Goal: Transaction & Acquisition: Purchase product/service

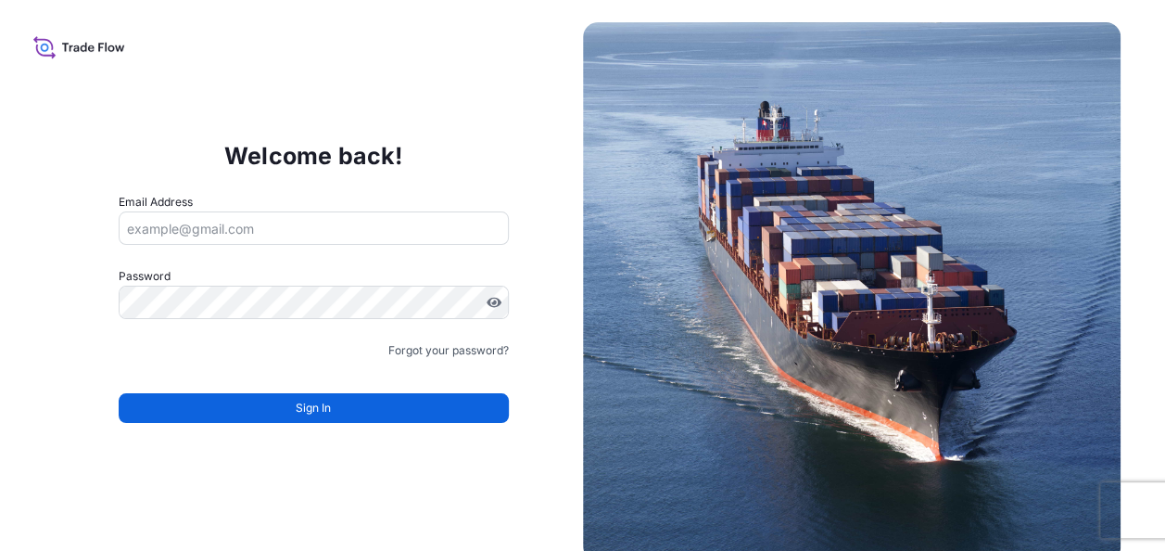
click at [412, 228] on input "Email Address" at bounding box center [314, 227] width 390 height 33
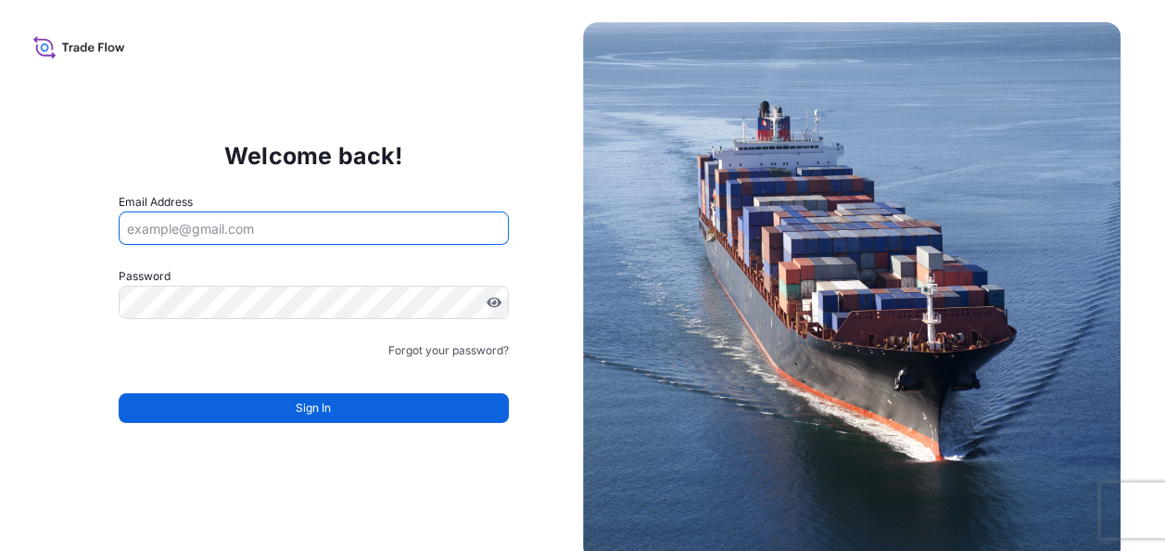
paste input "[EMAIL_ADDRESS][DOMAIN_NAME]"
type input "[EMAIL_ADDRESS][DOMAIN_NAME]"
click at [76, 291] on div "Welcome back! Email Address [EMAIL_ADDRESS][DOMAIN_NAME] Password Must include:…" at bounding box center [313, 291] width 539 height 382
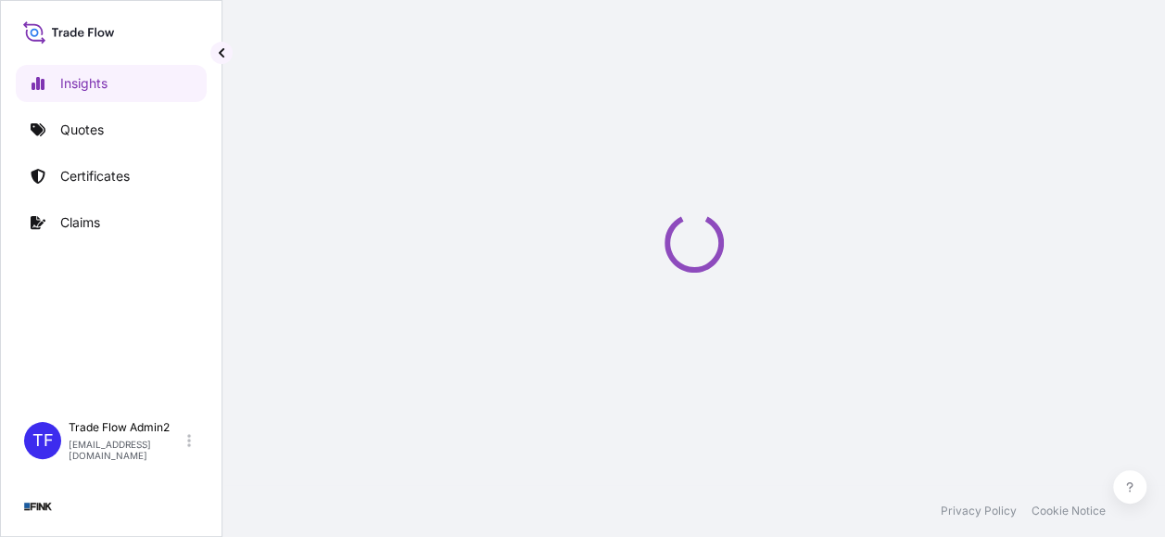
select select "2025"
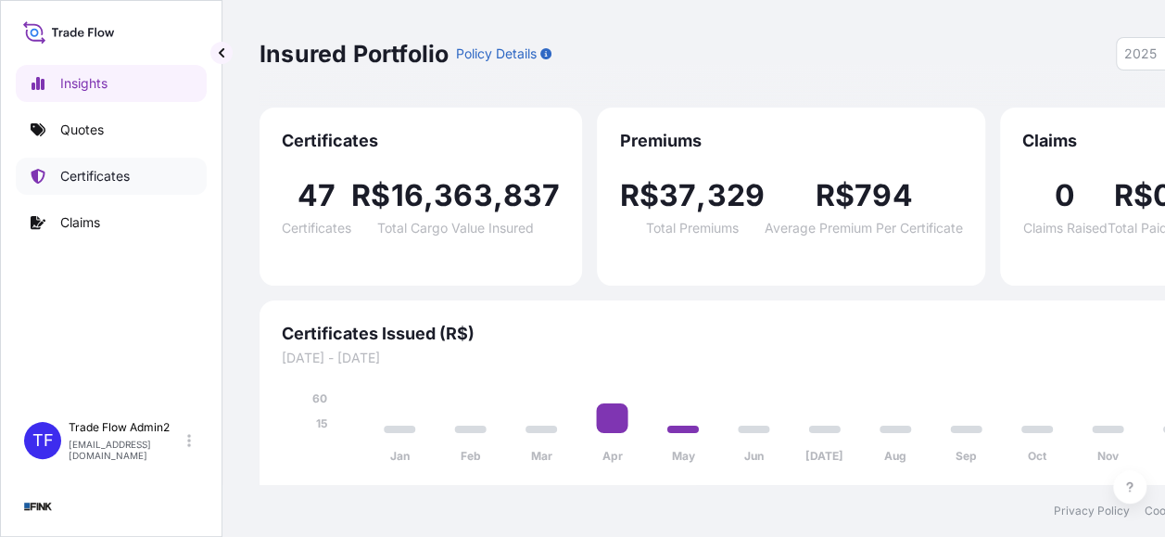
click at [82, 178] on p "Certificates" at bounding box center [95, 176] width 70 height 19
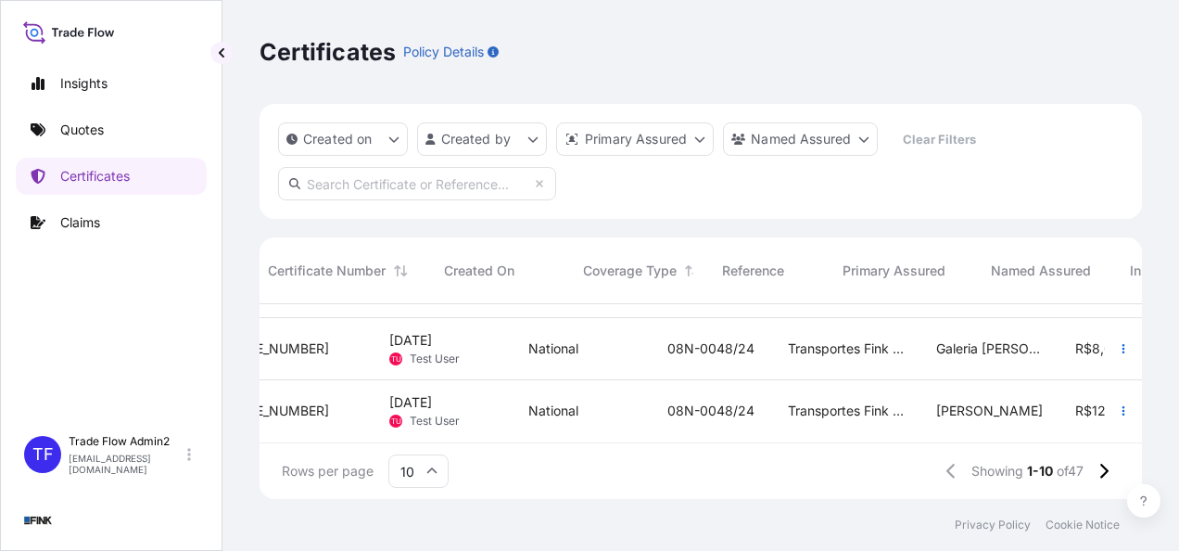
scroll to position [497, 0]
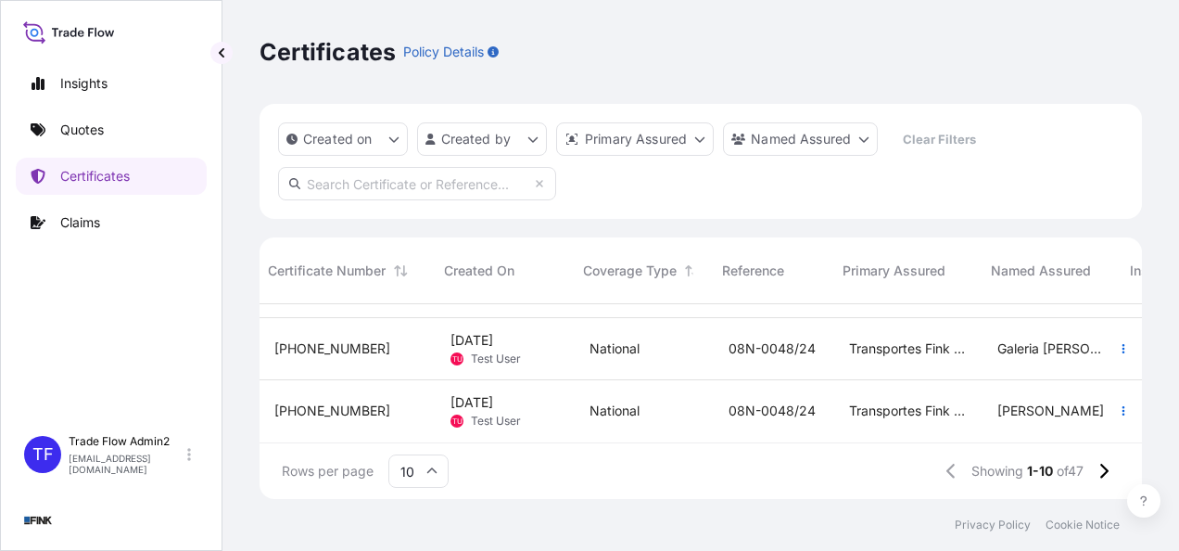
select select "2025"
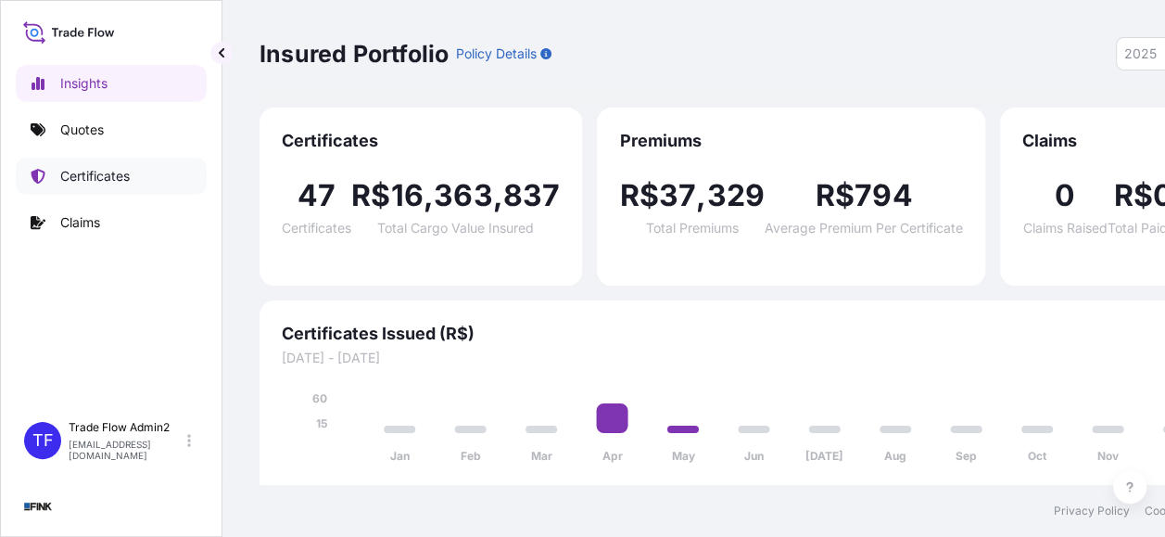
click at [127, 165] on link "Certificates" at bounding box center [111, 176] width 191 height 37
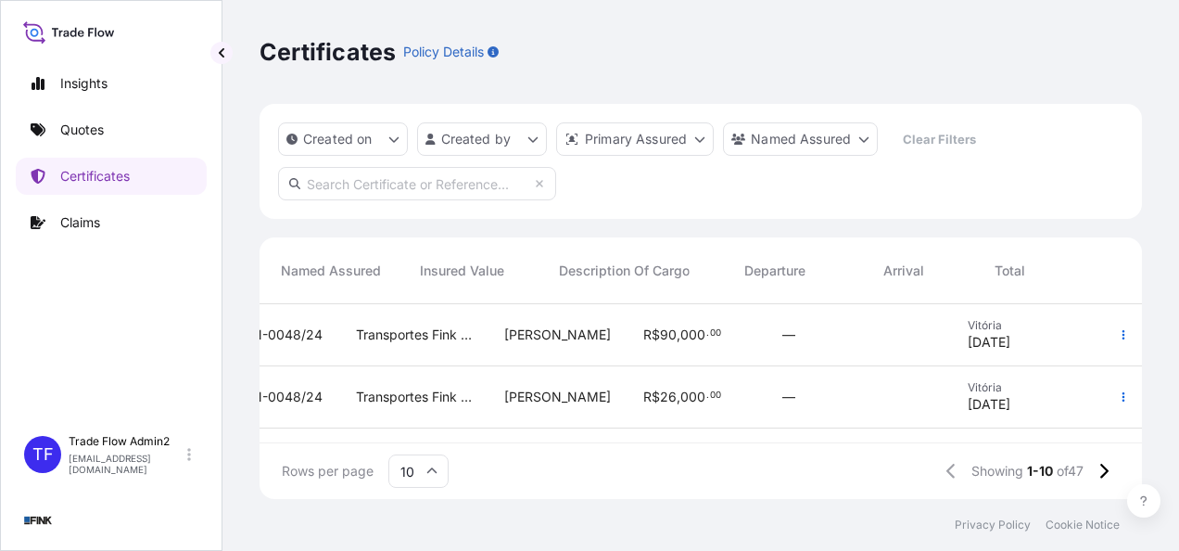
scroll to position [0, 716]
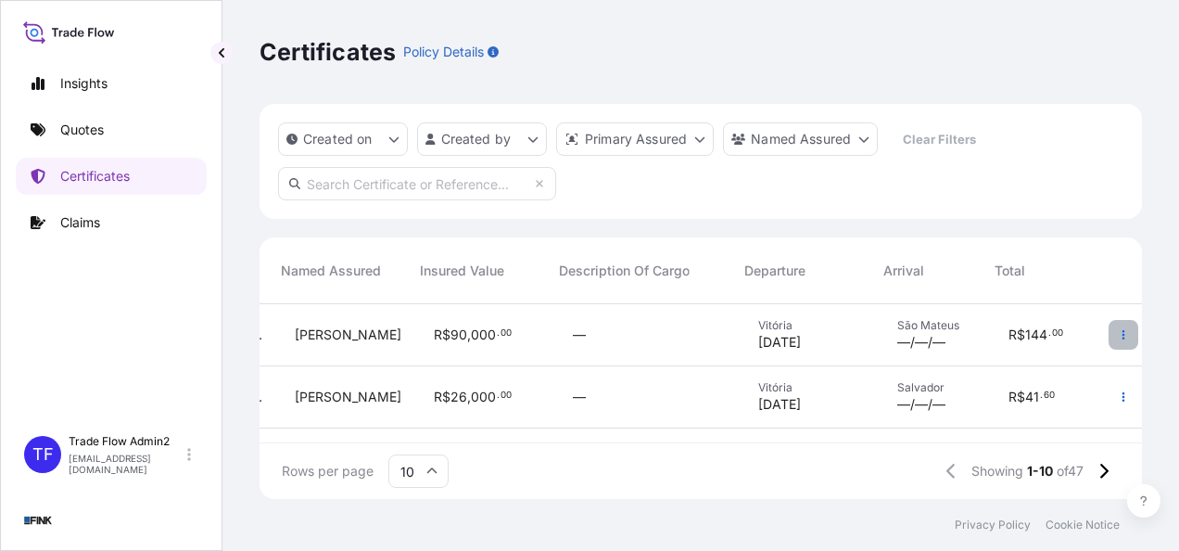
click at [1109, 343] on button "button" at bounding box center [1124, 335] width 30 height 30
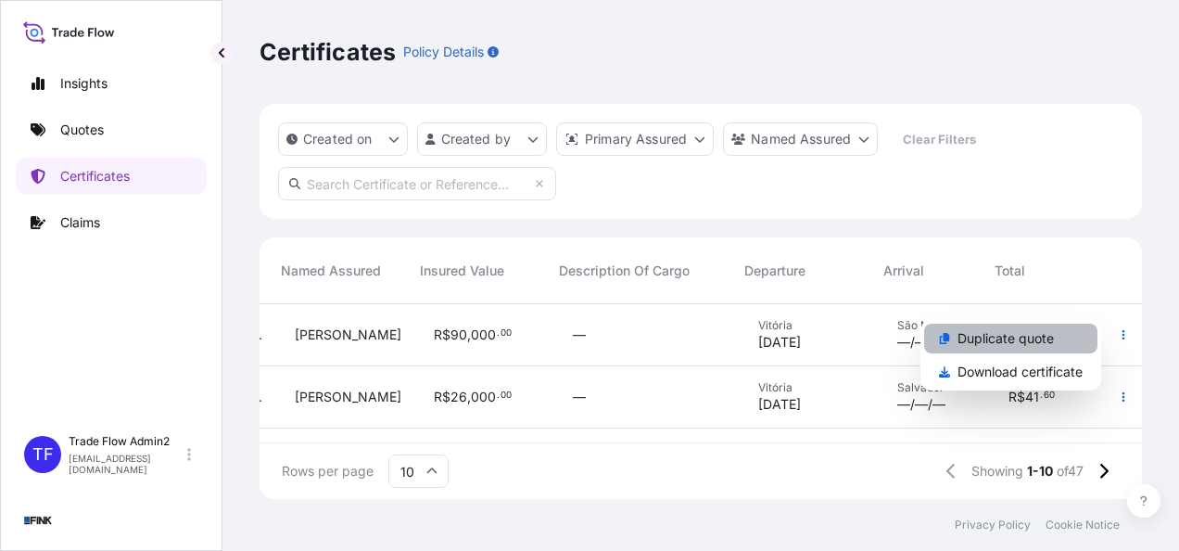
click at [1001, 343] on p "Duplicate quote" at bounding box center [1005, 338] width 96 height 19
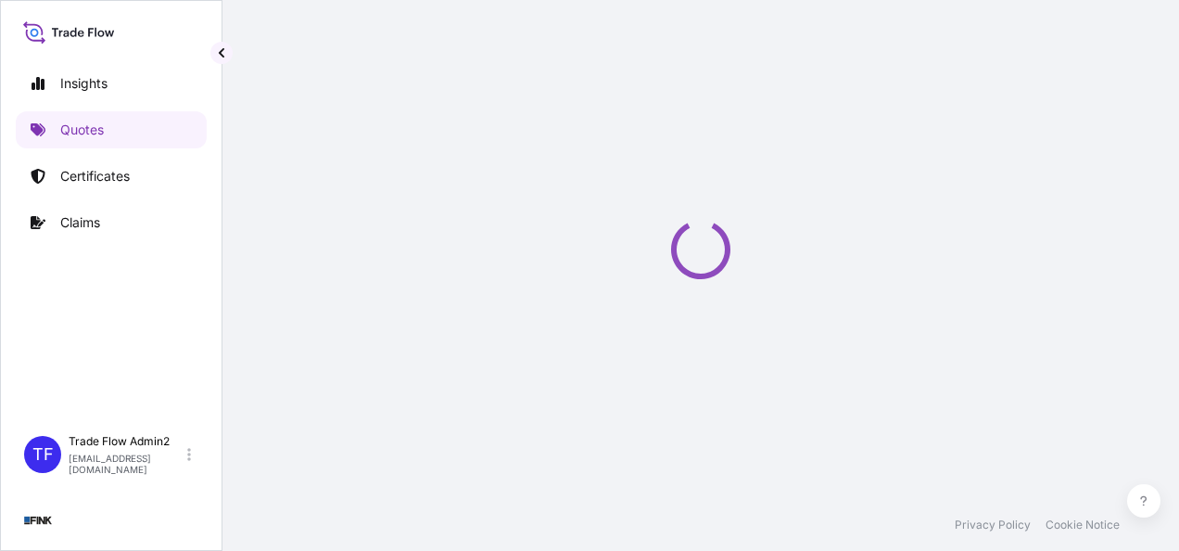
select select "national"
select select "Truck"
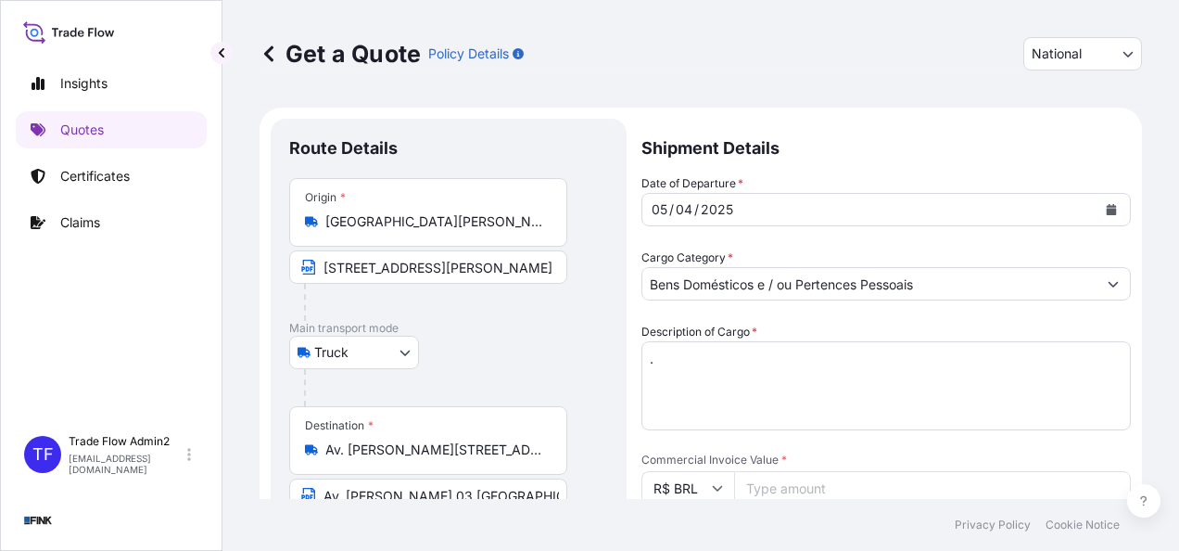
select select "31747"
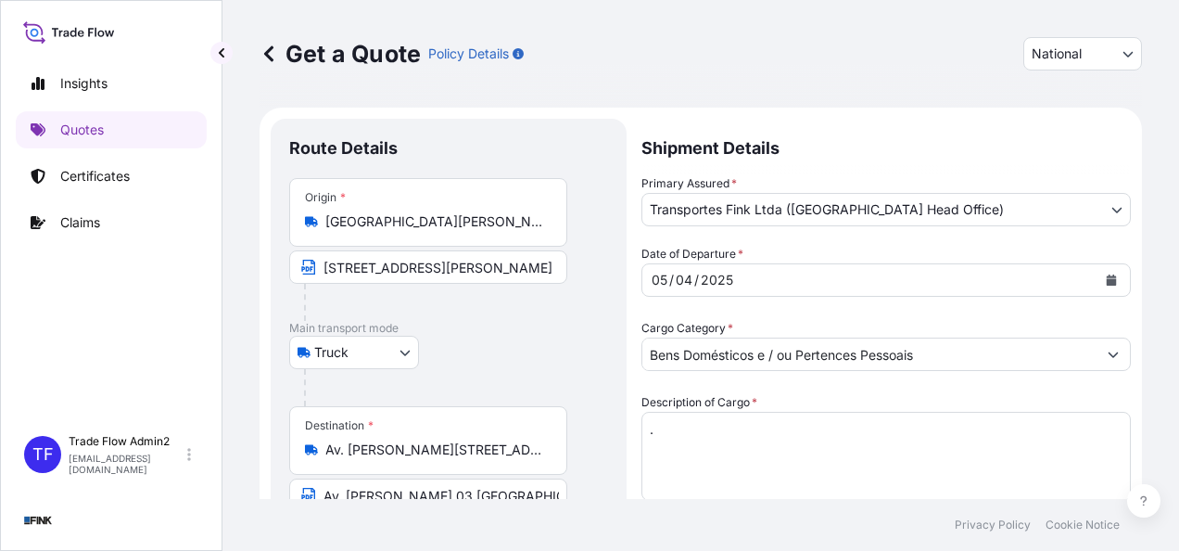
scroll to position [33, 0]
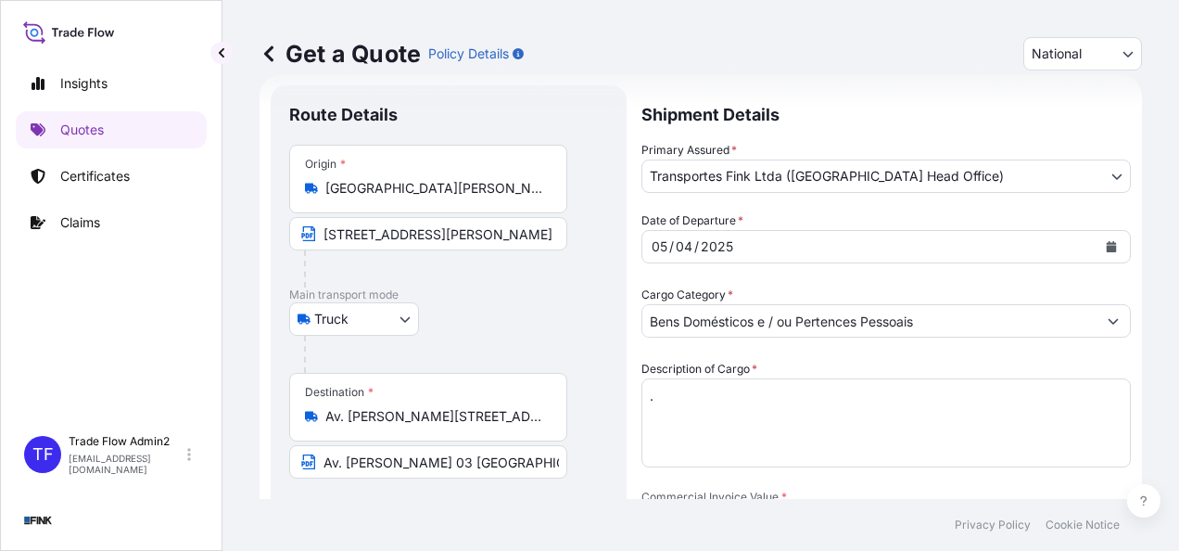
click at [373, 193] on input "[GEOGRAPHIC_DATA][PERSON_NAME], [GEOGRAPHIC_DATA] - ES, 29010-002, [GEOGRAPHIC_…" at bounding box center [434, 188] width 219 height 19
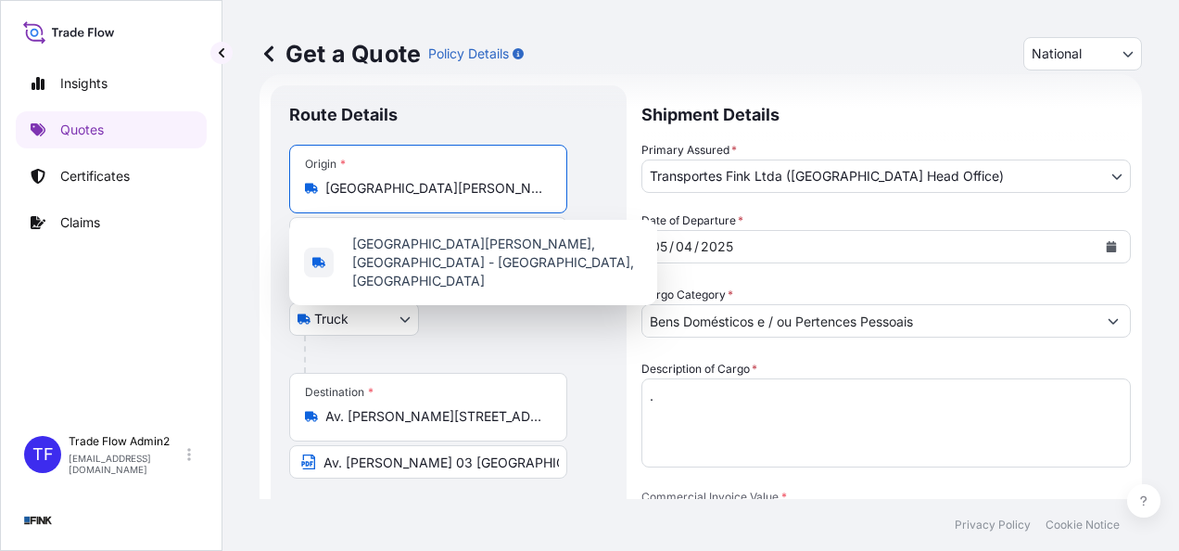
click at [373, 193] on input "[GEOGRAPHIC_DATA][PERSON_NAME], [GEOGRAPHIC_DATA] - ES, 29010-002, [GEOGRAPHIC_…" at bounding box center [434, 188] width 219 height 19
paste input "Av. [STREET_ADDRESS]"
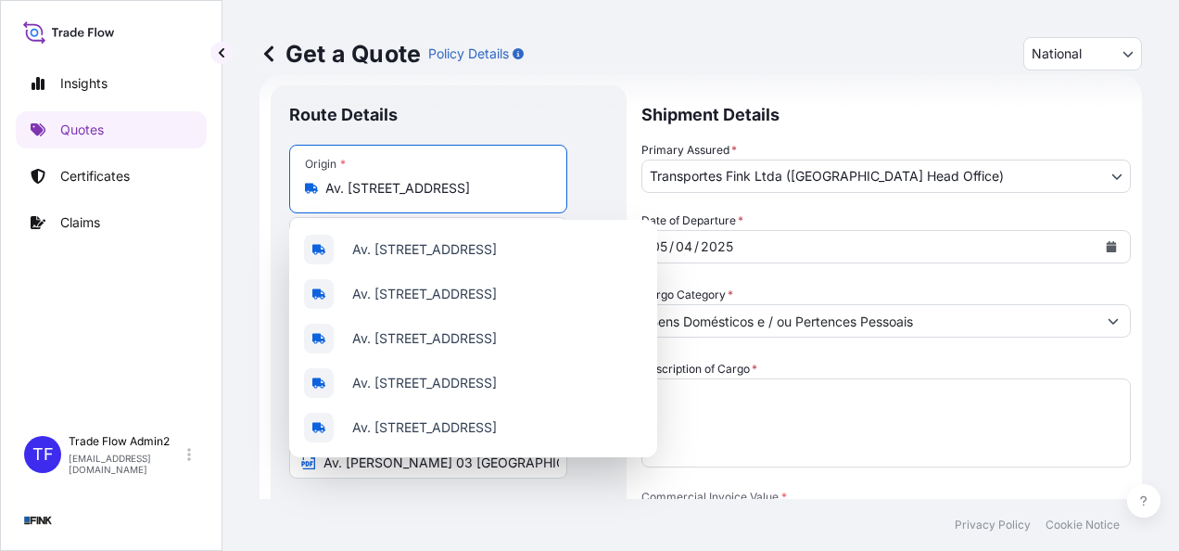
scroll to position [0, 0]
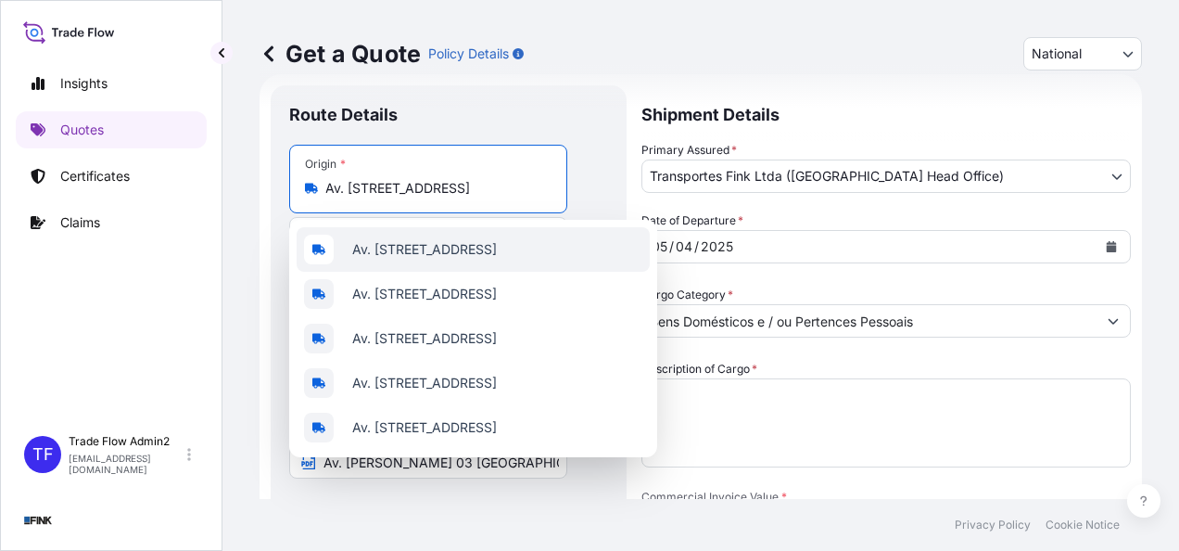
click at [434, 248] on span "Av. [STREET_ADDRESS]" at bounding box center [424, 249] width 145 height 19
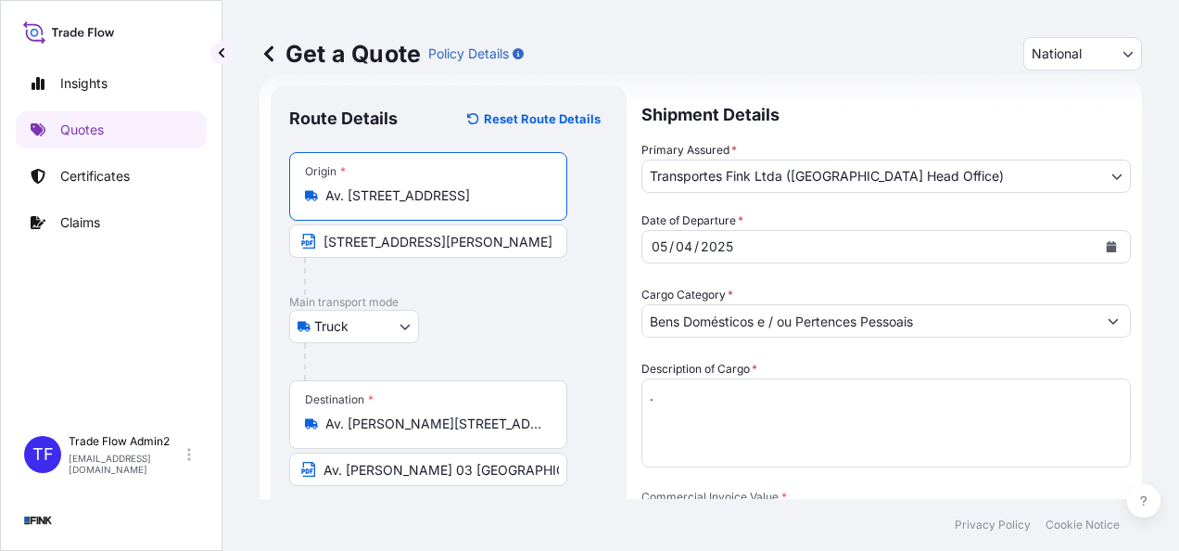
type input "Av. [STREET_ADDRESS]"
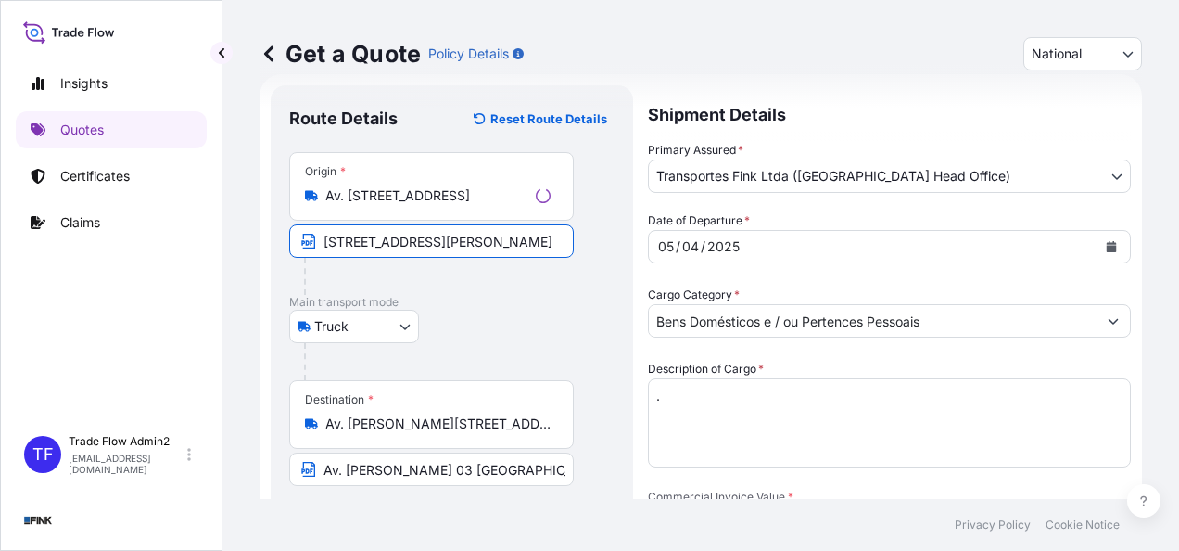
click at [415, 228] on input "[STREET_ADDRESS][PERSON_NAME]" at bounding box center [431, 240] width 285 height 33
click at [415, 228] on input "[STREET_ADDRESS][PERSON_NAME]" at bounding box center [428, 240] width 278 height 33
paste input "Av. [STREET_ADDRESS]"
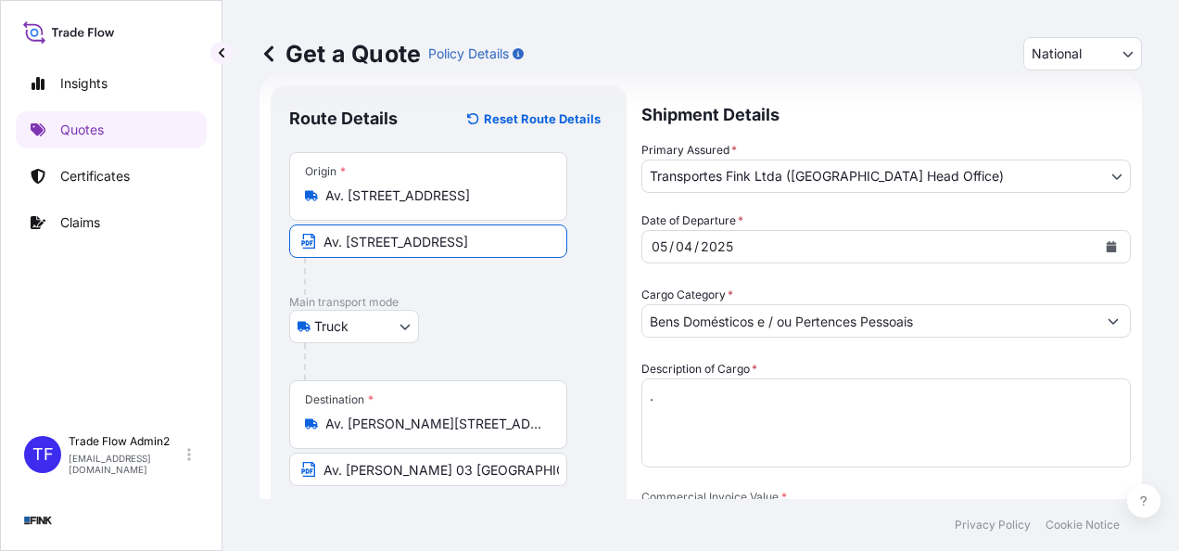
type input "Av. [STREET_ADDRESS]"
click at [491, 323] on div "Truck Truck" at bounding box center [448, 326] width 319 height 33
click at [435, 432] on div "Destination * Av. [PERSON_NAME][STREET_ADDRESS]" at bounding box center [428, 414] width 278 height 69
click at [435, 432] on input "Av. [PERSON_NAME][STREET_ADDRESS]" at bounding box center [434, 423] width 219 height 19
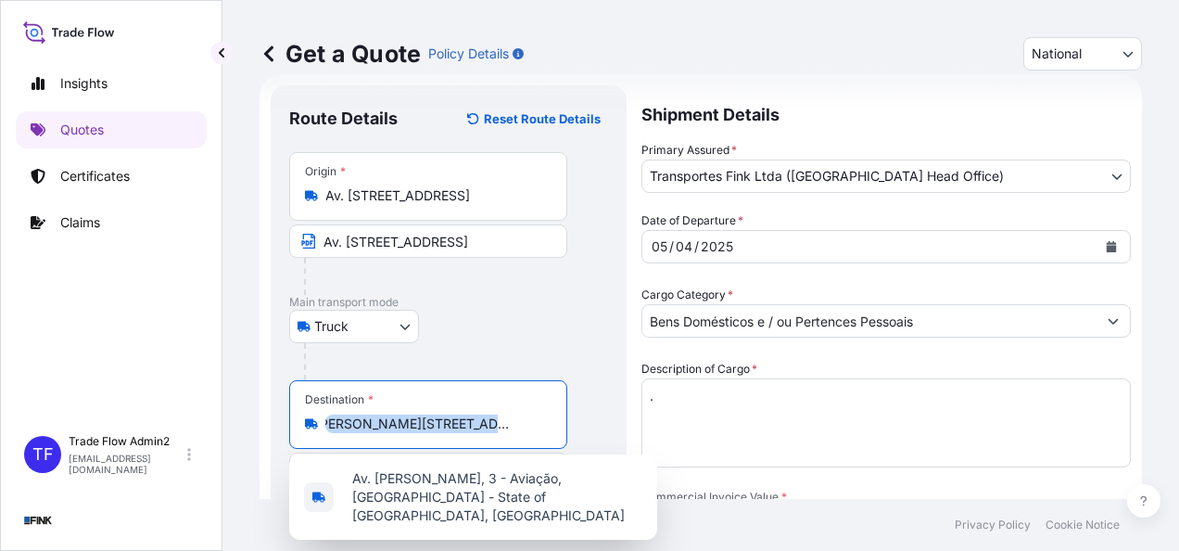
click at [435, 432] on div "Destination * Av. [PERSON_NAME][STREET_ADDRESS]" at bounding box center [428, 414] width 278 height 69
click at [435, 432] on input "Av. [PERSON_NAME][STREET_ADDRESS]" at bounding box center [434, 423] width 219 height 19
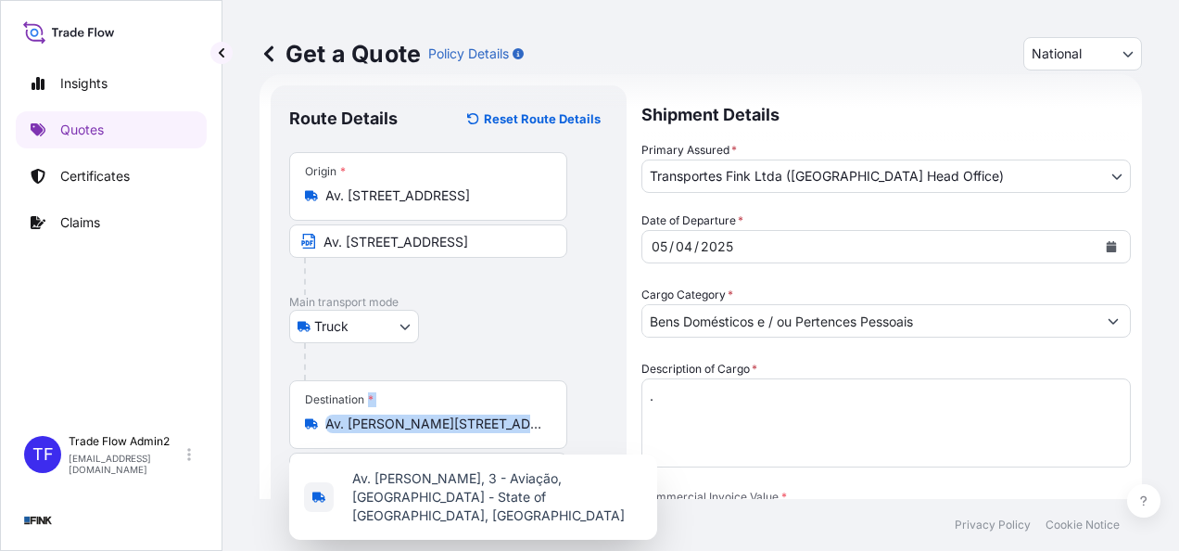
click at [435, 432] on div "Destination * Av. [PERSON_NAME][STREET_ADDRESS]" at bounding box center [428, 414] width 278 height 69
click at [435, 432] on input "Av. [PERSON_NAME][STREET_ADDRESS]" at bounding box center [434, 423] width 219 height 19
click at [443, 425] on input "Av. [PERSON_NAME][STREET_ADDRESS]" at bounding box center [434, 423] width 219 height 19
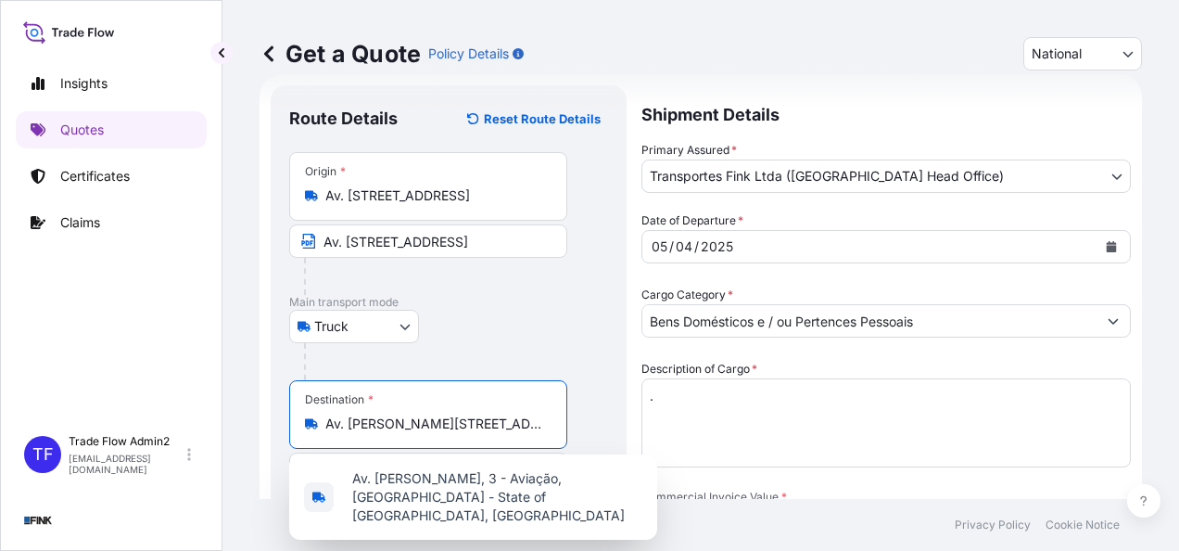
click at [443, 425] on input "Av. [PERSON_NAME][STREET_ADDRESS]" at bounding box center [434, 423] width 219 height 19
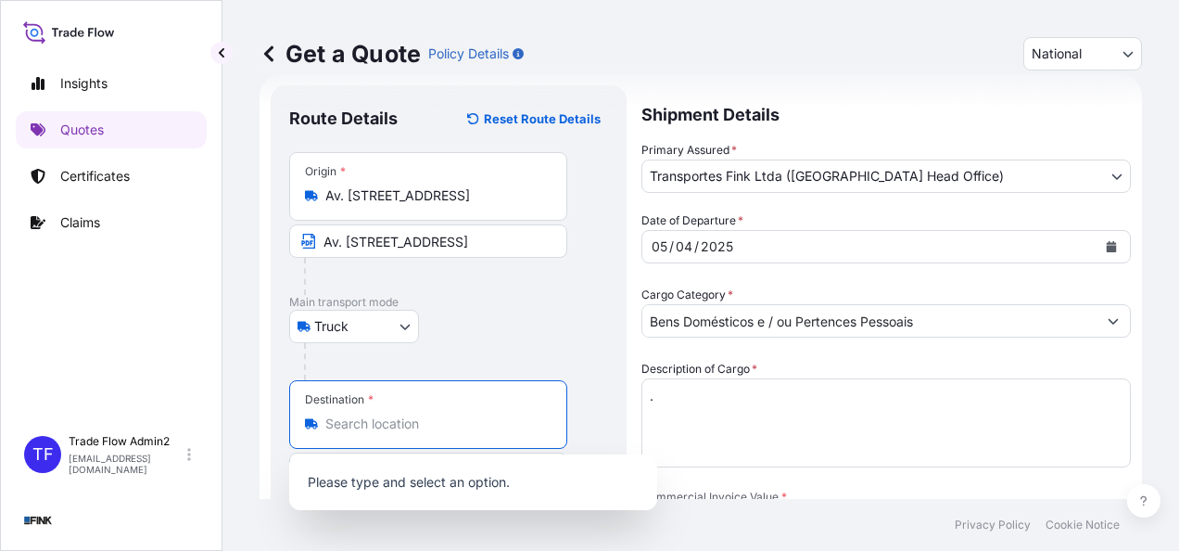
paste input "[GEOGRAPHIC_DATA] (GRU)"
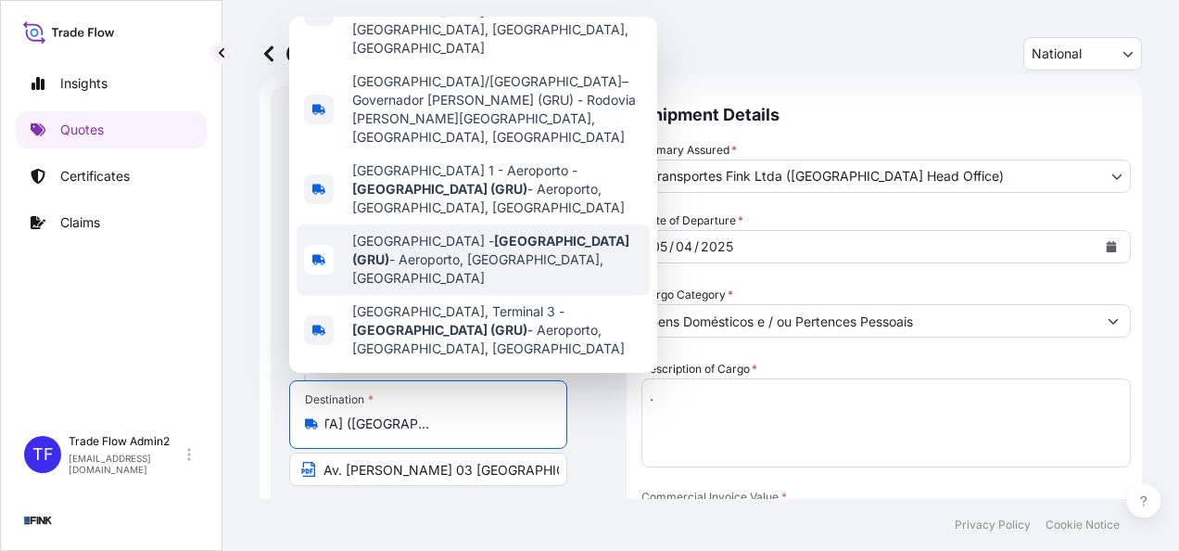
scroll to position [141, 0]
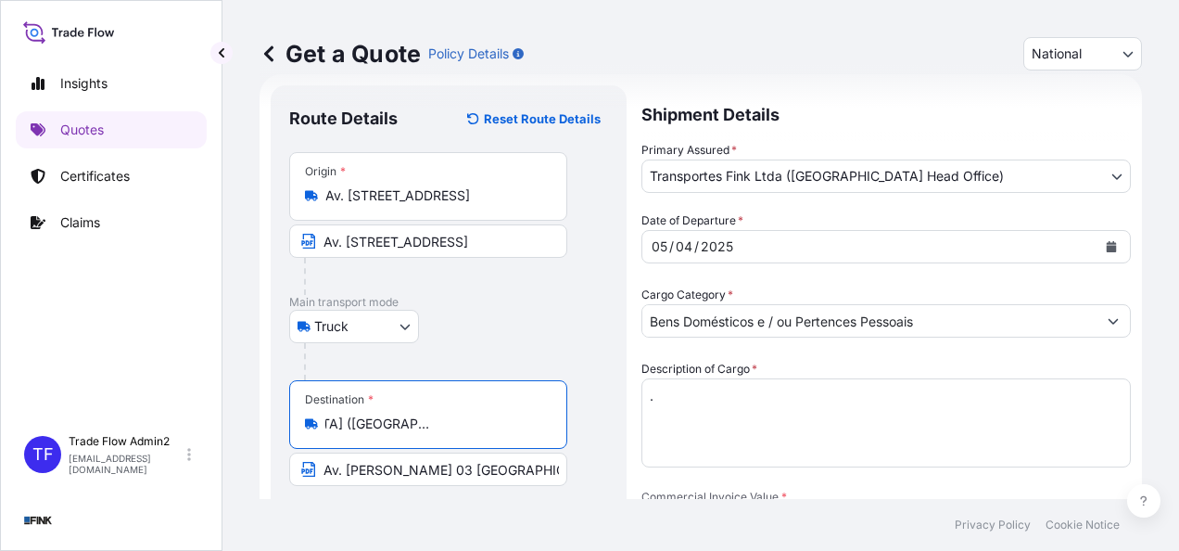
type input "[GEOGRAPHIC_DATA] ([GEOGRAPHIC_DATA]) - Aeroporto, [GEOGRAPHIC_DATA], [GEOGRAPH…"
click at [447, 472] on input "Av. [PERSON_NAME] 03 [GEOGRAPHIC_DATA] - [GEOGRAPHIC_DATA] - CPE: 29936-360" at bounding box center [428, 468] width 278 height 33
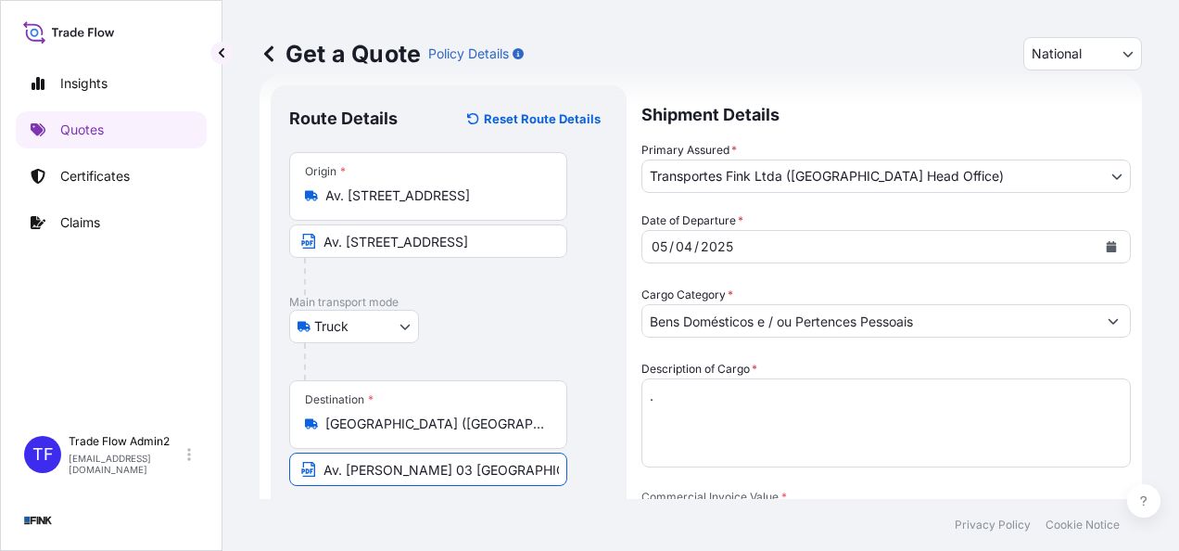
click at [447, 472] on input "Av. [PERSON_NAME] 03 [GEOGRAPHIC_DATA] - [GEOGRAPHIC_DATA] - CPE: 29936-360" at bounding box center [428, 468] width 278 height 33
click at [446, 472] on input "Av. [PERSON_NAME] 03 [GEOGRAPHIC_DATA] - [GEOGRAPHIC_DATA] - CPE: 29936-360" at bounding box center [428, 468] width 278 height 33
paste input "EROPORTO INTERNACIONAL DE GUARULHOS (GRU)"
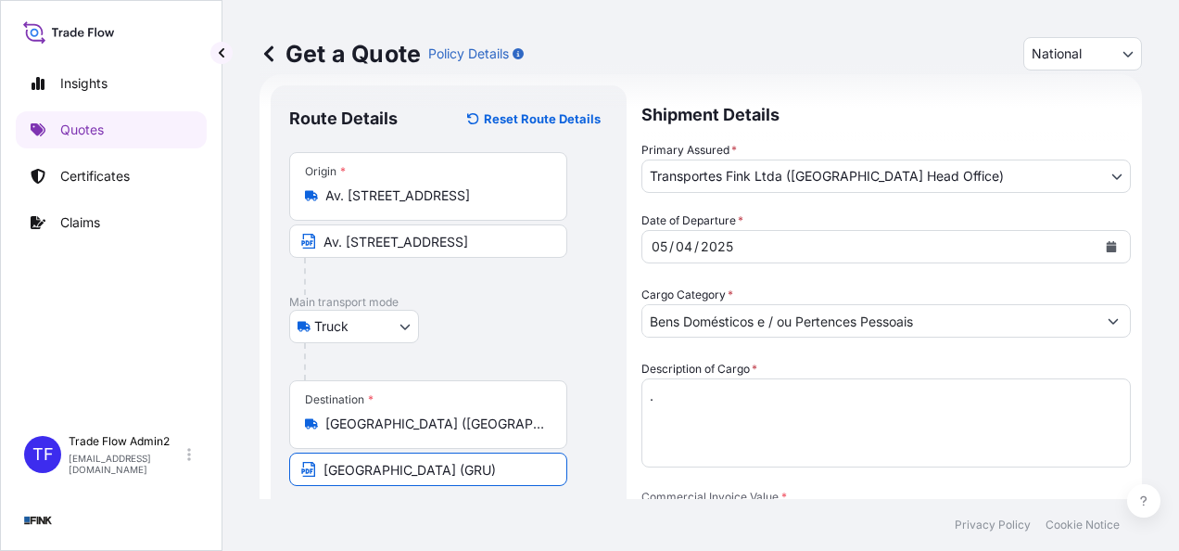
type input "[GEOGRAPHIC_DATA] (GRU)"
click at [494, 512] on footer "Privacy Policy Cookie Notice" at bounding box center [700, 525] width 957 height 52
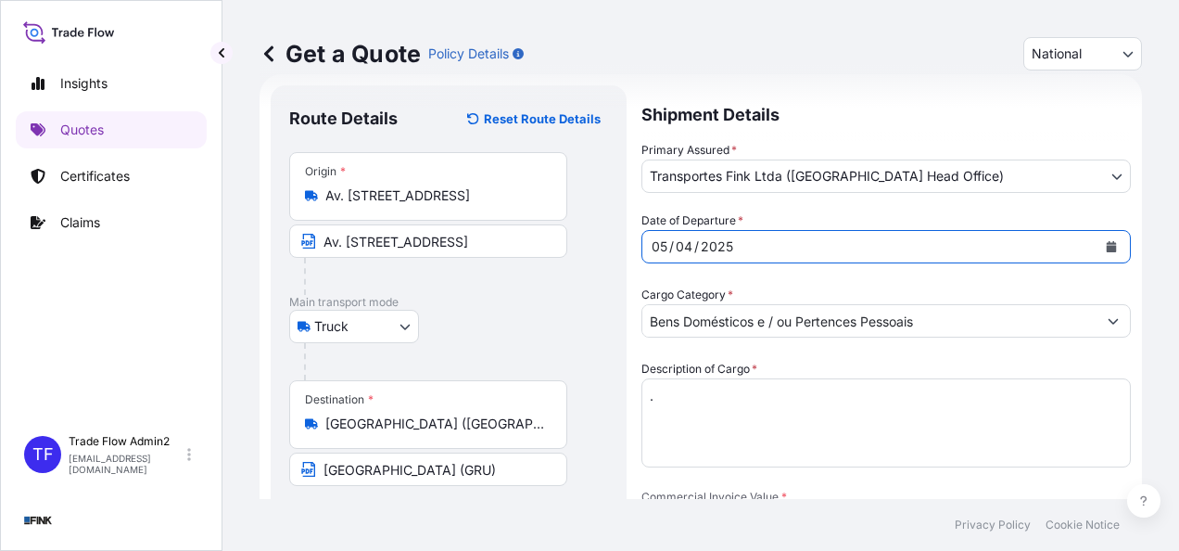
click at [1097, 252] on button "Calendar" at bounding box center [1112, 247] width 30 height 30
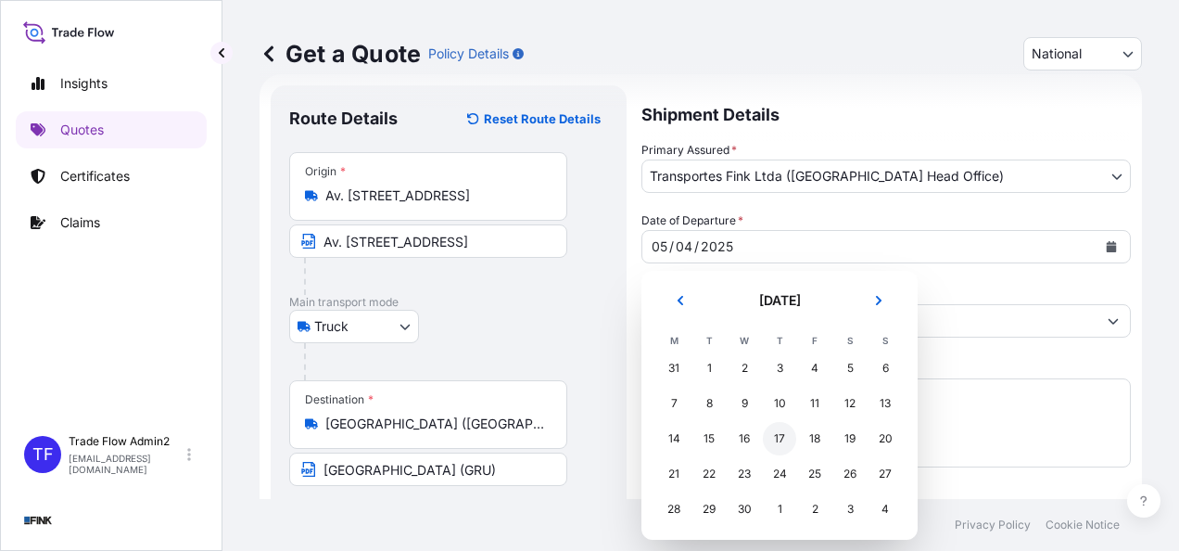
click at [773, 442] on div "17" at bounding box center [779, 438] width 33 height 33
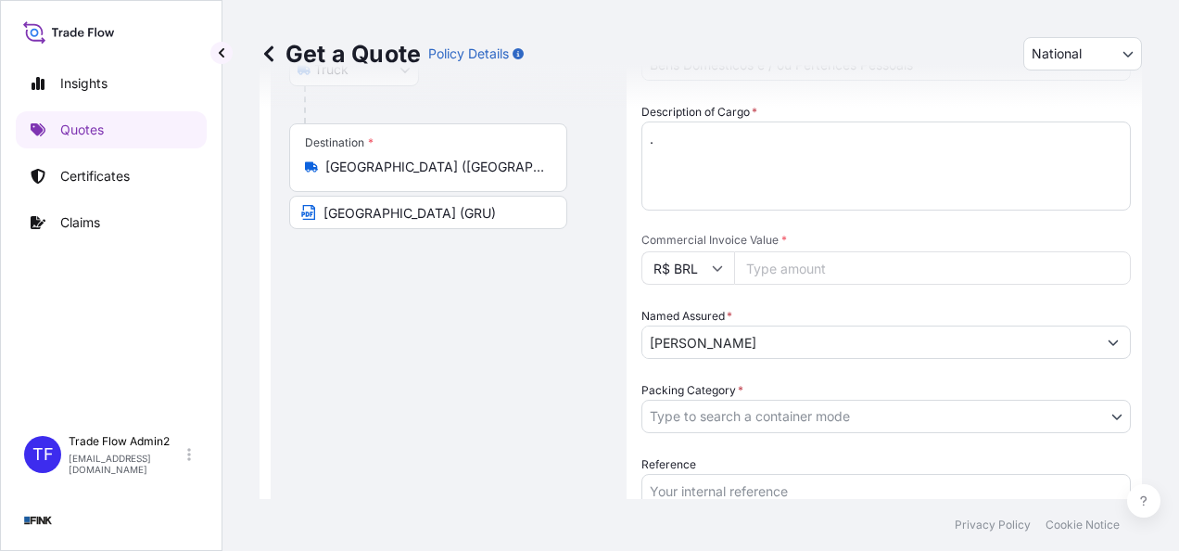
scroll to position [294, 0]
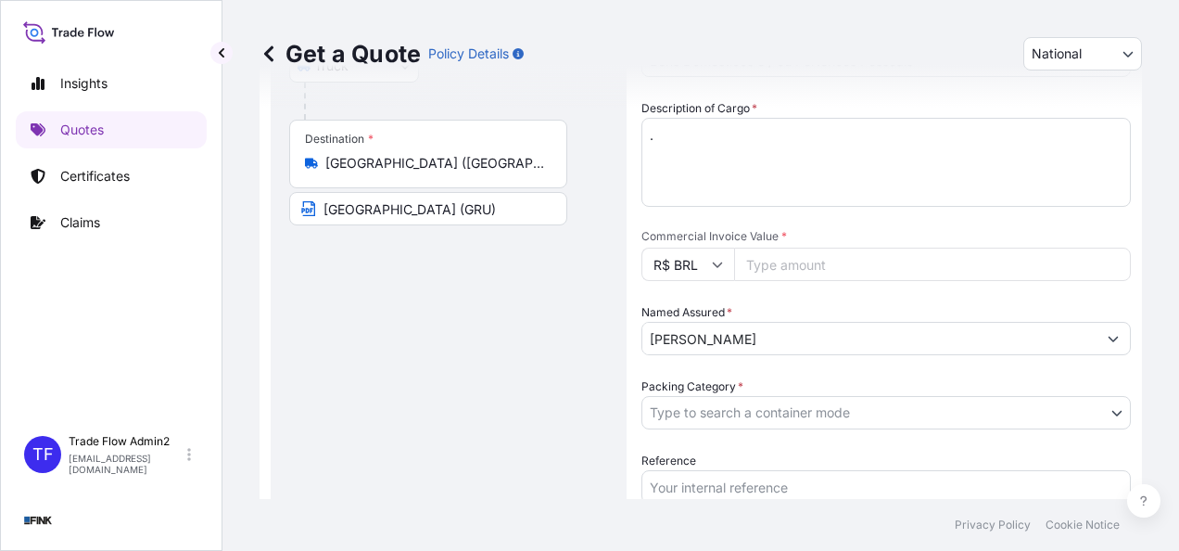
click at [782, 273] on input "Commercial Invoice Value *" at bounding box center [932, 263] width 397 height 33
paste input "2342120"
type input "2342120"
click at [1156, 306] on div "Get a Quote Policy Details National International National Route Details Reset …" at bounding box center [700, 249] width 957 height 499
click at [828, 347] on input "[PERSON_NAME]" at bounding box center [869, 338] width 454 height 33
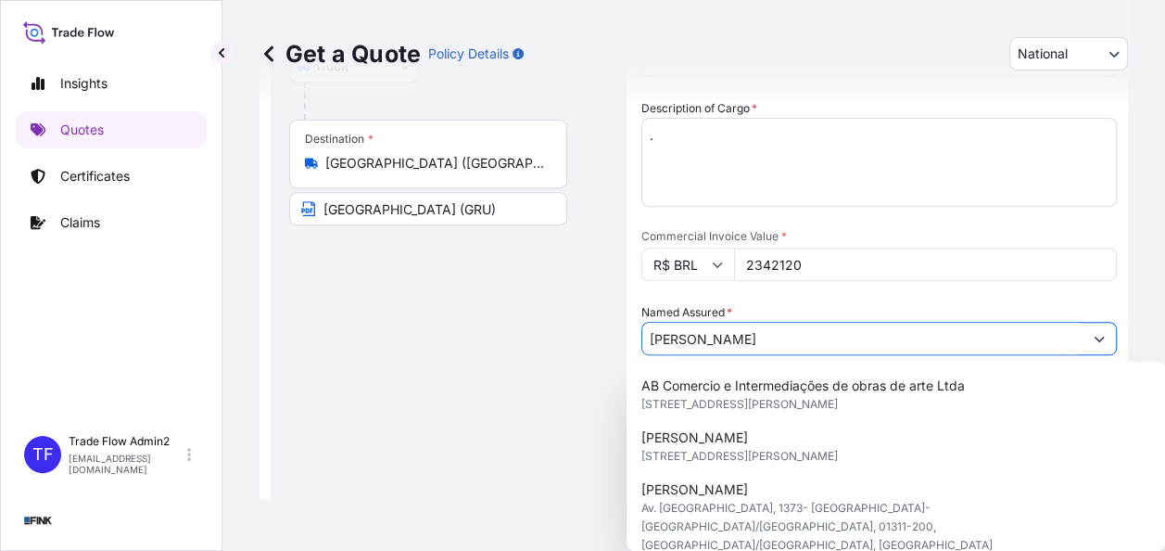
click at [826, 340] on input "[PERSON_NAME]" at bounding box center [862, 338] width 440 height 33
paste input "Galeria [PERSON_NAME]"
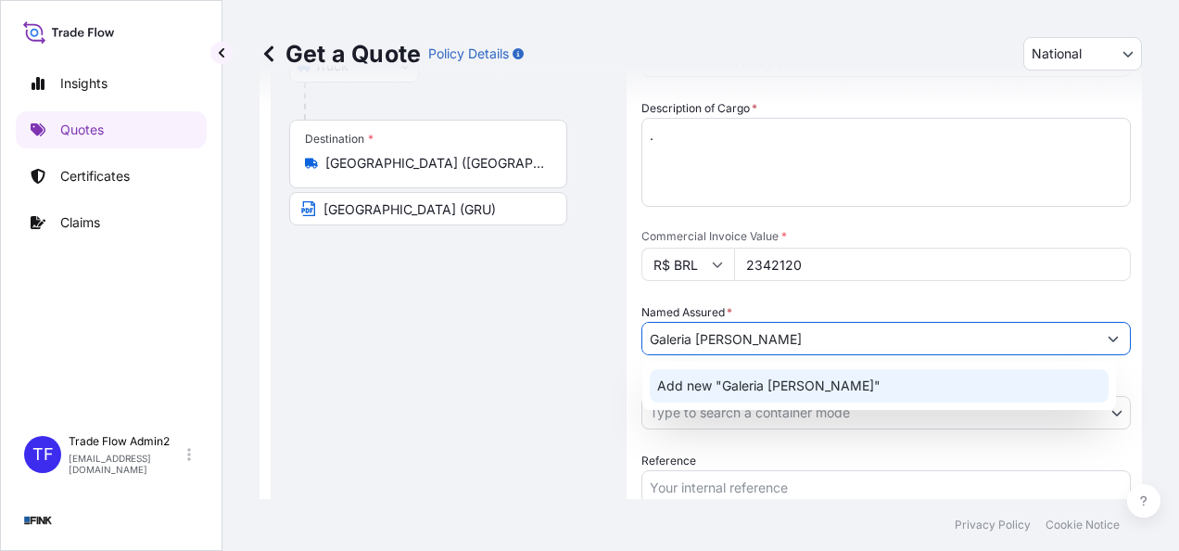
click at [816, 389] on span "Add new "Galeria [PERSON_NAME]"" at bounding box center [768, 385] width 223 height 19
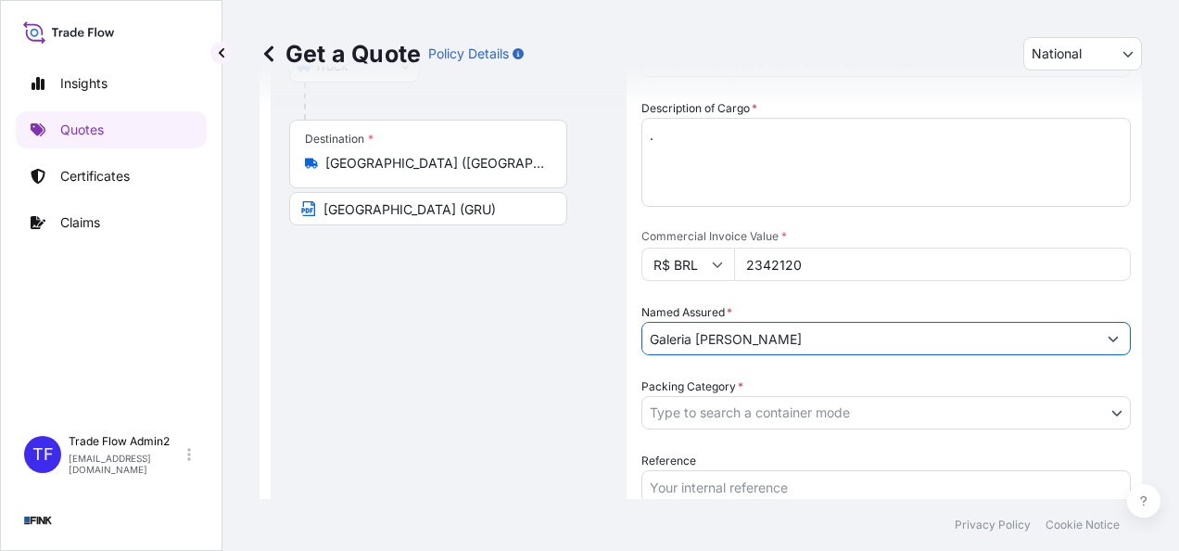
type input "Galeria [PERSON_NAME]"
click at [832, 381] on div "Packing Category * Type to search a container mode" at bounding box center [885, 403] width 489 height 52
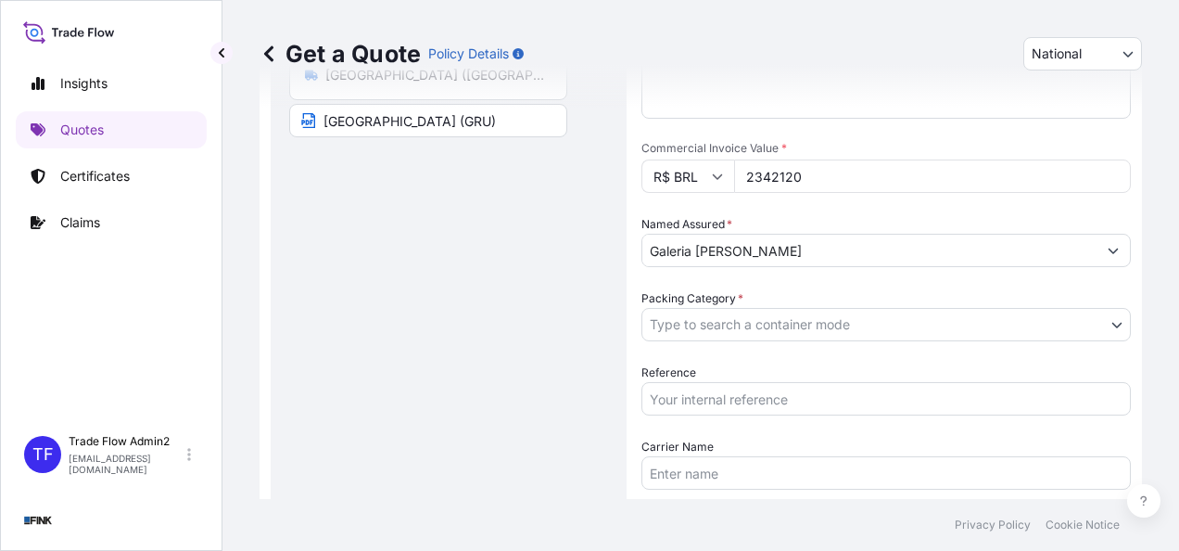
scroll to position [384, 0]
click at [795, 330] on body "Insights Quotes Certificates Claims TF Trade Flow Admin2 [EMAIL_ADDRESS][DOMAIN…" at bounding box center [589, 275] width 1179 height 551
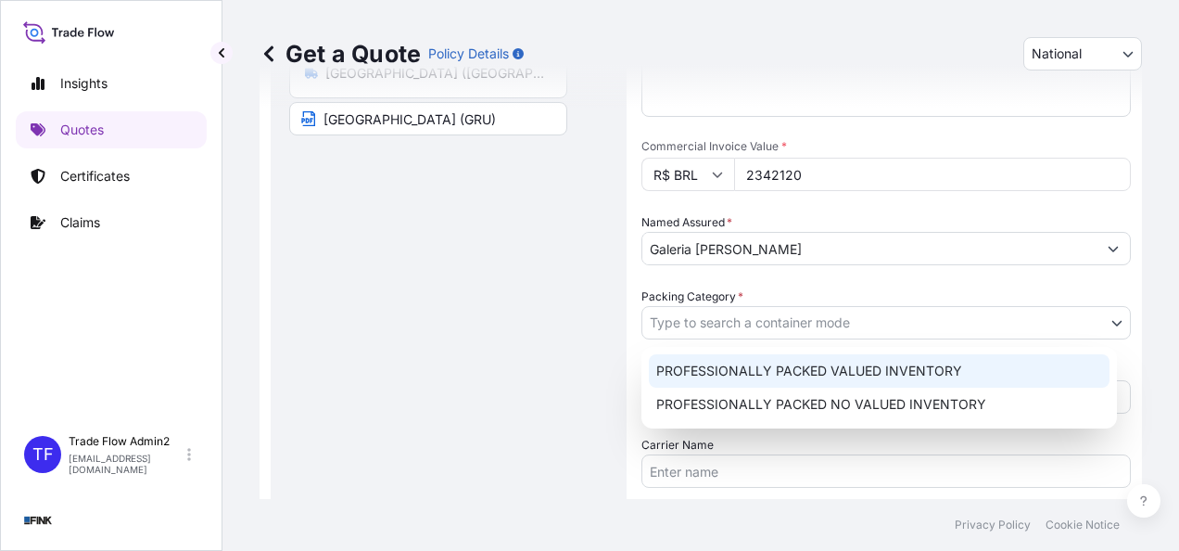
click at [799, 360] on div "PROFESSIONALLY PACKED VALUED INVENTORY" at bounding box center [879, 370] width 461 height 33
select select "11"
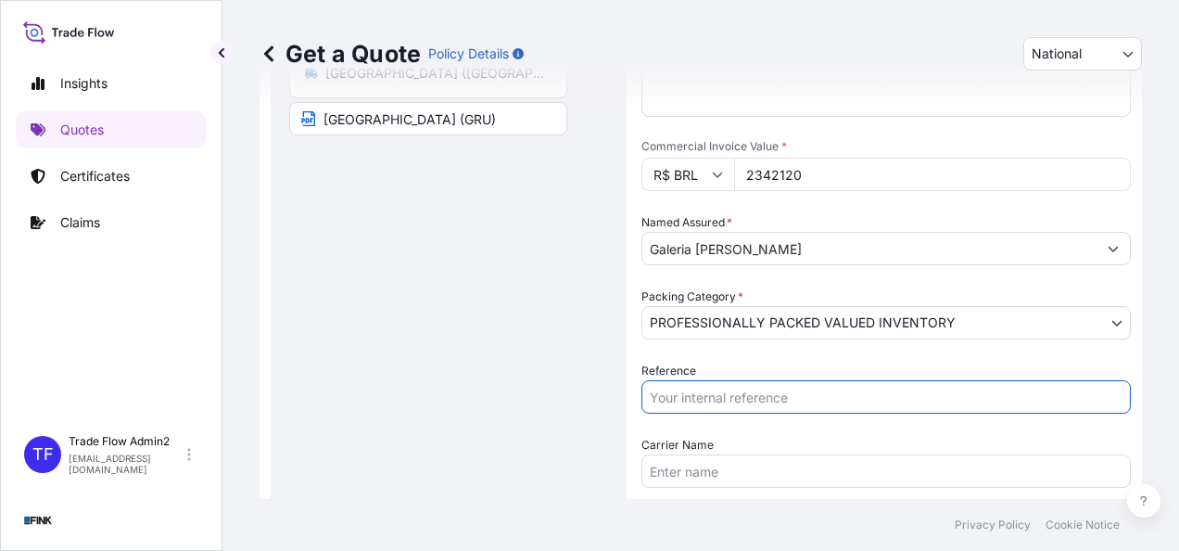
click at [736, 400] on input "Reference" at bounding box center [885, 396] width 489 height 33
paste input "08E-0008/25 OA DDR"
type input "08E-0008/25 OA DDR"
click at [515, 410] on div "Route Details Reset Route Details Place of loading Road / [GEOGRAPHIC_DATA] / I…" at bounding box center [448, 174] width 319 height 842
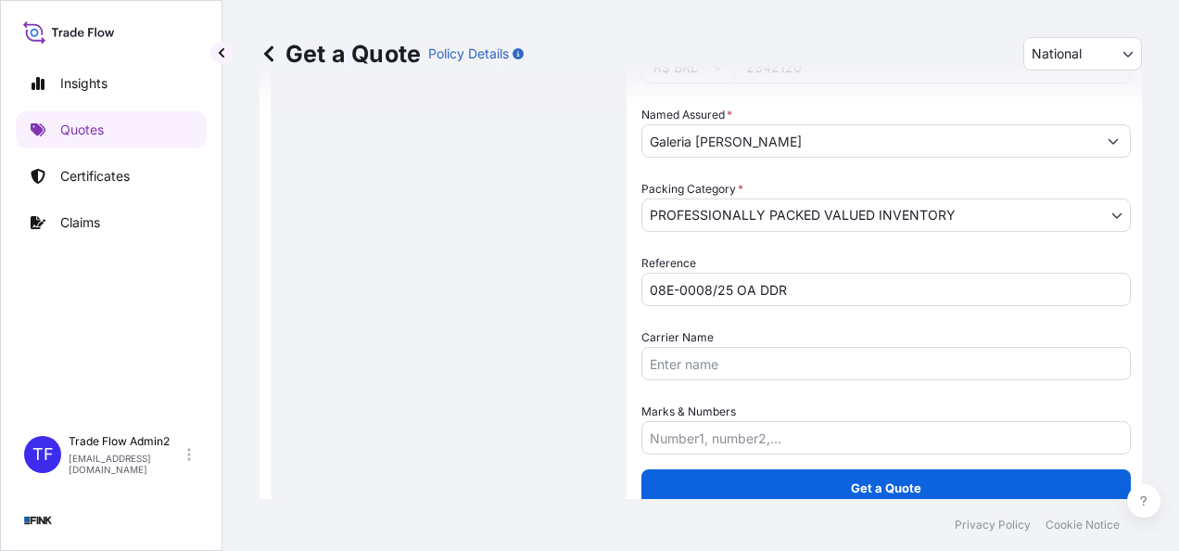
scroll to position [510, 0]
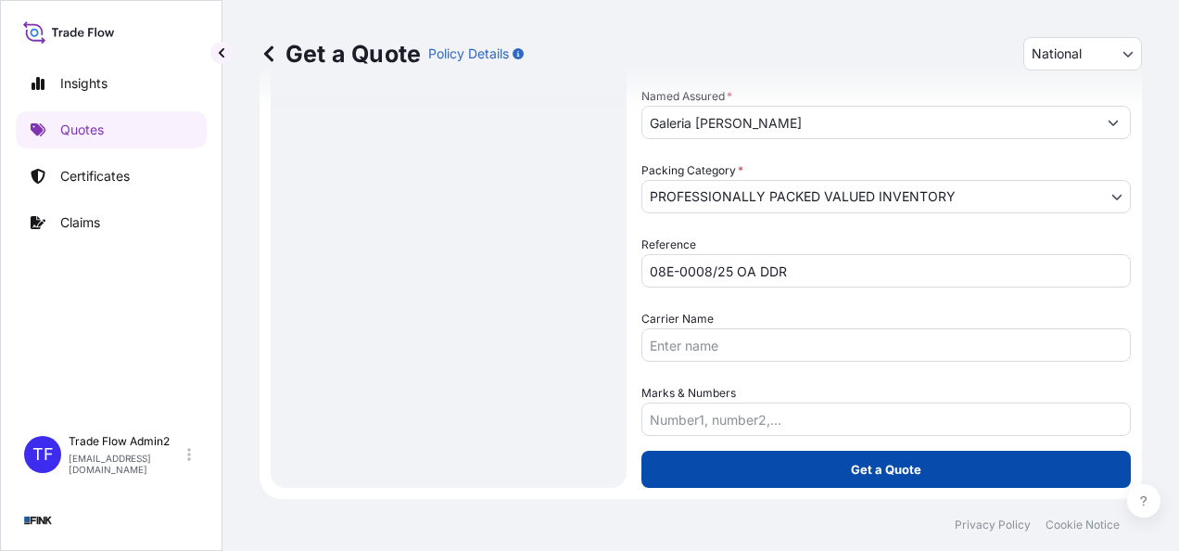
click at [730, 459] on button "Get a Quote" at bounding box center [885, 468] width 489 height 37
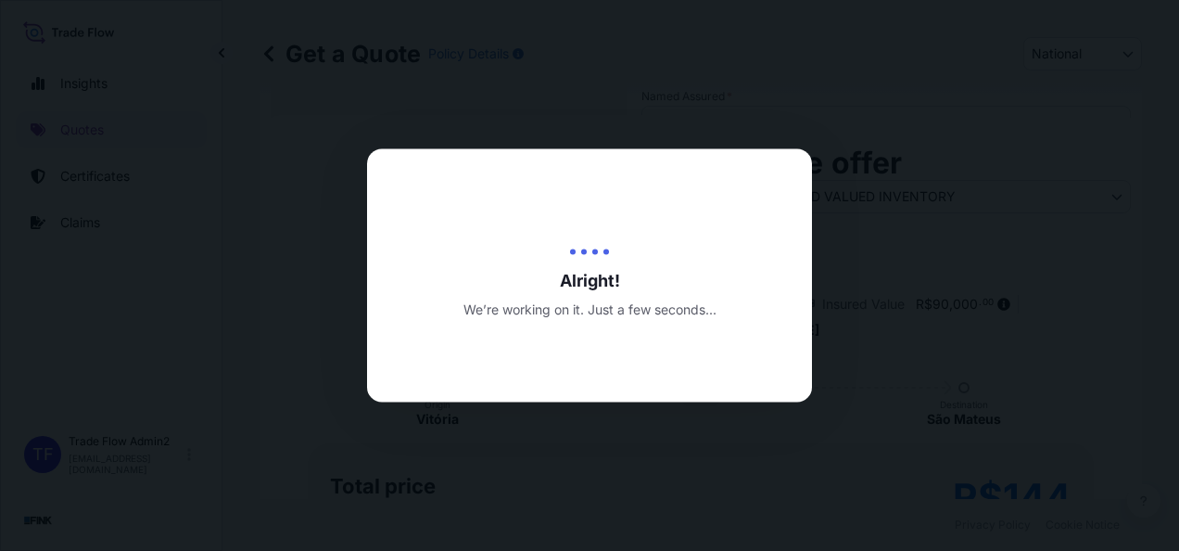
type input "[DATE]"
select select "Truck"
select select "31747"
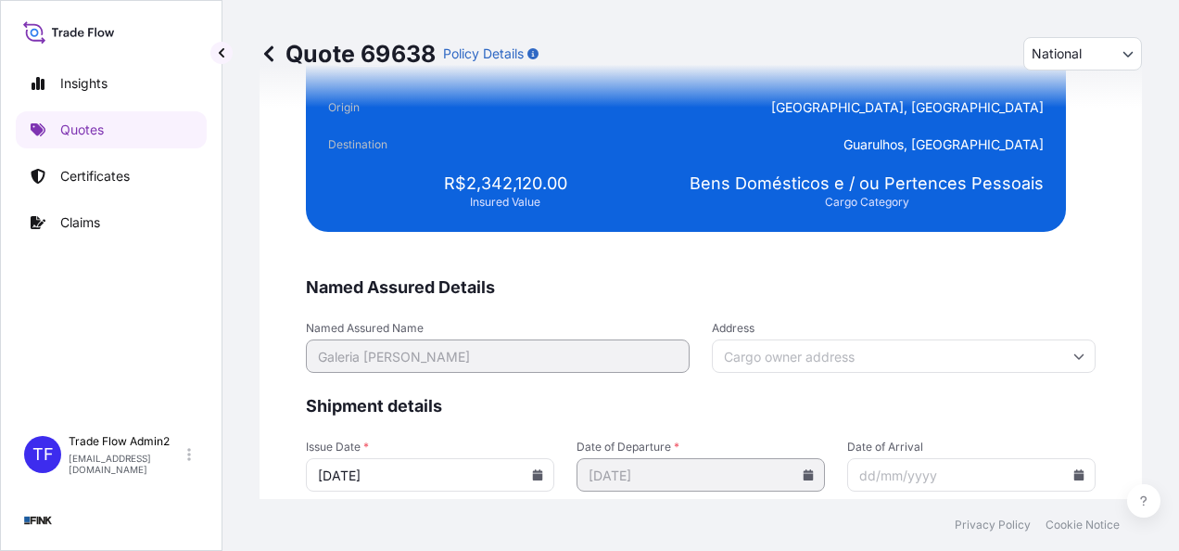
scroll to position [3741, 0]
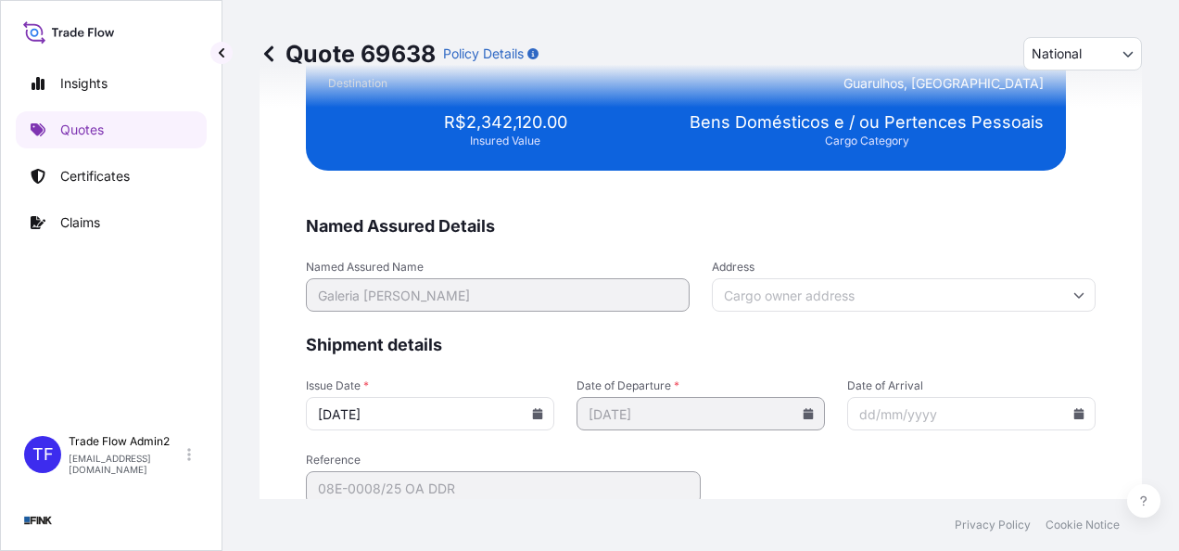
click at [736, 304] on input "Address" at bounding box center [904, 294] width 384 height 33
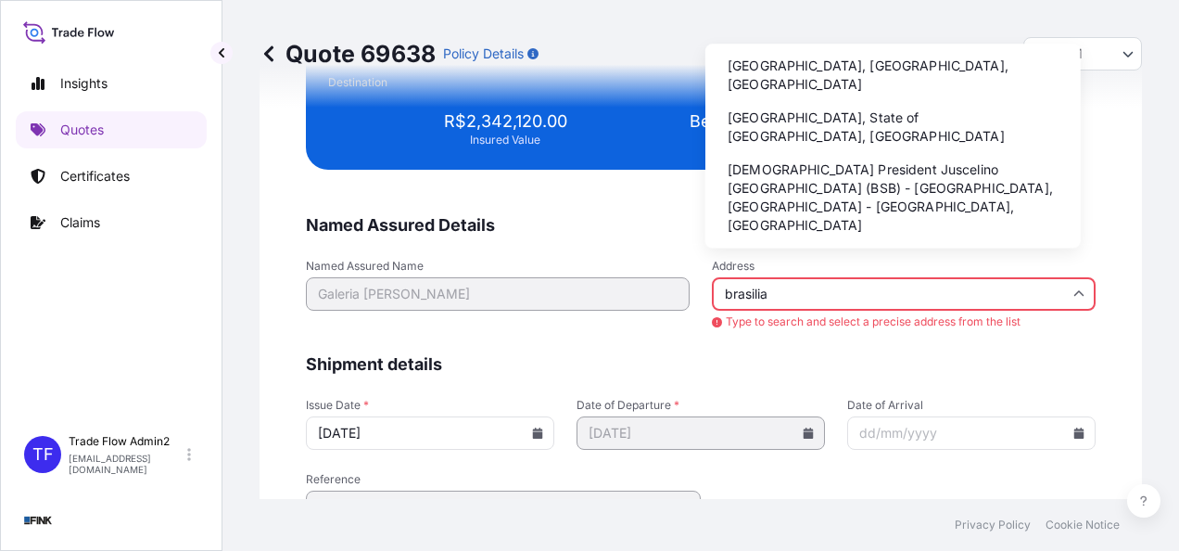
click at [792, 61] on li "[GEOGRAPHIC_DATA], [GEOGRAPHIC_DATA], [GEOGRAPHIC_DATA]" at bounding box center [893, 75] width 361 height 48
type input "[GEOGRAPHIC_DATA], [GEOGRAPHIC_DATA], [GEOGRAPHIC_DATA]"
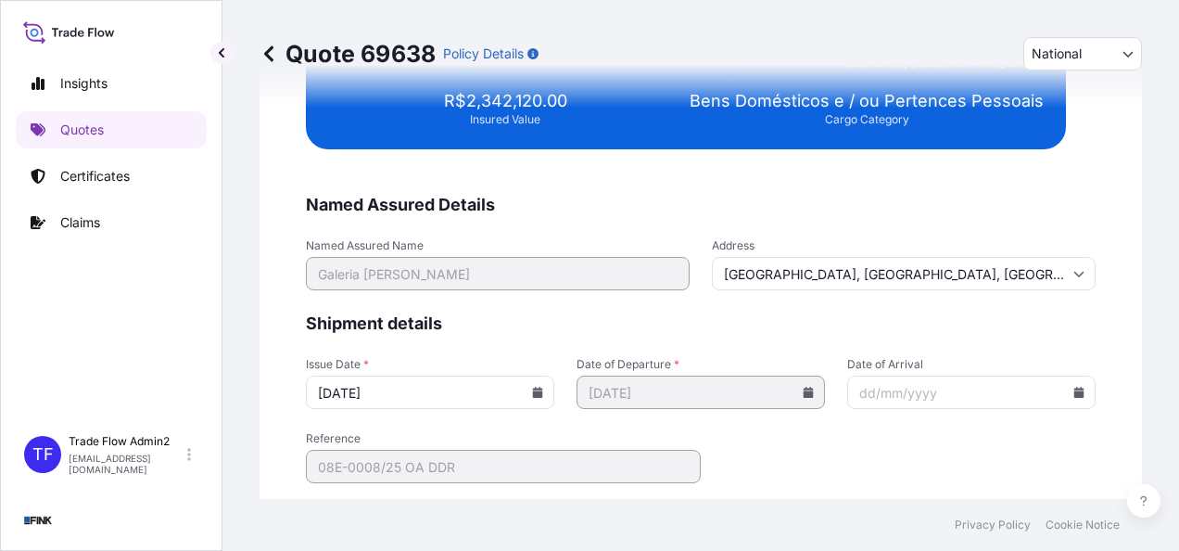
scroll to position [3741, 0]
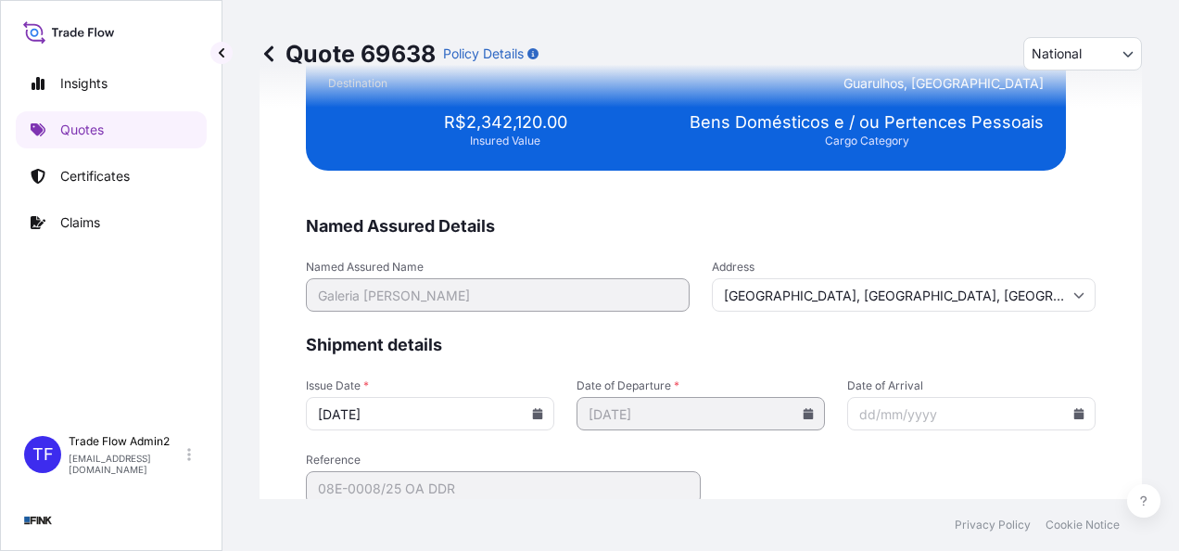
click at [532, 402] on input "[DATE]" at bounding box center [430, 413] width 248 height 33
click at [533, 408] on icon at bounding box center [538, 413] width 10 height 11
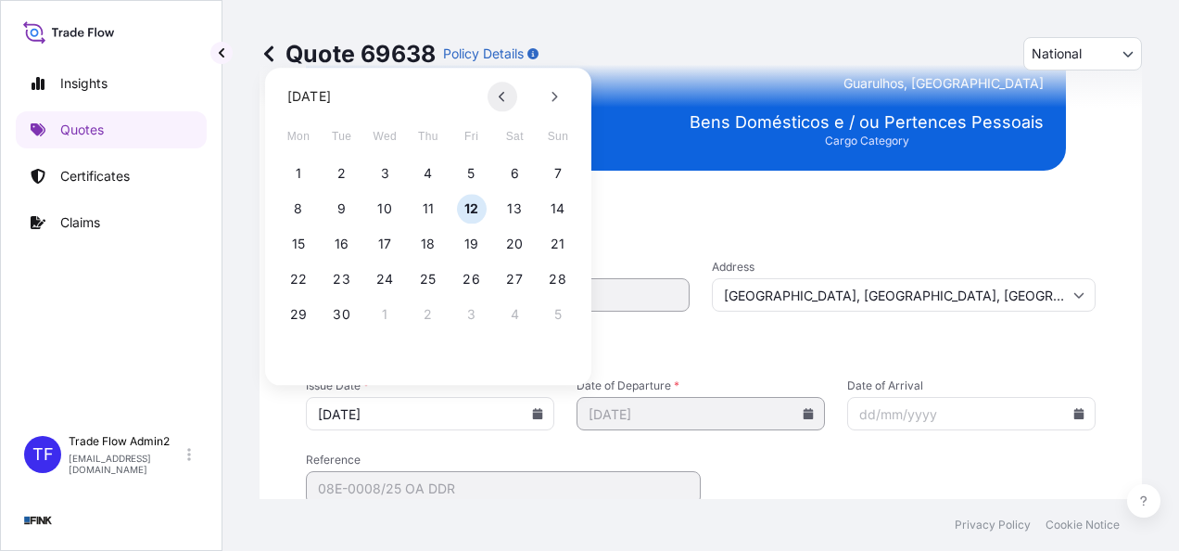
click at [503, 99] on icon at bounding box center [502, 96] width 7 height 11
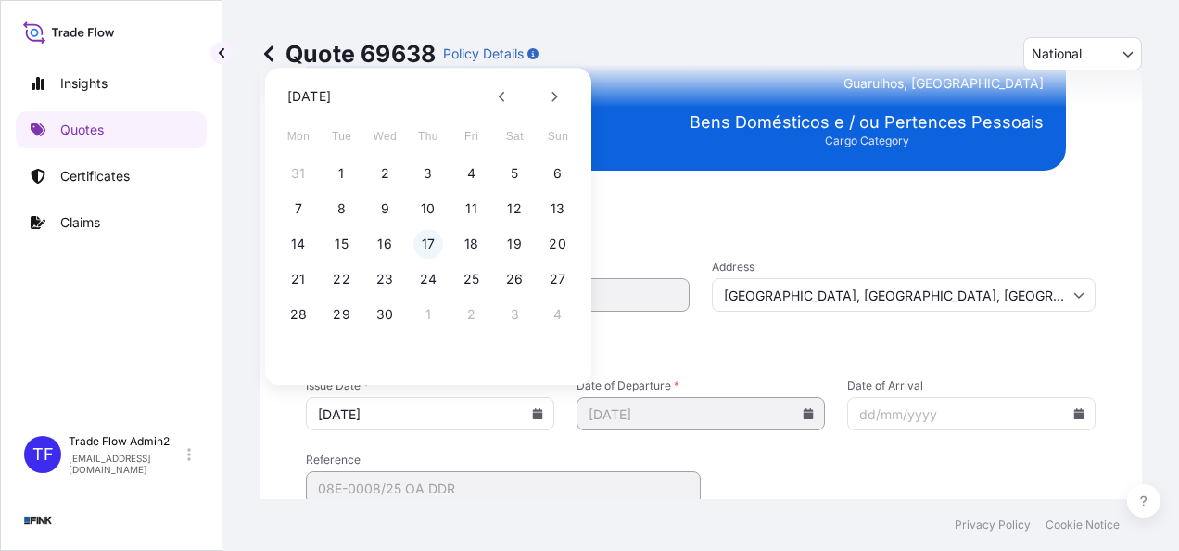
click at [427, 242] on button "17" at bounding box center [428, 244] width 30 height 30
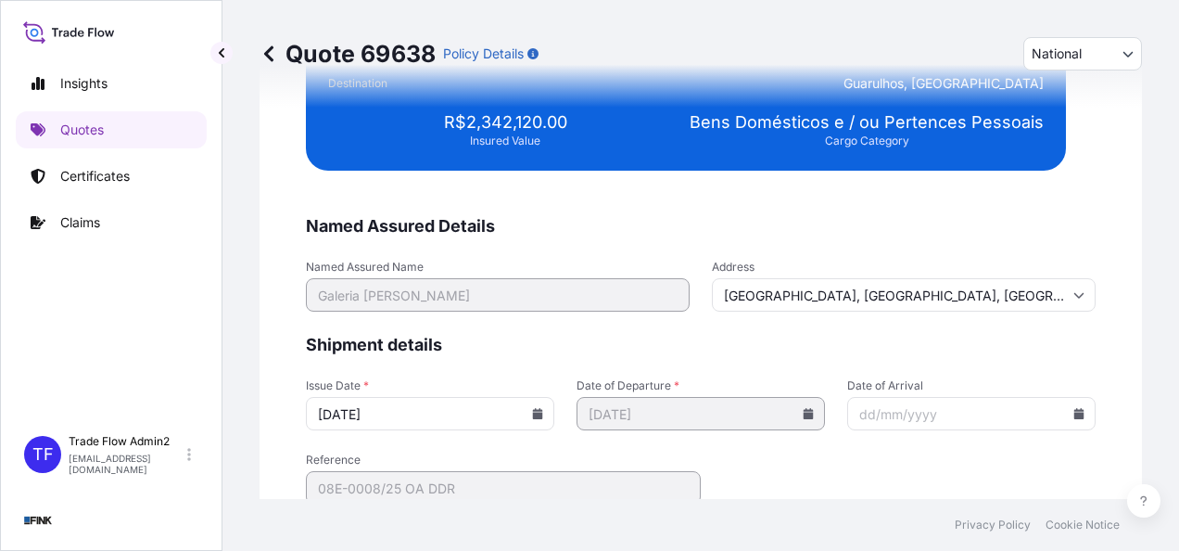
type input "[DATE]"
click at [587, 347] on span "Shipment details" at bounding box center [701, 345] width 790 height 22
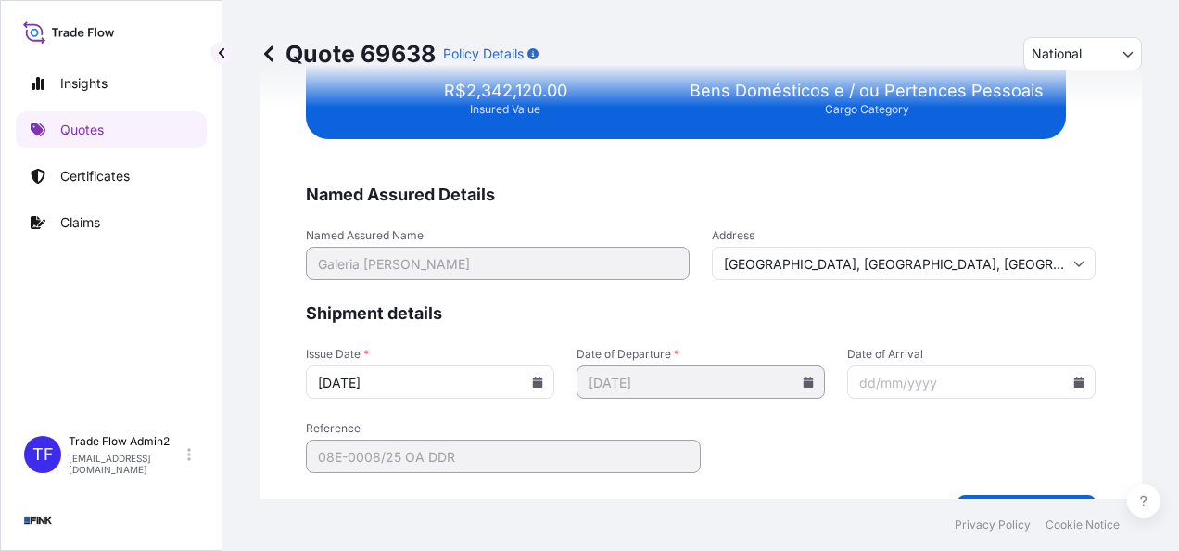
scroll to position [3821, 0]
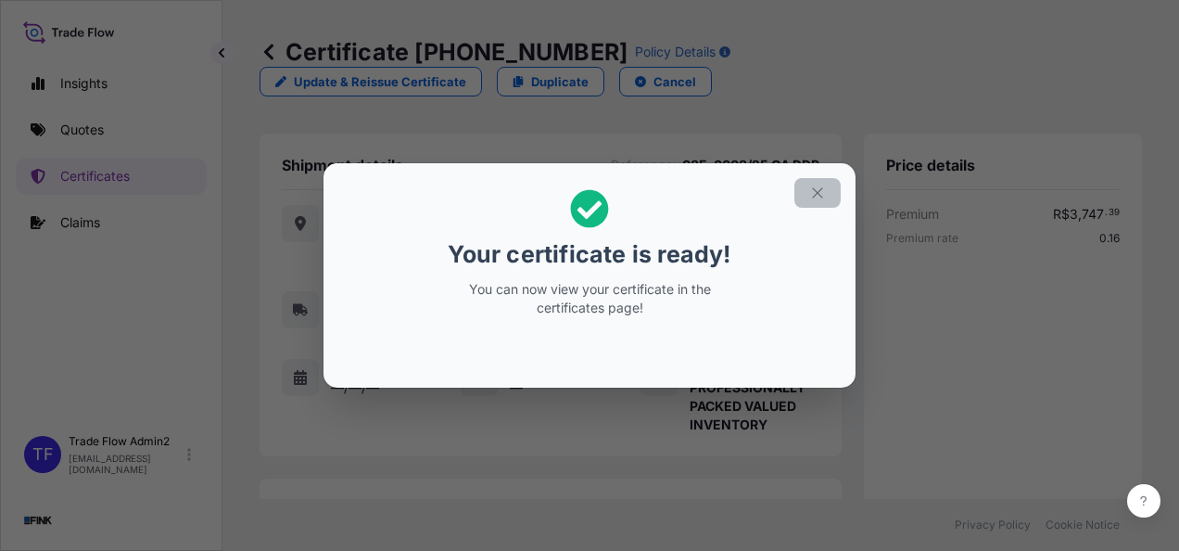
click at [818, 190] on icon "button" at bounding box center [817, 192] width 17 height 17
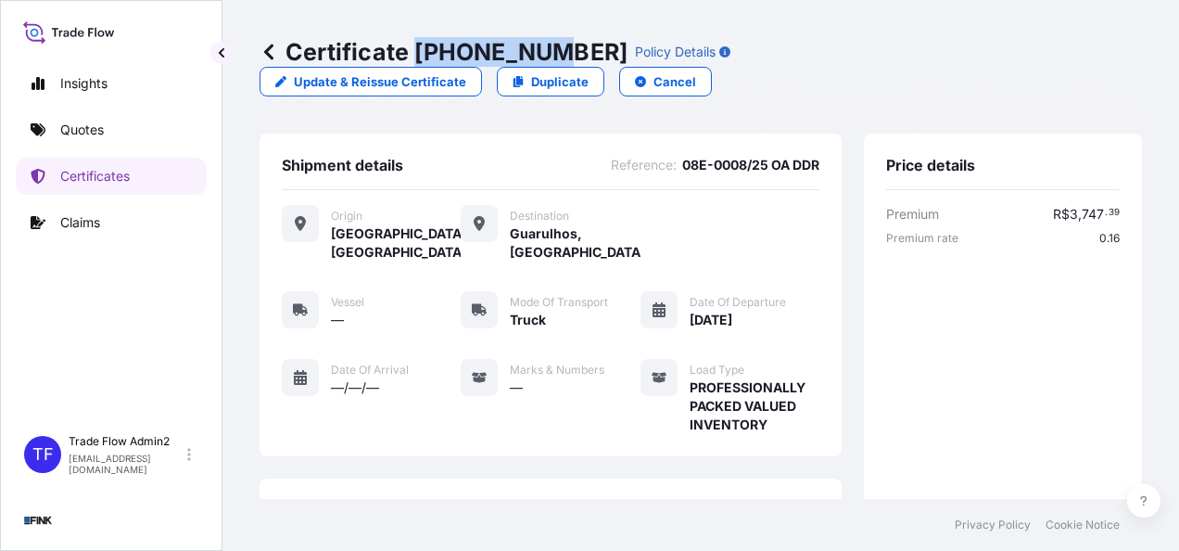
drag, startPoint x: 415, startPoint y: 51, endPoint x: 540, endPoint y: 44, distance: 125.3
click at [540, 44] on p "Certificate [PHONE_NUMBER]" at bounding box center [444, 52] width 368 height 30
copy p "[PHONE_NUMBER]"
click at [334, 133] on div "Shipment details Reference : 08E-0008/25 OA DDR Origin [GEOGRAPHIC_DATA], [GEOG…" at bounding box center [551, 294] width 582 height 323
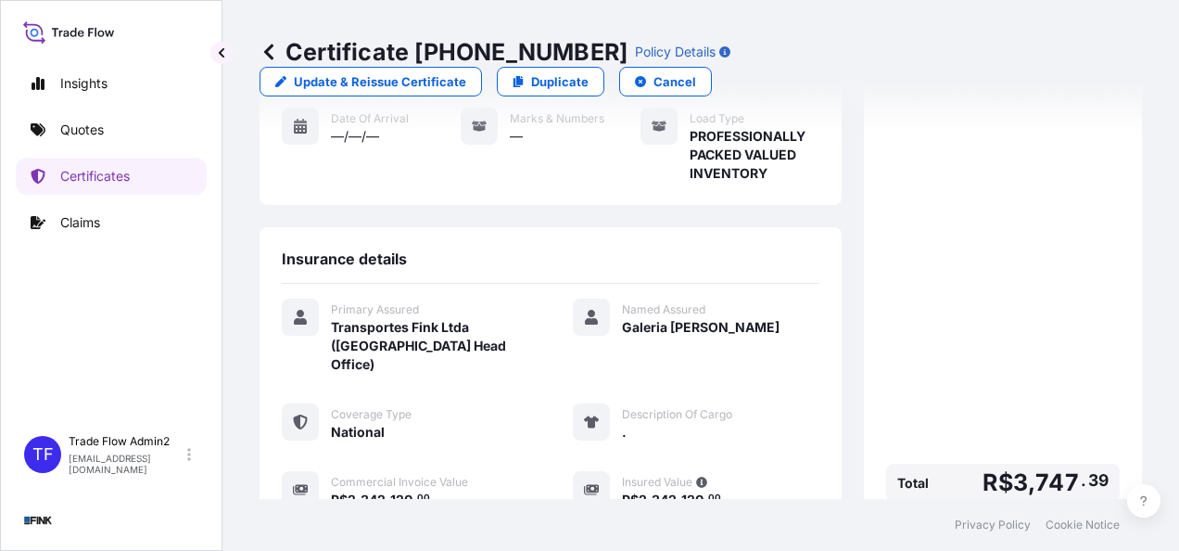
scroll to position [252, 0]
click at [117, 186] on link "Certificates" at bounding box center [111, 176] width 191 height 37
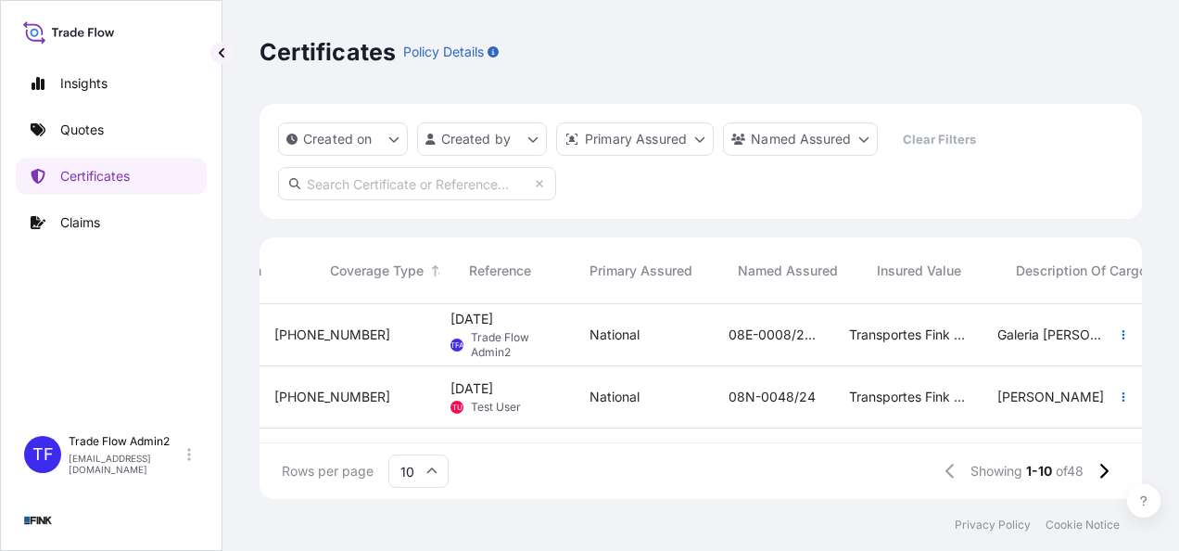
scroll to position [0, 716]
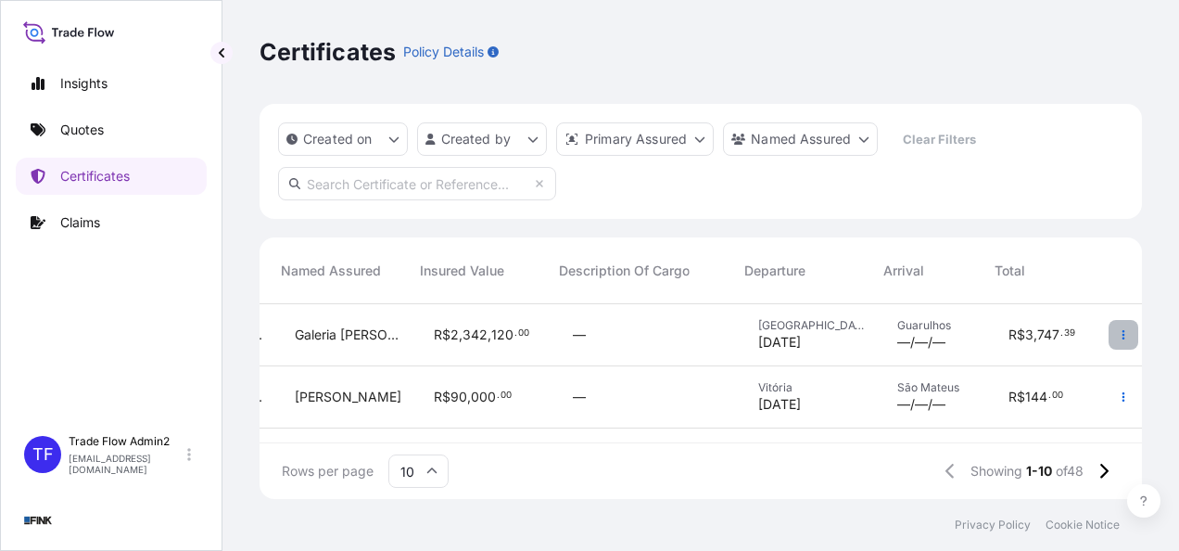
click at [1118, 334] on icon "button" at bounding box center [1123, 334] width 11 height 11
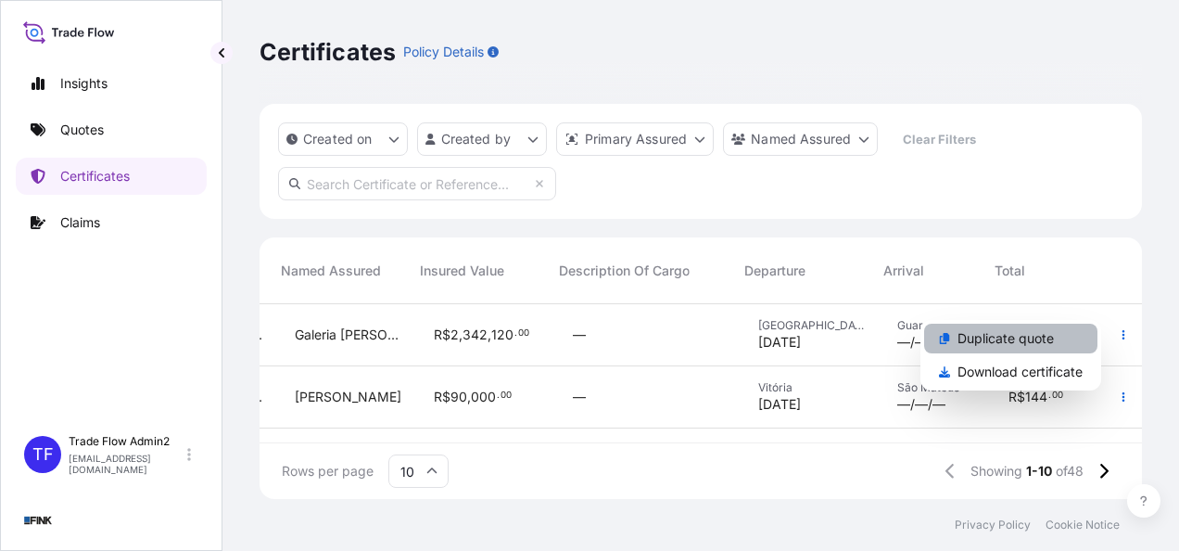
click at [1058, 338] on link "Duplicate quote" at bounding box center [1010, 338] width 173 height 30
select select "national"
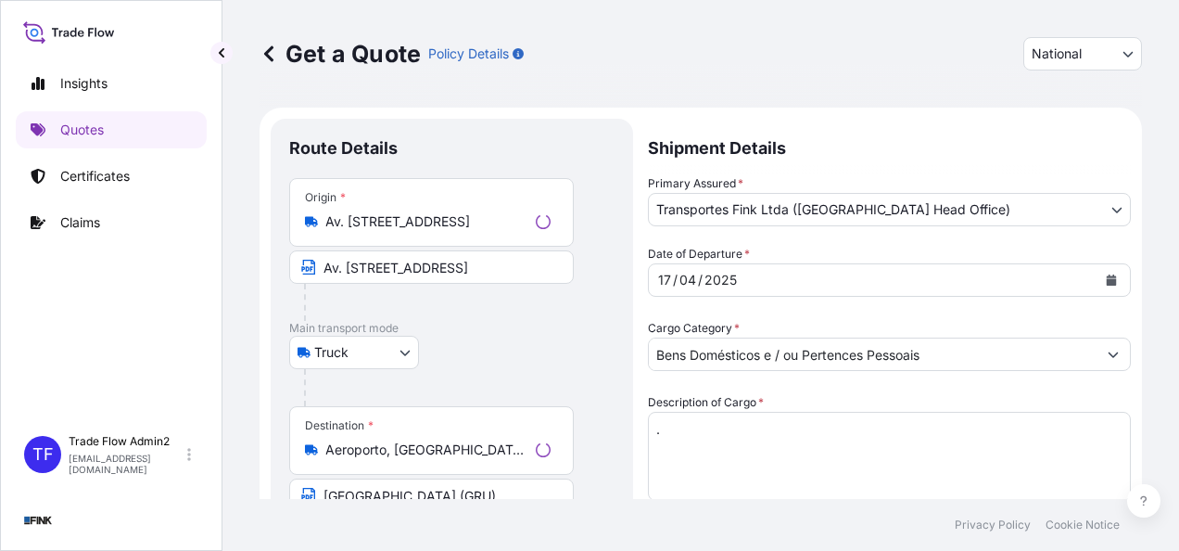
select select "Truck"
select select "31747"
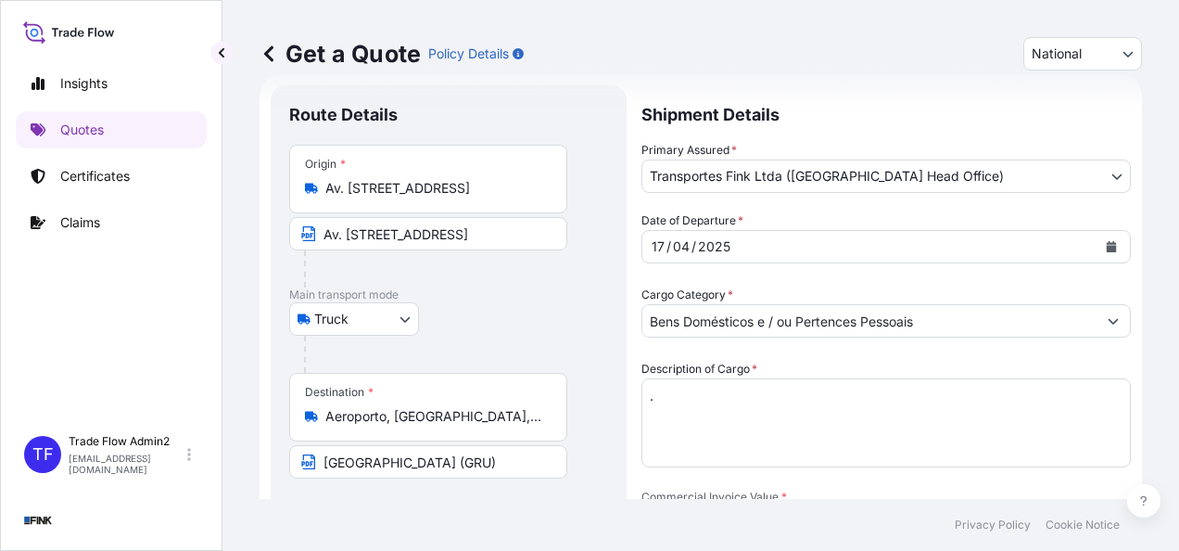
click at [384, 182] on input "Av. [STREET_ADDRESS]" at bounding box center [434, 188] width 219 height 19
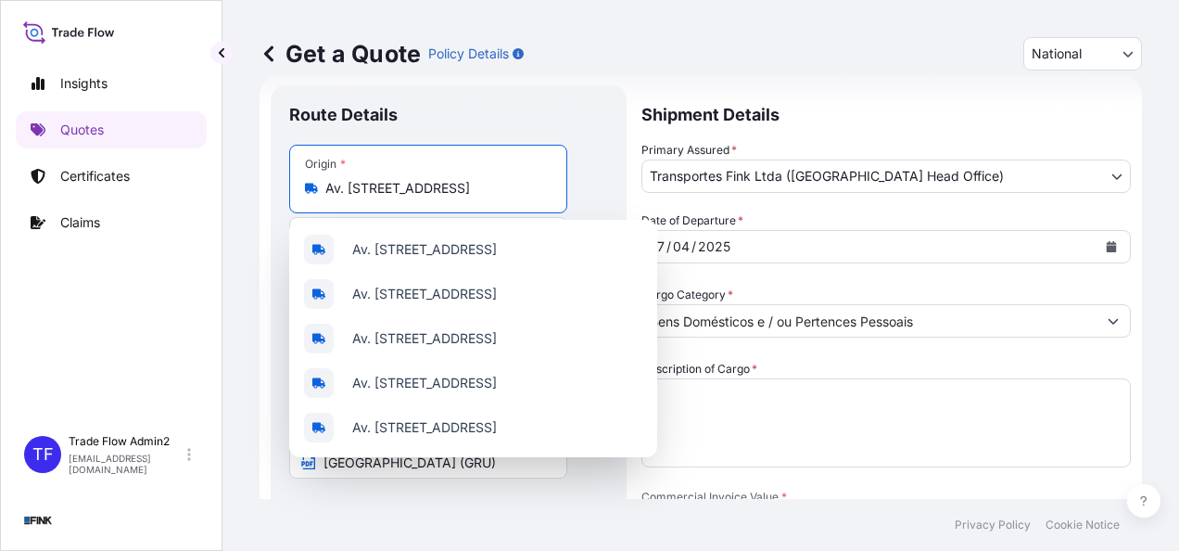
click at [384, 182] on input "Av. [STREET_ADDRESS]" at bounding box center [434, 188] width 219 height 19
paste input "[STREET_ADDRESS][DEMOGRAPHIC_DATA][PERSON_NAME][PERSON_NAME]"
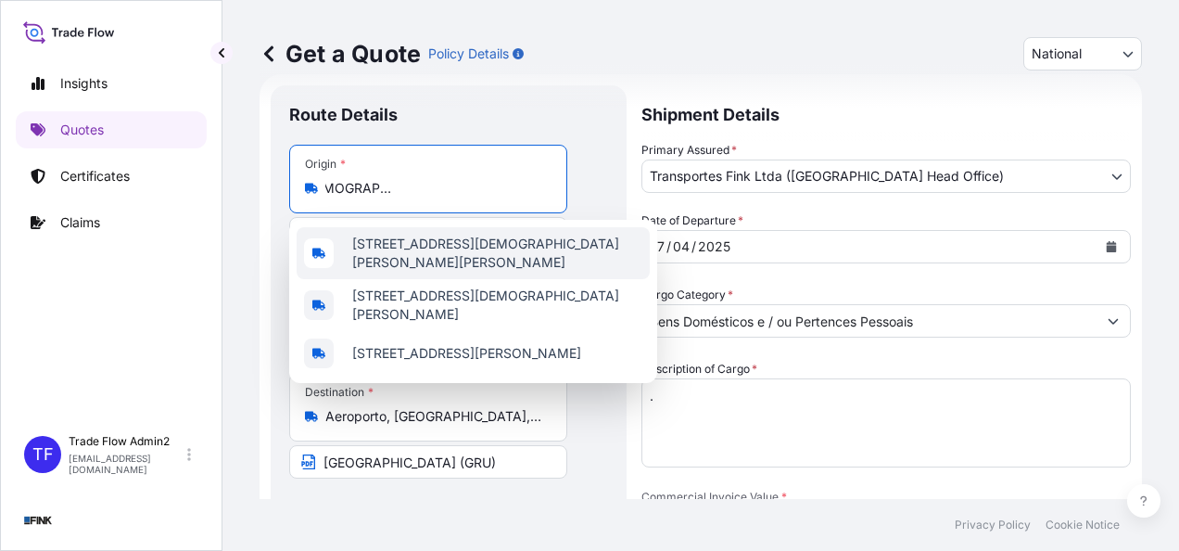
click at [417, 258] on span "[STREET_ADDRESS][DEMOGRAPHIC_DATA][PERSON_NAME][PERSON_NAME]" at bounding box center [497, 253] width 290 height 37
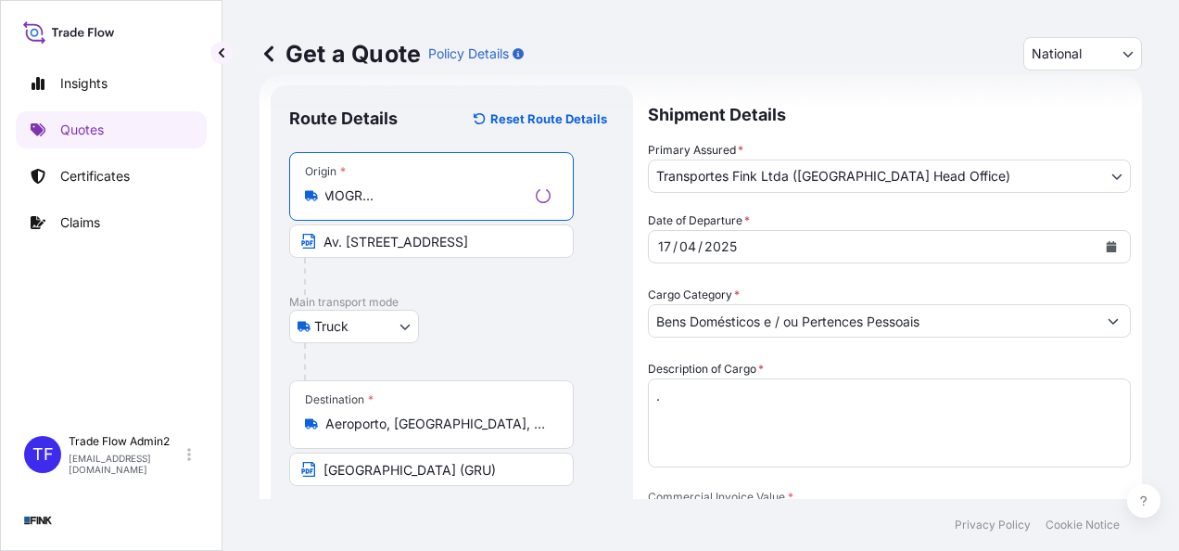
type input "[STREET_ADDRESS][DEMOGRAPHIC_DATA][PERSON_NAME][PERSON_NAME]"
click at [391, 241] on input "Av. [STREET_ADDRESS]" at bounding box center [431, 240] width 285 height 33
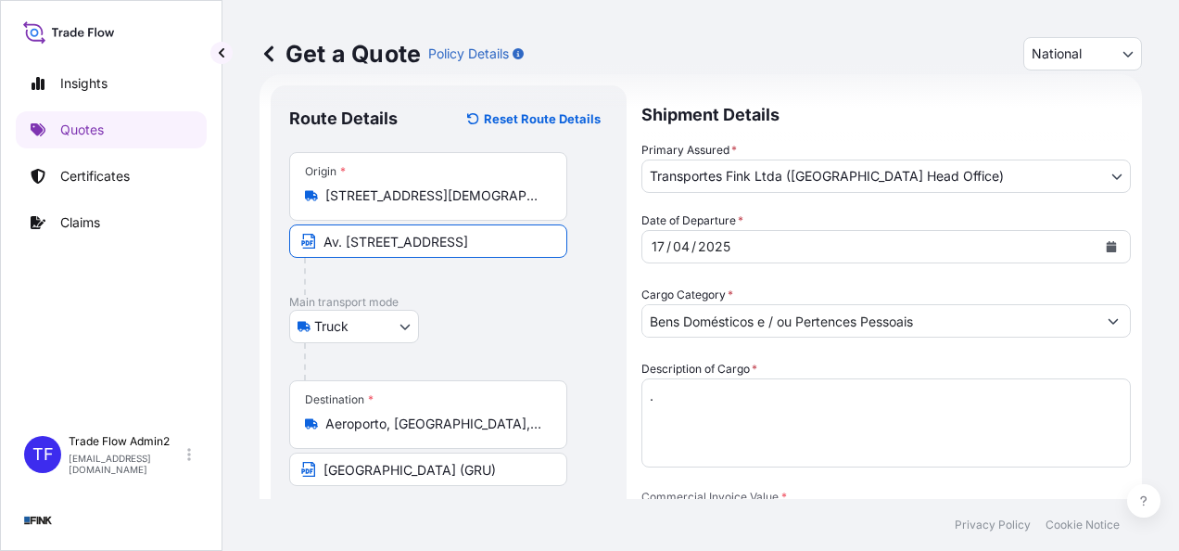
click at [391, 241] on input "Av. [STREET_ADDRESS]" at bounding box center [428, 240] width 278 height 33
paste input "[STREET_ADDRESS][PERSON_NAME][PERSON_NAME]"
type input "[STREET_ADDRESS][DEMOGRAPHIC_DATA][PERSON_NAME][PERSON_NAME]"
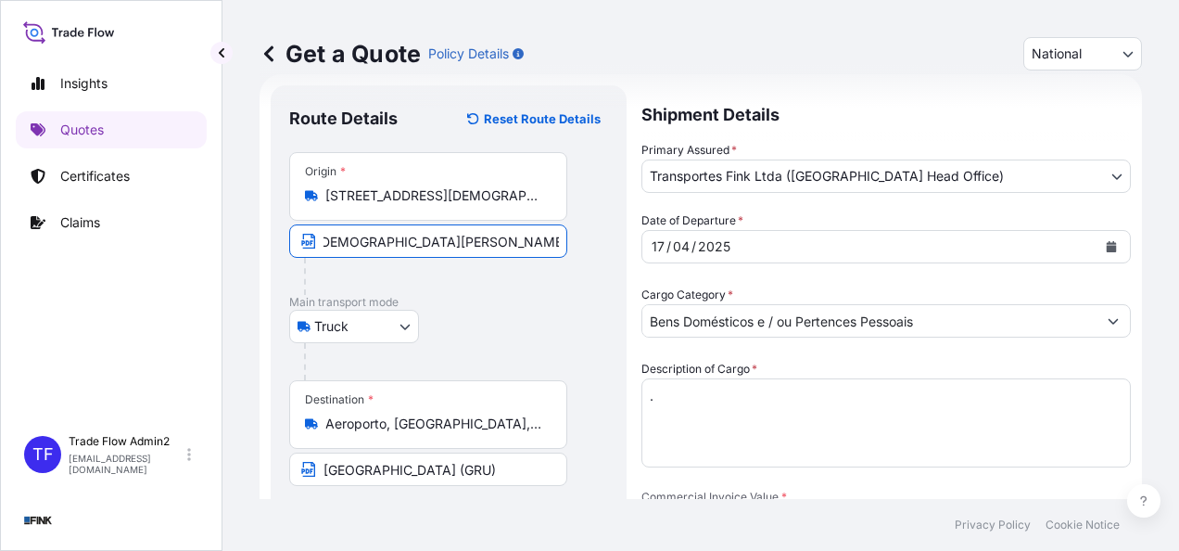
click at [450, 320] on div "Truck Truck" at bounding box center [448, 326] width 319 height 33
click at [484, 449] on div "Destination * Aeroporto, [GEOGRAPHIC_DATA], 07140, [GEOGRAPHIC_DATA] [GEOGRAPHI…" at bounding box center [448, 433] width 319 height 106
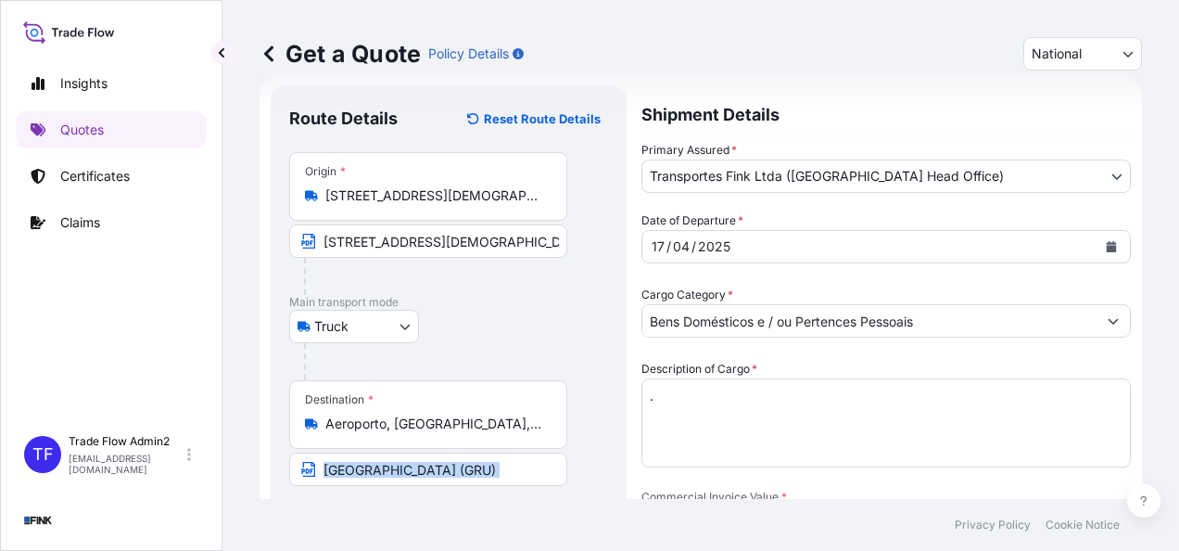
click at [484, 449] on div "Destination * Aeroporto, [GEOGRAPHIC_DATA], 07140, [GEOGRAPHIC_DATA] [GEOGRAPHI…" at bounding box center [448, 433] width 319 height 106
click at [483, 504] on footer "Privacy Policy Cookie Notice" at bounding box center [700, 525] width 957 height 52
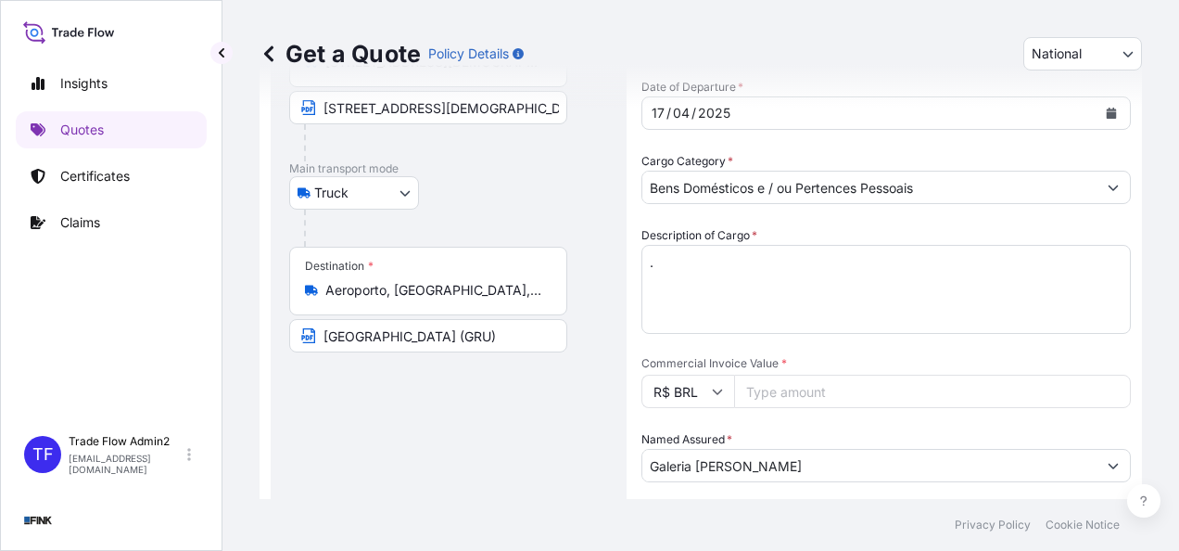
scroll to position [173, 0]
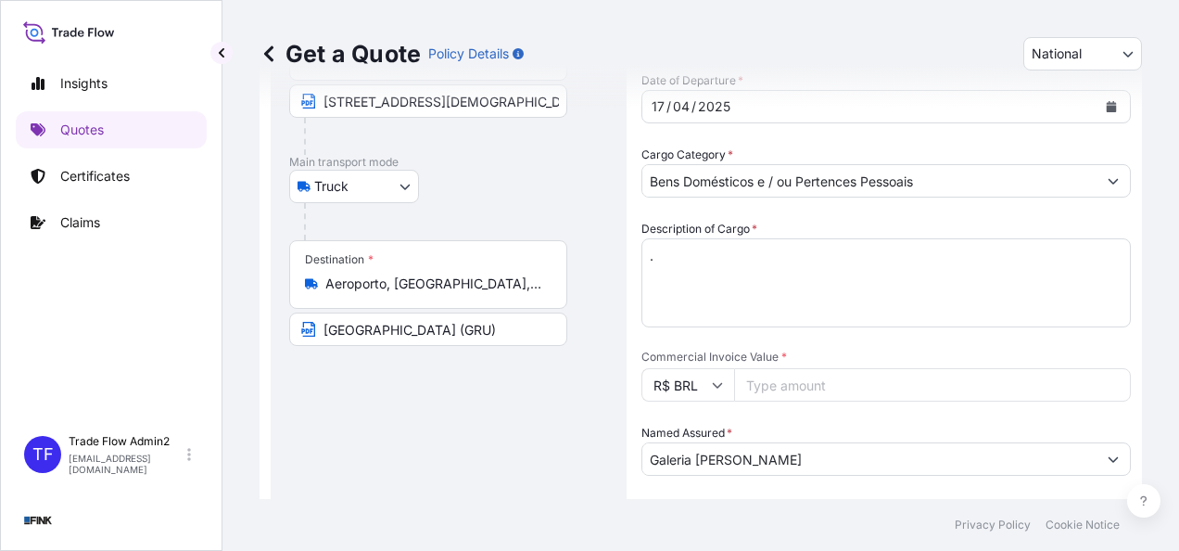
click at [839, 384] on input "Commercial Invoice Value *" at bounding box center [932, 384] width 397 height 33
paste input "2107908.00"
type input "2107908.00"
click at [1135, 383] on div "Get a Quote Policy Details National International National Route Details Reset …" at bounding box center [700, 249] width 957 height 499
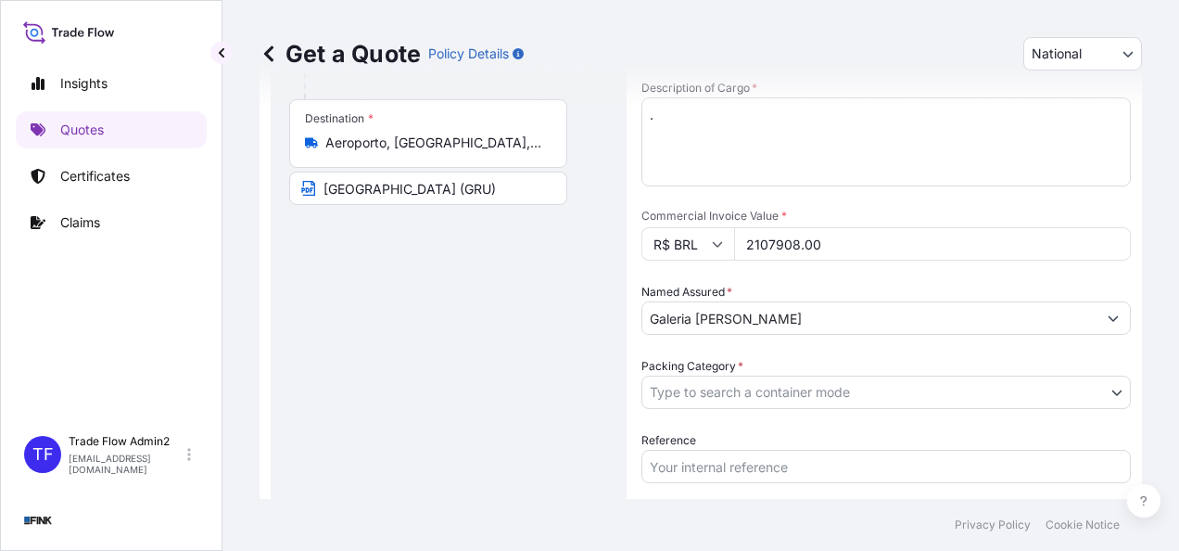
scroll to position [334, 0]
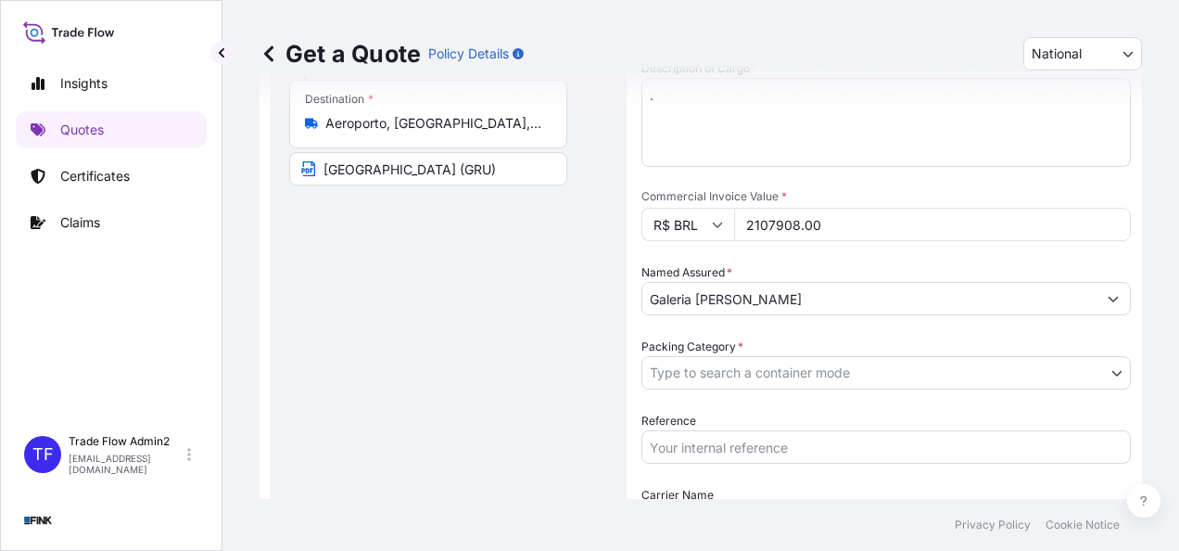
click at [783, 391] on div "Date of Departure * [DATE] Cargo Category * Bens Domésticos e / ou Pertences Pe…" at bounding box center [885, 261] width 489 height 701
click at [787, 384] on body "Insights Quotes Certificates Claims TF Trade Flow Admin2 [EMAIL_ADDRESS][DOMAIN…" at bounding box center [589, 275] width 1179 height 551
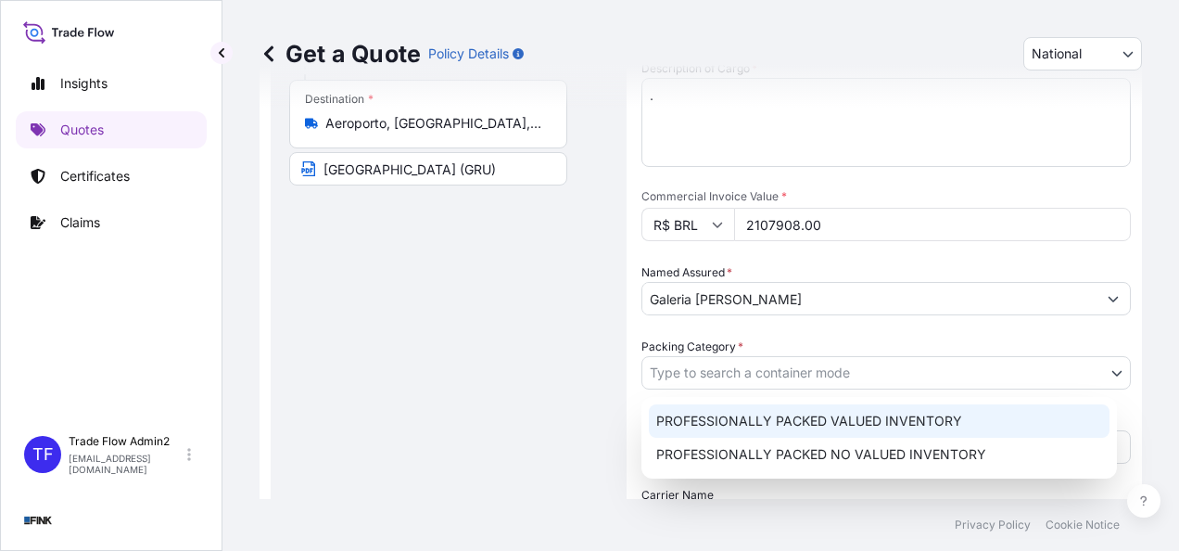
click at [751, 418] on div "PROFESSIONALLY PACKED VALUED INVENTORY" at bounding box center [879, 420] width 461 height 33
select select "11"
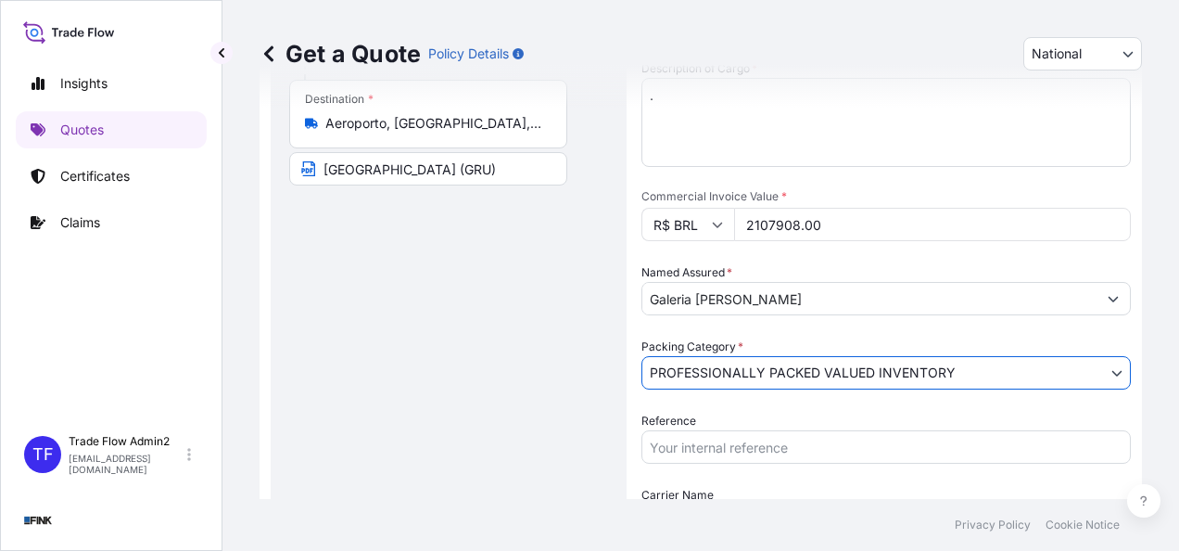
click at [589, 410] on div "Route Details Reset Route Details Place of loading Road / [GEOGRAPHIC_DATA] / I…" at bounding box center [448, 225] width 319 height 842
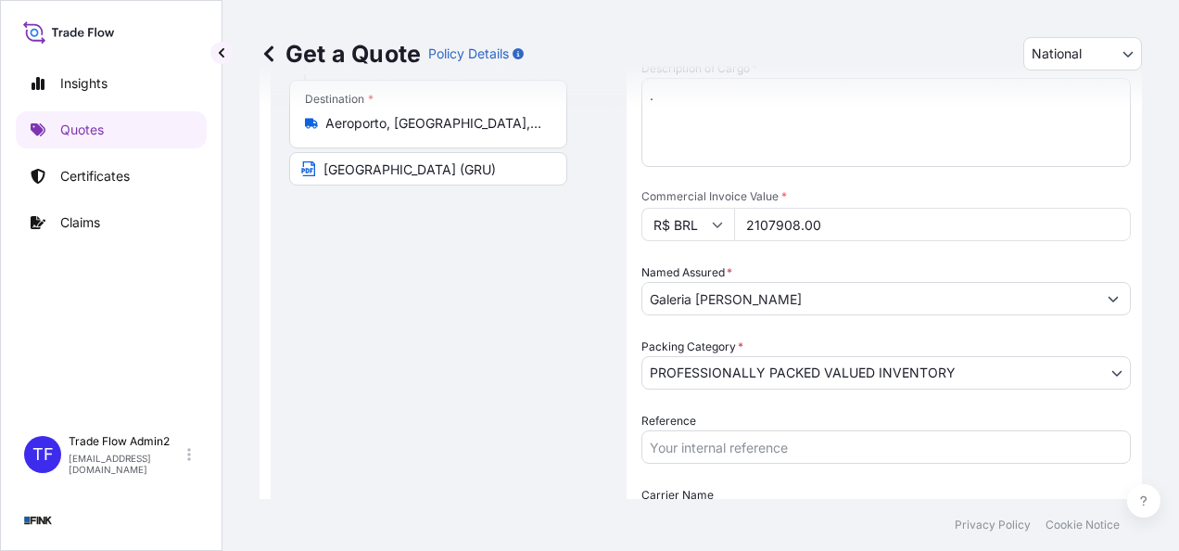
scroll to position [457, 0]
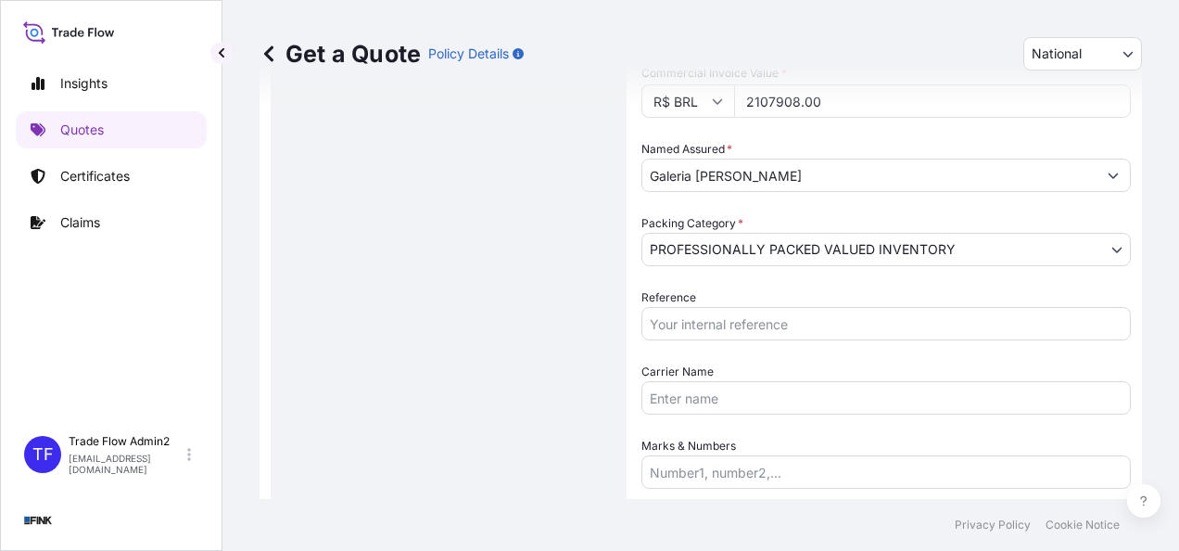
click at [659, 334] on input "Reference" at bounding box center [885, 323] width 489 height 33
paste input "08E-0008-25 OA DDR"
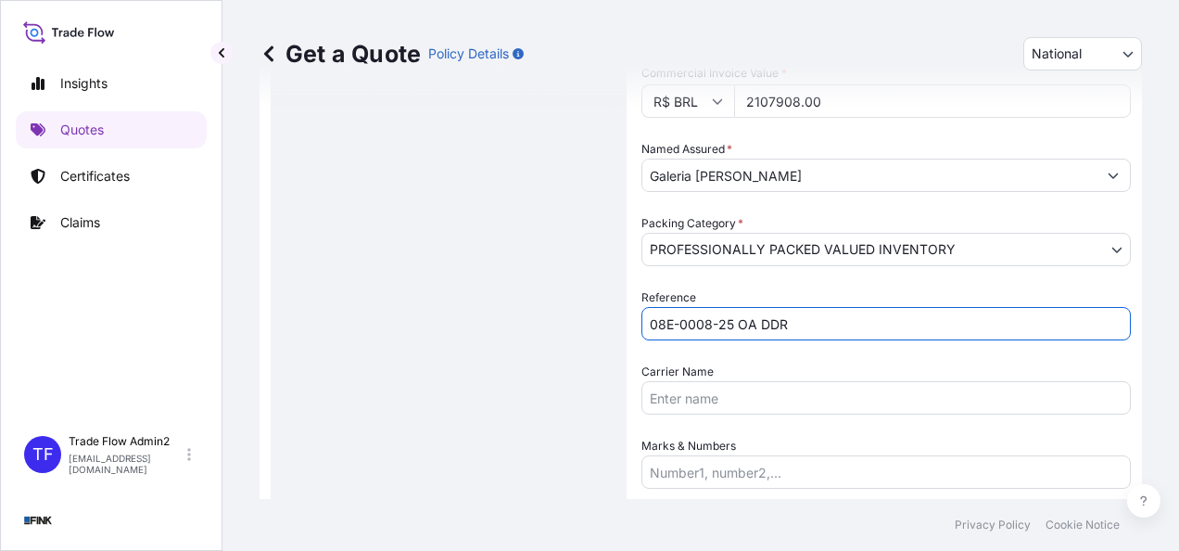
type input "08E-0008-25 OA DDR"
click at [523, 336] on div "Route Details Reset Route Details Place of loading Road / [GEOGRAPHIC_DATA] / I…" at bounding box center [448, 101] width 319 height 842
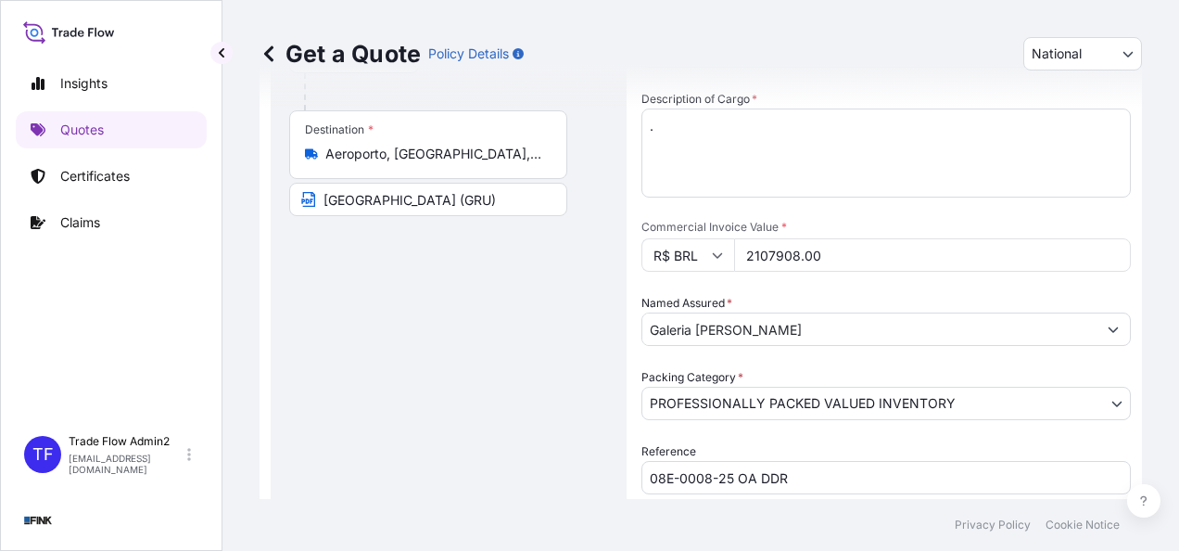
scroll to position [510, 0]
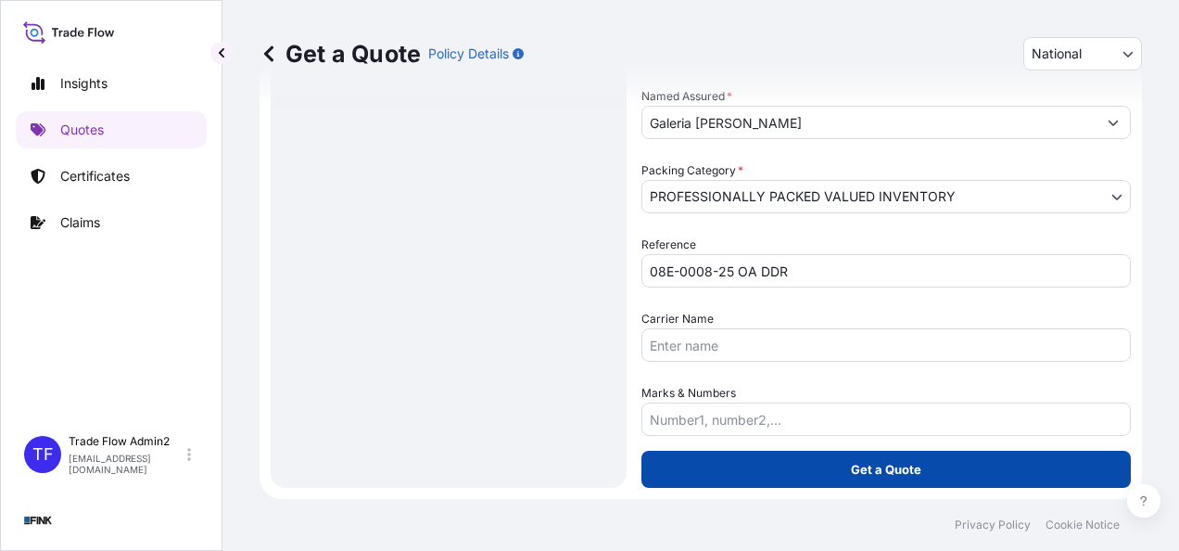
click at [839, 468] on button "Get a Quote" at bounding box center [885, 468] width 489 height 37
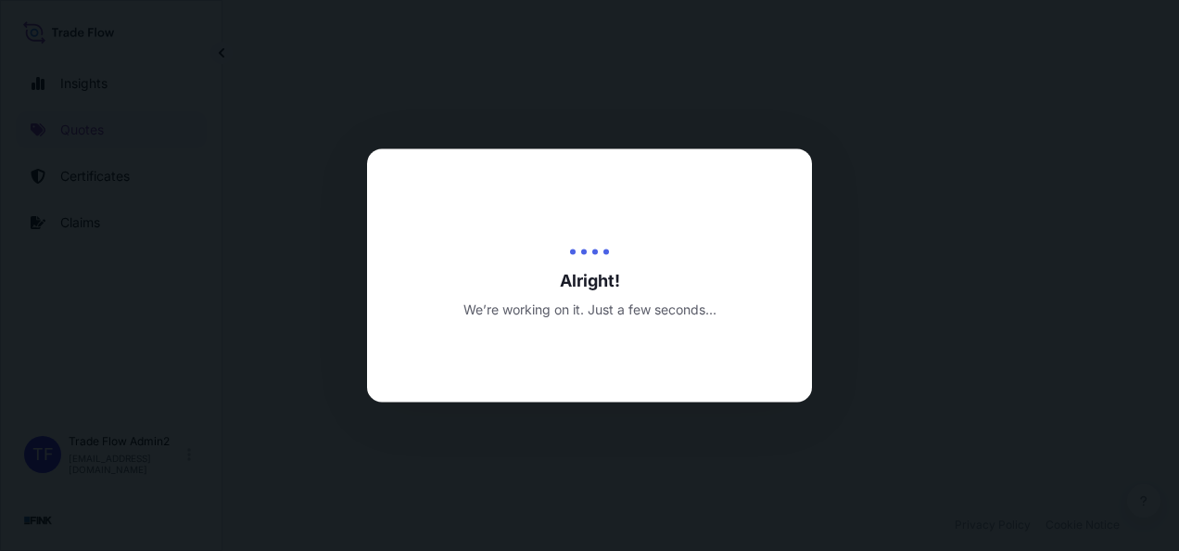
select select "Truck"
select select "31747"
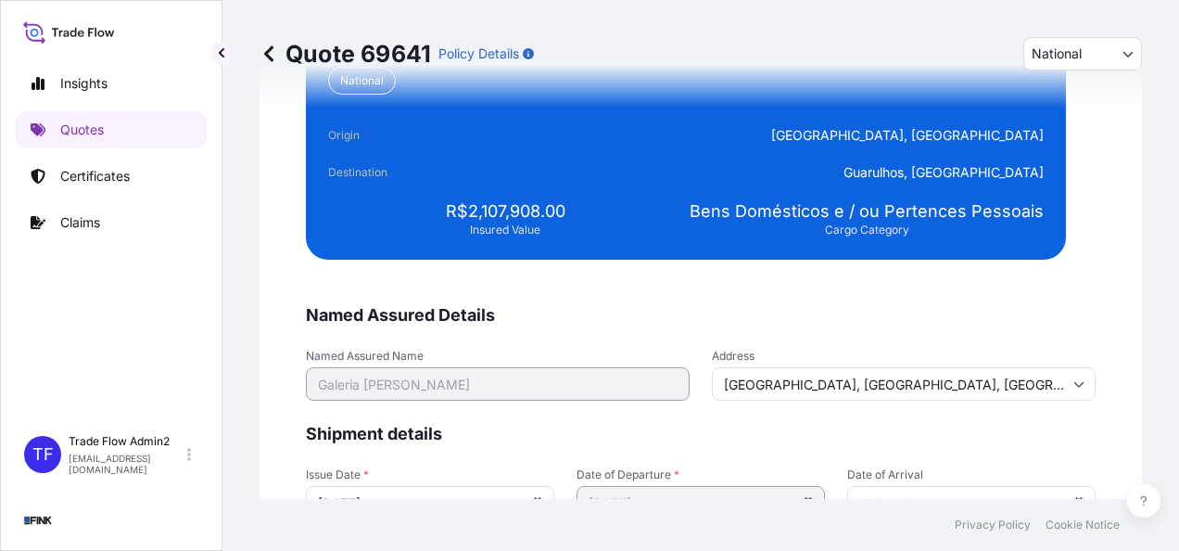
scroll to position [3741, 0]
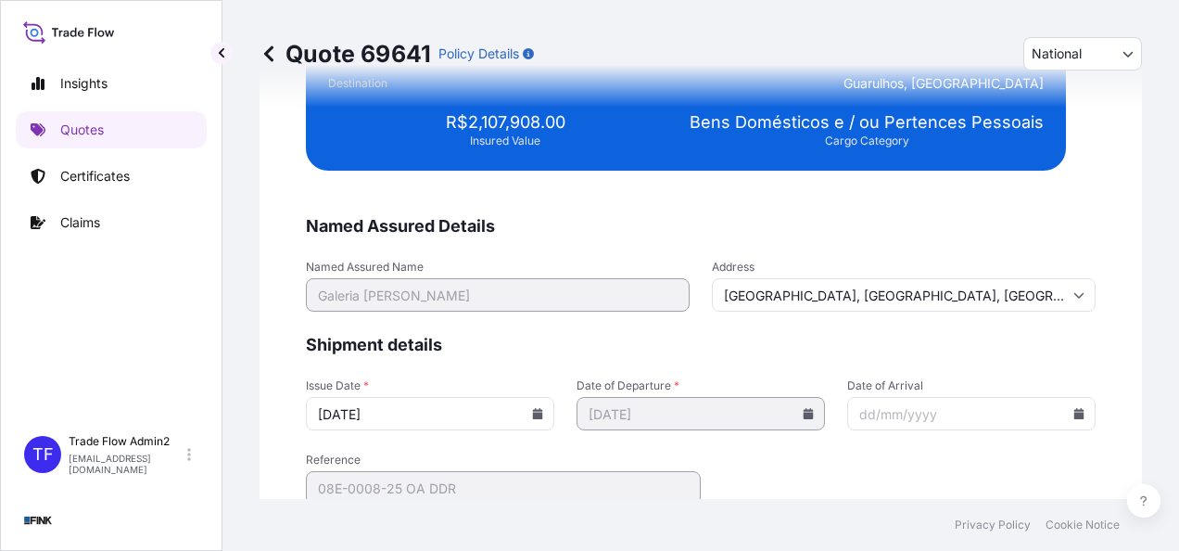
click at [534, 412] on icon at bounding box center [538, 413] width 10 height 11
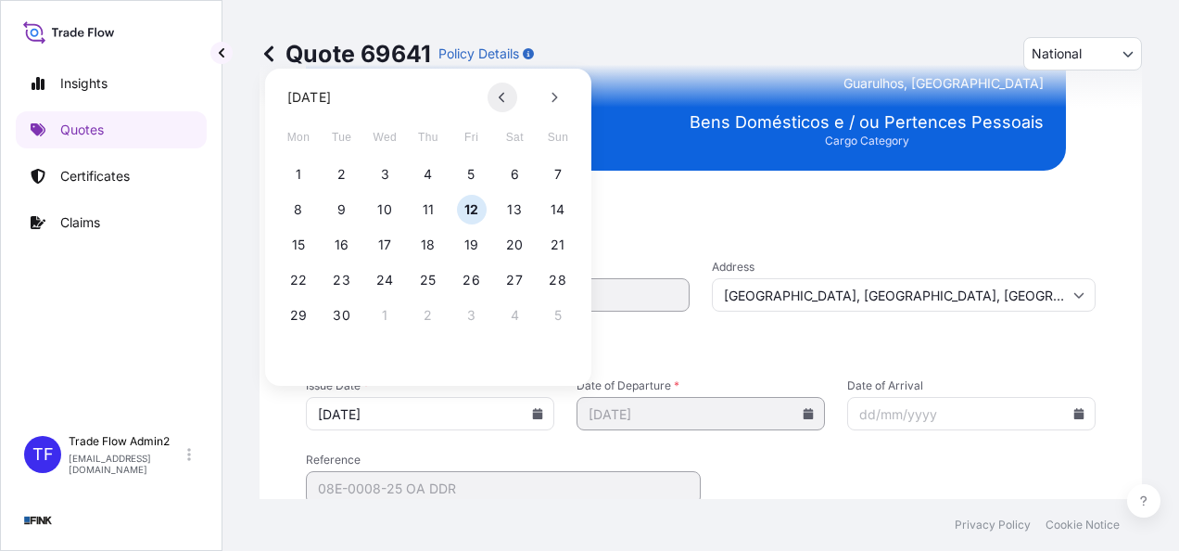
click at [501, 108] on button at bounding box center [503, 97] width 30 height 30
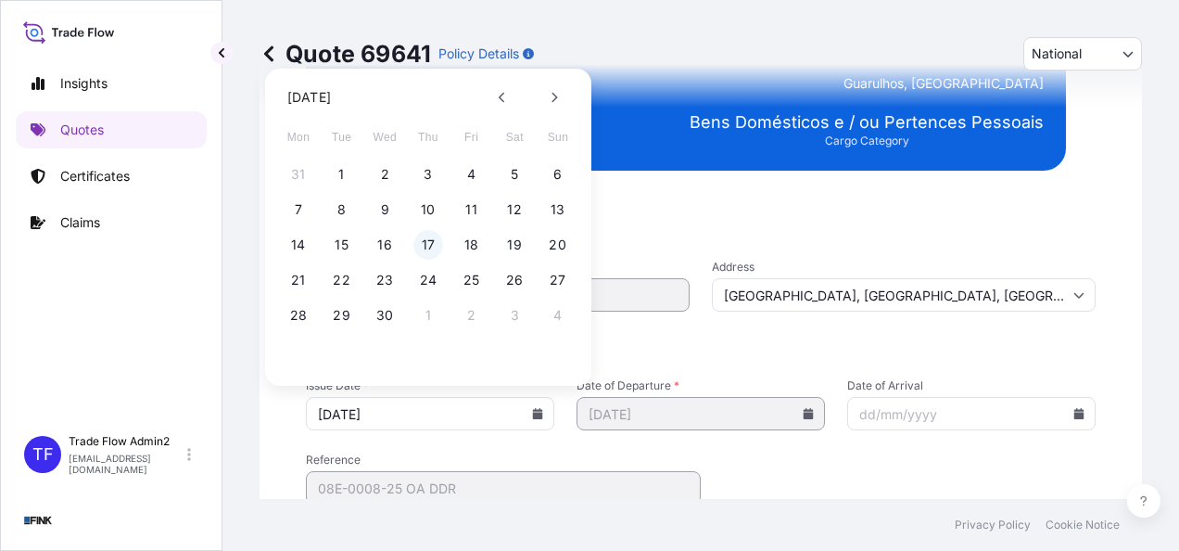
click at [425, 248] on button "17" at bounding box center [428, 245] width 30 height 30
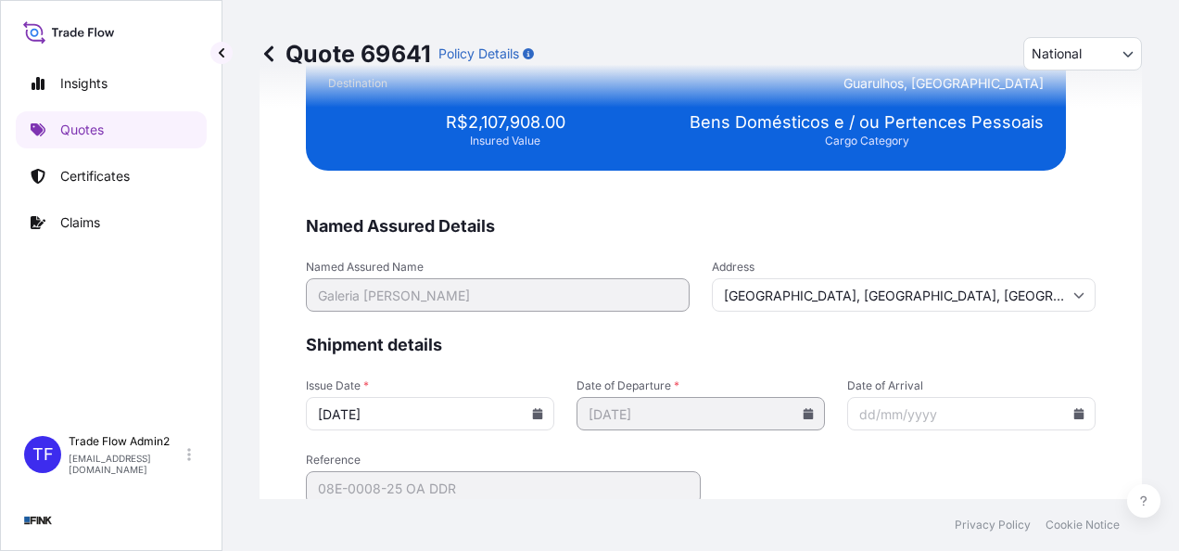
type input "[DATE]"
click at [259, 385] on div "Quote 69641 Policy Details National International National Route Details Place …" at bounding box center [700, 249] width 957 height 499
click at [869, 289] on input "[GEOGRAPHIC_DATA], [GEOGRAPHIC_DATA], [GEOGRAPHIC_DATA]" at bounding box center [904, 294] width 384 height 33
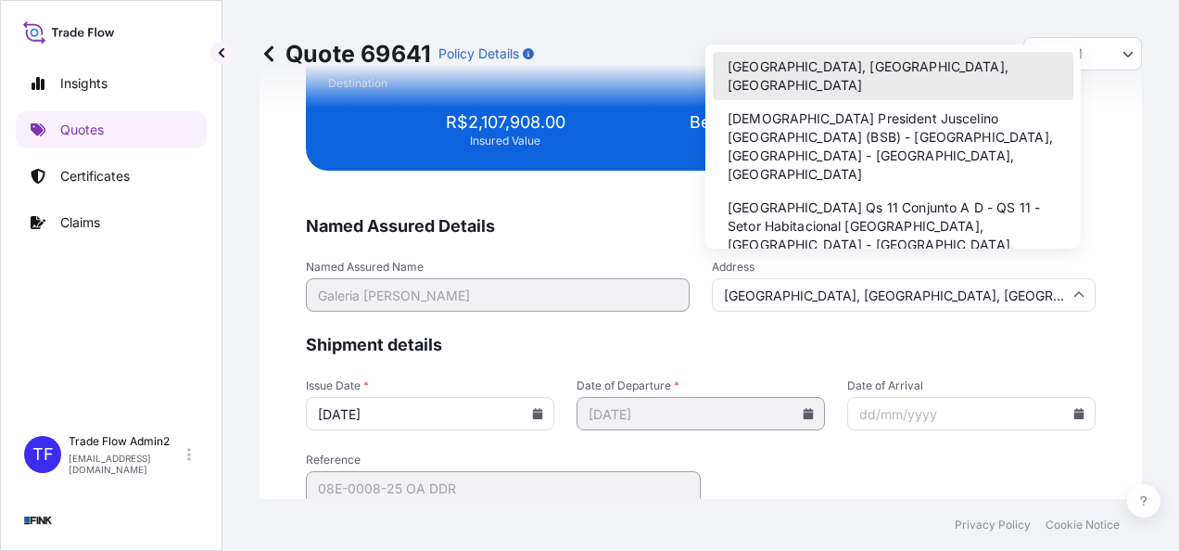
click at [838, 67] on li "[GEOGRAPHIC_DATA], [GEOGRAPHIC_DATA], [GEOGRAPHIC_DATA]" at bounding box center [893, 76] width 361 height 48
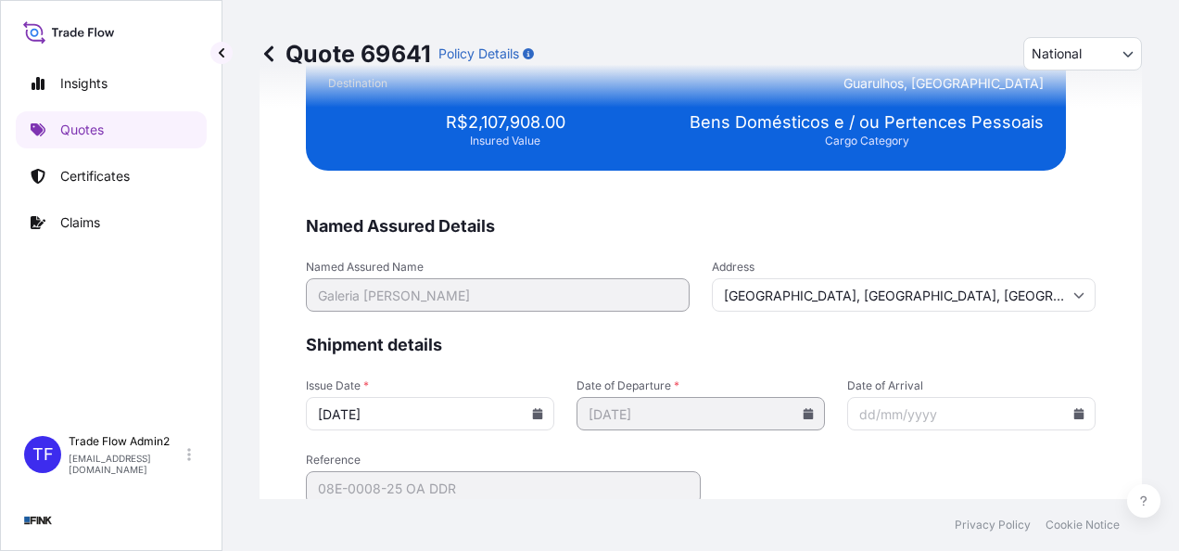
click at [833, 352] on form "Named Assured Details Named Assured Name Galeria [PERSON_NAME] Address [GEOGRAP…" at bounding box center [701, 385] width 790 height 341
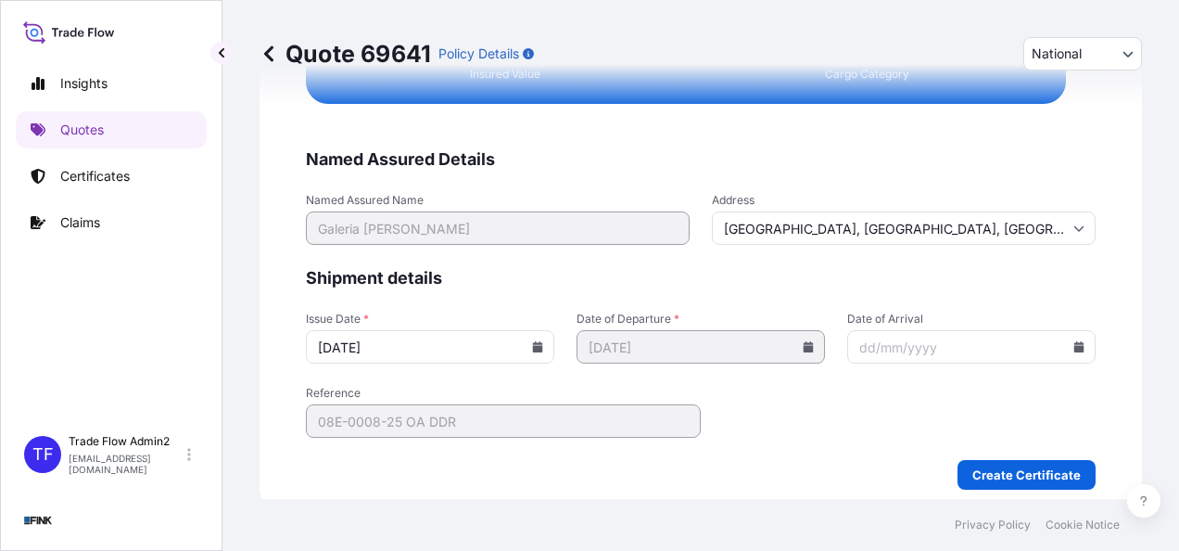
scroll to position [3821, 0]
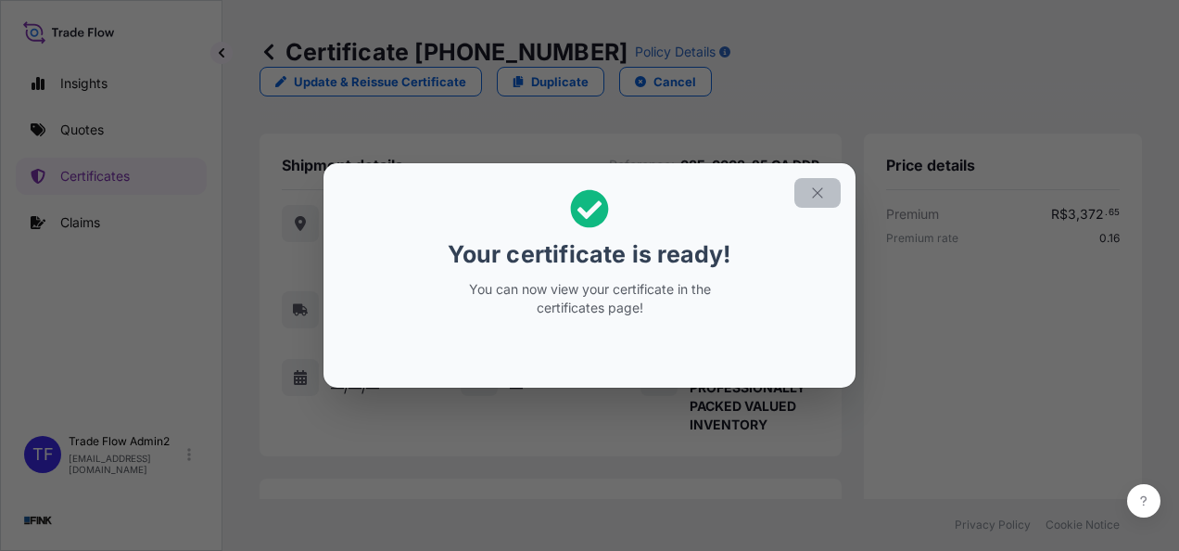
click at [830, 195] on button "button" at bounding box center [817, 193] width 46 height 30
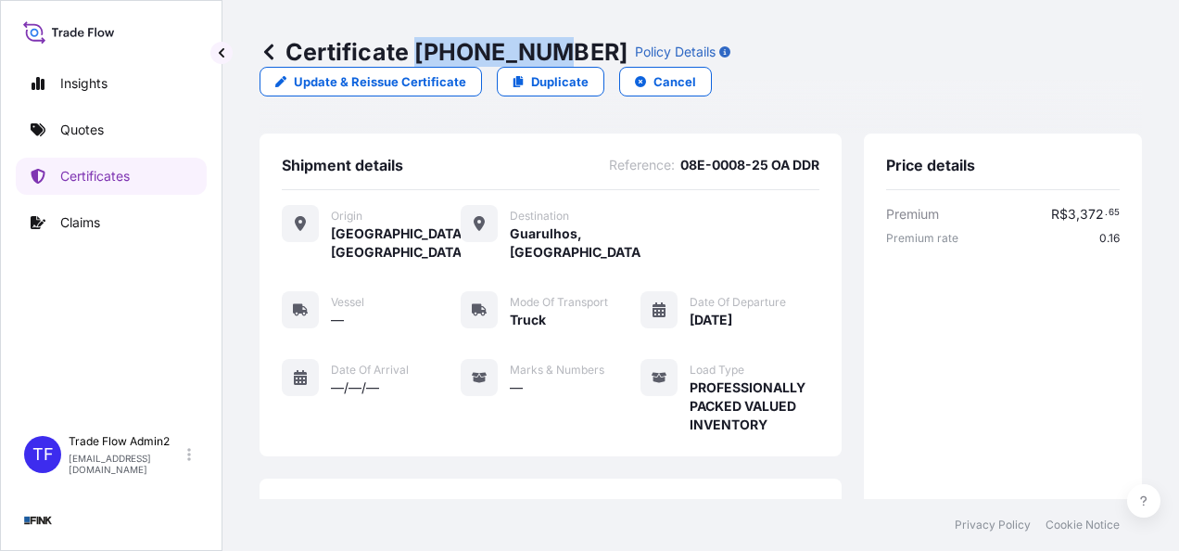
drag, startPoint x: 415, startPoint y: 57, endPoint x: 539, endPoint y: 67, distance: 123.6
click at [539, 67] on div "Certificate [PHONE_NUMBER] Policy Details Update & Reissue Certificate Duplicat…" at bounding box center [701, 66] width 882 height 133
copy p "[PHONE_NUMBER]"
click at [139, 171] on link "Certificates" at bounding box center [111, 176] width 191 height 37
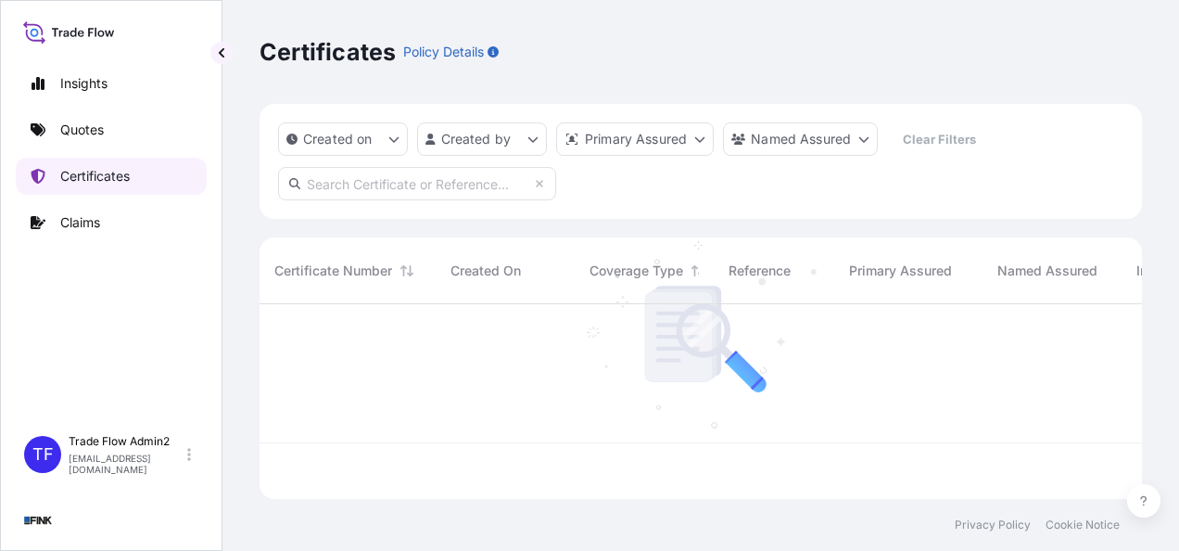
scroll to position [191, 868]
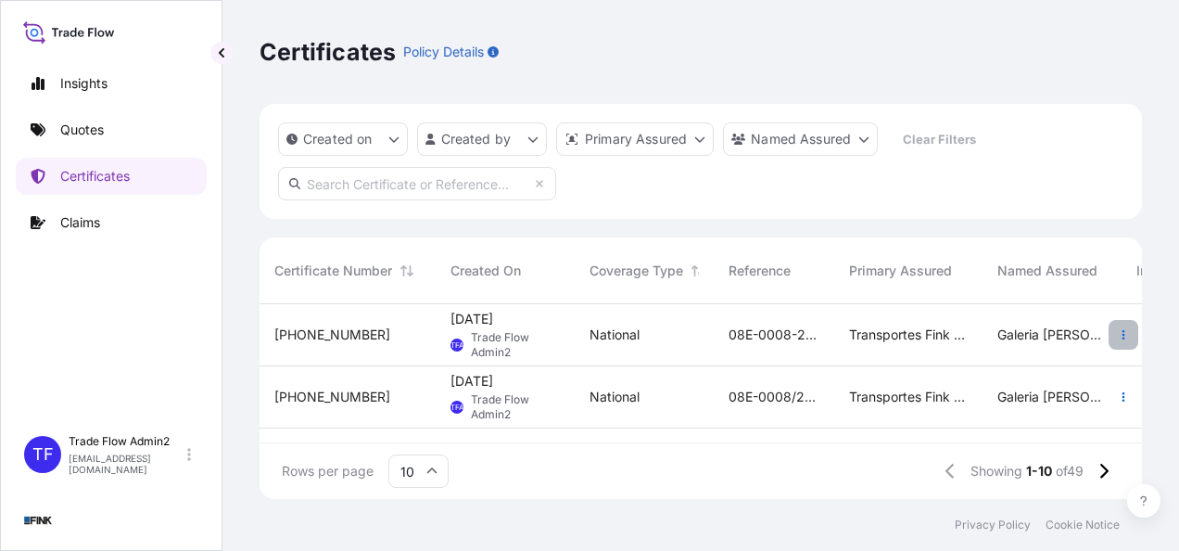
click at [1109, 346] on button "button" at bounding box center [1124, 335] width 30 height 30
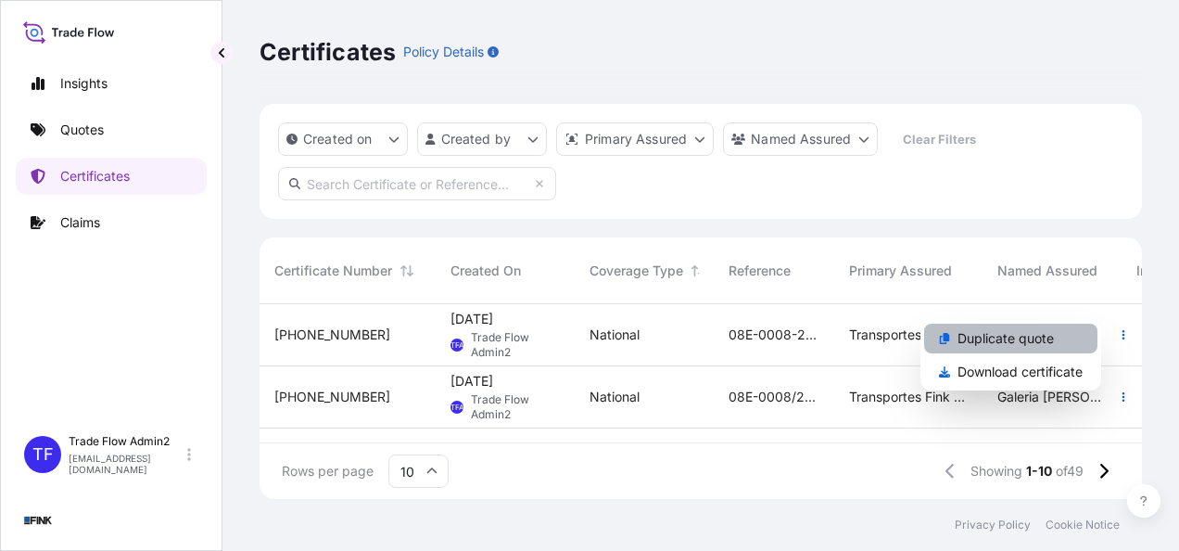
click at [1025, 343] on p "Duplicate quote" at bounding box center [1005, 338] width 96 height 19
select select "national"
select select "Truck"
select select "31747"
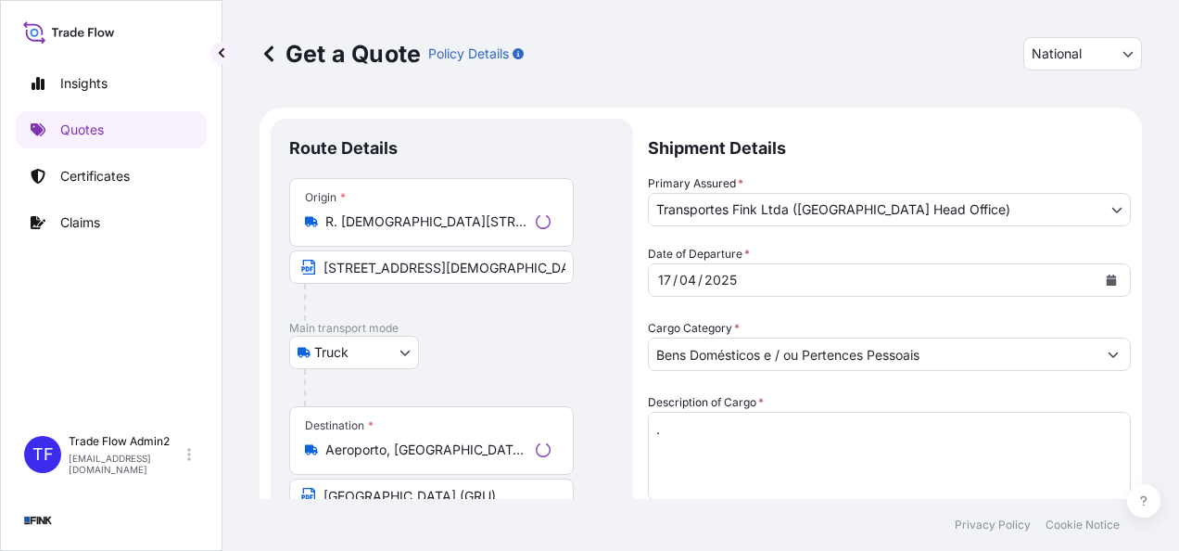
scroll to position [33, 0]
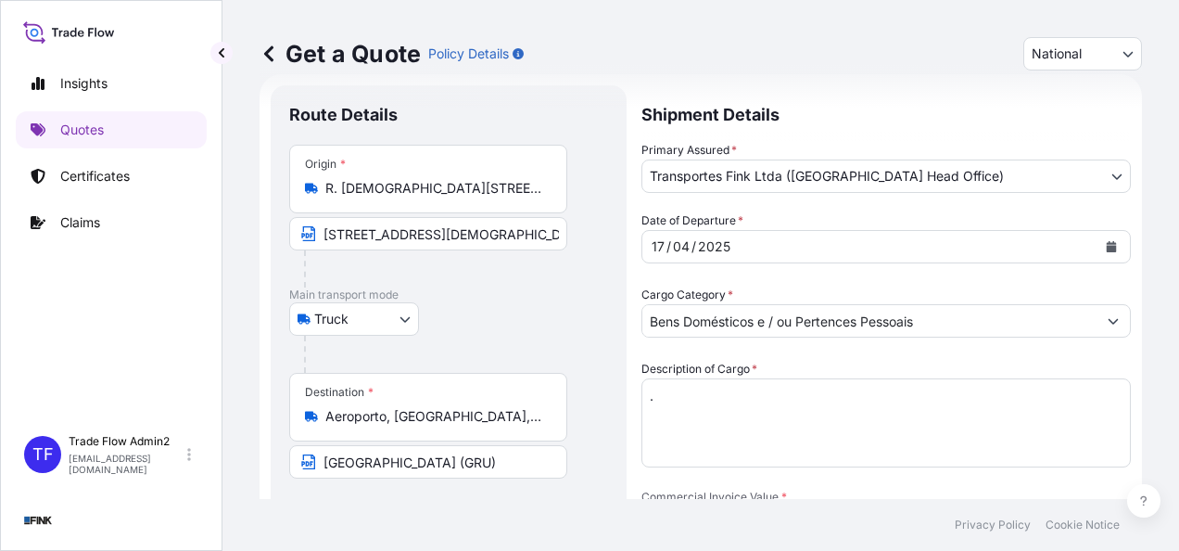
click at [354, 190] on input "R. [DEMOGRAPHIC_DATA][STREET_ADDRESS][PERSON_NAME][PERSON_NAME]" at bounding box center [434, 188] width 219 height 19
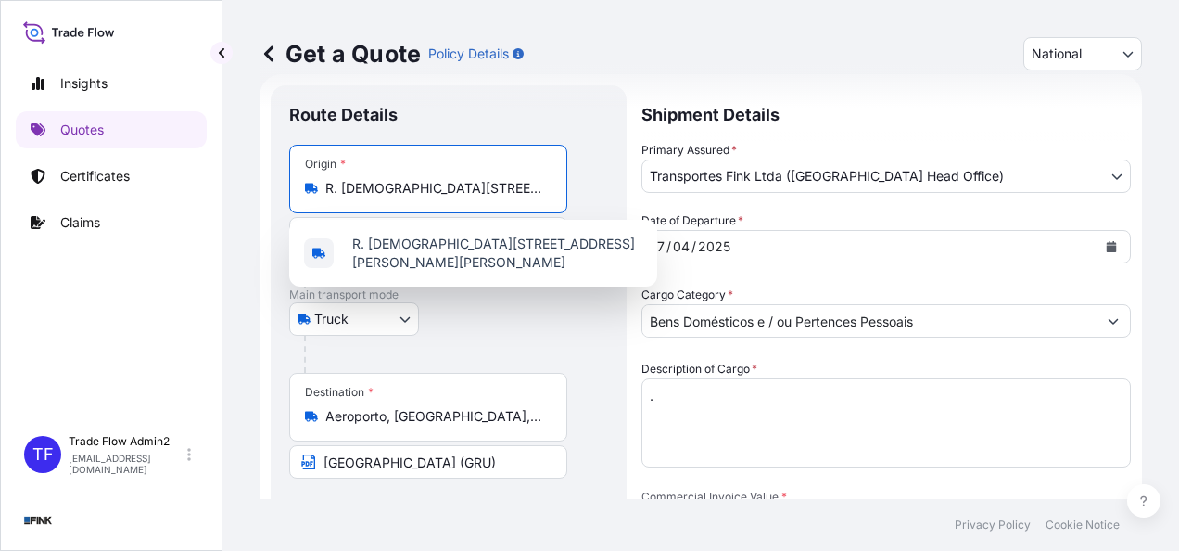
click at [354, 181] on input "R. [DEMOGRAPHIC_DATA][STREET_ADDRESS][PERSON_NAME][PERSON_NAME]" at bounding box center [434, 188] width 219 height 19
paste input "[STREET_ADDRESS][PERSON_NAME]"
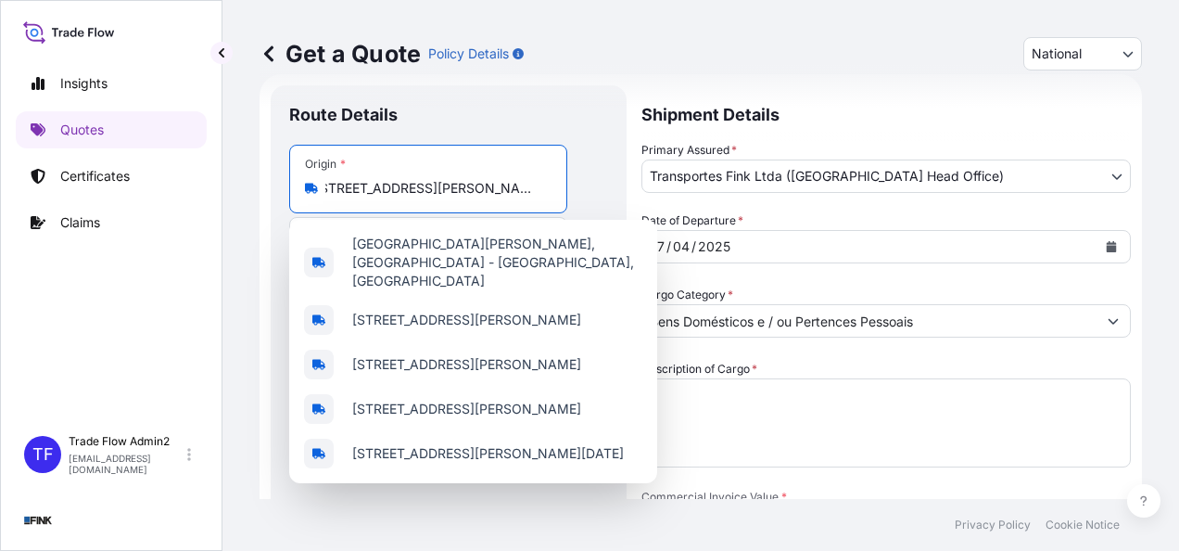
scroll to position [0, 119]
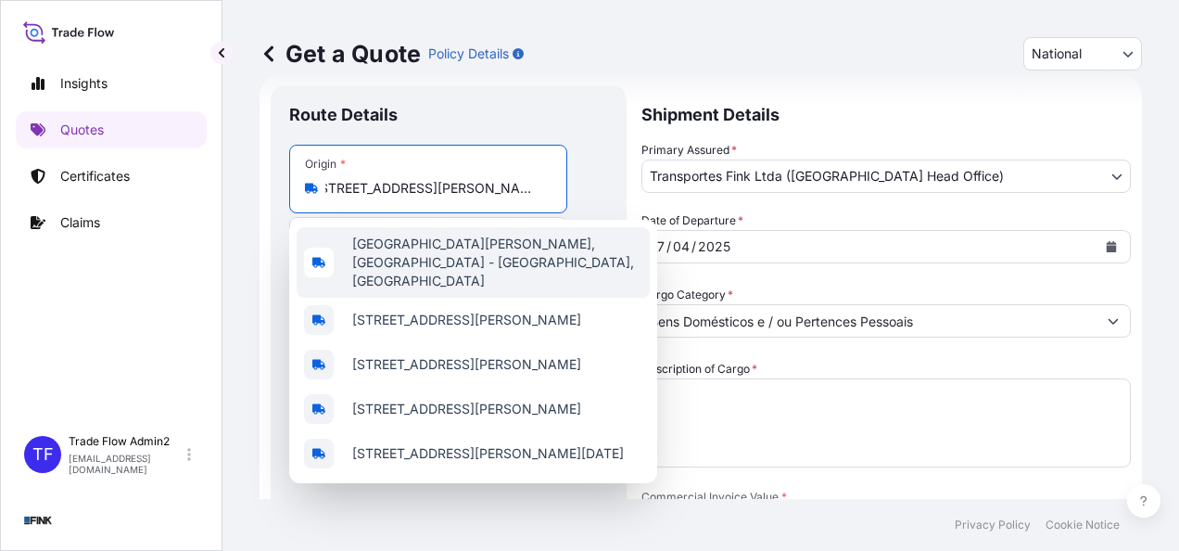
click at [546, 247] on span "[GEOGRAPHIC_DATA][PERSON_NAME], [GEOGRAPHIC_DATA] - [GEOGRAPHIC_DATA], [GEOGRAP…" at bounding box center [497, 263] width 290 height 56
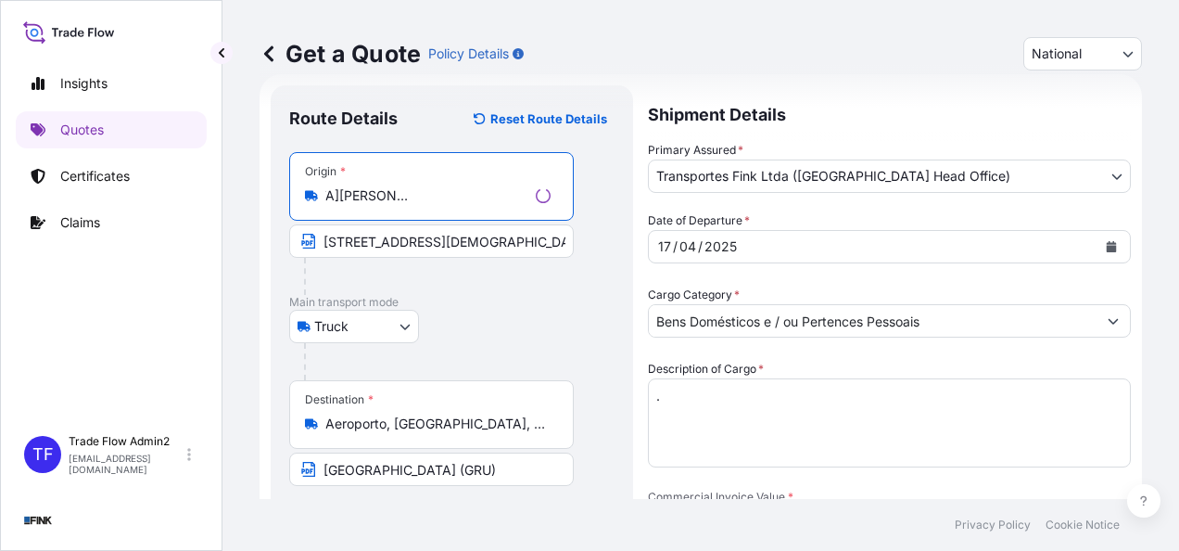
type input "[GEOGRAPHIC_DATA][PERSON_NAME], [GEOGRAPHIC_DATA] - [GEOGRAPHIC_DATA], [GEOGRAP…"
click at [426, 236] on input "[STREET_ADDRESS][DEMOGRAPHIC_DATA][PERSON_NAME][PERSON_NAME]" at bounding box center [431, 240] width 285 height 33
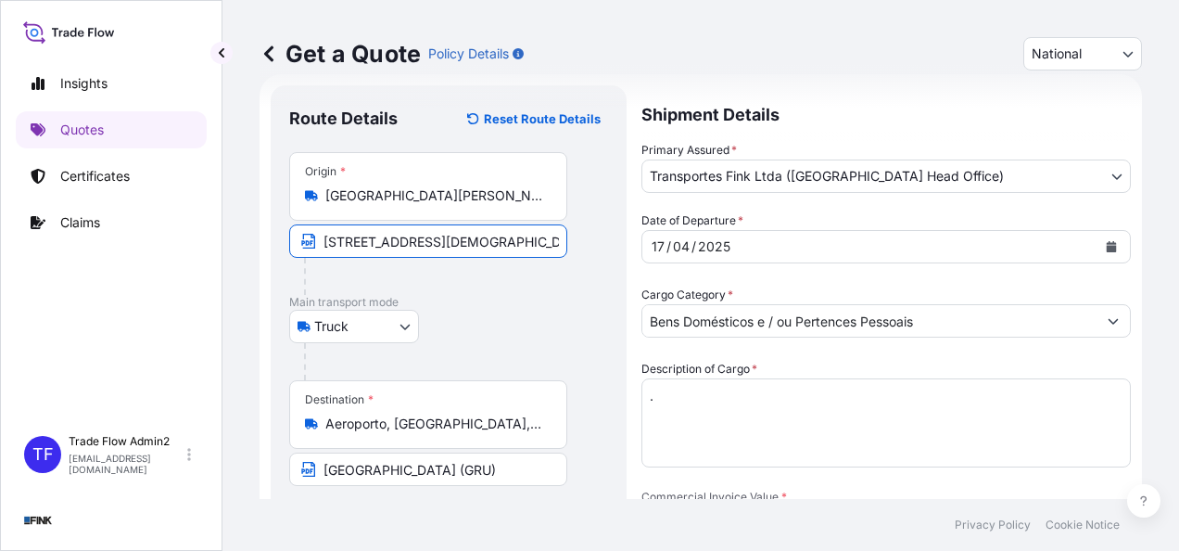
click at [426, 236] on input "[STREET_ADDRESS][DEMOGRAPHIC_DATA][PERSON_NAME][PERSON_NAME]" at bounding box center [428, 240] width 278 height 33
paste input "[STREET_ADDRESS][PERSON_NAME]"
type input "[STREET_ADDRESS][PERSON_NAME]"
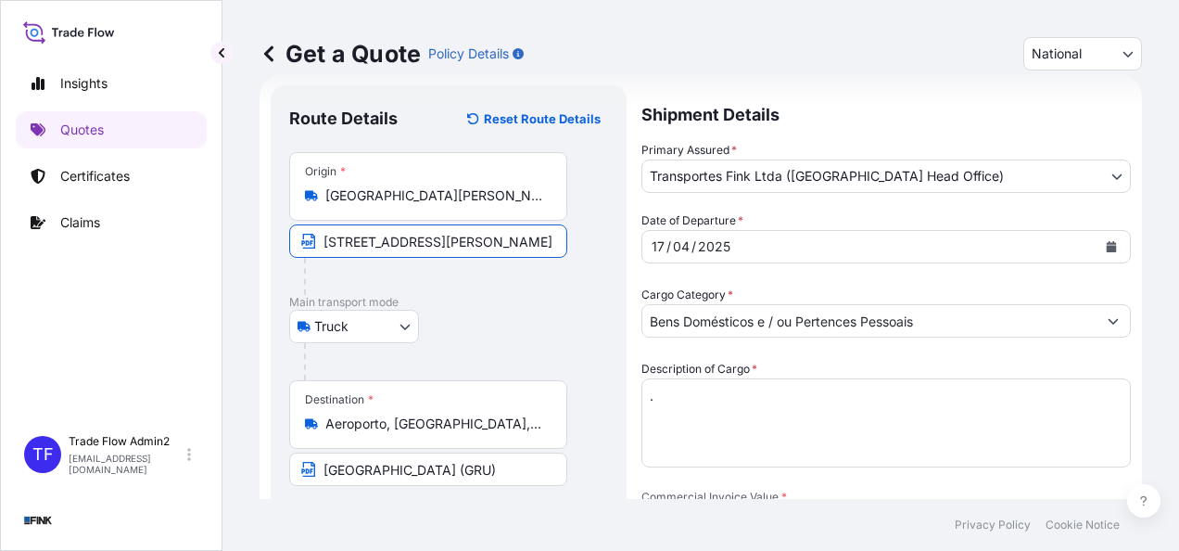
click at [437, 310] on div "Truck Truck" at bounding box center [448, 326] width 319 height 33
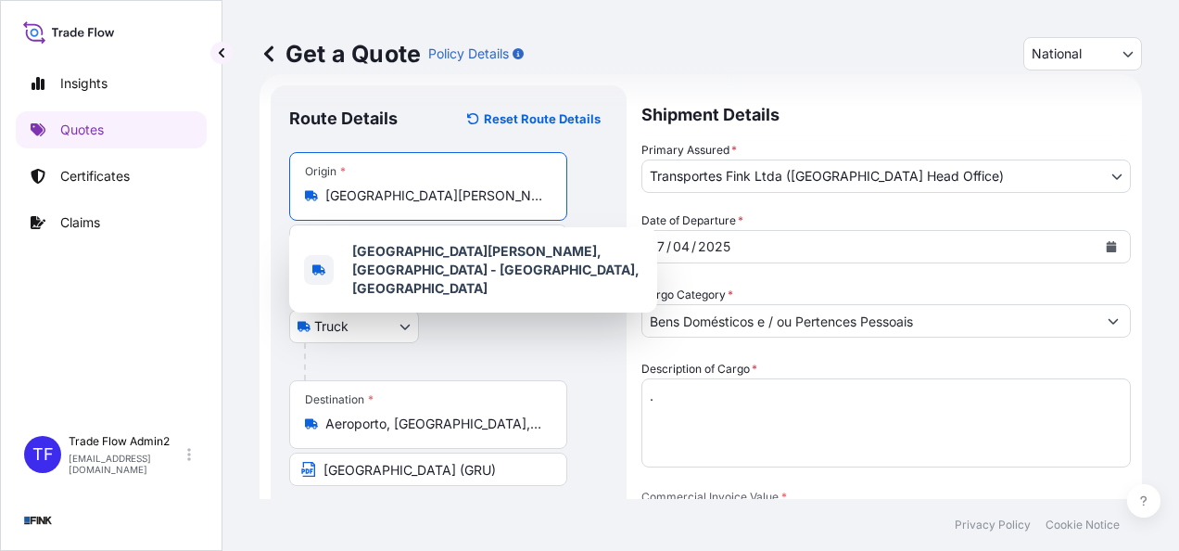
click at [476, 196] on input "[GEOGRAPHIC_DATA][PERSON_NAME], [GEOGRAPHIC_DATA] - [GEOGRAPHIC_DATA], [GEOGRAP…" at bounding box center [434, 195] width 219 height 19
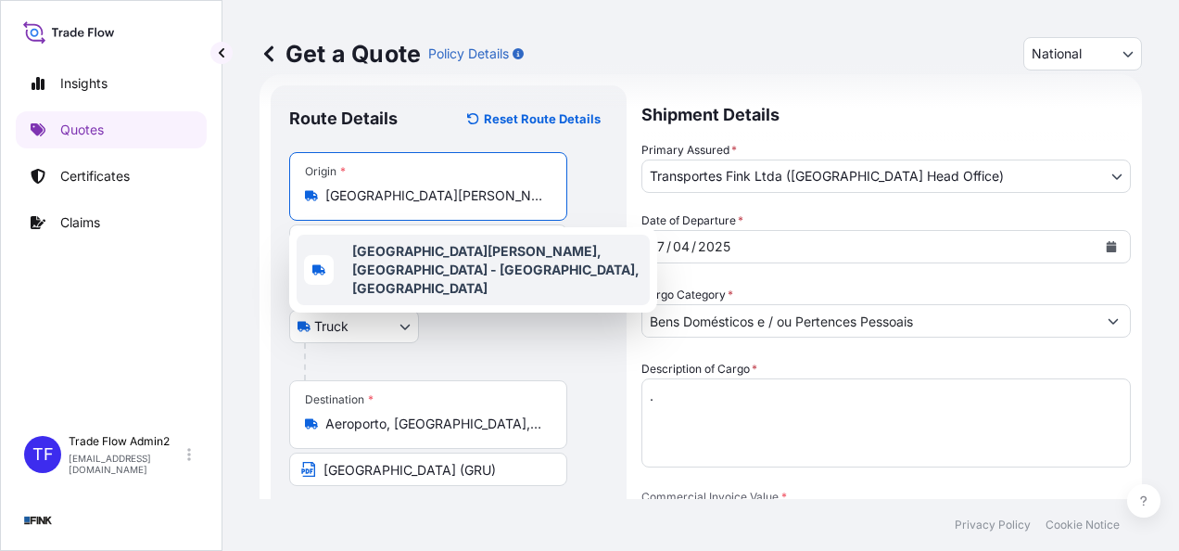
click at [484, 264] on b "[GEOGRAPHIC_DATA][PERSON_NAME], [GEOGRAPHIC_DATA] - [GEOGRAPHIC_DATA], [GEOGRAP…" at bounding box center [495, 269] width 287 height 53
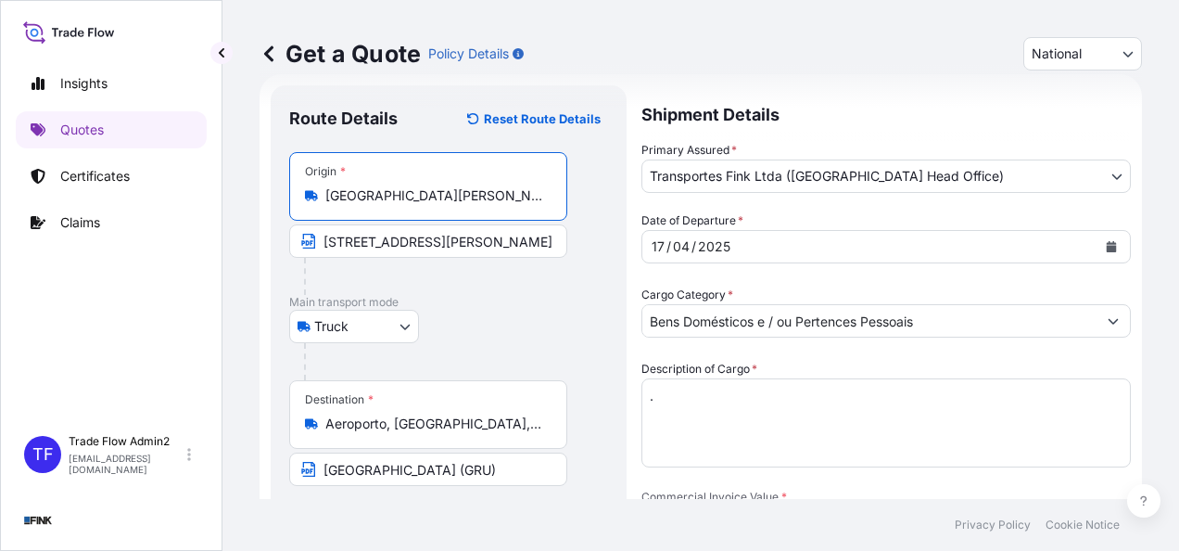
click at [487, 284] on div at bounding box center [435, 276] width 263 height 37
click at [443, 419] on input "Aeroporto, [GEOGRAPHIC_DATA], 07140, [GEOGRAPHIC_DATA]" at bounding box center [434, 423] width 219 height 19
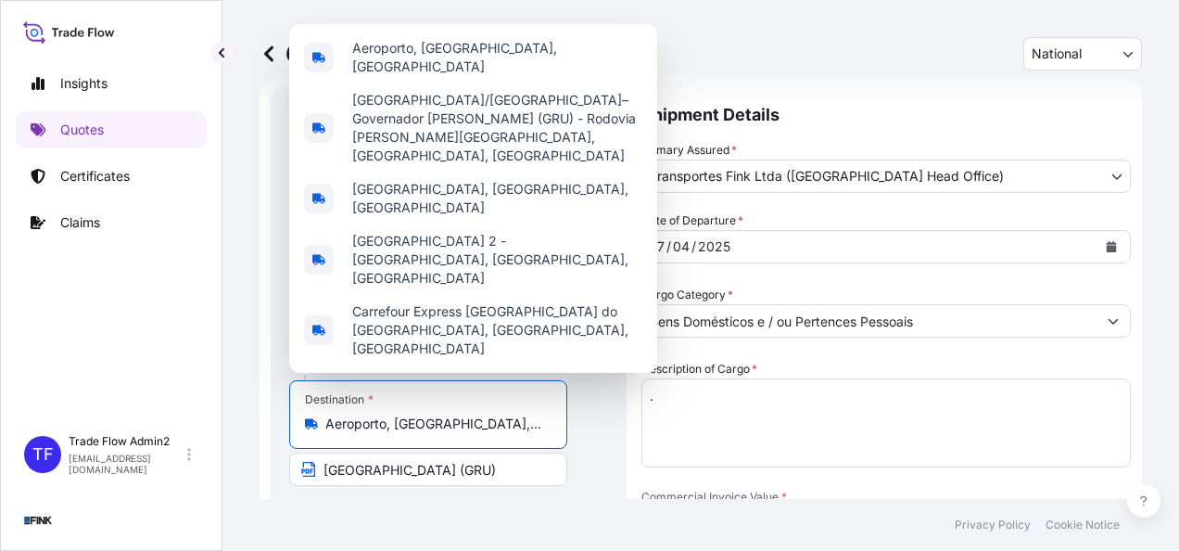
click at [443, 419] on input "Aeroporto, [GEOGRAPHIC_DATA], 07140, [GEOGRAPHIC_DATA]" at bounding box center [434, 423] width 219 height 19
paste input "[STREET_ADDRESS][PERSON_NAME] 05439-130"
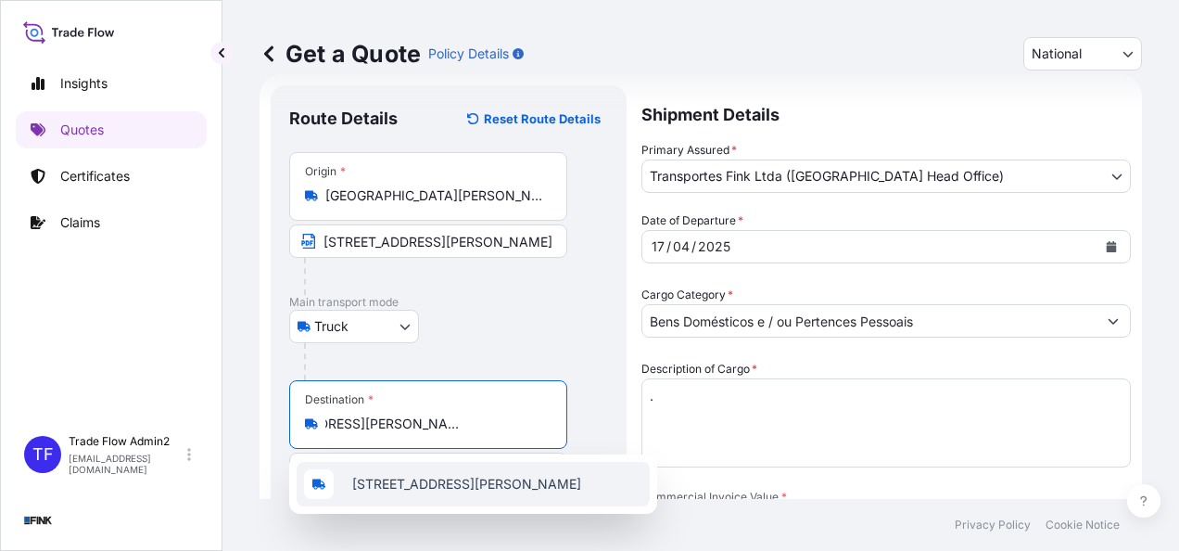
click at [470, 490] on span "[STREET_ADDRESS][PERSON_NAME]" at bounding box center [466, 484] width 229 height 19
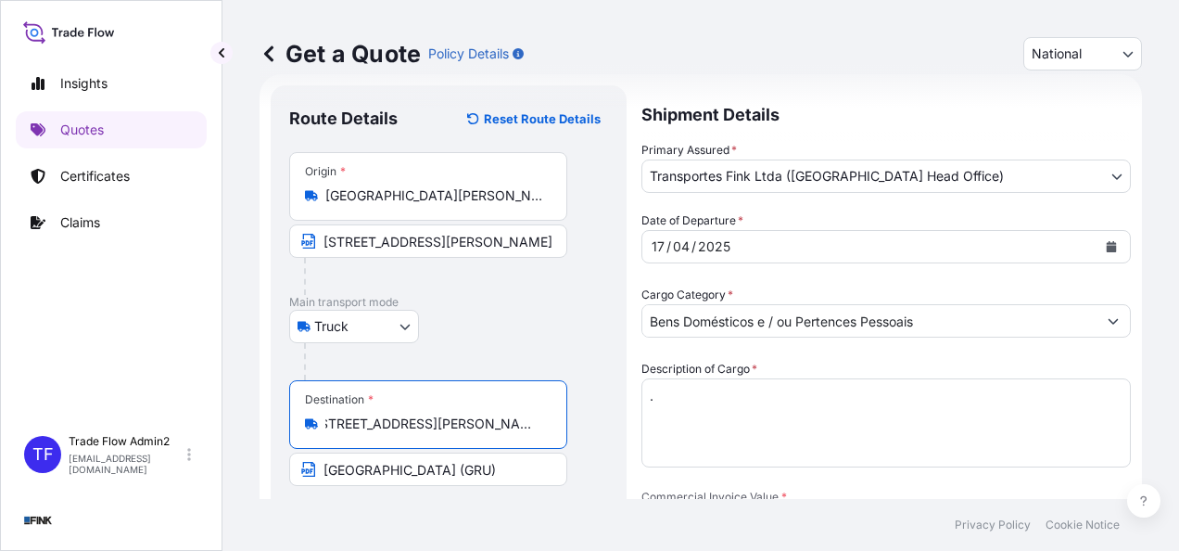
type input "[STREET_ADDRESS][PERSON_NAME]"
click at [470, 469] on input "[GEOGRAPHIC_DATA] (GRU)" at bounding box center [428, 468] width 278 height 33
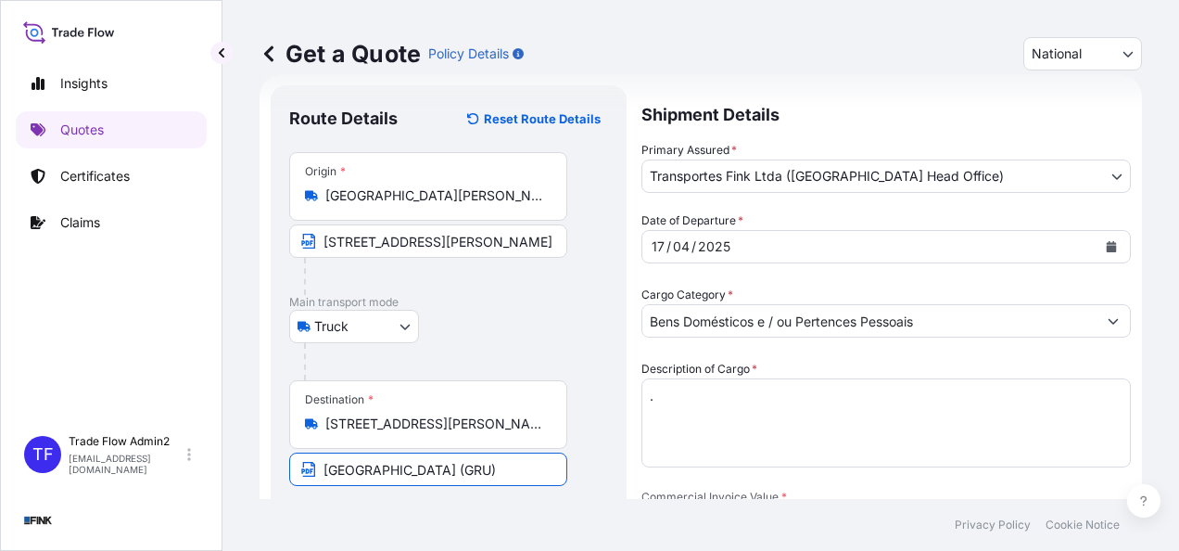
paste input "[STREET_ADDRESS][PERSON_NAME] 05439-130"
type input "[STREET_ADDRESS][PERSON_NAME] 05439-130"
click at [474, 504] on footer "Privacy Policy Cookie Notice" at bounding box center [700, 525] width 957 height 52
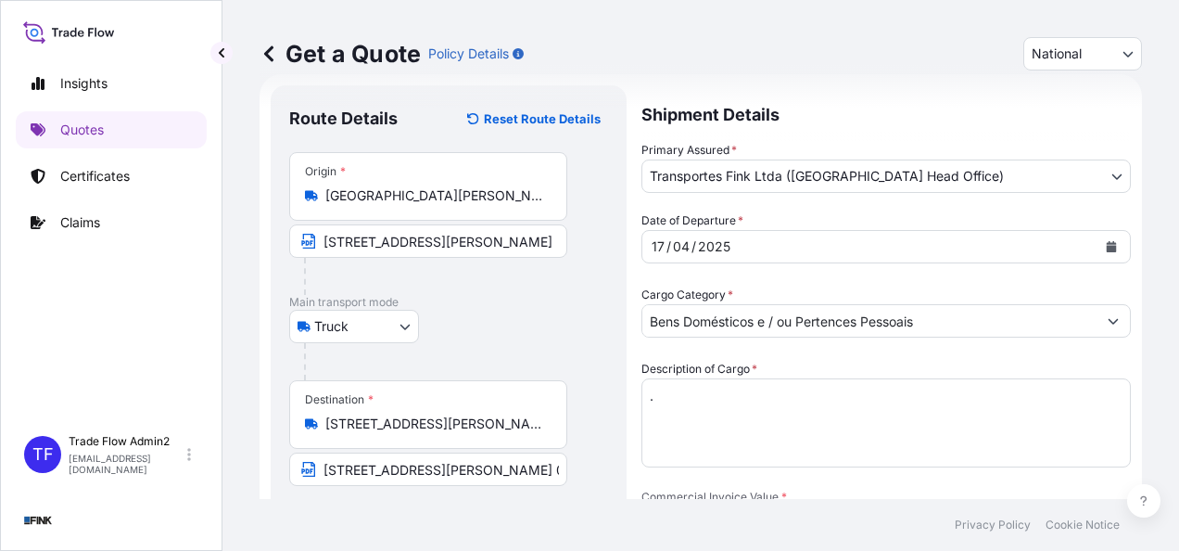
click at [1097, 245] on button "Calendar" at bounding box center [1112, 247] width 30 height 30
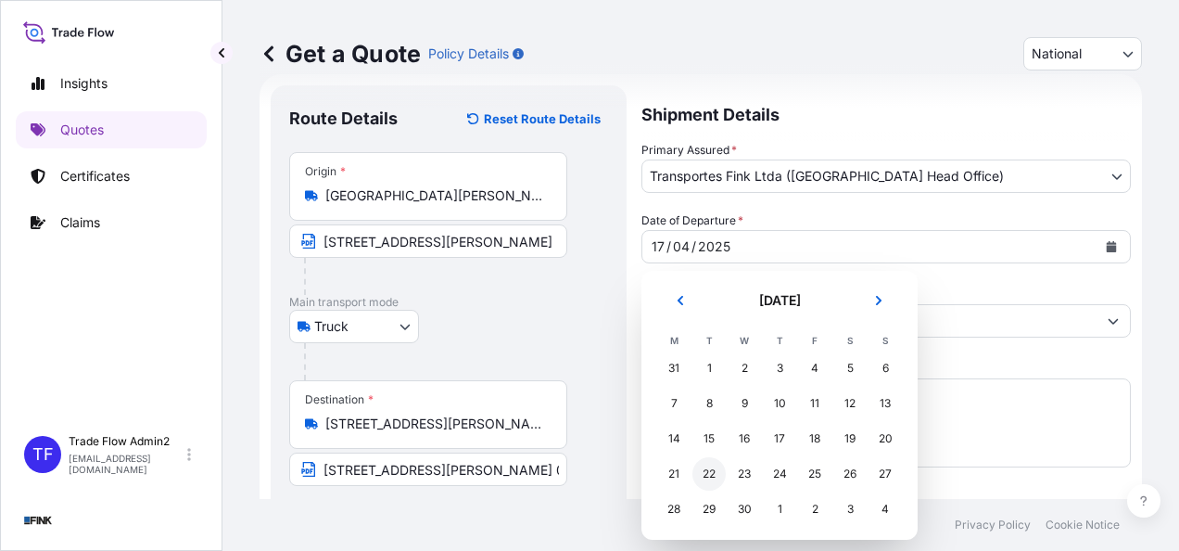
click at [723, 471] on div "22" at bounding box center [708, 473] width 33 height 33
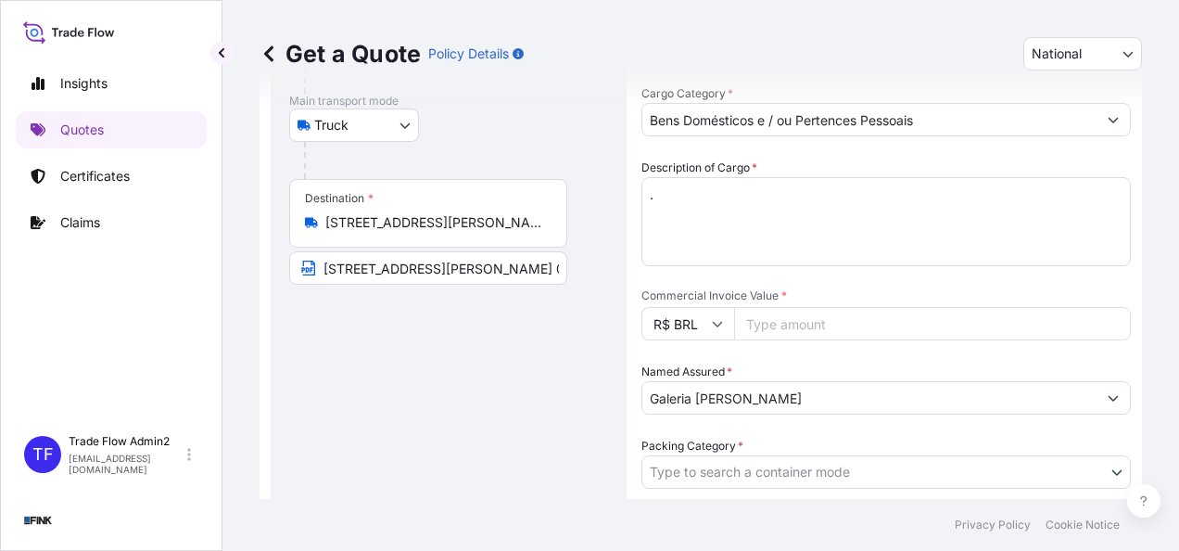
scroll to position [235, 0]
click at [832, 319] on input "Commercial Invoice Value *" at bounding box center [932, 322] width 397 height 33
paste input "25000.00"
type input "25000.00"
click at [835, 341] on div "Date of Departure * [DATE] Cargo Category * Bens Domésticos e / ou Pertences Pe…" at bounding box center [885, 359] width 489 height 701
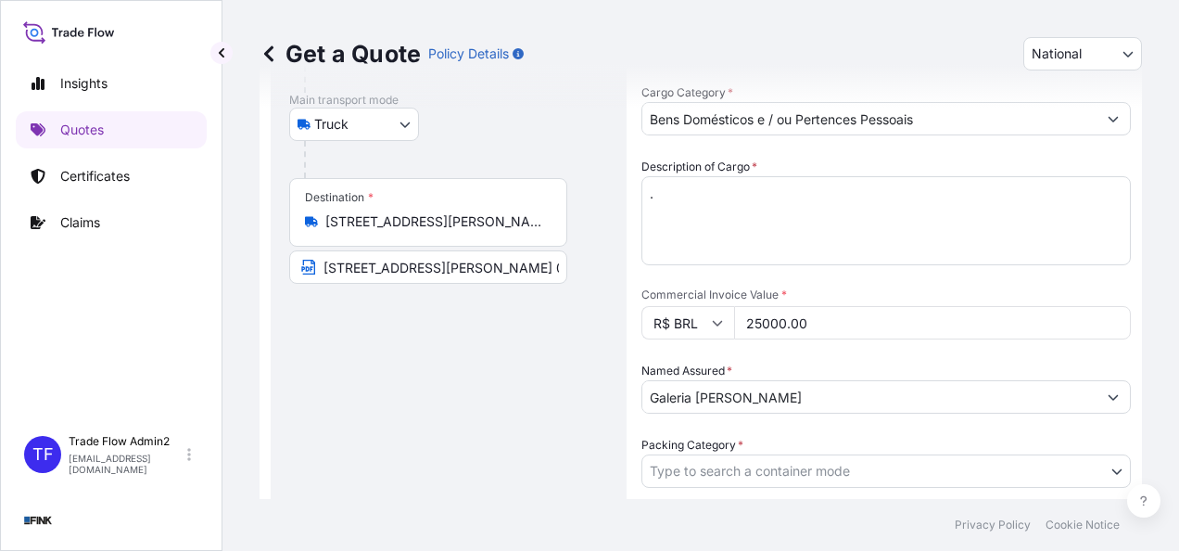
click at [697, 389] on input "Galeria [PERSON_NAME]" at bounding box center [869, 396] width 454 height 33
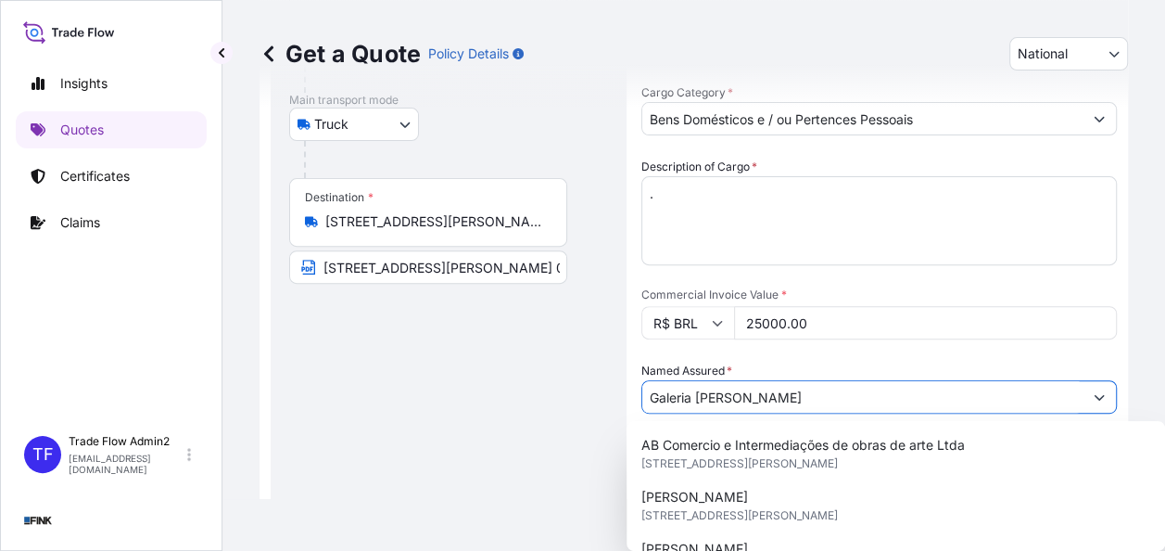
click at [697, 389] on input "Galeria [PERSON_NAME]" at bounding box center [862, 396] width 440 height 33
paste input "[PERSON_NAME]"
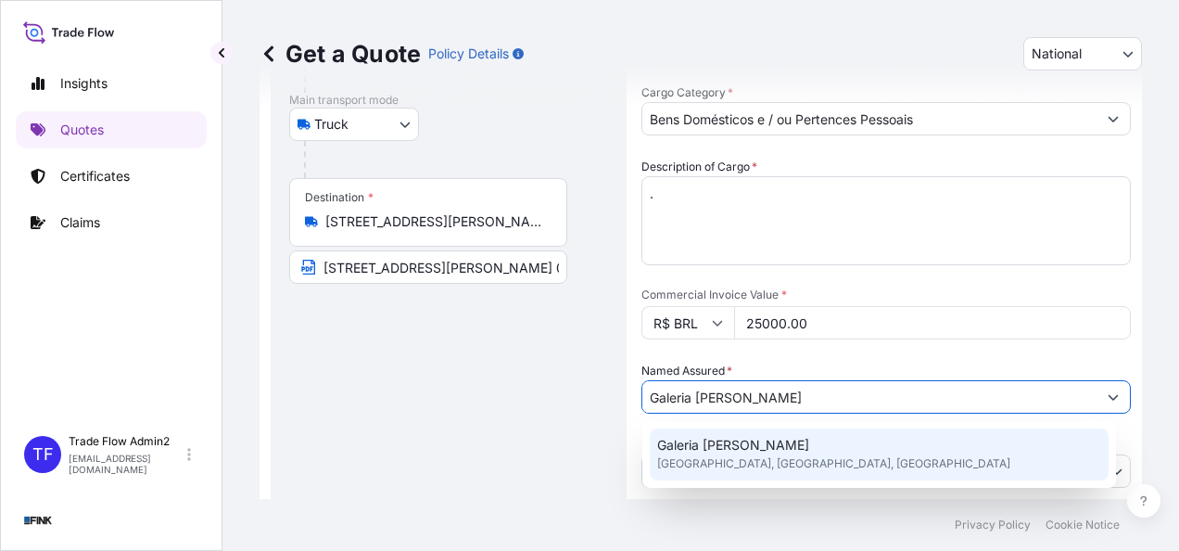
click at [807, 456] on div "Galeria [PERSON_NAME] [GEOGRAPHIC_DATA], [GEOGRAPHIC_DATA], [GEOGRAPHIC_DATA]" at bounding box center [879, 454] width 459 height 52
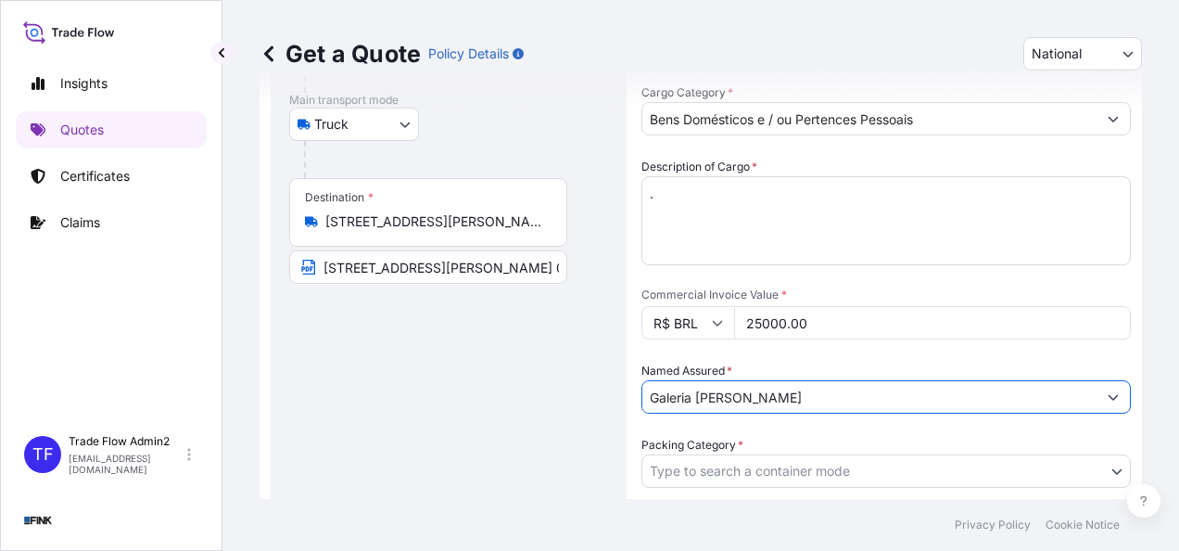
type input "Galeria [PERSON_NAME]"
click at [645, 438] on span "Packing Category *" at bounding box center [692, 445] width 102 height 19
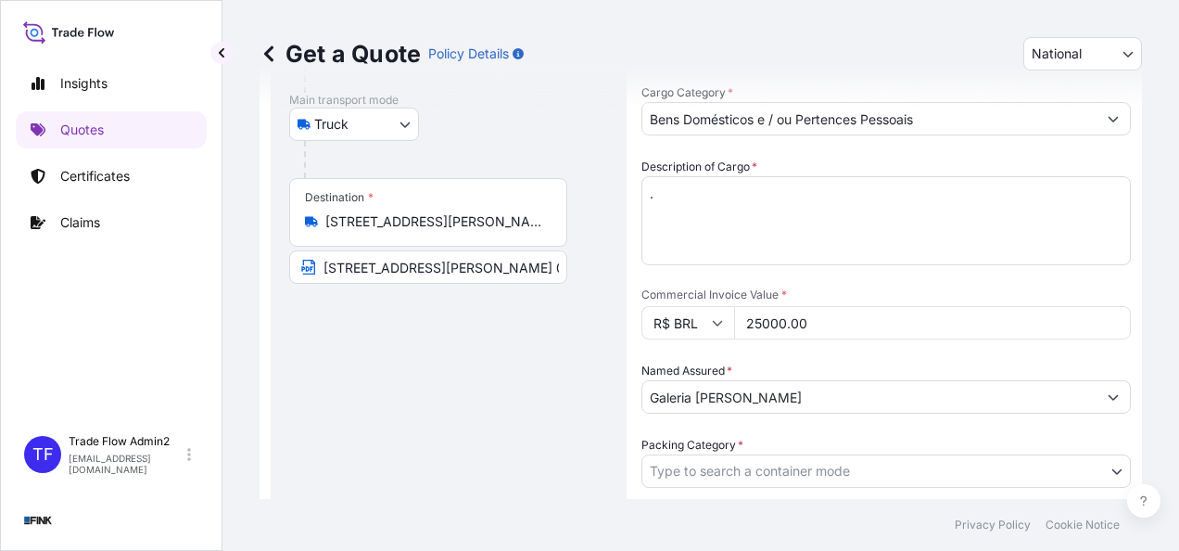
click at [688, 452] on span "Packing Category *" at bounding box center [692, 445] width 102 height 19
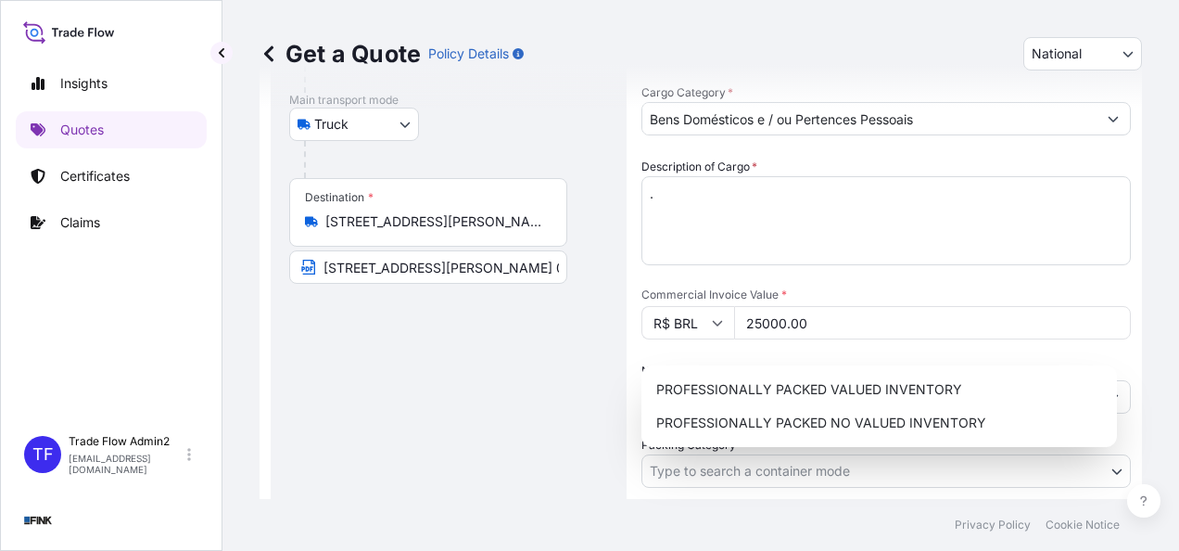
click at [697, 465] on body "Insights Quotes Certificates Claims TF Trade Flow Admin2 [EMAIL_ADDRESS][DOMAIN…" at bounding box center [589, 275] width 1179 height 551
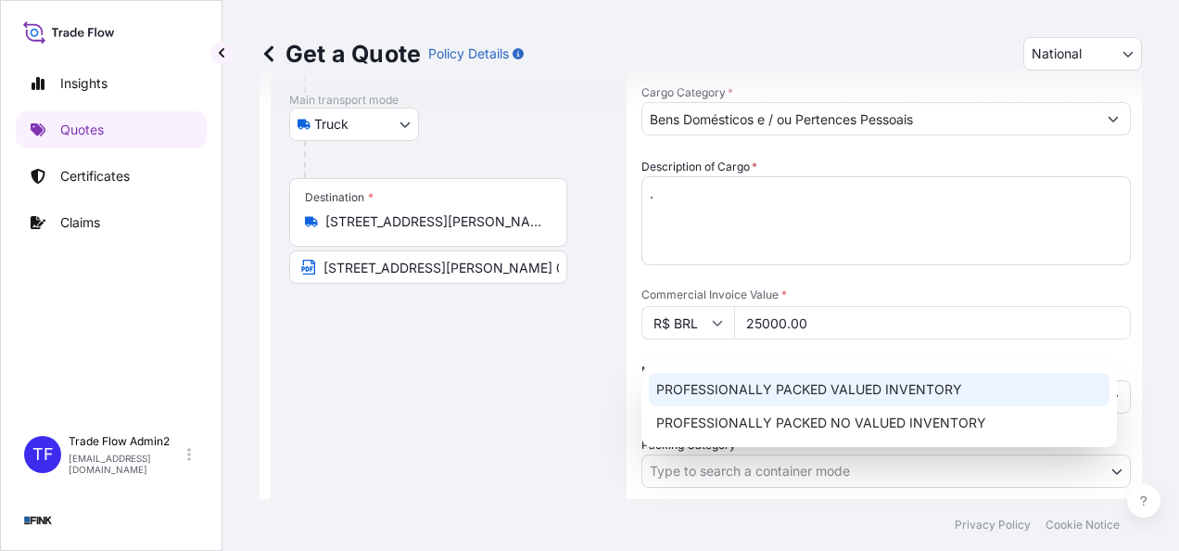
click at [740, 372] on div "PROFESSIONALLY PACKED VALUED INVENTORY PROFESSIONALLY PACKED NO VALUED INVENTORY" at bounding box center [878, 406] width 475 height 82
click at [742, 384] on div "PROFESSIONALLY PACKED VALUED INVENTORY" at bounding box center [879, 389] width 461 height 33
select select "11"
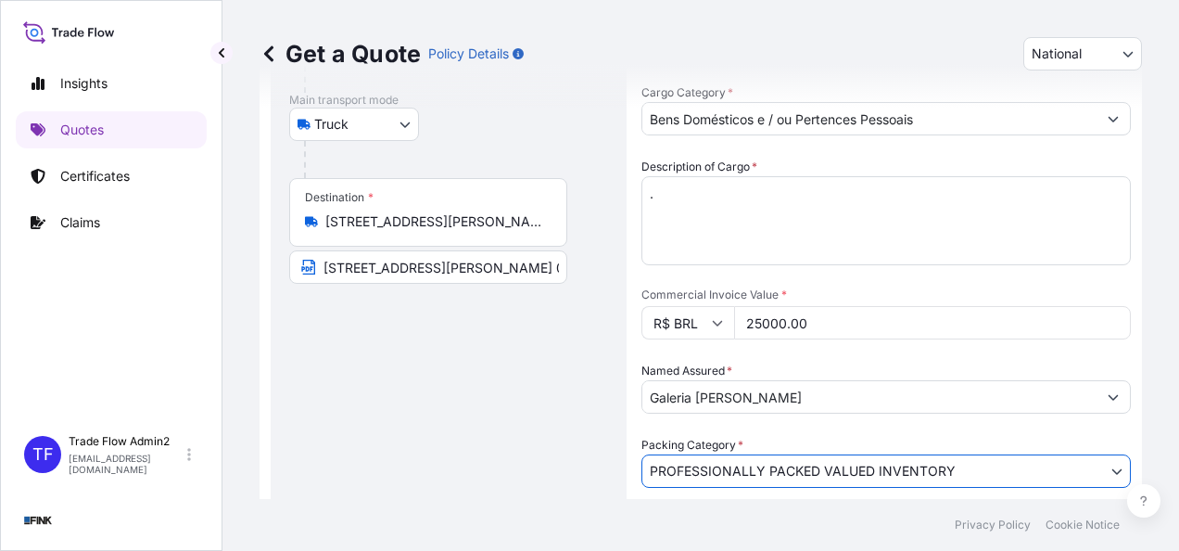
click at [565, 430] on div "Route Details Reset Route Details Place of loading Road / [GEOGRAPHIC_DATA] / I…" at bounding box center [448, 323] width 319 height 842
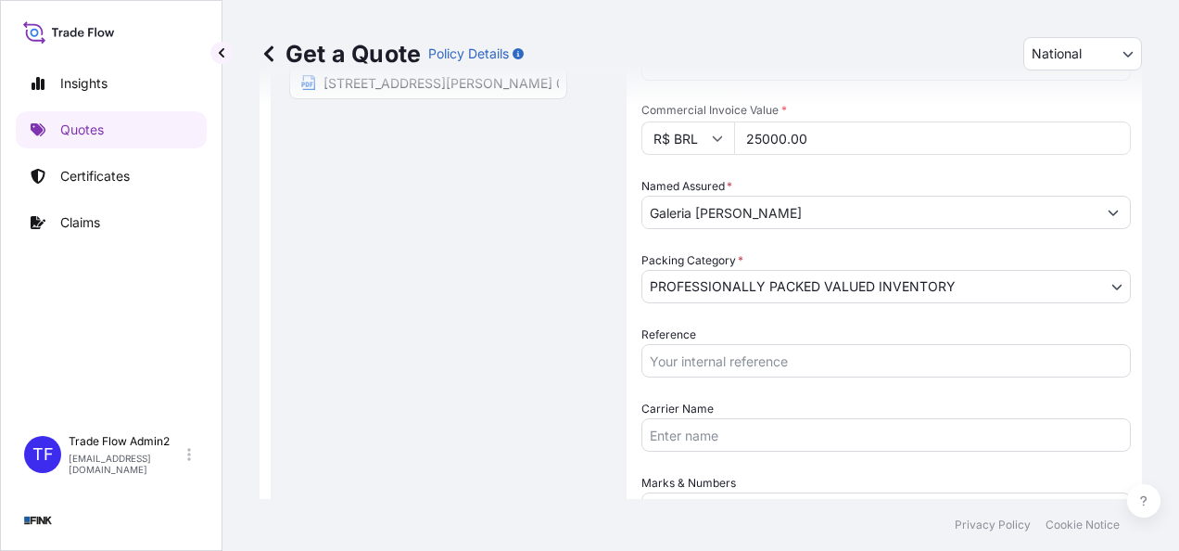
scroll to position [421, 0]
click at [787, 358] on input "Reference" at bounding box center [885, 359] width 489 height 33
paste input "08N-0048/24 OA DDR"
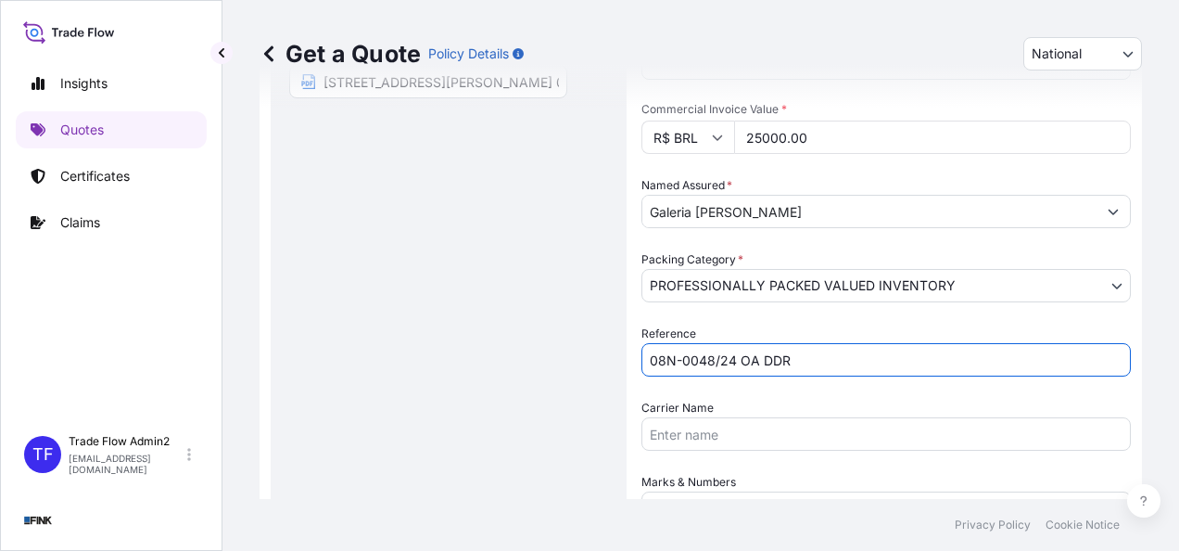
type input "08N-0048/24 OA DDR"
click at [532, 387] on div "Route Details Reset Route Details Place of loading Road / [GEOGRAPHIC_DATA] / I…" at bounding box center [448, 137] width 319 height 842
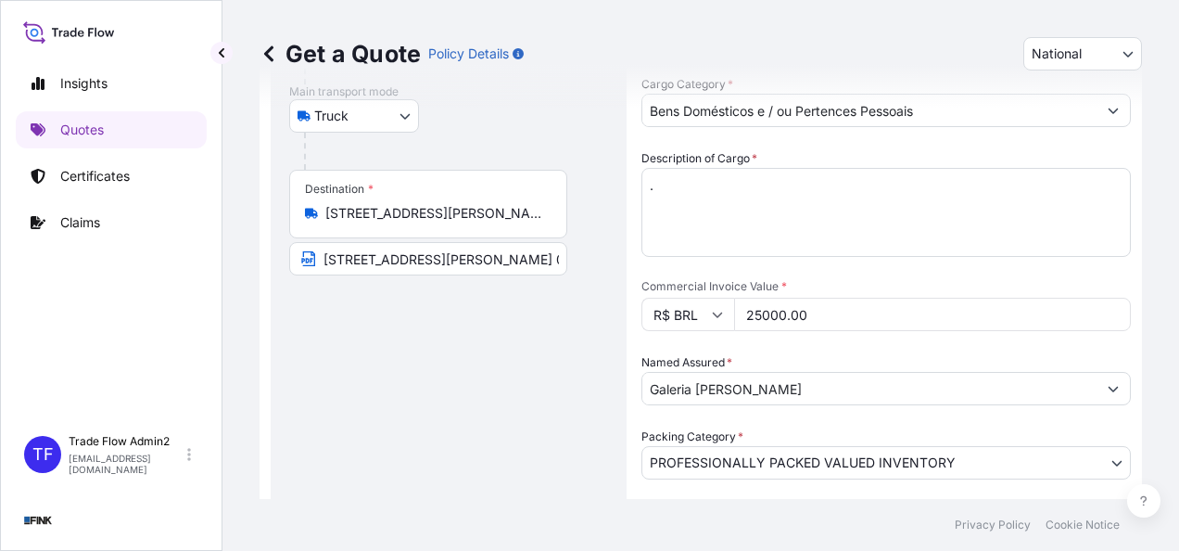
scroll to position [510, 0]
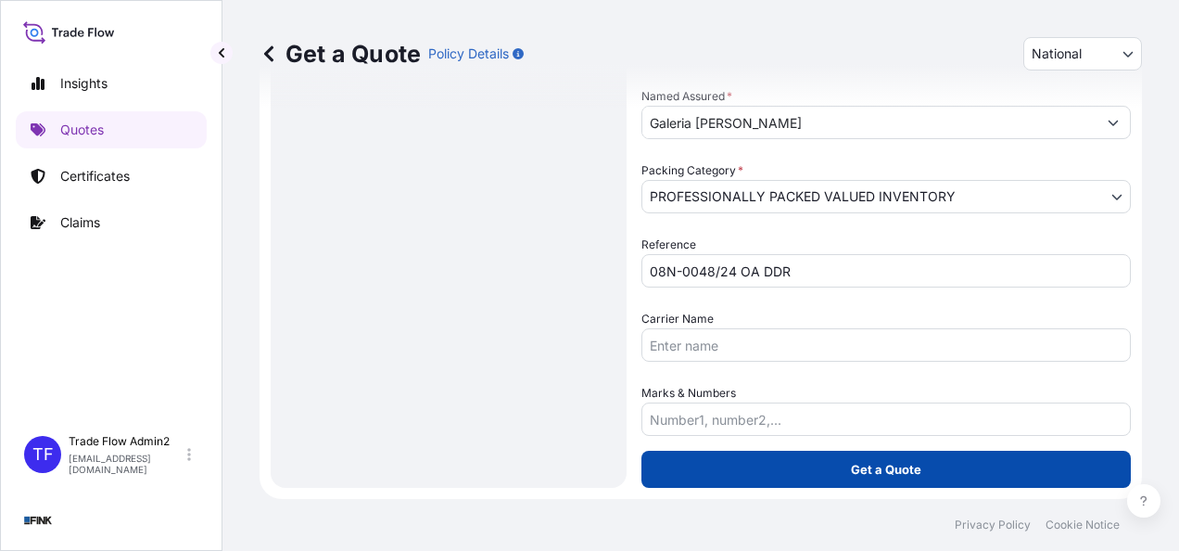
click at [762, 466] on button "Get a Quote" at bounding box center [885, 468] width 489 height 37
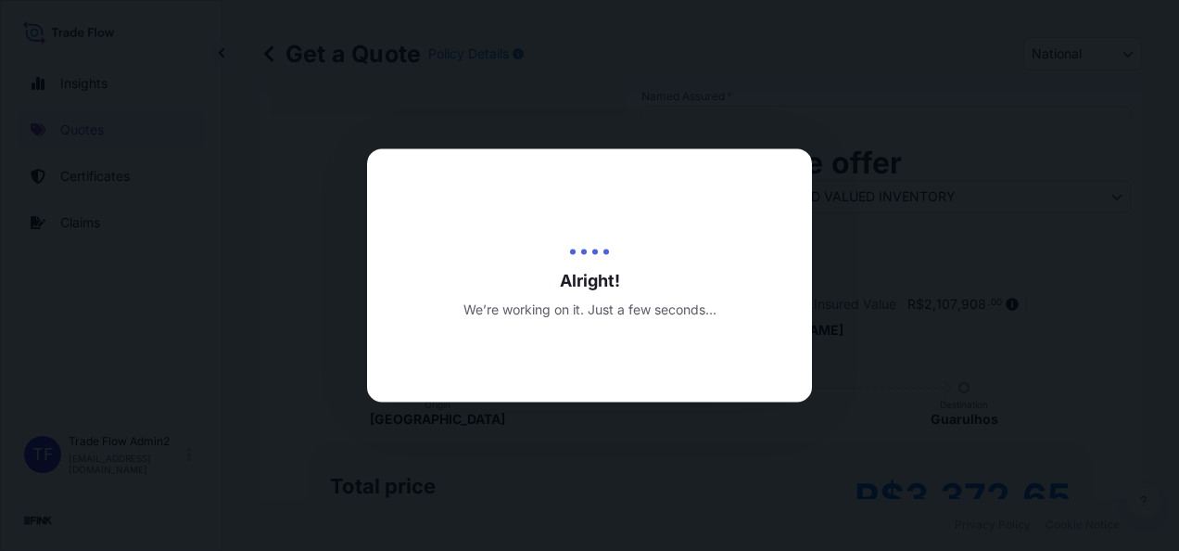
type input "[DATE]"
select select "Truck"
select select "31747"
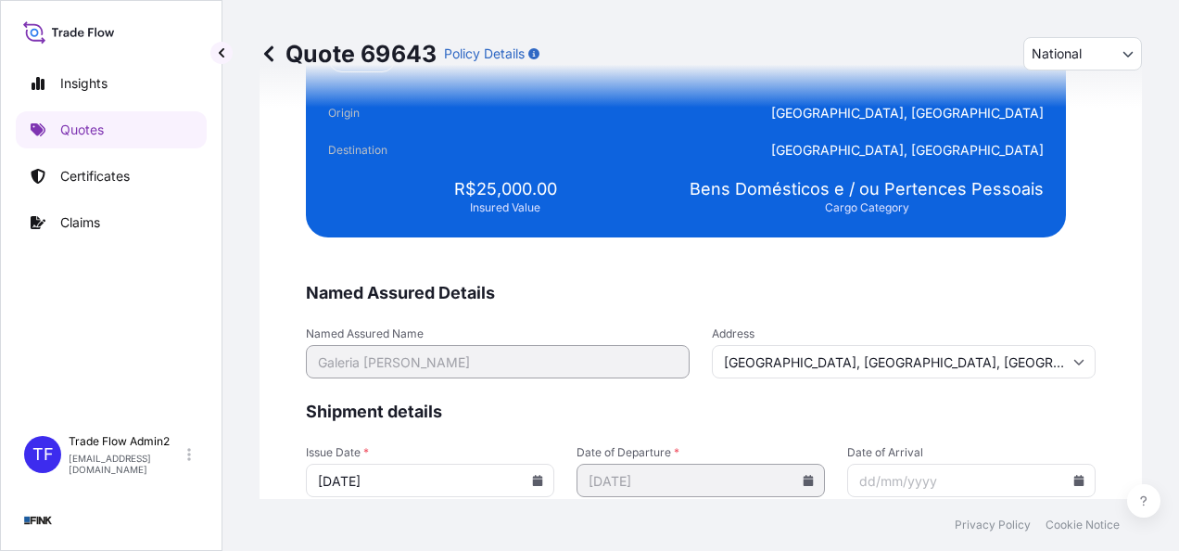
scroll to position [3726, 0]
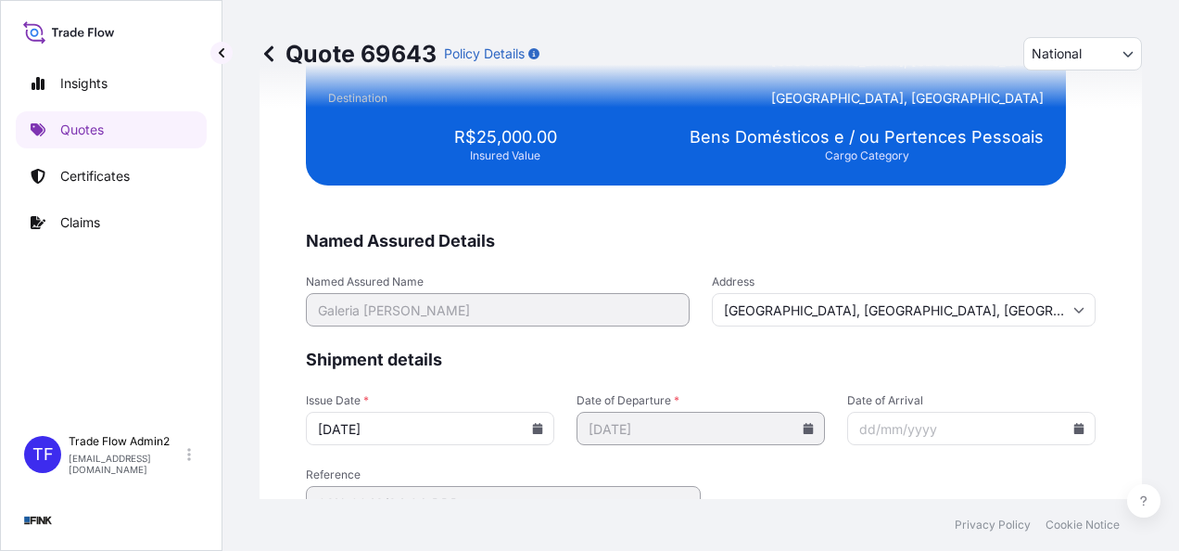
click at [533, 424] on icon at bounding box center [538, 428] width 10 height 11
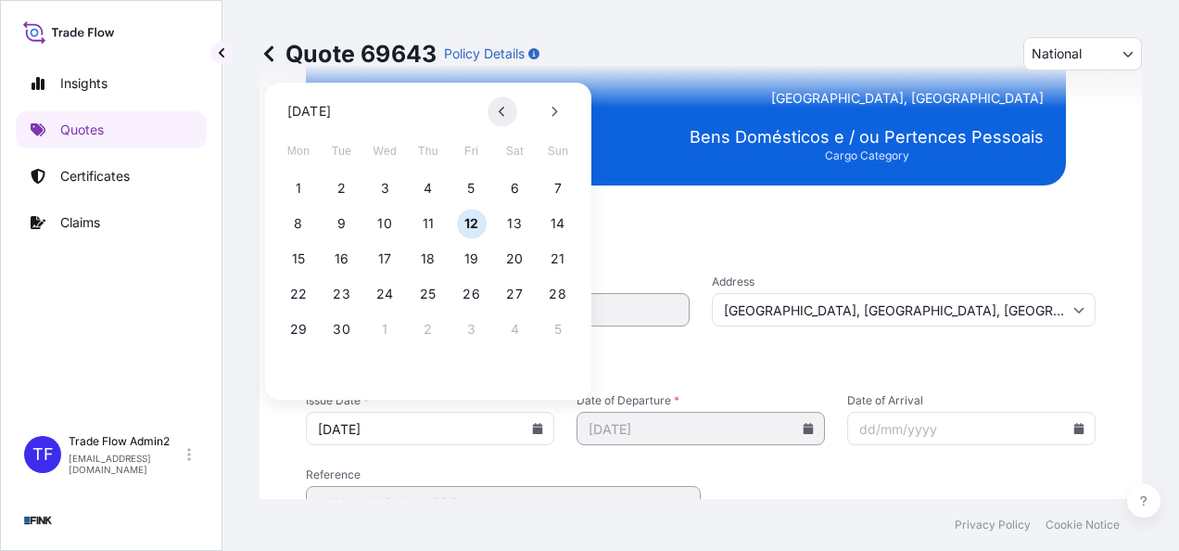
click at [499, 102] on button at bounding box center [503, 111] width 30 height 30
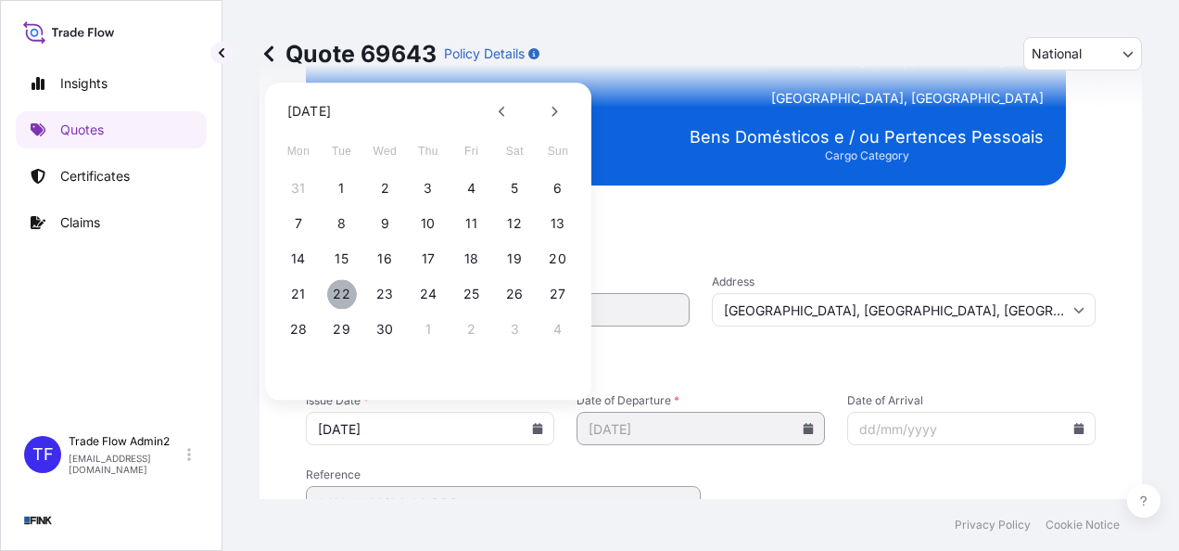
click at [341, 297] on button "22" at bounding box center [342, 294] width 30 height 30
type input "[DATE]"
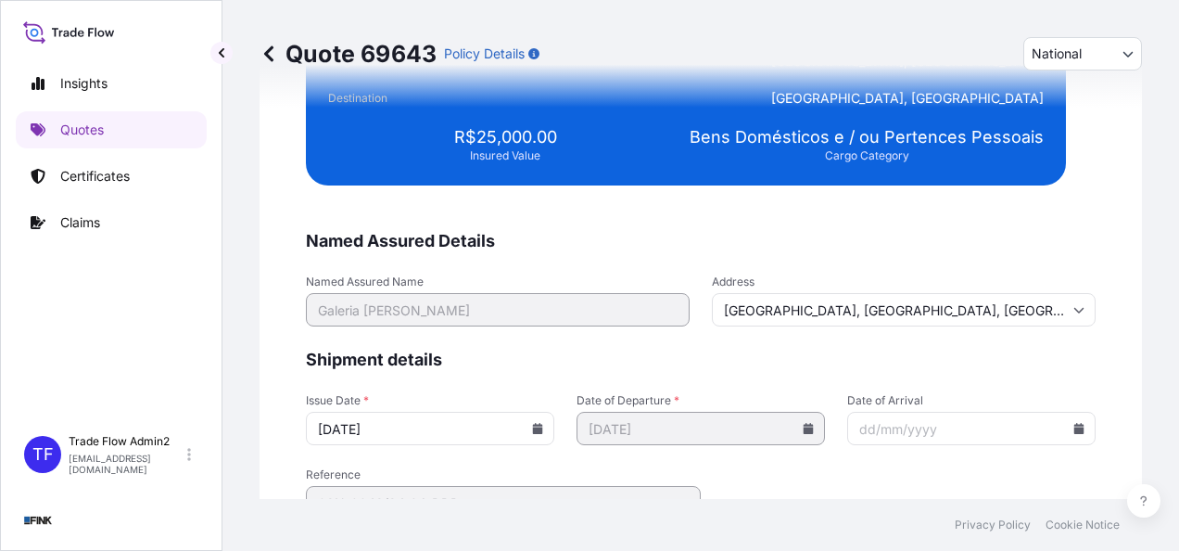
click at [508, 367] on form "Named Assured Details Named Assured Name Galeria [PERSON_NAME] Address [GEOGRAP…" at bounding box center [701, 400] width 790 height 341
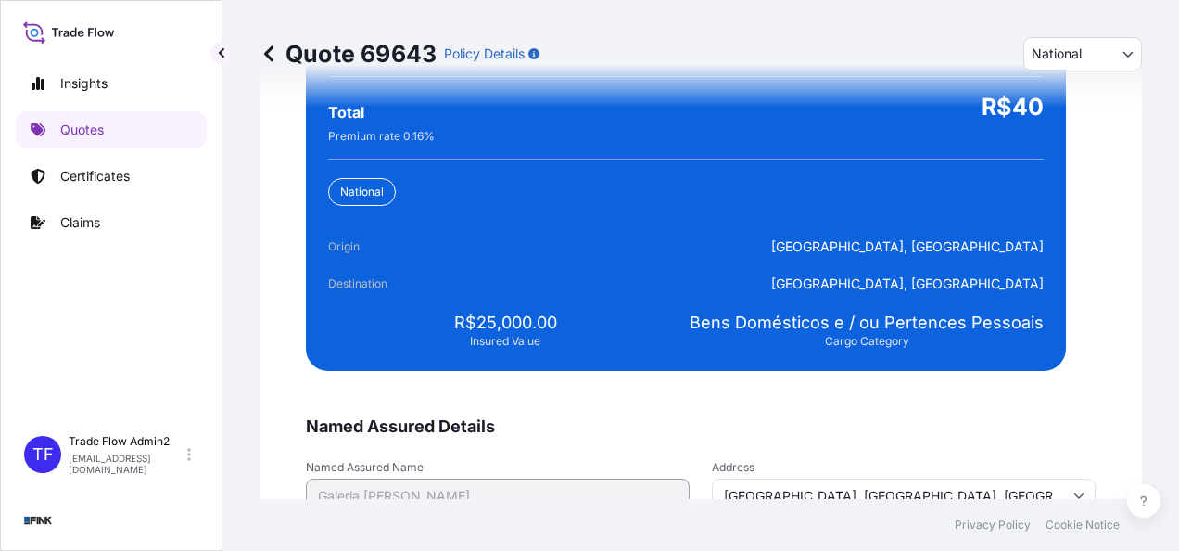
scroll to position [3821, 0]
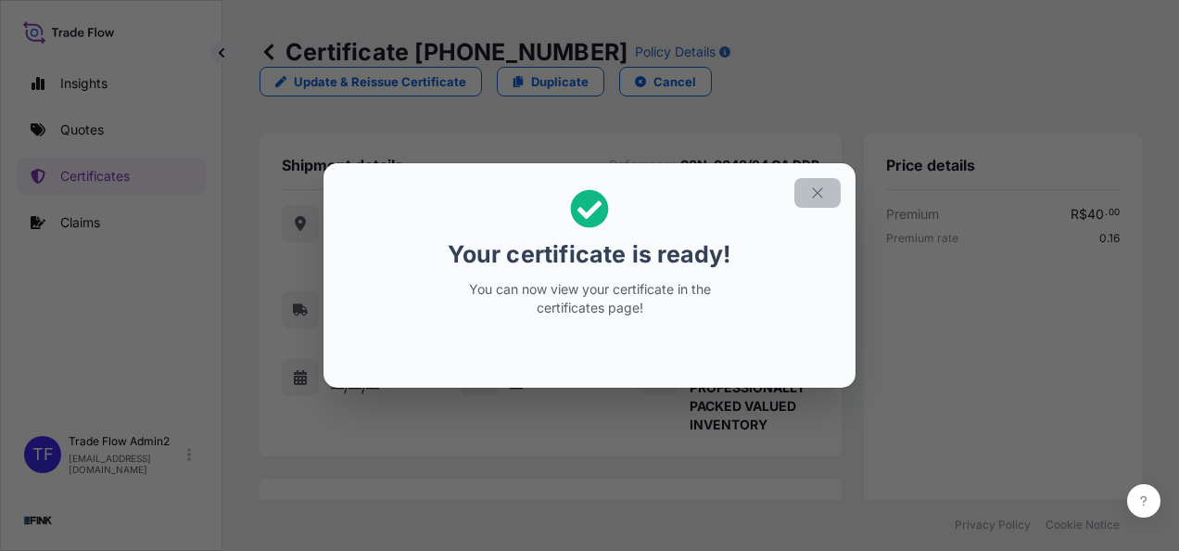
click at [820, 196] on icon "button" at bounding box center [817, 192] width 17 height 17
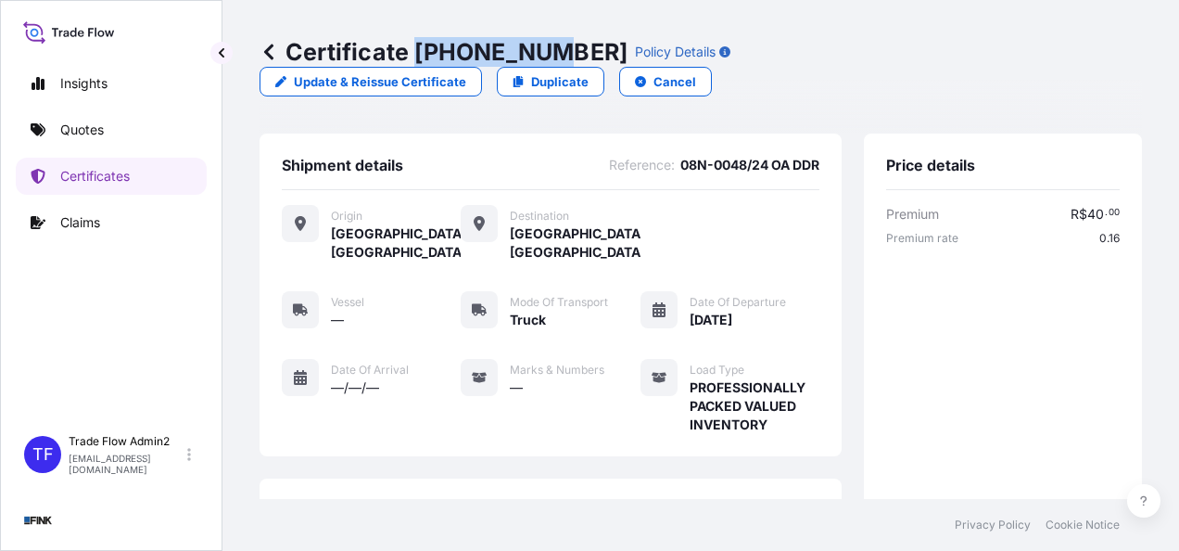
drag, startPoint x: 412, startPoint y: 56, endPoint x: 539, endPoint y: 69, distance: 128.6
click at [539, 69] on div "Certificate [PHONE_NUMBER] Policy Details Update & Reissue Certificate Duplicat…" at bounding box center [701, 66] width 882 height 133
copy p "[PHONE_NUMBER]"
click at [516, 82] on div "Certificate [PHONE_NUMBER] Policy Details Update & Reissue Certificate Duplicat…" at bounding box center [701, 66] width 882 height 133
click at [98, 173] on p "Certificates" at bounding box center [95, 176] width 70 height 19
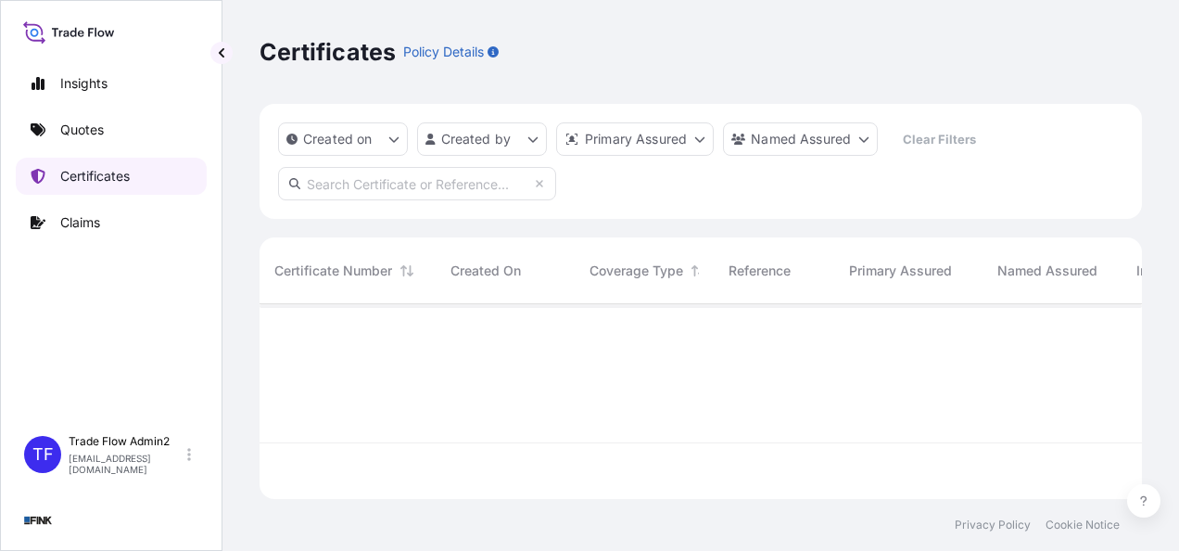
scroll to position [191, 868]
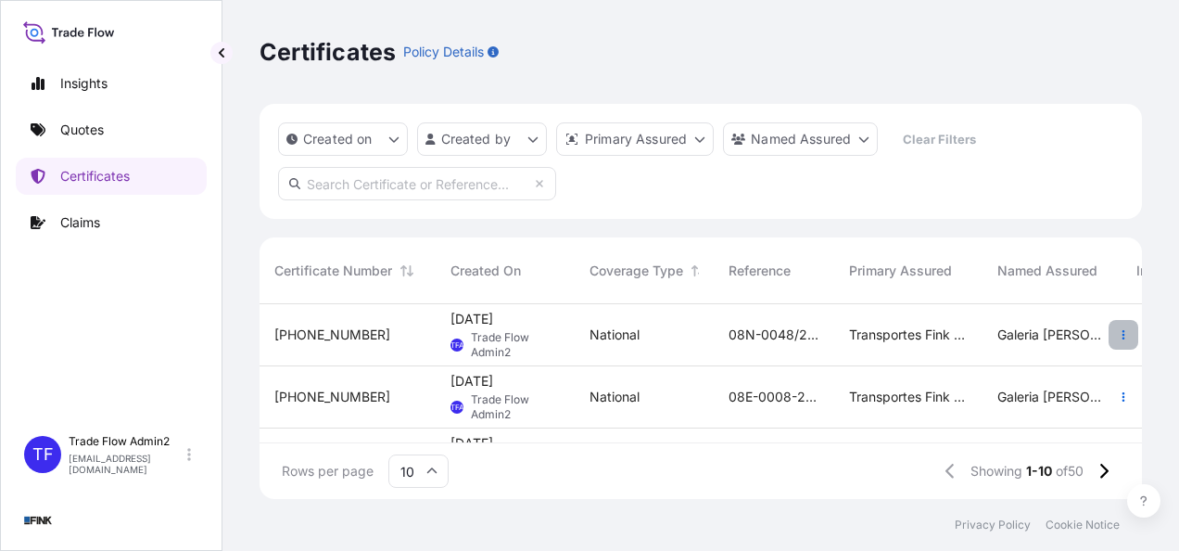
click at [1109, 345] on button "button" at bounding box center [1124, 335] width 30 height 30
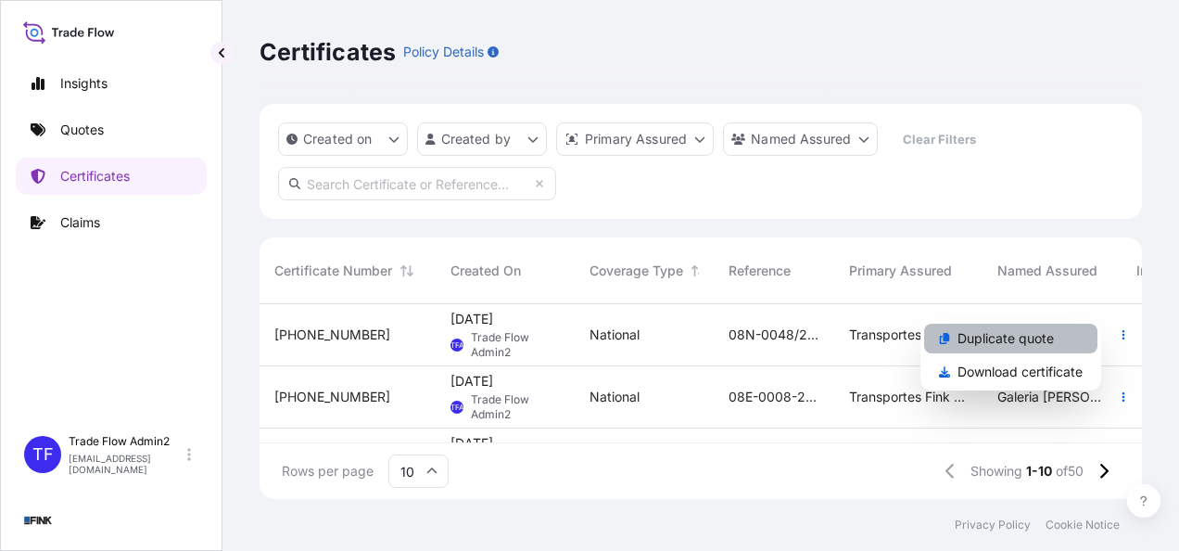
click at [1019, 341] on p "Duplicate quote" at bounding box center [1005, 338] width 96 height 19
select select "national"
select select "Truck"
select select "31747"
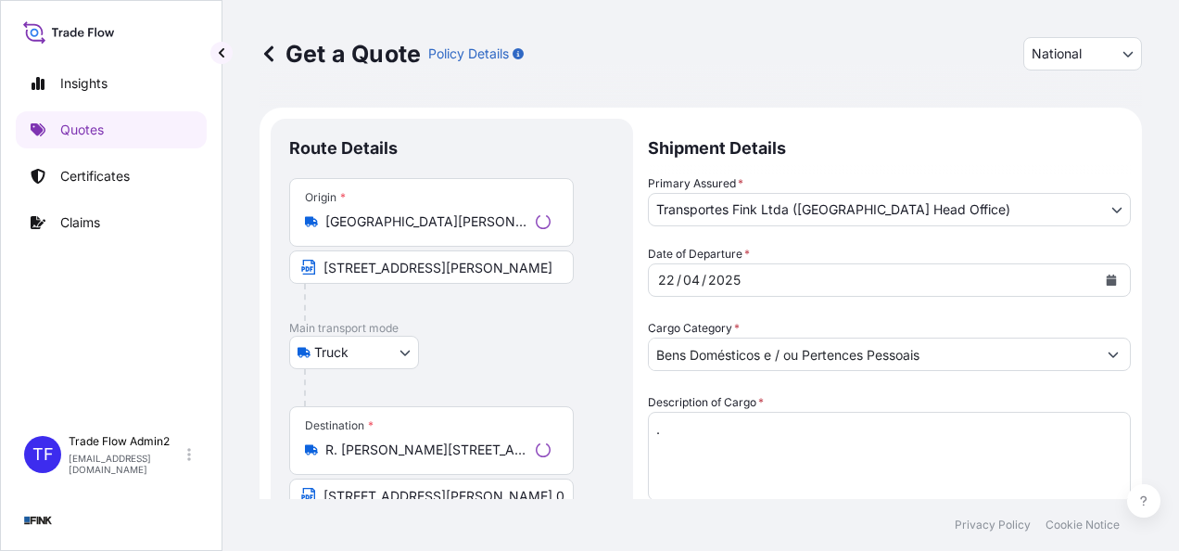
scroll to position [33, 0]
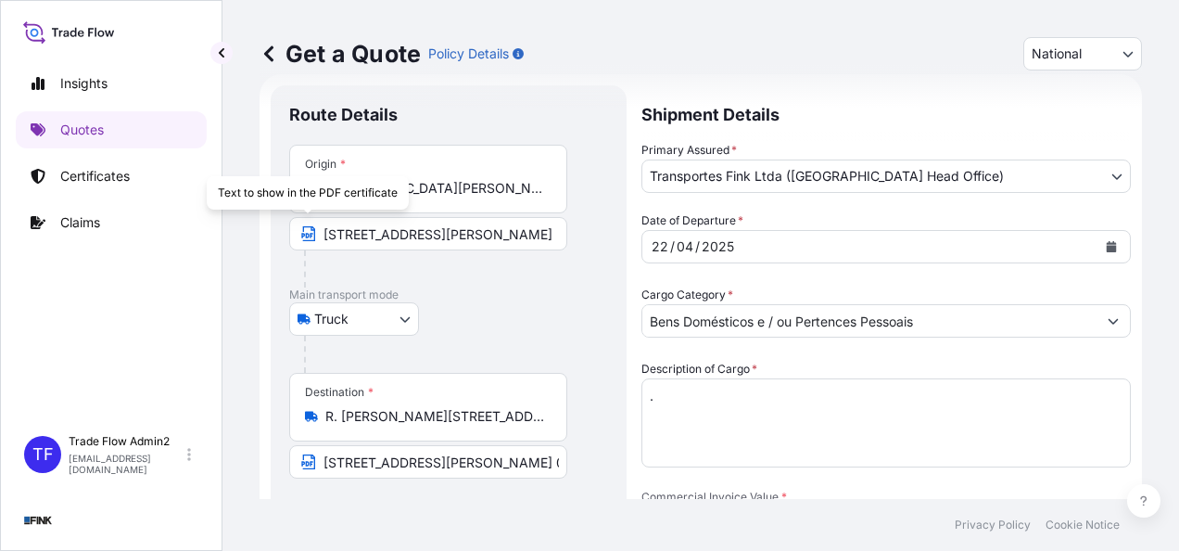
click at [425, 185] on input "[GEOGRAPHIC_DATA][PERSON_NAME], [GEOGRAPHIC_DATA] - ES, 29010-002, [GEOGRAPHIC_…" at bounding box center [434, 188] width 219 height 19
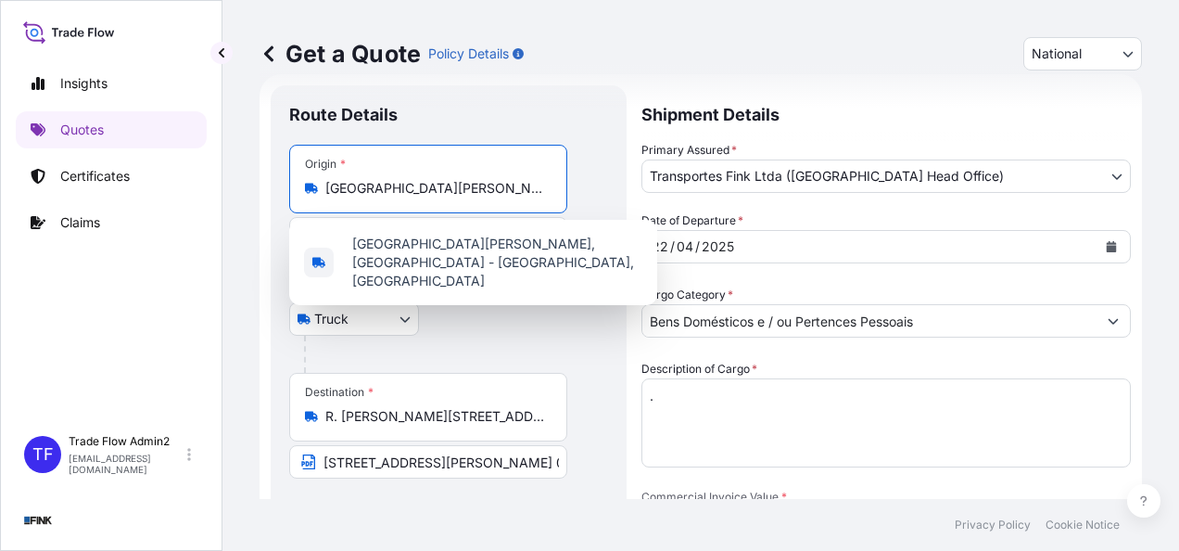
click at [426, 185] on input "[GEOGRAPHIC_DATA][PERSON_NAME], [GEOGRAPHIC_DATA] - ES, 29010-002, [GEOGRAPHIC_…" at bounding box center [434, 188] width 219 height 19
paste input "66 - Centro - [GEOGRAPHIC_DATA] - CEP 29010-390"
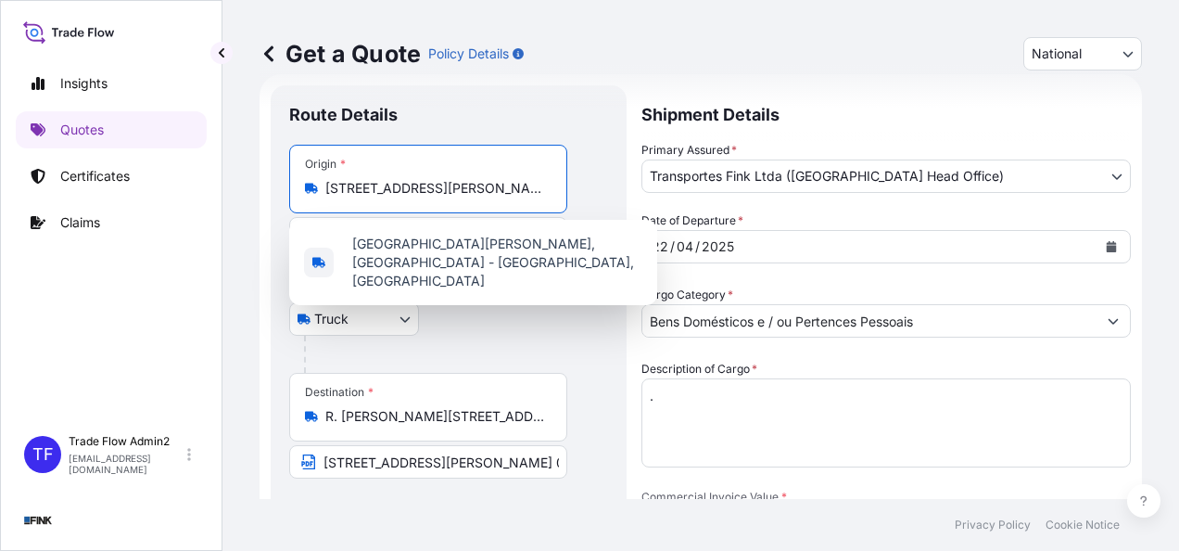
scroll to position [0, 214]
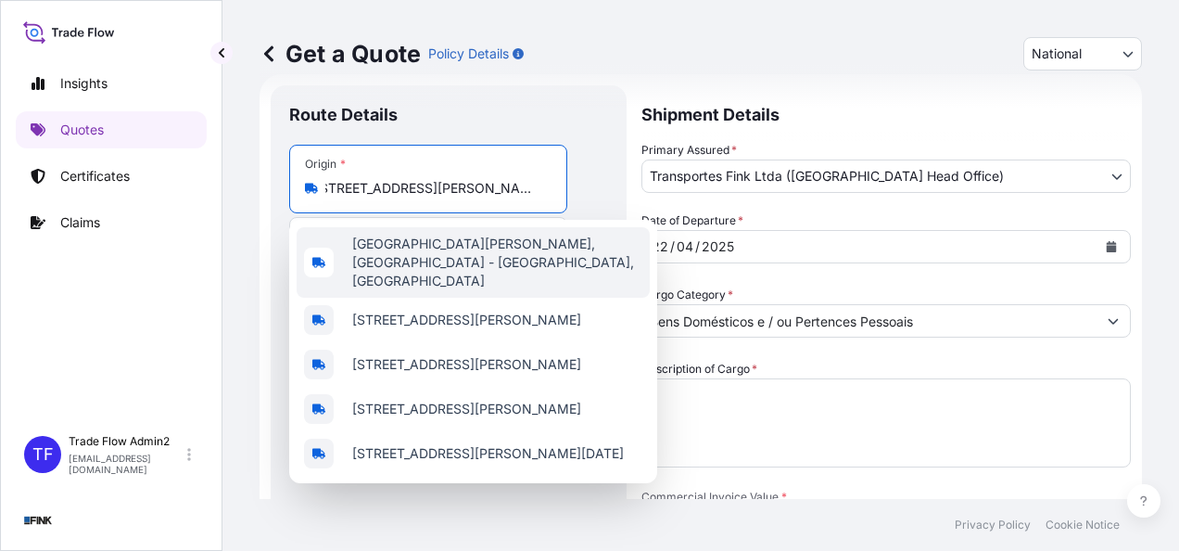
click at [505, 261] on span "[GEOGRAPHIC_DATA][PERSON_NAME], [GEOGRAPHIC_DATA] - [GEOGRAPHIC_DATA], [GEOGRAP…" at bounding box center [497, 263] width 290 height 56
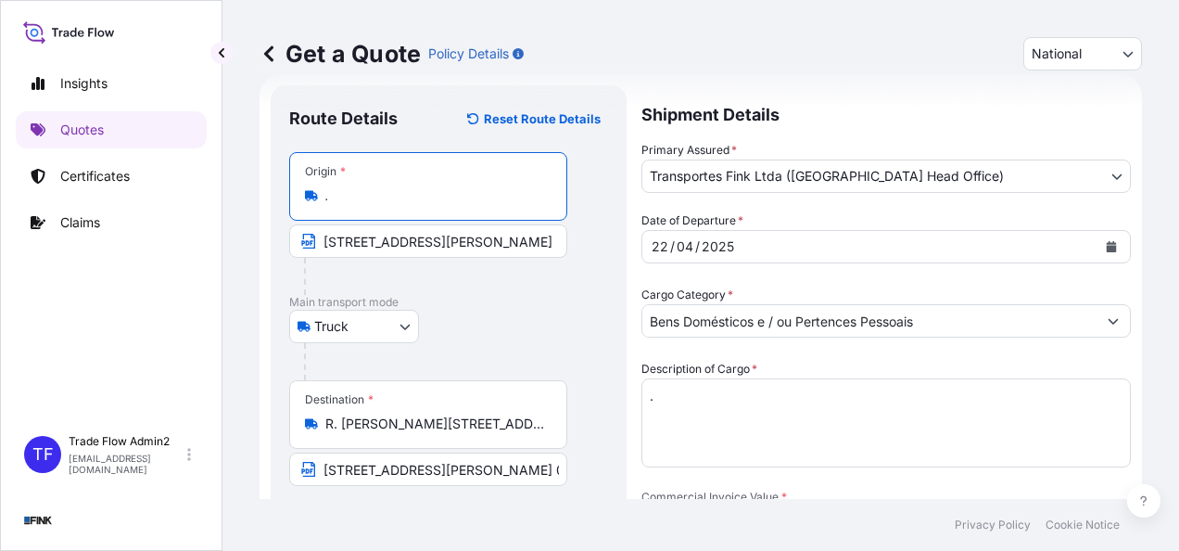
type input "[GEOGRAPHIC_DATA][PERSON_NAME], [GEOGRAPHIC_DATA] - [GEOGRAPHIC_DATA], [GEOGRAP…"
click at [462, 242] on input "[STREET_ADDRESS][PERSON_NAME]" at bounding box center [428, 240] width 278 height 33
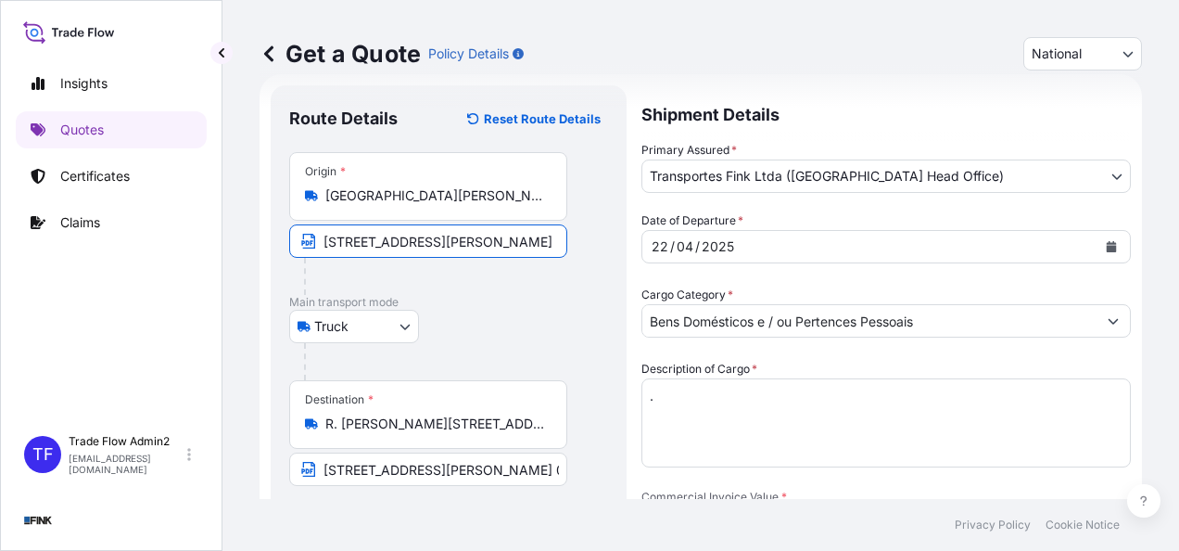
click at [462, 242] on input "[STREET_ADDRESS][PERSON_NAME]" at bounding box center [428, 240] width 278 height 33
click at [614, 339] on div "Route Details Reset Route Details Place of loading Road / [GEOGRAPHIC_DATA] / I…" at bounding box center [449, 524] width 356 height 879
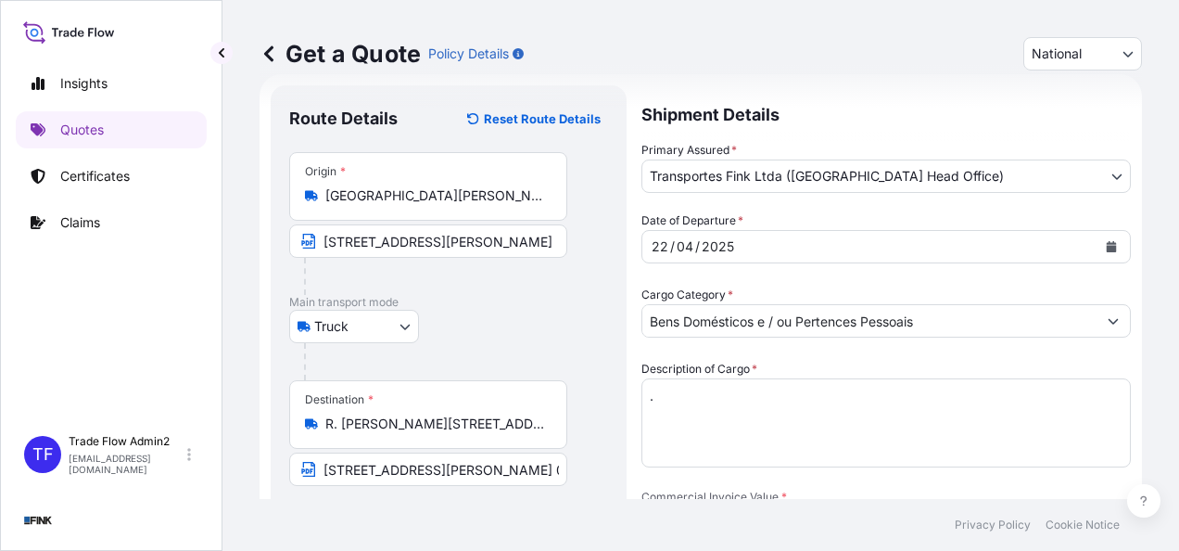
scroll to position [0, 0]
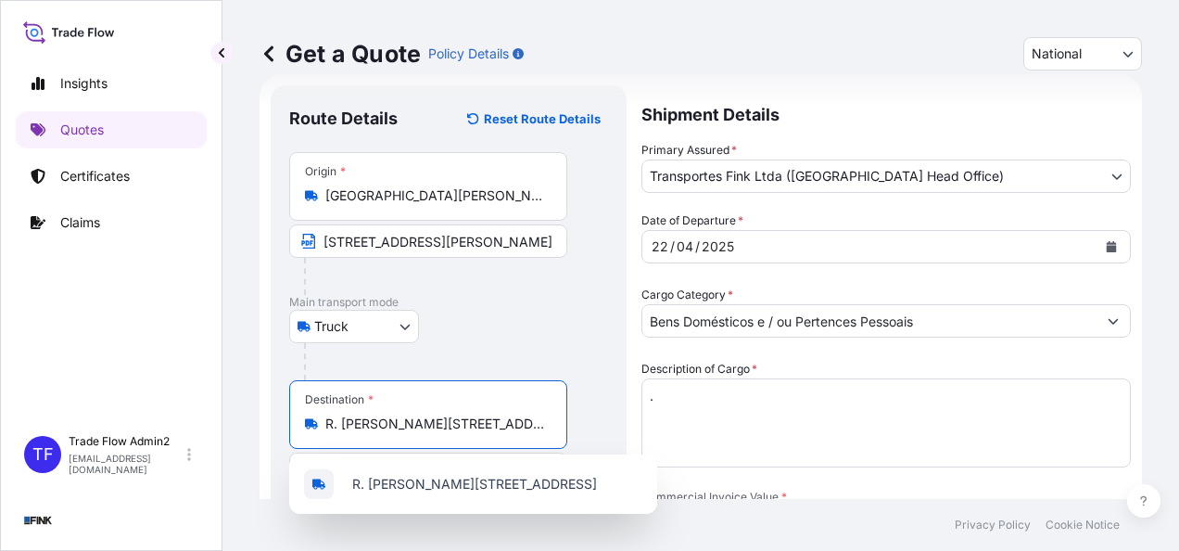
click at [471, 414] on input "R. [PERSON_NAME][STREET_ADDRESS]" at bounding box center [434, 423] width 219 height 19
paste input "ua Borges Lagoa, 1083 cj 13 e 14 - [GEOGRAPHIC_DATA] - [GEOGRAPHIC_DATA] - CEP …"
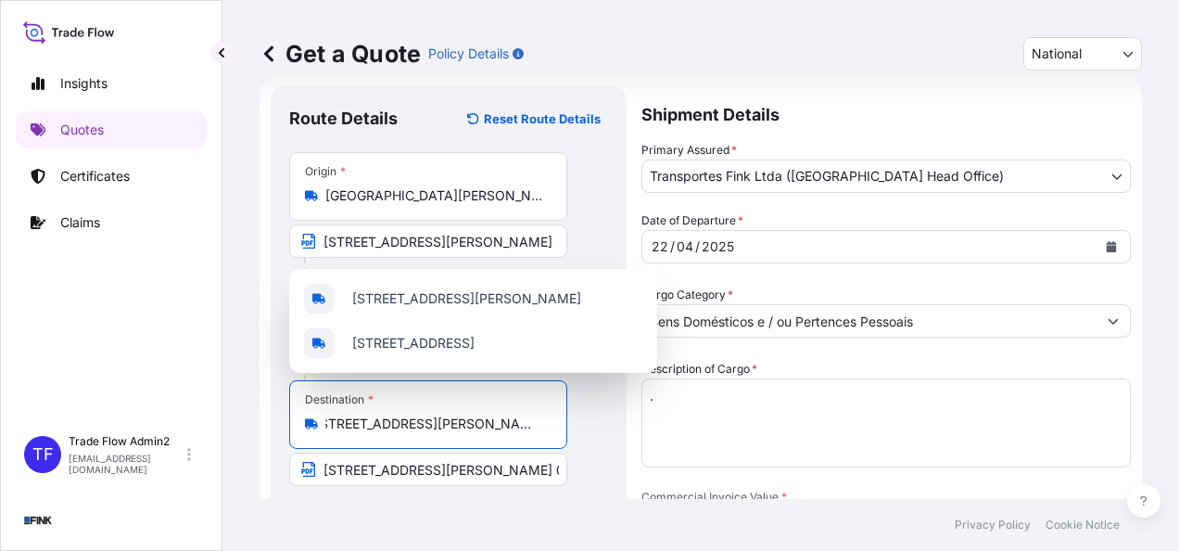
scroll to position [0, 204]
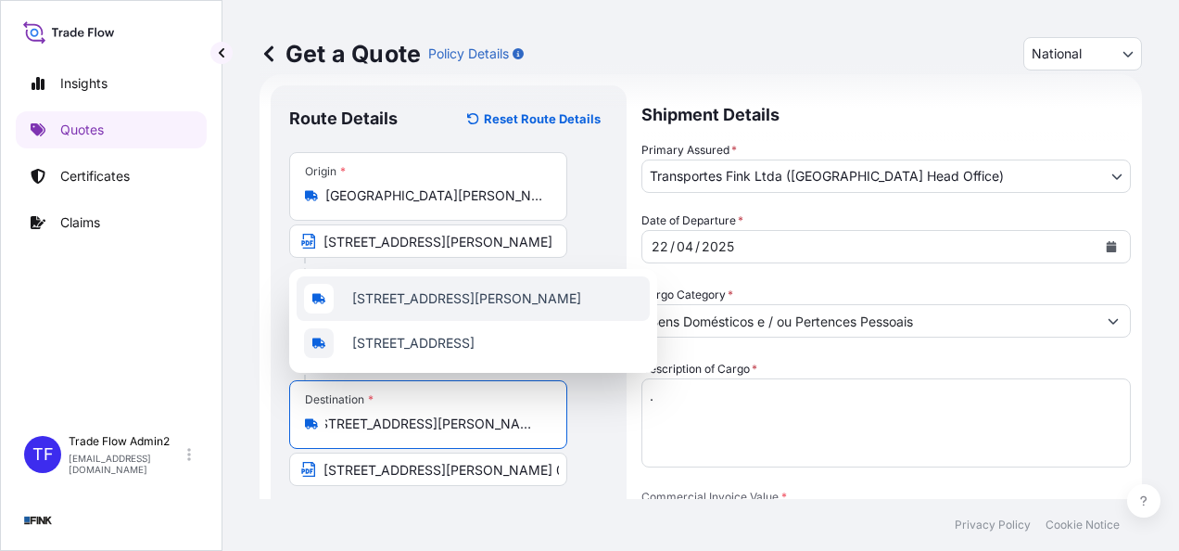
click at [460, 289] on span "[STREET_ADDRESS][PERSON_NAME]" at bounding box center [466, 298] width 229 height 19
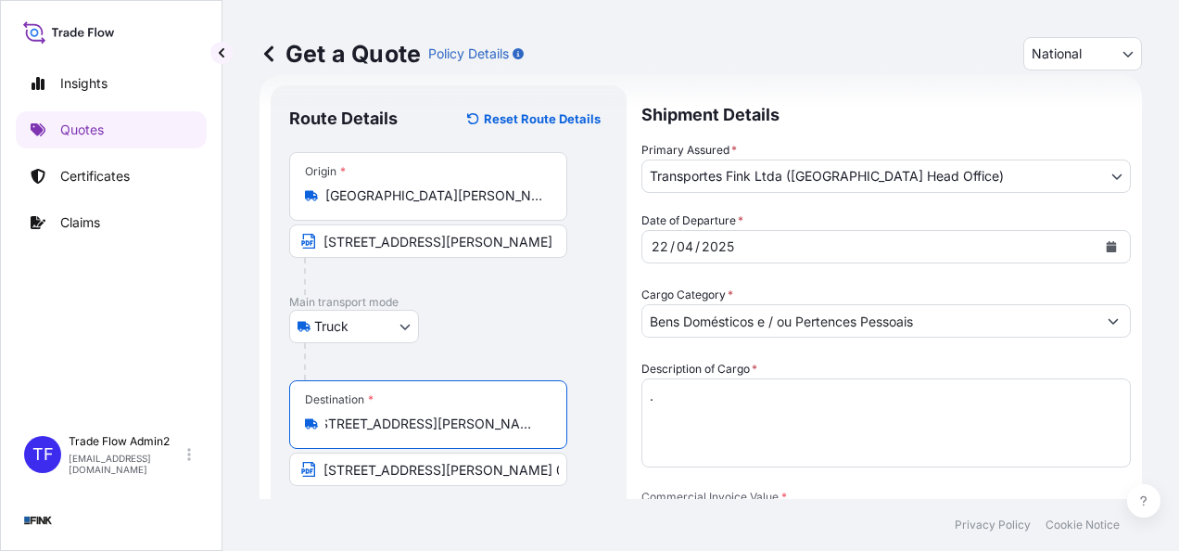
type input "[STREET_ADDRESS][PERSON_NAME]"
click at [384, 452] on input "[STREET_ADDRESS][PERSON_NAME] 05439-130" at bounding box center [428, 468] width 278 height 33
click at [400, 467] on input "[STREET_ADDRESS][PERSON_NAME] 05439-130" at bounding box center [428, 468] width 278 height 33
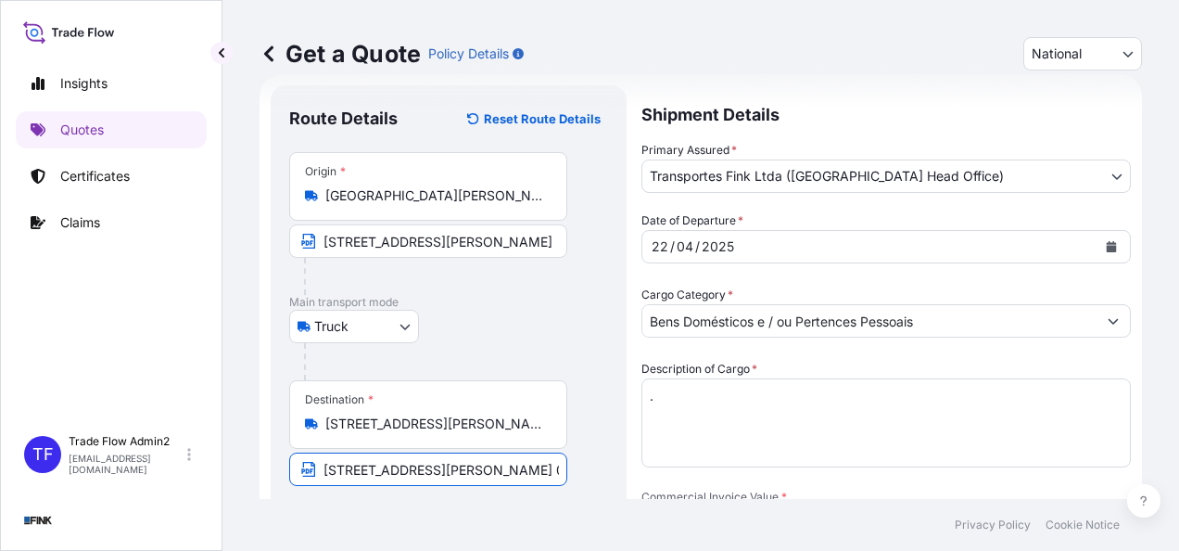
click at [400, 467] on input "[STREET_ADDRESS][PERSON_NAME] 05439-130" at bounding box center [428, 468] width 278 height 33
paste input "Borges Lagoa, 1083 cj 13 e 14 - [GEOGRAPHIC_DATA] - [GEOGRAPHIC_DATA] - CEP 040…"
type input "[STREET_ADDRESS][PERSON_NAME]"
click at [450, 514] on footer "Privacy Policy Cookie Notice" at bounding box center [700, 525] width 957 height 52
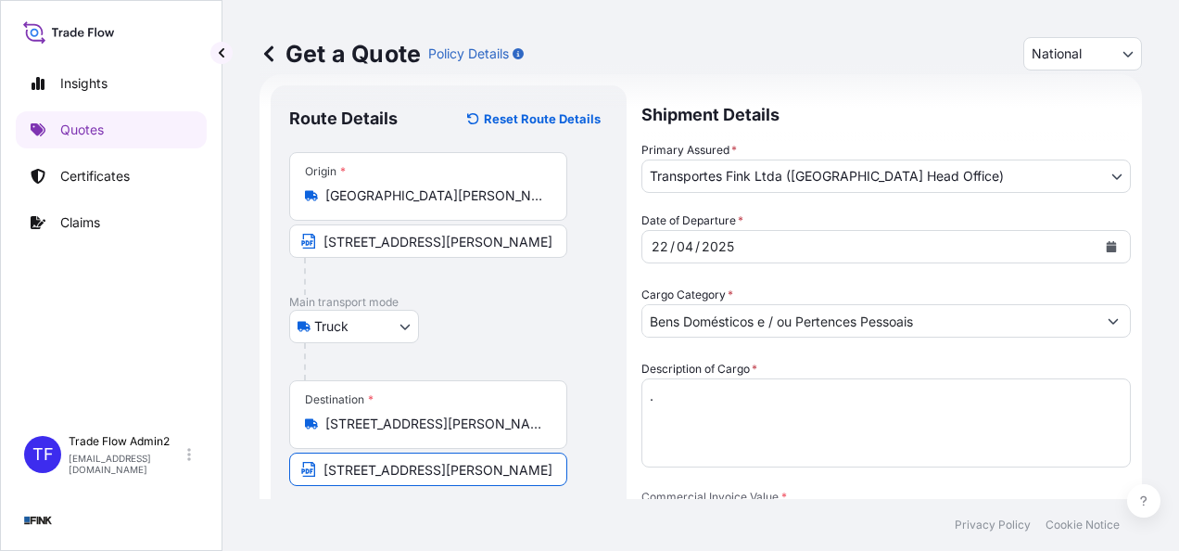
scroll to position [0, 0]
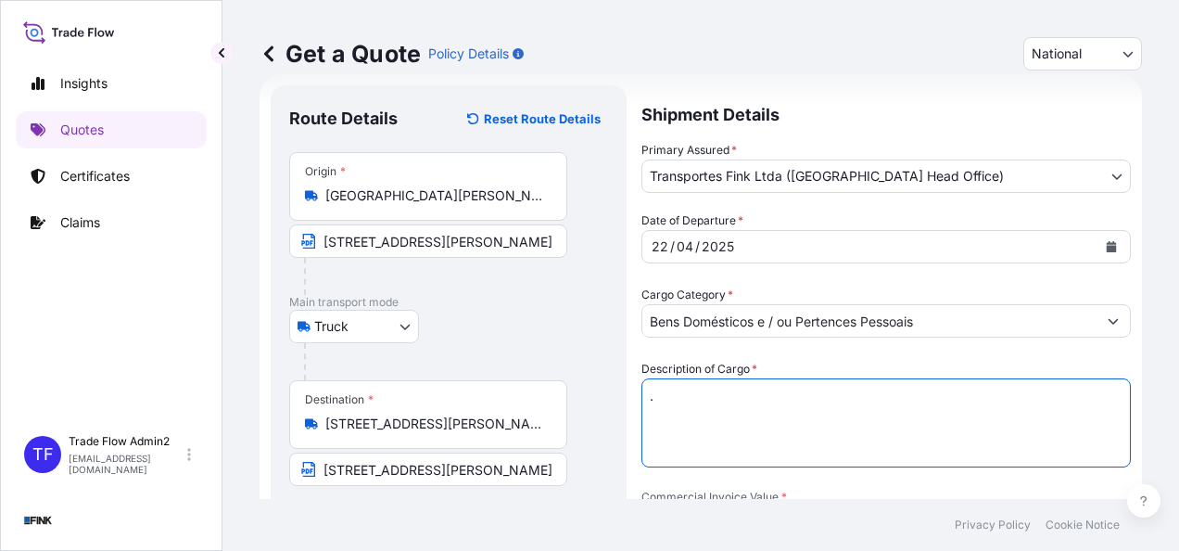
click at [749, 434] on textarea "." at bounding box center [885, 422] width 489 height 89
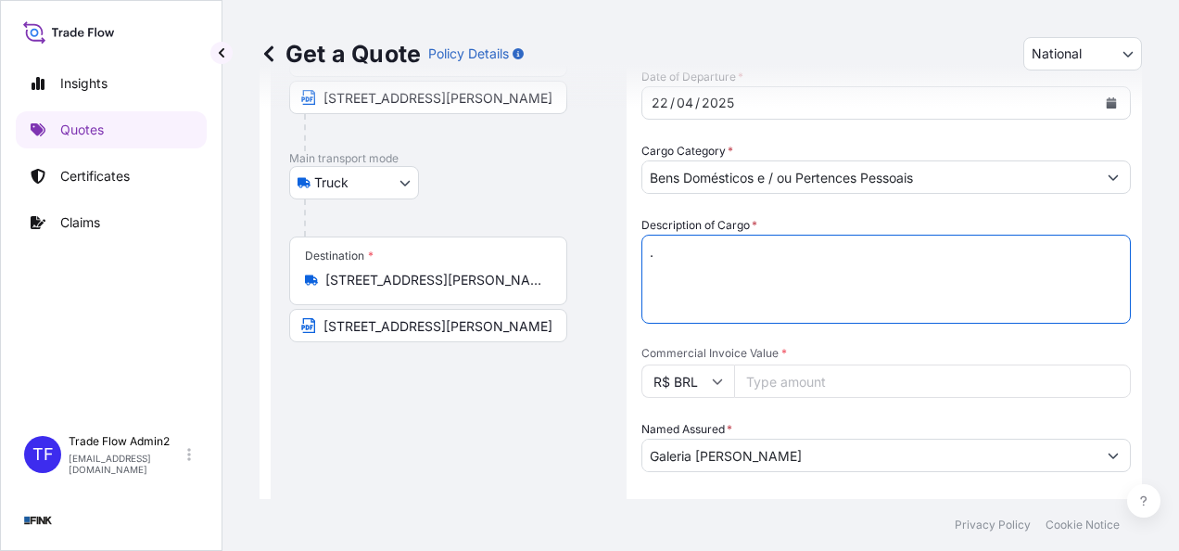
scroll to position [178, 0]
click at [806, 373] on input "Commercial Invoice Value *" at bounding box center [932, 379] width 397 height 33
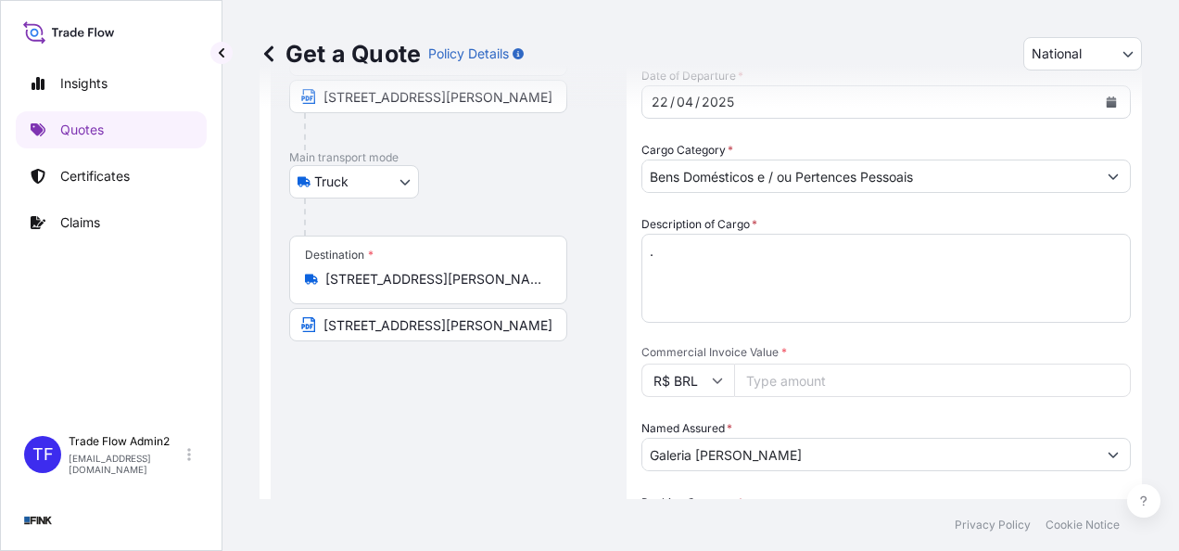
paste input "20000.00"
type input "20000.00"
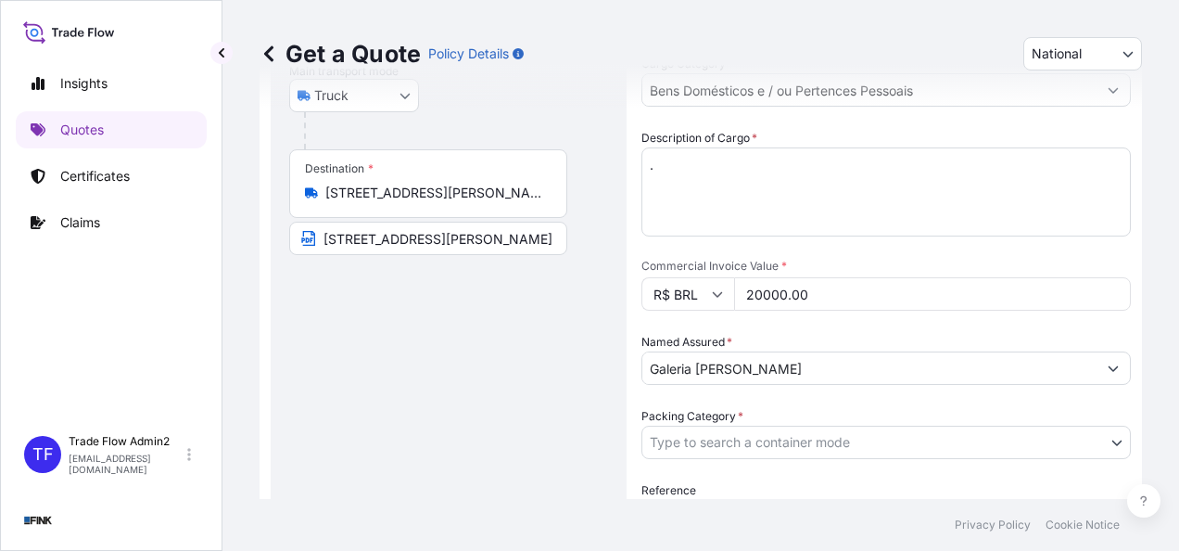
scroll to position [276, 0]
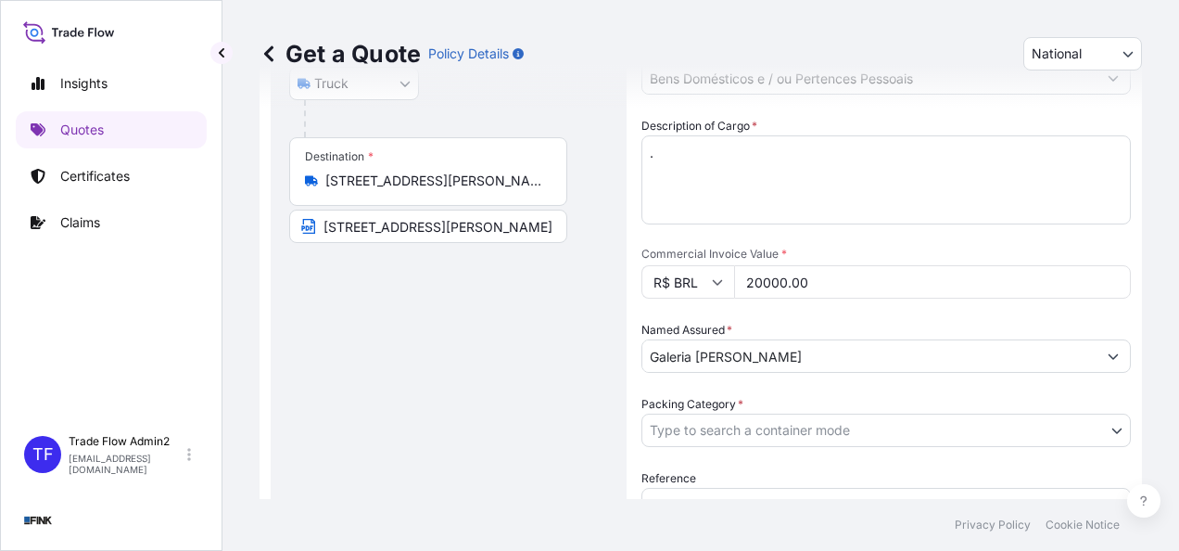
click at [814, 359] on input "Galeria [PERSON_NAME]" at bounding box center [869, 355] width 454 height 33
click at [814, 359] on input "Galeria [PERSON_NAME]" at bounding box center [862, 355] width 440 height 33
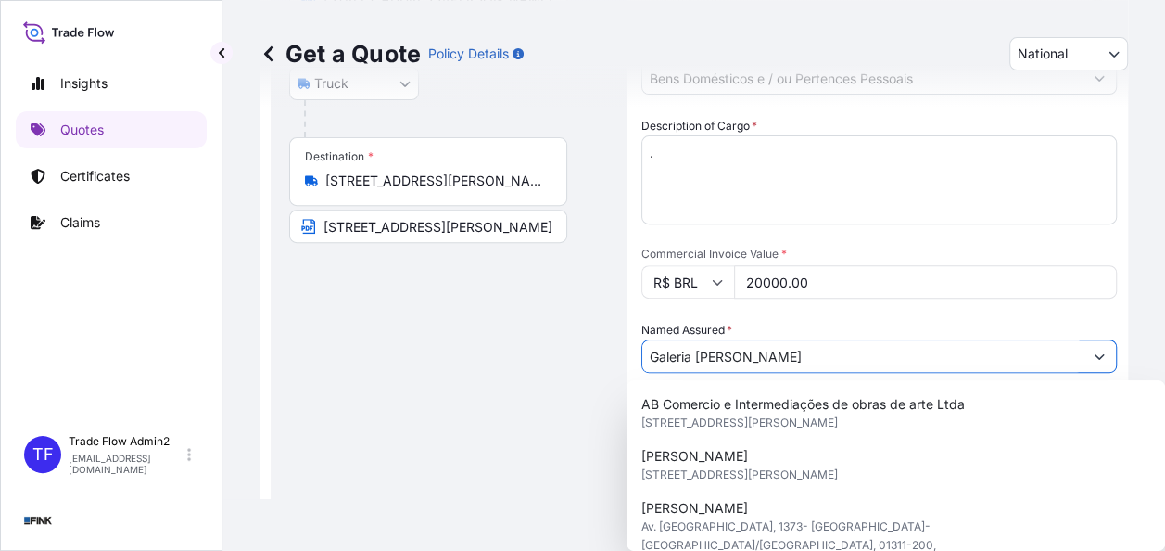
click at [814, 359] on input "Galeria [PERSON_NAME]" at bounding box center [862, 355] width 440 height 33
paste input "[PERSON_NAME]"
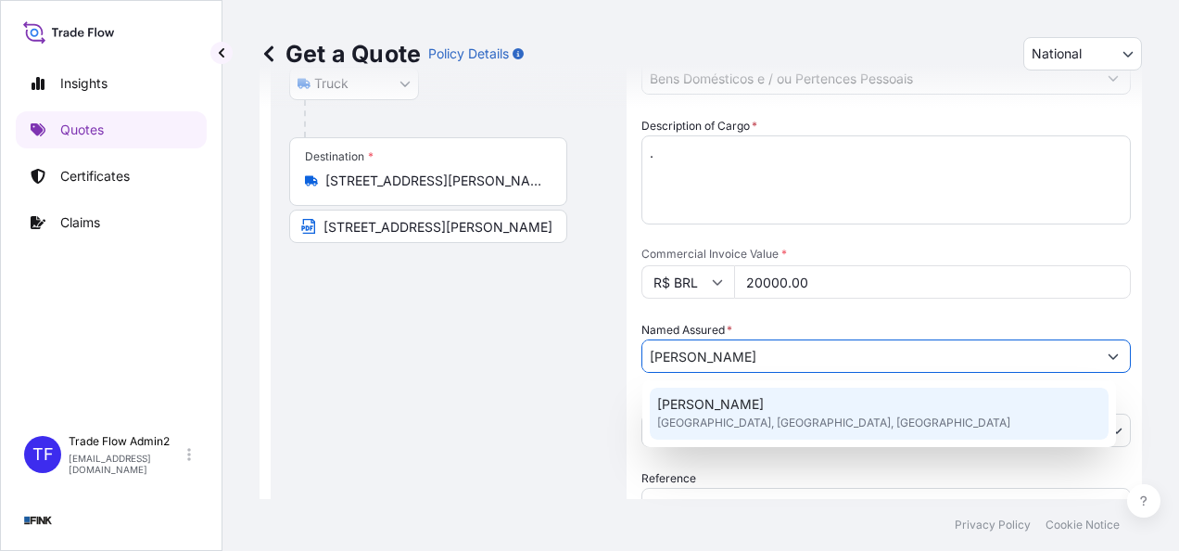
click at [838, 405] on div "[PERSON_NAME] [GEOGRAPHIC_DATA], [GEOGRAPHIC_DATA], [GEOGRAPHIC_DATA]" at bounding box center [879, 413] width 459 height 52
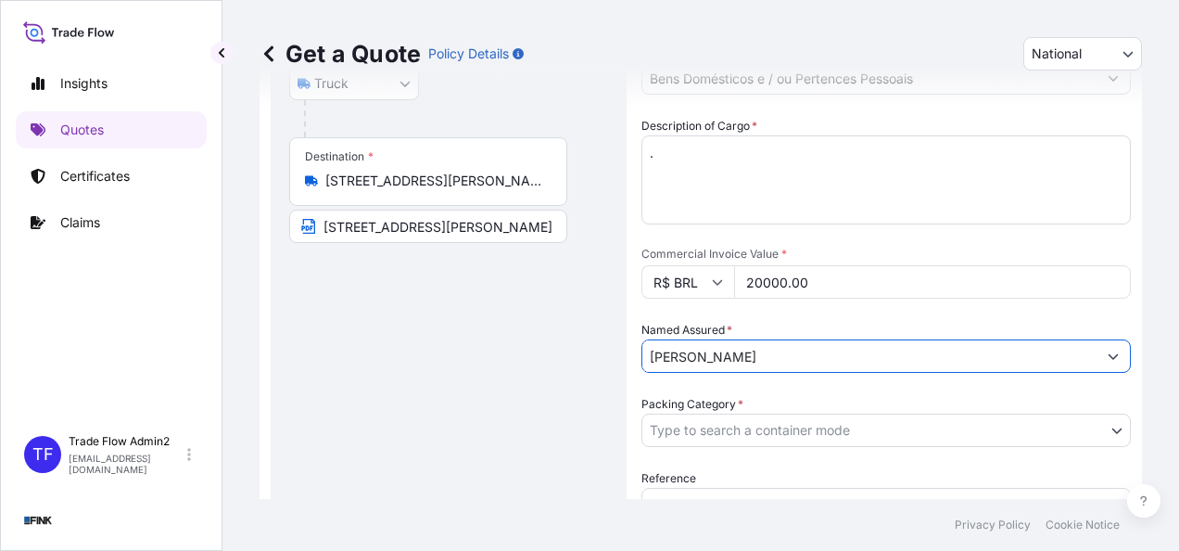
type input "[PERSON_NAME]"
click at [579, 392] on div "Route Details Reset Route Details Place of loading Road / [GEOGRAPHIC_DATA] / I…" at bounding box center [448, 282] width 319 height 842
click at [851, 447] on div "Date of Departure * [DATE] Cargo Category * Bens Domésticos e / ou Pertences Pe…" at bounding box center [885, 318] width 489 height 701
click at [855, 419] on body "Insights Quotes Certificates Claims TF Trade Flow Admin2 [EMAIL_ADDRESS][DOMAIN…" at bounding box center [589, 275] width 1179 height 551
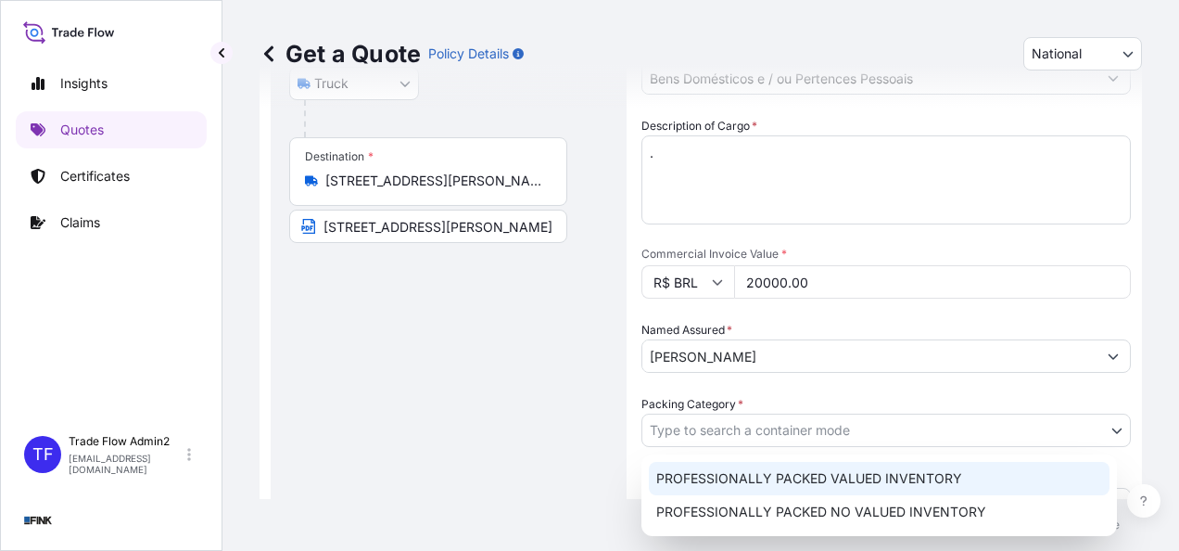
click at [858, 468] on div "PROFESSIONALLY PACKED VALUED INVENTORY" at bounding box center [879, 478] width 461 height 33
select select "11"
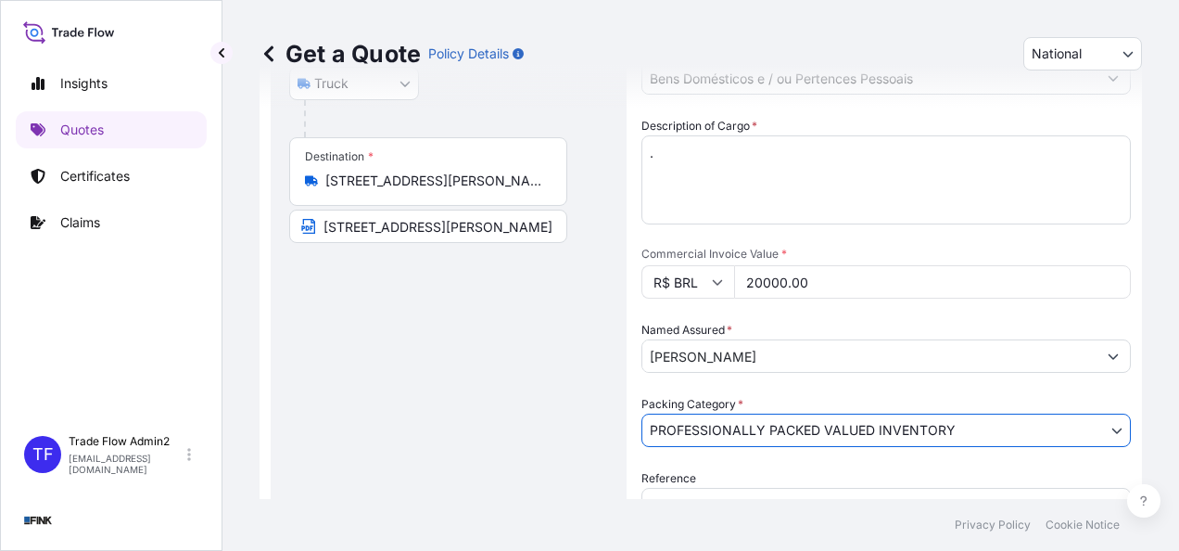
click at [573, 409] on div "Route Details Reset Route Details Place of loading Road / [GEOGRAPHIC_DATA] / I…" at bounding box center [448, 282] width 319 height 842
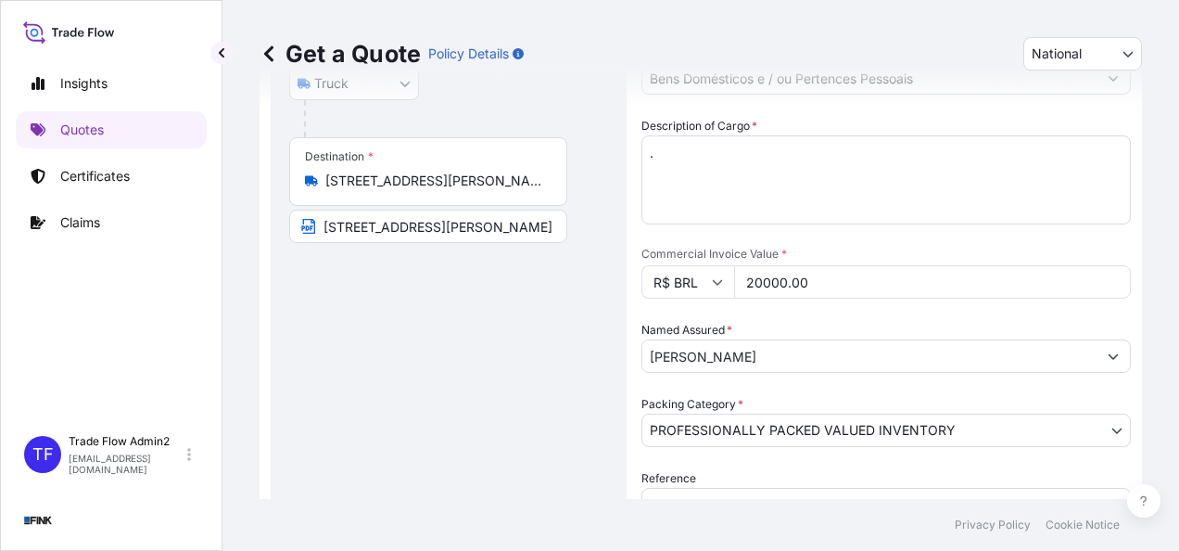
click at [612, 383] on div "Route Details Reset Route Details Place of loading Road / [GEOGRAPHIC_DATA] / I…" at bounding box center [449, 281] width 356 height 879
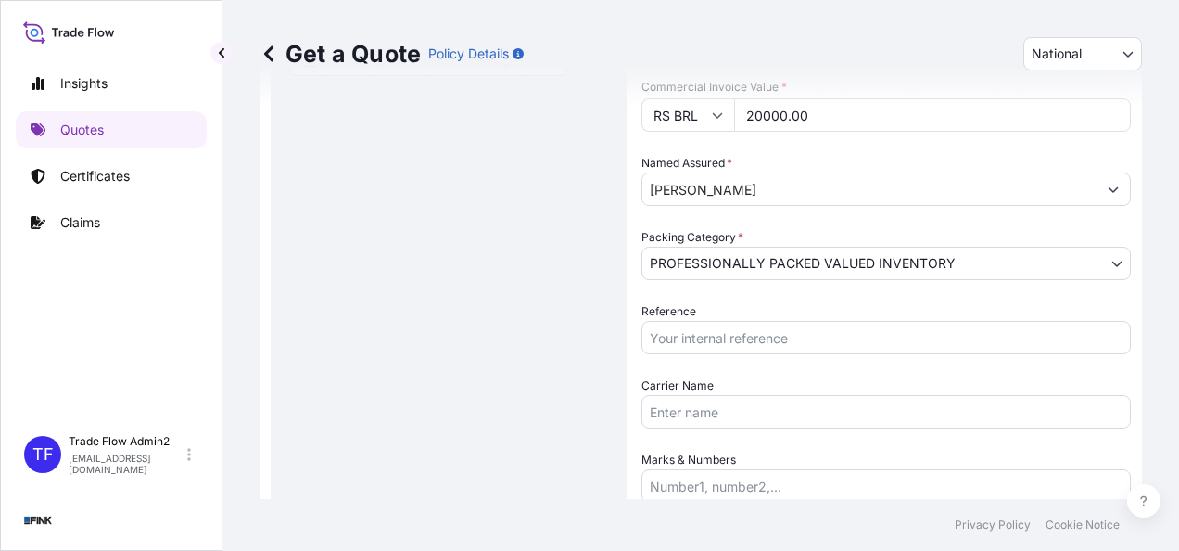
click at [767, 341] on input "Reference" at bounding box center [885, 337] width 489 height 33
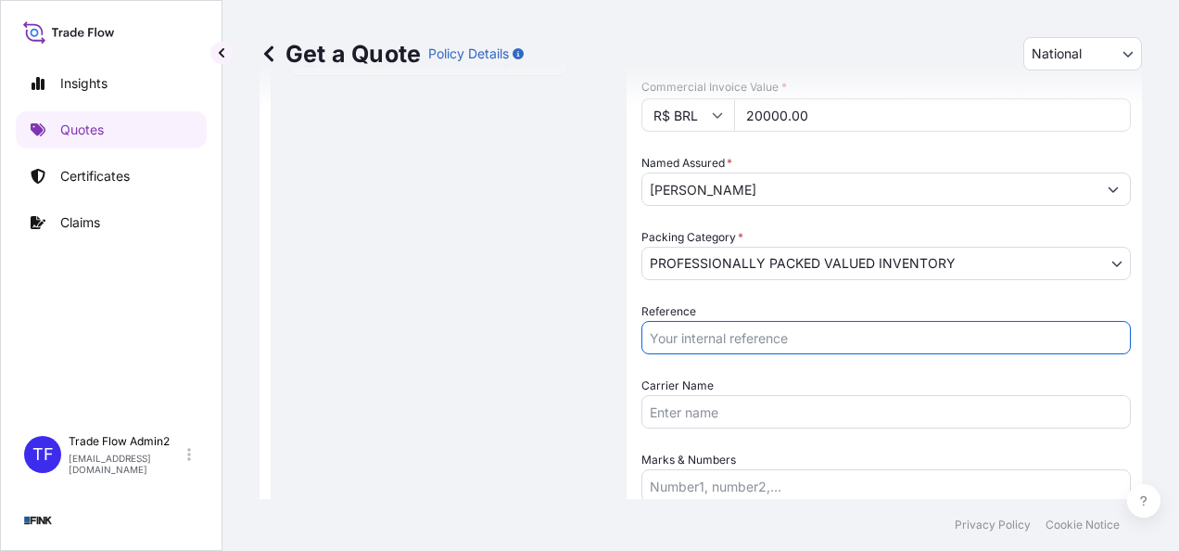
paste input "08N-0048/24 OA DDR"
type input "08N-0048/24 OA DDR"
click at [526, 381] on div "Route Details Reset Route Details Place of loading Road / [GEOGRAPHIC_DATA] / I…" at bounding box center [448, 115] width 319 height 842
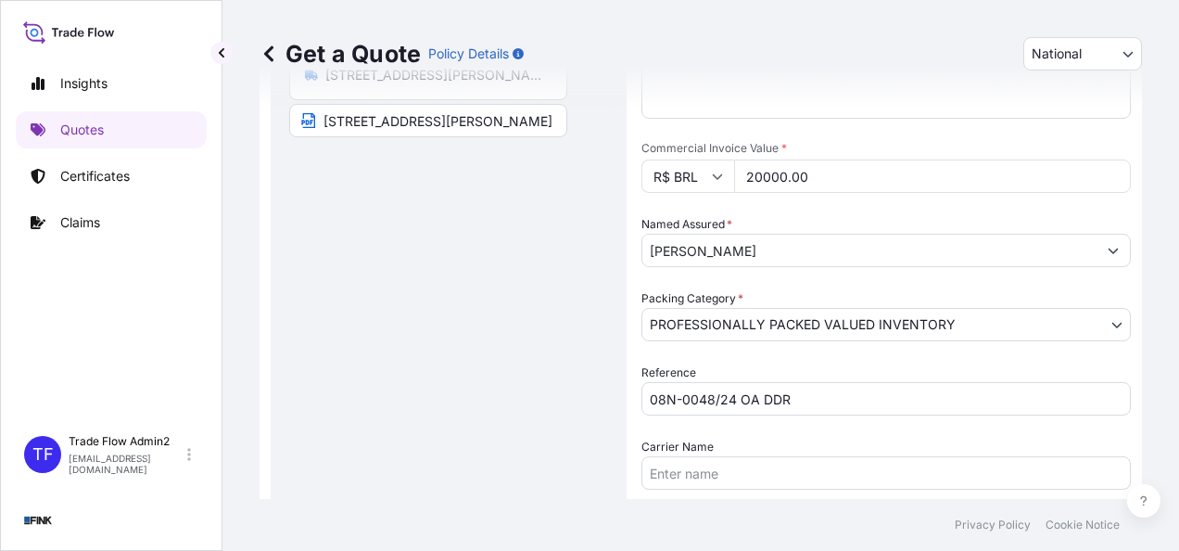
scroll to position [510, 0]
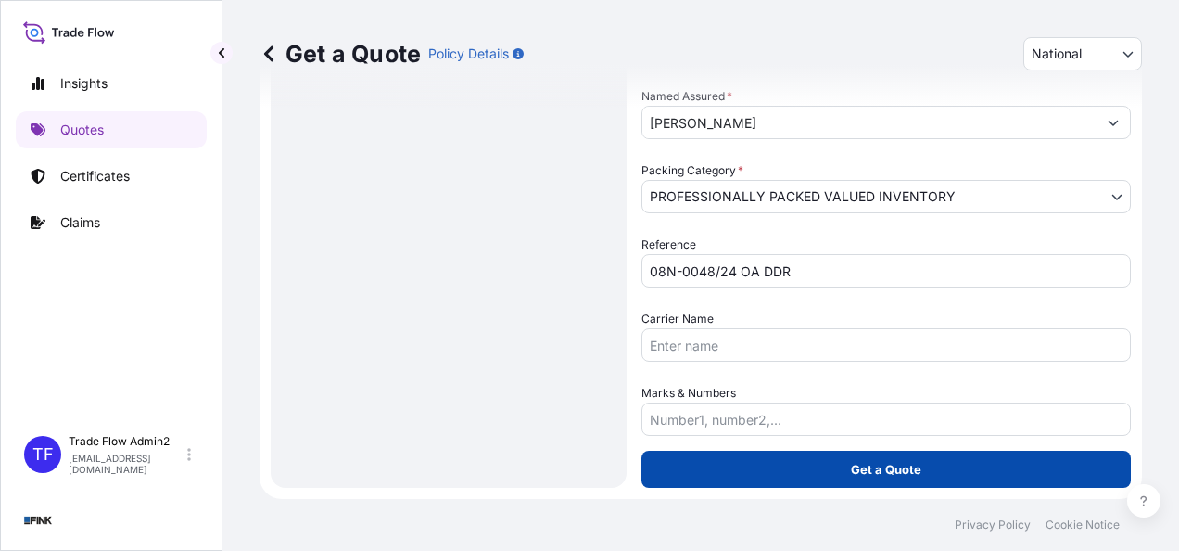
click at [906, 469] on p "Get a Quote" at bounding box center [886, 469] width 70 height 19
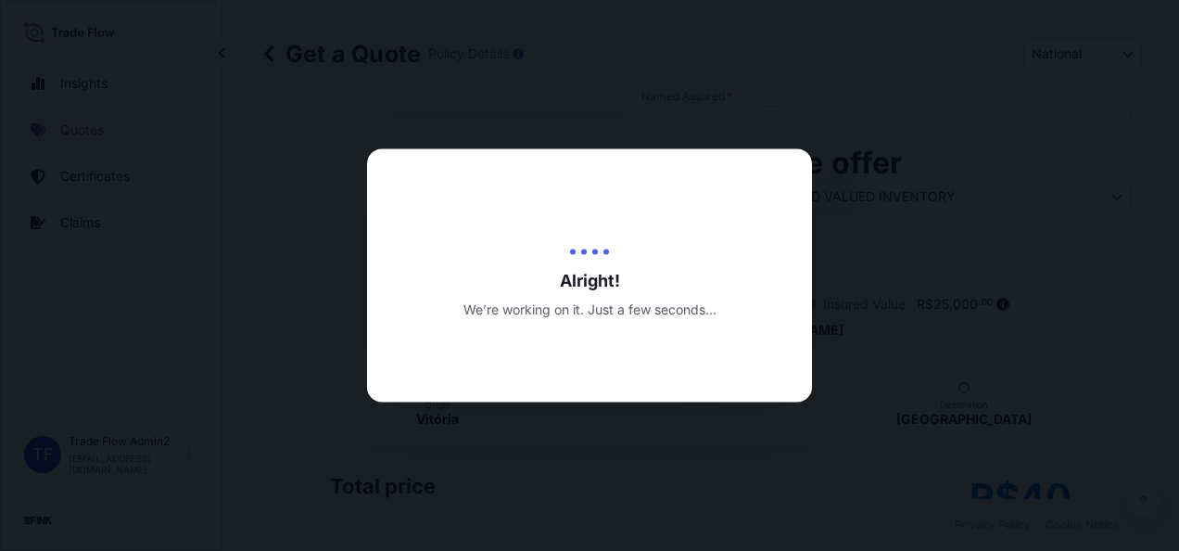
type input "[DATE]"
select select "Truck"
select select "31747"
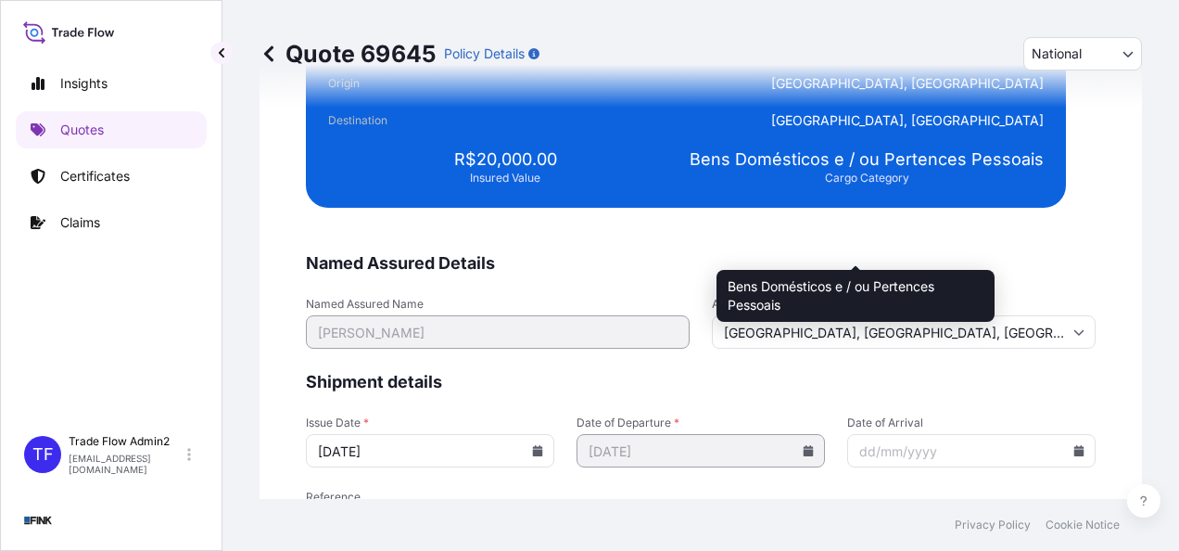
scroll to position [3711, 0]
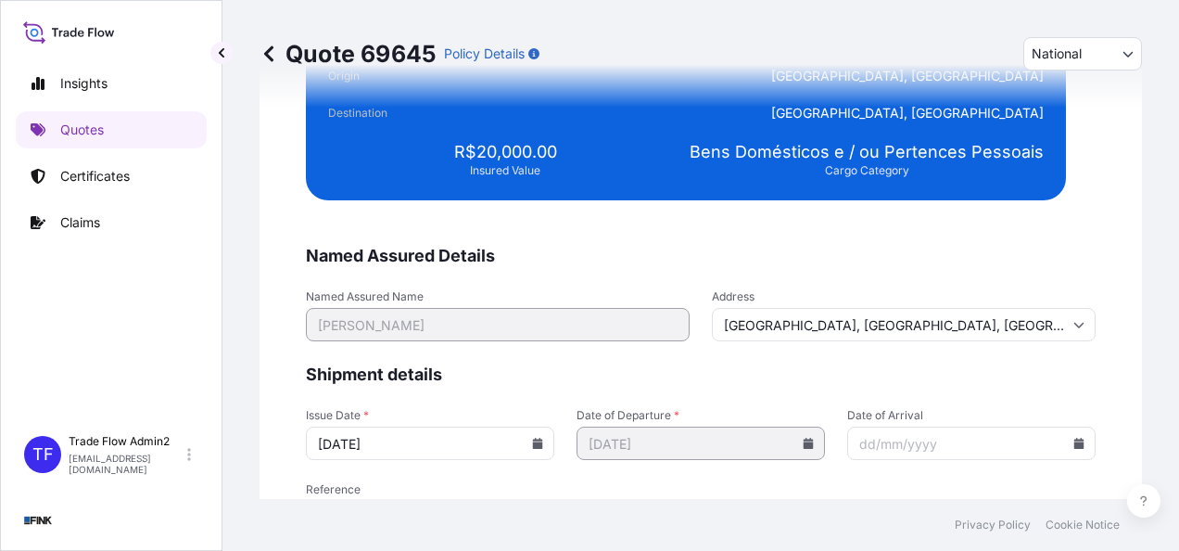
click at [536, 437] on icon at bounding box center [537, 442] width 11 height 11
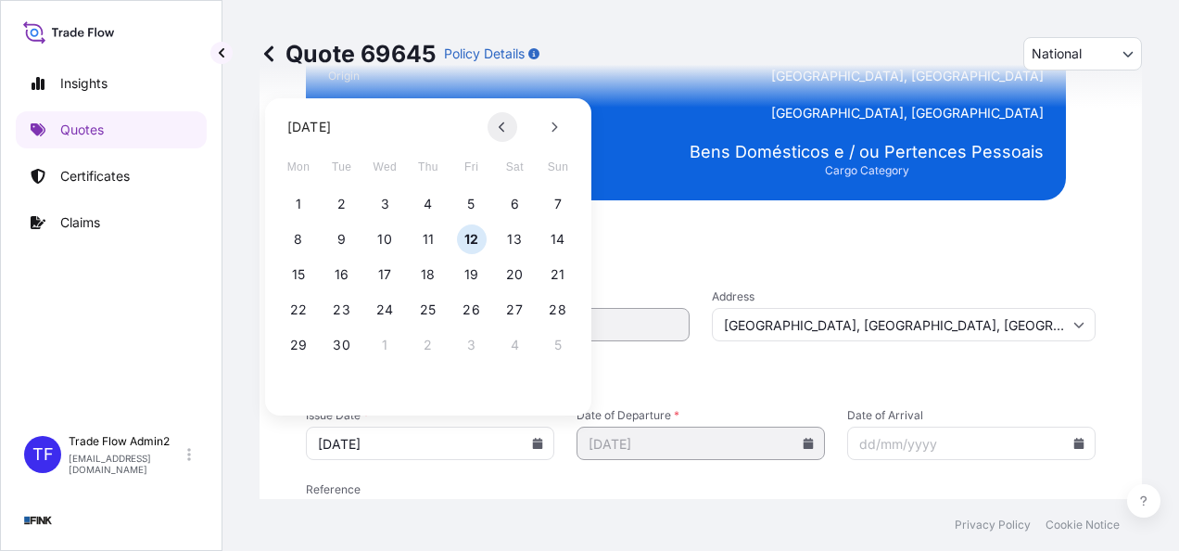
click at [505, 133] on button at bounding box center [503, 127] width 30 height 30
click at [506, 138] on button at bounding box center [503, 127] width 30 height 30
click at [506, 139] on button at bounding box center [503, 127] width 30 height 30
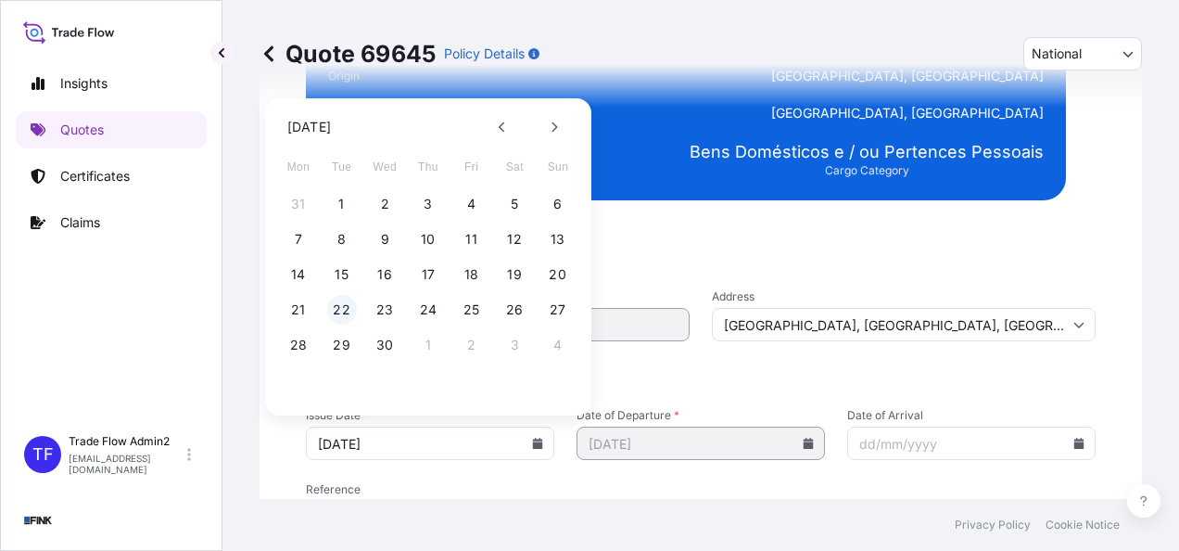
click at [332, 311] on button "22" at bounding box center [342, 310] width 30 height 30
type input "[DATE]"
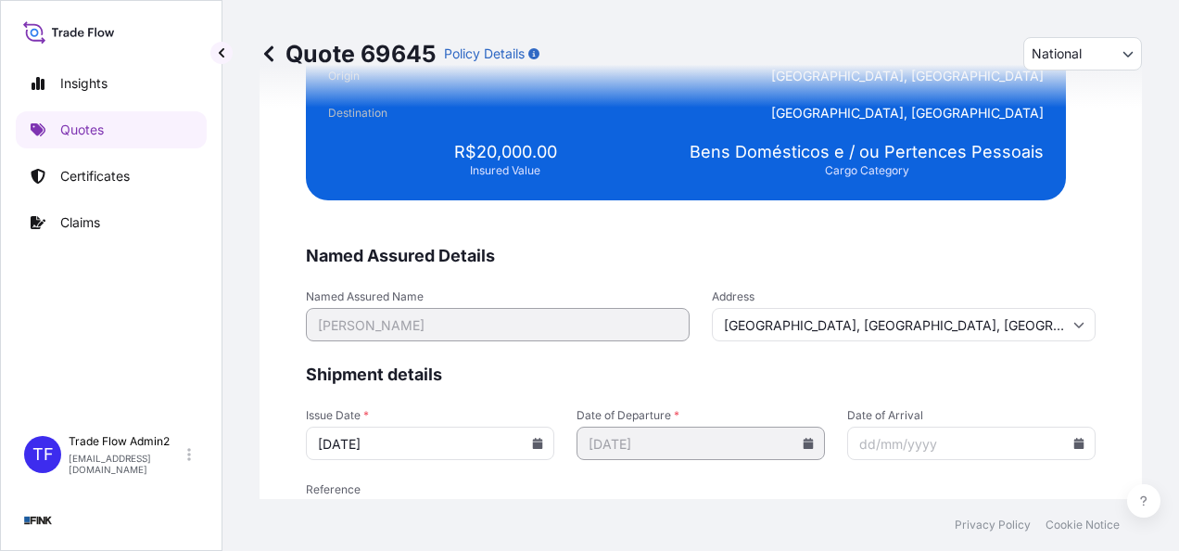
click at [265, 421] on div "We just need a few more details before we issue the certificate Named Assured D…" at bounding box center [701, 156] width 882 height 911
click at [1066, 330] on input "[GEOGRAPHIC_DATA], [GEOGRAPHIC_DATA], [GEOGRAPHIC_DATA]" at bounding box center [904, 324] width 384 height 33
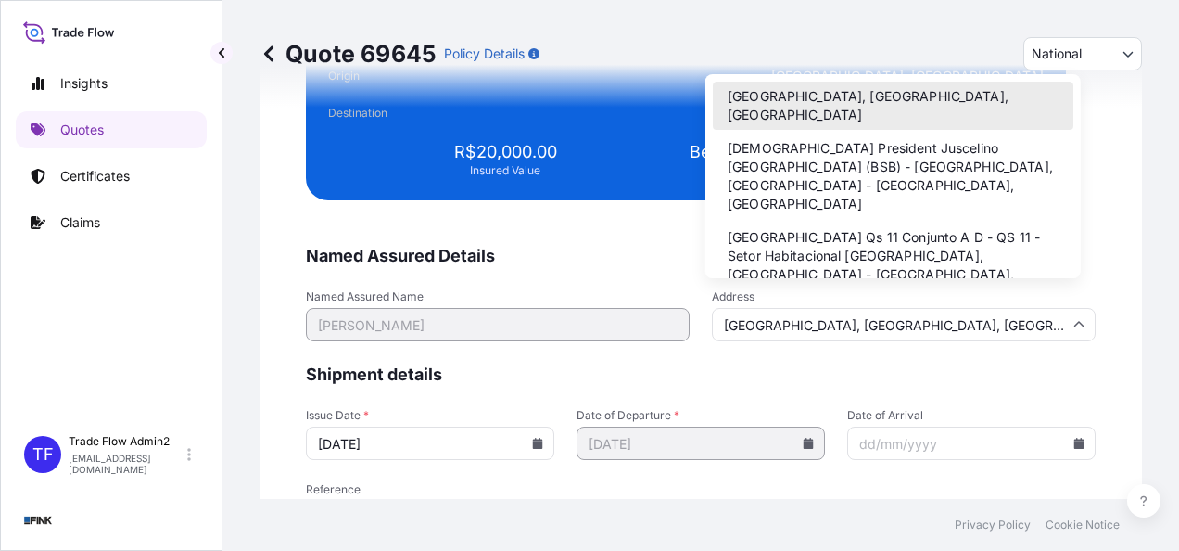
click at [698, 386] on form "Named Assured Details Named Assured Name [PERSON_NAME] Address [GEOGRAPHIC_DATA…" at bounding box center [701, 415] width 790 height 341
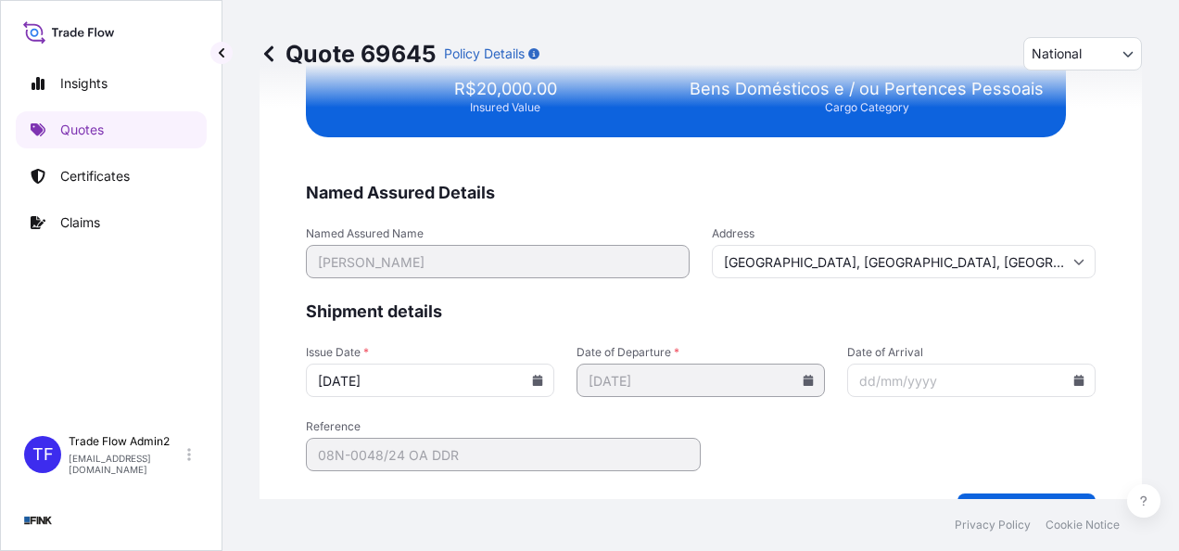
scroll to position [3821, 0]
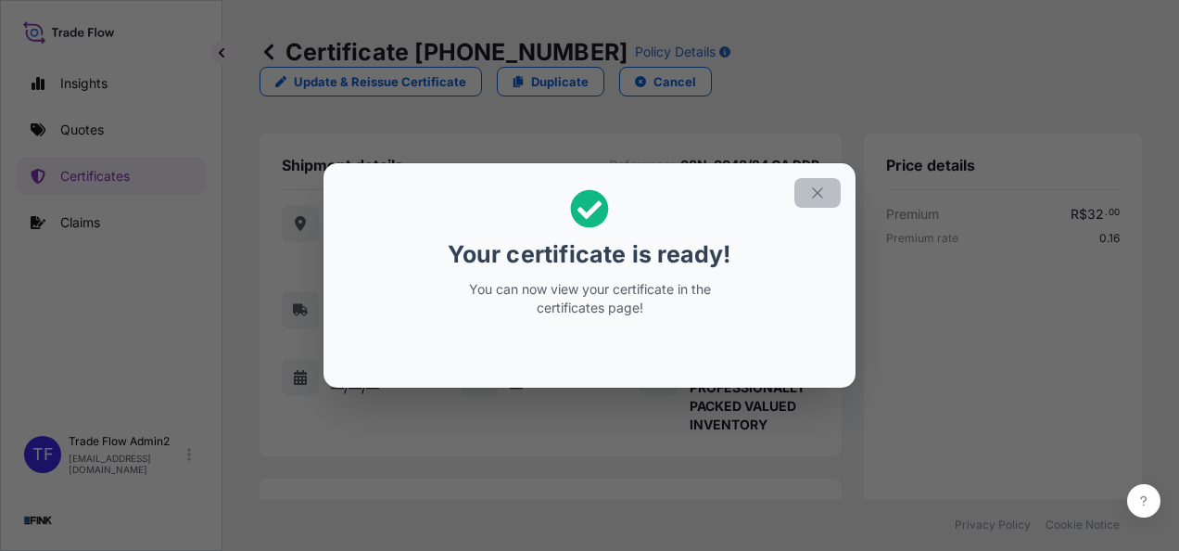
click at [828, 193] on button "button" at bounding box center [817, 193] width 46 height 30
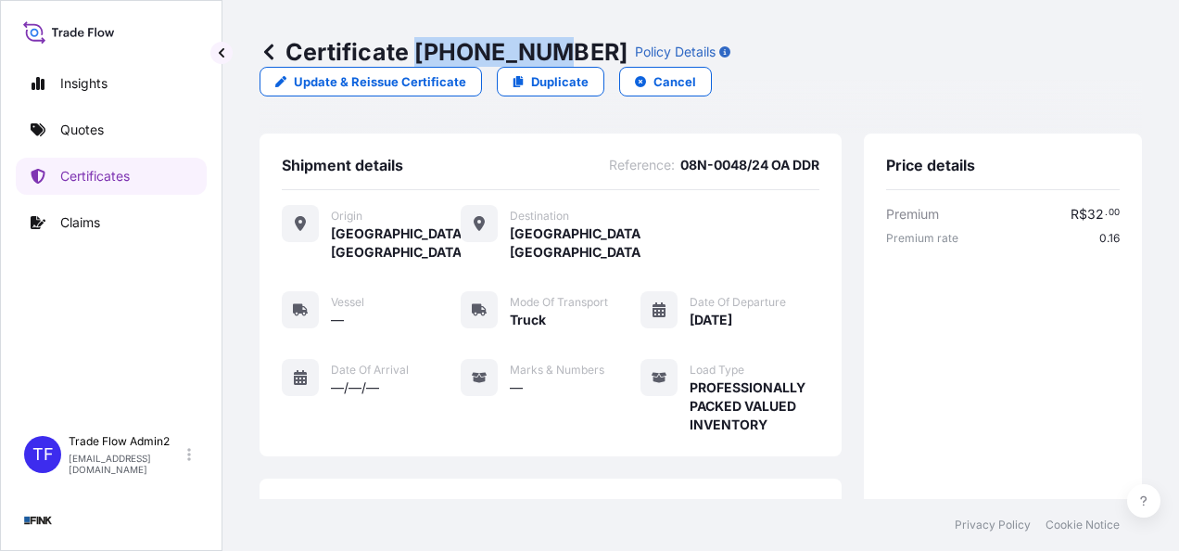
drag, startPoint x: 419, startPoint y: 52, endPoint x: 541, endPoint y: 71, distance: 123.9
click at [541, 71] on div "Certificate [PHONE_NUMBER] Policy Details Update & Reissue Certificate Duplicat…" at bounding box center [701, 66] width 882 height 133
copy p "[PHONE_NUMBER]"
click at [109, 154] on div "Insights Quotes Certificates Claims" at bounding box center [111, 236] width 191 height 377
click at [115, 170] on p "Certificates" at bounding box center [95, 176] width 70 height 19
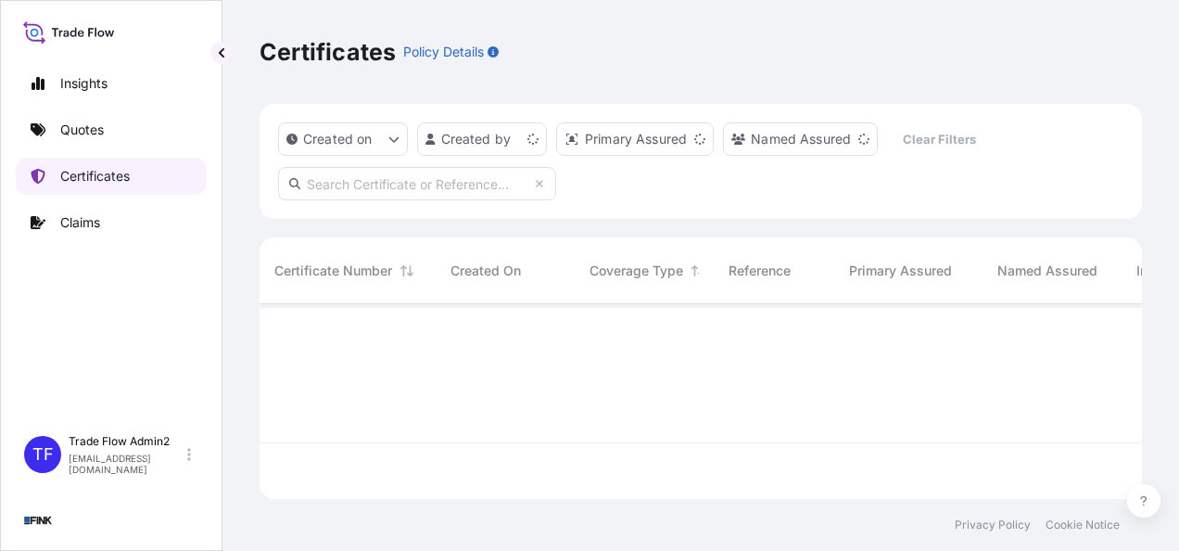
scroll to position [191, 868]
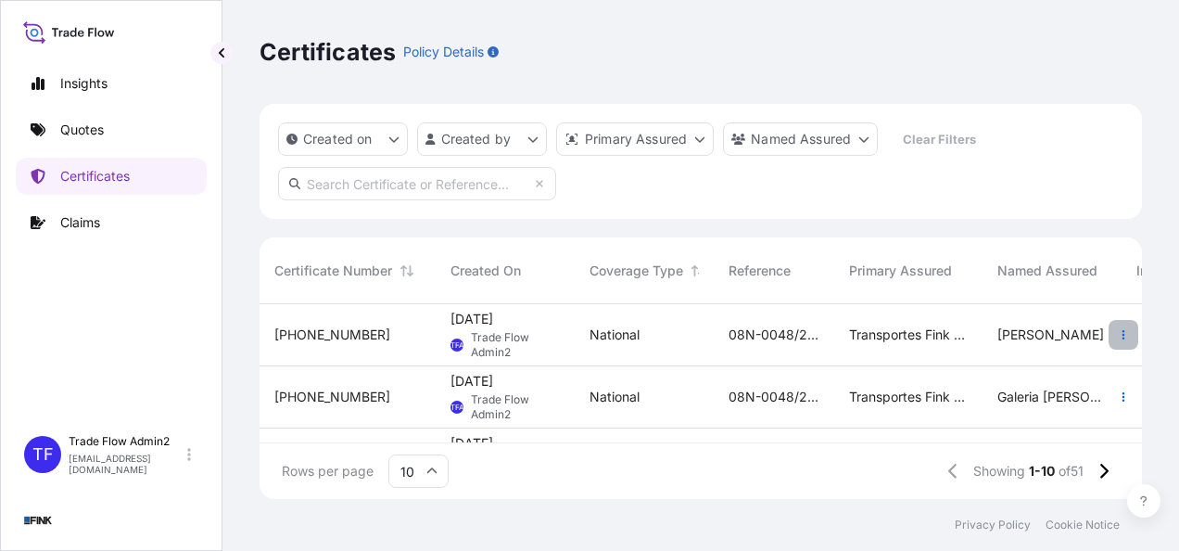
click at [1122, 337] on icon "button" at bounding box center [1123, 334] width 3 height 9
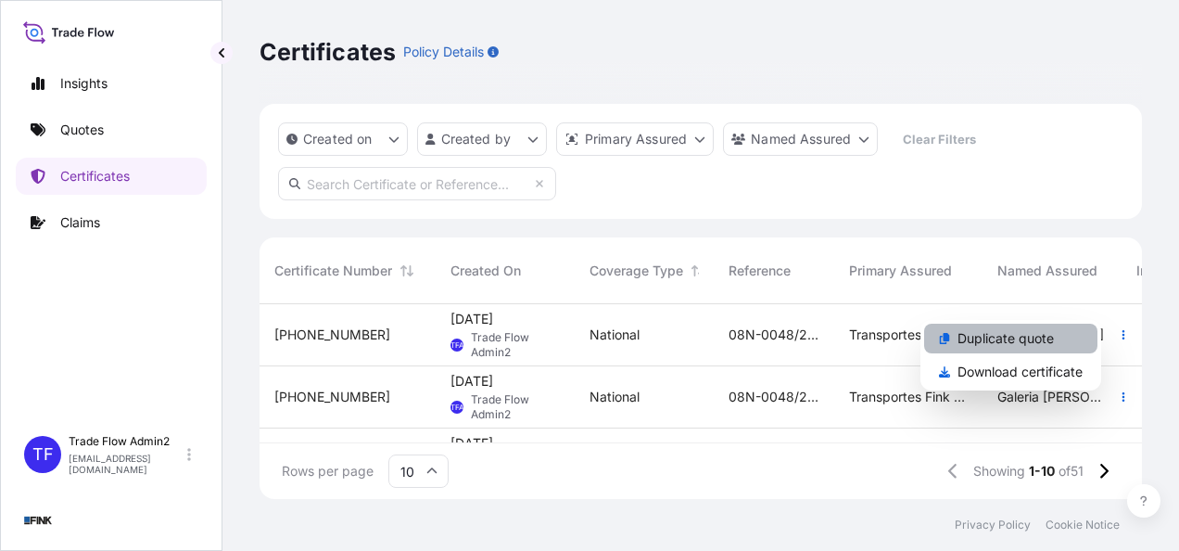
click at [1007, 339] on p "Duplicate quote" at bounding box center [1005, 338] width 96 height 19
select select "national"
select select "Truck"
select select "31747"
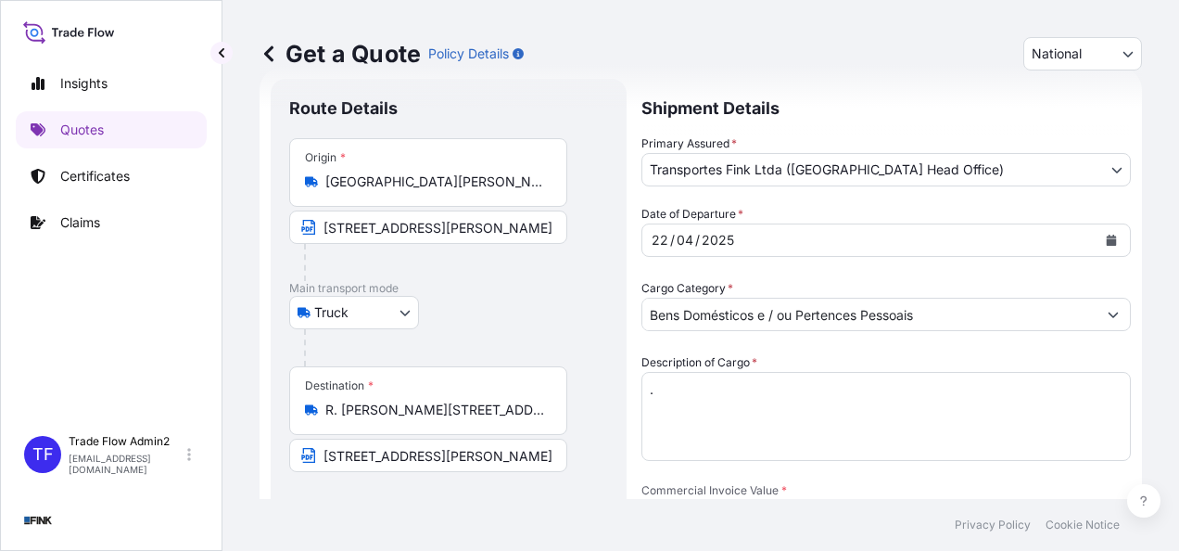
scroll to position [104, 0]
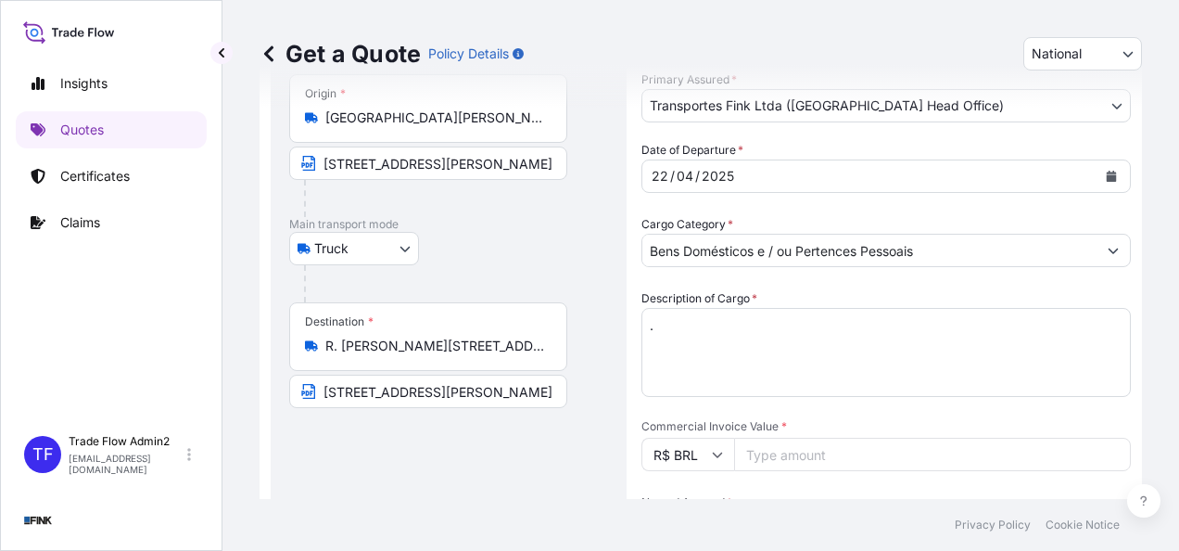
click at [437, 120] on input "[GEOGRAPHIC_DATA][PERSON_NAME], [GEOGRAPHIC_DATA] - ES, 29010-002, [GEOGRAPHIC_…" at bounding box center [434, 117] width 219 height 19
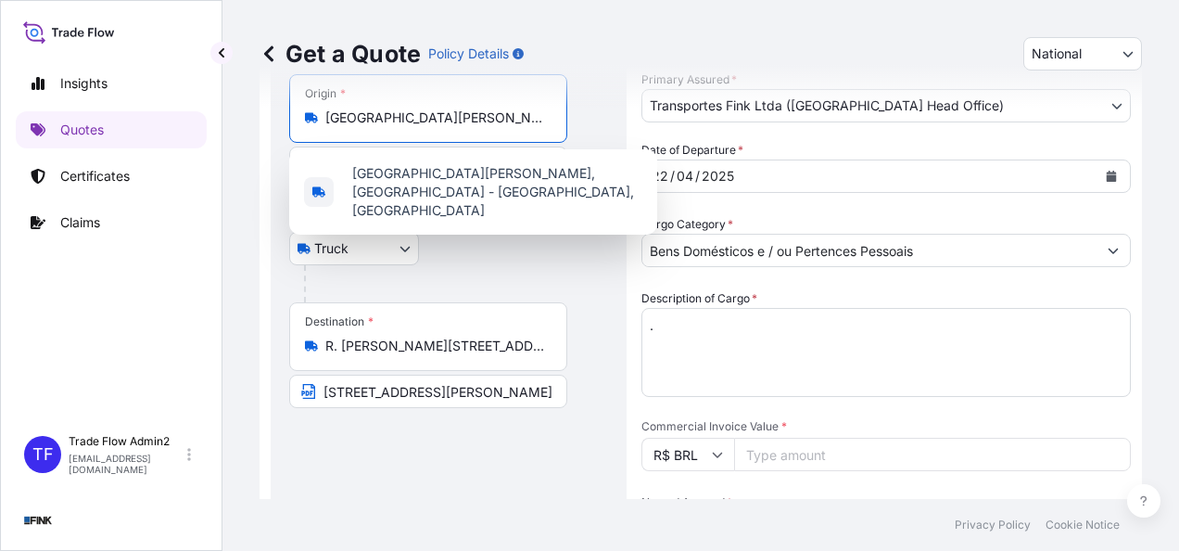
click at [437, 120] on input "[GEOGRAPHIC_DATA][PERSON_NAME], [GEOGRAPHIC_DATA] - ES, 29010-002, [GEOGRAPHIC_…" at bounding box center [434, 117] width 219 height 19
paste input "[STREET_ADDRESS]"
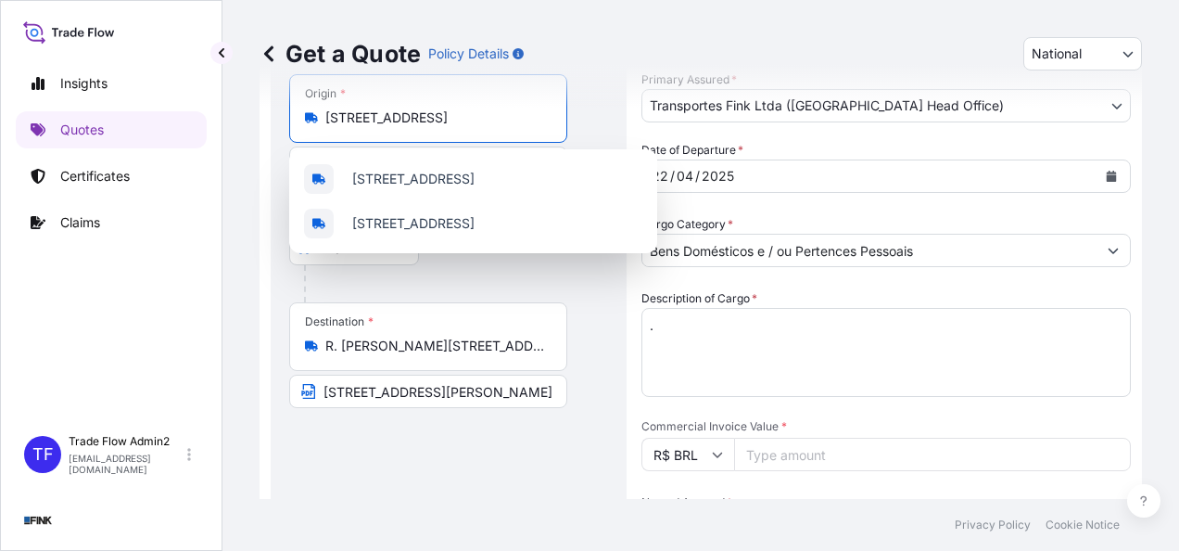
scroll to position [0, 211]
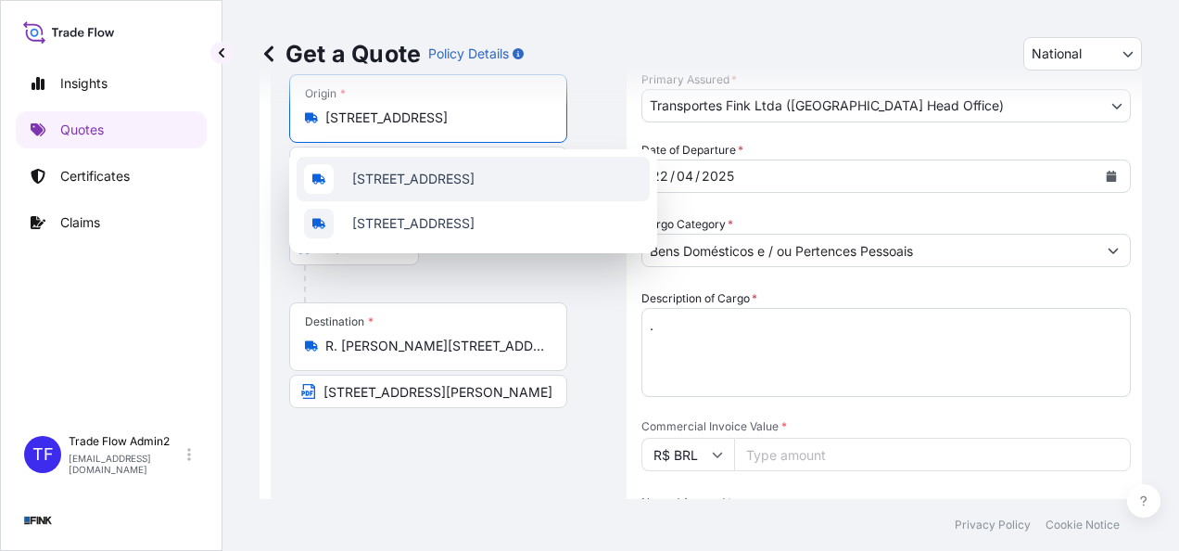
click at [430, 170] on span "[STREET_ADDRESS]" at bounding box center [413, 179] width 122 height 19
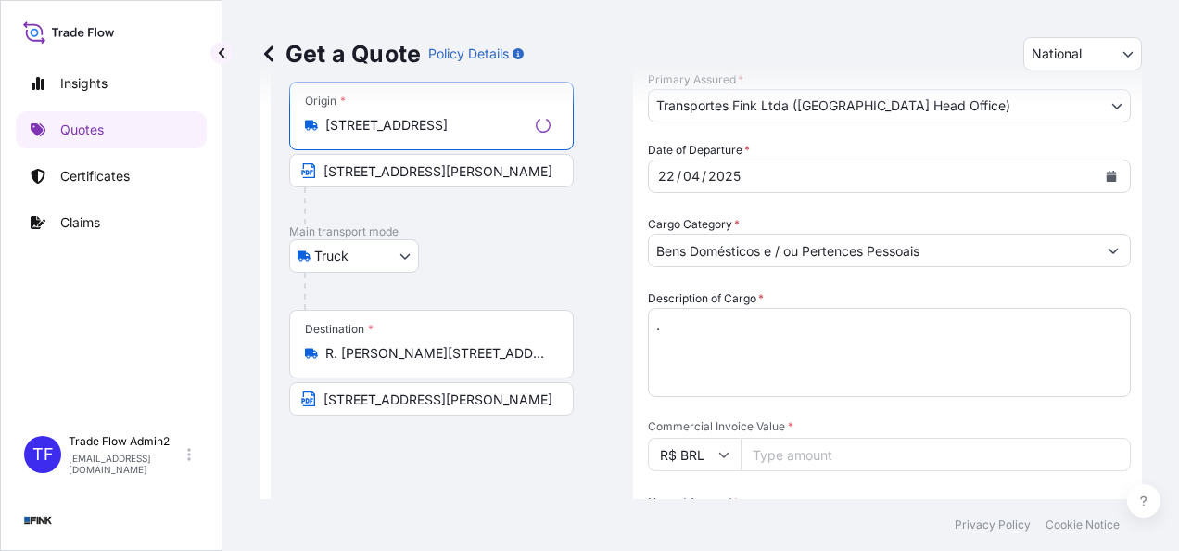
type input "[STREET_ADDRESS]"
click at [423, 175] on input "[STREET_ADDRESS][PERSON_NAME]" at bounding box center [431, 170] width 285 height 33
click at [423, 175] on input "[STREET_ADDRESS][PERSON_NAME]" at bounding box center [428, 170] width 278 height 33
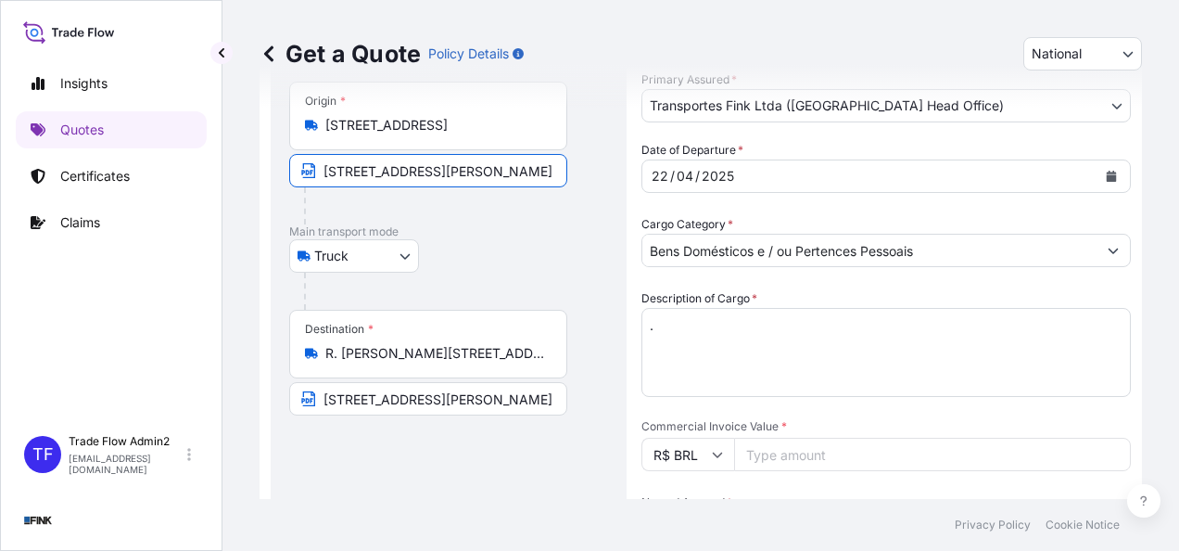
paste input "[STREET_ADDRESS]"
type input "[STREET_ADDRESS]"
click at [458, 229] on p "Main transport mode" at bounding box center [448, 231] width 319 height 15
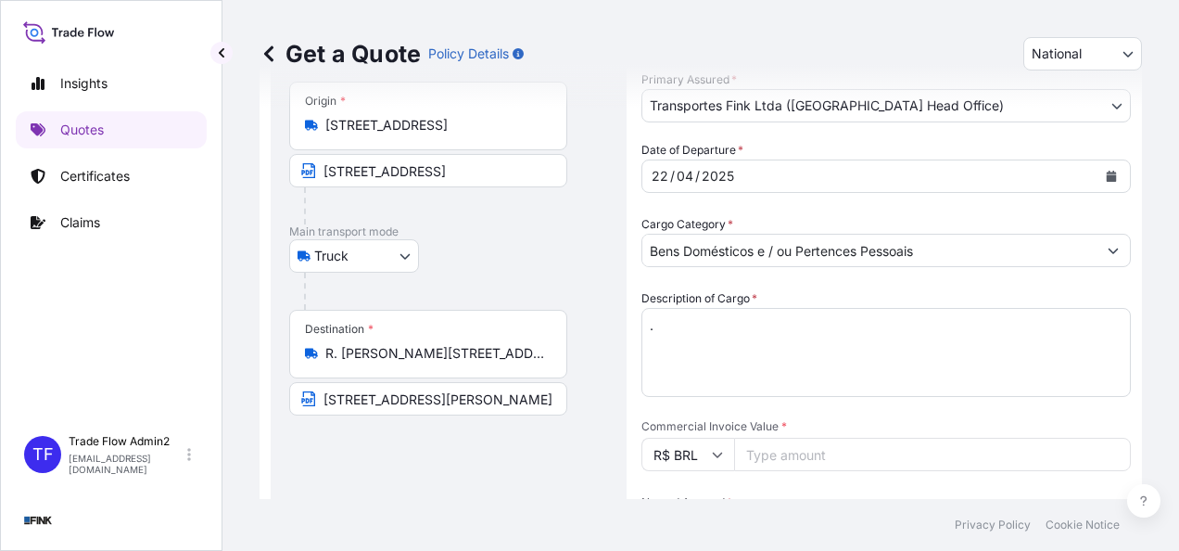
click at [421, 356] on input "R. [PERSON_NAME][STREET_ADDRESS]" at bounding box center [434, 353] width 219 height 19
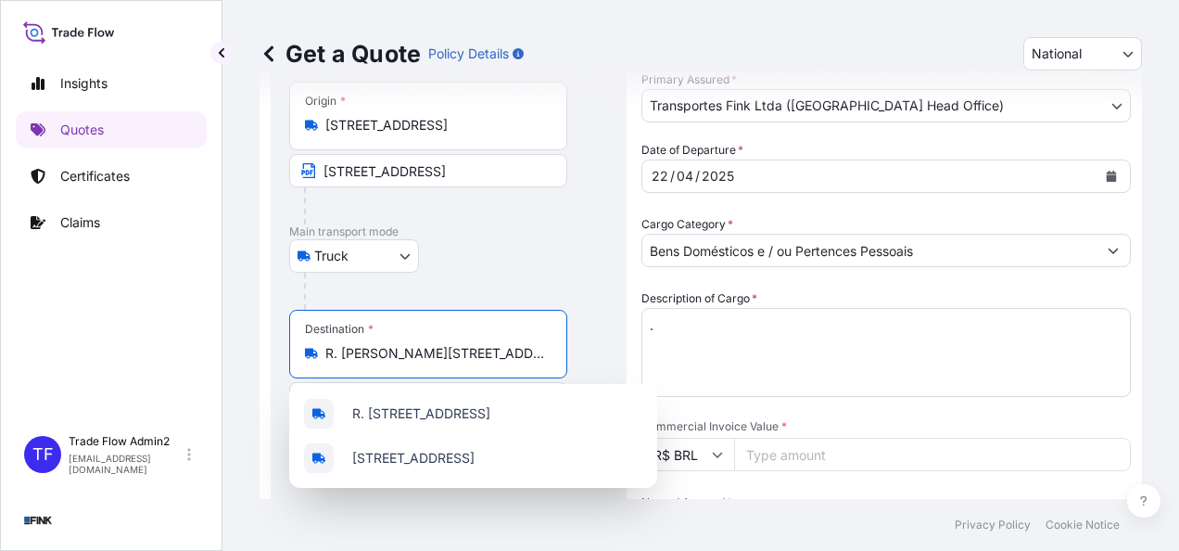
click at [421, 356] on input "R. [PERSON_NAME][STREET_ADDRESS]" at bounding box center [434, 353] width 219 height 19
click at [420, 356] on input "R. [PERSON_NAME][STREET_ADDRESS]" at bounding box center [434, 353] width 219 height 19
paste input "ua [STREET_ADDRESS]"
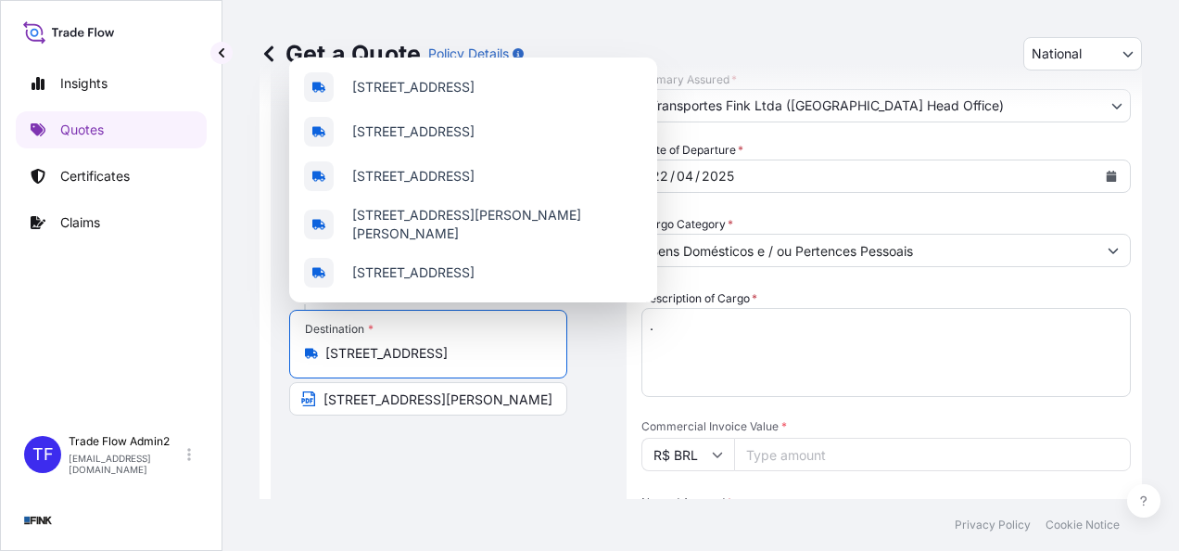
scroll to position [0, 66]
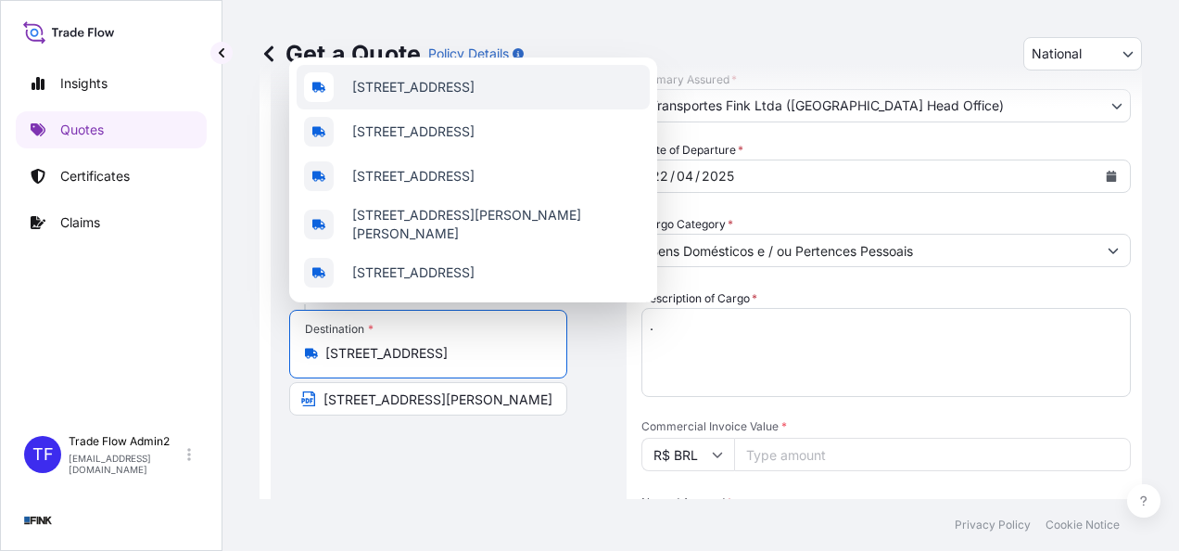
click at [437, 78] on span "[STREET_ADDRESS]" at bounding box center [413, 87] width 122 height 19
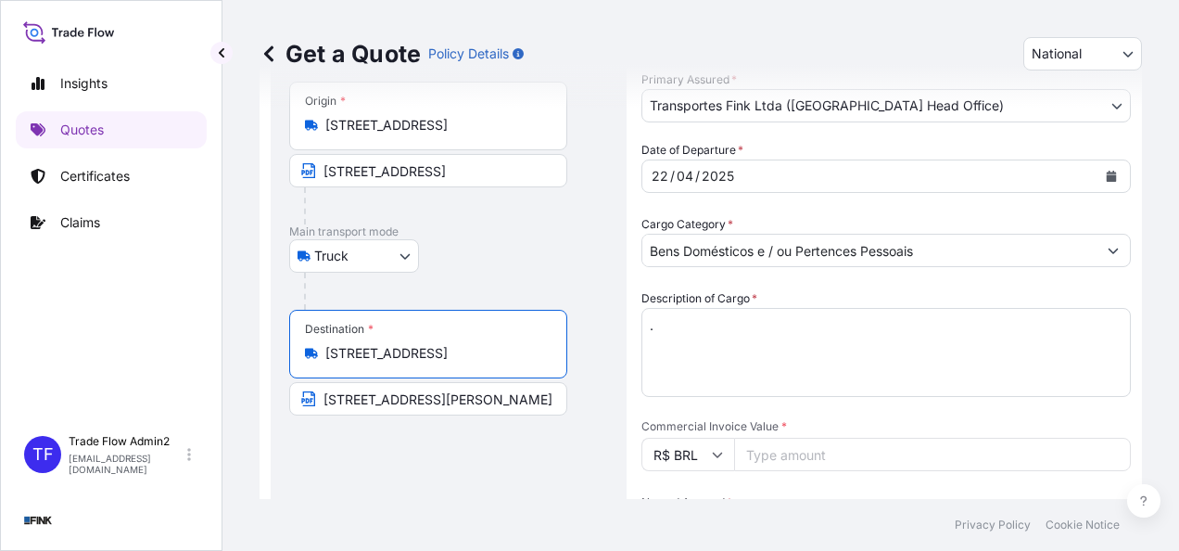
type input "[STREET_ADDRESS]"
click at [452, 402] on input "[STREET_ADDRESS][PERSON_NAME]" at bounding box center [428, 398] width 278 height 33
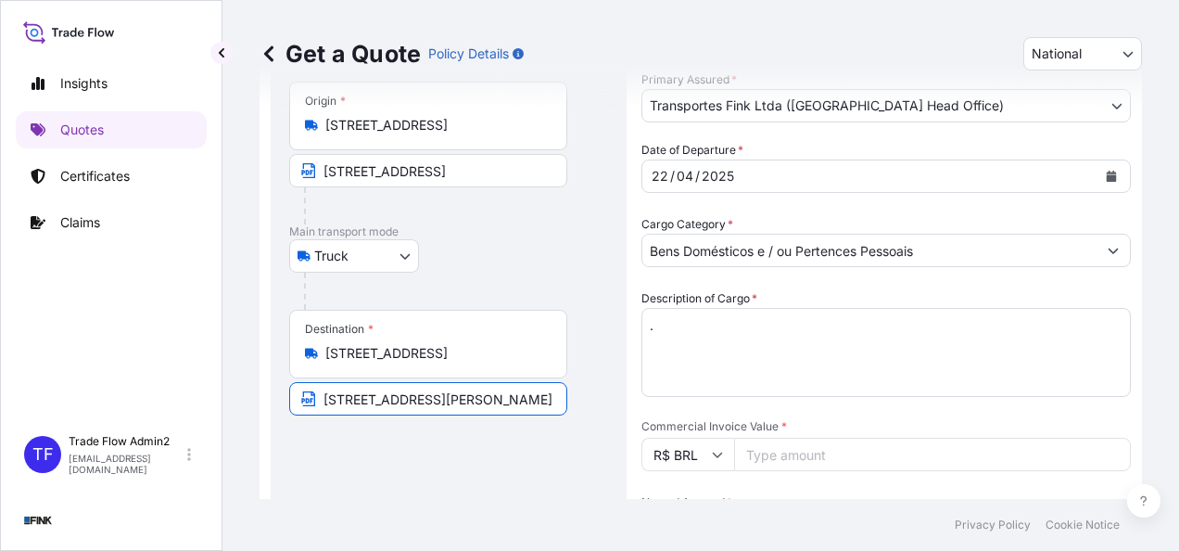
paste input "[STREET_ADDRESS]"
type input "[STREET_ADDRESS]"
click at [373, 485] on div "Route Details Reset Route Details Place of loading Road / [GEOGRAPHIC_DATA] / I…" at bounding box center [448, 454] width 319 height 842
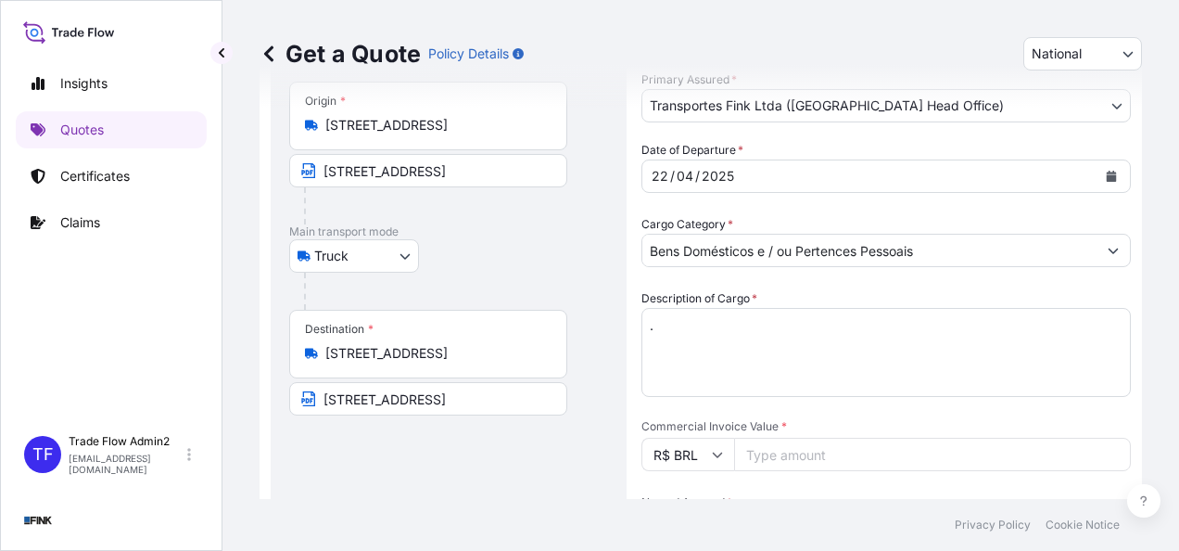
scroll to position [182, 0]
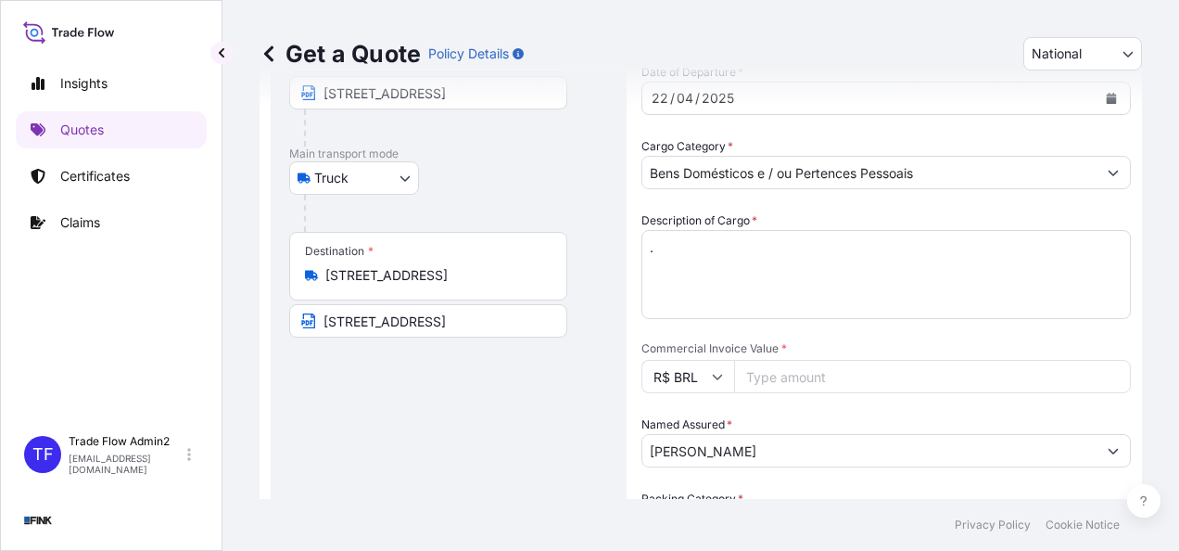
click at [836, 380] on input "Commercial Invoice Value *" at bounding box center [932, 376] width 397 height 33
paste input "6400.00"
type input "6400.00"
click at [843, 397] on div "Date of Departure * [DATE] Cargo Category * Bens Domésticos e / ou Pertences Pe…" at bounding box center [885, 413] width 489 height 701
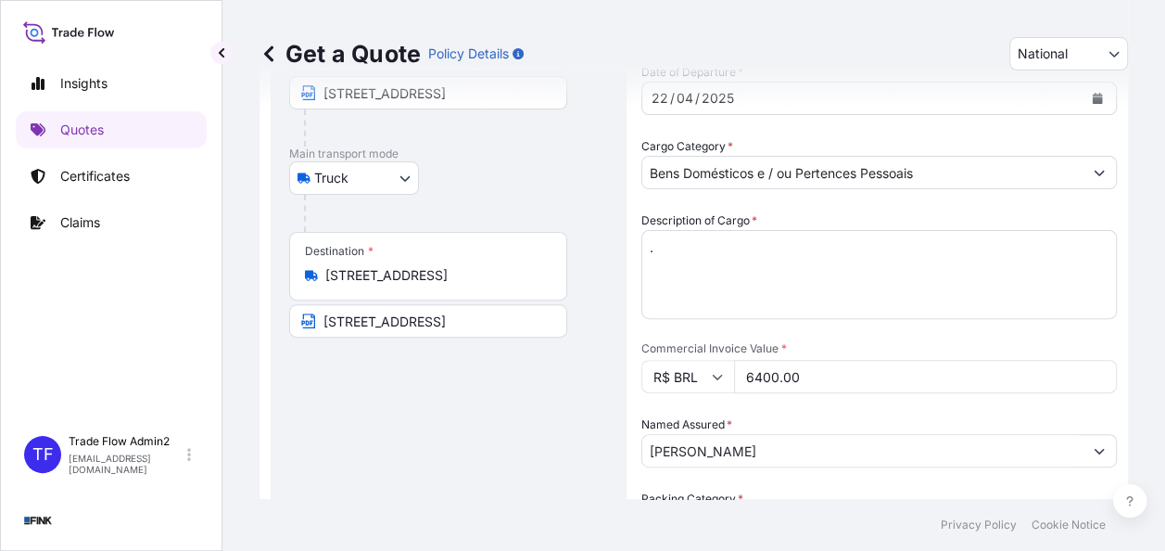
click at [788, 450] on input "[PERSON_NAME]" at bounding box center [862, 450] width 440 height 33
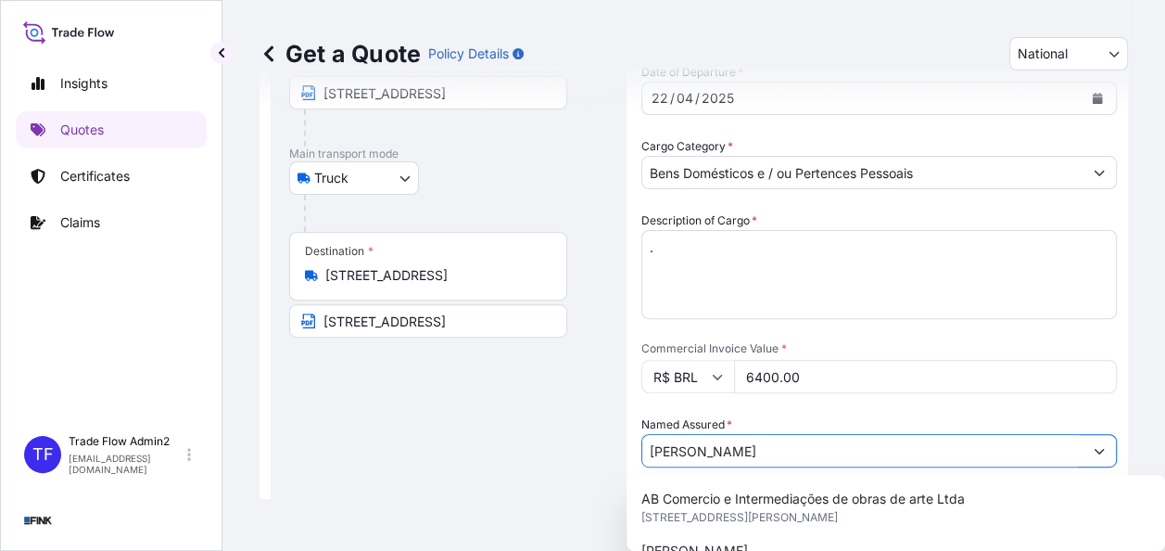
click at [788, 450] on input "[PERSON_NAME]" at bounding box center [862, 450] width 440 height 33
paste input "[PERSON_NAME]"
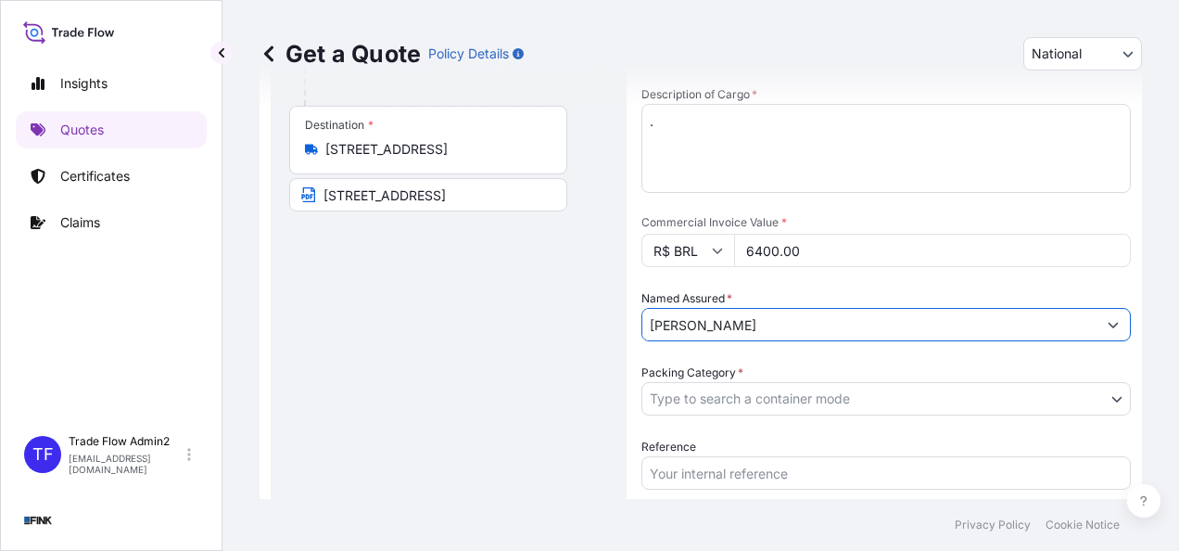
scroll to position [345, 0]
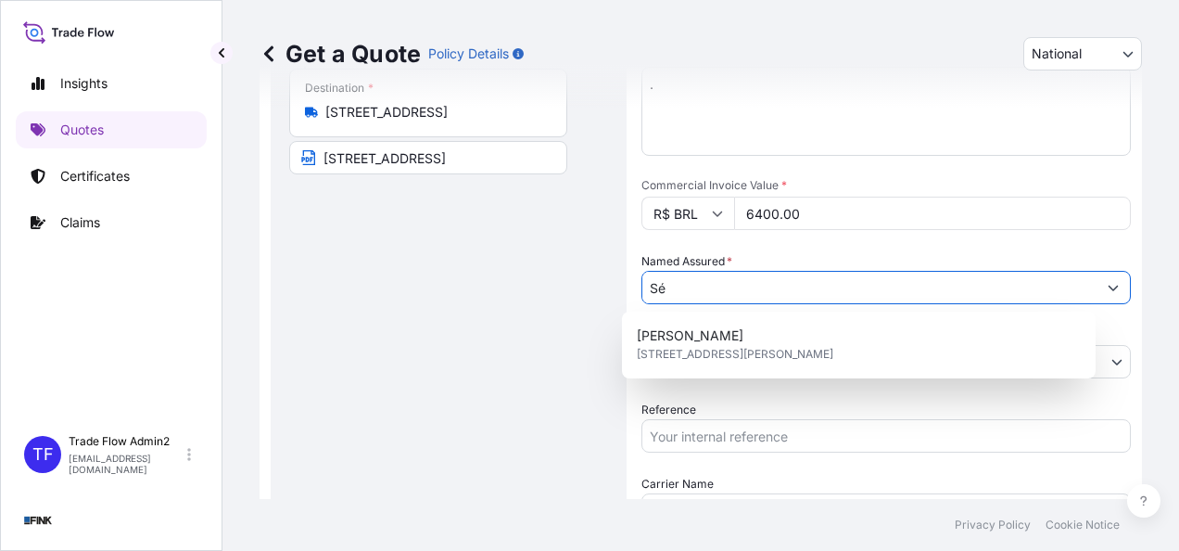
type input "S"
paste input "[PERSON_NAME]"
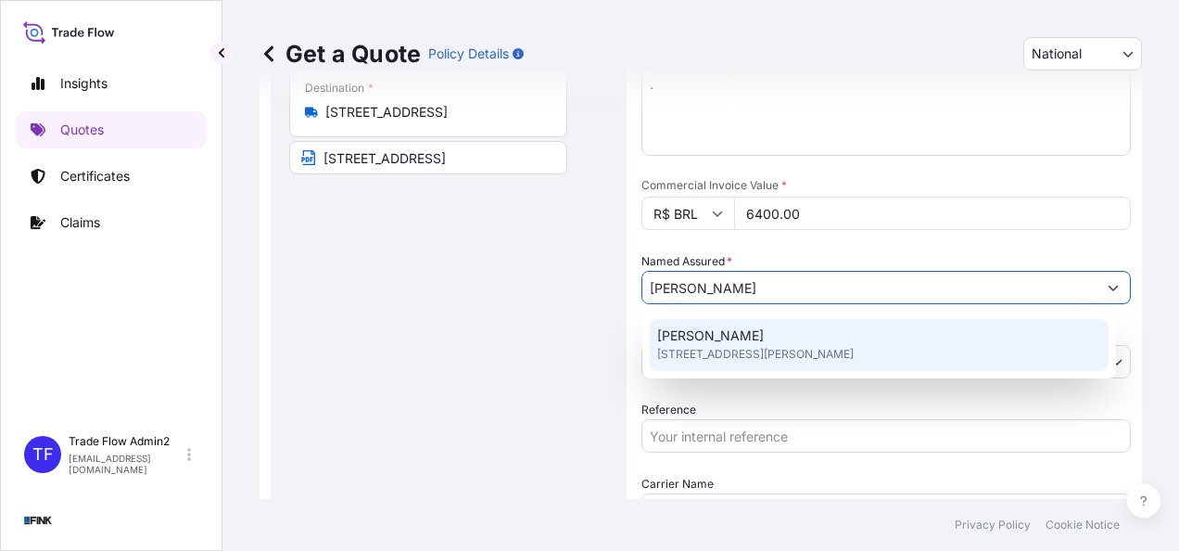
click at [854, 350] on span "[STREET_ADDRESS][PERSON_NAME]" at bounding box center [755, 354] width 196 height 19
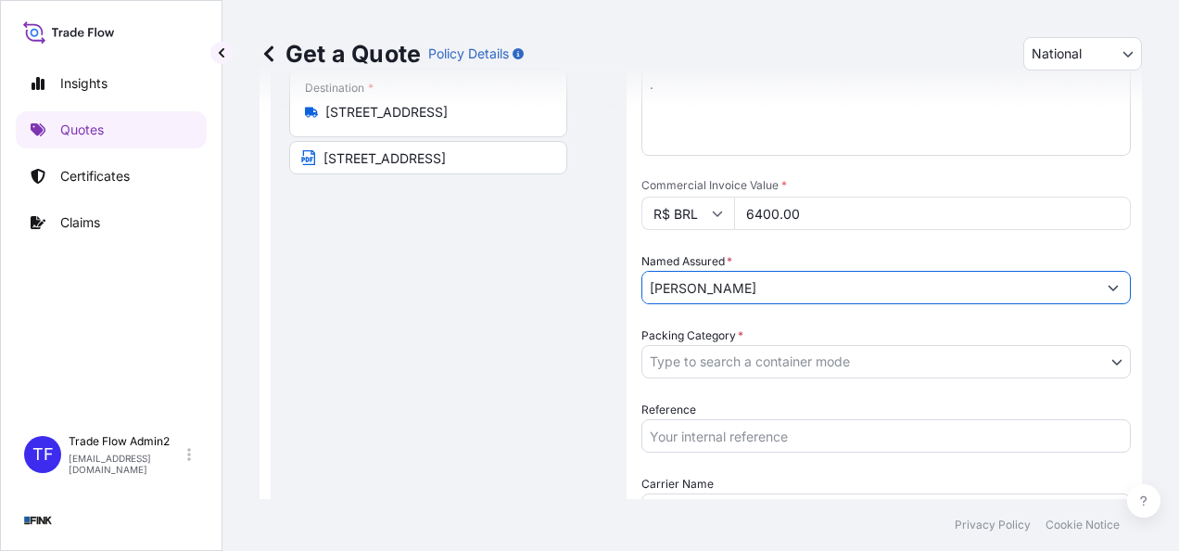
type input "[PERSON_NAME]"
click at [613, 354] on div "Route Details Reset Route Details Place of loading Road / [GEOGRAPHIC_DATA] / I…" at bounding box center [449, 213] width 356 height 879
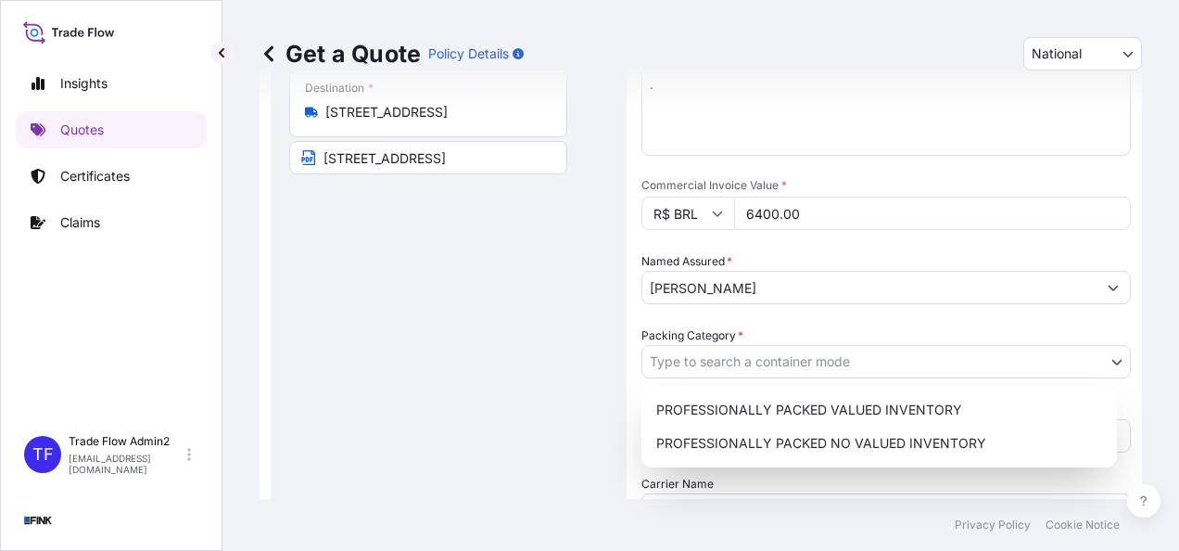
click at [802, 361] on body "Insights Quotes Certificates Claims TF Trade Flow Admin2 [EMAIL_ADDRESS][DOMAIN…" at bounding box center [589, 275] width 1179 height 551
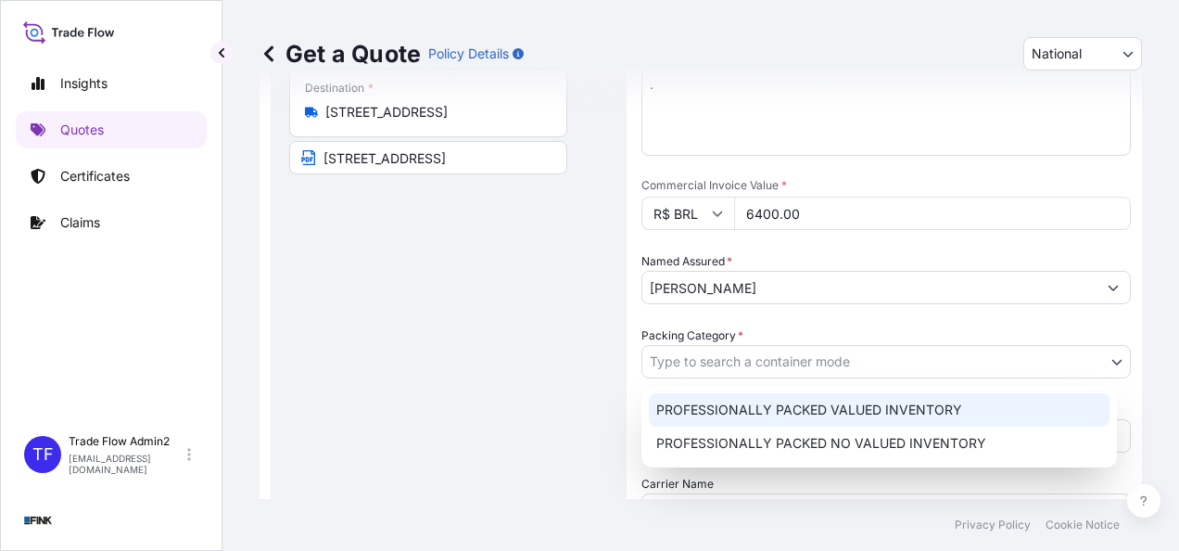
click at [790, 404] on div "PROFESSIONALLY PACKED VALUED INVENTORY" at bounding box center [879, 409] width 461 height 33
select select "11"
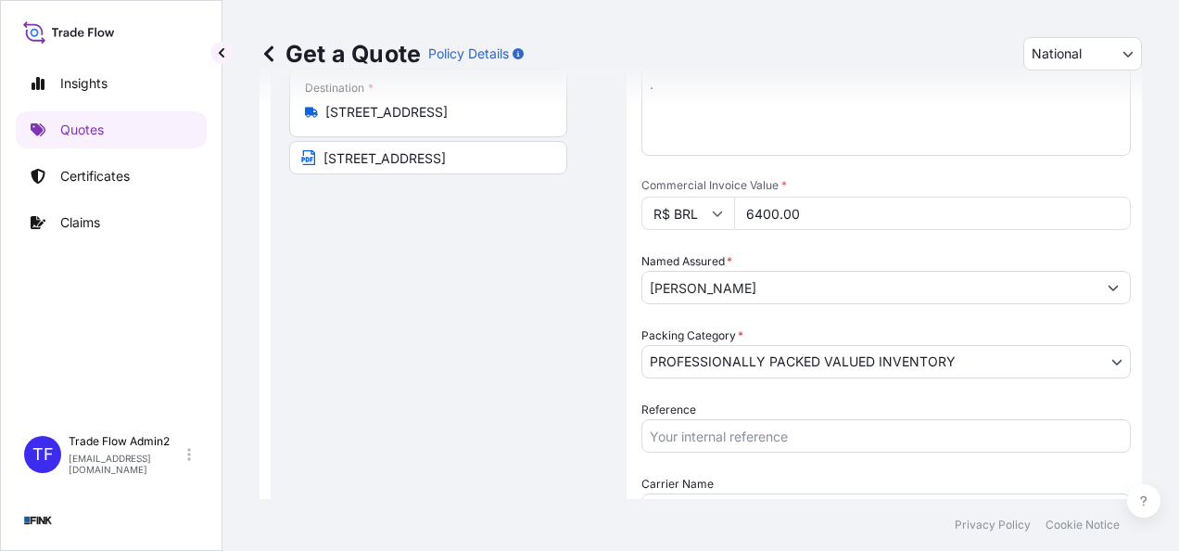
scroll to position [435, 0]
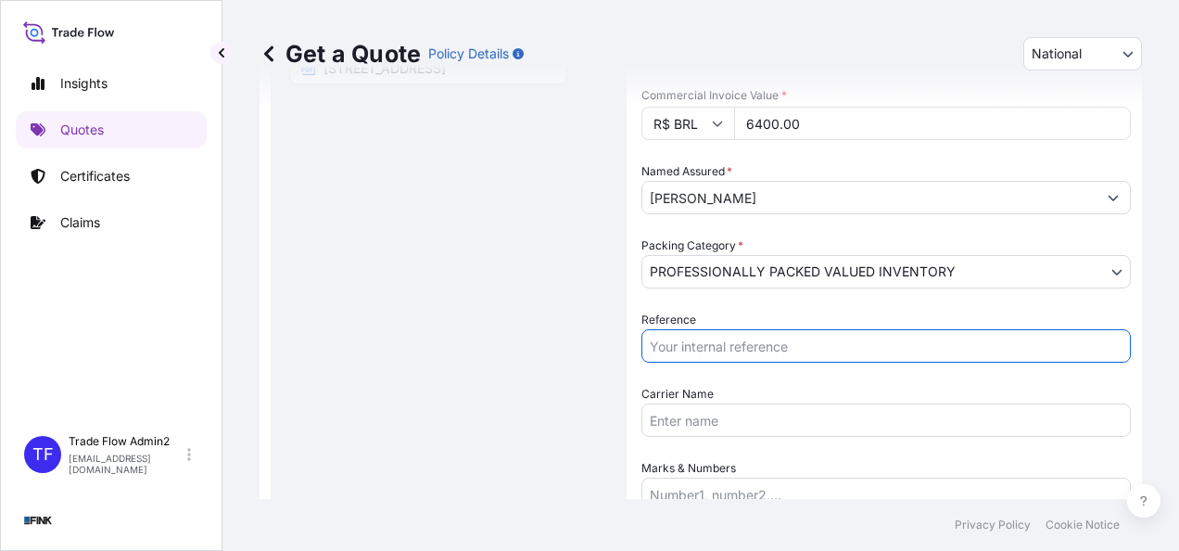
click at [730, 354] on input "Reference" at bounding box center [885, 345] width 489 height 33
paste input "14R-0166/24"
type input "14R-0166/24"
click at [503, 419] on div "Route Details Reset Route Details Place of loading Road / [GEOGRAPHIC_DATA] / I…" at bounding box center [448, 123] width 319 height 842
click at [543, 402] on div "Route Details Reset Route Details Place of loading Road / [GEOGRAPHIC_DATA] / I…" at bounding box center [448, 123] width 319 height 842
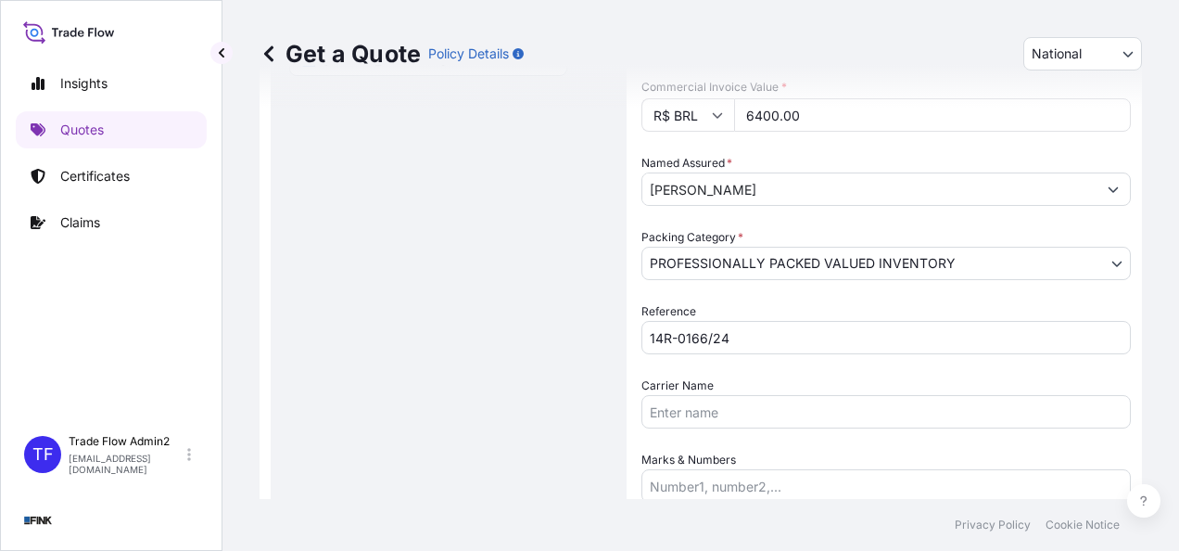
scroll to position [510, 0]
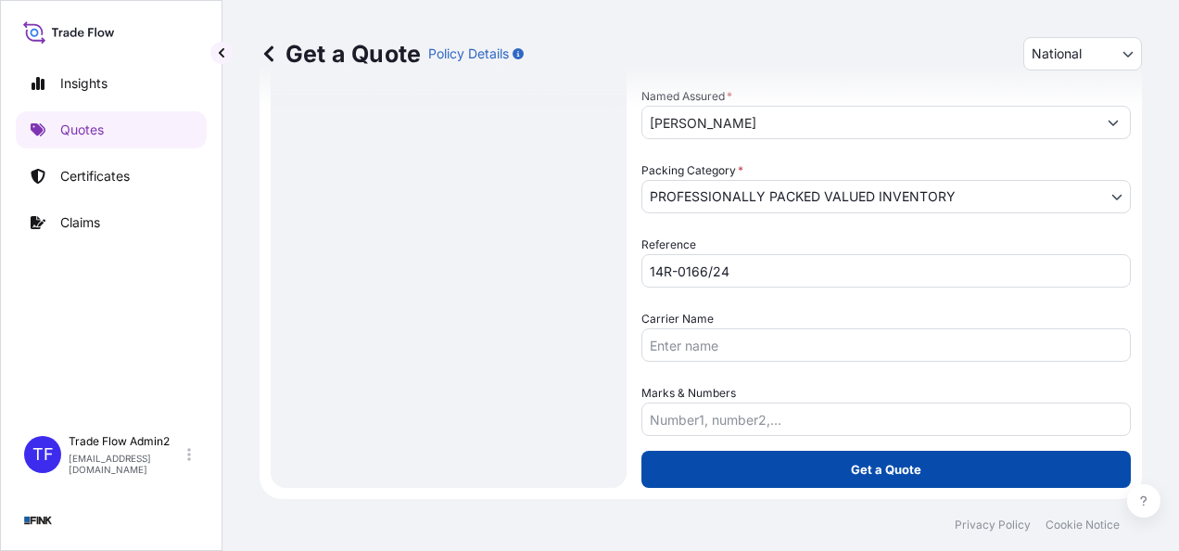
click at [915, 476] on button "Get a Quote" at bounding box center [885, 468] width 489 height 37
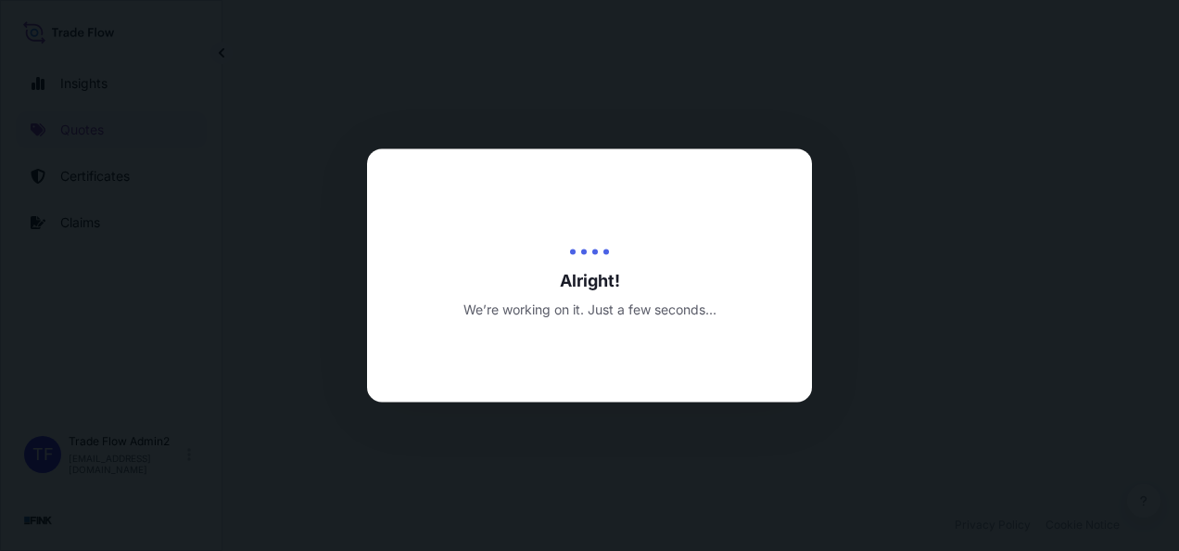
select select "Truck"
select select "31747"
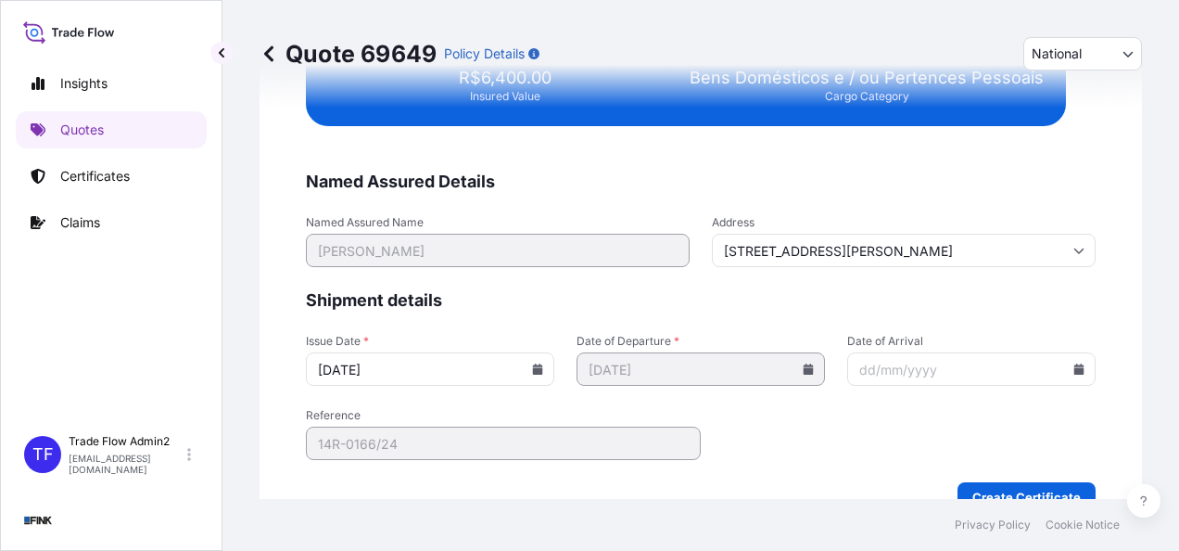
scroll to position [3793, 0]
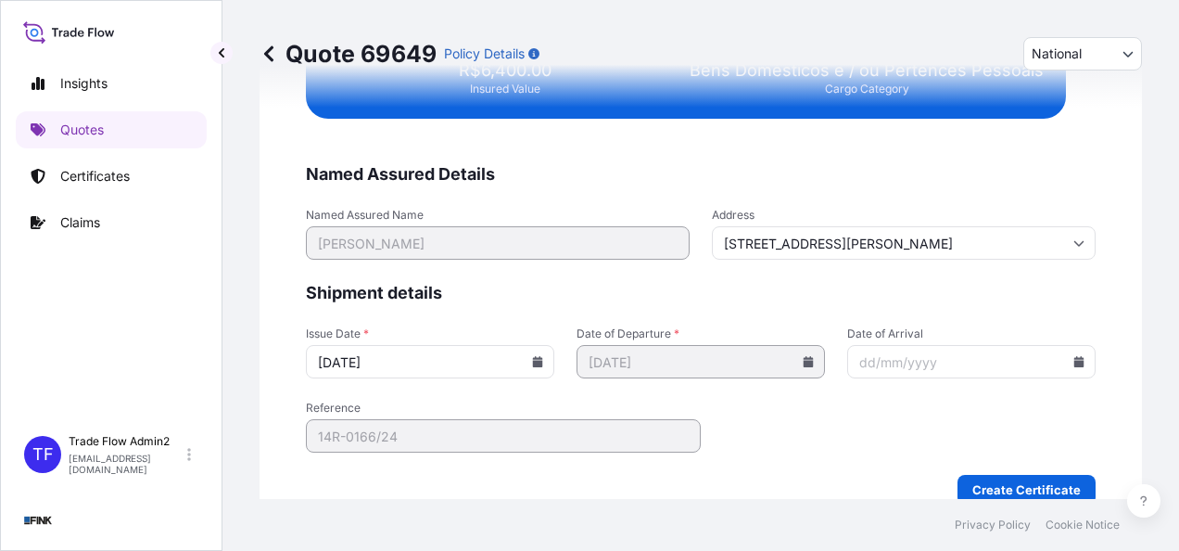
click at [1073, 240] on icon at bounding box center [1078, 242] width 11 height 11
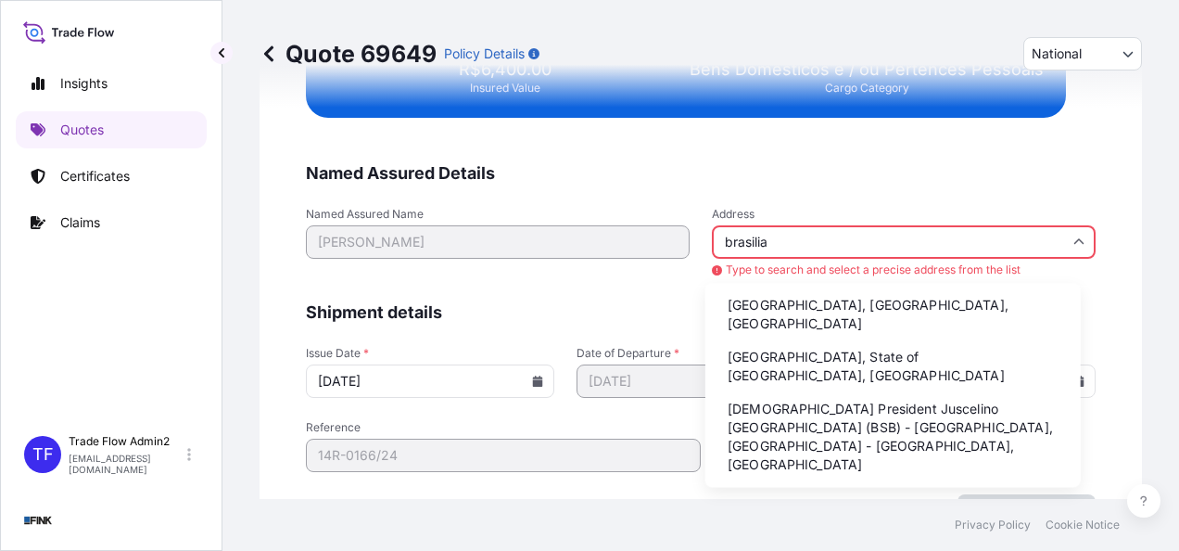
click at [868, 306] on li "[GEOGRAPHIC_DATA], [GEOGRAPHIC_DATA], [GEOGRAPHIC_DATA]" at bounding box center [893, 314] width 361 height 48
type input "[GEOGRAPHIC_DATA], [GEOGRAPHIC_DATA], [GEOGRAPHIC_DATA]"
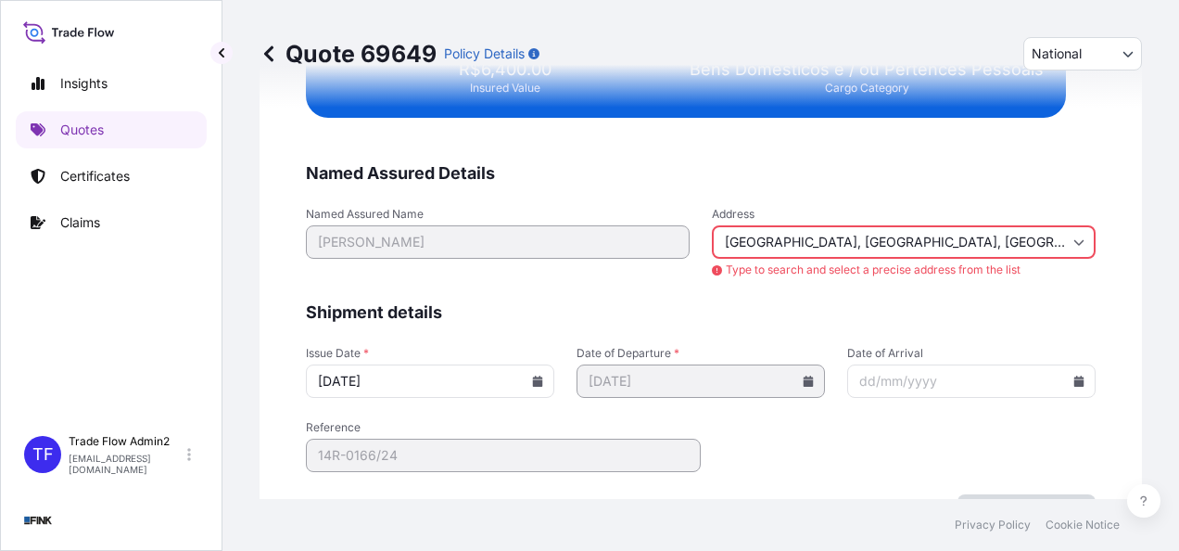
scroll to position [3793, 0]
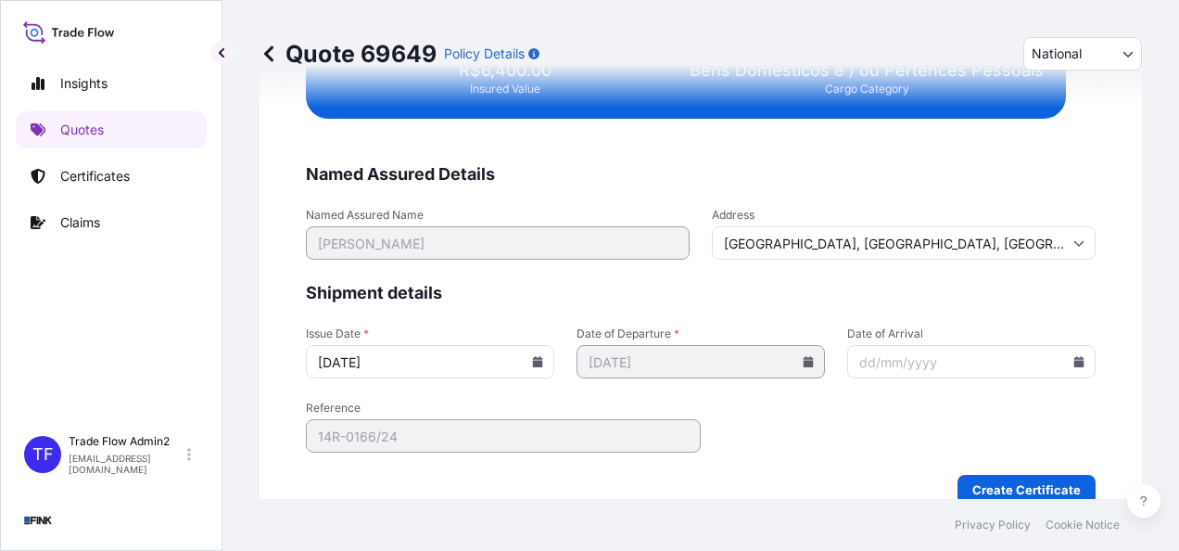
click at [534, 361] on icon at bounding box center [538, 361] width 10 height 11
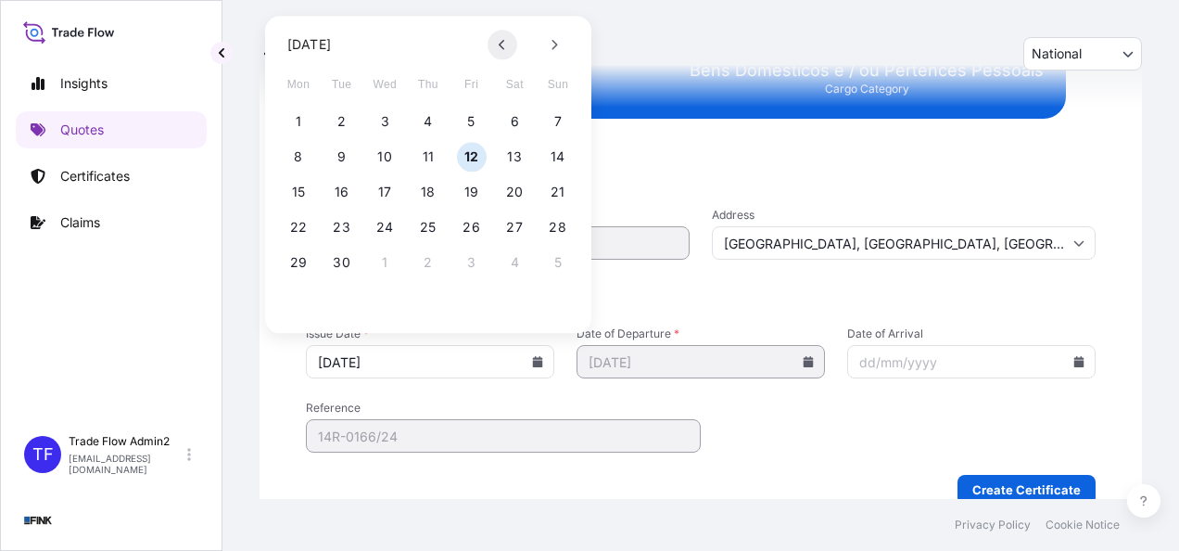
click at [489, 39] on button at bounding box center [503, 45] width 30 height 30
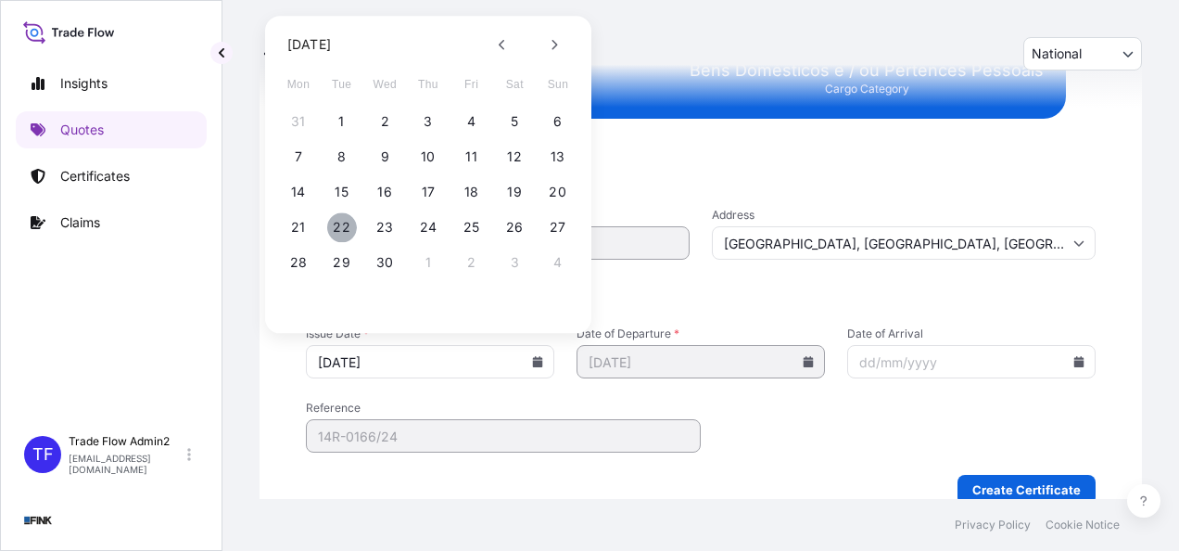
click at [342, 224] on button "22" at bounding box center [342, 227] width 30 height 30
type input "[DATE]"
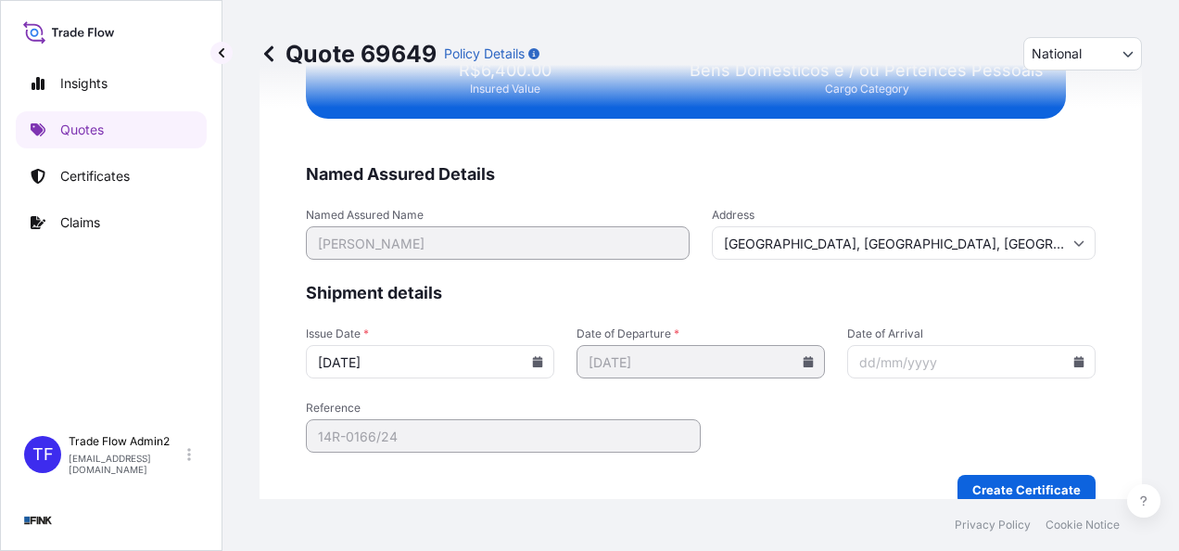
click at [284, 354] on div "We just need a few more details before we issue the certificate Named Assured D…" at bounding box center [701, 74] width 882 height 911
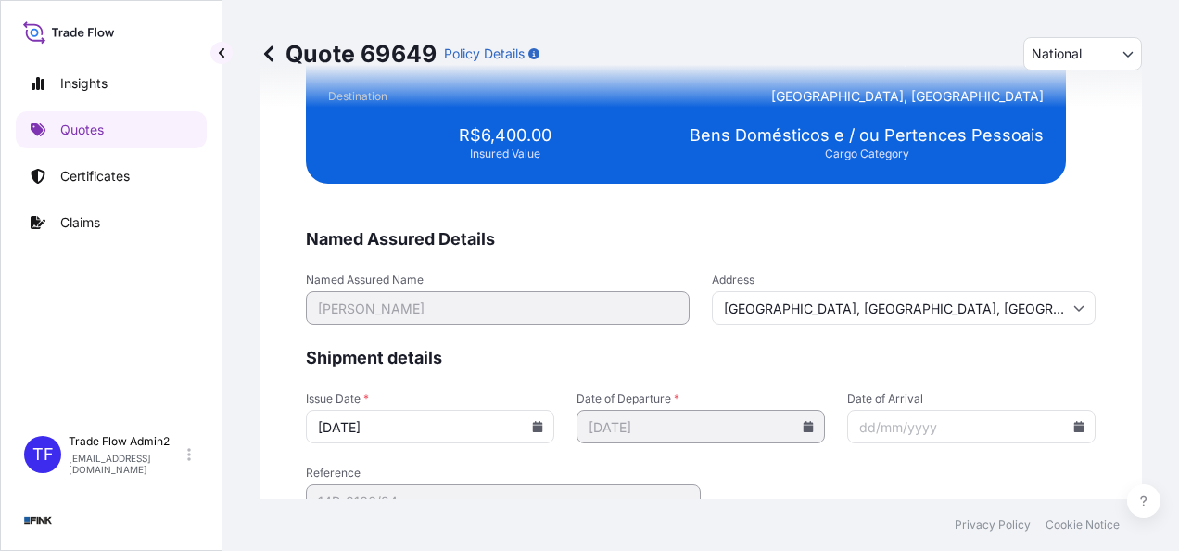
scroll to position [3821, 0]
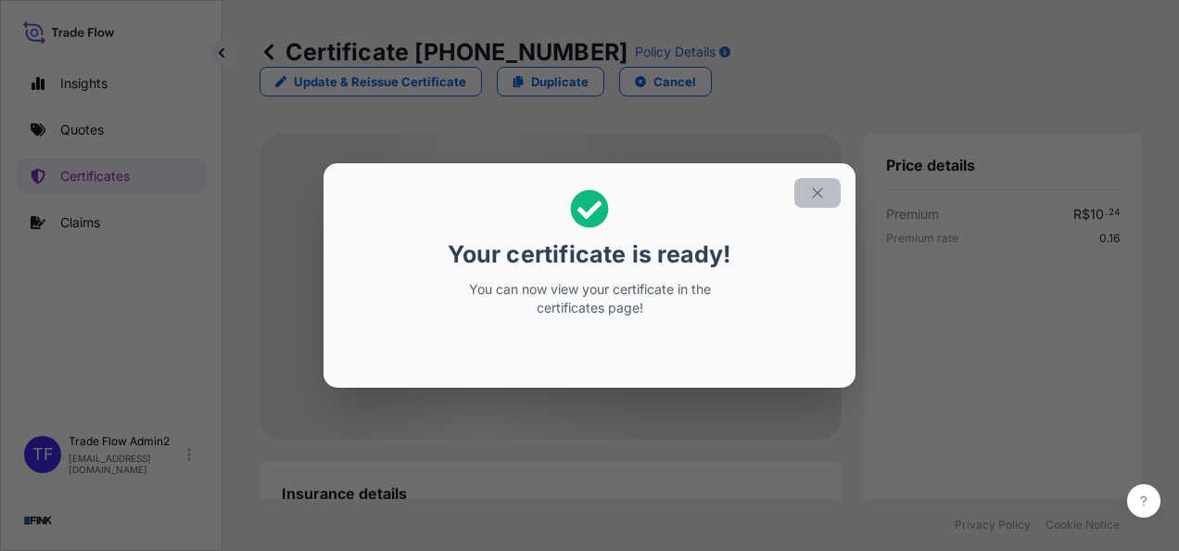
click at [810, 196] on icon "button" at bounding box center [817, 192] width 17 height 17
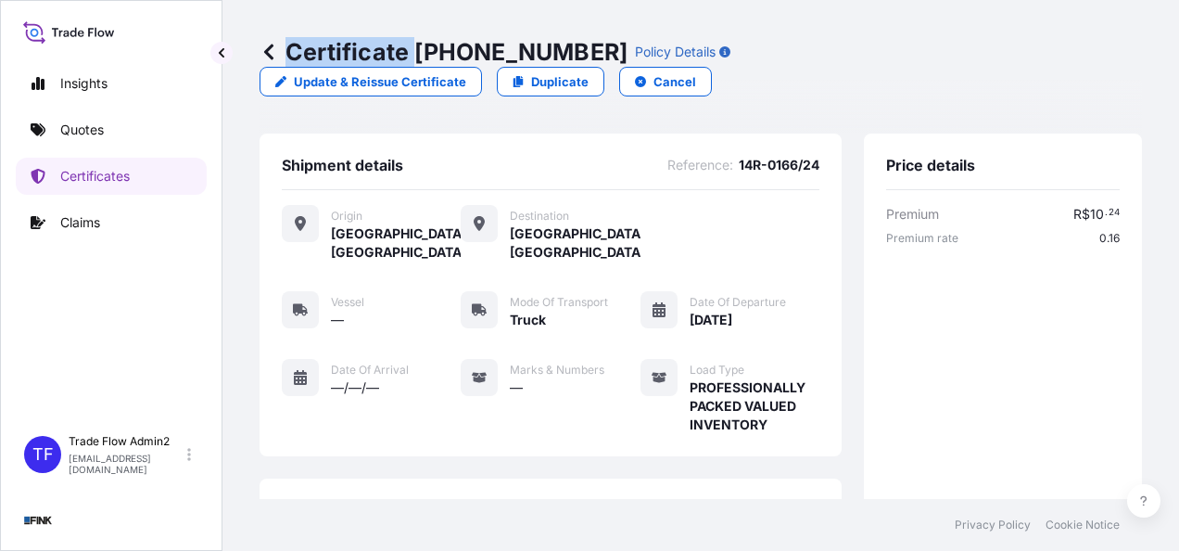
drag, startPoint x: 424, startPoint y: 56, endPoint x: 546, endPoint y: 61, distance: 122.5
click at [546, 61] on div "Certificate [PHONE_NUMBER] Policy Details" at bounding box center [495, 52] width 471 height 30
click at [544, 62] on div "Certificate [PHONE_NUMBER] Policy Details" at bounding box center [495, 52] width 471 height 30
drag, startPoint x: 544, startPoint y: 62, endPoint x: 404, endPoint y: 65, distance: 140.0
click at [399, 64] on p "Certificate [PHONE_NUMBER]" at bounding box center [444, 52] width 368 height 30
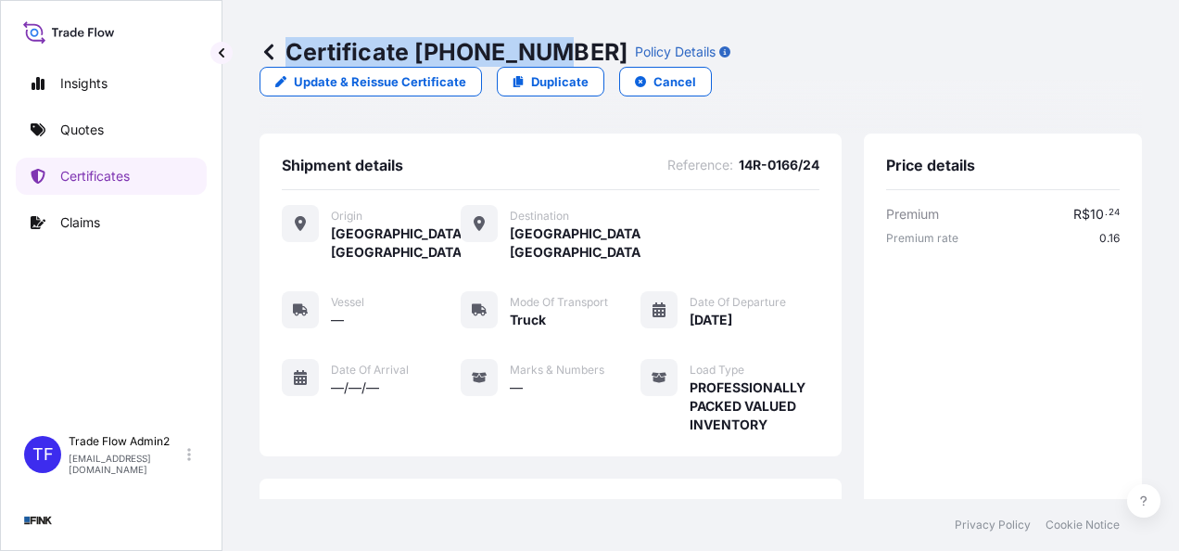
click at [413, 54] on p "Certificate [PHONE_NUMBER]" at bounding box center [444, 52] width 368 height 30
click at [415, 50] on p "Certificate [PHONE_NUMBER]" at bounding box center [444, 52] width 368 height 30
drag, startPoint x: 544, startPoint y: 56, endPoint x: 419, endPoint y: 74, distance: 126.5
click at [419, 74] on div "Certificate [PHONE_NUMBER] Policy Details Update & Reissue Certificate Duplicat…" at bounding box center [701, 66] width 882 height 133
copy p "[PHONE_NUMBER]"
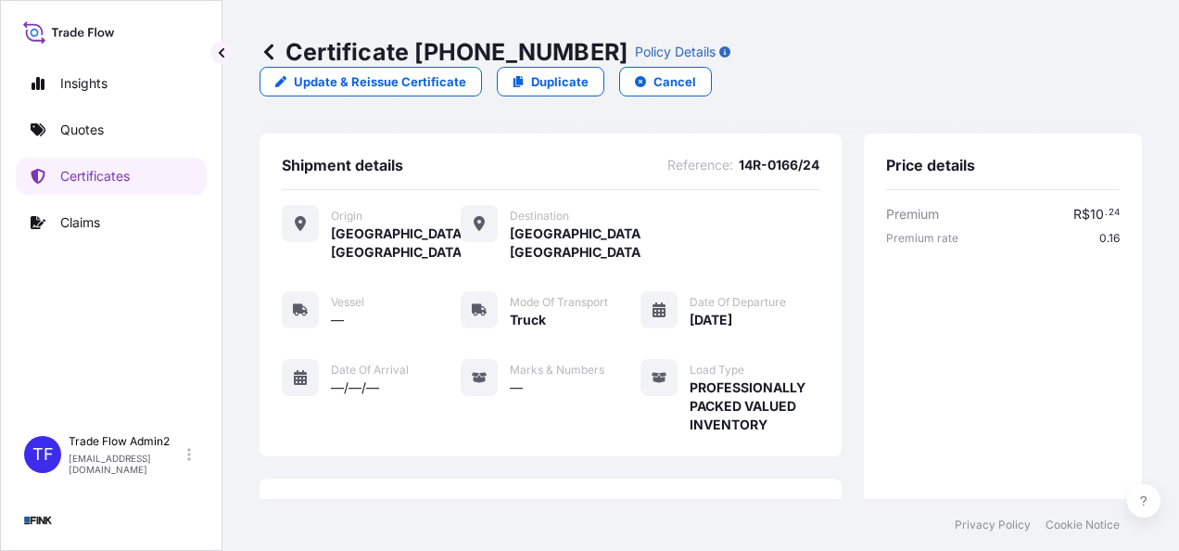
click at [338, 83] on div "Certificate [PHONE_NUMBER] Policy Details Update & Reissue Certificate Duplicat…" at bounding box center [701, 66] width 882 height 133
click at [95, 180] on p "Certificates" at bounding box center [95, 176] width 70 height 19
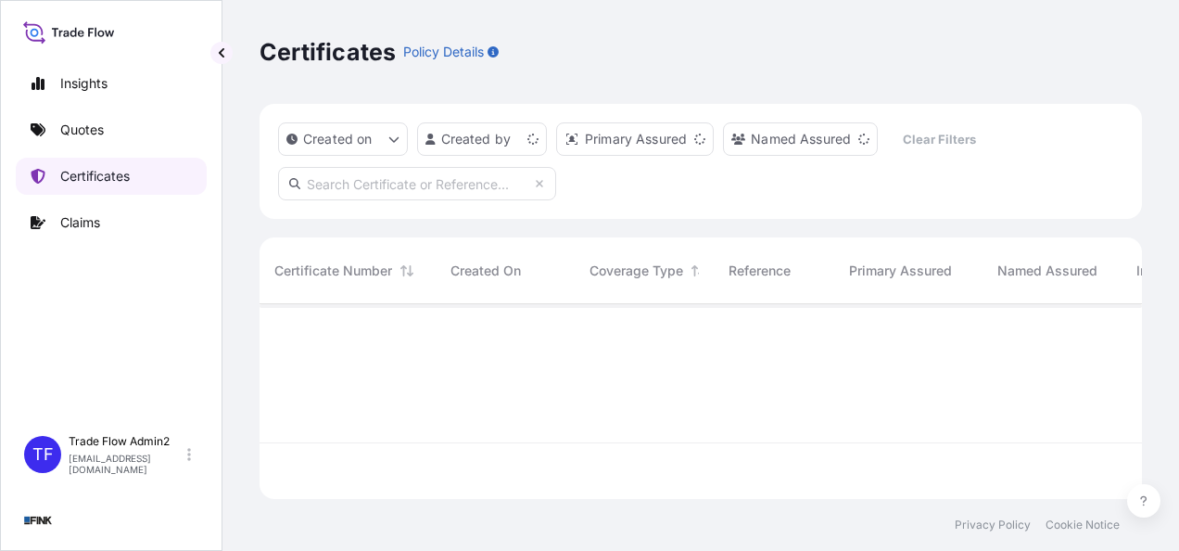
scroll to position [191, 868]
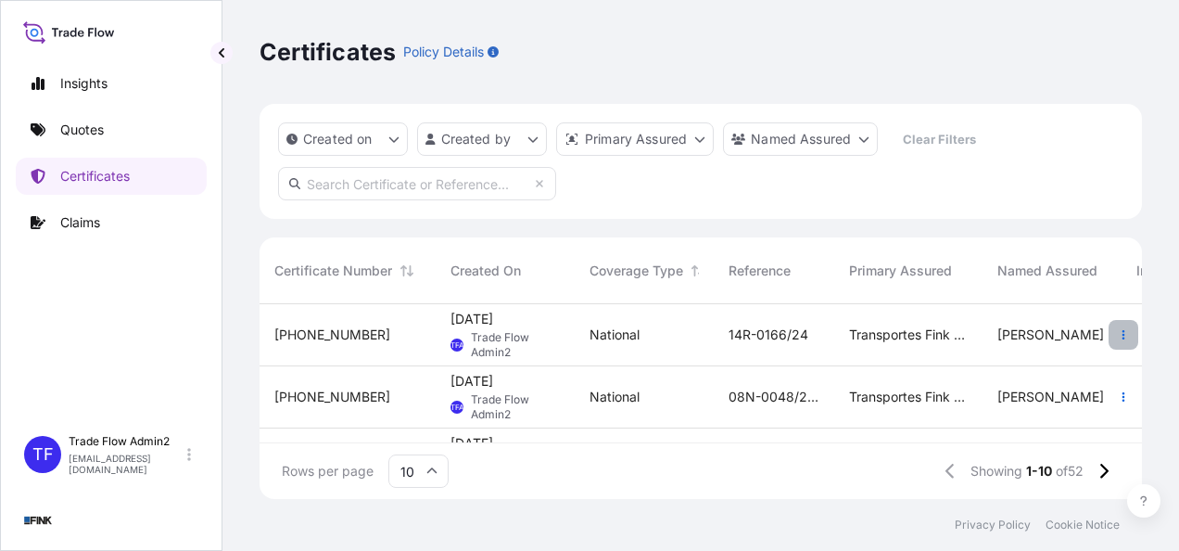
click at [1114, 328] on button "button" at bounding box center [1124, 335] width 30 height 30
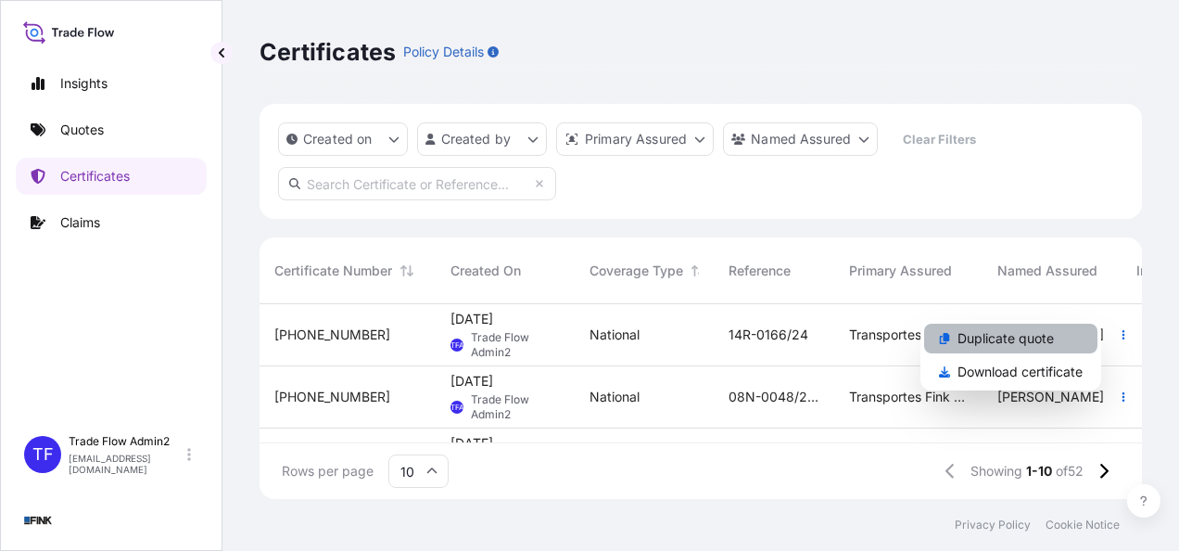
click at [1085, 332] on link "Duplicate quote" at bounding box center [1010, 338] width 173 height 30
select select "national"
select select "Truck"
select select "31747"
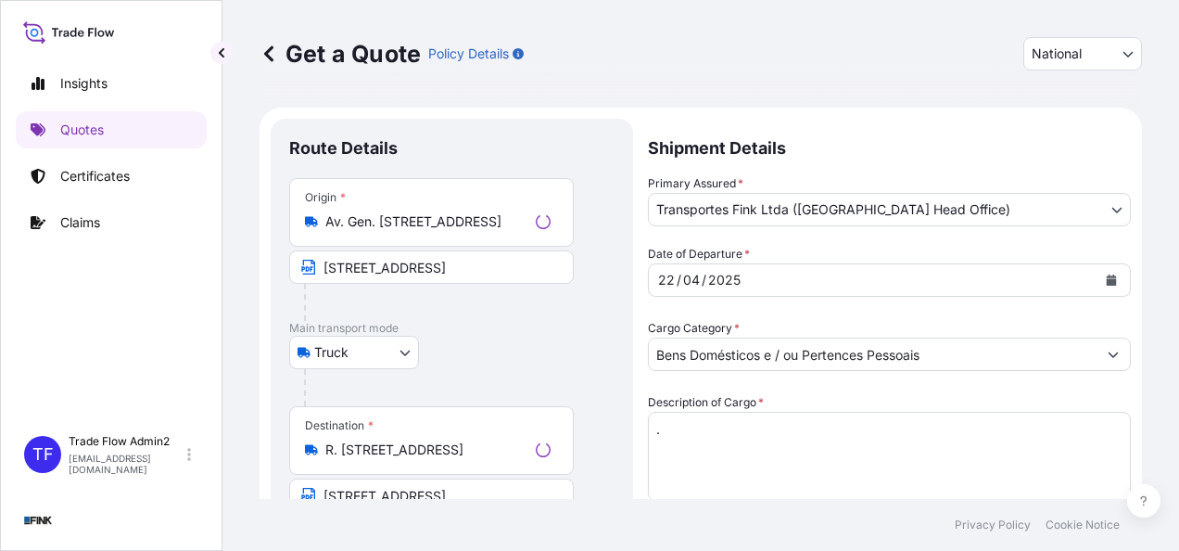
scroll to position [33, 0]
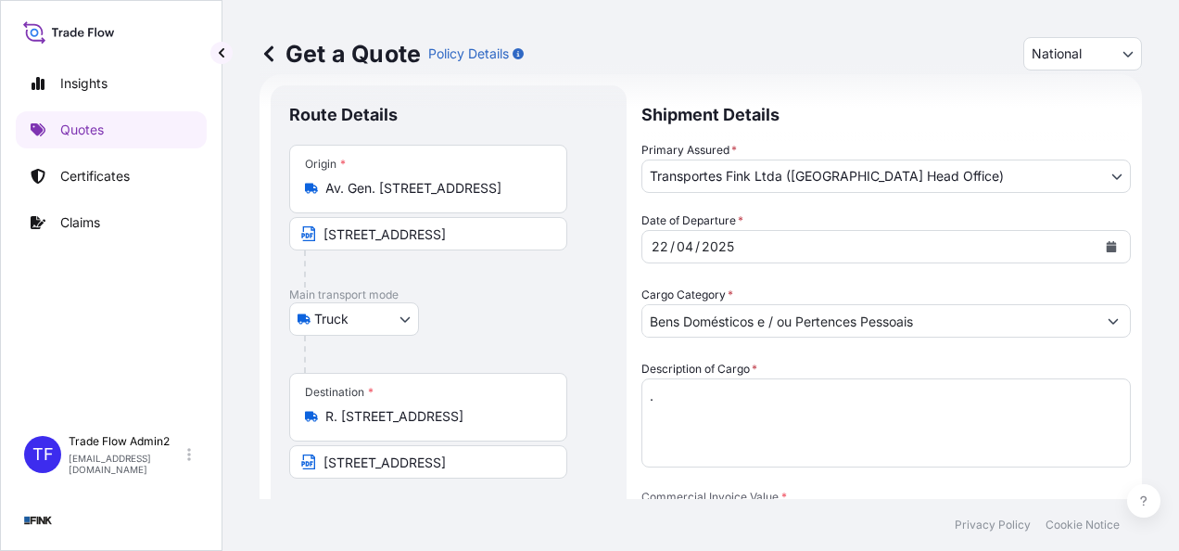
click at [345, 193] on input "Av. Gen. [STREET_ADDRESS]" at bounding box center [434, 188] width 219 height 19
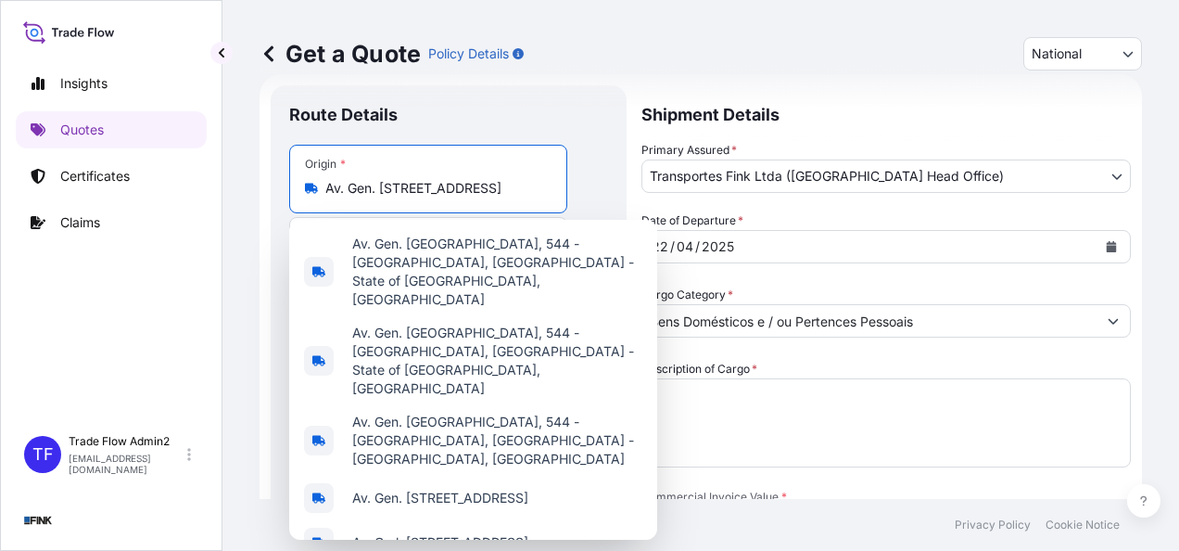
click at [345, 193] on input "Av. Gen. [STREET_ADDRESS]" at bounding box center [434, 188] width 219 height 19
paste input "[STREET_ADDRESS]"
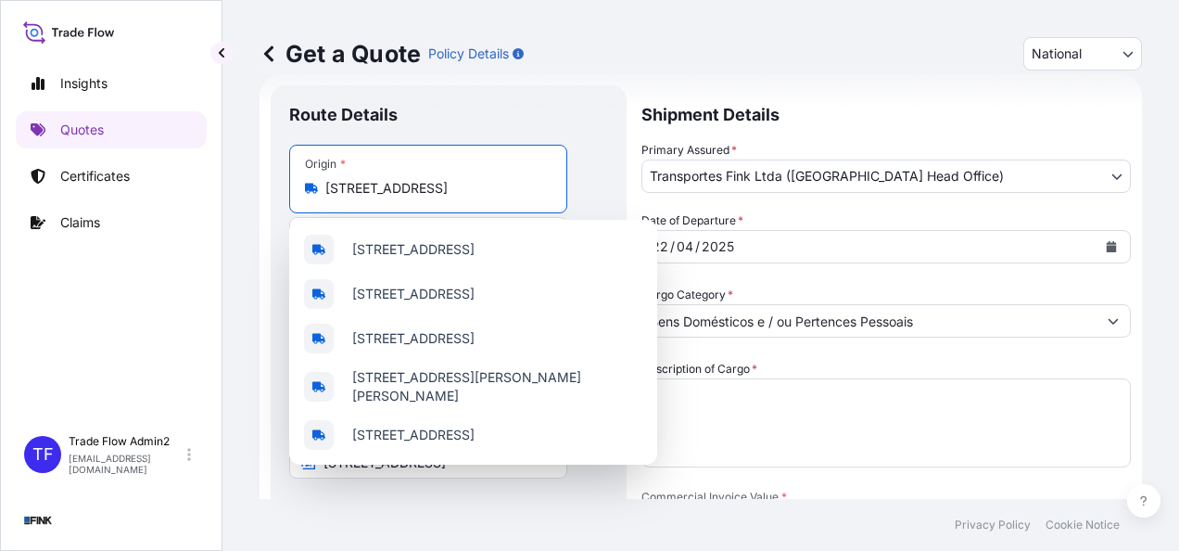
scroll to position [0, 141]
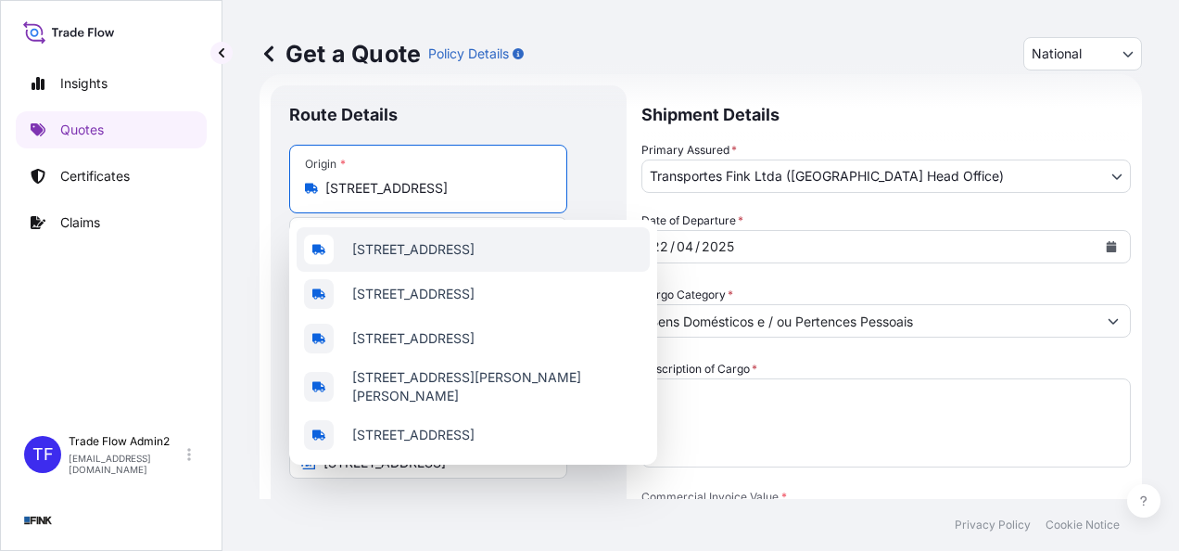
click at [450, 240] on span "[STREET_ADDRESS]" at bounding box center [413, 249] width 122 height 19
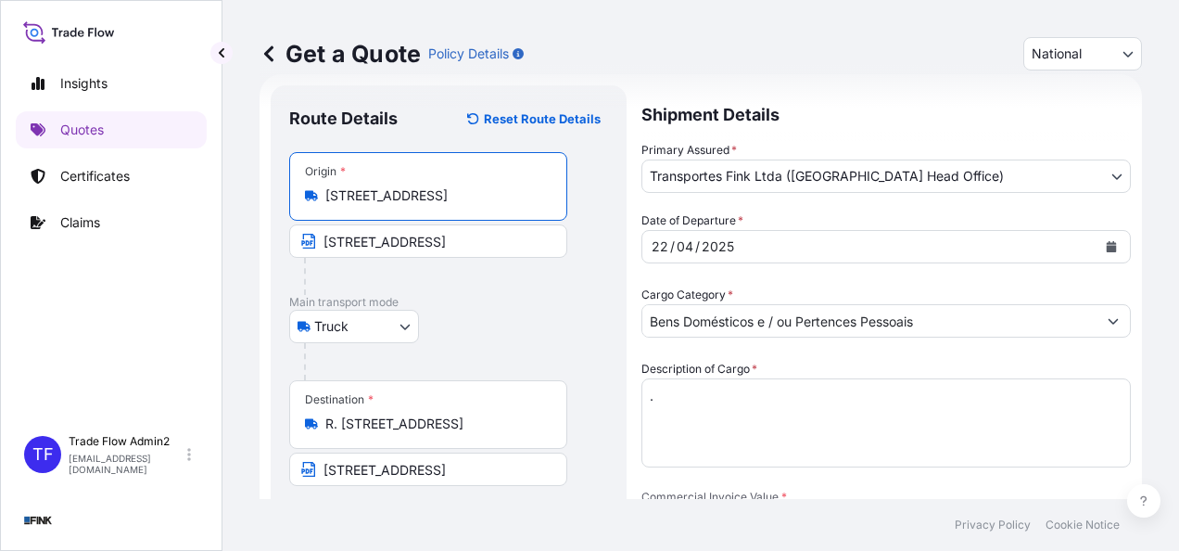
type input "[STREET_ADDRESS]"
click at [419, 235] on input "[STREET_ADDRESS]" at bounding box center [428, 240] width 278 height 33
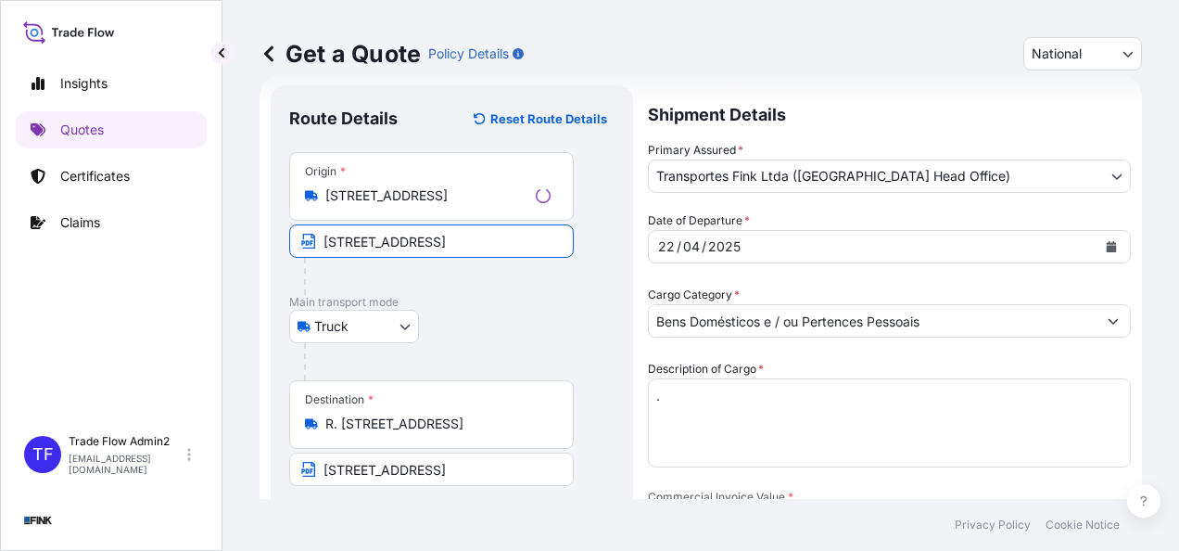
click at [419, 235] on input "[STREET_ADDRESS]" at bounding box center [431, 240] width 285 height 33
paste input "[STREET_ADDRESS]"
type input "[STREET_ADDRESS]"
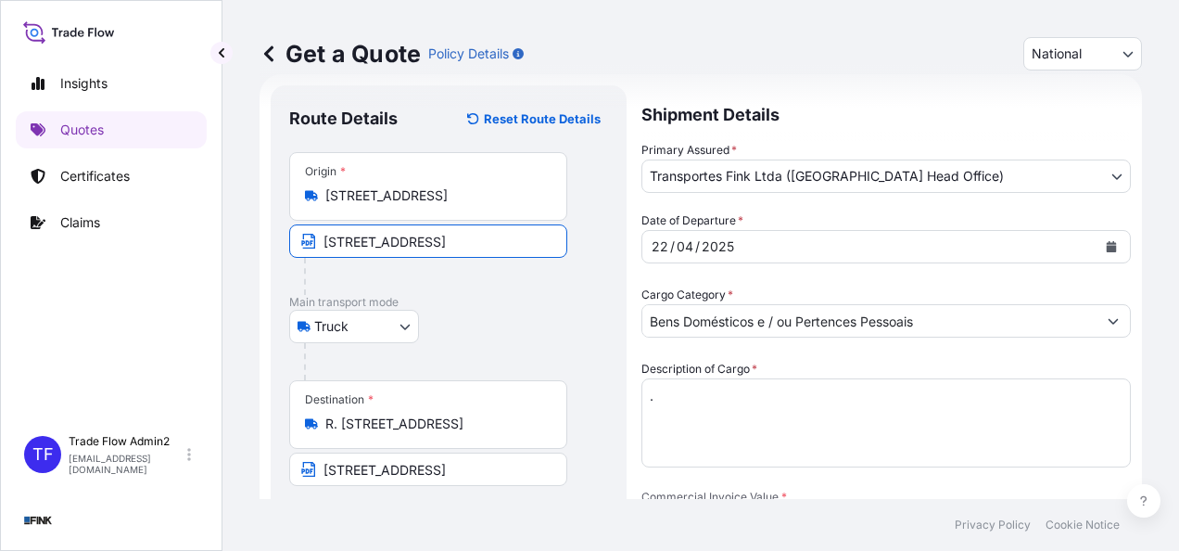
click at [519, 355] on div at bounding box center [456, 361] width 304 height 37
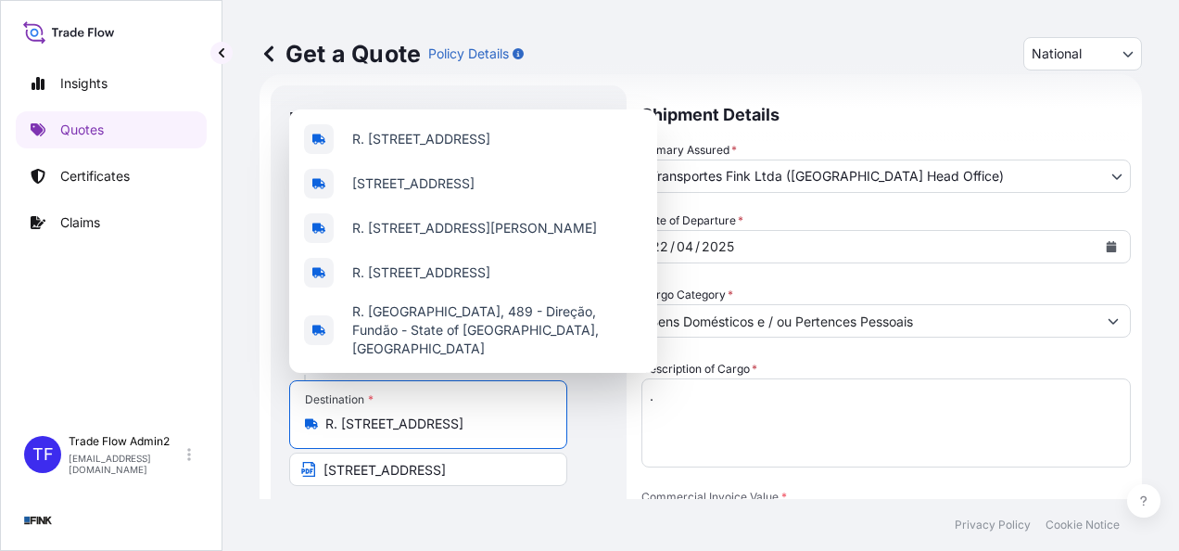
click at [349, 419] on input "R. [STREET_ADDRESS]" at bounding box center [434, 423] width 219 height 19
paste input "[STREET_ADDRESS]"
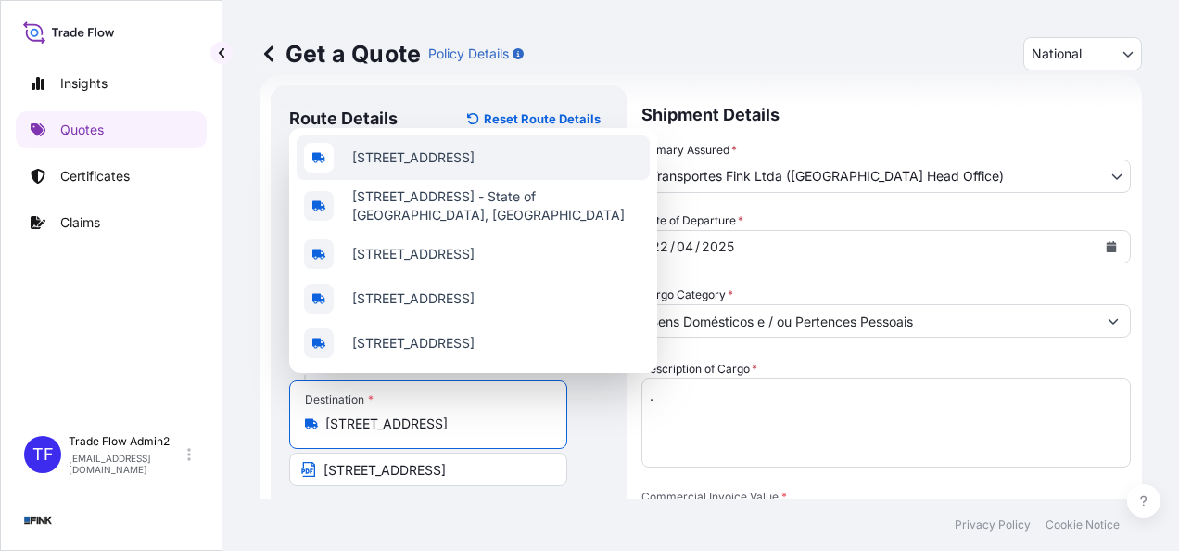
click at [475, 148] on span "[STREET_ADDRESS]" at bounding box center [413, 157] width 122 height 19
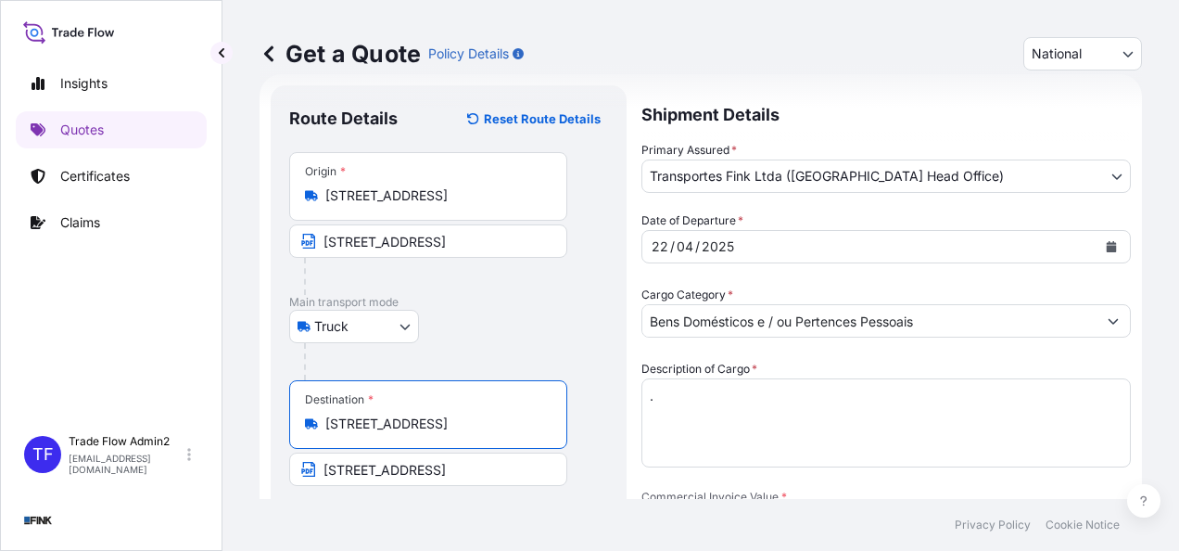
type input "[STREET_ADDRESS]"
click at [411, 480] on input "[STREET_ADDRESS]" at bounding box center [428, 468] width 278 height 33
click at [412, 480] on input "[STREET_ADDRESS]" at bounding box center [428, 468] width 278 height 33
click at [413, 463] on input "[STREET_ADDRESS]" at bounding box center [428, 468] width 278 height 33
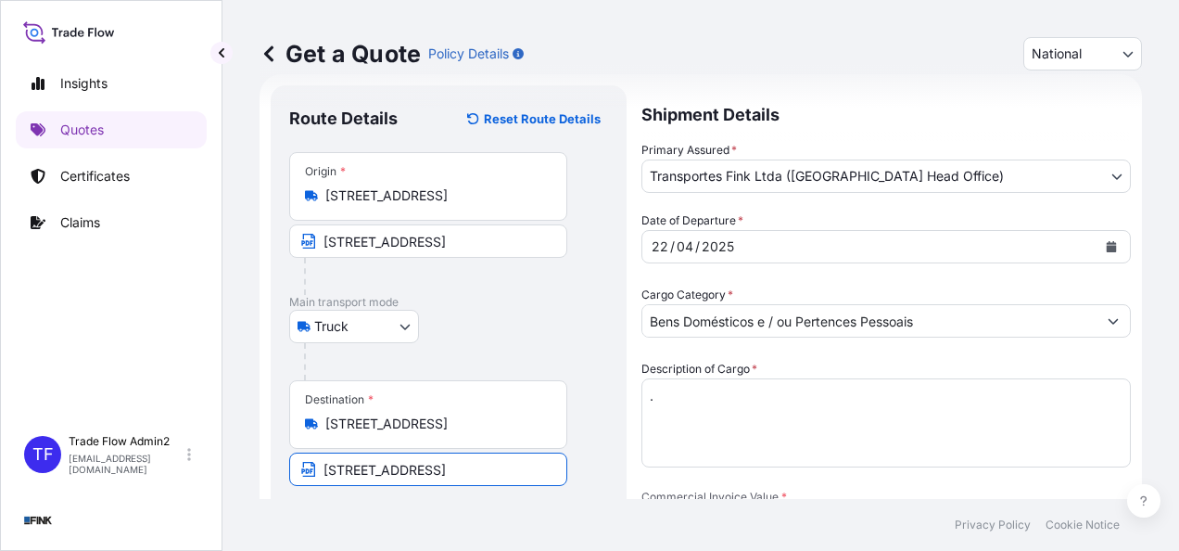
click at [413, 463] on input "[STREET_ADDRESS]" at bounding box center [428, 468] width 278 height 33
paste input "[STREET_ADDRESS]"
type input "[STREET_ADDRESS]"
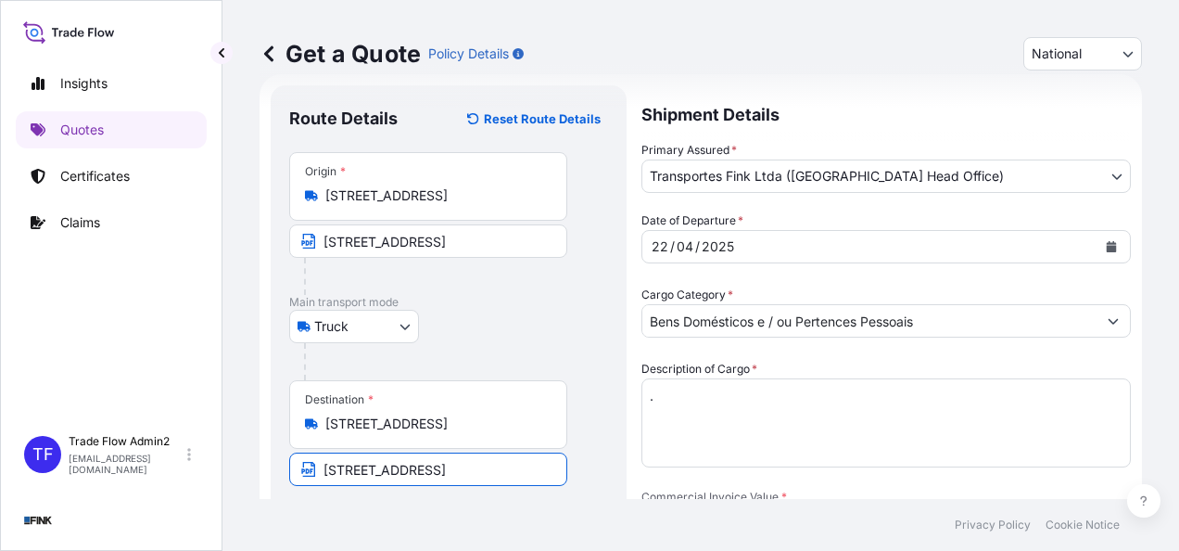
click at [425, 501] on footer "Privacy Policy Cookie Notice" at bounding box center [700, 525] width 957 height 52
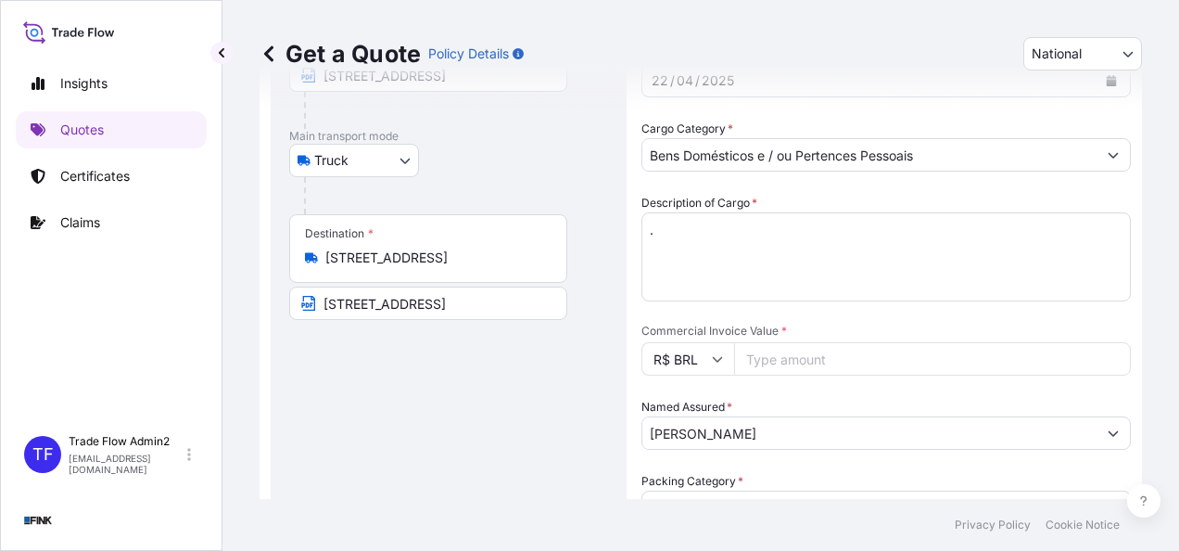
scroll to position [201, 0]
click at [880, 347] on input "Commercial Invoice Value *" at bounding box center [932, 356] width 397 height 33
paste input "1000.00"
type input "1000.00"
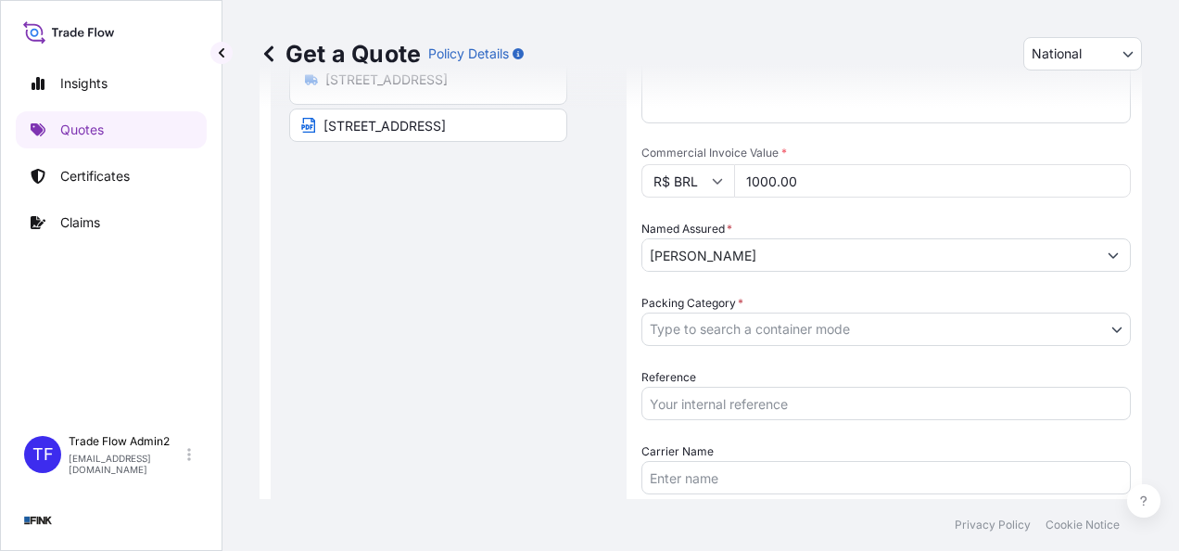
scroll to position [380, 0]
click at [817, 401] on input "Reference" at bounding box center [885, 400] width 489 height 33
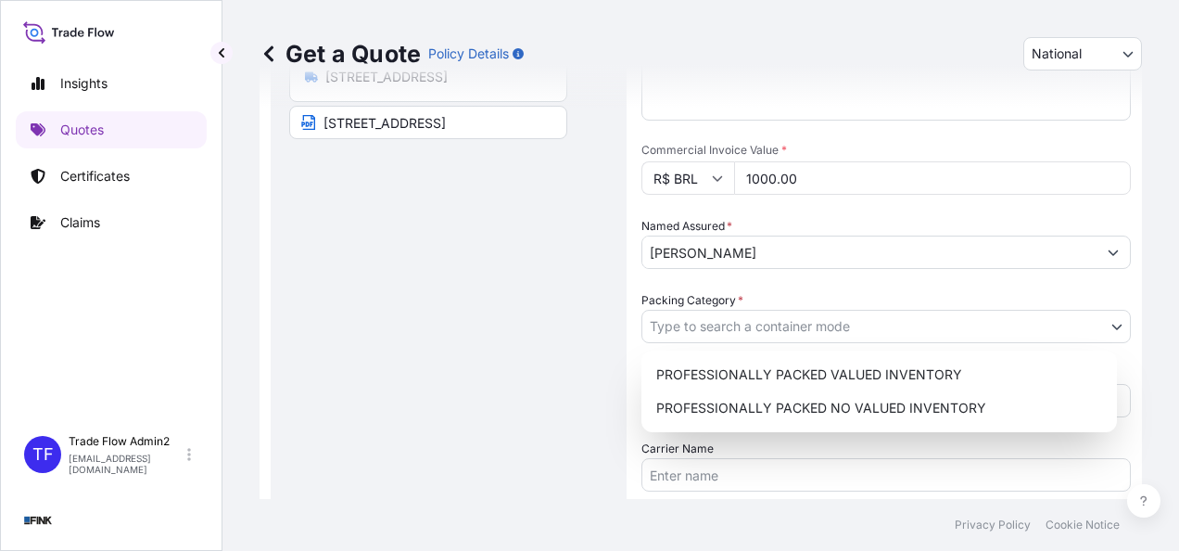
click at [648, 319] on body "Insights Quotes Certificates Claims TF Trade Flow Admin2 [EMAIL_ADDRESS][DOMAIN…" at bounding box center [589, 275] width 1179 height 551
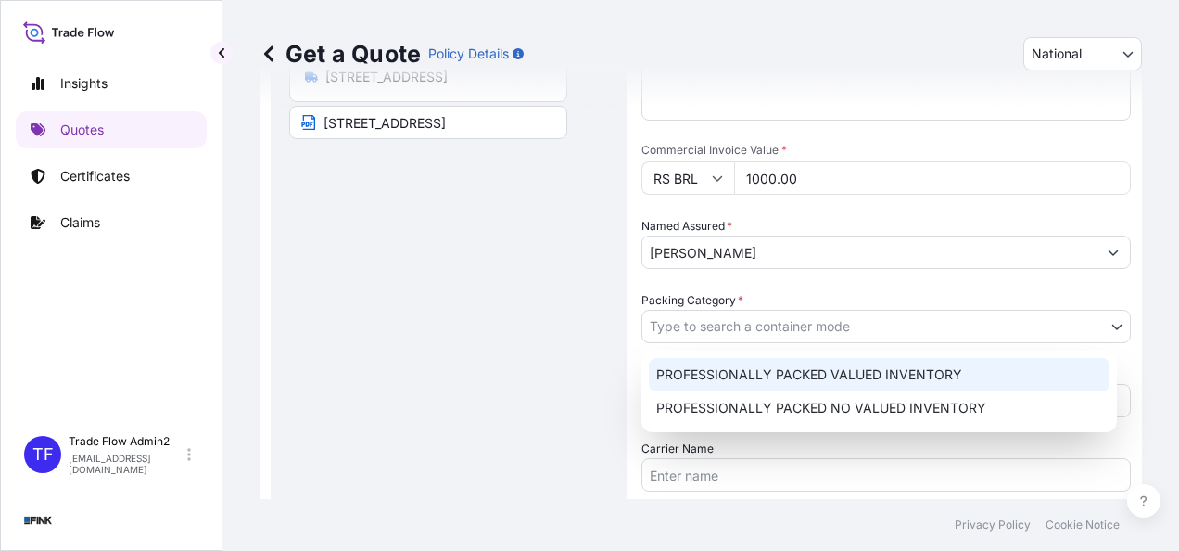
click at [701, 371] on div "PROFESSIONALLY PACKED VALUED INVENTORY" at bounding box center [879, 374] width 461 height 33
select select "11"
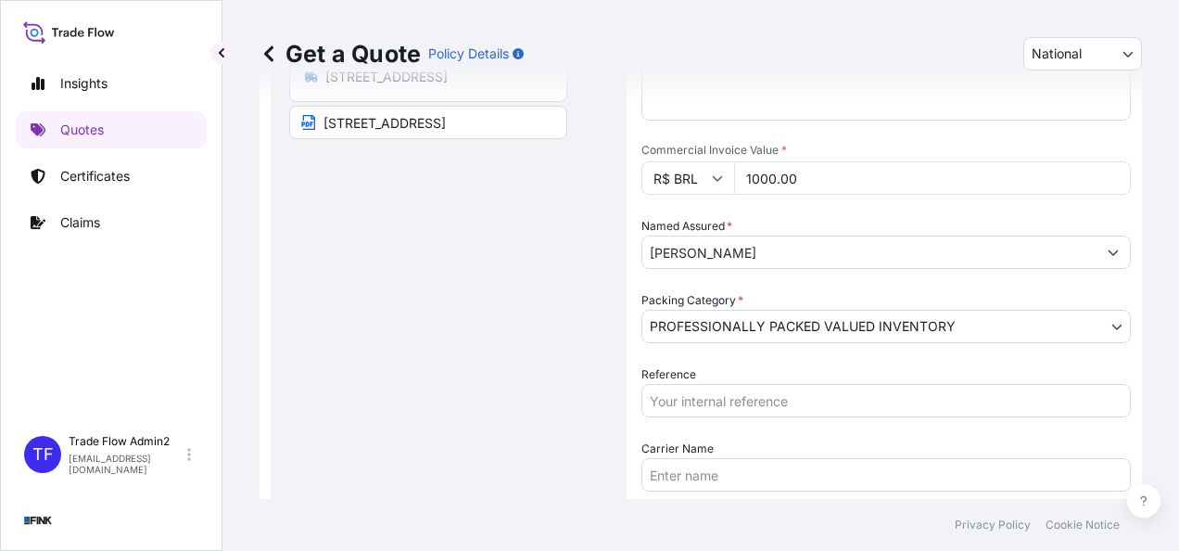
click at [705, 404] on input "Reference" at bounding box center [885, 400] width 489 height 33
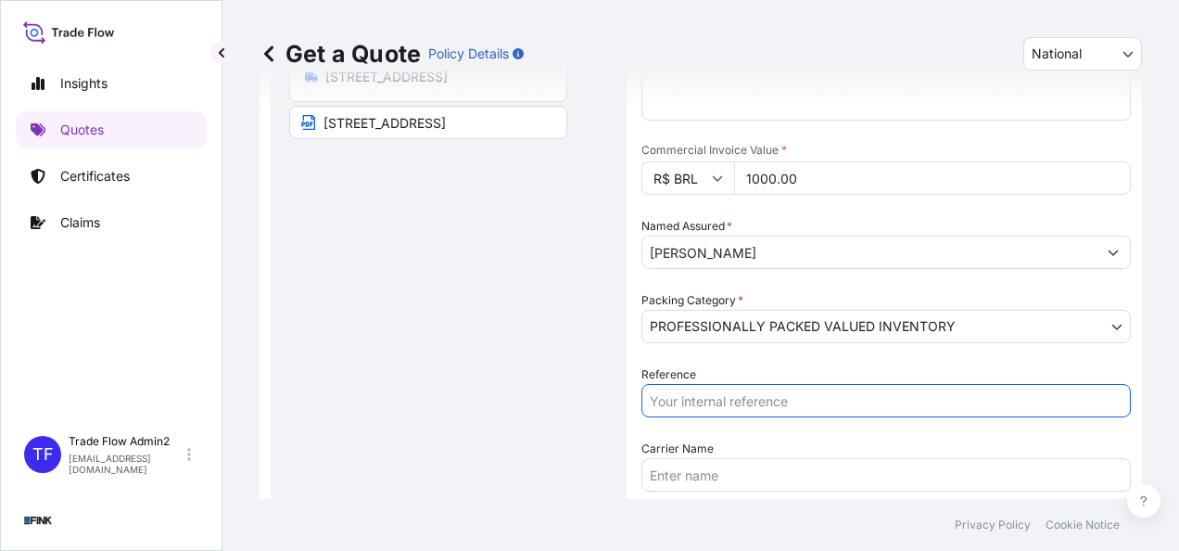
paste input "14R-0166/24"
type input "14R-0166/24"
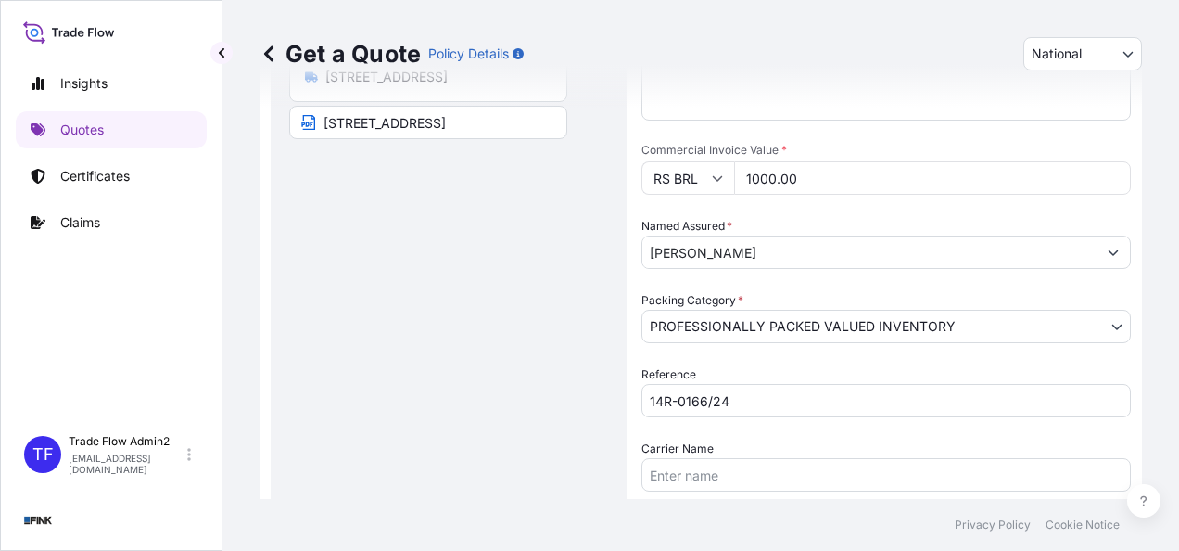
click at [567, 412] on div "Route Details Reset Route Details Place of loading Road / [GEOGRAPHIC_DATA] / I…" at bounding box center [448, 178] width 319 height 842
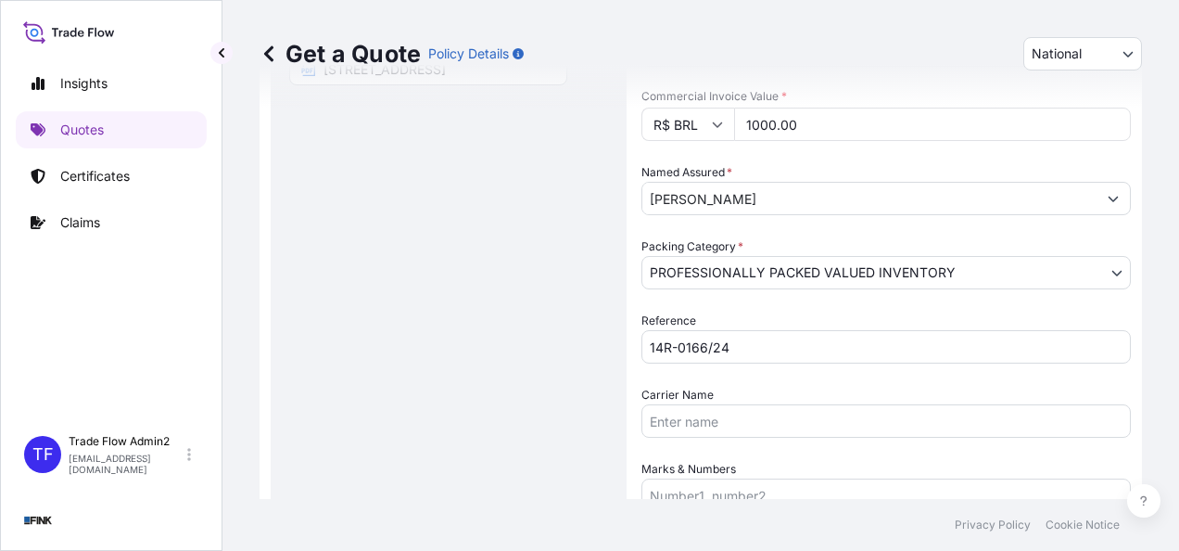
scroll to position [510, 0]
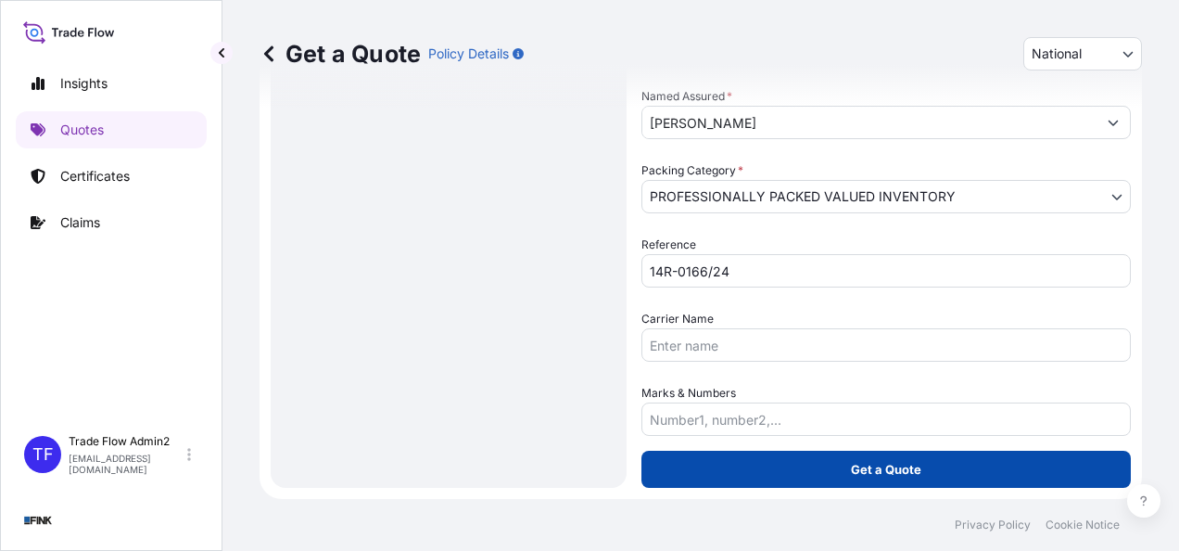
click at [711, 475] on button "Get a Quote" at bounding box center [885, 468] width 489 height 37
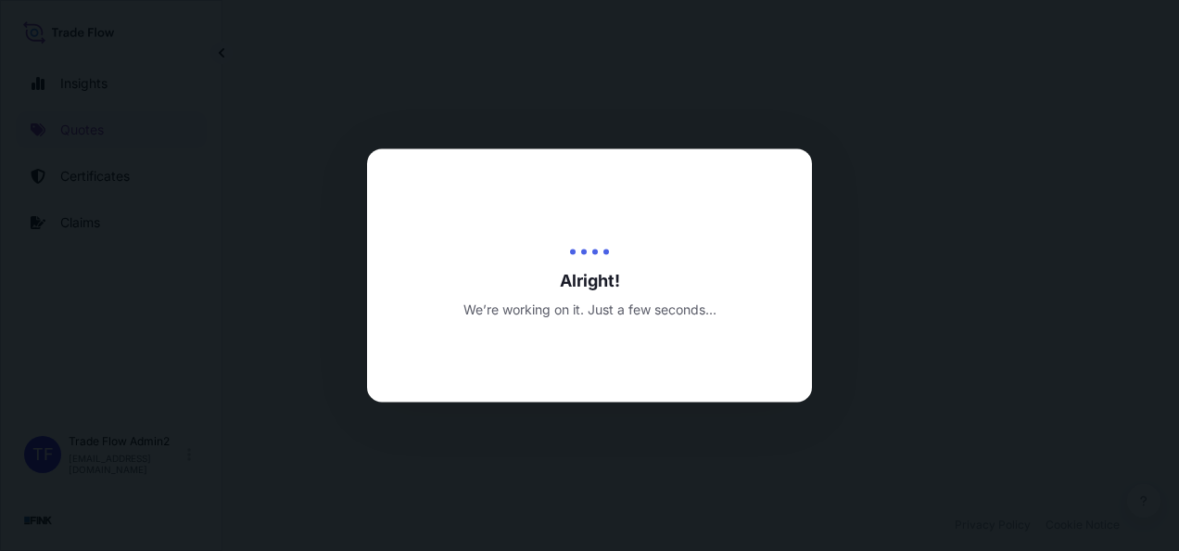
select select "Truck"
select select "31747"
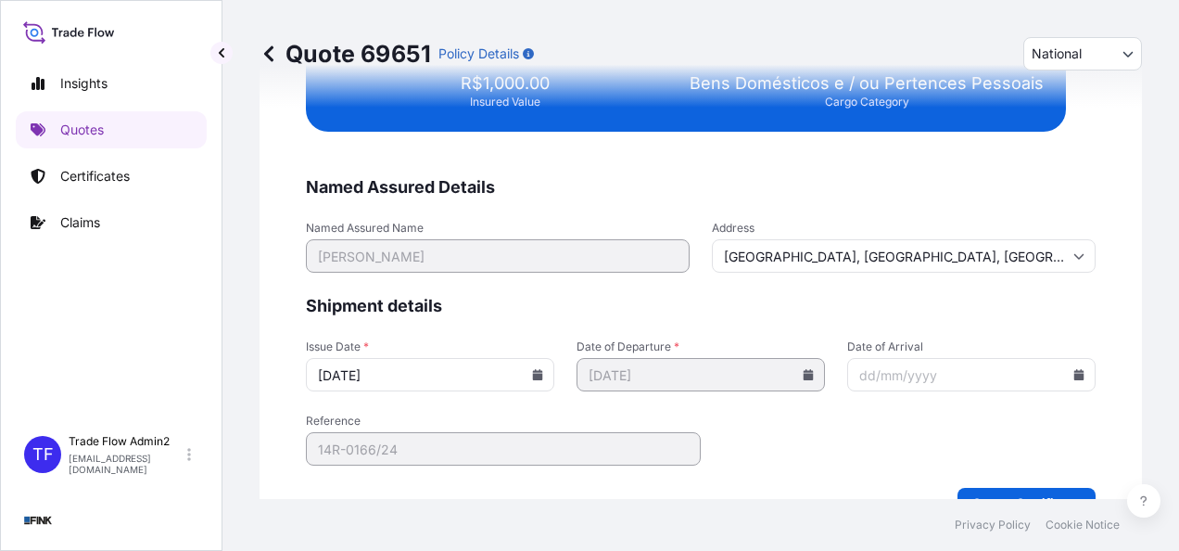
scroll to position [3782, 0]
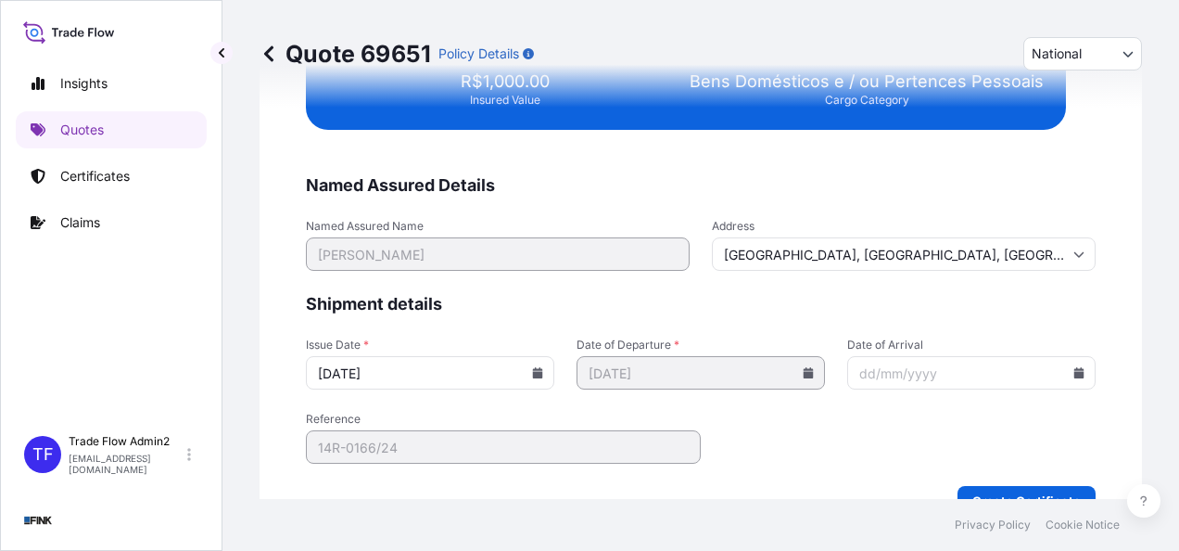
click at [535, 375] on input "[DATE]" at bounding box center [430, 372] width 248 height 33
click at [533, 367] on icon at bounding box center [538, 372] width 10 height 11
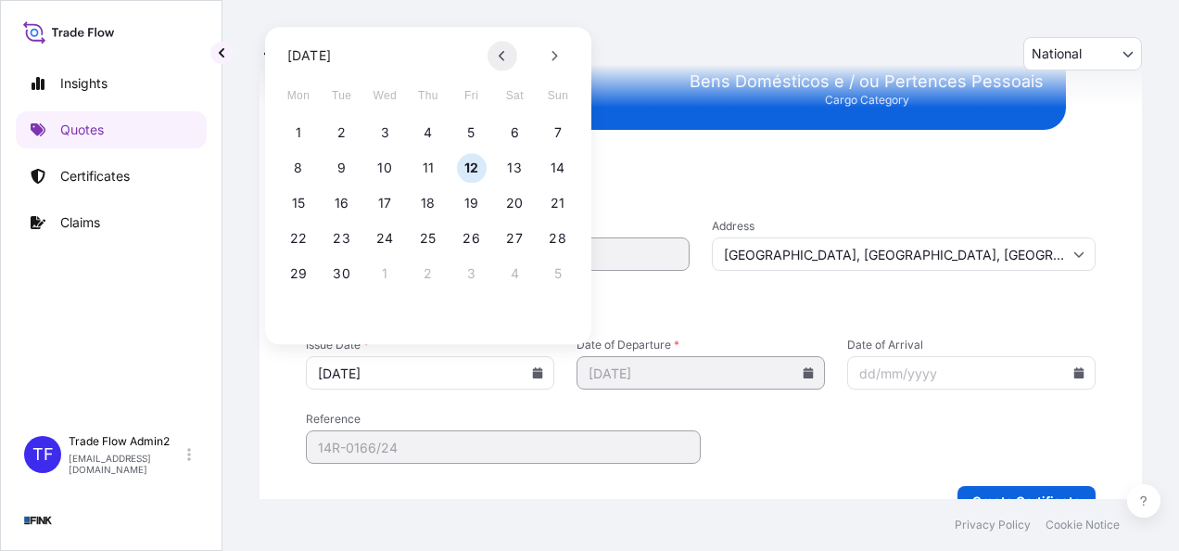
click at [506, 52] on button at bounding box center [503, 56] width 30 height 30
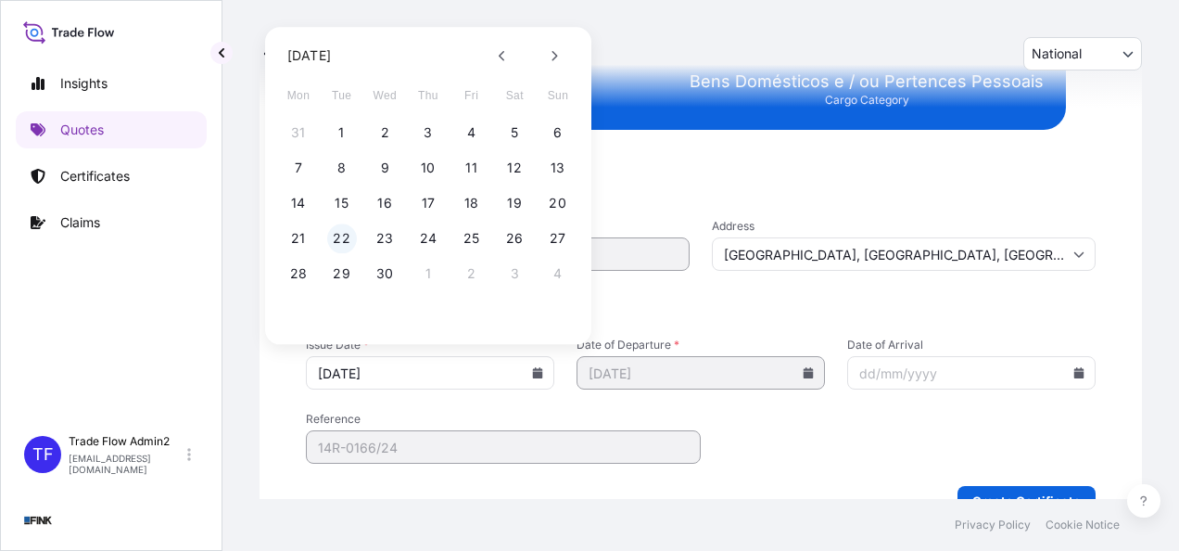
click at [336, 235] on button "22" at bounding box center [342, 238] width 30 height 30
type input "[DATE]"
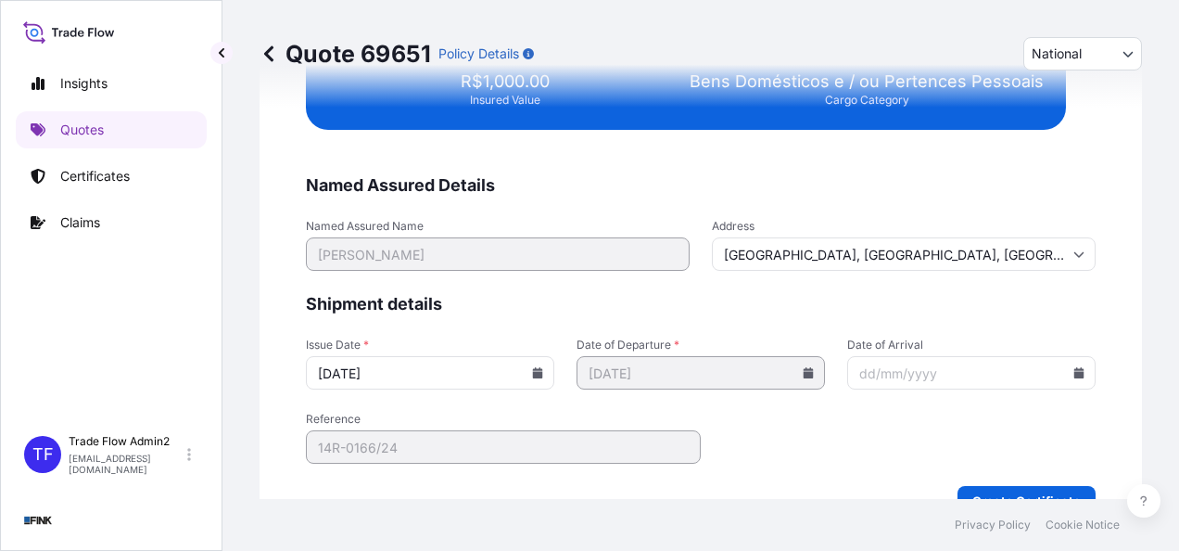
click at [301, 318] on div "We just need a few more details before we issue the certificate Named Assured D…" at bounding box center [701, 85] width 882 height 911
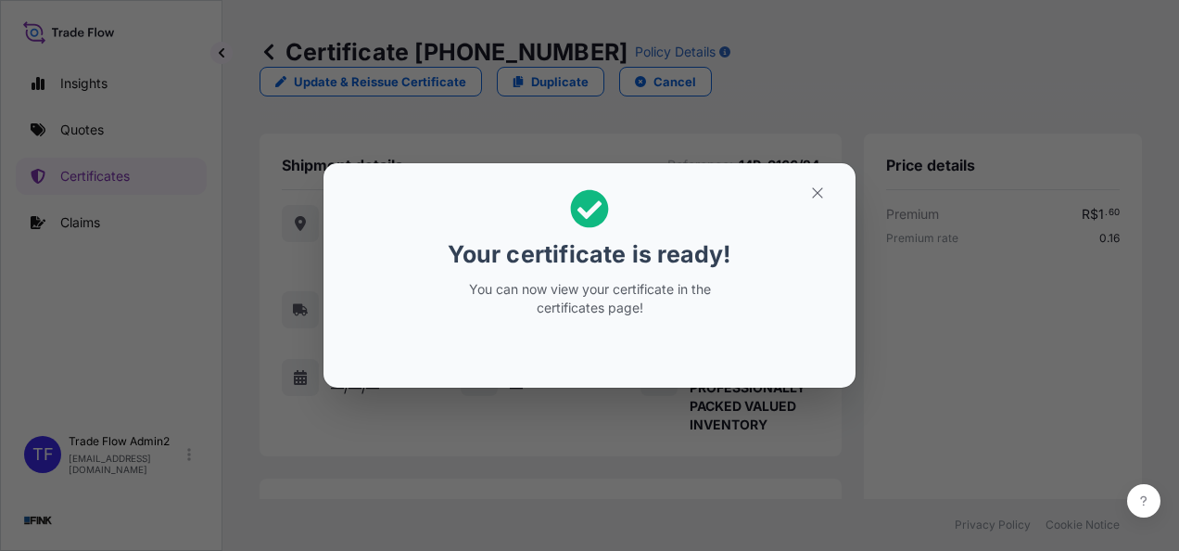
click at [813, 200] on icon "button" at bounding box center [817, 192] width 17 height 17
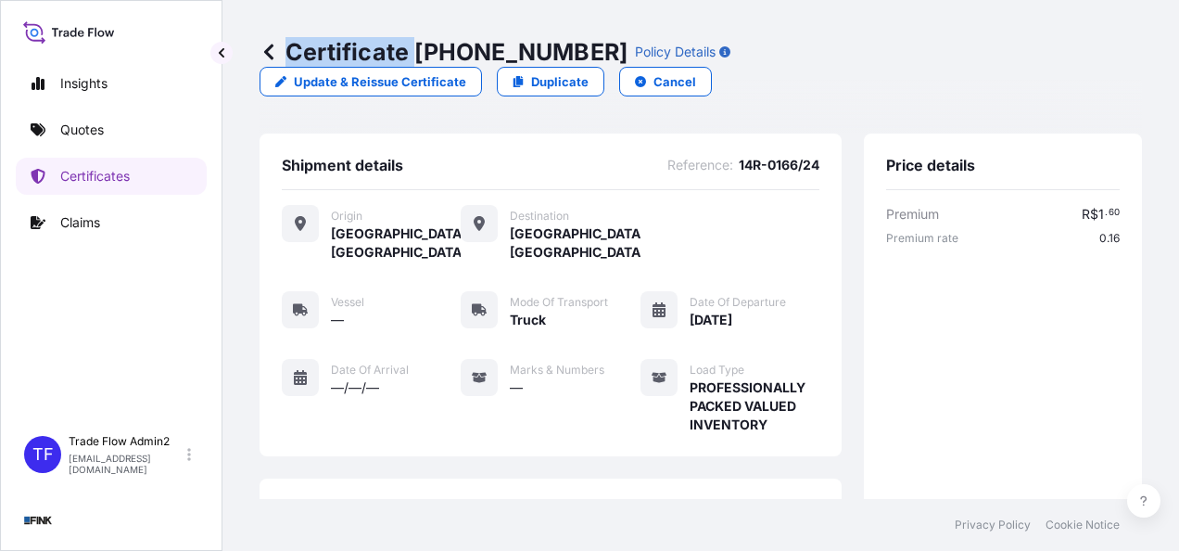
drag, startPoint x: 414, startPoint y: 46, endPoint x: 543, endPoint y: 61, distance: 129.7
click at [543, 61] on div "Certificate [PHONE_NUMBER] Policy Details" at bounding box center [495, 52] width 471 height 30
drag, startPoint x: 543, startPoint y: 61, endPoint x: 531, endPoint y: 60, distance: 12.1
click at [531, 60] on p "Certificate [PHONE_NUMBER]" at bounding box center [444, 52] width 368 height 30
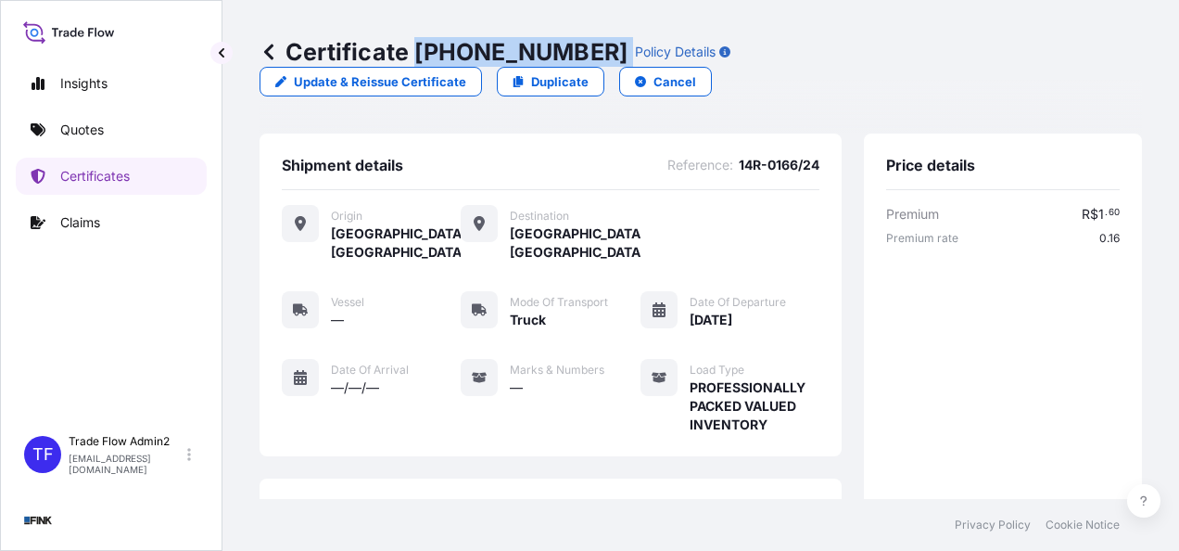
drag, startPoint x: 415, startPoint y: 52, endPoint x: 554, endPoint y: 56, distance: 139.1
click at [554, 56] on div "Certificate [PHONE_NUMBER] Policy Details" at bounding box center [495, 52] width 471 height 30
copy p "[PHONE_NUMBER]"
click at [130, 181] on p "Certificates" at bounding box center [95, 176] width 70 height 19
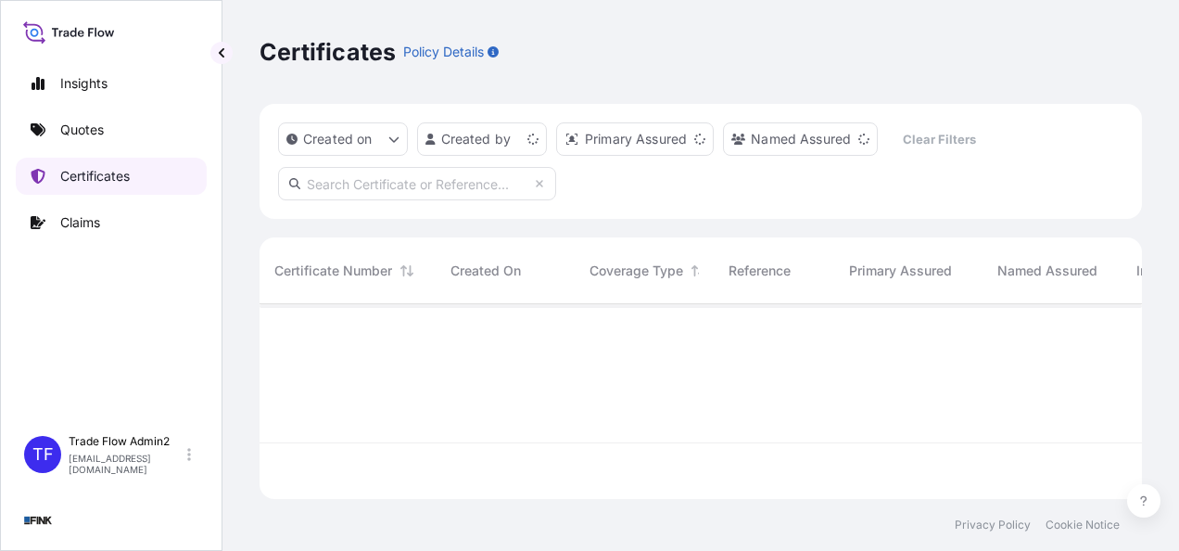
scroll to position [191, 868]
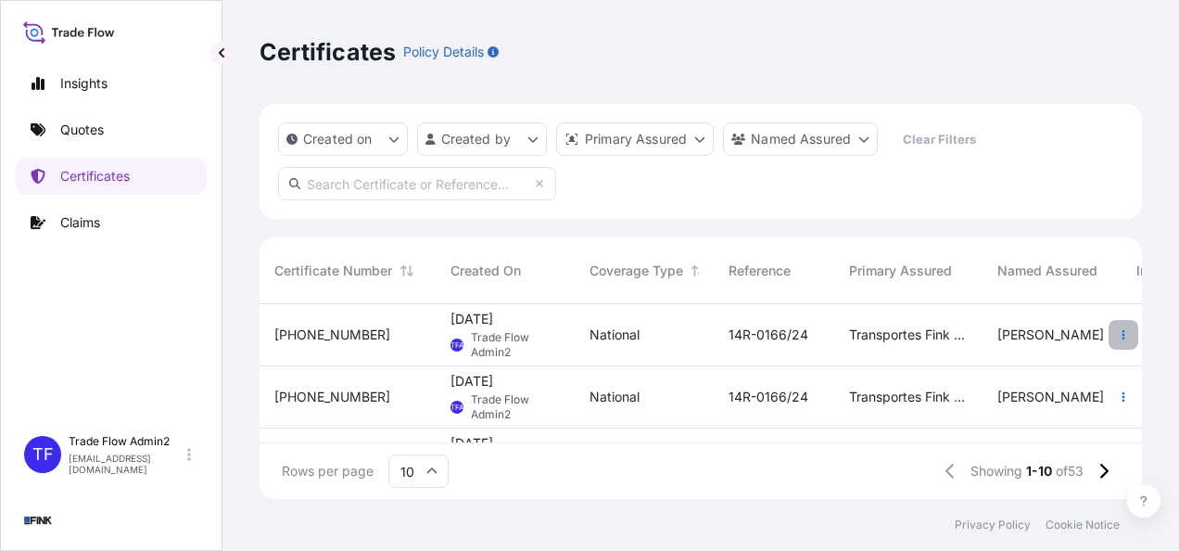
click at [1118, 336] on icon "button" at bounding box center [1123, 334] width 11 height 11
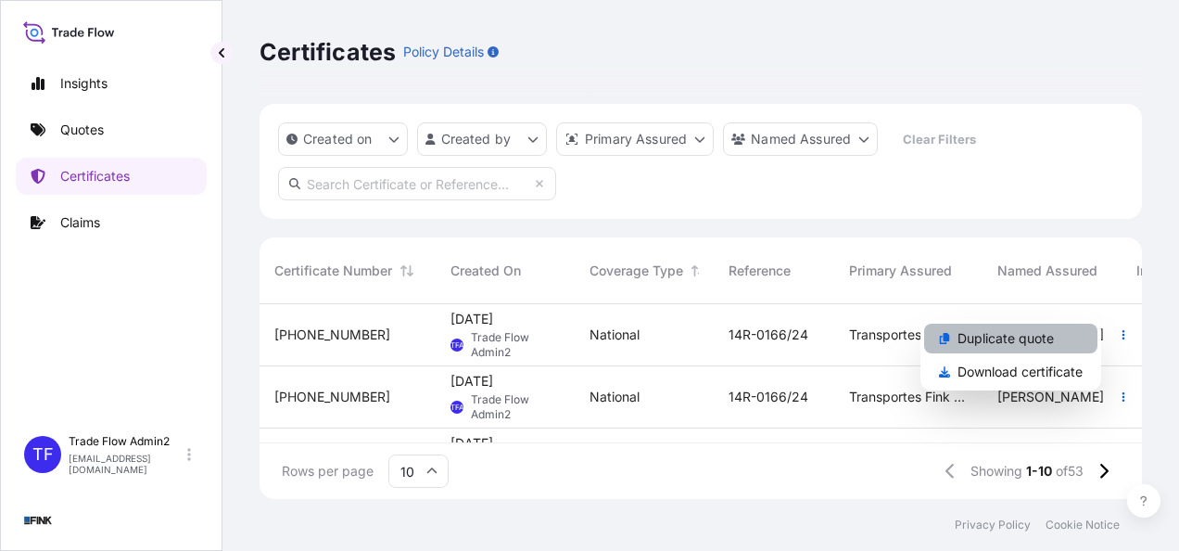
click at [1046, 343] on p "Duplicate quote" at bounding box center [1005, 338] width 96 height 19
select select "national"
select select "Truck"
select select "31747"
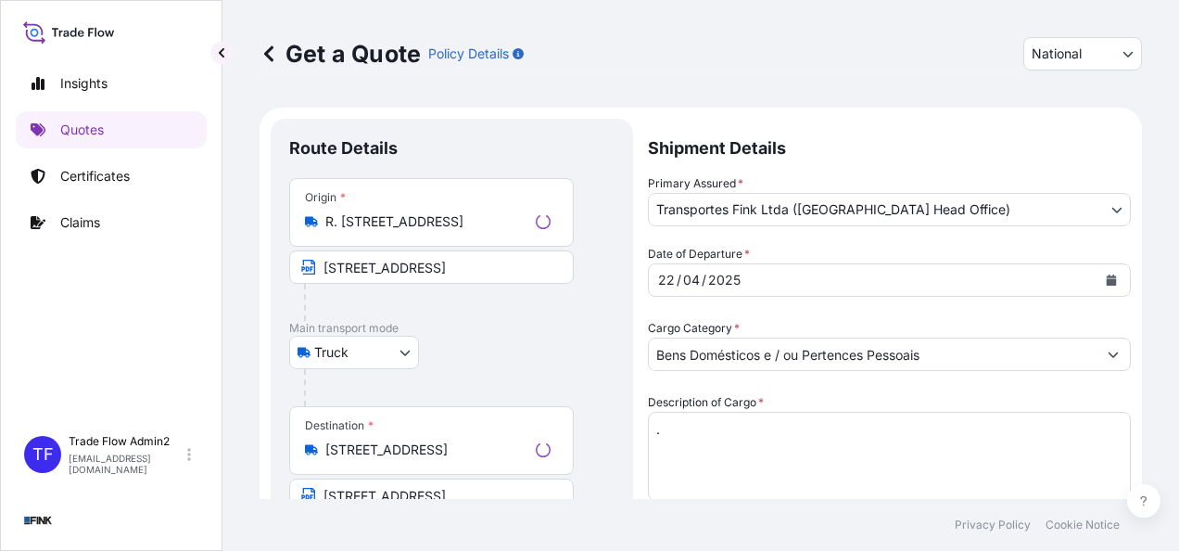
scroll to position [33, 0]
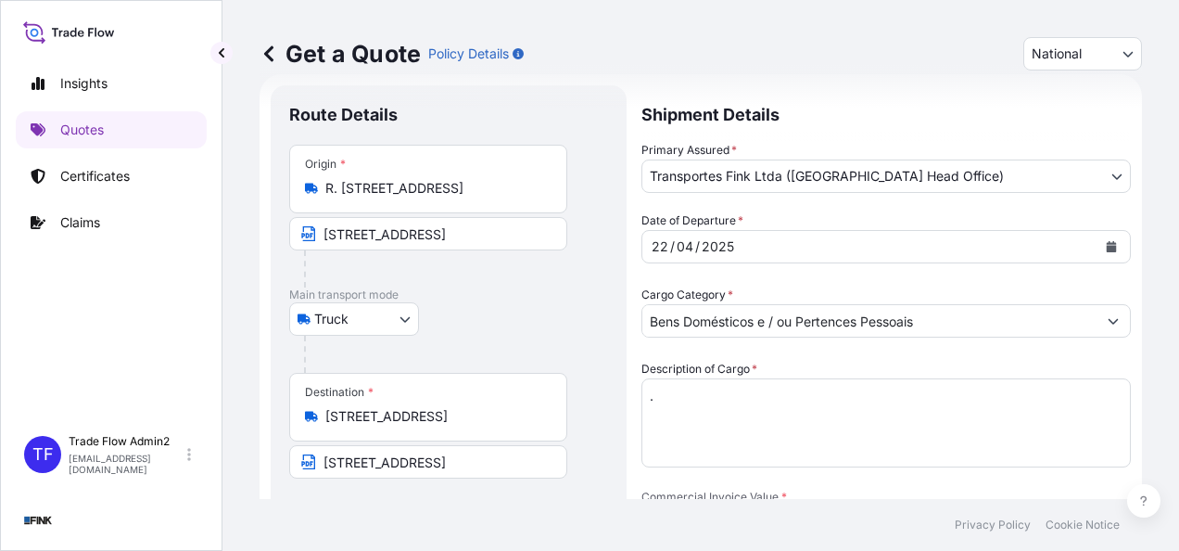
click at [396, 191] on input "R. [STREET_ADDRESS]" at bounding box center [434, 188] width 219 height 19
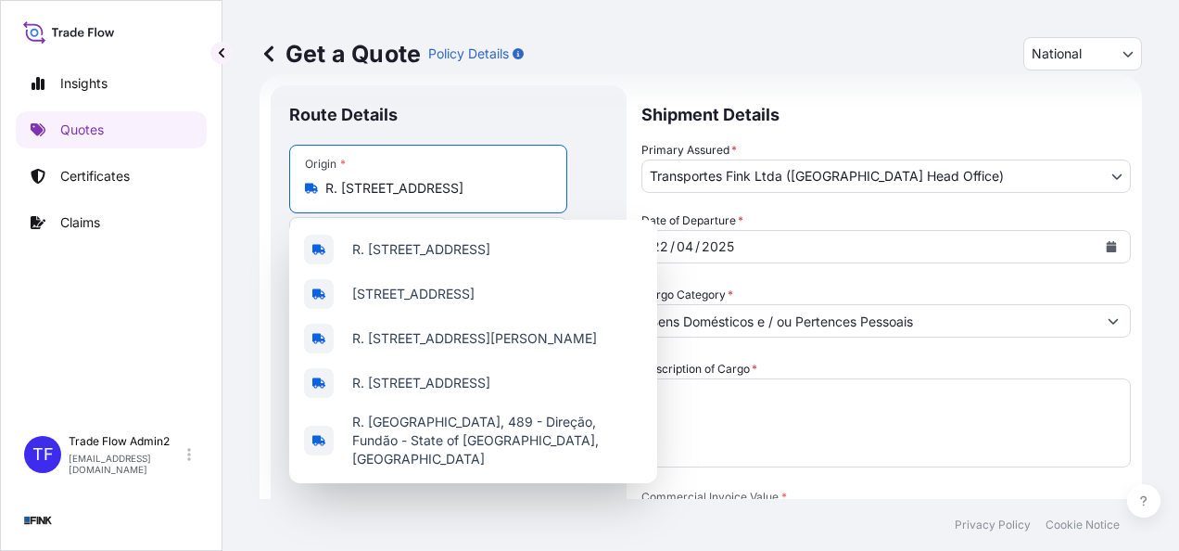
click at [396, 191] on input "R. [STREET_ADDRESS]" at bounding box center [434, 188] width 219 height 19
paste input "SHIS QL 02, Conjunto 04, Casa 17 – [GEOGRAPHIC_DATA] - [GEOGRAPHIC_DATA]"
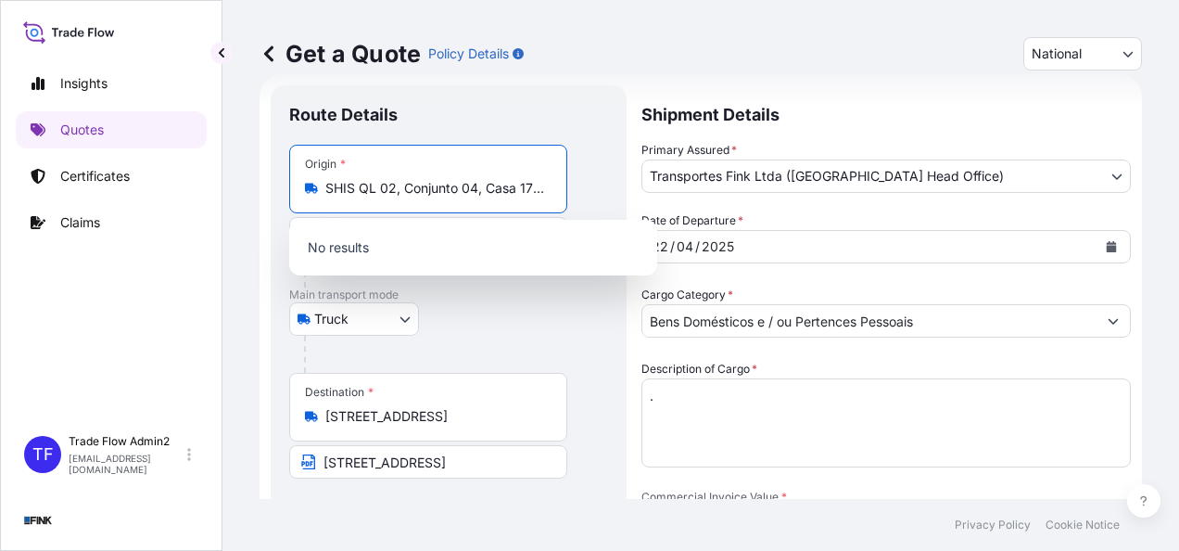
scroll to position [0, 116]
click at [498, 186] on input "SHIS QL 02, Conjunto 04, Casa 17 – [GEOGRAPHIC_DATA] - [GEOGRAPHIC_DATA]" at bounding box center [434, 188] width 219 height 19
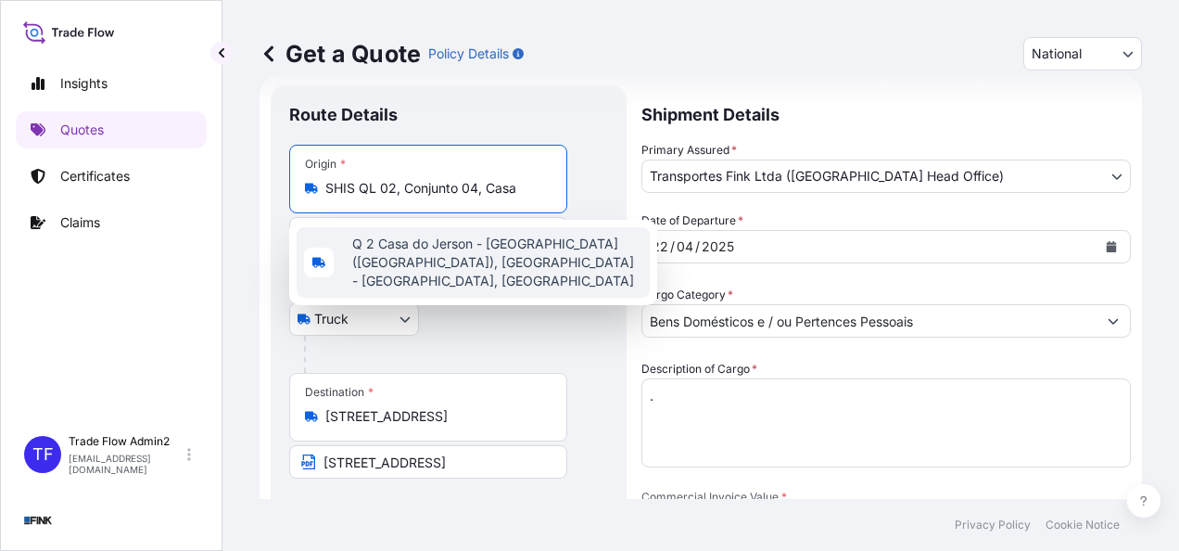
click at [521, 195] on input "SHIS QL 02, Conjunto 04, Casa" at bounding box center [434, 188] width 219 height 19
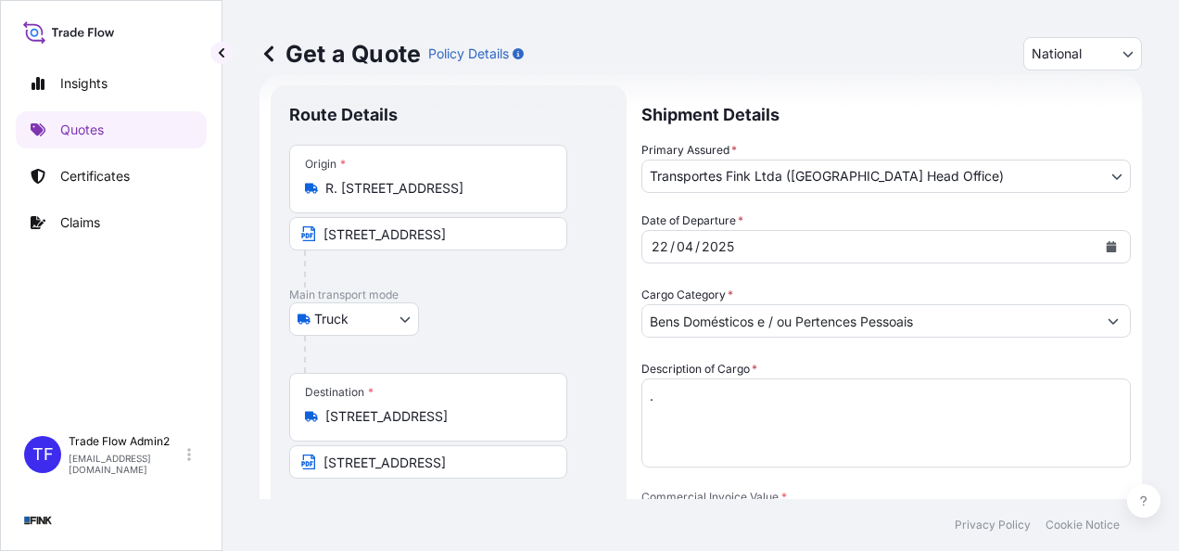
click at [497, 209] on div "Origin * R. [STREET_ADDRESS]" at bounding box center [428, 179] width 278 height 69
click at [497, 197] on input "R. [STREET_ADDRESS]" at bounding box center [434, 188] width 219 height 19
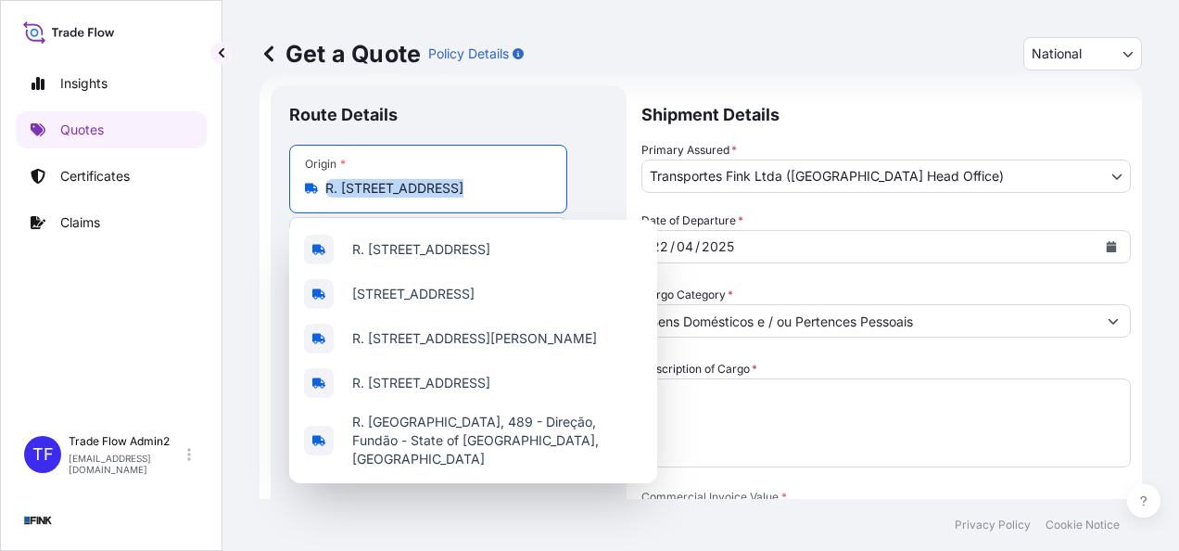
click at [497, 209] on div "Origin * R. [STREET_ADDRESS]" at bounding box center [428, 179] width 278 height 69
click at [497, 197] on input "R. [STREET_ADDRESS]" at bounding box center [434, 188] width 219 height 19
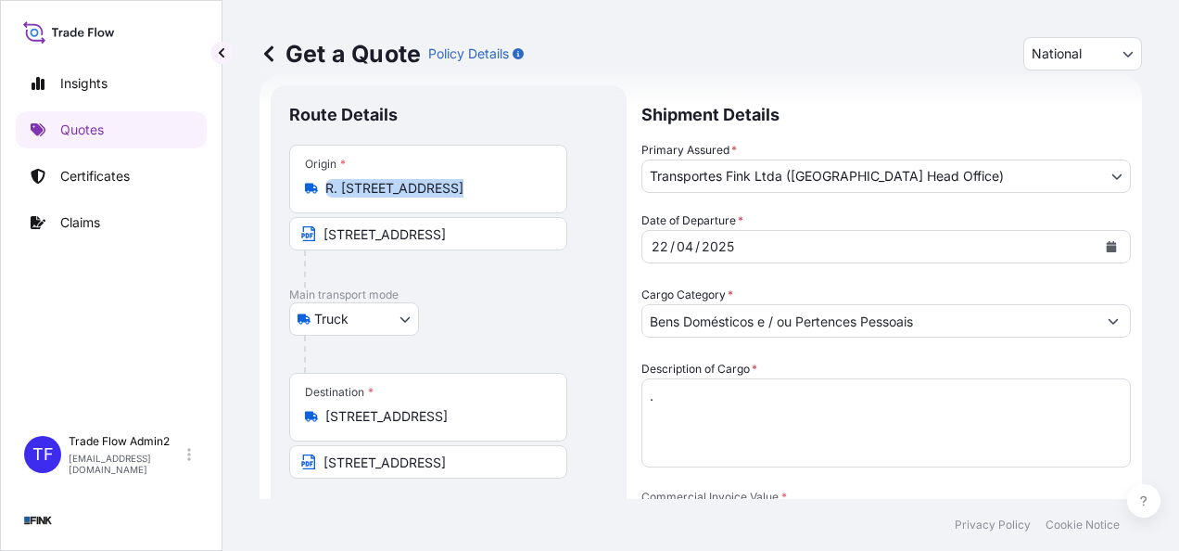
click at [497, 209] on div "Origin * R. [STREET_ADDRESS]" at bounding box center [428, 179] width 278 height 69
click at [497, 197] on input "R. [STREET_ADDRESS]" at bounding box center [434, 188] width 219 height 19
drag, startPoint x: 497, startPoint y: 209, endPoint x: 451, endPoint y: 207, distance: 45.5
click at [451, 207] on div "Origin * R. [STREET_ADDRESS]" at bounding box center [428, 179] width 278 height 69
click at [451, 197] on input "R. [STREET_ADDRESS]" at bounding box center [434, 188] width 219 height 19
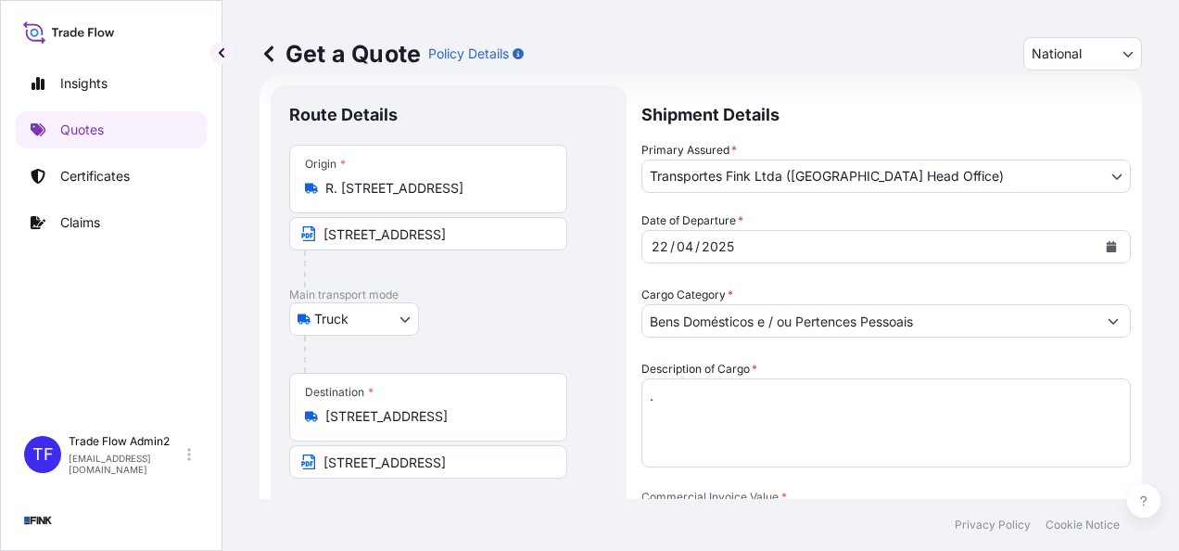
scroll to position [0, 287]
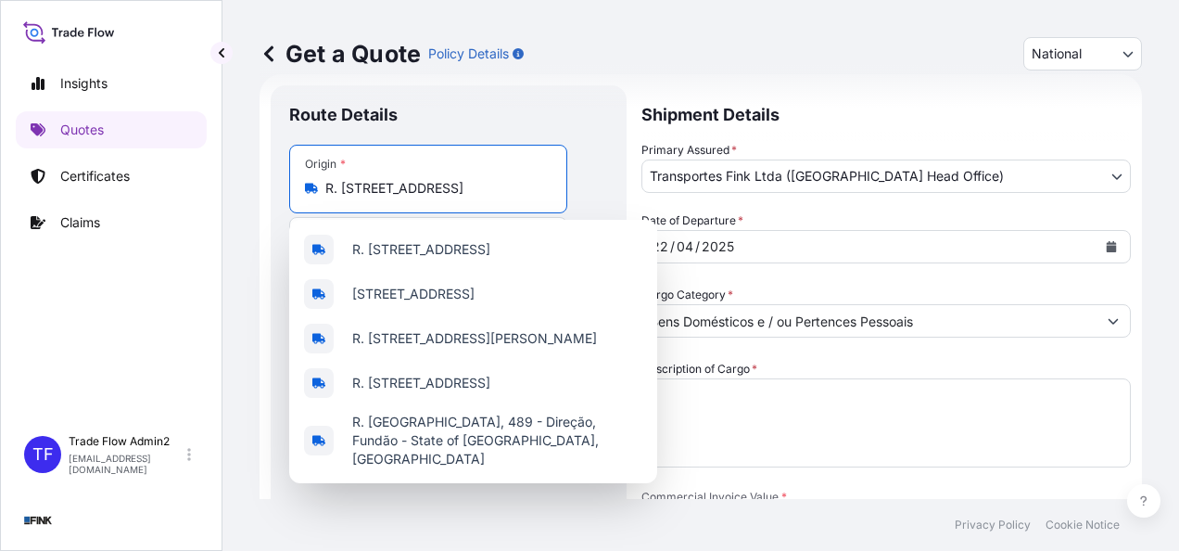
click at [450, 196] on input "R. [STREET_ADDRESS]" at bounding box center [434, 188] width 219 height 19
click at [452, 196] on input "R. [STREET_ADDRESS]" at bounding box center [434, 188] width 219 height 19
paste input "SHIS QL 02, Conjunto 04, Casa 17 – [GEOGRAPHIC_DATA] - [GEOGRAPHIC_DATA]"
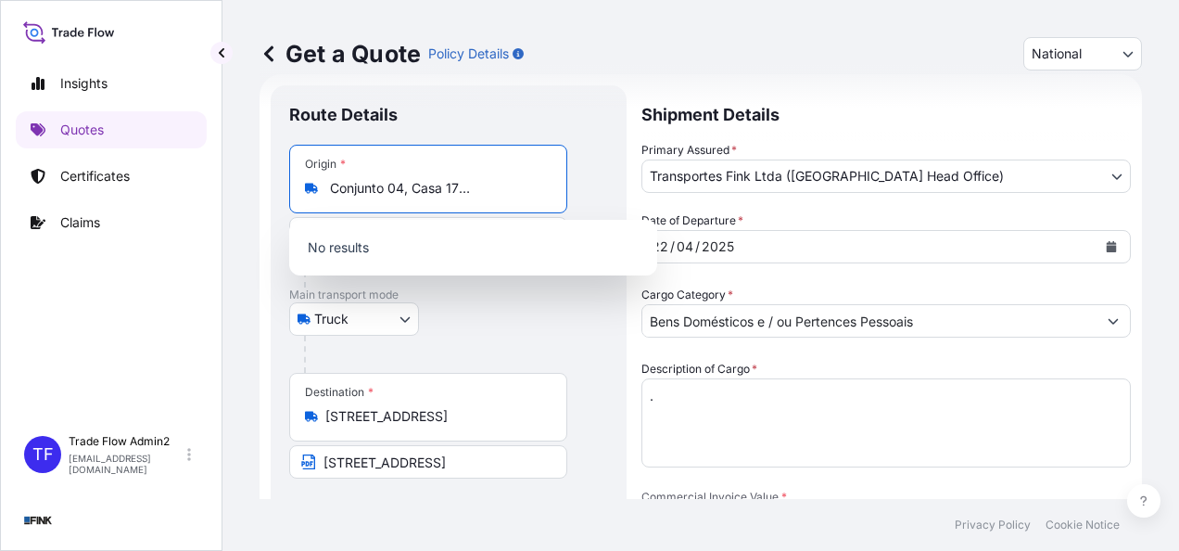
scroll to position [0, 116]
drag, startPoint x: 472, startPoint y: 187, endPoint x: 566, endPoint y: 186, distance: 94.5
click at [566, 186] on div "Origin * SHIS QL 02, Conjunto 04, Casa 17 – [GEOGRAPHIC_DATA] - [GEOGRAPHIC_DAT…" at bounding box center [428, 179] width 278 height 69
click at [397, 204] on div "Origin * R. [STREET_ADDRESS]" at bounding box center [428, 179] width 278 height 69
click at [397, 197] on input "R. [STREET_ADDRESS]" at bounding box center [434, 188] width 219 height 19
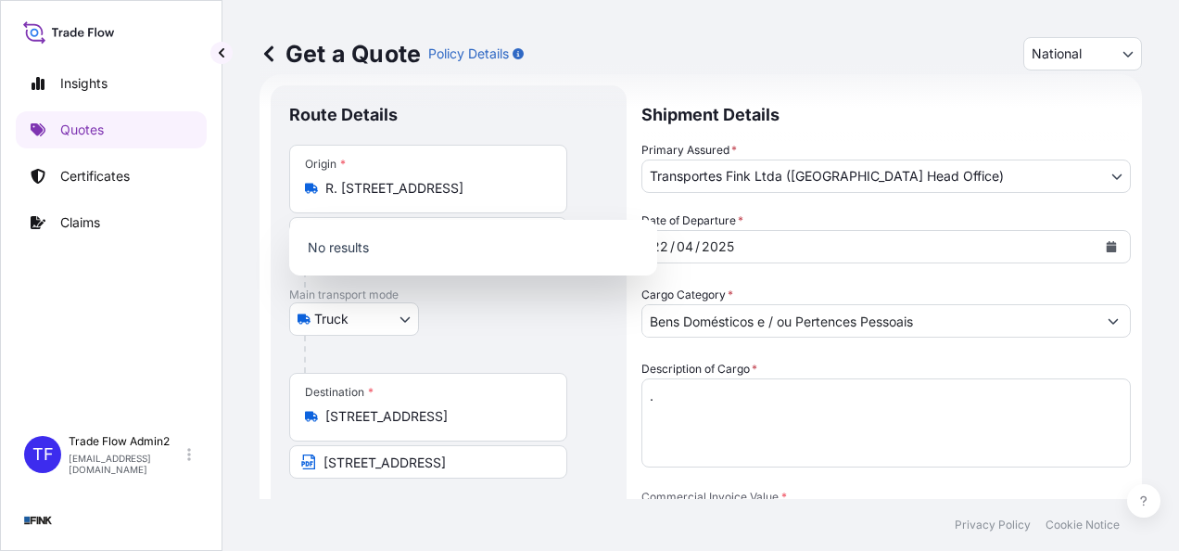
scroll to position [0, 287]
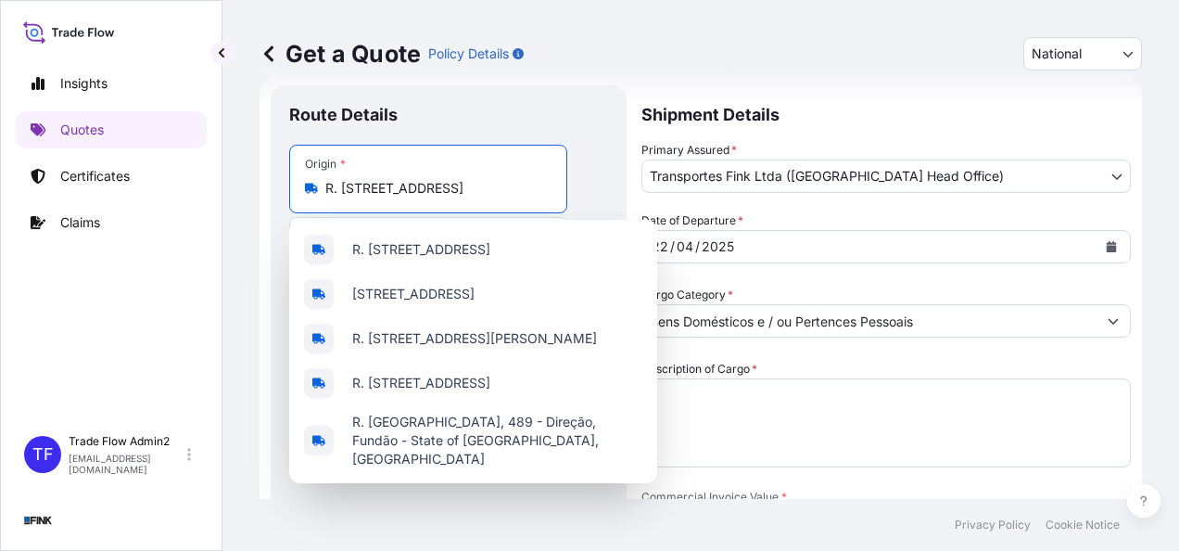
click at [363, 182] on input "R. [STREET_ADDRESS]" at bounding box center [434, 188] width 219 height 19
paste input "SHIS QL 02, Conjunto 04, Casa 17 – [GEOGRAPHIC_DATA] - [GEOGRAPHIC_DATA]"
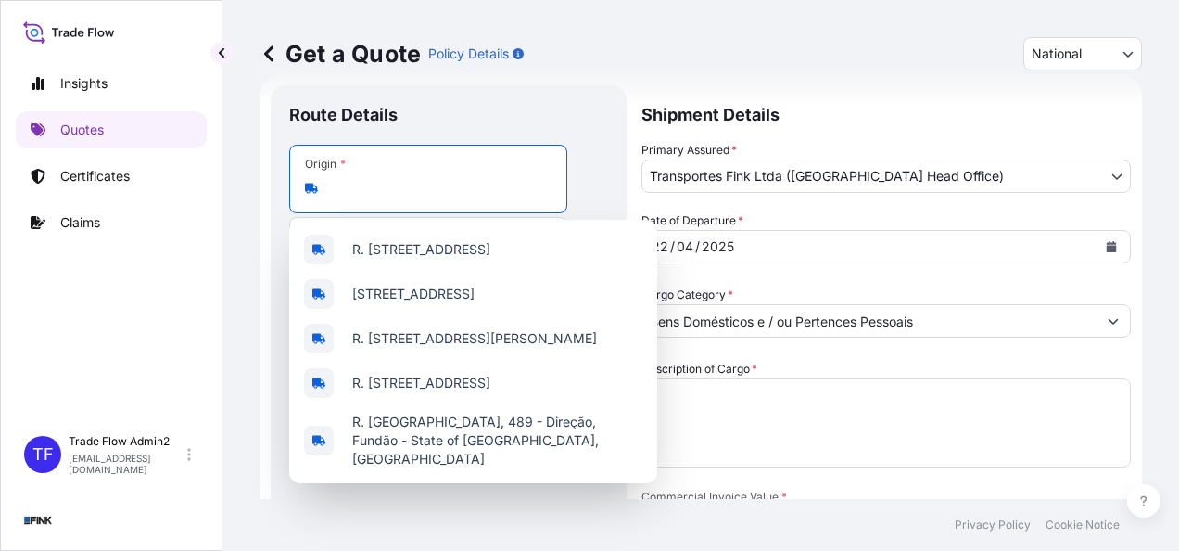
scroll to position [0, 116]
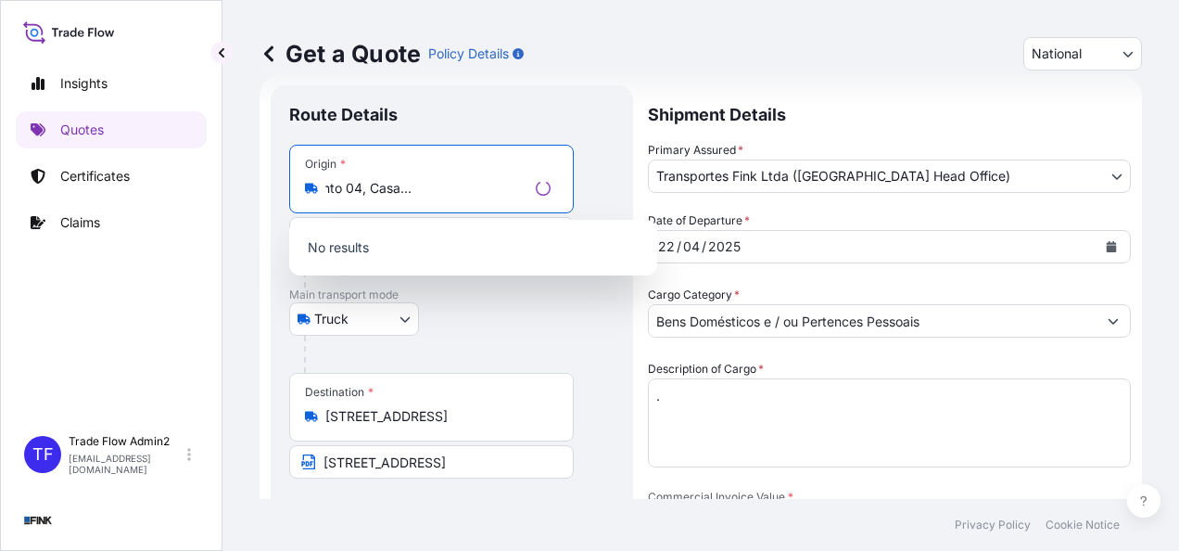
click at [430, 185] on input "SHIS QL 02, Conjunto 04, Casa 17 – [GEOGRAPHIC_DATA] - [GEOGRAPHIC_DATA]" at bounding box center [426, 188] width 203 height 19
drag, startPoint x: 435, startPoint y: 185, endPoint x: 607, endPoint y: 198, distance: 172.9
click at [607, 198] on div "Origin * SHIS QL 02, Conjunto 04, [GEOGRAPHIC_DATA] – [GEOGRAPHIC_DATA] - [GEOG…" at bounding box center [448, 216] width 319 height 143
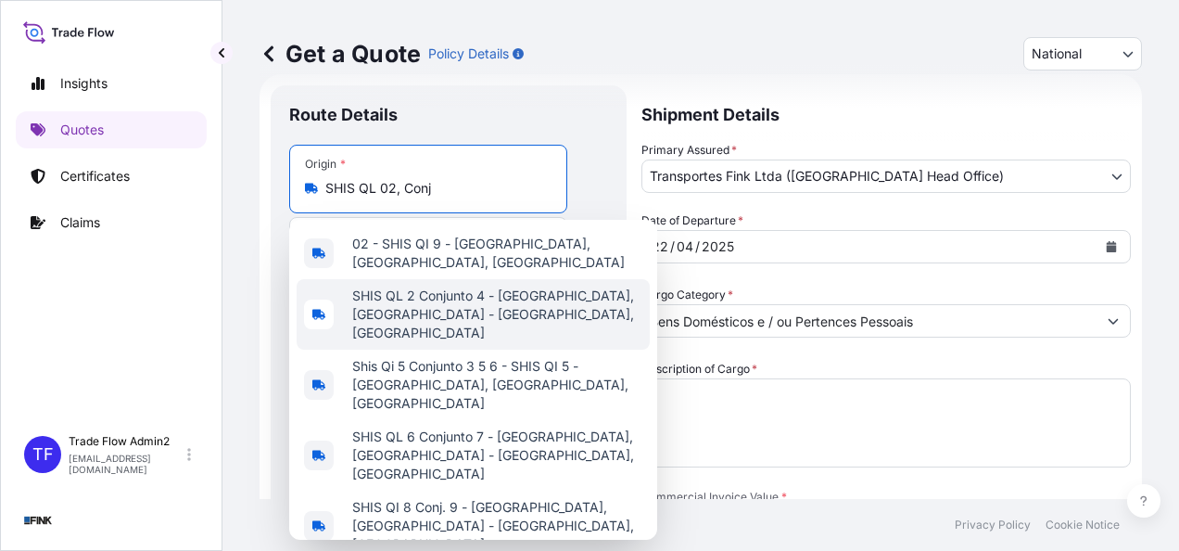
click at [475, 289] on span "SHIS QL 2 Conjunto 4 - [GEOGRAPHIC_DATA], [GEOGRAPHIC_DATA] - [GEOGRAPHIC_DATA]…" at bounding box center [497, 314] width 290 height 56
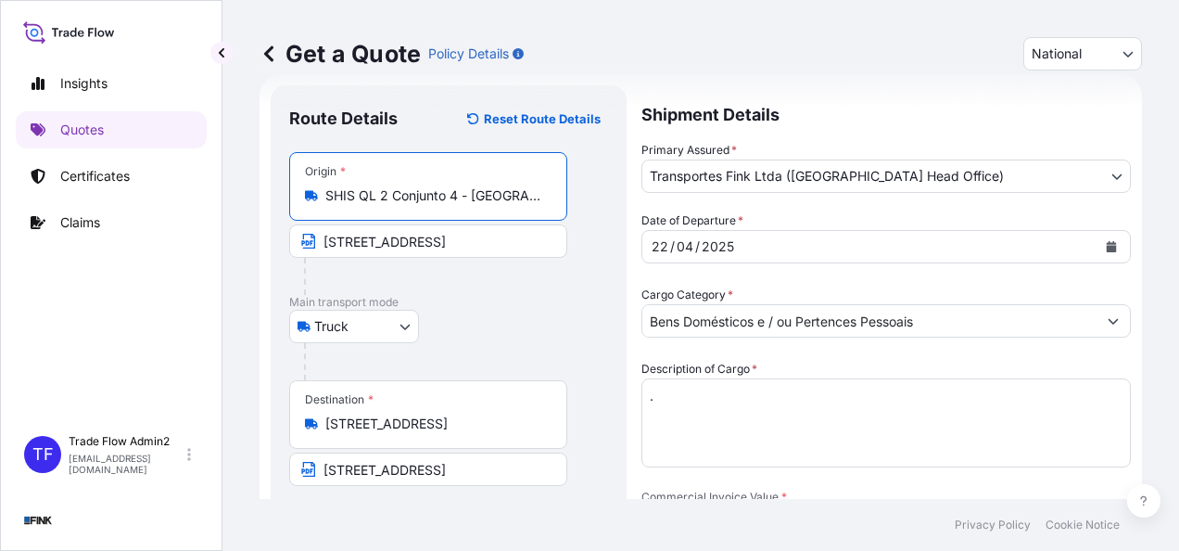
type input "SHIS QL 2 Conjunto 4 - [GEOGRAPHIC_DATA], [GEOGRAPHIC_DATA] - [GEOGRAPHIC_DATA]…"
click at [425, 252] on input "[STREET_ADDRESS]" at bounding box center [428, 240] width 278 height 33
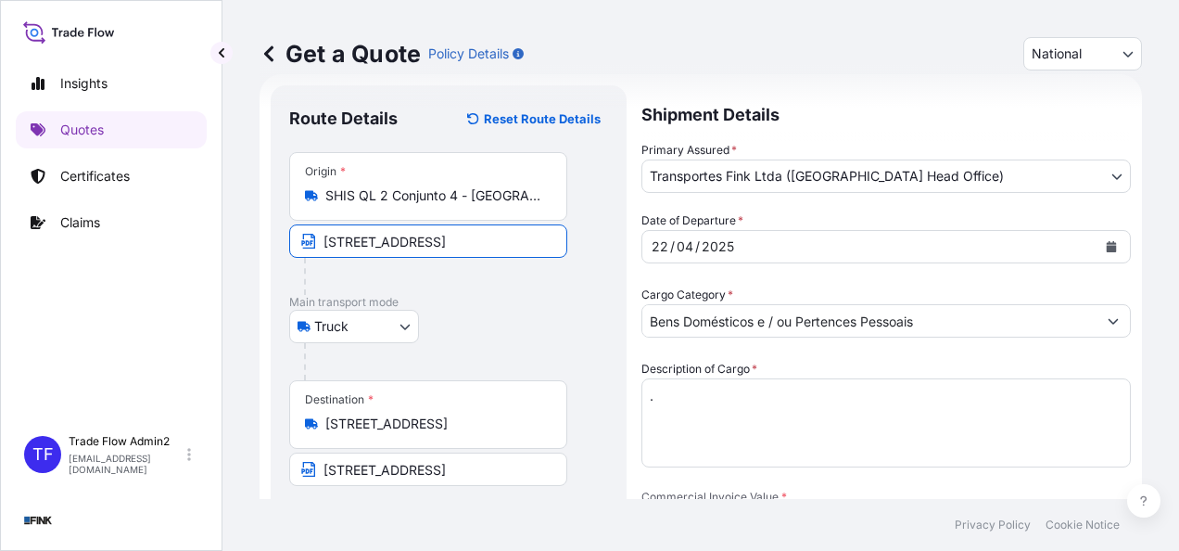
paste input "SHIS QL 02, Conjunto 04, Casa 17 – [GEOGRAPHIC_DATA] - [GEOGRAPHIC_DATA]"
type input "SHIS QL 02, Conjunto 04, Casa 17 – [GEOGRAPHIC_DATA] - [GEOGRAPHIC_DATA]"
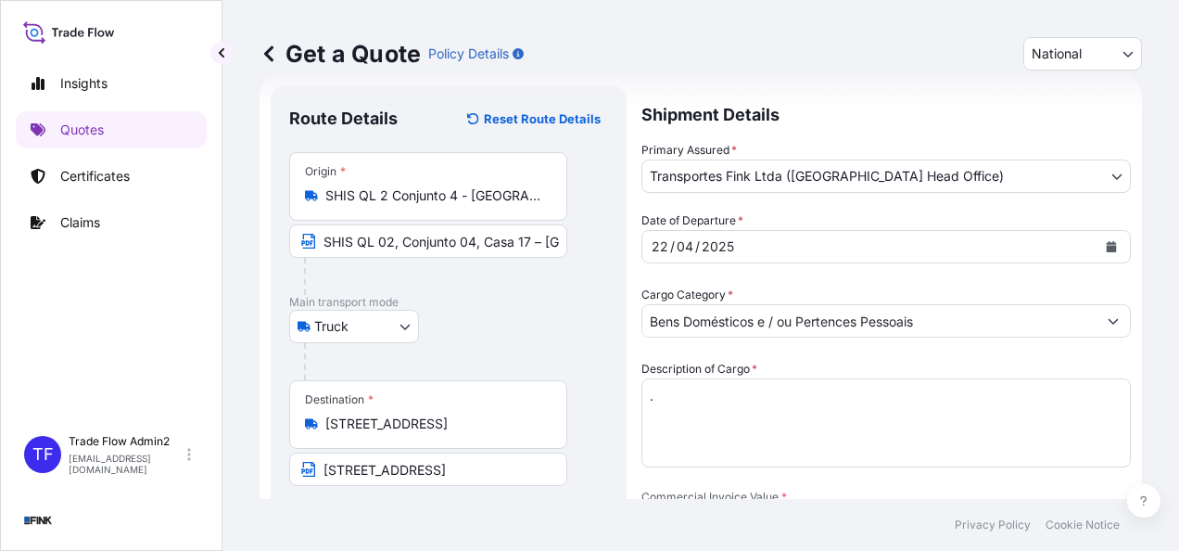
click at [501, 430] on input "[STREET_ADDRESS]" at bounding box center [434, 423] width 219 height 19
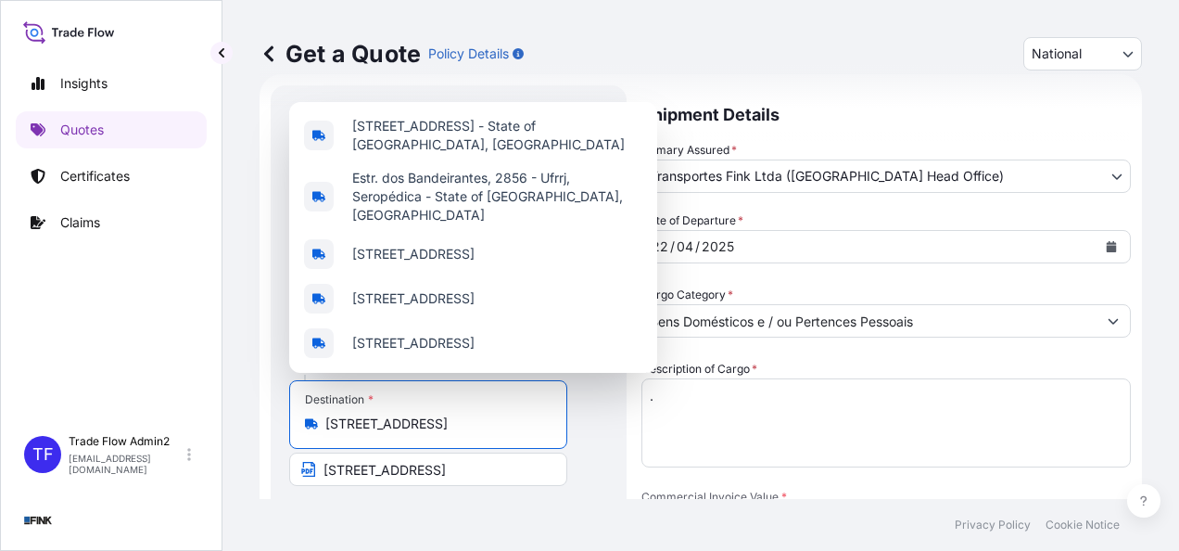
click at [501, 430] on input "[STREET_ADDRESS]" at bounding box center [434, 423] width 219 height 19
paste input "SQNW [GEOGRAPHIC_DATA], Apartamento 501 - Noroeste - [GEOGRAPHIC_DATA]"
type input "SQNW [GEOGRAPHIC_DATA], Apartamento 501 - Noroeste - [GEOGRAPHIC_DATA]"
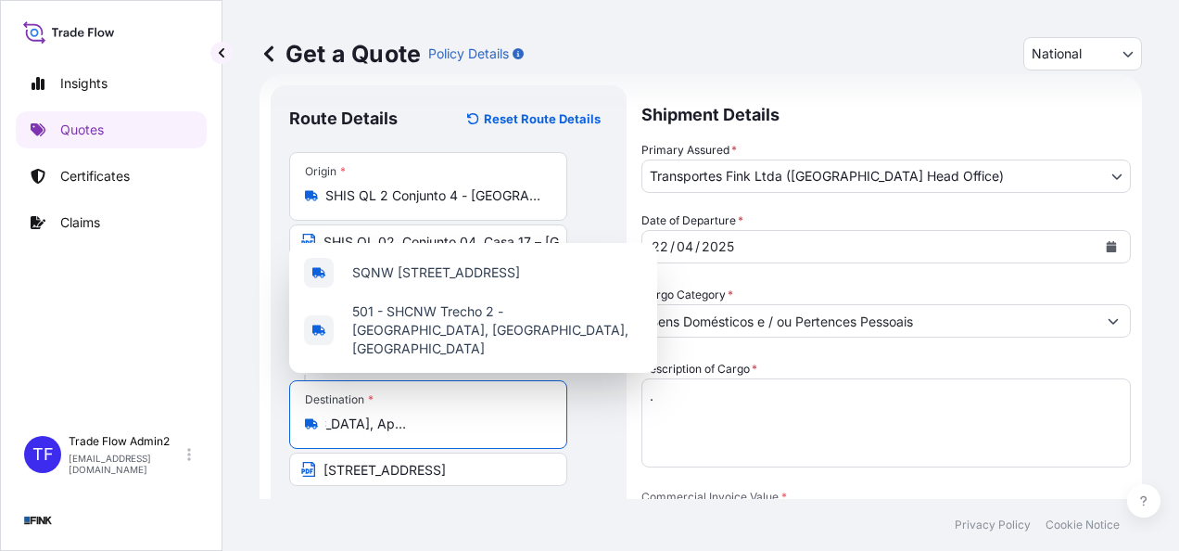
scroll to position [0, 140]
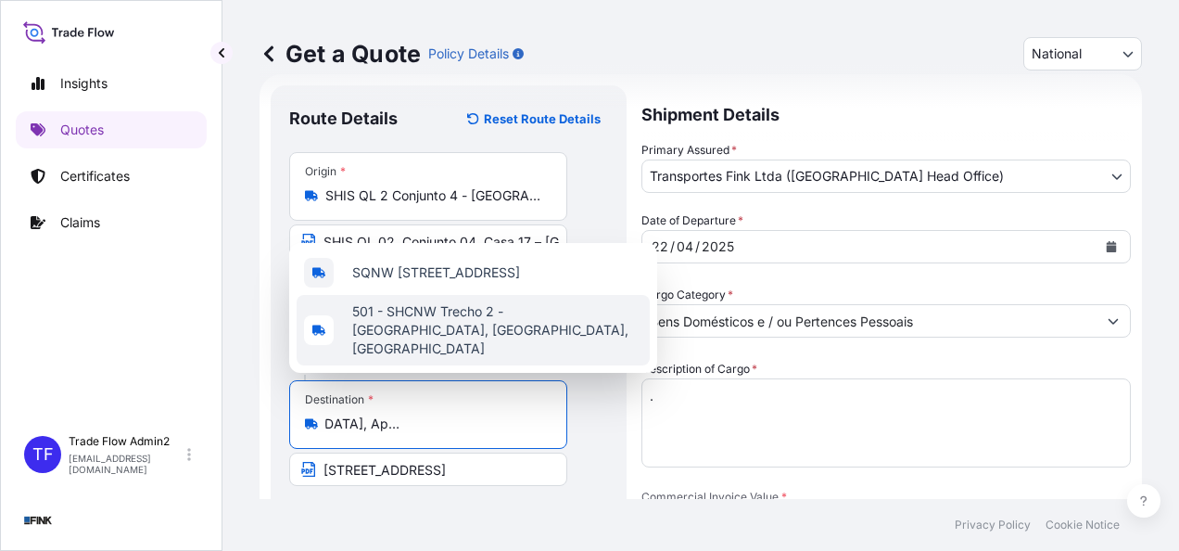
select select
select select "Truck"
select select "31747"
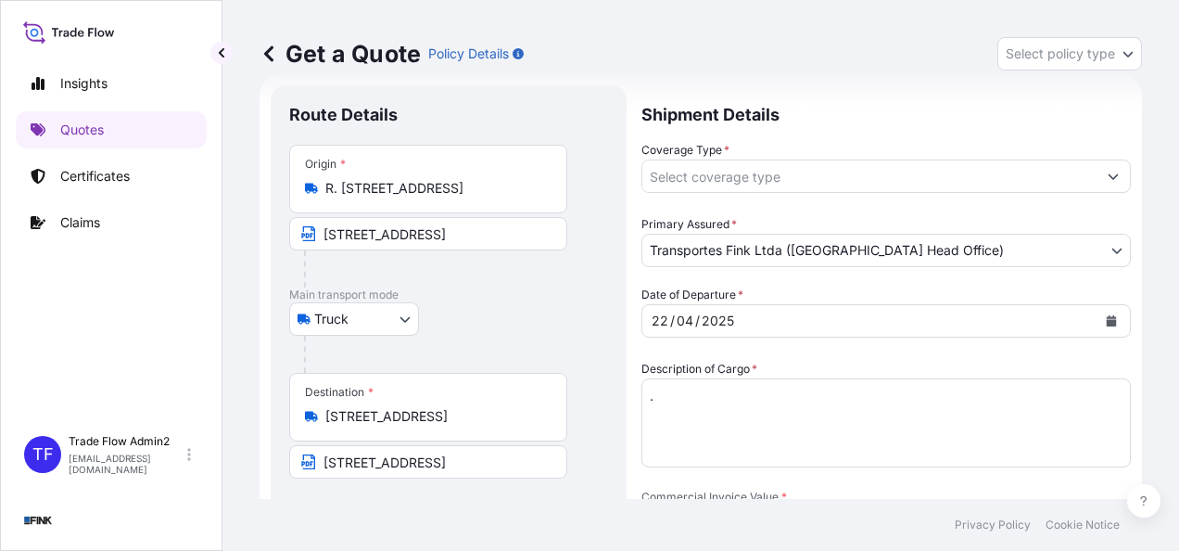
click at [439, 420] on input "[STREET_ADDRESS]" at bounding box center [434, 416] width 219 height 19
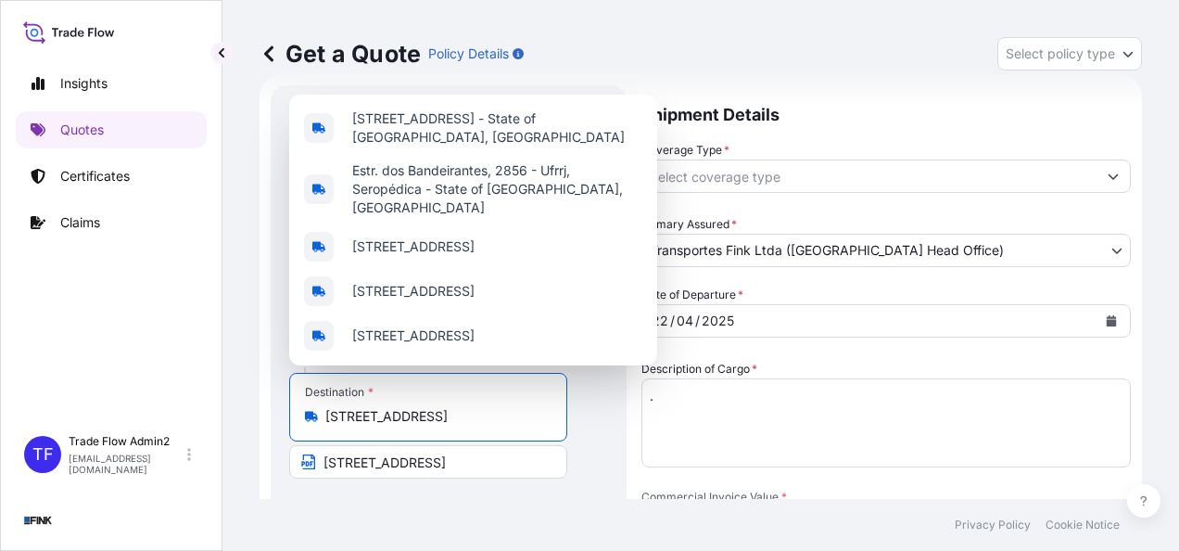
click at [439, 420] on input "[STREET_ADDRESS]" at bounding box center [434, 416] width 219 height 19
paste input "SQNW [GEOGRAPHIC_DATA], Apartamento 501 - Noroeste - [GEOGRAPHIC_DATA]"
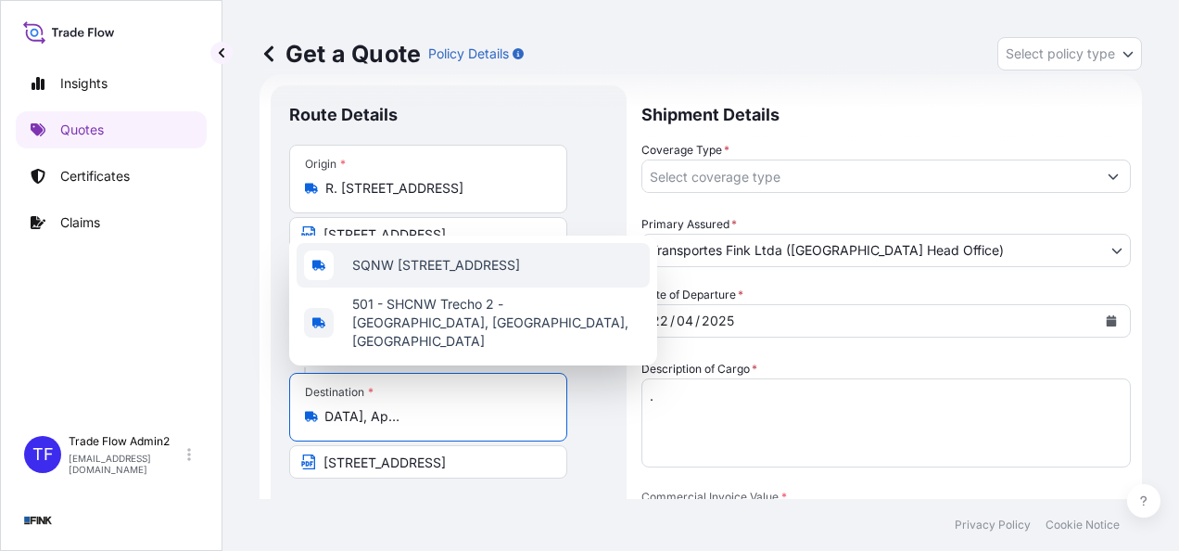
click at [473, 274] on span "SQNW [STREET_ADDRESS]" at bounding box center [436, 265] width 168 height 19
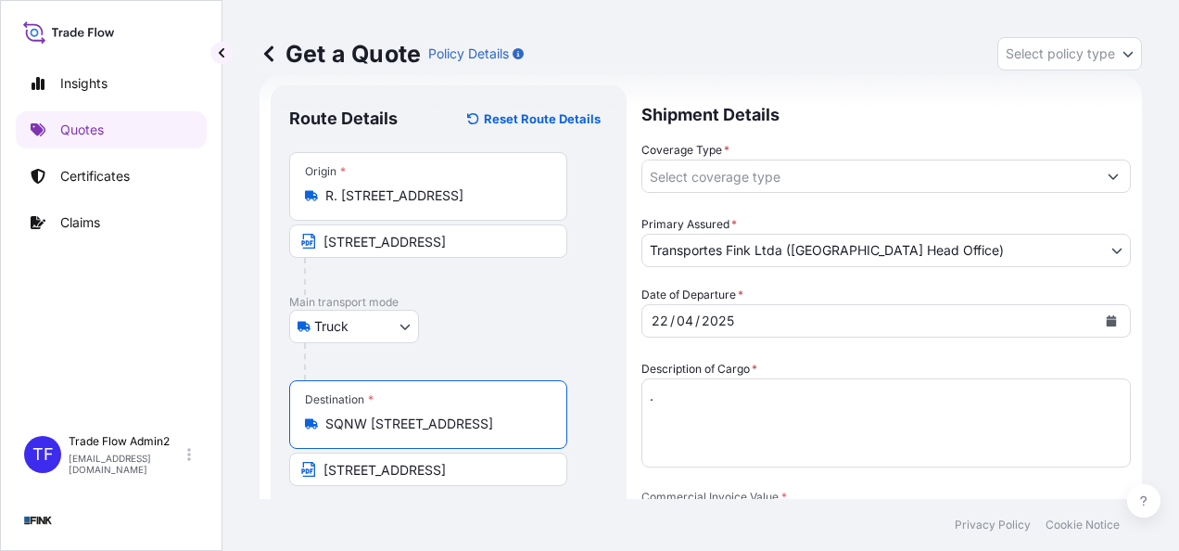
type input "SQNW [STREET_ADDRESS]"
click at [422, 466] on input "[STREET_ADDRESS]" at bounding box center [428, 468] width 278 height 33
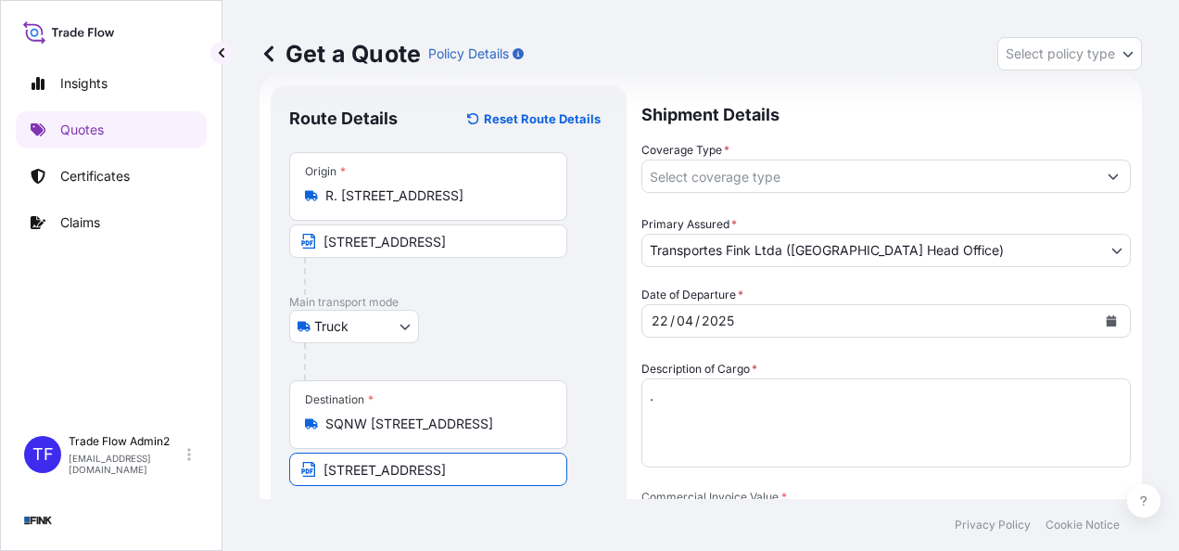
click at [422, 466] on input "[STREET_ADDRESS]" at bounding box center [428, 468] width 278 height 33
paste input "SQNW [GEOGRAPHIC_DATA], Apartamento 501 - Noroeste - [GEOGRAPHIC_DATA]"
type input "SQNW [GEOGRAPHIC_DATA], Apartamento 501 - Noroeste - [GEOGRAPHIC_DATA]"
click at [460, 537] on footer "Privacy Policy Cookie Notice" at bounding box center [700, 525] width 957 height 52
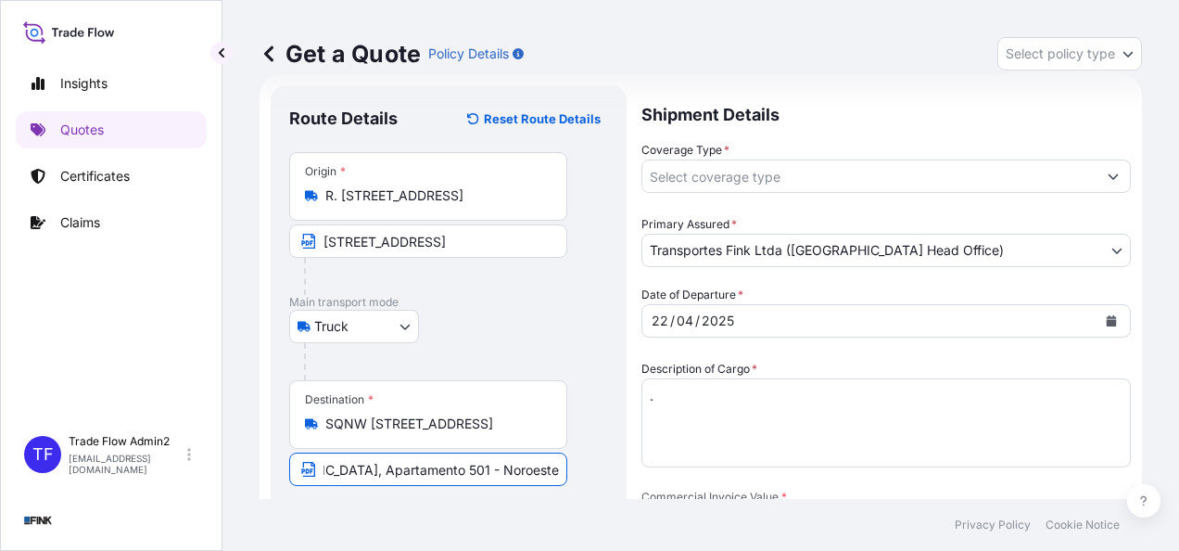
scroll to position [0, 0]
click at [449, 193] on input "R. [STREET_ADDRESS]" at bounding box center [434, 195] width 219 height 19
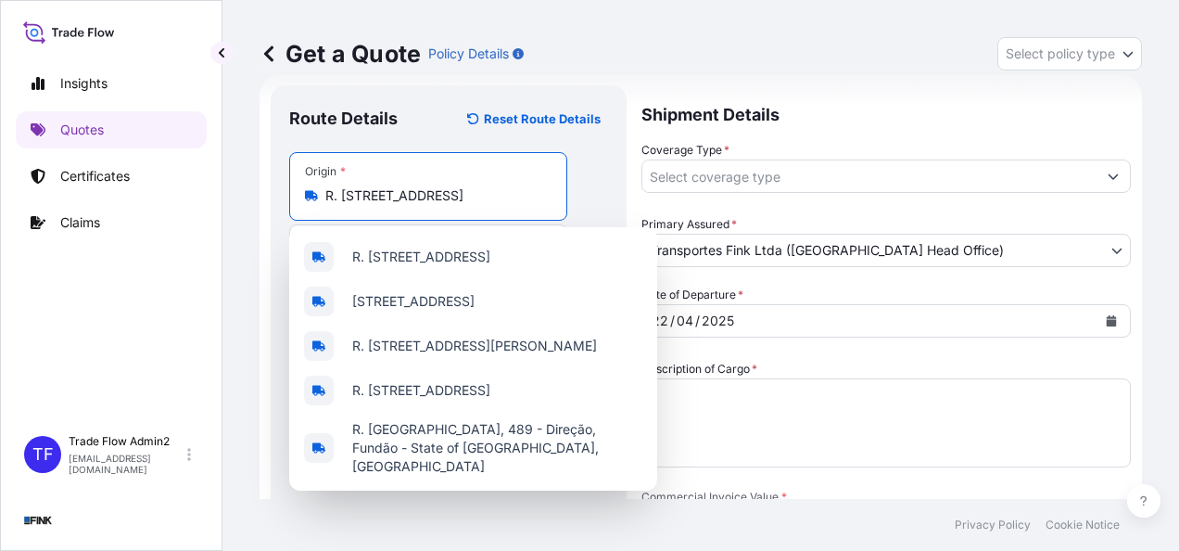
click at [449, 193] on input "R. [STREET_ADDRESS]" at bounding box center [434, 195] width 219 height 19
paste input "SHIS QL 02, Conjunto 04, Casa 17 – [GEOGRAPHIC_DATA] - [GEOGRAPHIC_DATA]"
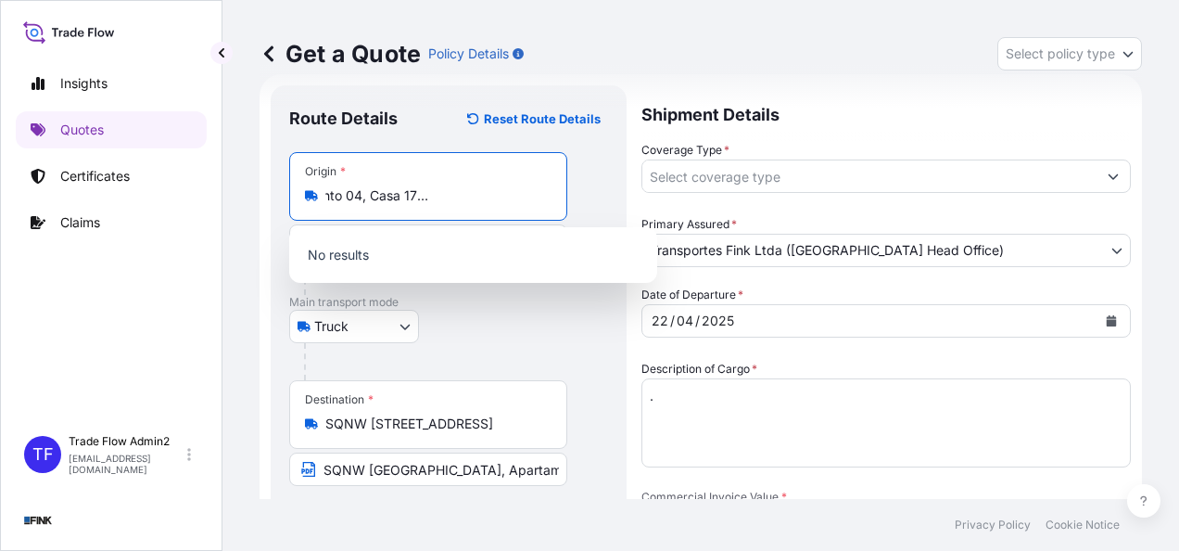
drag, startPoint x: 374, startPoint y: 195, endPoint x: 610, endPoint y: 206, distance: 235.7
click at [610, 206] on div "Route Details Reset Route Details Place of loading Road / [GEOGRAPHIC_DATA] / I…" at bounding box center [449, 524] width 356 height 879
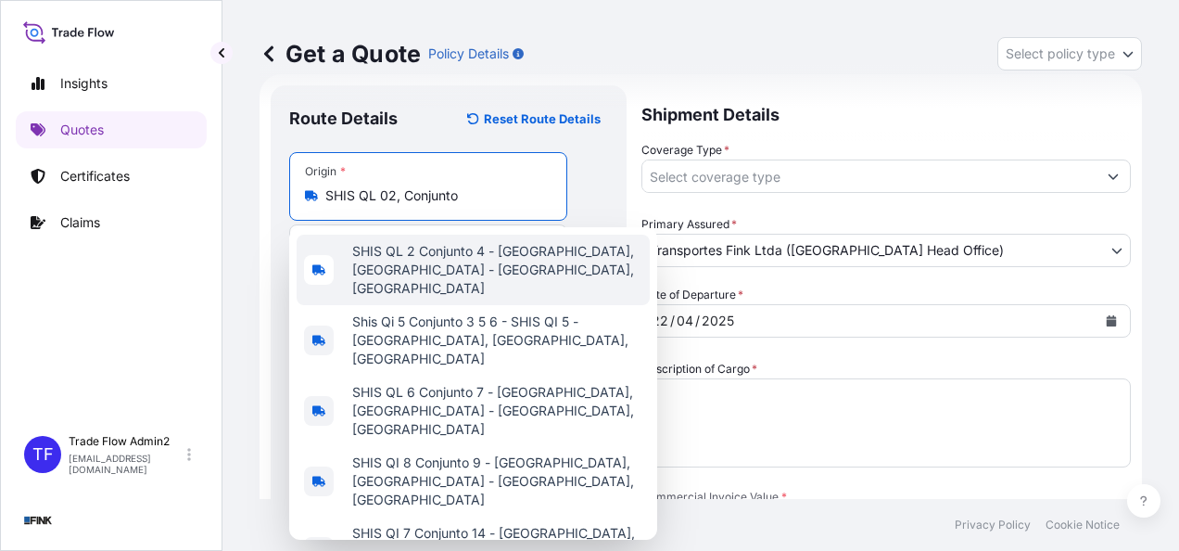
click at [421, 255] on span "SHIS QL 2 Conjunto 4 - [GEOGRAPHIC_DATA], [GEOGRAPHIC_DATA] - [GEOGRAPHIC_DATA]…" at bounding box center [497, 270] width 290 height 56
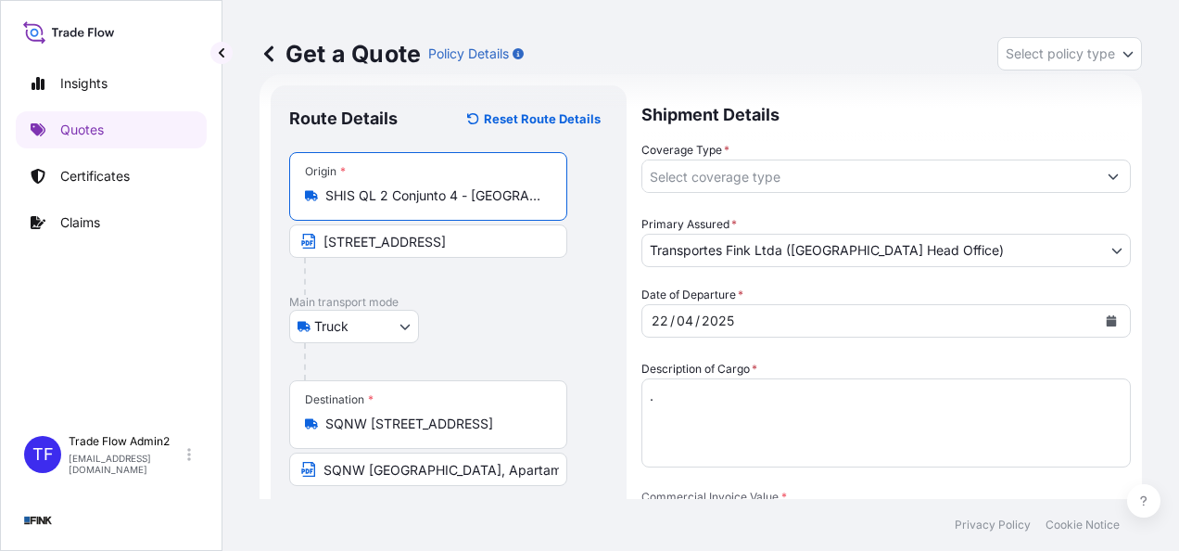
type input "SHIS QL 2 Conjunto 4 - [GEOGRAPHIC_DATA], [GEOGRAPHIC_DATA] - [GEOGRAPHIC_DATA]…"
click at [358, 237] on input "[STREET_ADDRESS]" at bounding box center [428, 240] width 278 height 33
paste input "SHIS QL 02, Conjunto 04, Casa 17 – [GEOGRAPHIC_DATA] - [GEOGRAPHIC_DATA]"
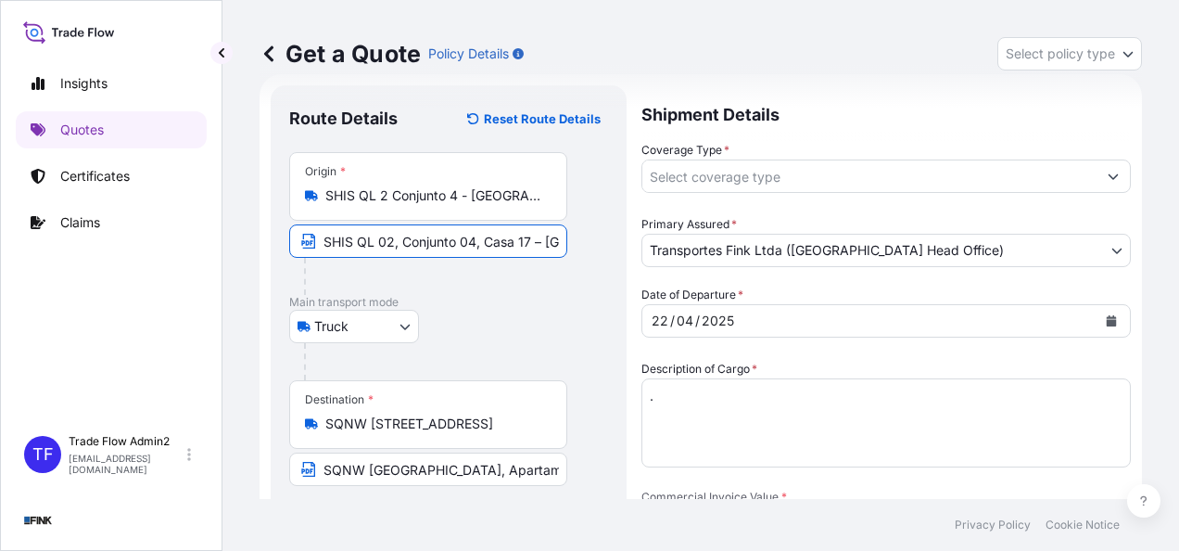
scroll to position [0, 99]
type input "SHIS QL 02, Conjunto 04, Casa 17 – [GEOGRAPHIC_DATA] - [GEOGRAPHIC_DATA]"
click at [451, 323] on div "Truck Truck Air Vessel" at bounding box center [448, 326] width 319 height 33
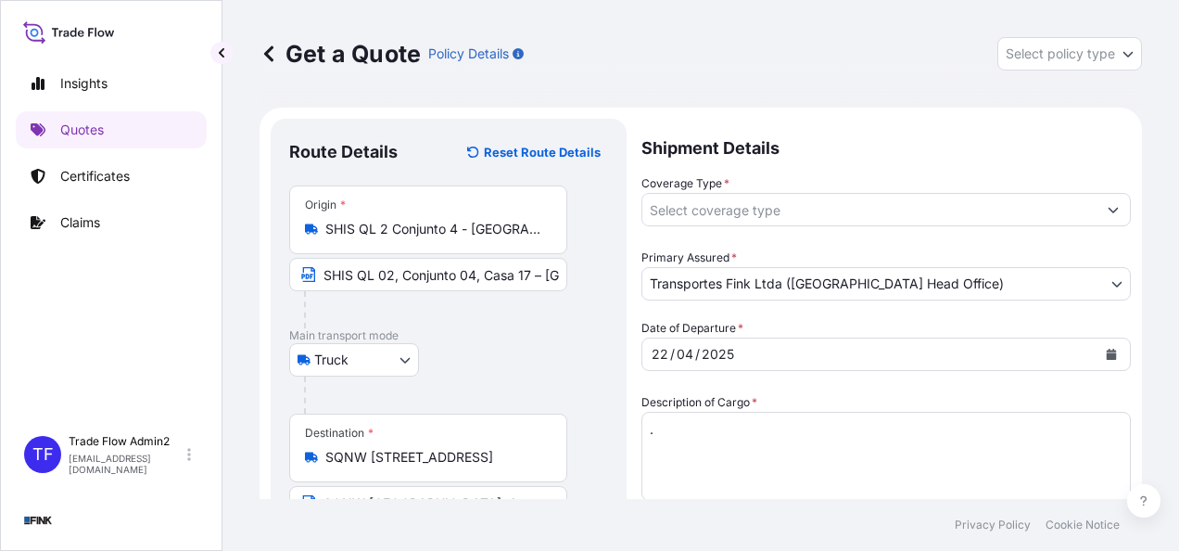
click at [801, 218] on input "Coverage Type *" at bounding box center [869, 209] width 454 height 33
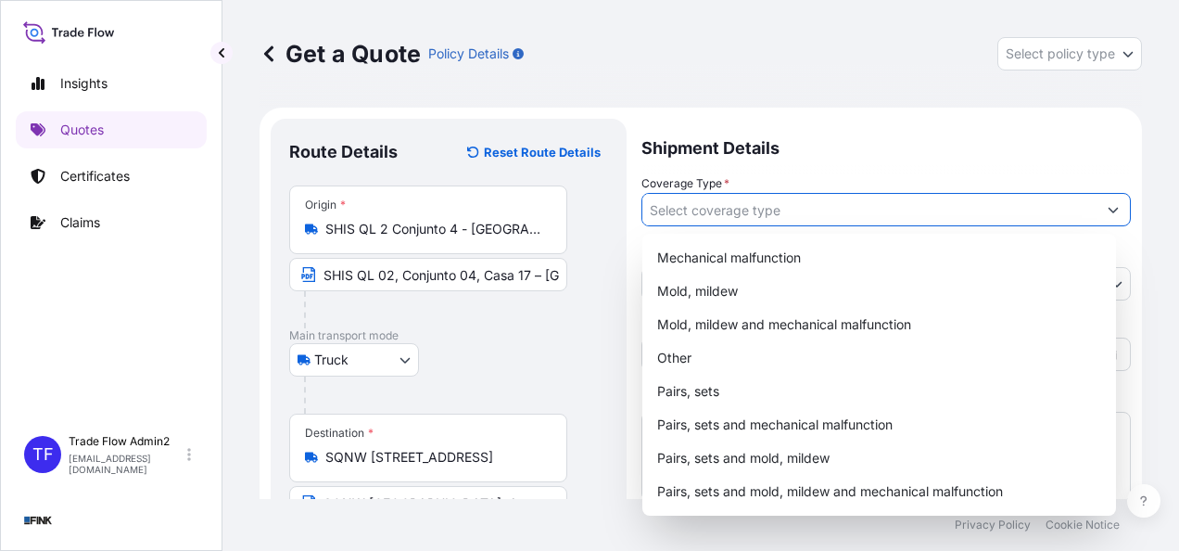
click at [839, 135] on p "Shipment Details" at bounding box center [885, 147] width 489 height 56
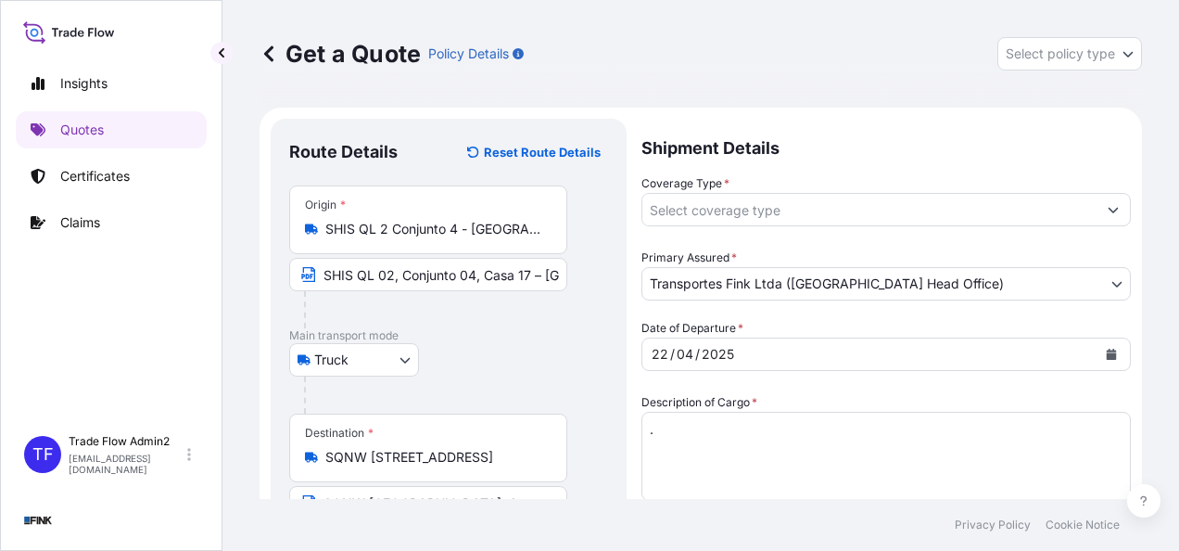
click at [1035, 59] on span "Select policy type" at bounding box center [1060, 53] width 109 height 19
click at [1006, 56] on span "Select policy type" at bounding box center [1060, 53] width 109 height 19
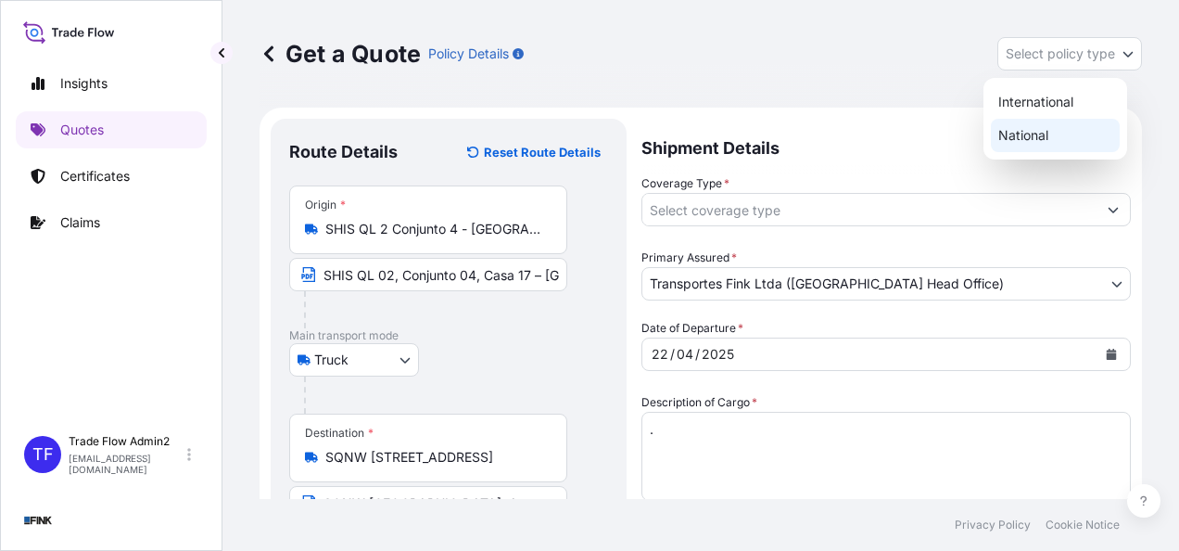
click at [1018, 130] on div "National" at bounding box center [1055, 135] width 129 height 33
select select "national"
select select "Truck"
select select "31747"
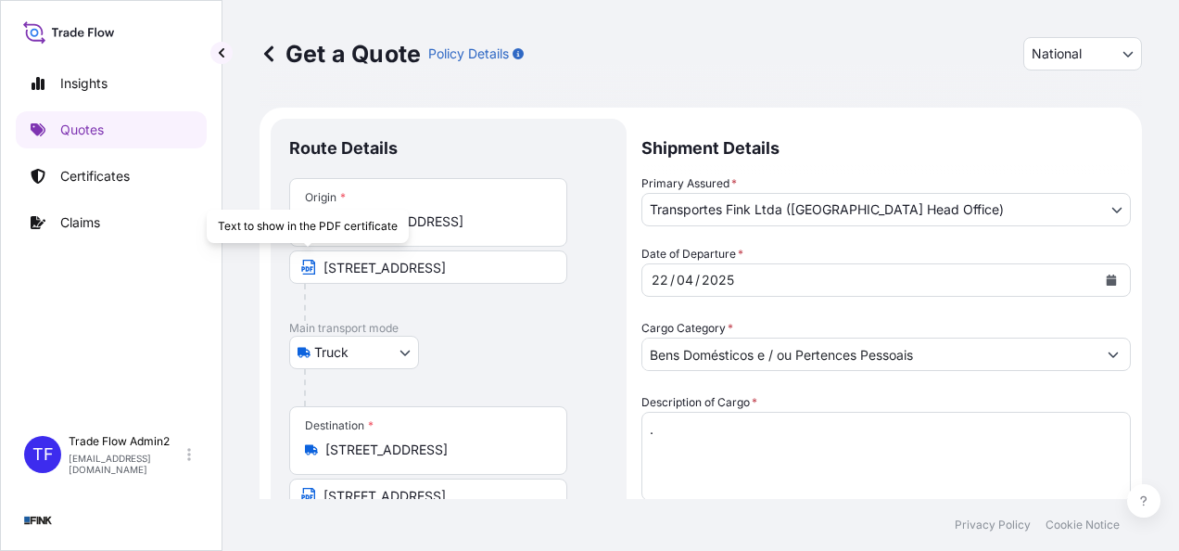
click at [465, 226] on input "R. [STREET_ADDRESS]" at bounding box center [434, 221] width 219 height 19
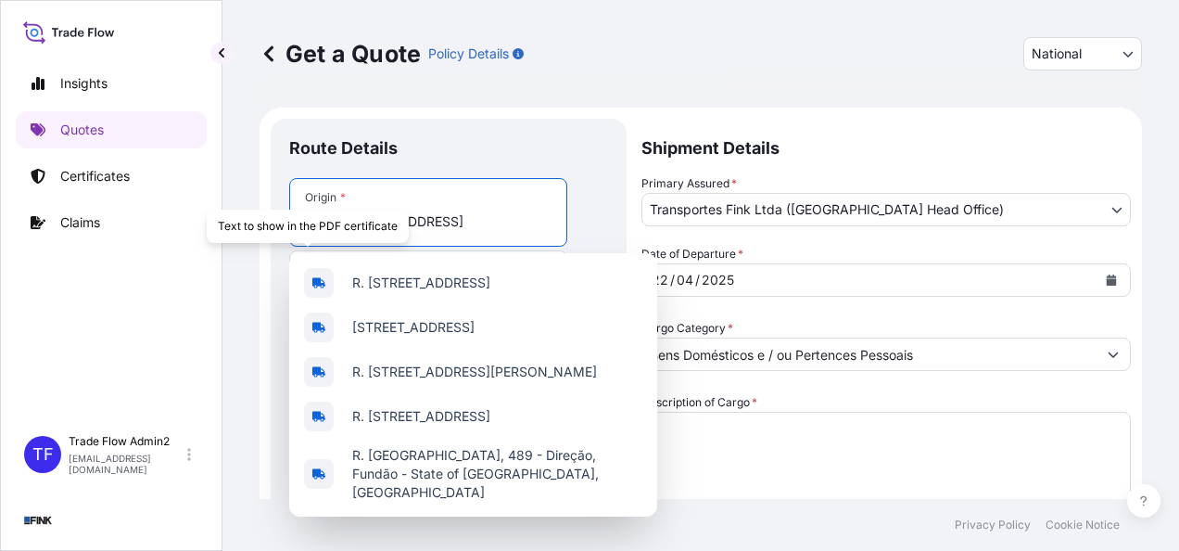
click at [465, 226] on input "R. [STREET_ADDRESS]" at bounding box center [434, 221] width 219 height 19
paste input "SHIS QL 02, Conjunto 04, Casa 17 – [GEOGRAPHIC_DATA] - [GEOGRAPHIC_DATA]"
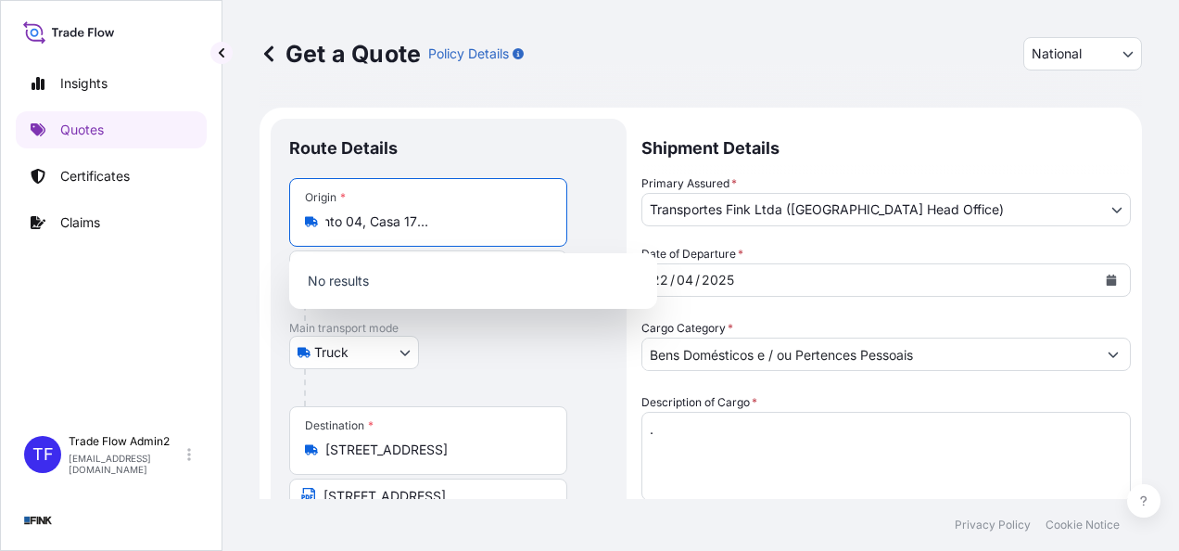
drag, startPoint x: 371, startPoint y: 219, endPoint x: 573, endPoint y: 255, distance: 205.3
click at [573, 255] on body "5 options available. 0 options available. Insights Quotes Certificates Claims T…" at bounding box center [589, 275] width 1179 height 551
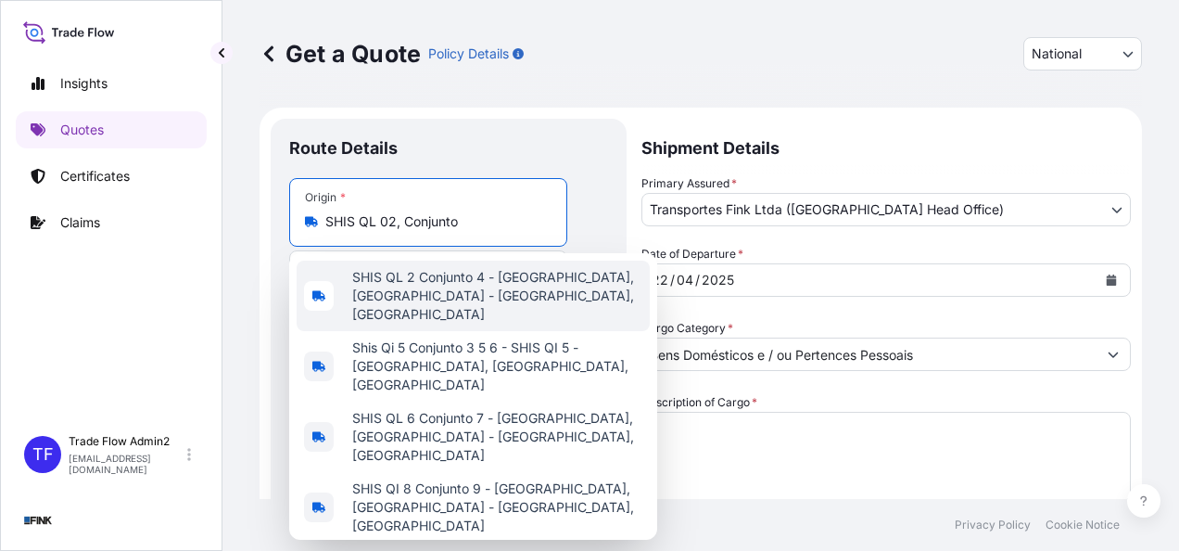
click at [573, 284] on span "SHIS QL 2 Conjunto 4 - [GEOGRAPHIC_DATA], [GEOGRAPHIC_DATA] - [GEOGRAPHIC_DATA]…" at bounding box center [497, 296] width 290 height 56
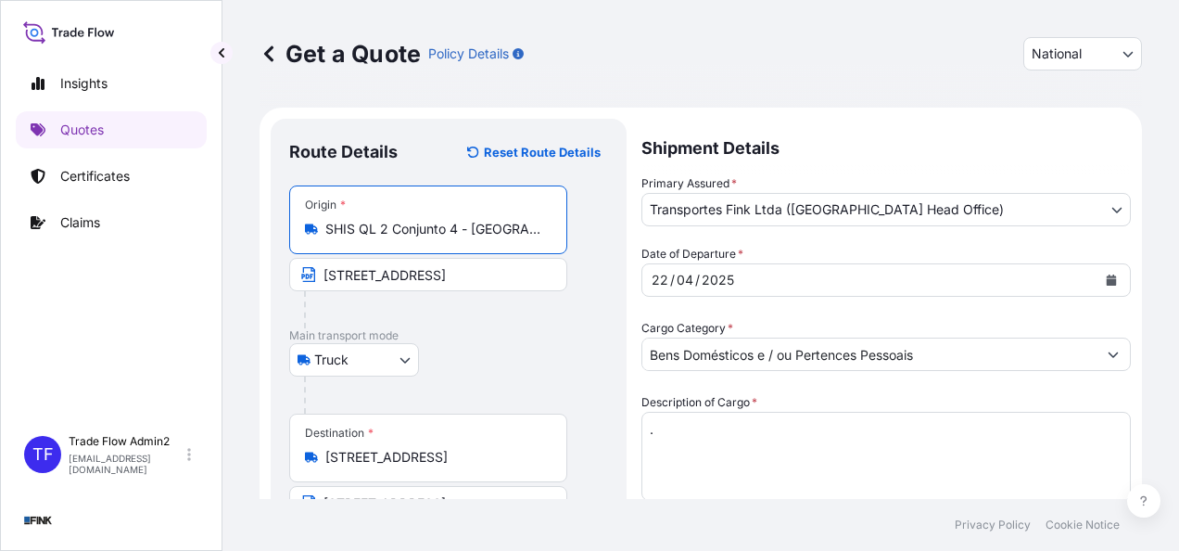
type input "SHIS QL 2 Conjunto 4 - [GEOGRAPHIC_DATA], [GEOGRAPHIC_DATA] - [GEOGRAPHIC_DATA]…"
click at [471, 271] on input "[STREET_ADDRESS]" at bounding box center [428, 274] width 278 height 33
paste input "SHIS QL 02, Conjunto 04, Casa 17 – [GEOGRAPHIC_DATA] - [GEOGRAPHIC_DATA]"
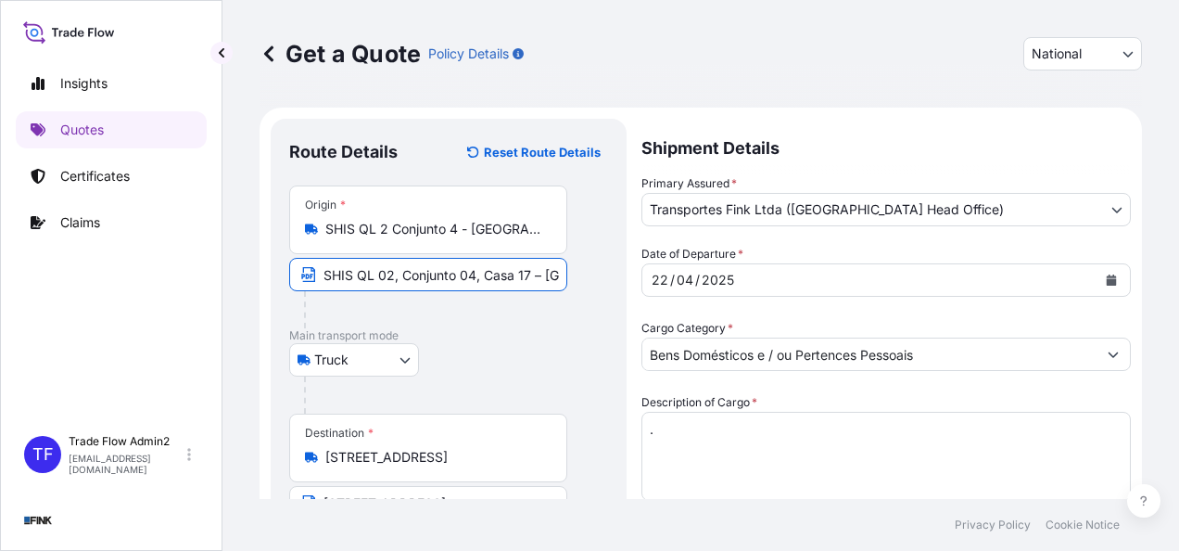
scroll to position [0, 99]
type input "SHIS QL 02, Conjunto 04, Casa 17 – [GEOGRAPHIC_DATA] - [GEOGRAPHIC_DATA]"
click at [469, 343] on div "Truck Truck" at bounding box center [448, 359] width 319 height 33
click at [510, 466] on div "Destination * [STREET_ADDRESS]" at bounding box center [428, 447] width 278 height 69
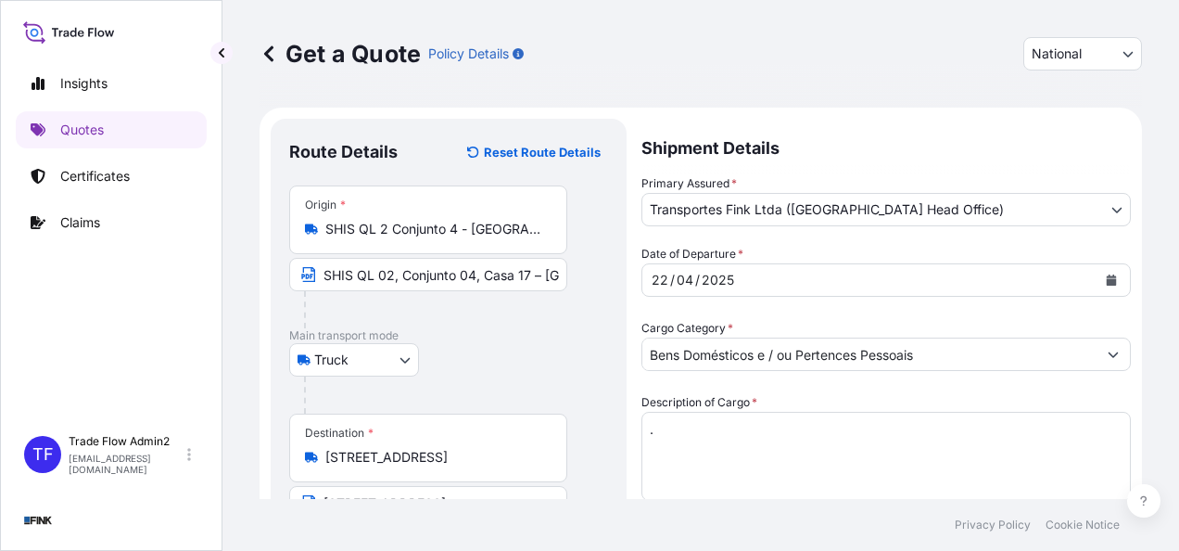
click at [510, 466] on input "[STREET_ADDRESS]" at bounding box center [434, 457] width 219 height 19
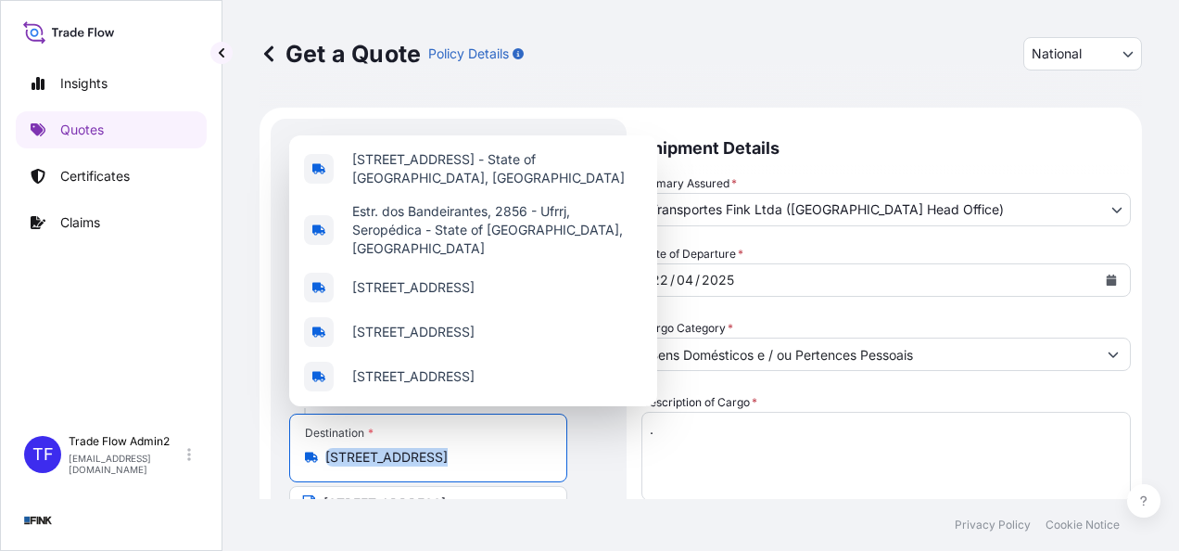
click at [510, 466] on div "Destination * [STREET_ADDRESS]" at bounding box center [428, 447] width 278 height 69
click at [510, 466] on input "[STREET_ADDRESS]" at bounding box center [434, 457] width 219 height 19
click at [510, 466] on div "Destination * [STREET_ADDRESS]" at bounding box center [428, 447] width 278 height 69
click at [510, 466] on input "[STREET_ADDRESS]" at bounding box center [434, 457] width 219 height 19
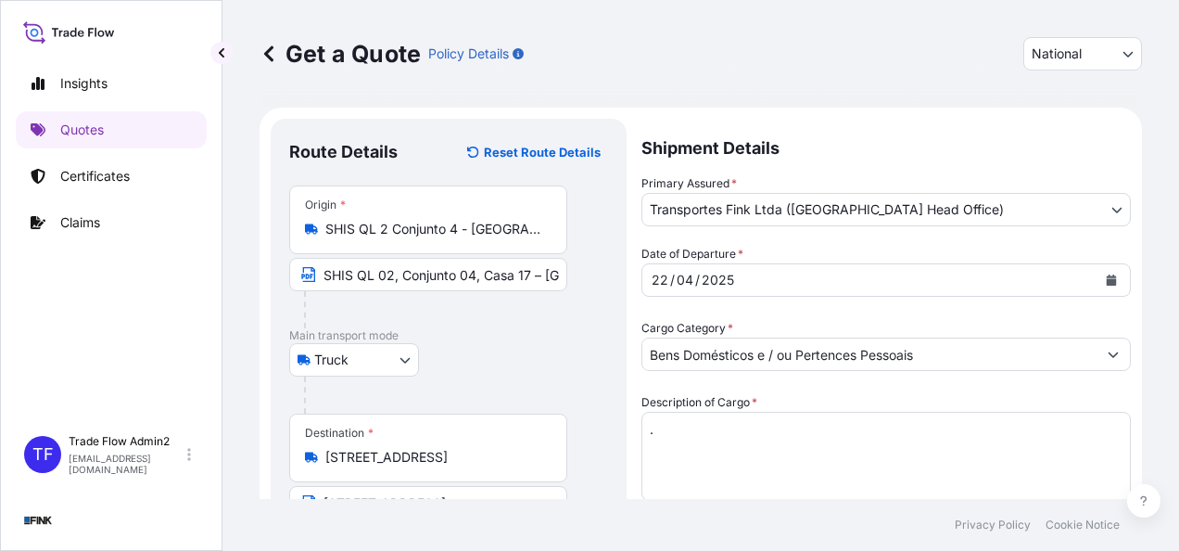
drag, startPoint x: 510, startPoint y: 466, endPoint x: 484, endPoint y: 455, distance: 28.2
click at [484, 455] on input "[STREET_ADDRESS]" at bounding box center [434, 457] width 219 height 19
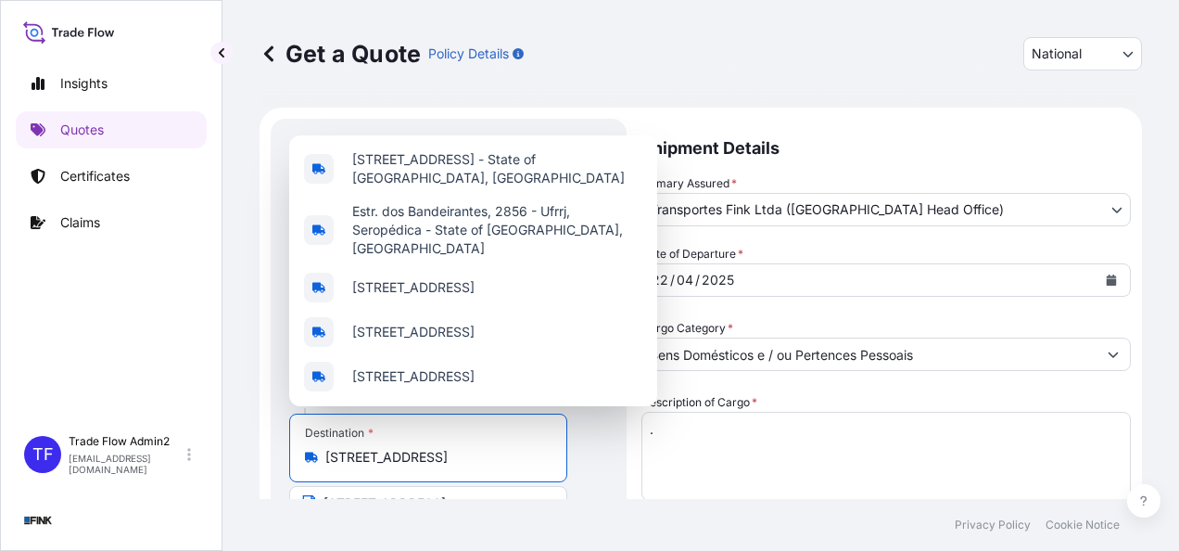
click at [484, 455] on input "[STREET_ADDRESS]" at bounding box center [434, 457] width 219 height 19
paste input "SQNW [GEOGRAPHIC_DATA], Apartamento 501 - Noroeste - [GEOGRAPHIC_DATA]"
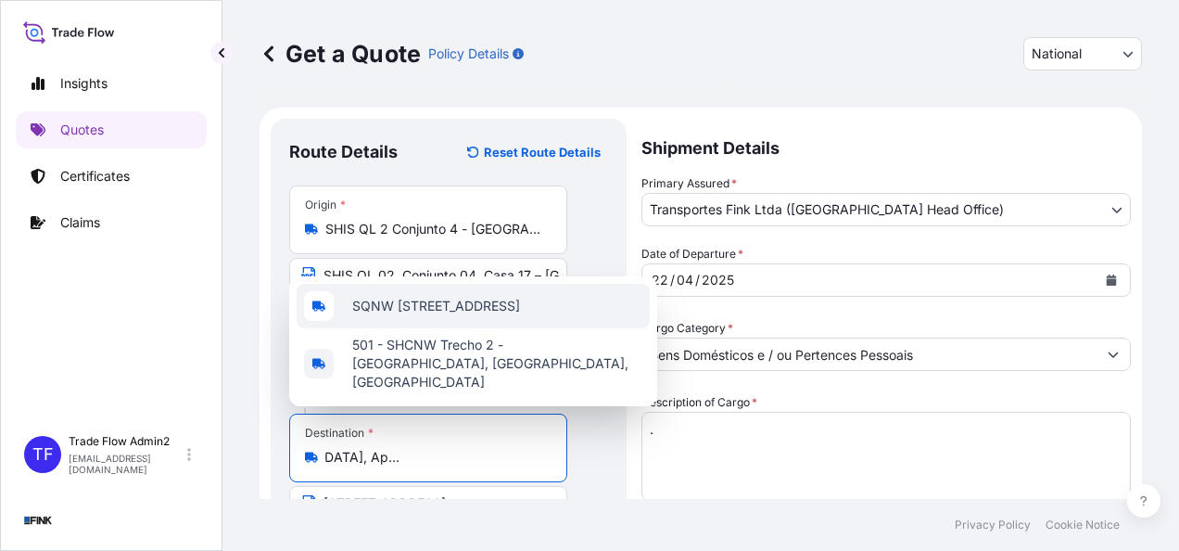
click at [432, 315] on span "SQNW [STREET_ADDRESS]" at bounding box center [436, 306] width 168 height 19
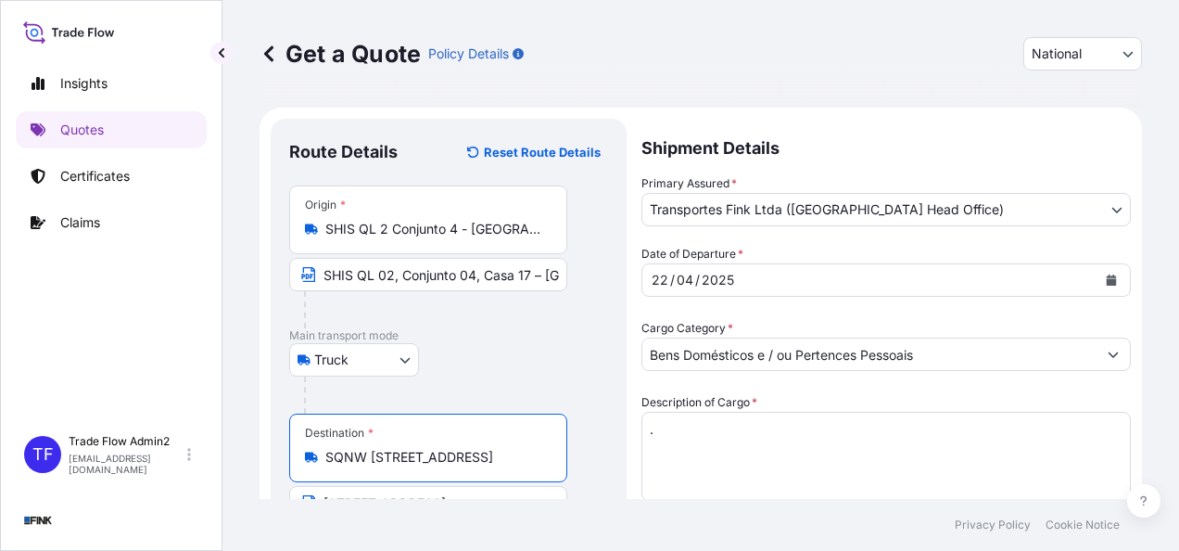
scroll to position [86, 0]
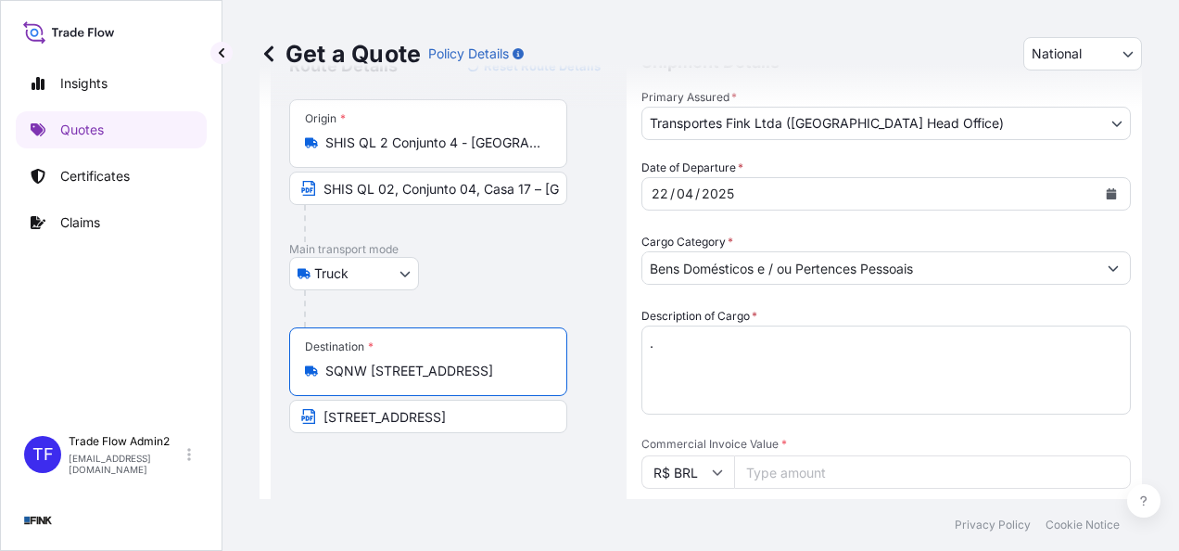
type input "SQNW [STREET_ADDRESS]"
click at [384, 417] on input "[STREET_ADDRESS]" at bounding box center [428, 415] width 278 height 33
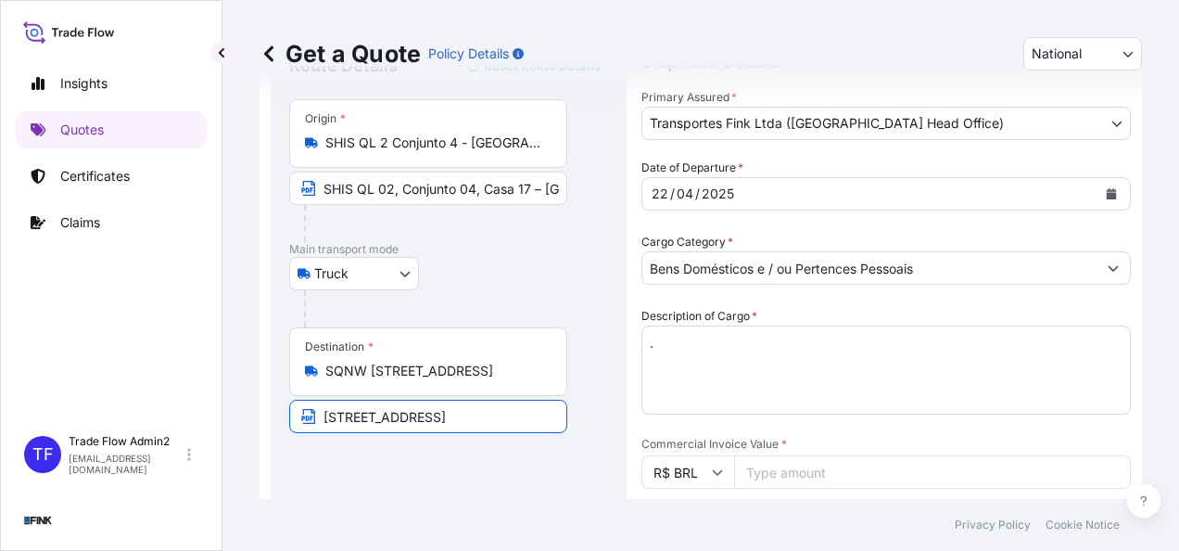
paste input "SQNW [GEOGRAPHIC_DATA], Apartamento 501 - Noroeste - [GEOGRAPHIC_DATA]"
type input "SQNW [GEOGRAPHIC_DATA], Apartamento 501 - Noroeste - [GEOGRAPHIC_DATA]"
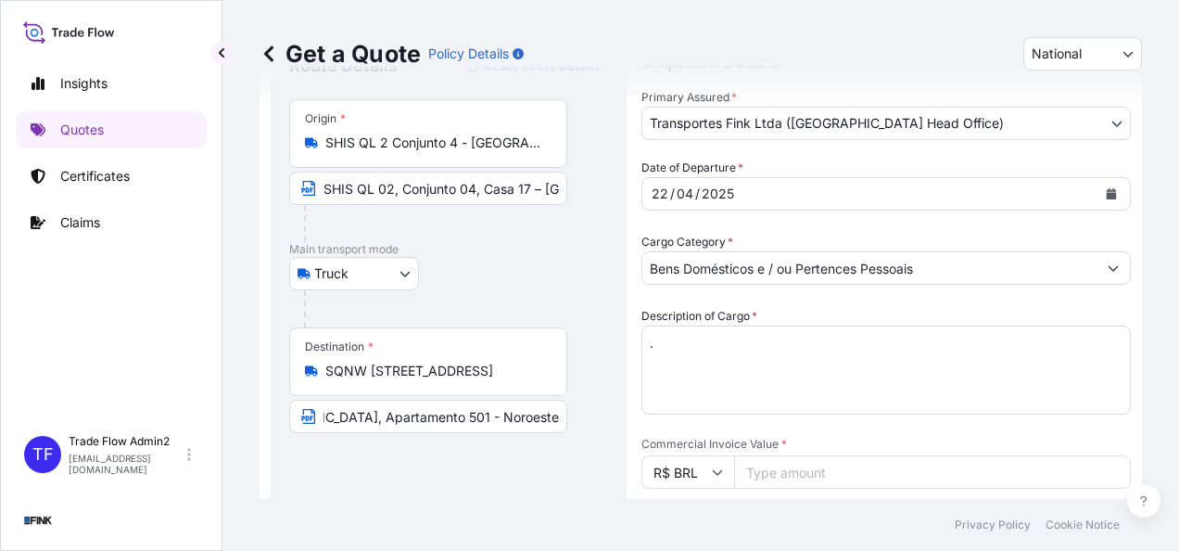
click at [423, 465] on div "Route Details Reset Route Details Place of loading Road / [GEOGRAPHIC_DATA] / I…" at bounding box center [448, 472] width 319 height 842
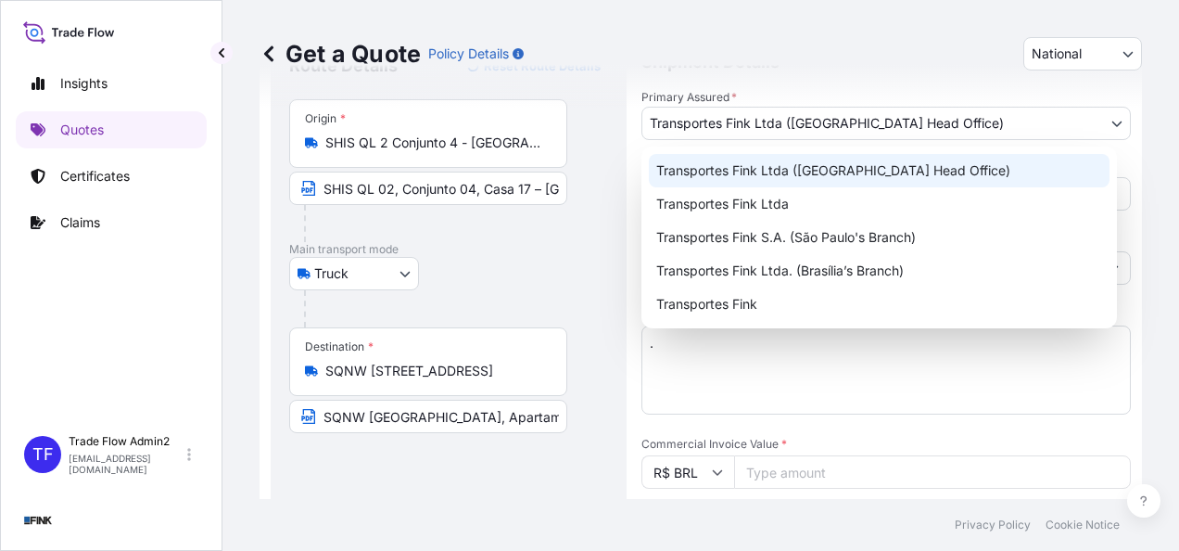
click at [895, 122] on body "Insights Quotes Certificates Claims TF Trade Flow Admin2 [EMAIL_ADDRESS][DOMAIN…" at bounding box center [589, 275] width 1179 height 551
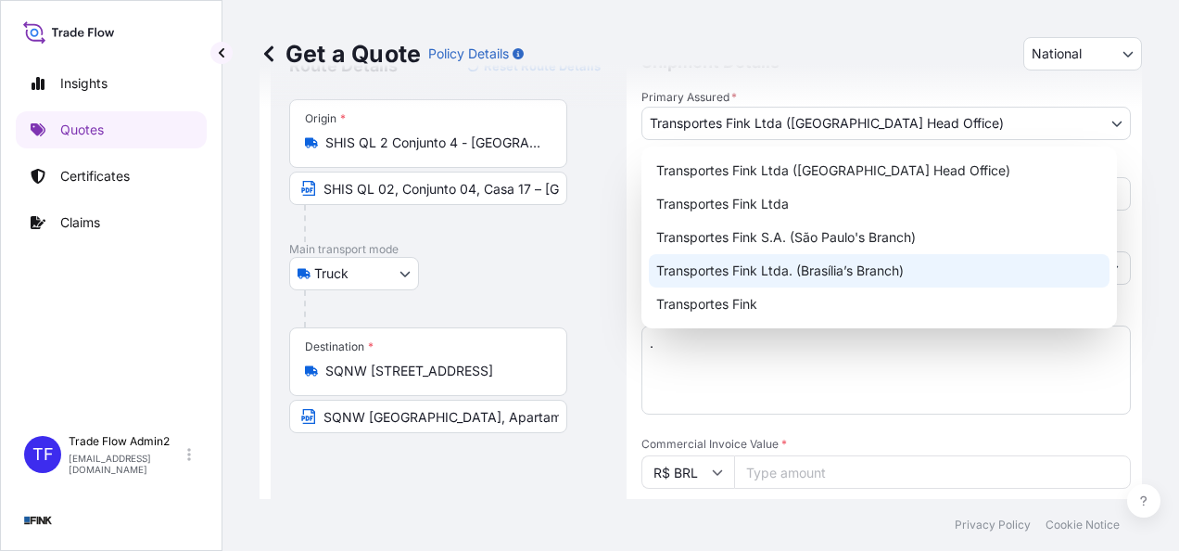
click at [843, 273] on div "Transportes Fink Ltda. (Brasília’s Branch)" at bounding box center [879, 270] width 461 height 33
select select "32184"
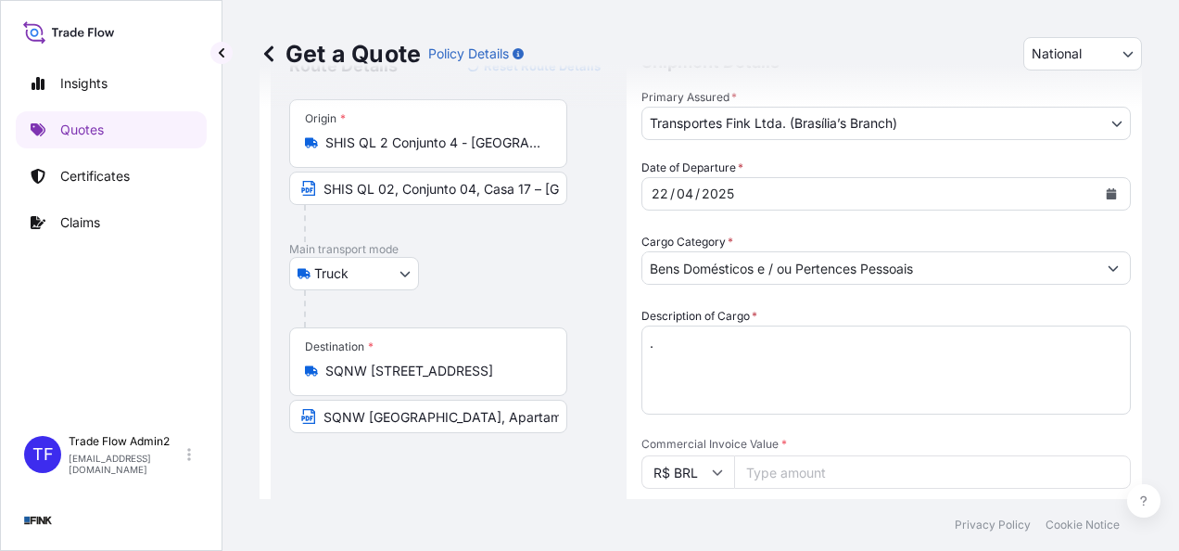
click at [917, 180] on div "[DATE]" at bounding box center [869, 193] width 454 height 33
click at [918, 196] on div "[DATE]" at bounding box center [869, 193] width 454 height 33
click at [1080, 191] on div "[DATE]" at bounding box center [869, 193] width 454 height 33
click at [1098, 198] on button "Calendar" at bounding box center [1112, 194] width 30 height 30
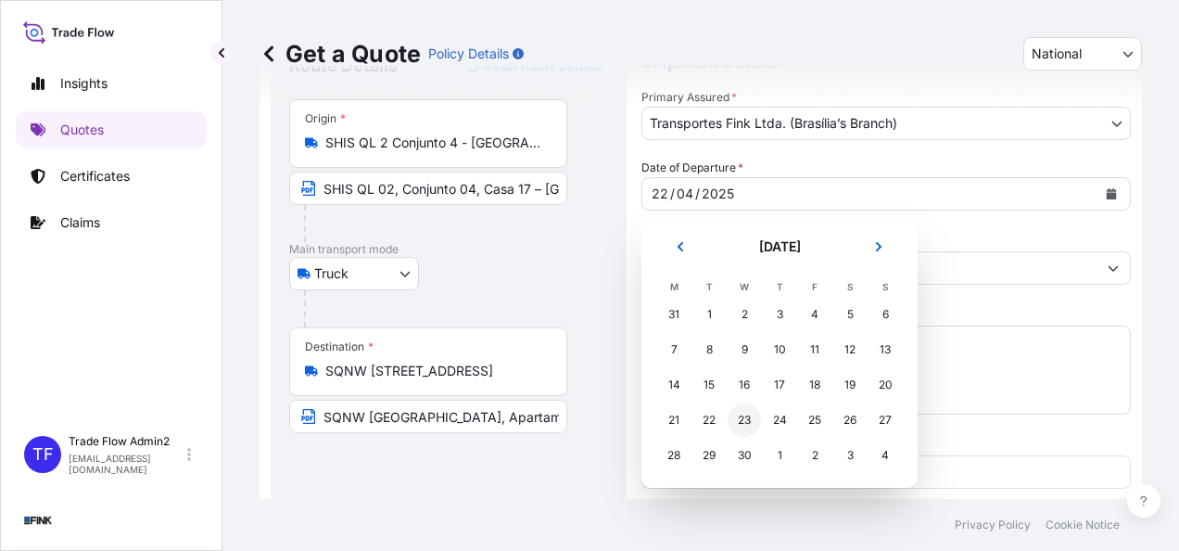
click at [736, 421] on div "23" at bounding box center [744, 419] width 33 height 33
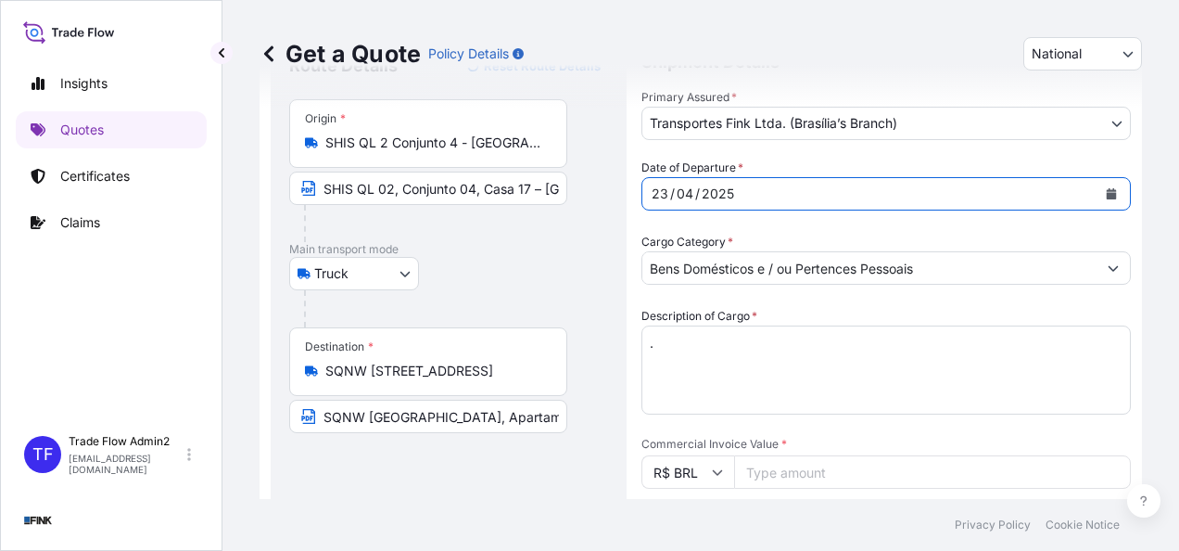
click at [582, 261] on div "Truck Truck" at bounding box center [448, 273] width 319 height 33
click at [777, 481] on input "Commercial Invoice Value *" at bounding box center [932, 471] width 397 height 33
paste input "47000.00"
type input "47000.00"
click at [590, 478] on div "Route Details Reset Route Details Place of loading Road / [GEOGRAPHIC_DATA] / I…" at bounding box center [448, 472] width 319 height 842
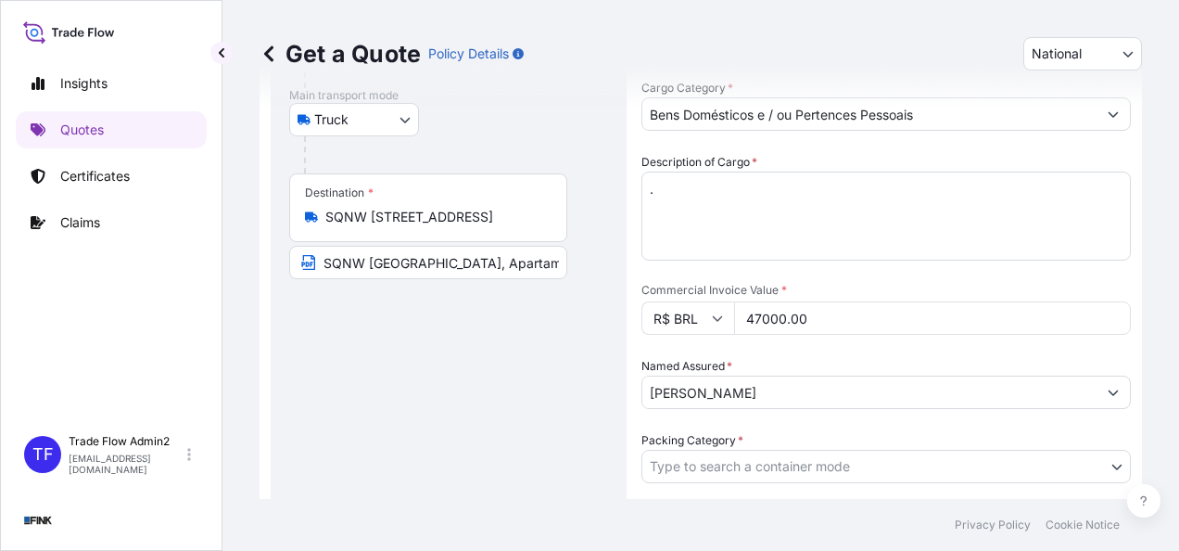
scroll to position [347, 0]
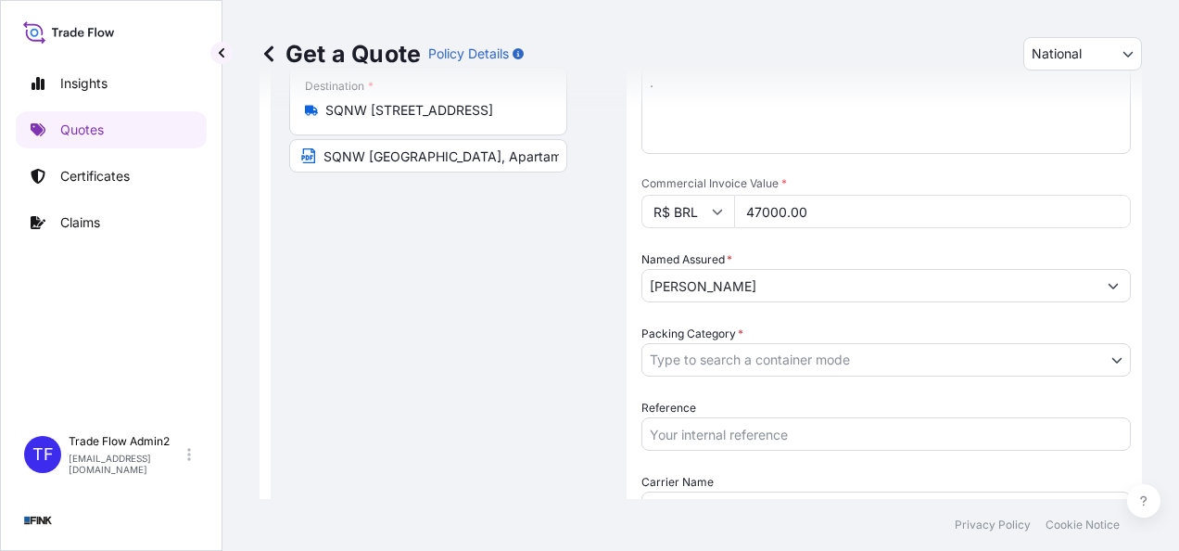
click at [801, 287] on input "[PERSON_NAME]" at bounding box center [869, 285] width 454 height 33
click at [801, 287] on input "[PERSON_NAME]" at bounding box center [862, 285] width 440 height 33
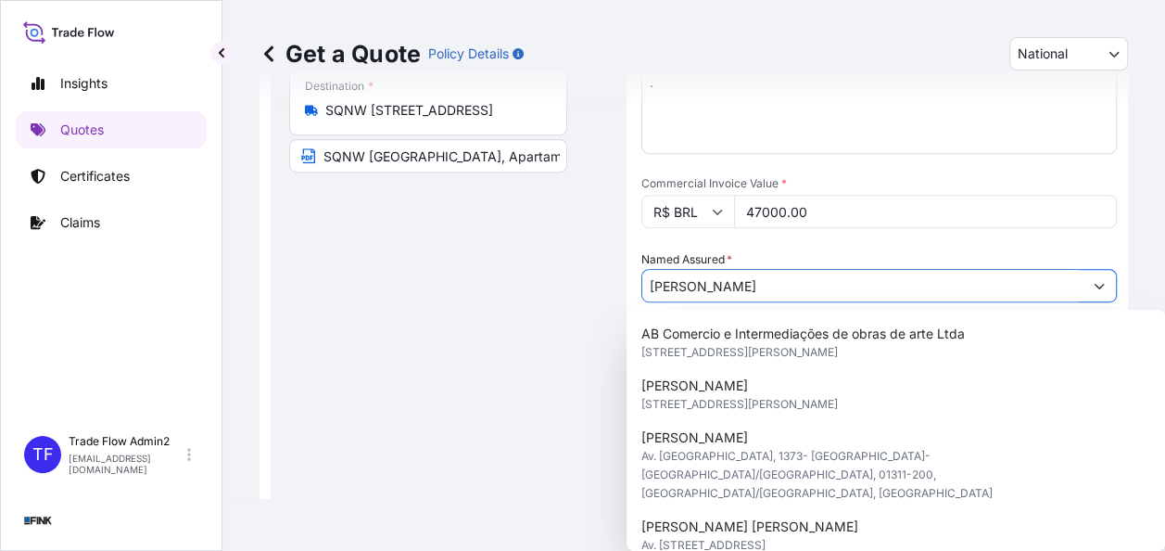
click at [801, 287] on input "[PERSON_NAME]" at bounding box center [862, 285] width 440 height 33
paste input "[PERSON_NAME]"
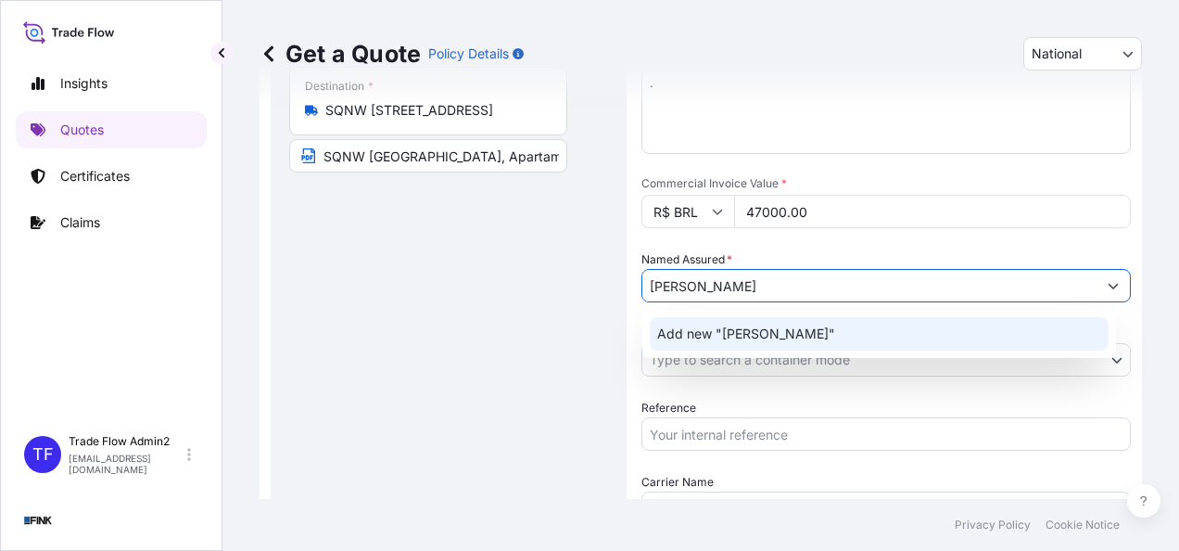
click at [835, 336] on span "Add new "[PERSON_NAME]"" at bounding box center [746, 333] width 178 height 19
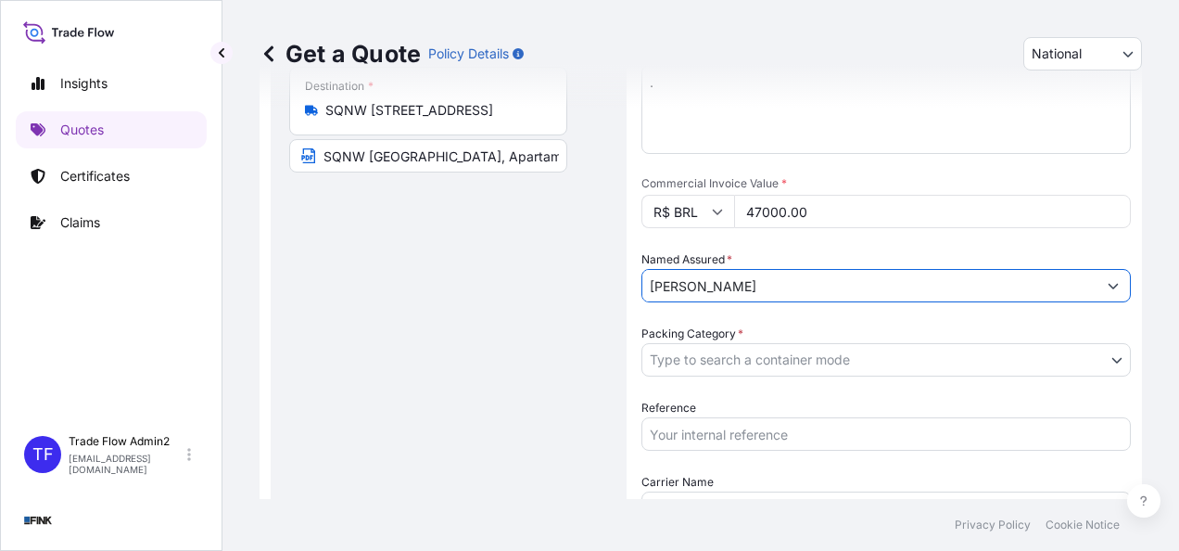
type input "[PERSON_NAME]"
click at [693, 362] on body "1 option available. Insights Quotes Certificates Claims TF Trade Flow Admin2 [E…" at bounding box center [589, 275] width 1179 height 551
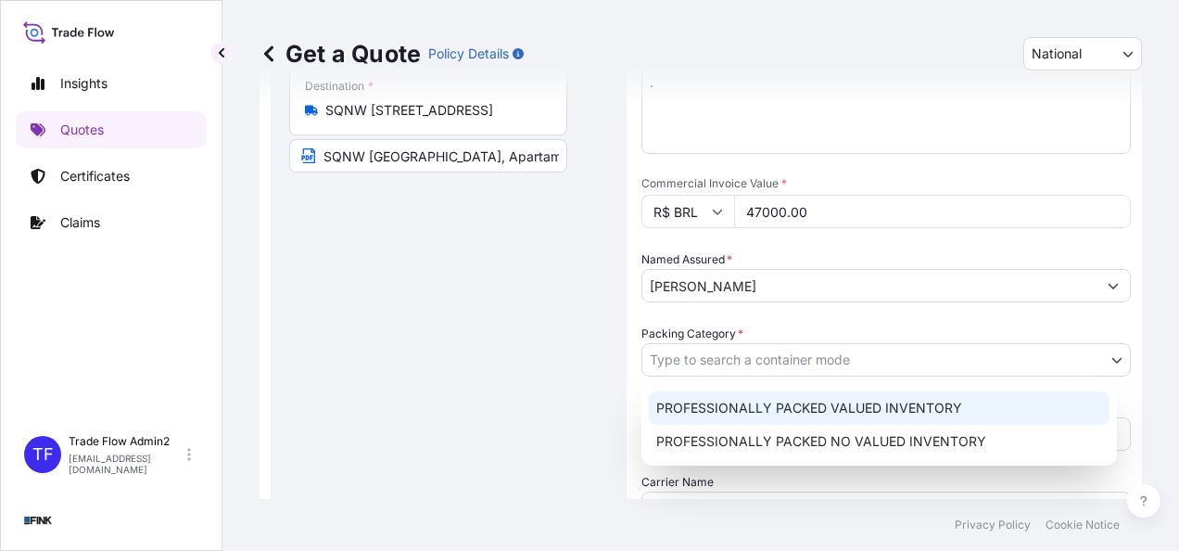
click at [725, 405] on div "PROFESSIONALLY PACKED VALUED INVENTORY" at bounding box center [879, 407] width 461 height 33
select select "11"
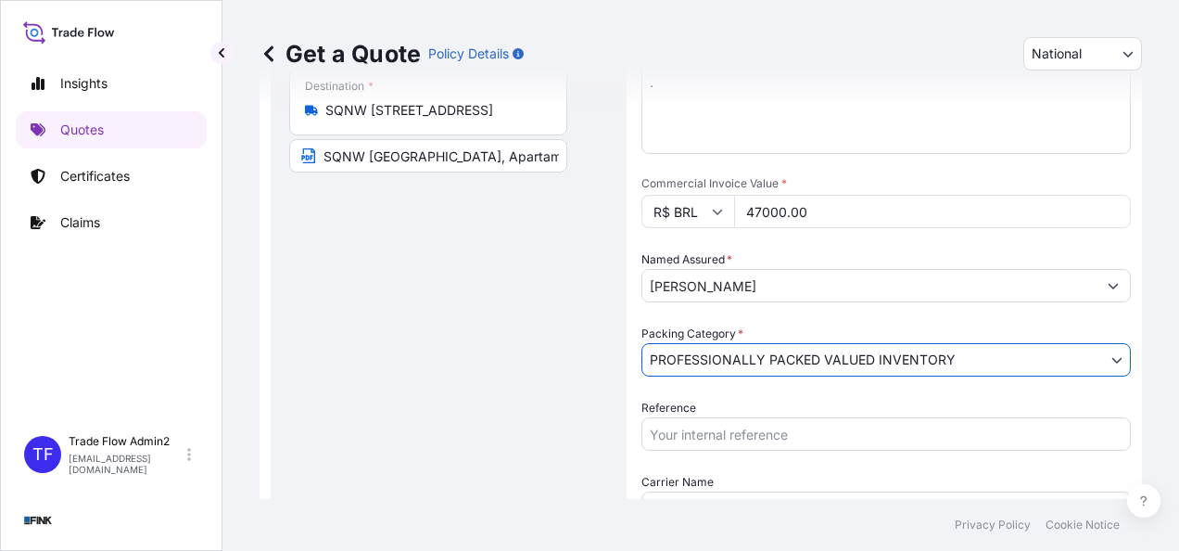
click at [595, 366] on div "Route Details Reset Route Details Place of loading Road / [GEOGRAPHIC_DATA] / I…" at bounding box center [448, 212] width 319 height 842
click at [944, 282] on input "[PERSON_NAME]" at bounding box center [869, 285] width 454 height 33
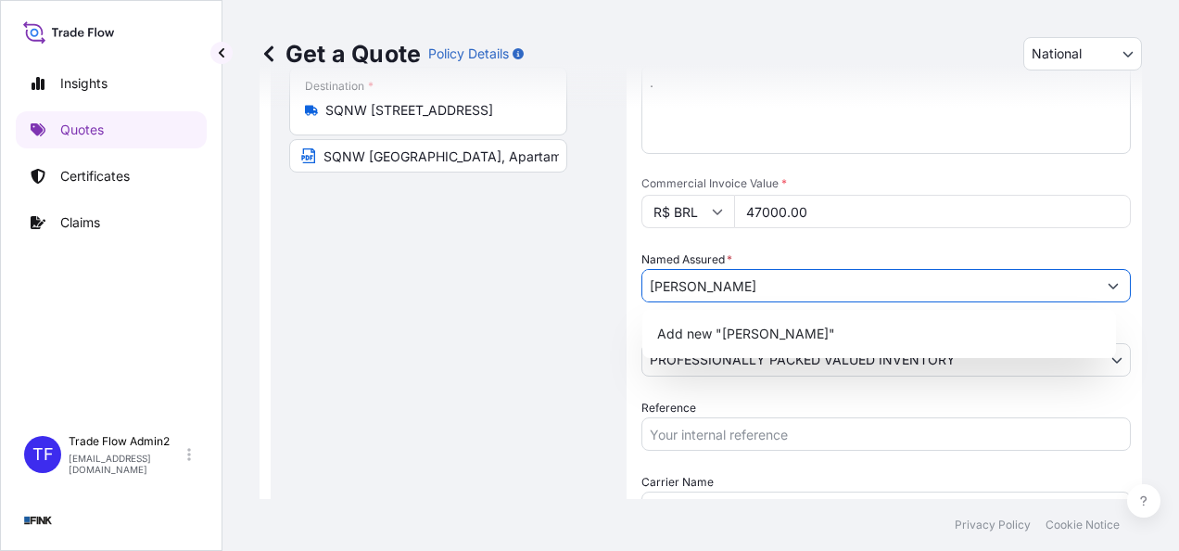
click at [572, 296] on div "Route Details Reset Route Details Place of loading Road / [GEOGRAPHIC_DATA] / I…" at bounding box center [448, 212] width 319 height 842
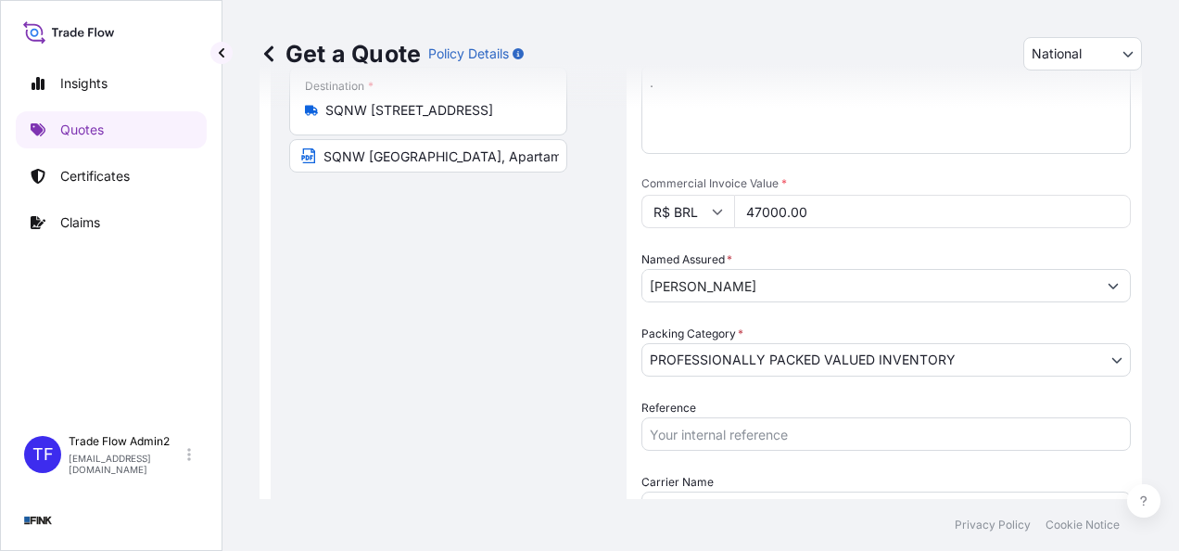
scroll to position [441, 0]
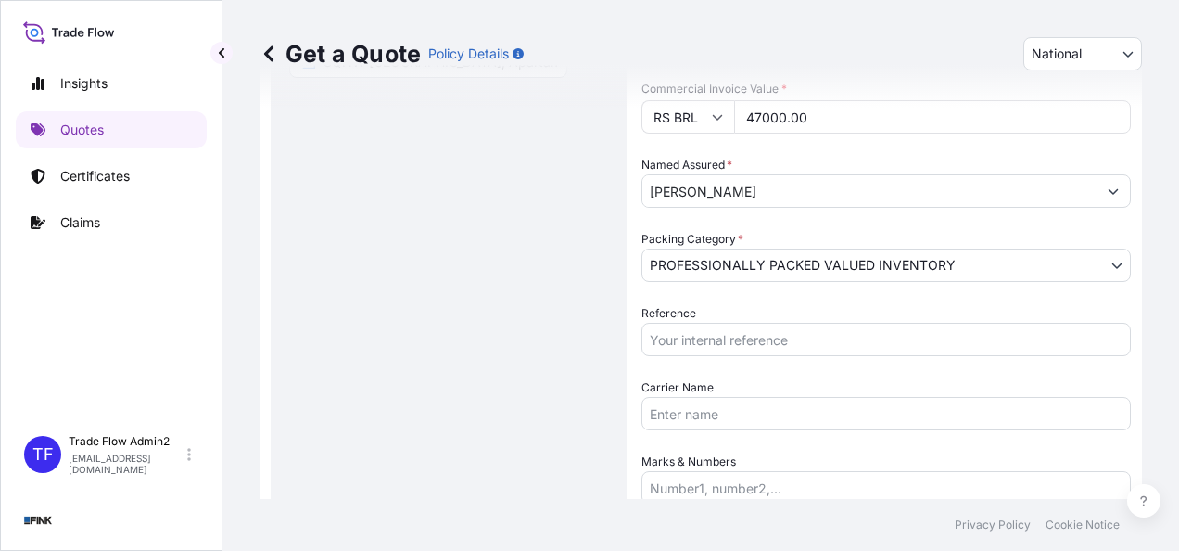
click at [756, 336] on input "Reference" at bounding box center [885, 339] width 489 height 33
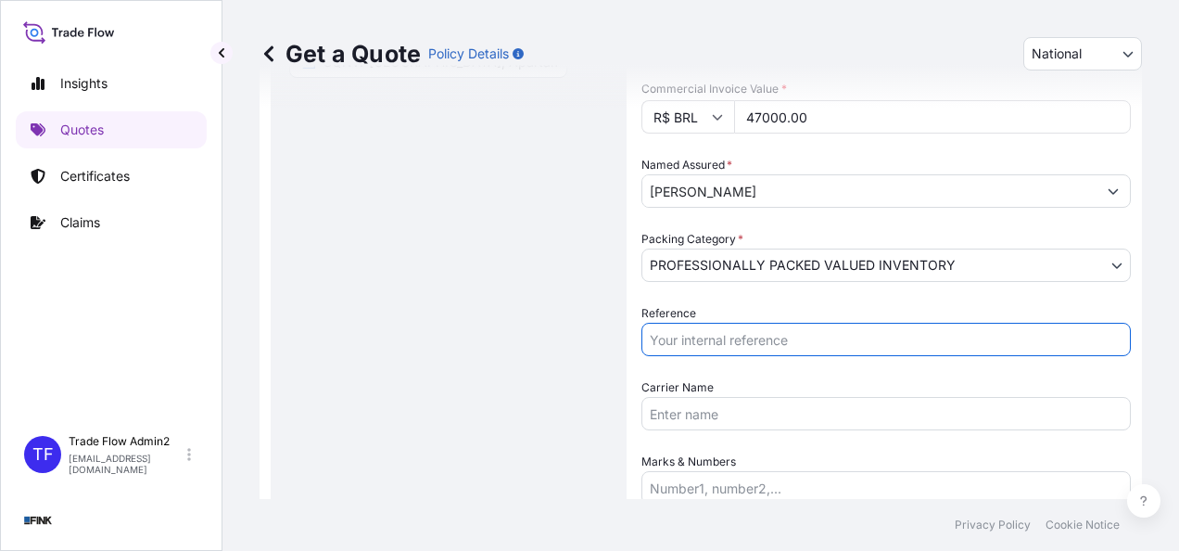
paste input "38R-0035/25"
type input "38R-0035/25"
click at [602, 369] on div "Route Details Reset Route Details Place of loading Road / [GEOGRAPHIC_DATA] / I…" at bounding box center [448, 117] width 319 height 842
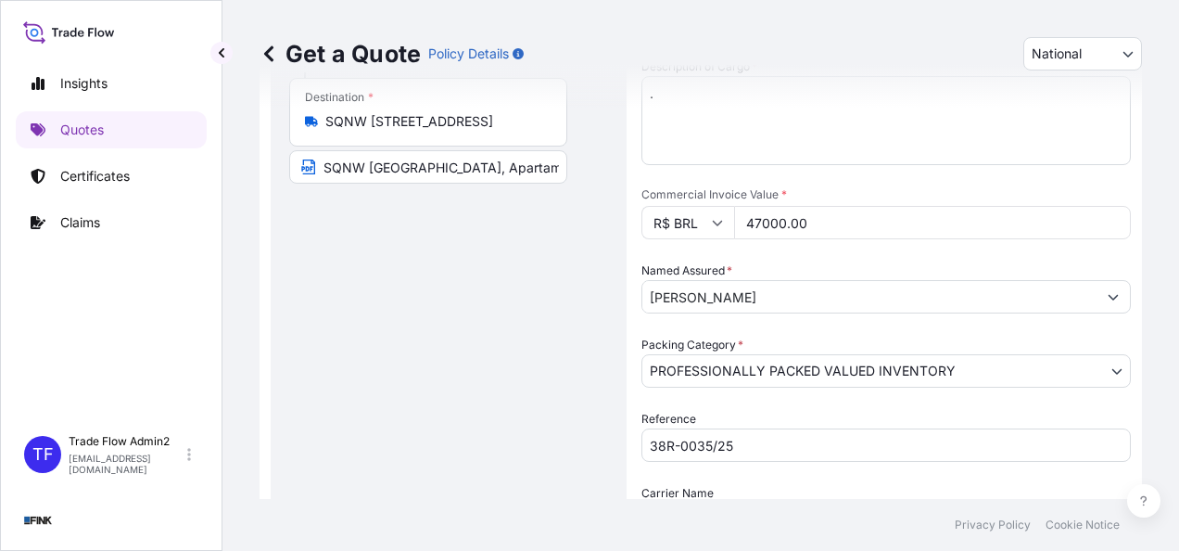
scroll to position [510, 0]
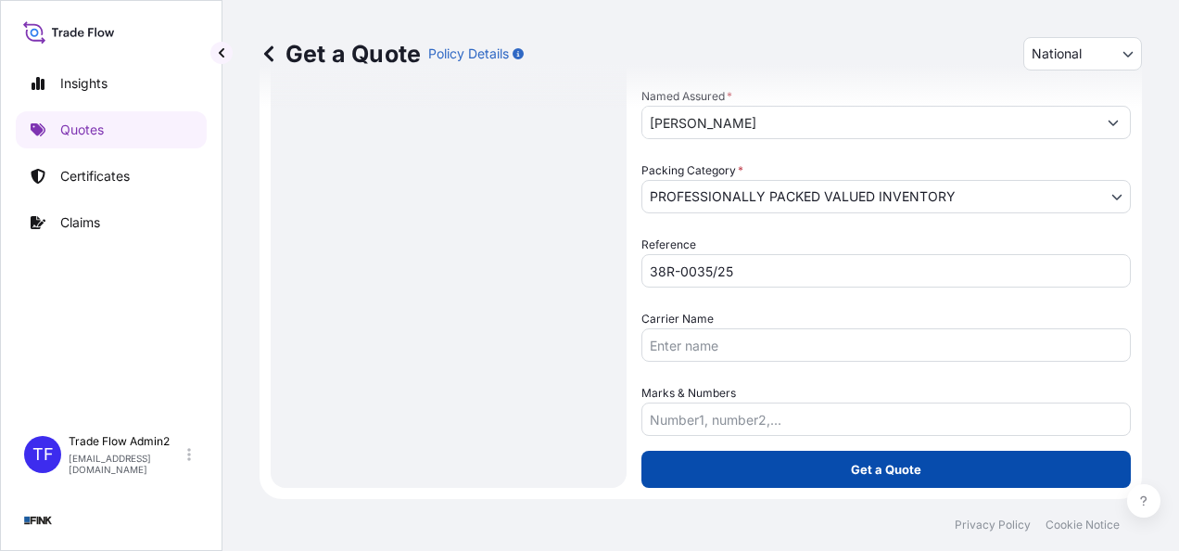
click at [842, 467] on button "Get a Quote" at bounding box center [885, 468] width 489 height 37
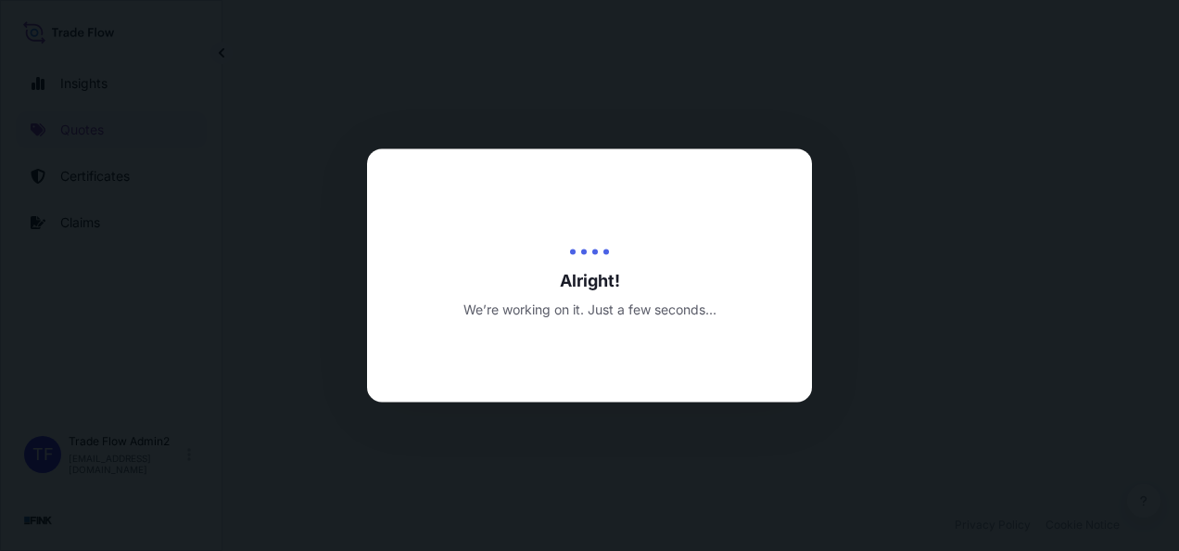
select select "Truck"
select select "32184"
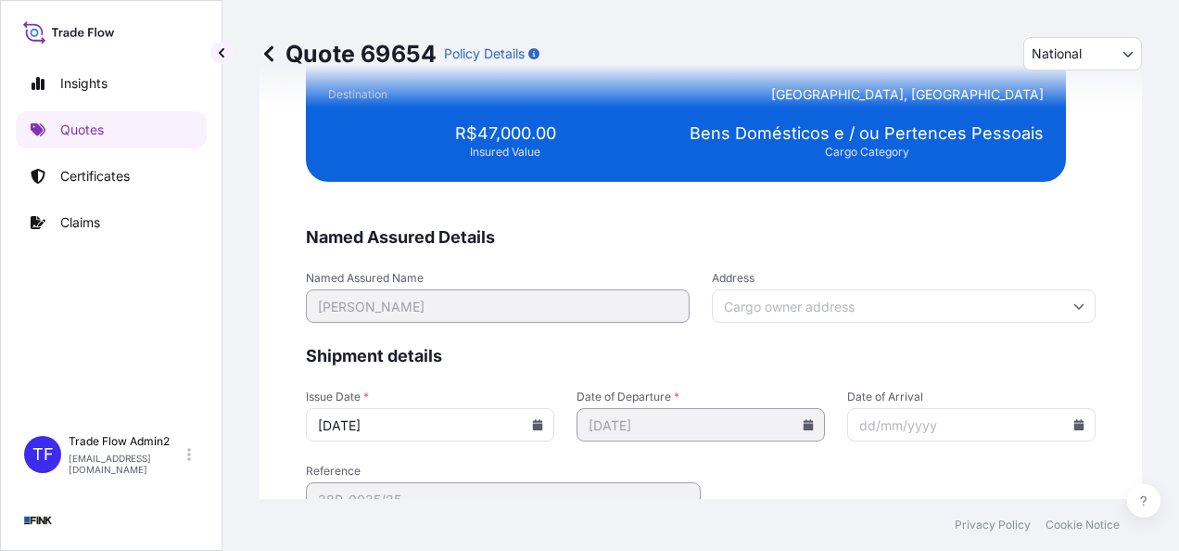
scroll to position [3732, 0]
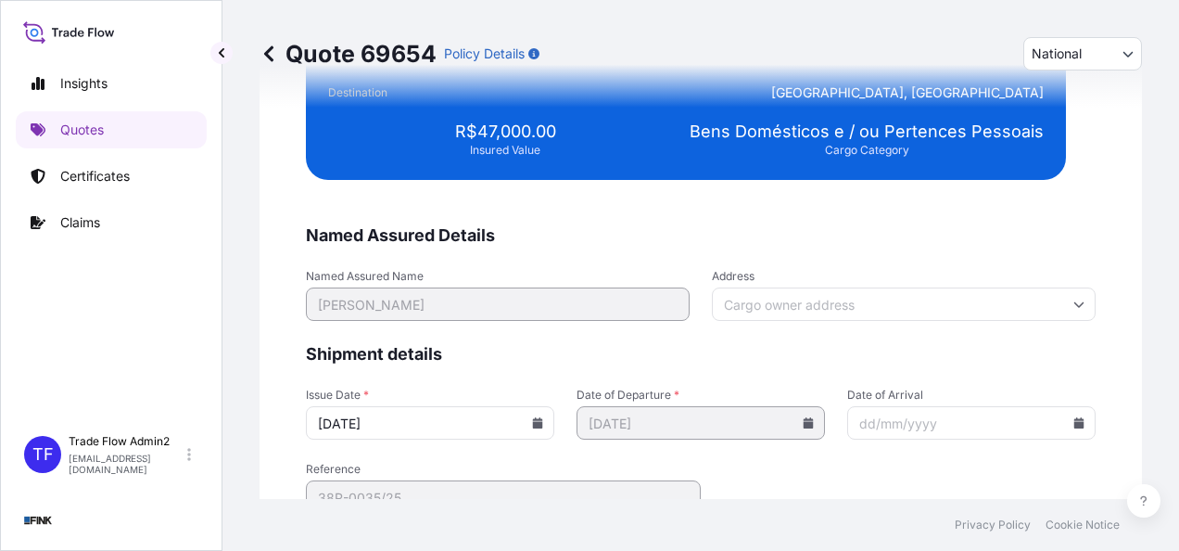
click at [819, 300] on input "Address" at bounding box center [904, 303] width 384 height 33
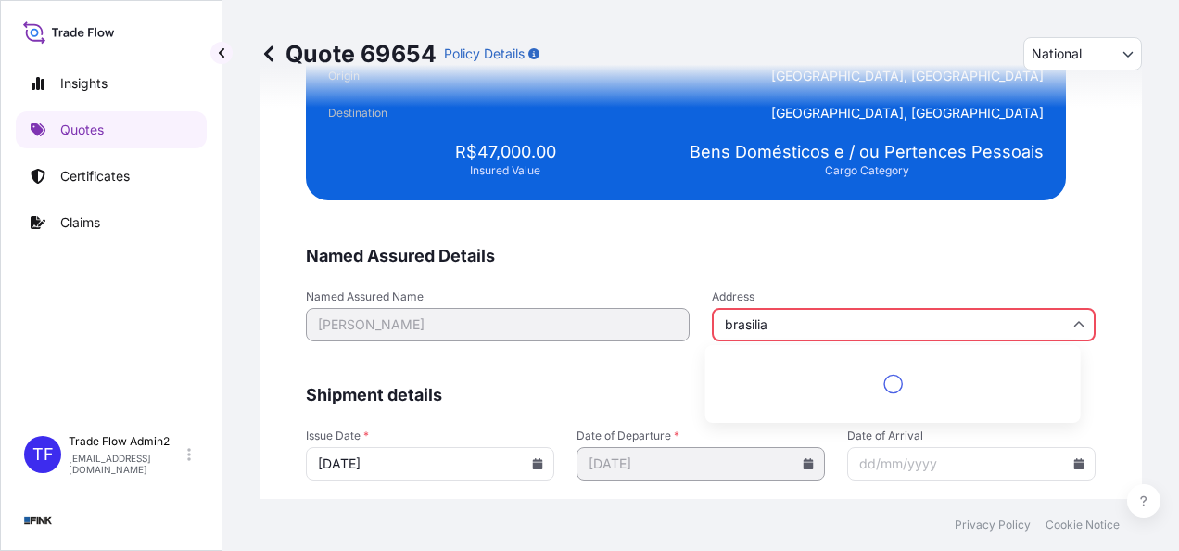
scroll to position [3752, 0]
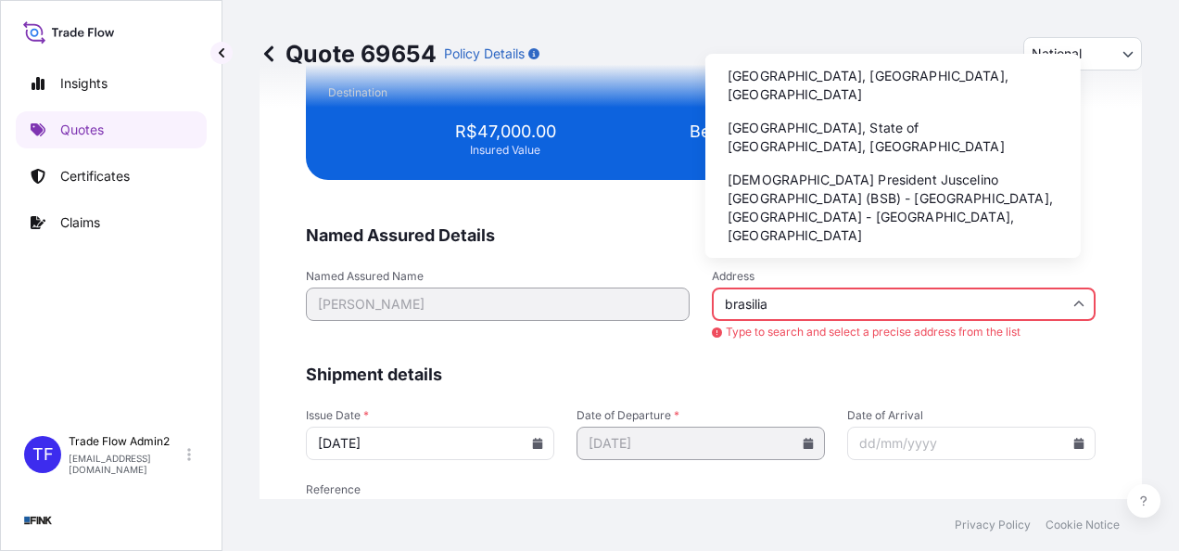
click at [769, 87] on li "[GEOGRAPHIC_DATA], [GEOGRAPHIC_DATA], [GEOGRAPHIC_DATA]" at bounding box center [893, 85] width 361 height 48
type input "[GEOGRAPHIC_DATA], [GEOGRAPHIC_DATA], [GEOGRAPHIC_DATA]"
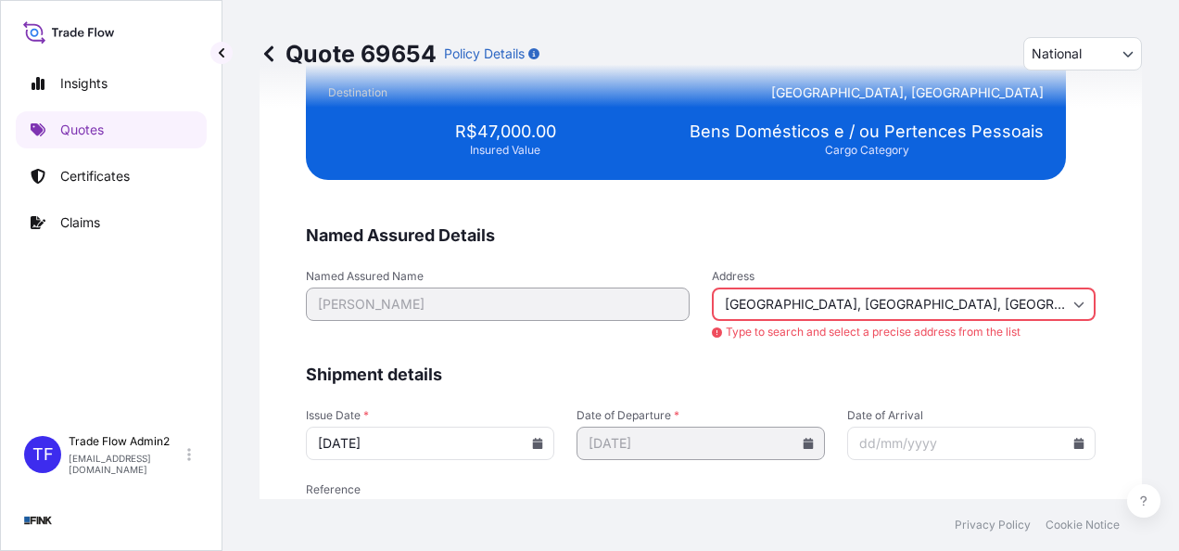
scroll to position [3732, 0]
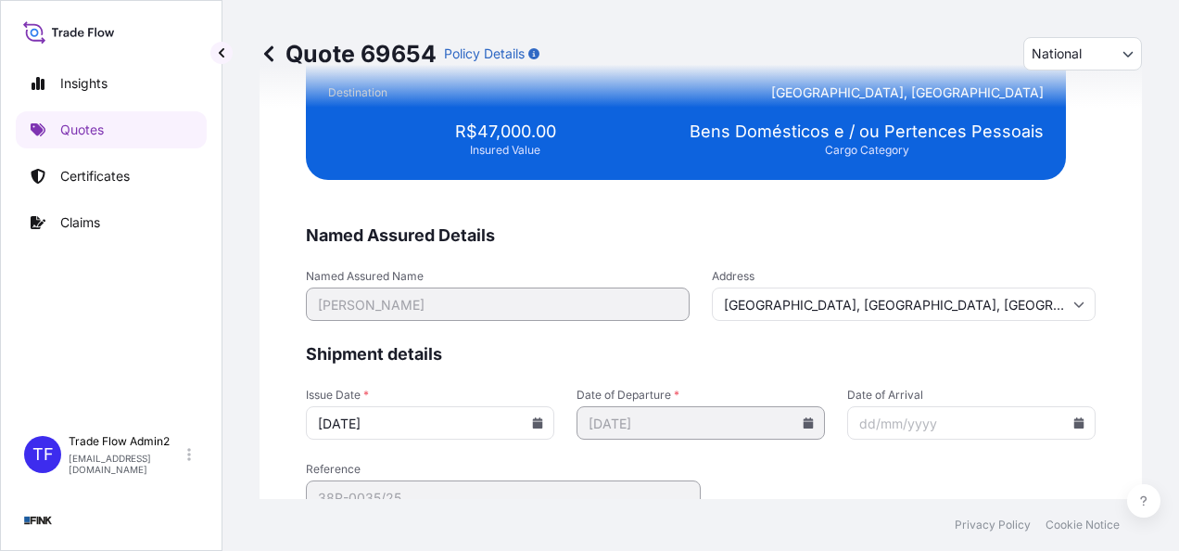
click at [533, 417] on icon at bounding box center [538, 422] width 10 height 11
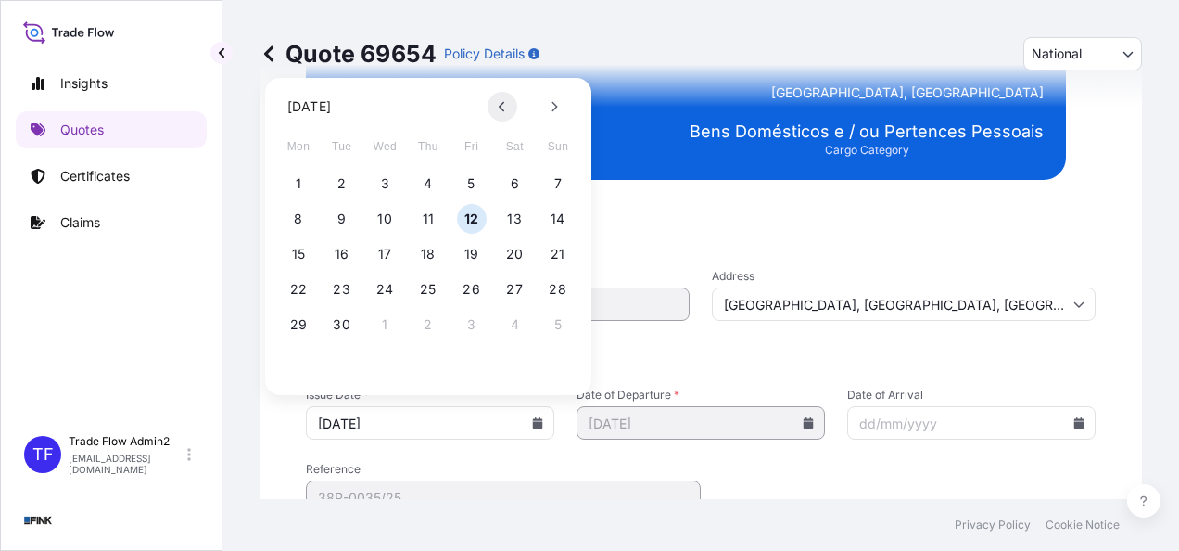
click at [501, 119] on button at bounding box center [503, 107] width 30 height 30
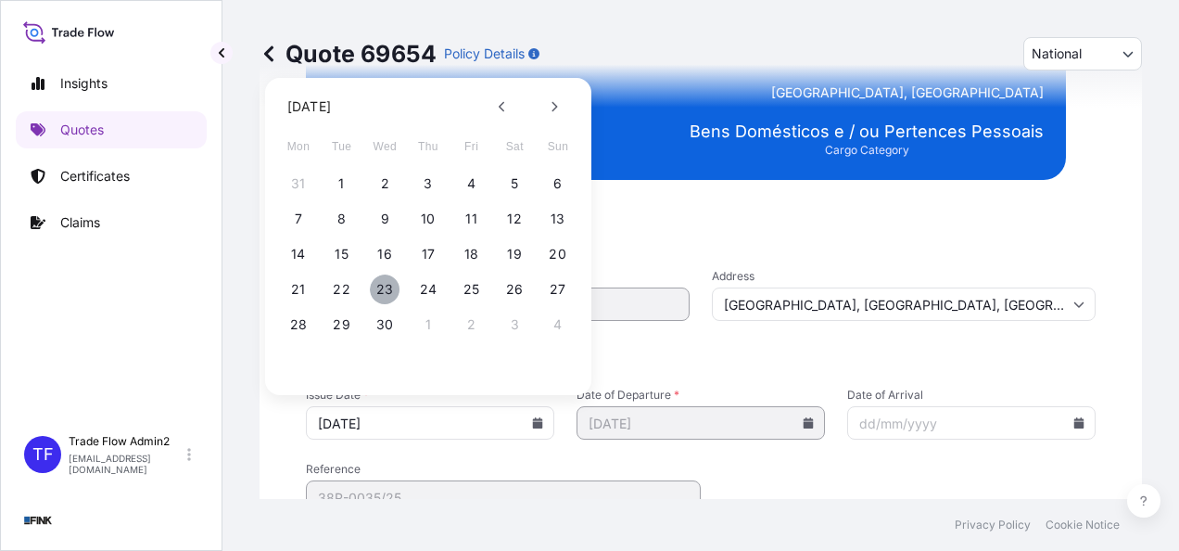
click at [383, 286] on button "23" at bounding box center [385, 289] width 30 height 30
type input "[DATE]"
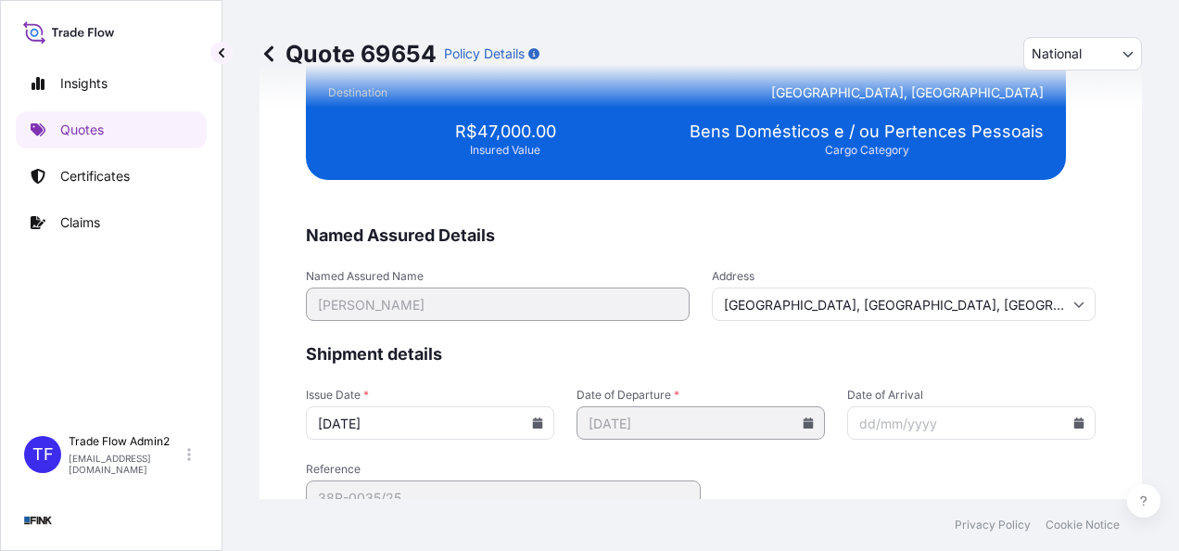
click at [261, 356] on div "We just need a few more details before we issue the certificate Named Assured D…" at bounding box center [701, 135] width 882 height 911
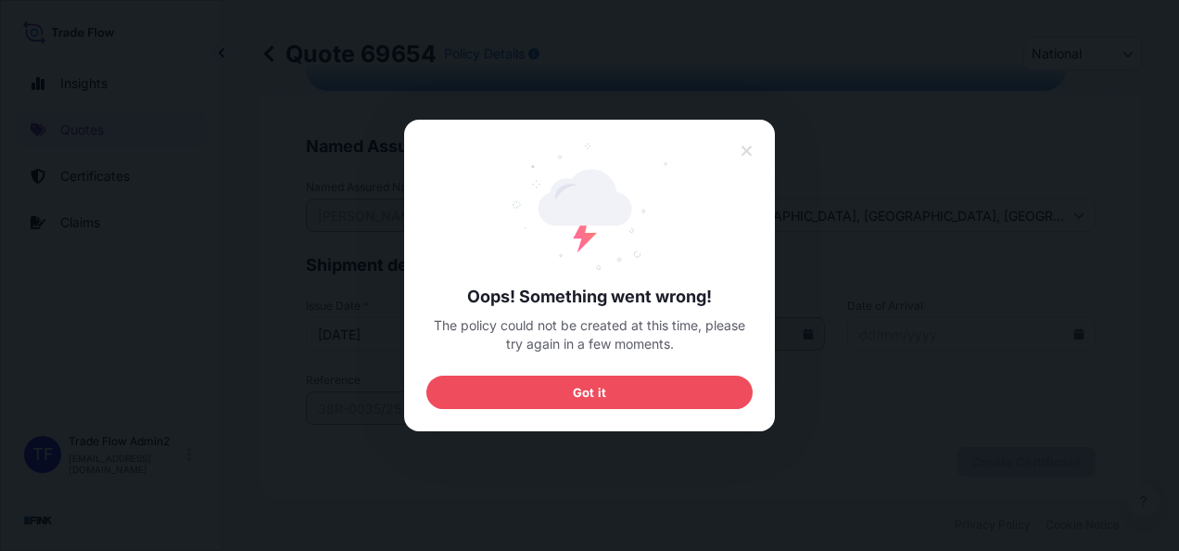
click at [602, 374] on div "Oops! Something went wrong! The policy could not be created at this time, pleas…" at bounding box center [589, 275] width 326 height 267
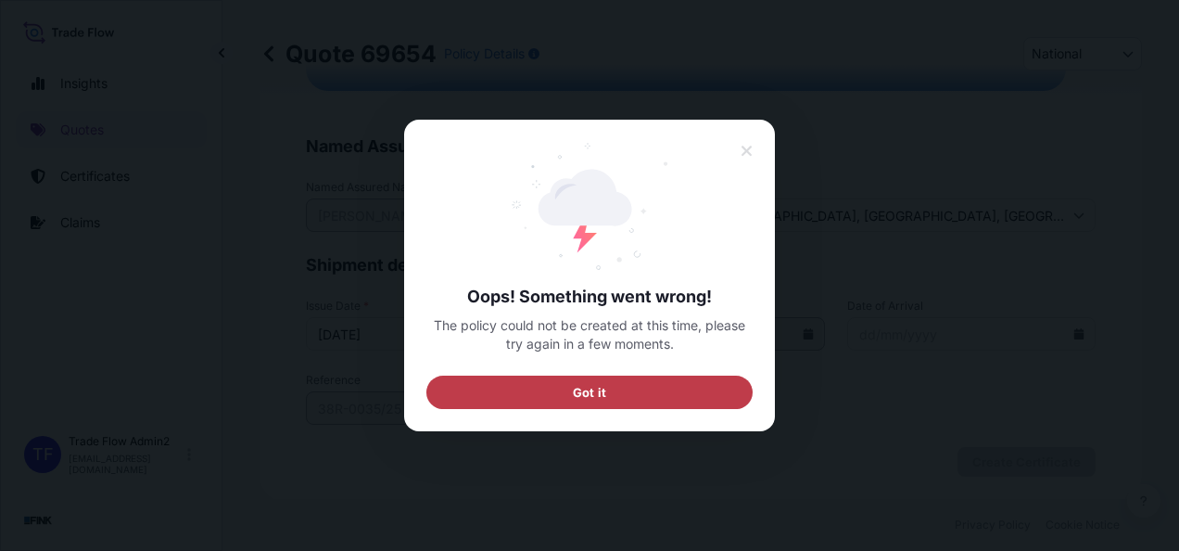
click at [611, 387] on button "Got it" at bounding box center [589, 391] width 326 height 33
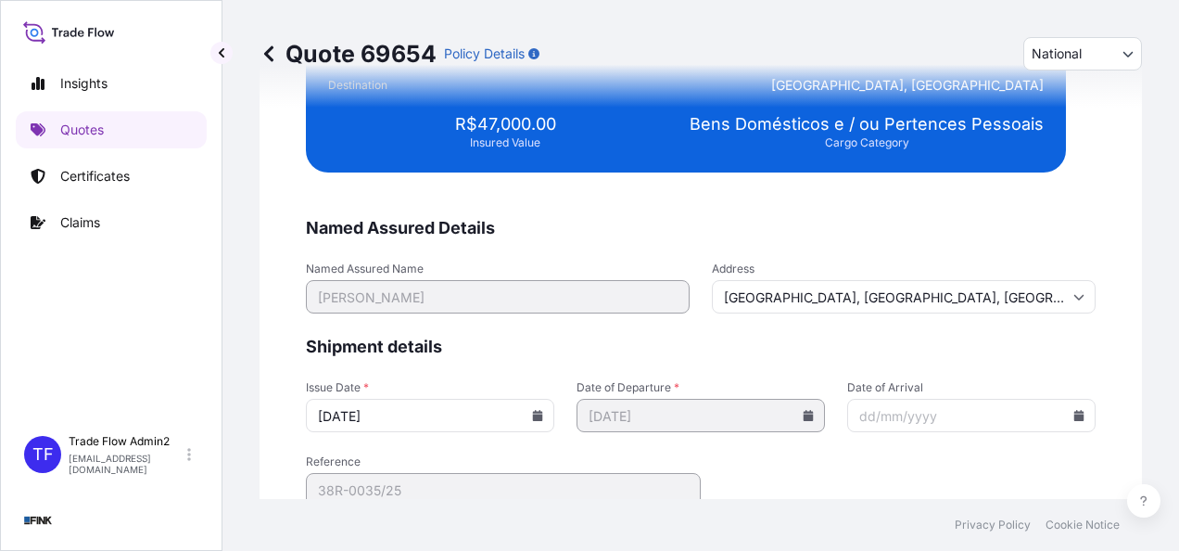
scroll to position [3809, 0]
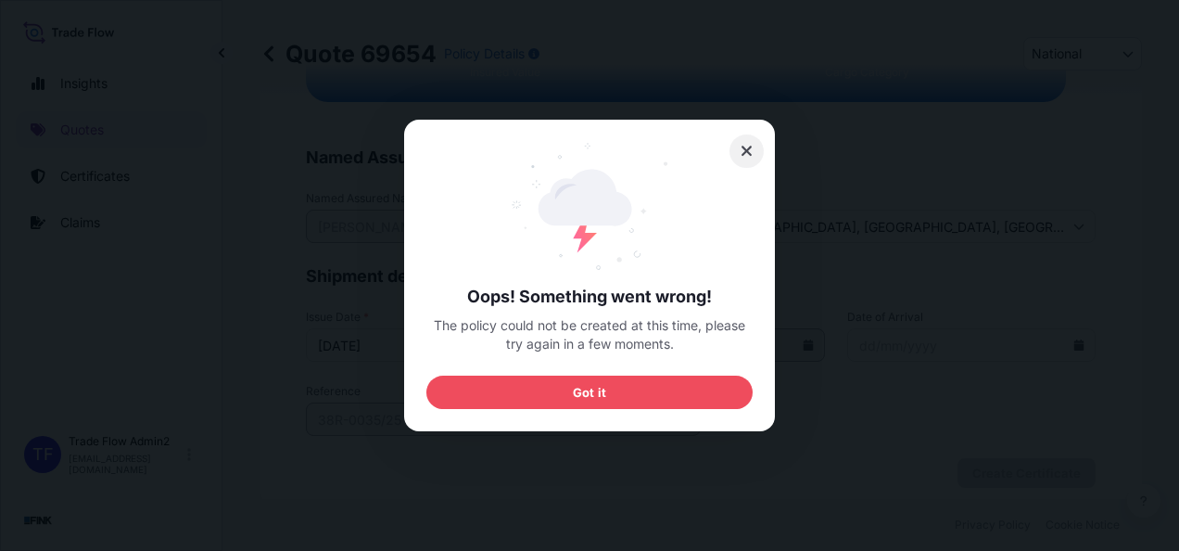
click at [752, 148] on icon at bounding box center [747, 151] width 13 height 17
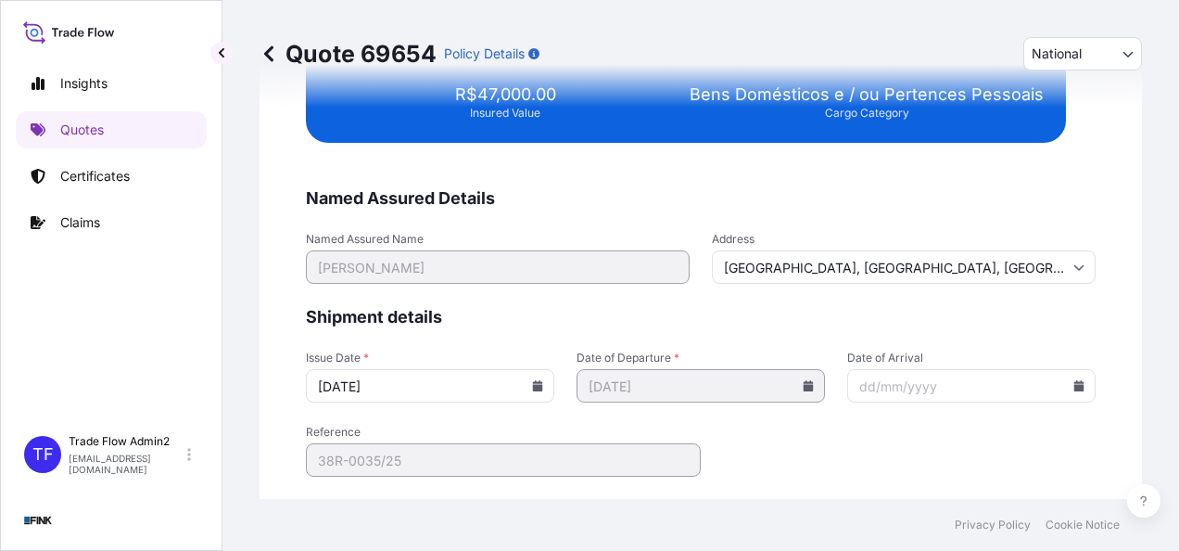
scroll to position [3821, 0]
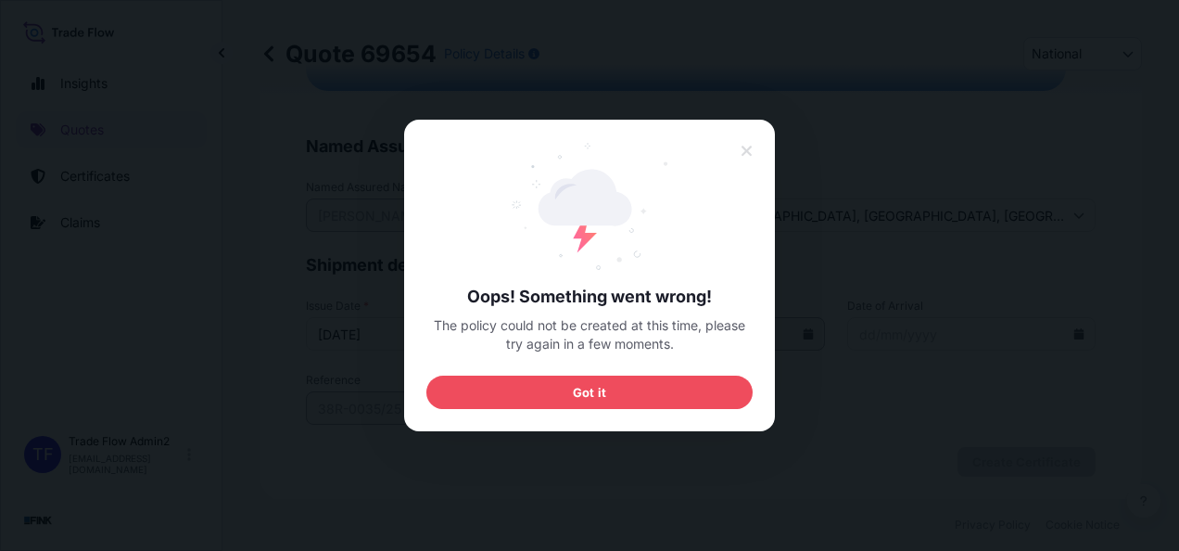
drag, startPoint x: 615, startPoint y: 387, endPoint x: 650, endPoint y: 456, distance: 76.7
click at [615, 394] on button "Got it" at bounding box center [589, 391] width 326 height 33
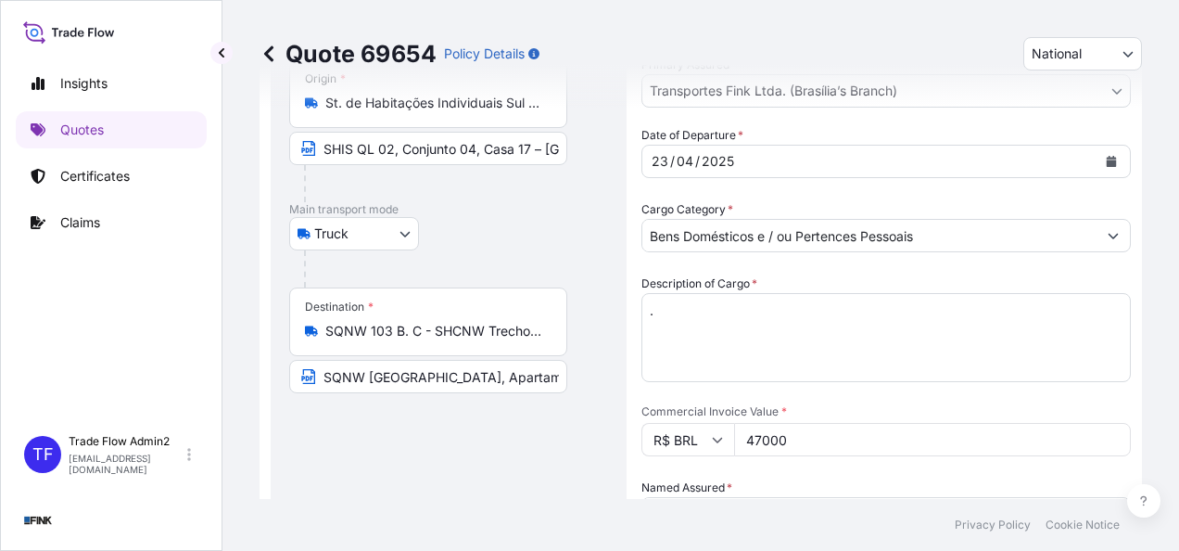
scroll to position [0, 0]
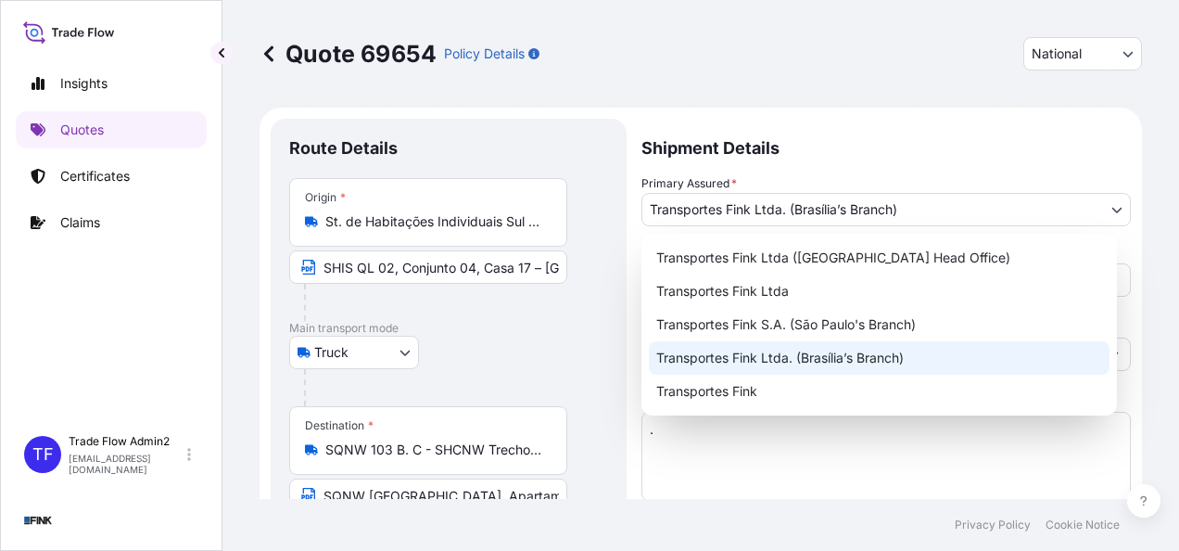
click at [851, 213] on body "Insights Quotes Certificates Claims TF Trade Flow Admin2 [EMAIL_ADDRESS][DOMAIN…" at bounding box center [589, 275] width 1179 height 551
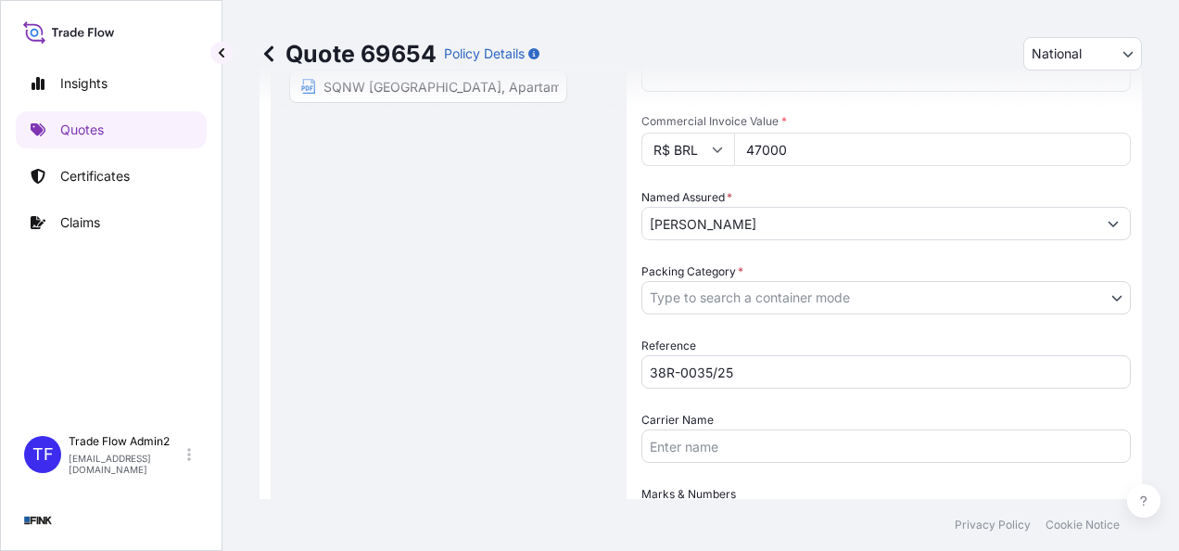
scroll to position [576, 0]
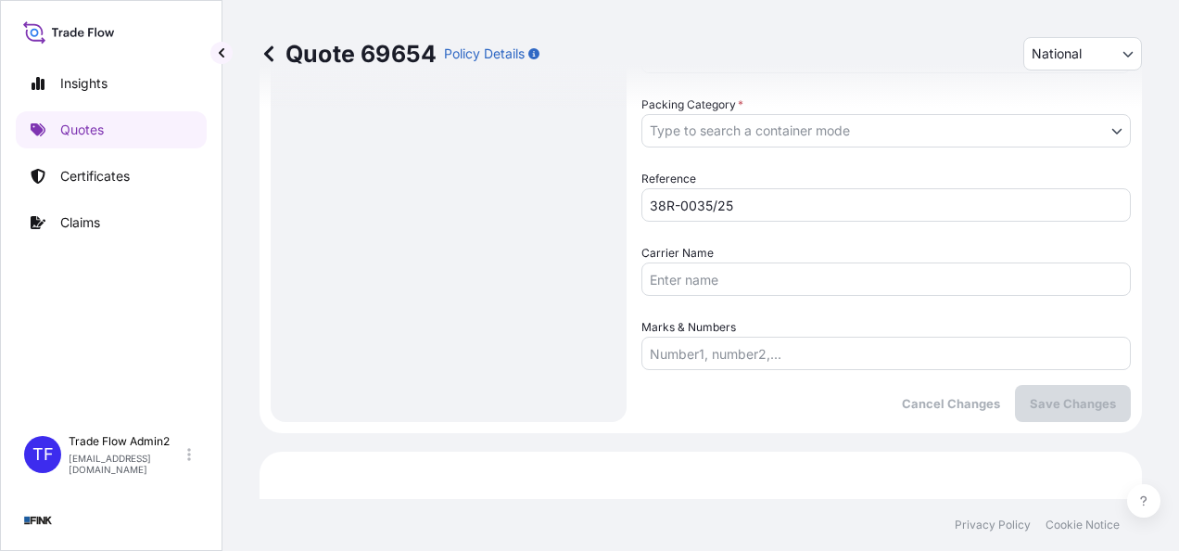
click at [738, 337] on input "Marks & Numbers" at bounding box center [885, 352] width 489 height 33
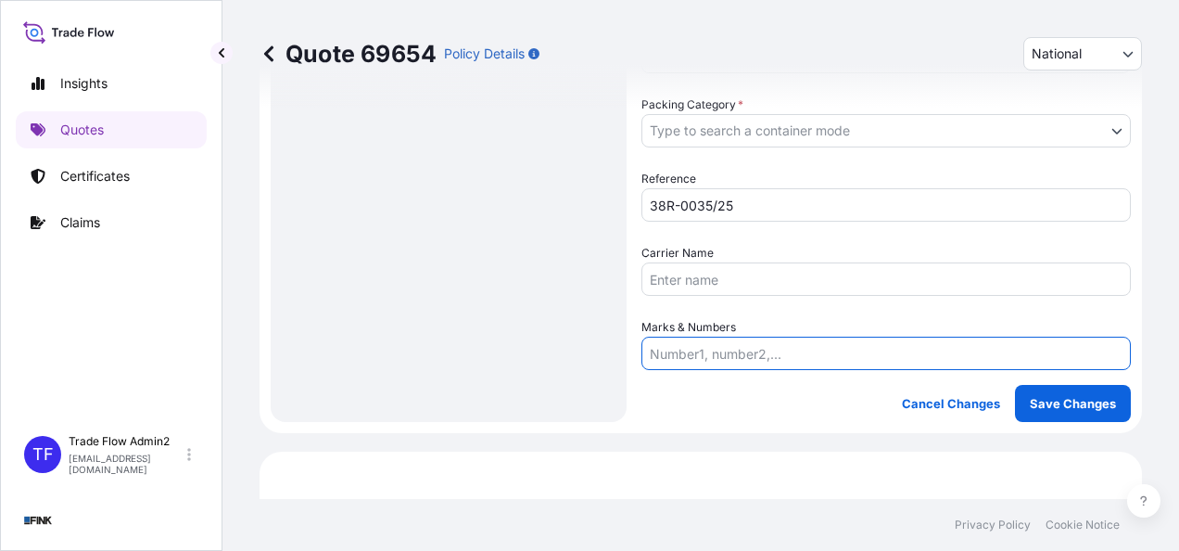
click at [759, 402] on div "Cancel Changes Save Changes" at bounding box center [885, 403] width 489 height 37
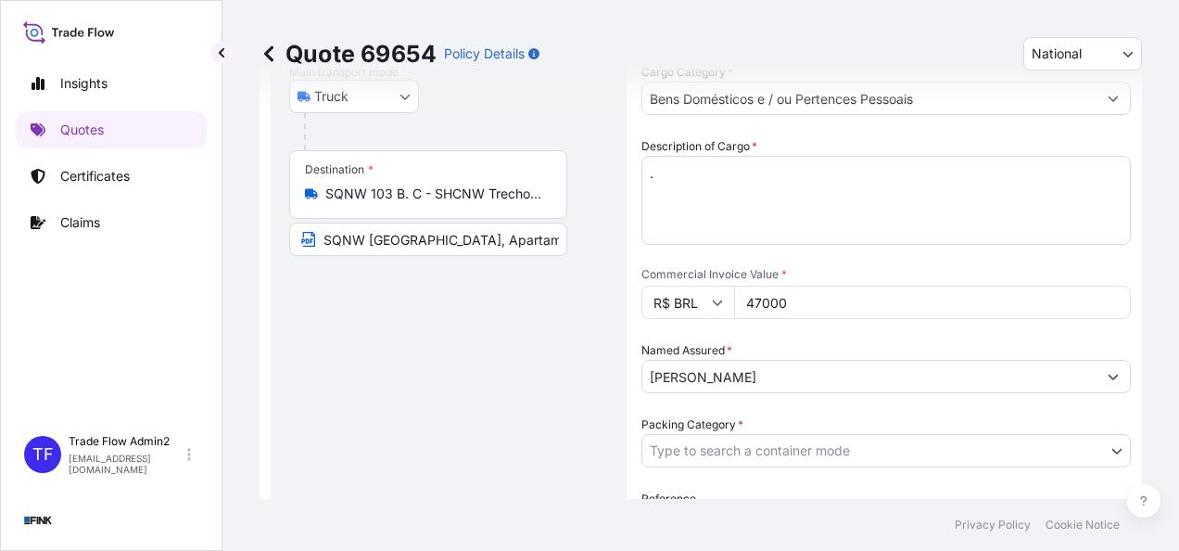
scroll to position [254, 0]
click at [1031, 443] on body "Insights Quotes Certificates Claims TF Trade Flow Admin2 [EMAIL_ADDRESS][DOMAIN…" at bounding box center [589, 275] width 1179 height 551
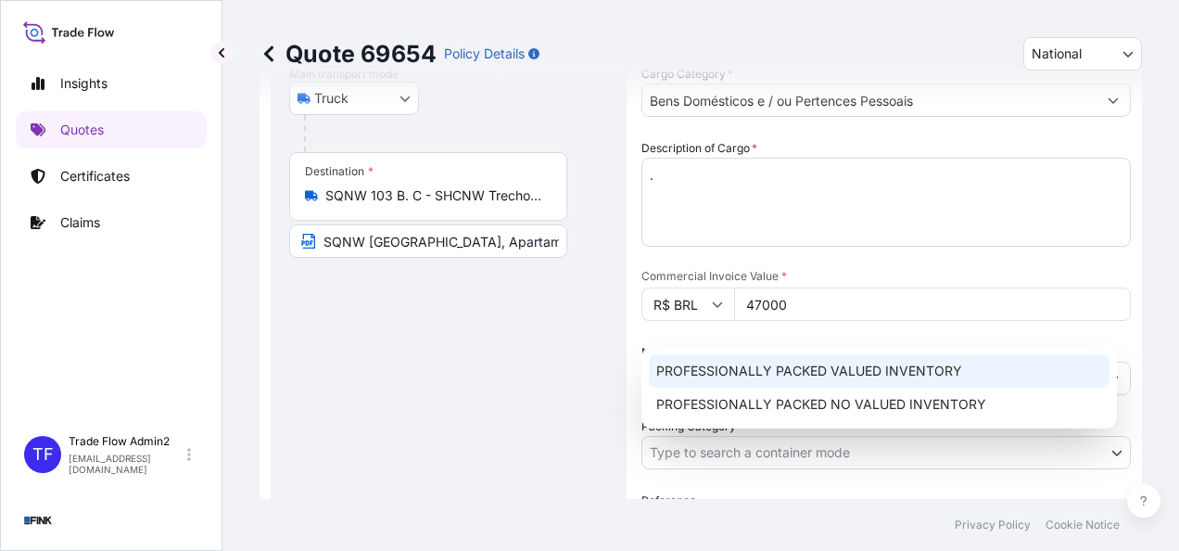
click at [912, 367] on div "PROFESSIONALLY PACKED VALUED INVENTORY" at bounding box center [879, 370] width 461 height 33
select select "11"
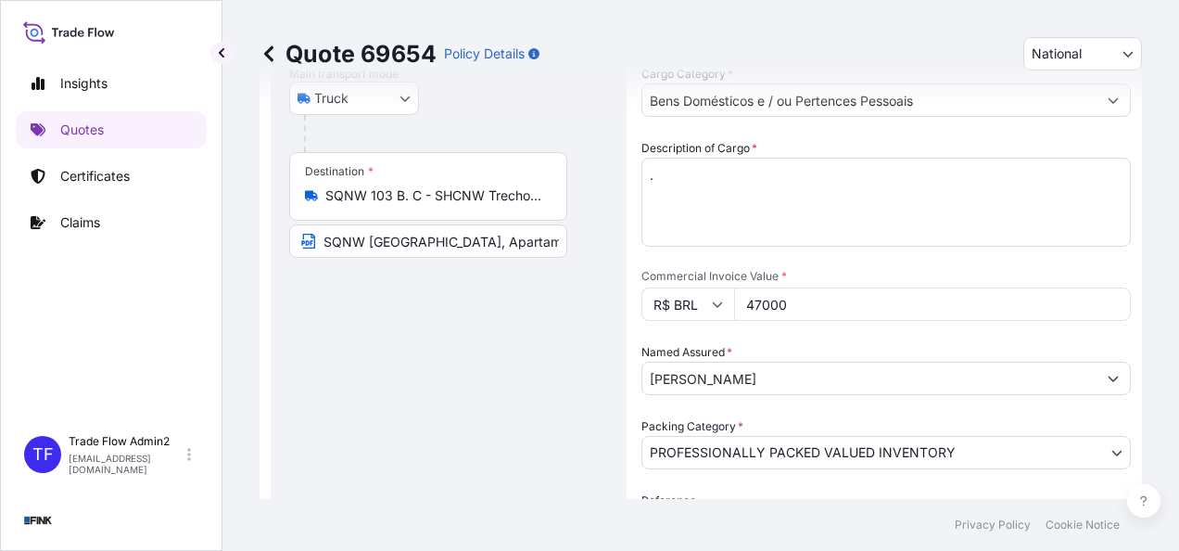
click at [1146, 423] on div "Quote 69654 Policy Details National International National Route Details Place …" at bounding box center [700, 249] width 957 height 499
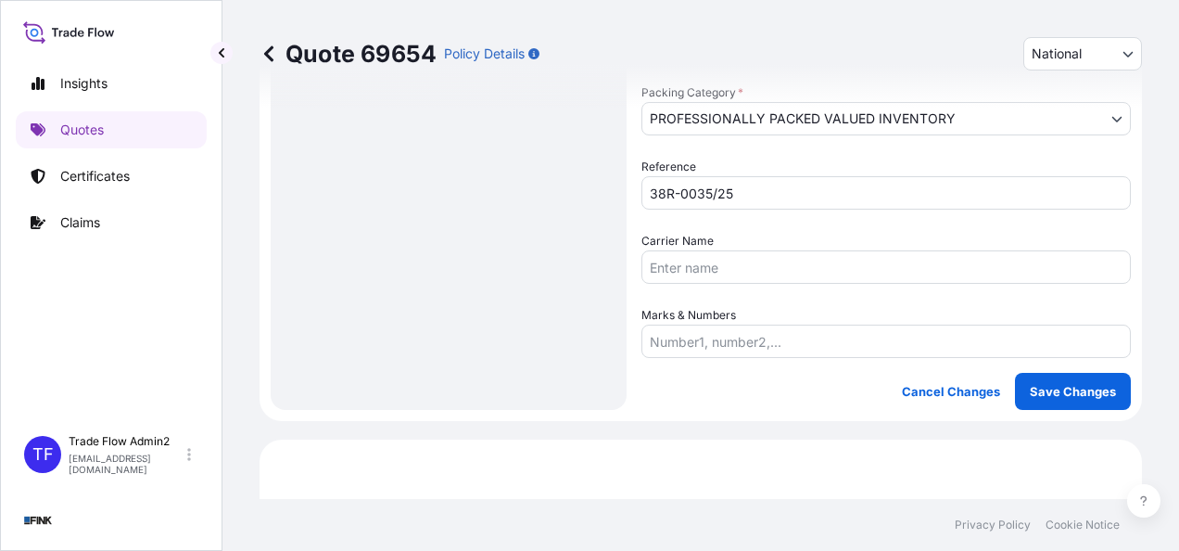
scroll to position [590, 0]
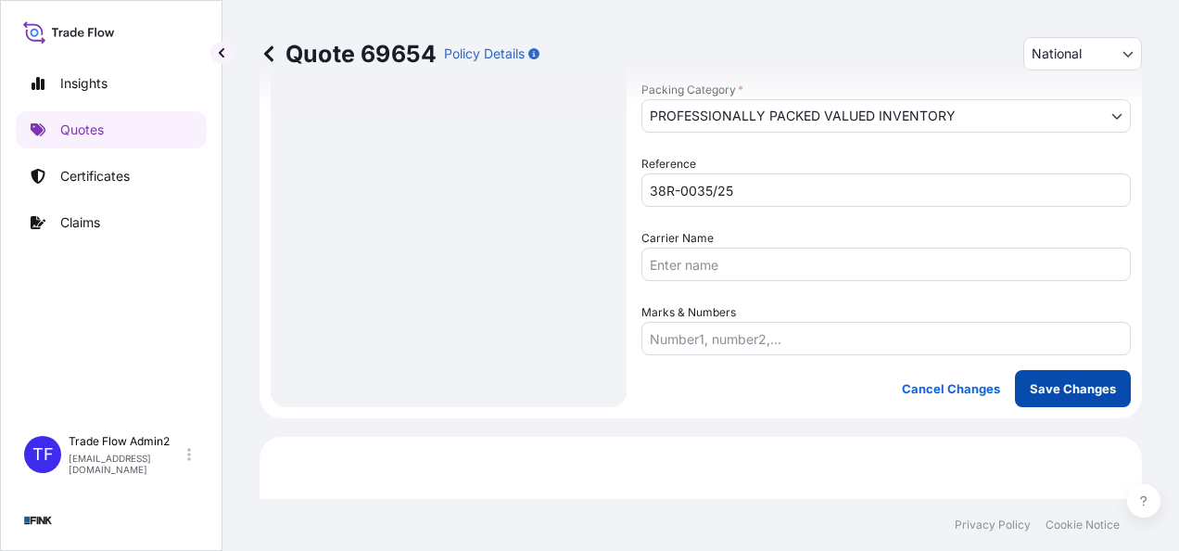
click at [1084, 389] on p "Save Changes" at bounding box center [1073, 388] width 86 height 19
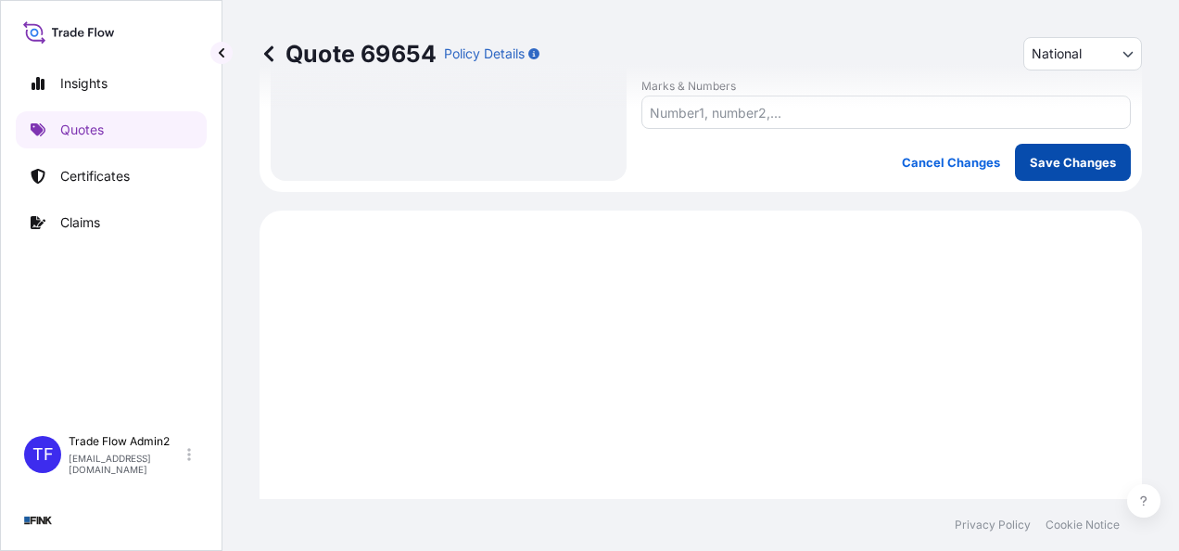
scroll to position [934, 0]
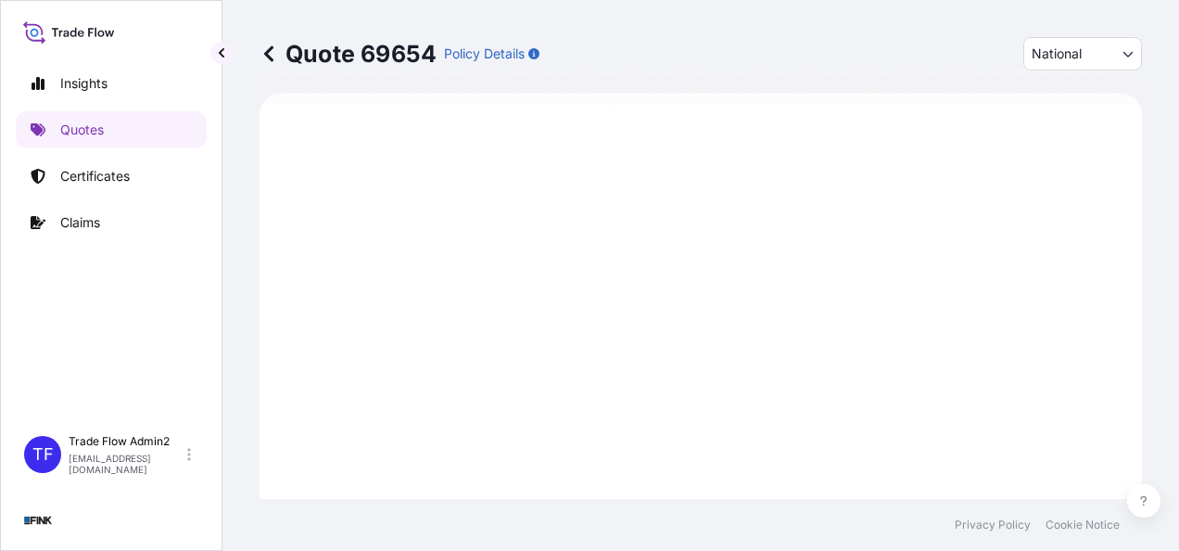
select select "Truck"
select select "32184"
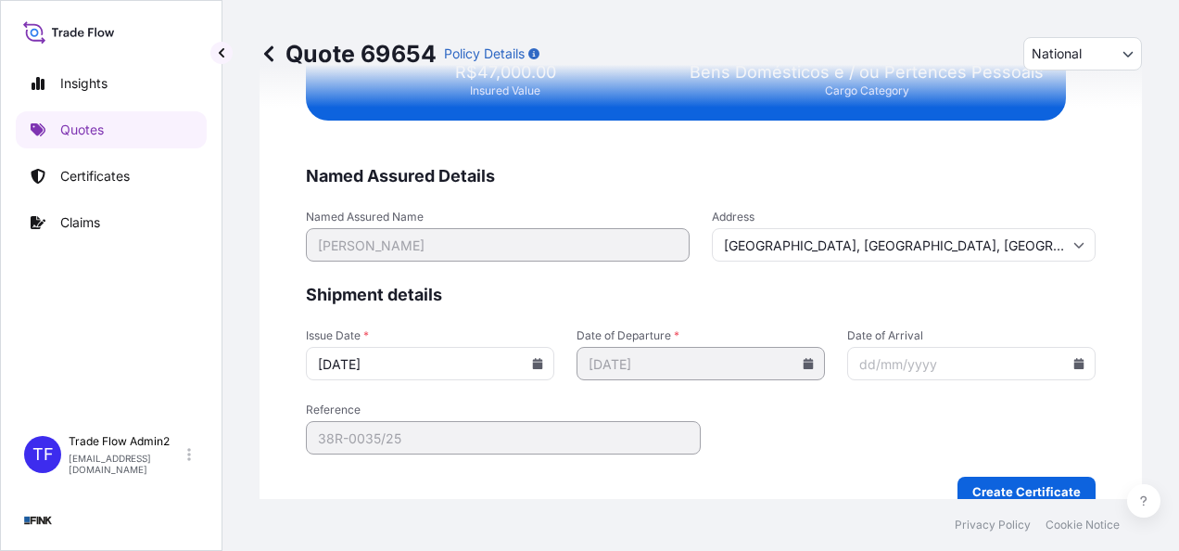
scroll to position [3793, 0]
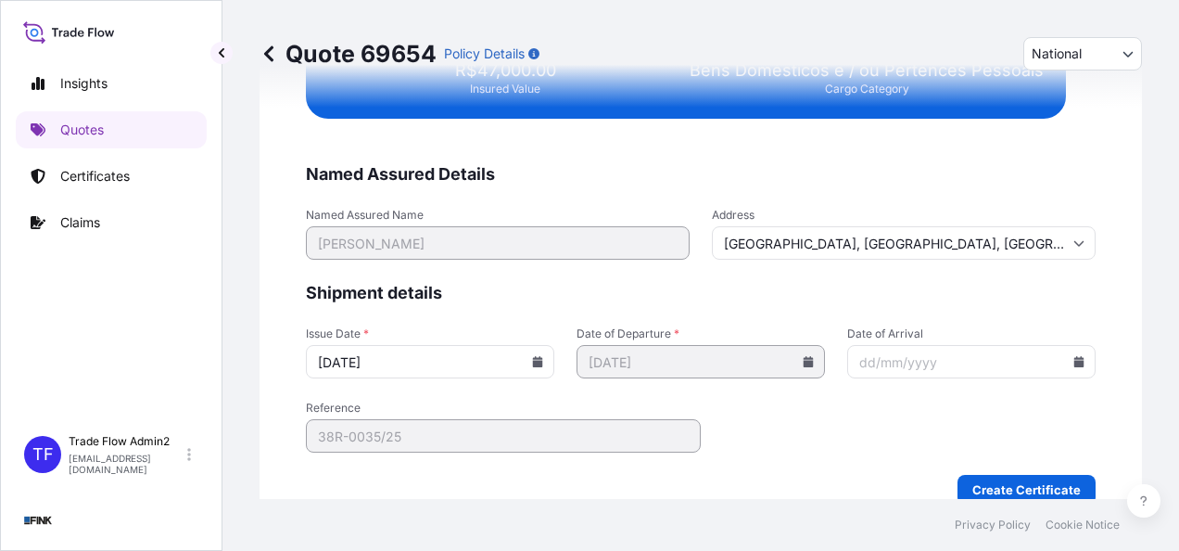
click at [823, 243] on input "[GEOGRAPHIC_DATA], [GEOGRAPHIC_DATA], [GEOGRAPHIC_DATA]" at bounding box center [904, 242] width 384 height 33
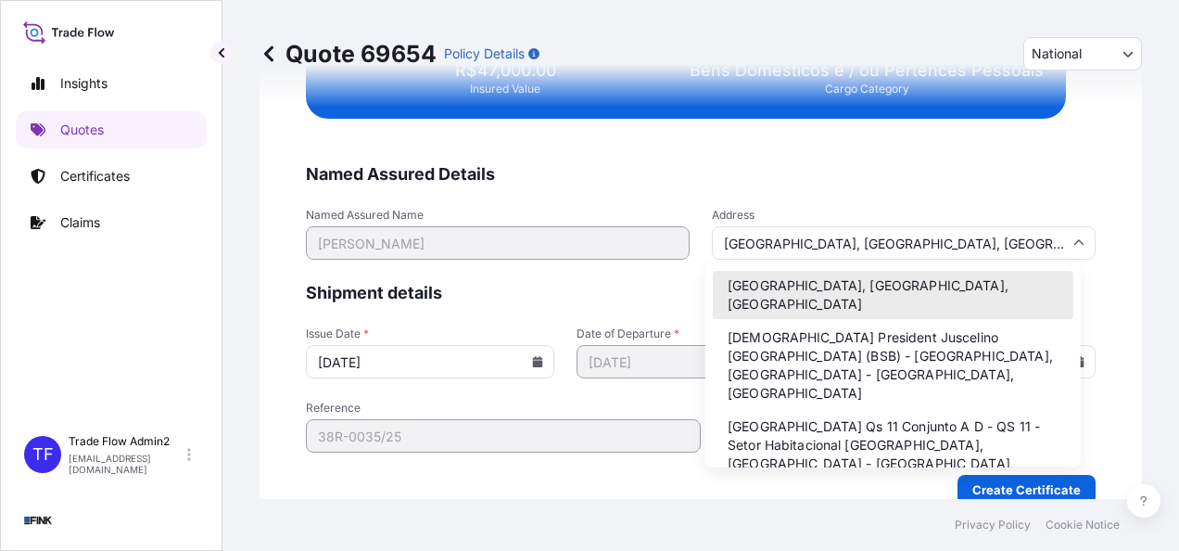
click at [823, 245] on input "[GEOGRAPHIC_DATA], [GEOGRAPHIC_DATA], [GEOGRAPHIC_DATA]" at bounding box center [904, 242] width 384 height 33
click at [822, 282] on li "[GEOGRAPHIC_DATA], [GEOGRAPHIC_DATA], [GEOGRAPHIC_DATA]" at bounding box center [893, 295] width 361 height 48
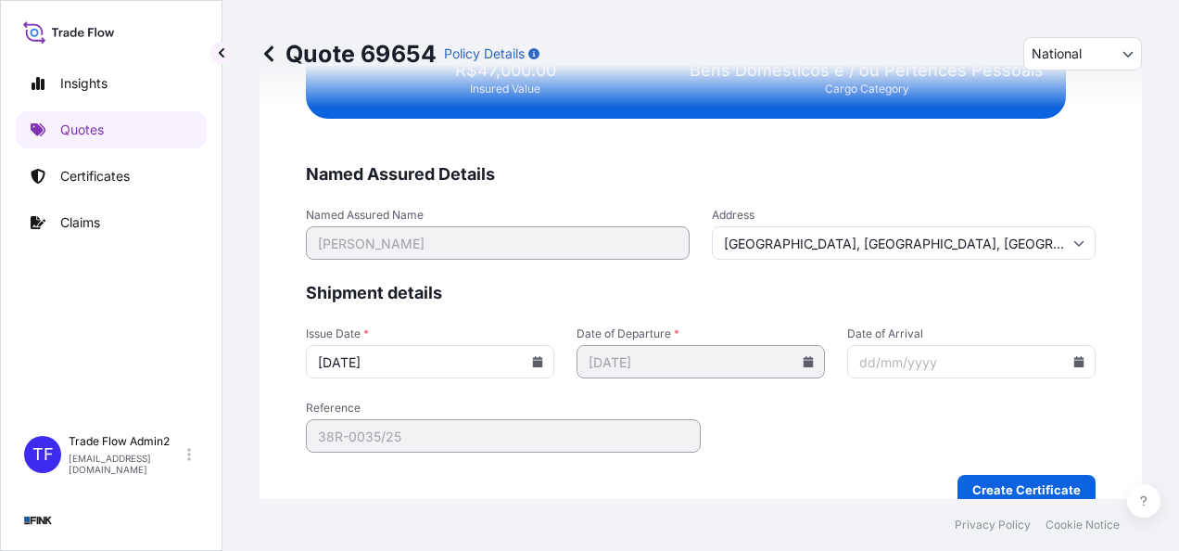
click at [532, 356] on icon at bounding box center [537, 361] width 11 height 11
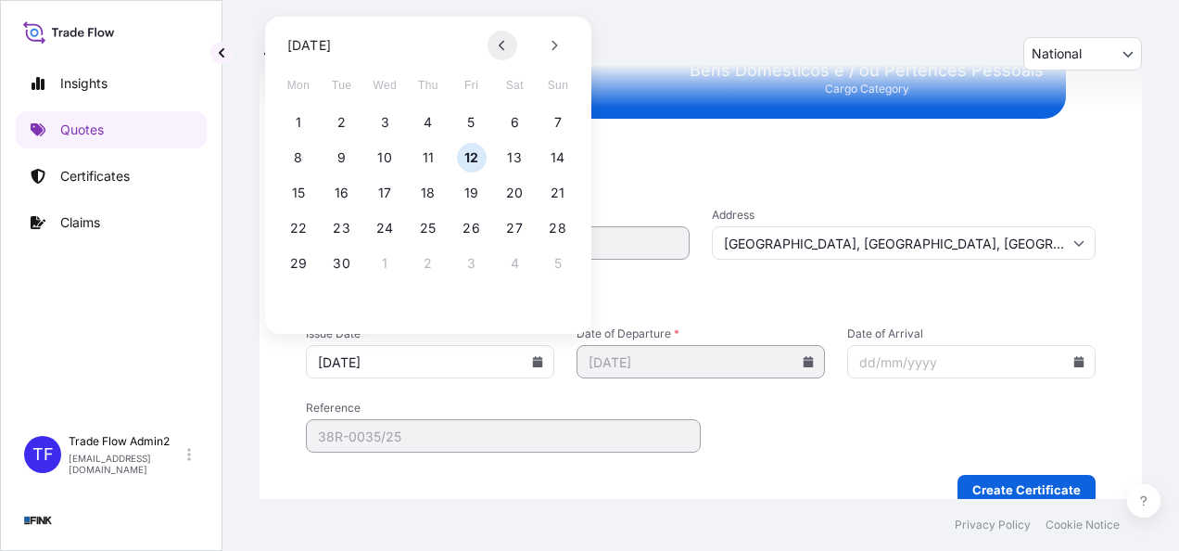
click at [502, 52] on button at bounding box center [503, 46] width 30 height 30
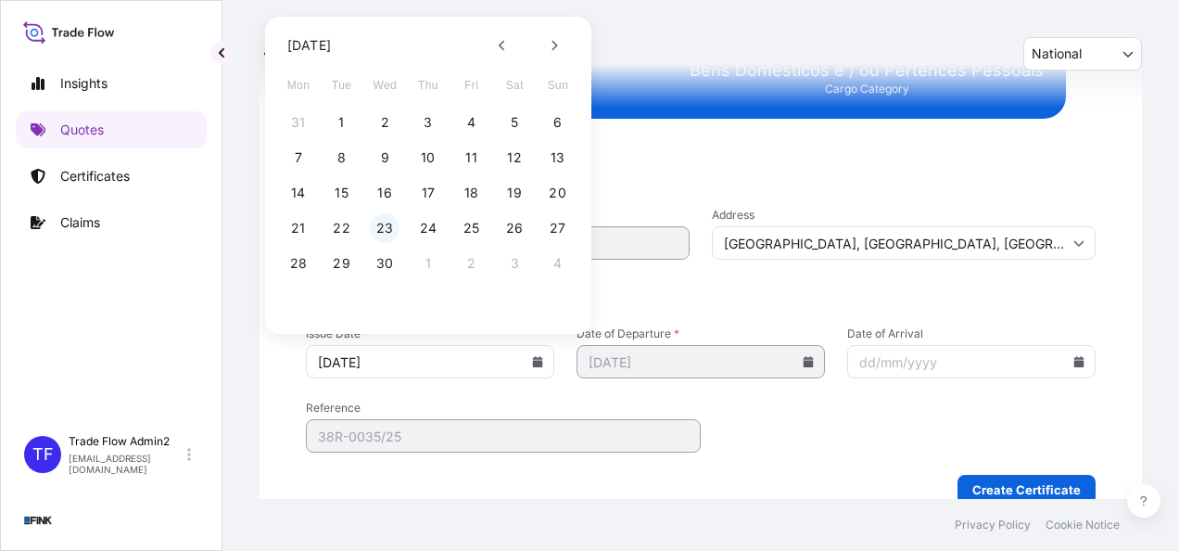
click at [387, 228] on button "23" at bounding box center [385, 228] width 30 height 30
type input "[DATE]"
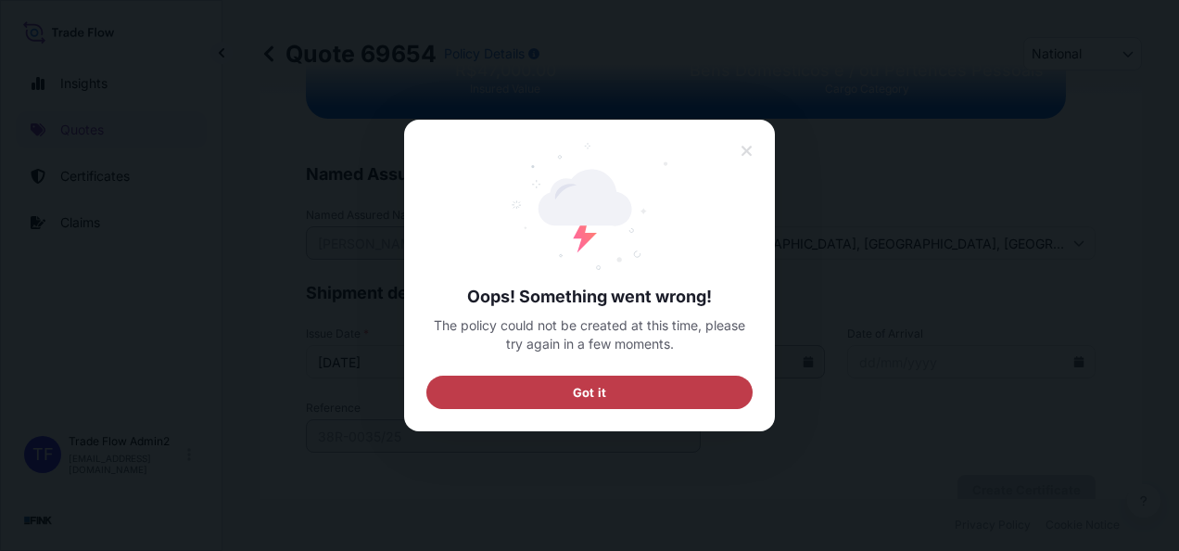
click at [472, 390] on button "Got it" at bounding box center [589, 391] width 326 height 33
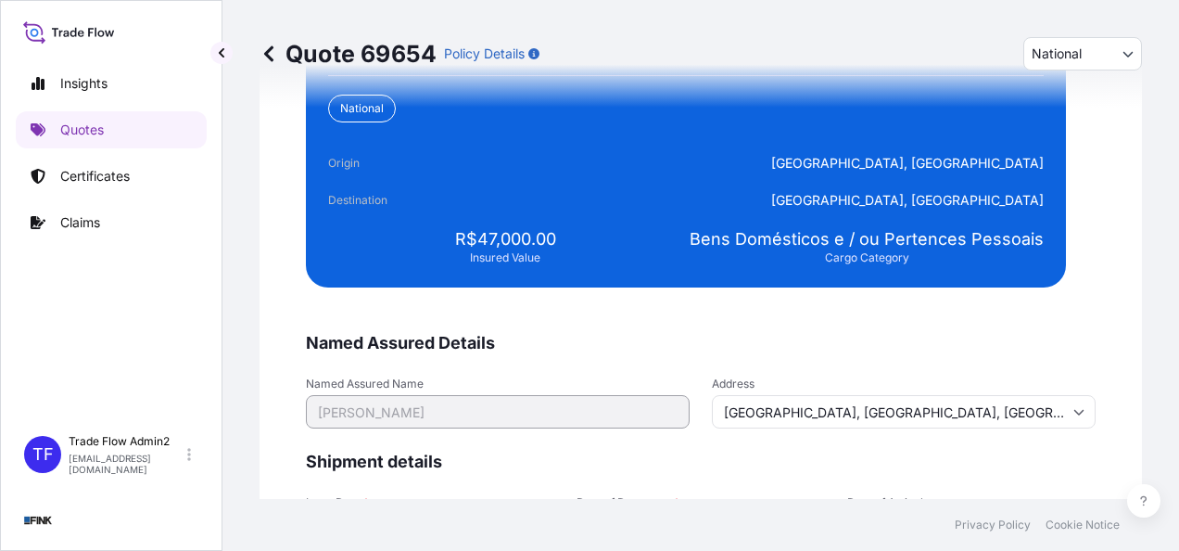
scroll to position [3821, 0]
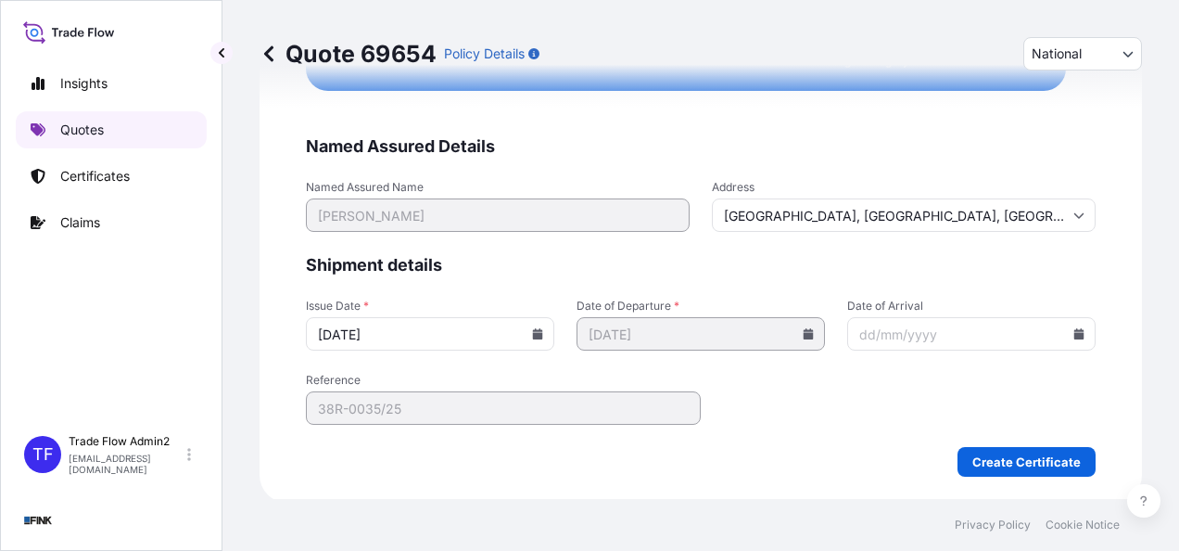
click at [63, 131] on p "Quotes" at bounding box center [82, 129] width 44 height 19
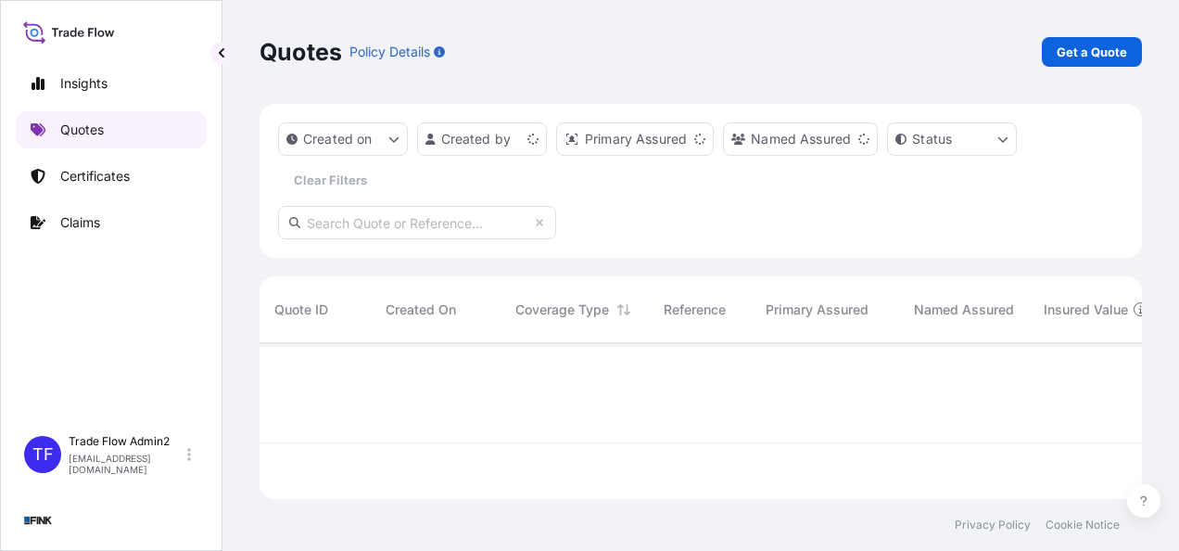
scroll to position [152, 868]
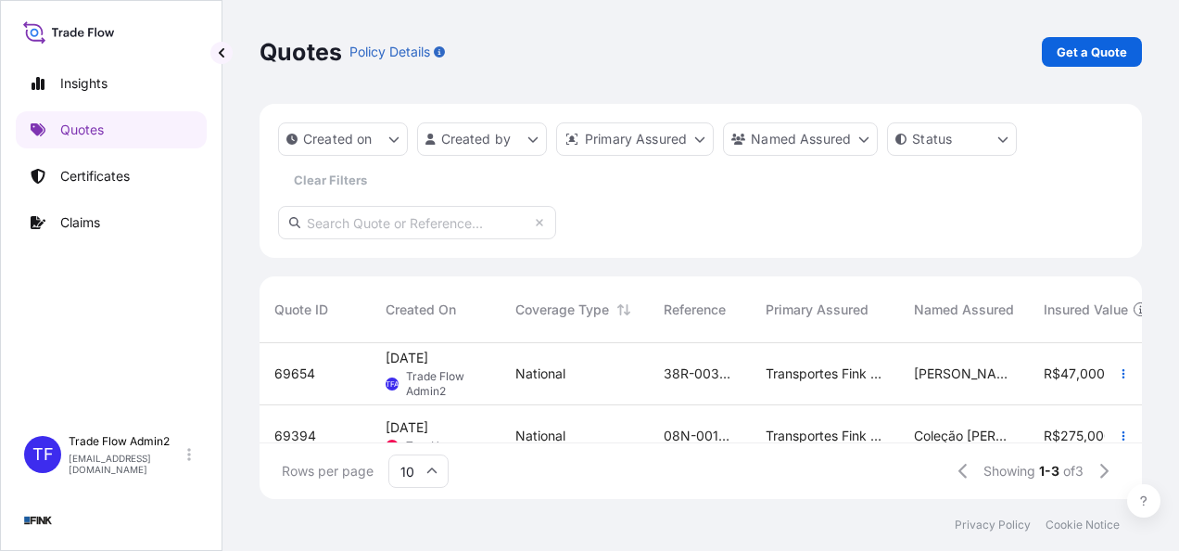
click at [629, 380] on div "National" at bounding box center [574, 373] width 119 height 19
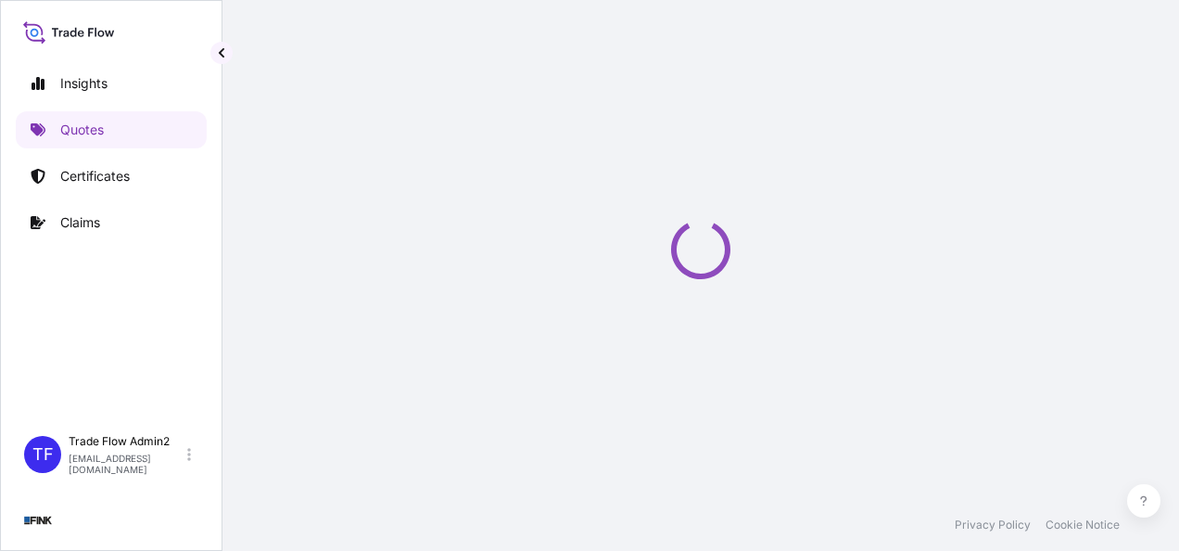
select select "national"
select select "Truck"
select select "32184"
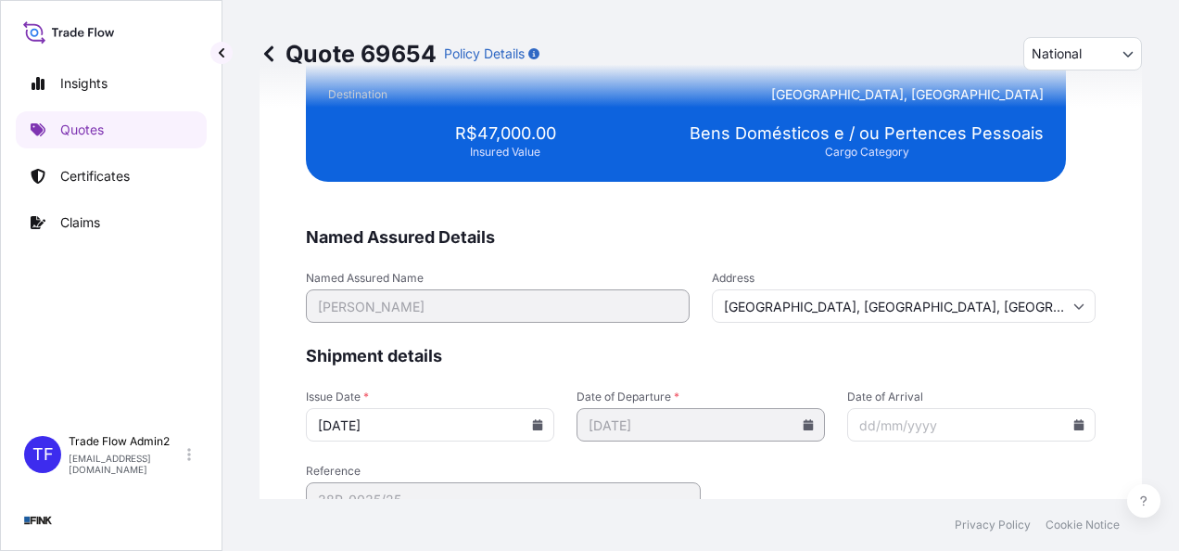
scroll to position [3732, 0]
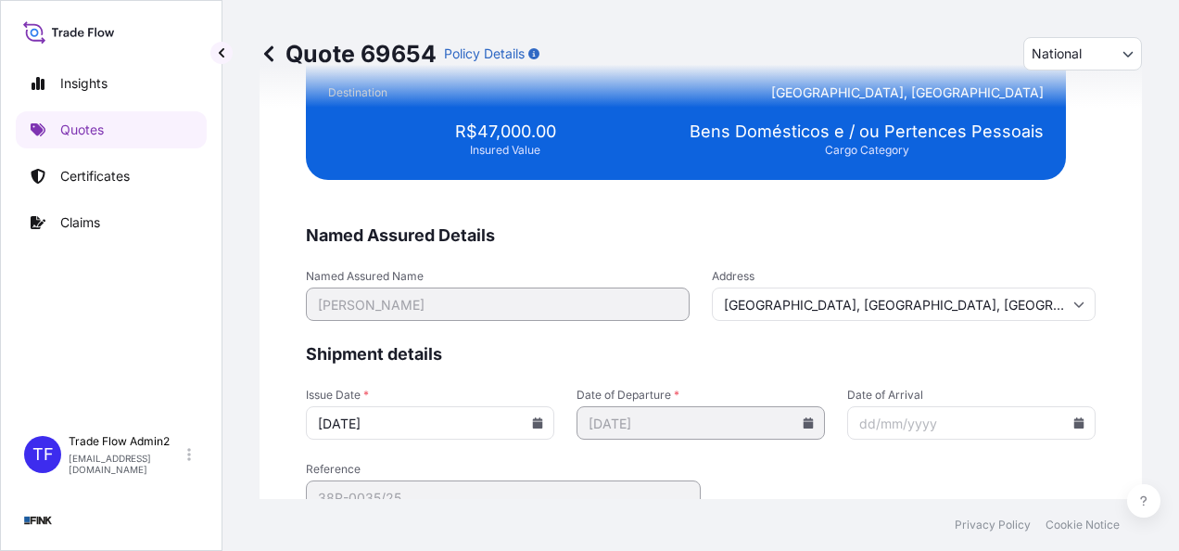
click at [779, 281] on div "Address [GEOGRAPHIC_DATA], [GEOGRAPHIC_DATA]" at bounding box center [904, 295] width 384 height 52
click at [1055, 298] on input "[GEOGRAPHIC_DATA], [GEOGRAPHIC_DATA], [GEOGRAPHIC_DATA]" at bounding box center [904, 303] width 384 height 33
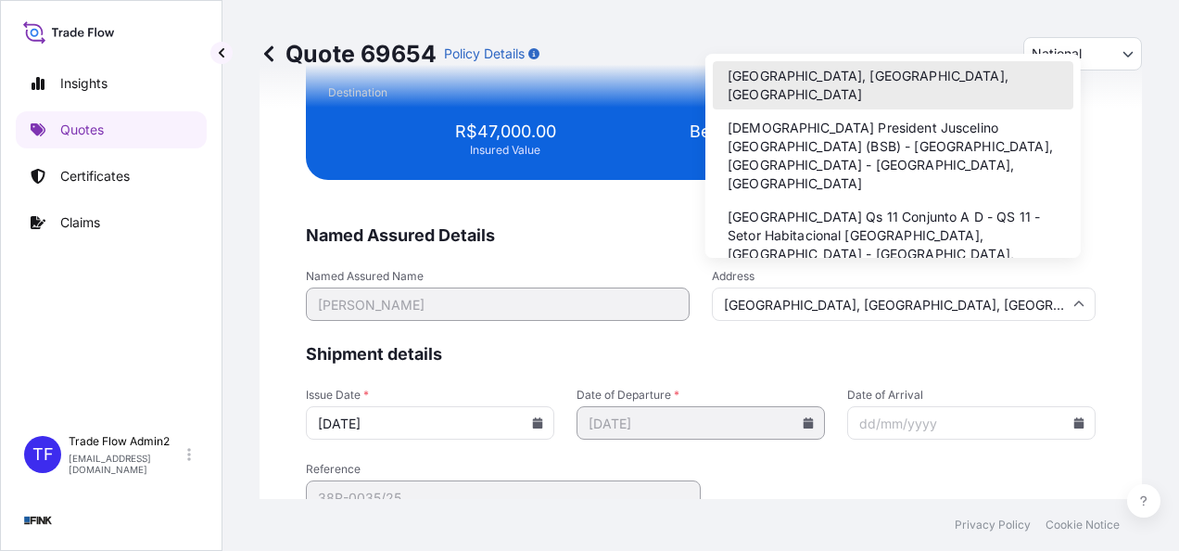
click at [799, 77] on li "[GEOGRAPHIC_DATA], [GEOGRAPHIC_DATA], [GEOGRAPHIC_DATA]" at bounding box center [893, 85] width 361 height 48
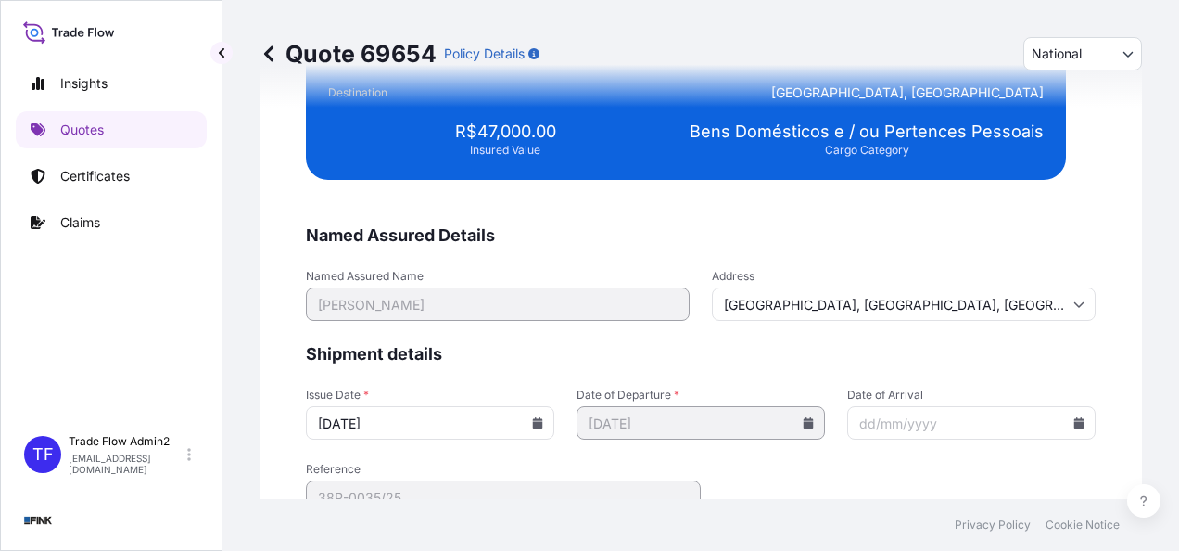
click at [553, 430] on div "Issue Date * [DATE] Date of Departure * [DATE] Date of Arrival" at bounding box center [701, 413] width 790 height 52
click at [541, 425] on input "[DATE]" at bounding box center [430, 422] width 248 height 33
click at [539, 423] on input "[DATE]" at bounding box center [430, 422] width 248 height 33
click at [533, 421] on icon at bounding box center [538, 422] width 10 height 11
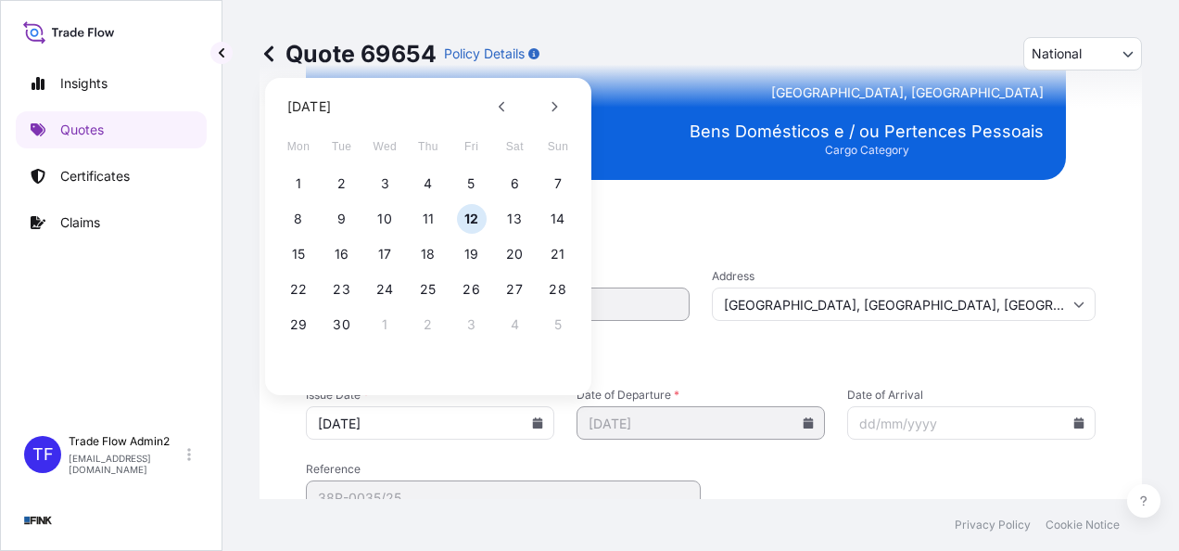
click at [480, 101] on div "[DATE]" at bounding box center [428, 107] width 297 height 28
click at [500, 107] on icon at bounding box center [502, 107] width 6 height 10
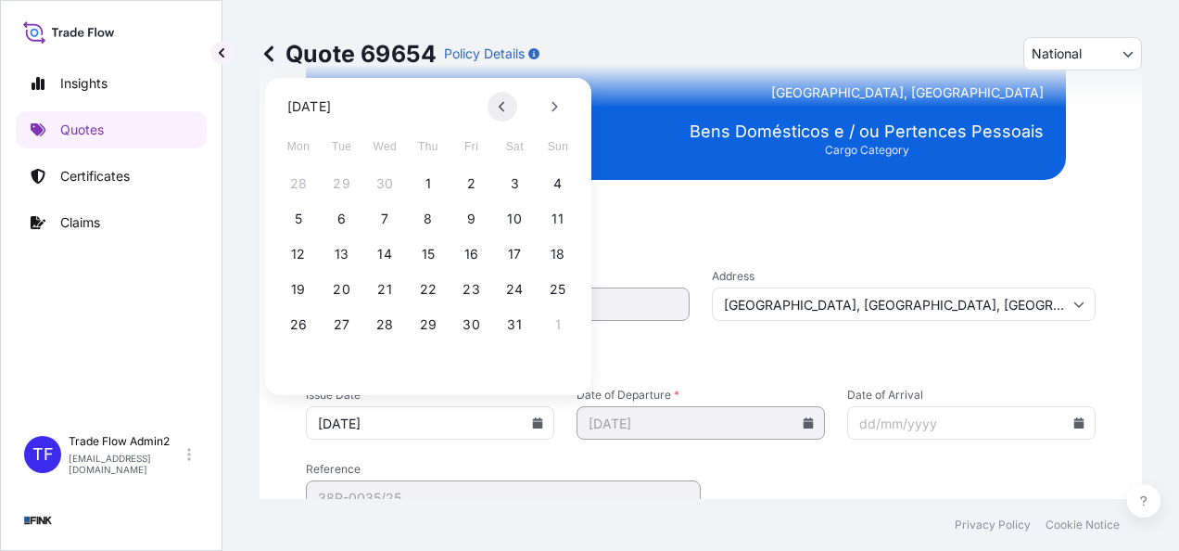
click at [500, 107] on icon at bounding box center [502, 107] width 6 height 10
click at [386, 294] on button "23" at bounding box center [385, 289] width 30 height 30
type input "[DATE]"
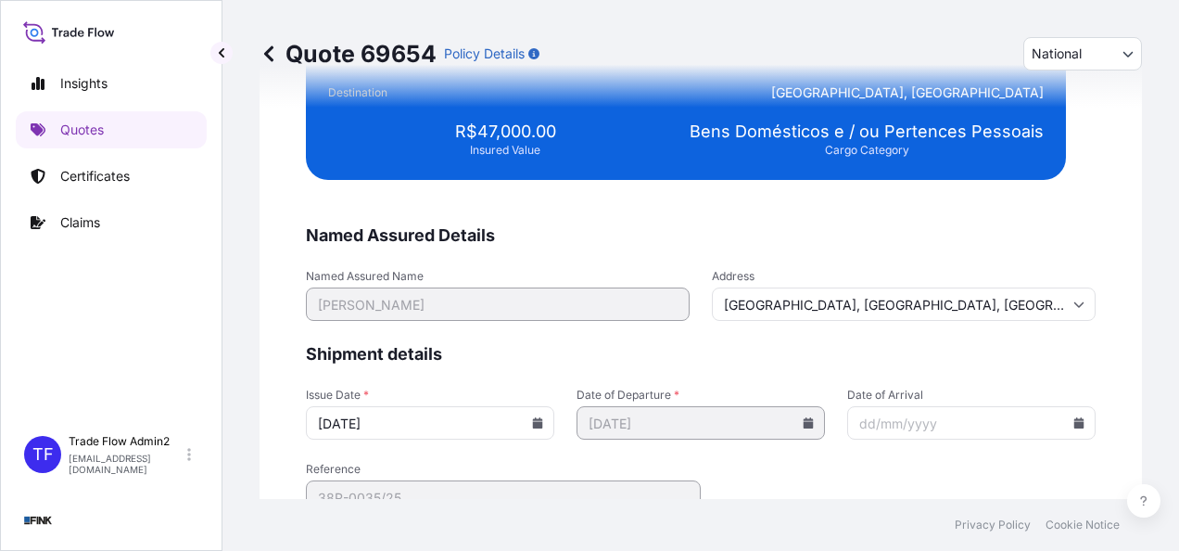
click at [290, 376] on div "We just need a few more details before we issue the certificate Named Assured D…" at bounding box center [701, 135] width 882 height 911
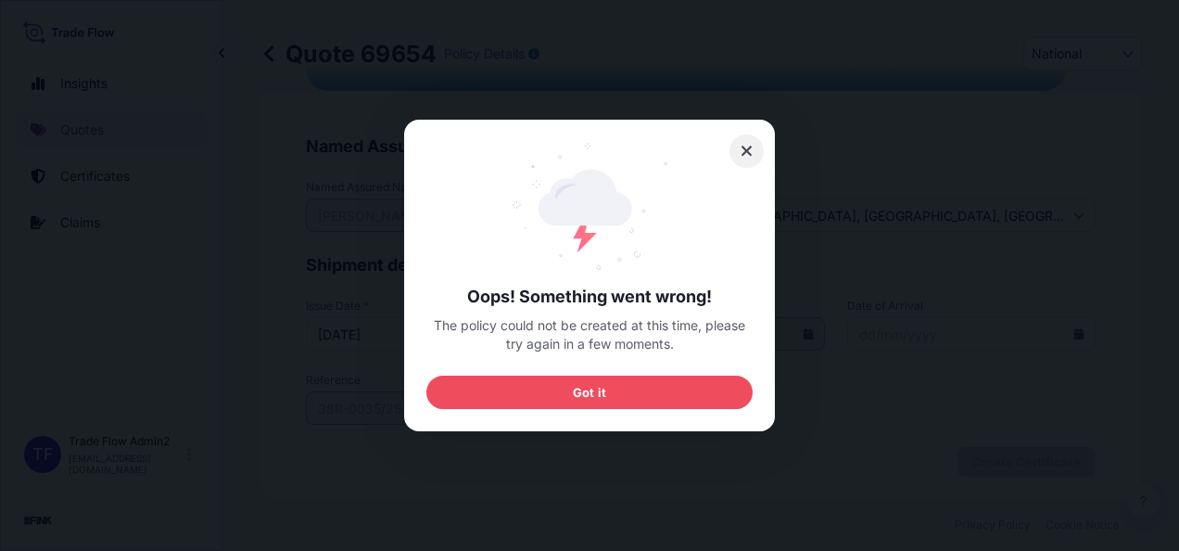
click at [738, 154] on button at bounding box center [746, 150] width 35 height 33
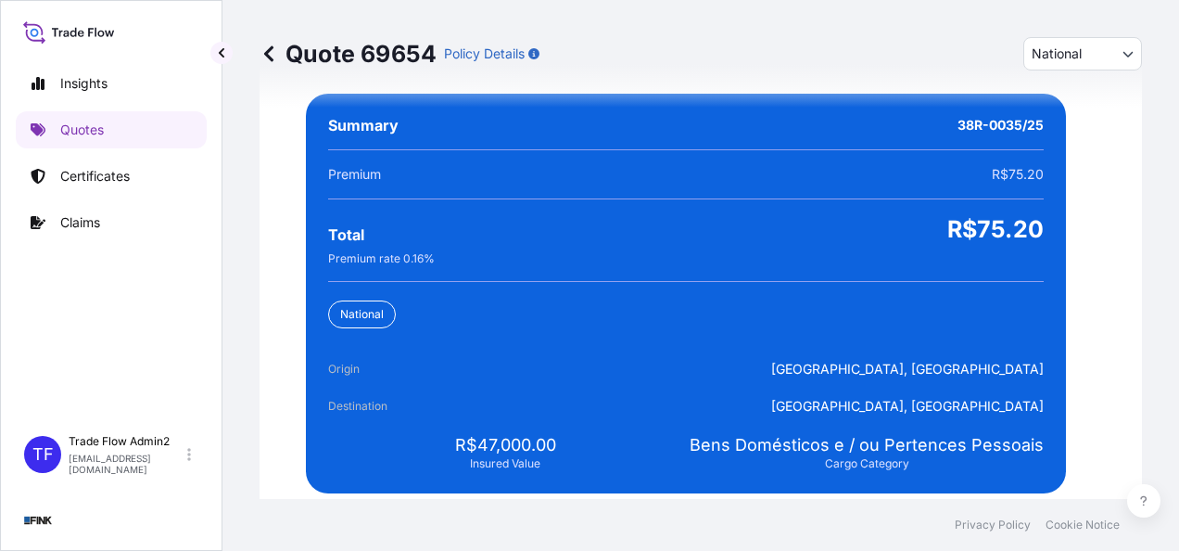
scroll to position [3335, 0]
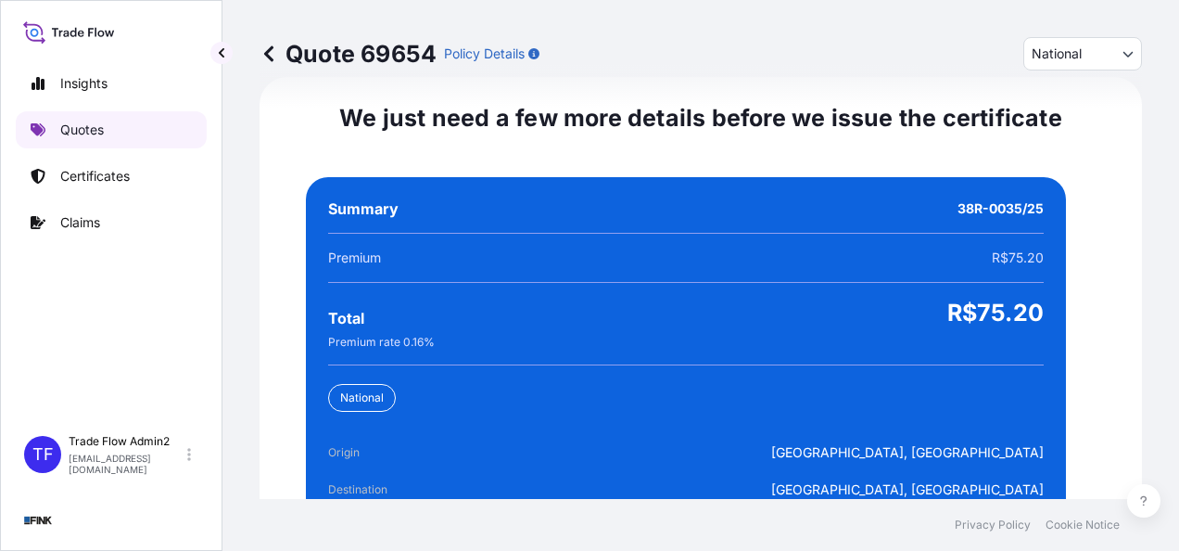
click at [109, 127] on link "Quotes" at bounding box center [111, 129] width 191 height 37
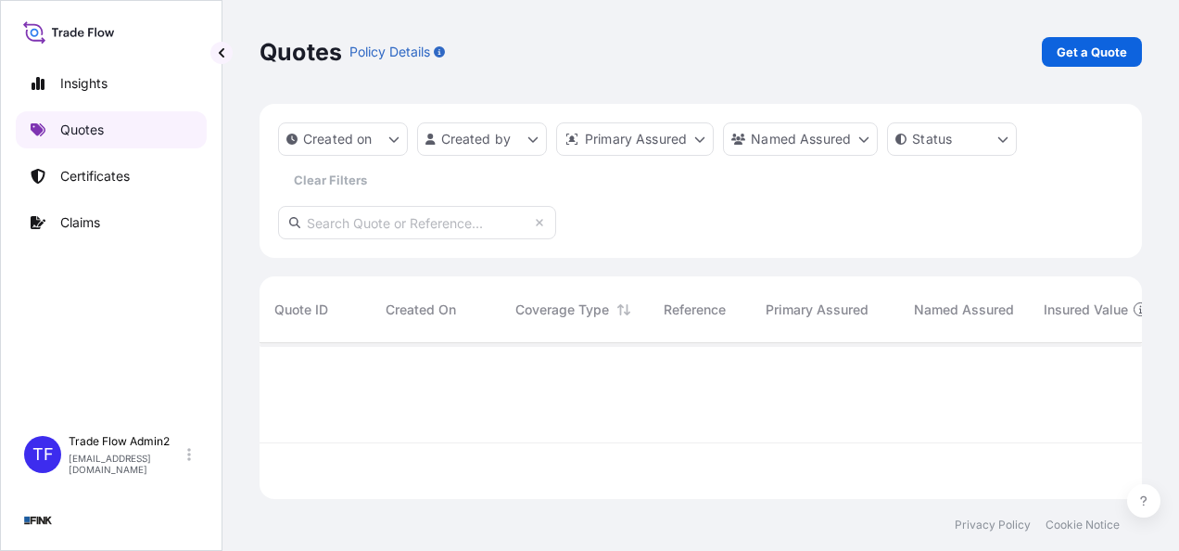
scroll to position [152, 868]
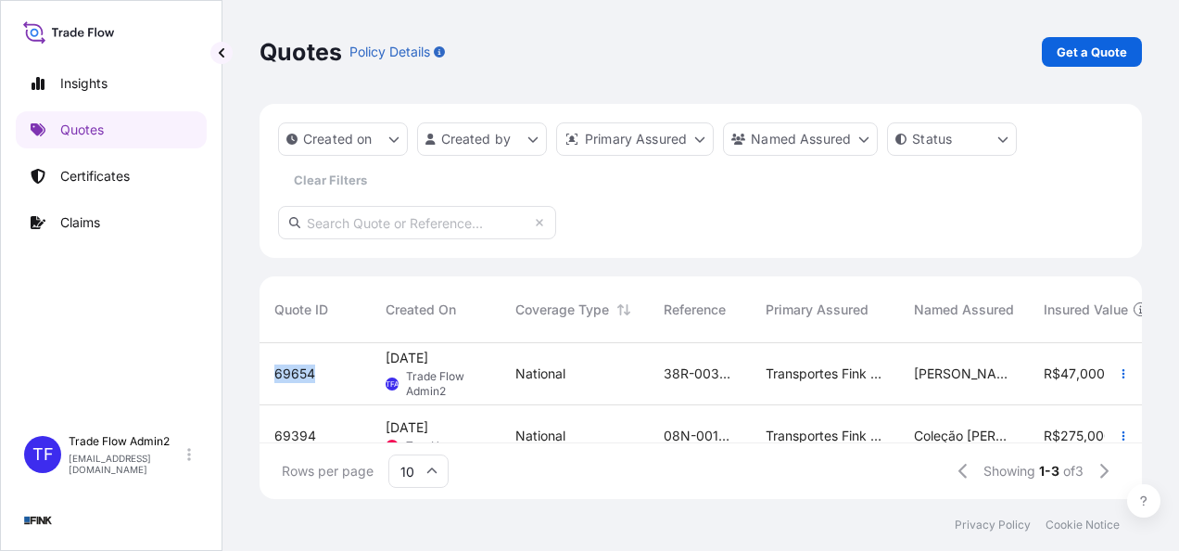
drag, startPoint x: 274, startPoint y: 371, endPoint x: 324, endPoint y: 371, distance: 50.1
click at [324, 371] on div "69654" at bounding box center [315, 373] width 82 height 19
select select "national"
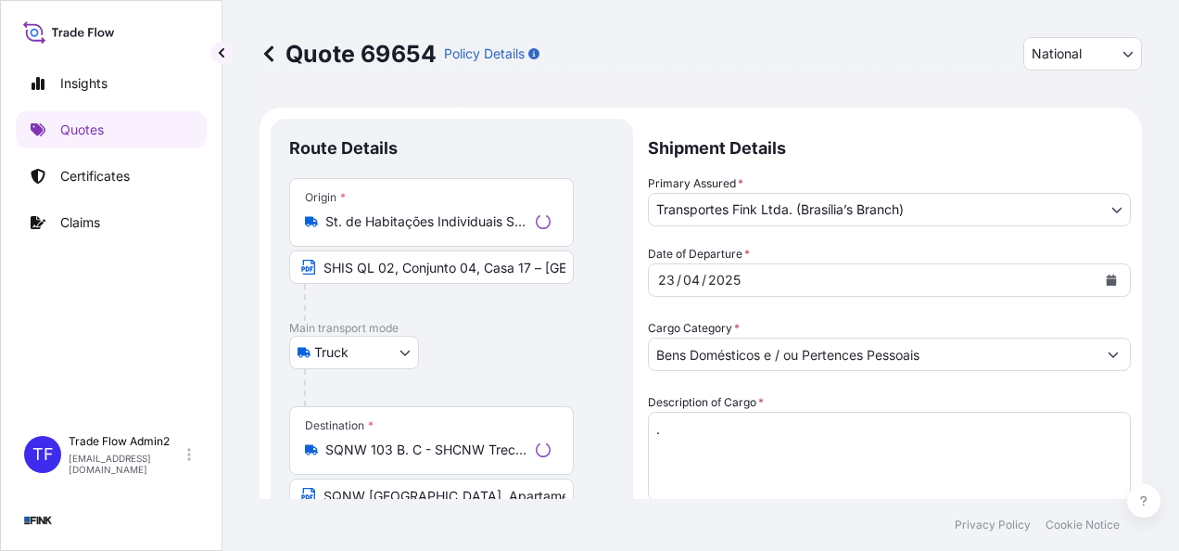
select select "Truck"
select select "32184"
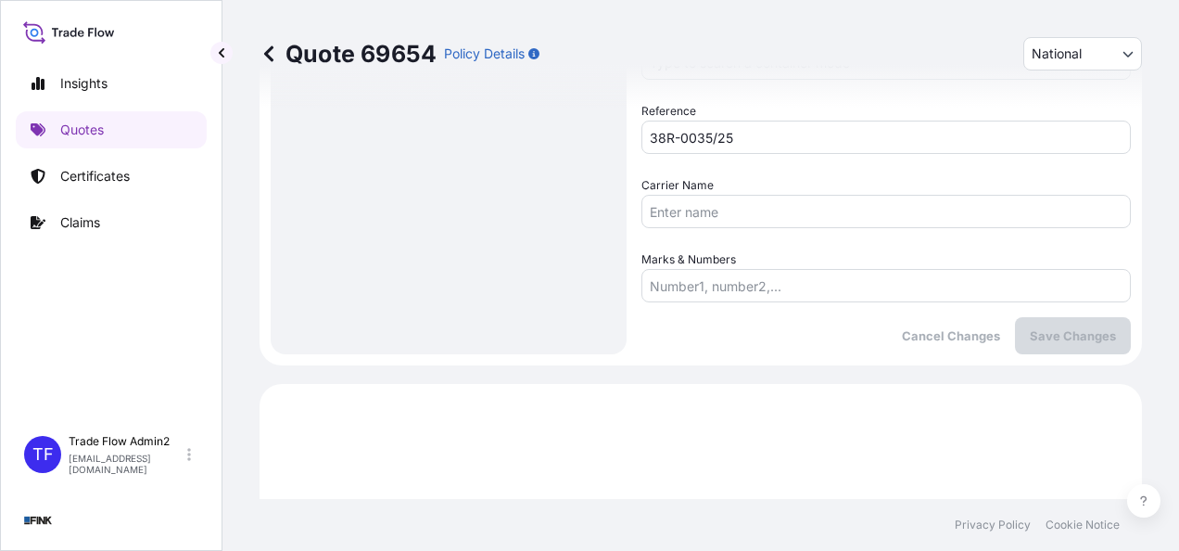
scroll to position [611, 0]
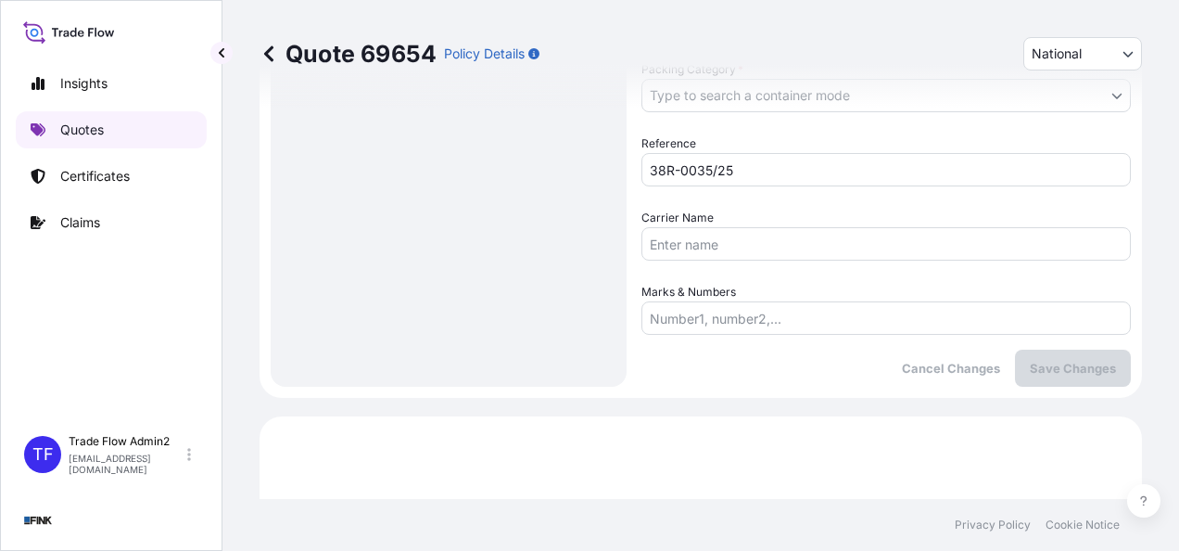
click at [77, 145] on link "Quotes" at bounding box center [111, 129] width 191 height 37
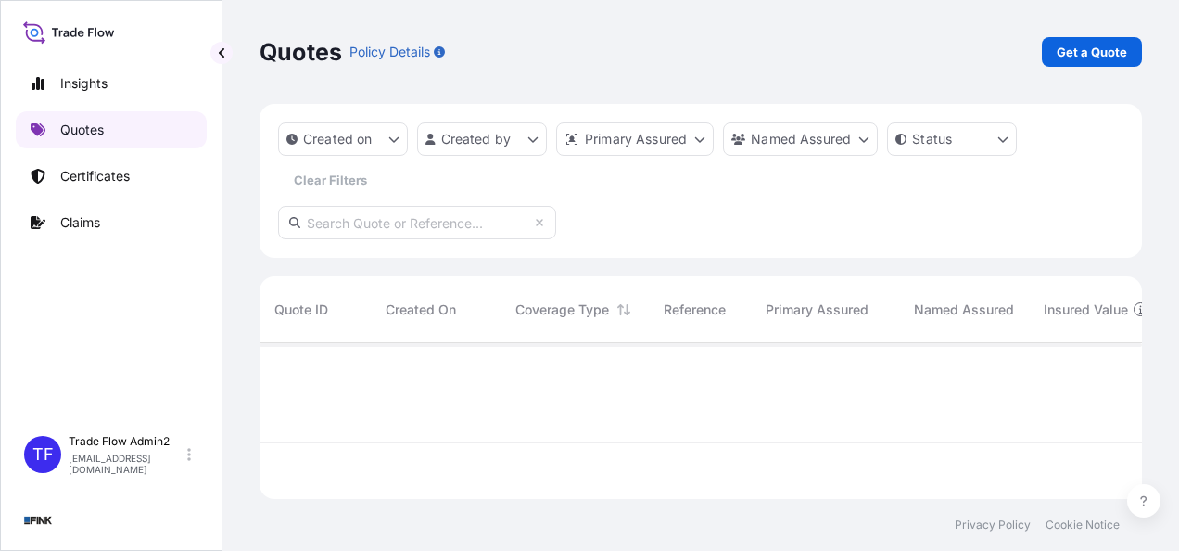
scroll to position [152, 868]
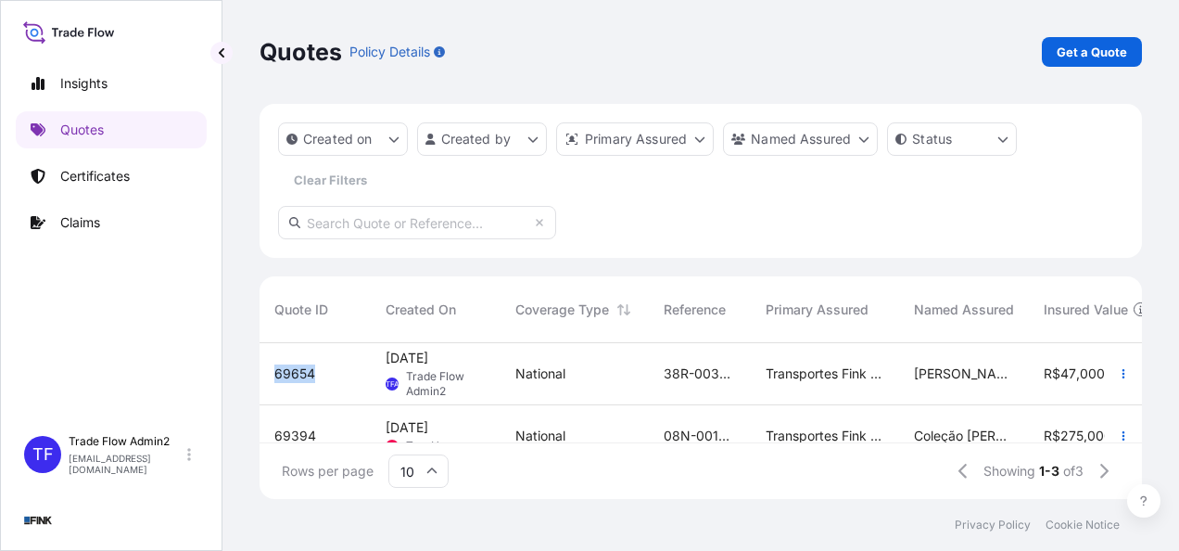
drag, startPoint x: 332, startPoint y: 375, endPoint x: 267, endPoint y: 380, distance: 65.0
click at [267, 380] on div "69654" at bounding box center [315, 374] width 111 height 62
select select "national"
select select "Truck"
select select "32184"
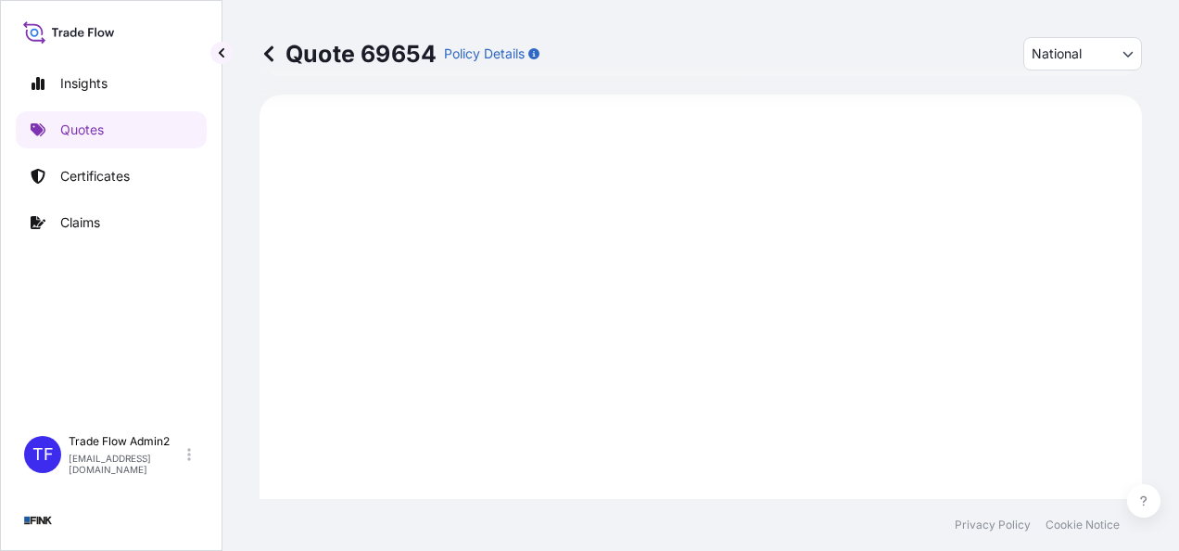
scroll to position [934, 0]
drag, startPoint x: 371, startPoint y: 50, endPoint x: 437, endPoint y: 57, distance: 67.1
click at [437, 57] on div "Quote 69654 Policy Details" at bounding box center [400, 53] width 280 height 33
copy p "Quote"
click at [217, 72] on div "Insights Quotes Certificates Claims TF Trade Flow Admin2 [EMAIL_ADDRESS][DOMAIN…" at bounding box center [111, 275] width 222 height 551
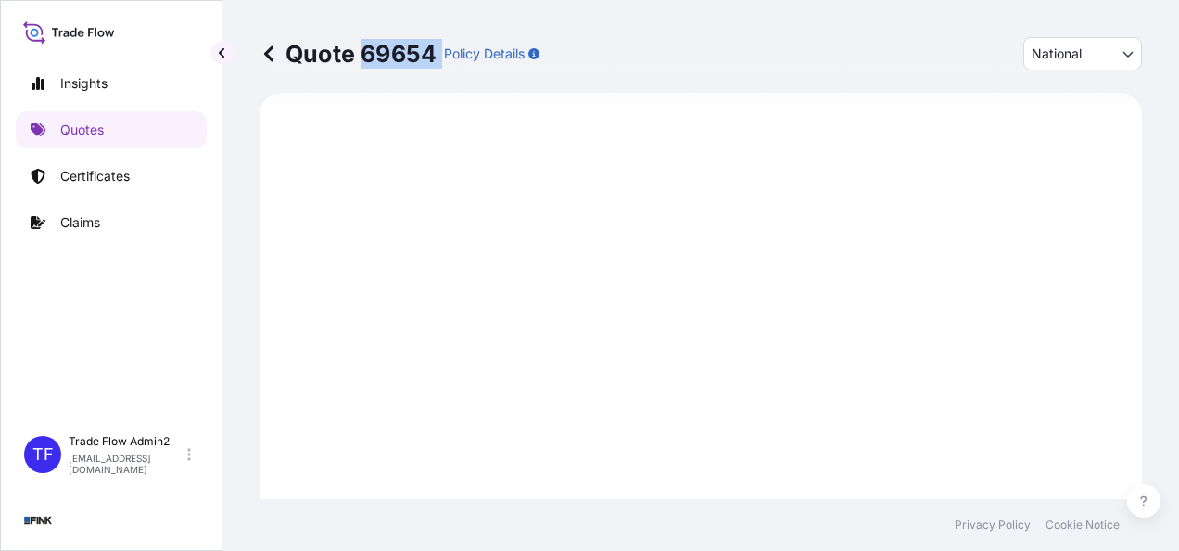
drag, startPoint x: 367, startPoint y: 48, endPoint x: 441, endPoint y: 54, distance: 74.4
click at [441, 54] on div "Quote 69654 Policy Details" at bounding box center [400, 53] width 280 height 33
copy p "69654"
click at [99, 126] on p "Quotes" at bounding box center [82, 129] width 44 height 19
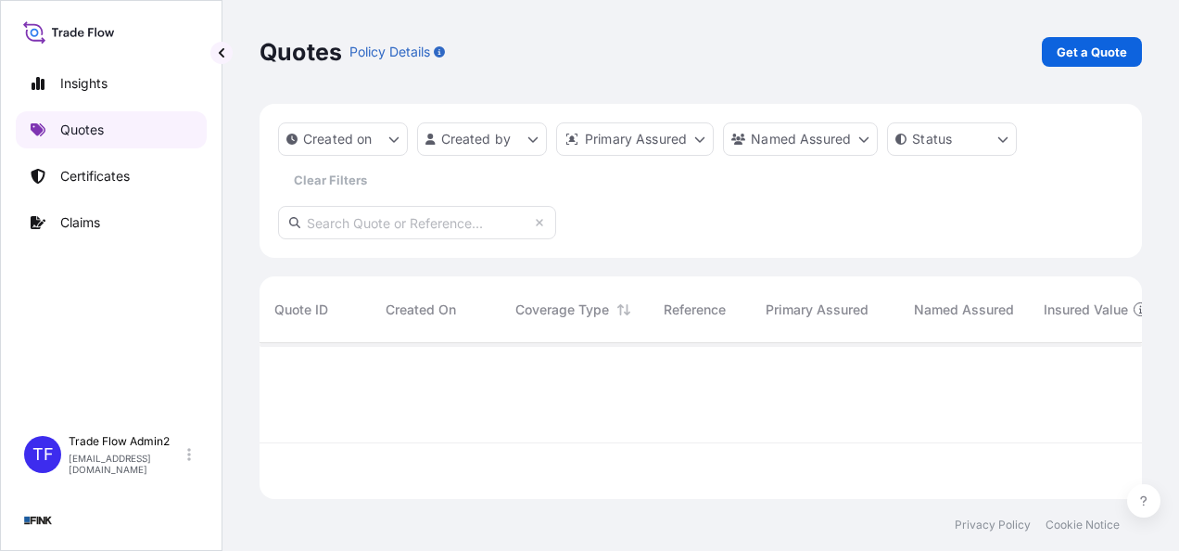
scroll to position [152, 868]
click at [74, 32] on icon at bounding box center [73, 32] width 6 height 9
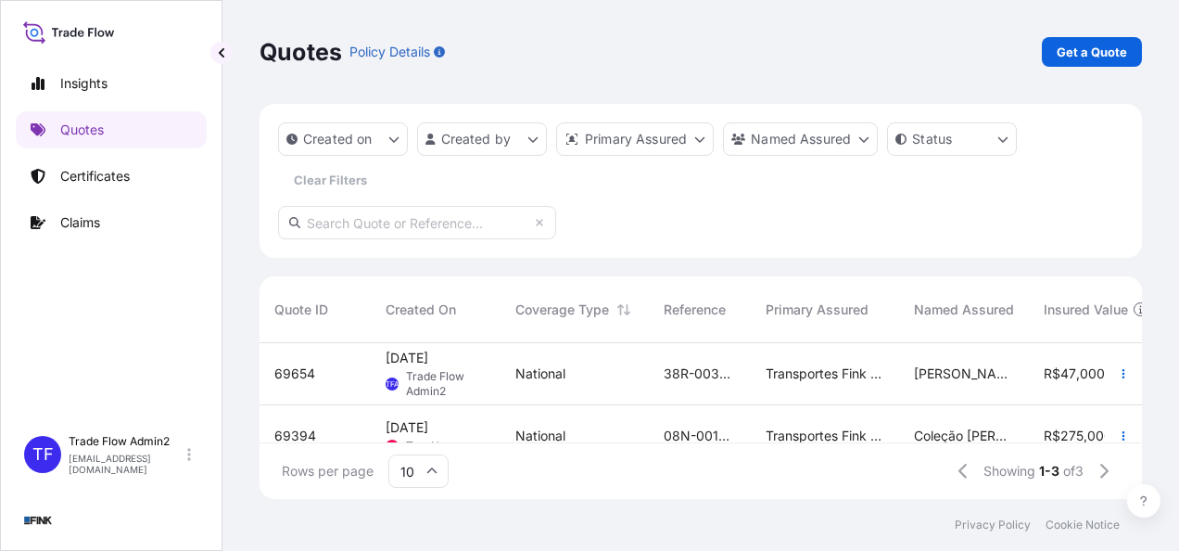
click at [586, 382] on div "National" at bounding box center [574, 373] width 119 height 19
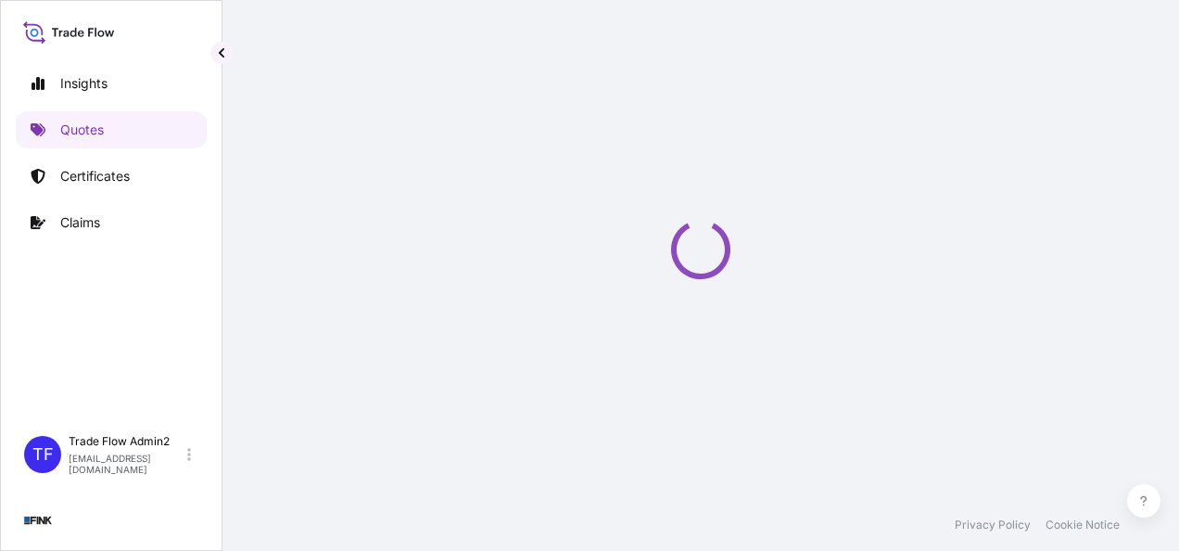
select select "national"
select select "Truck"
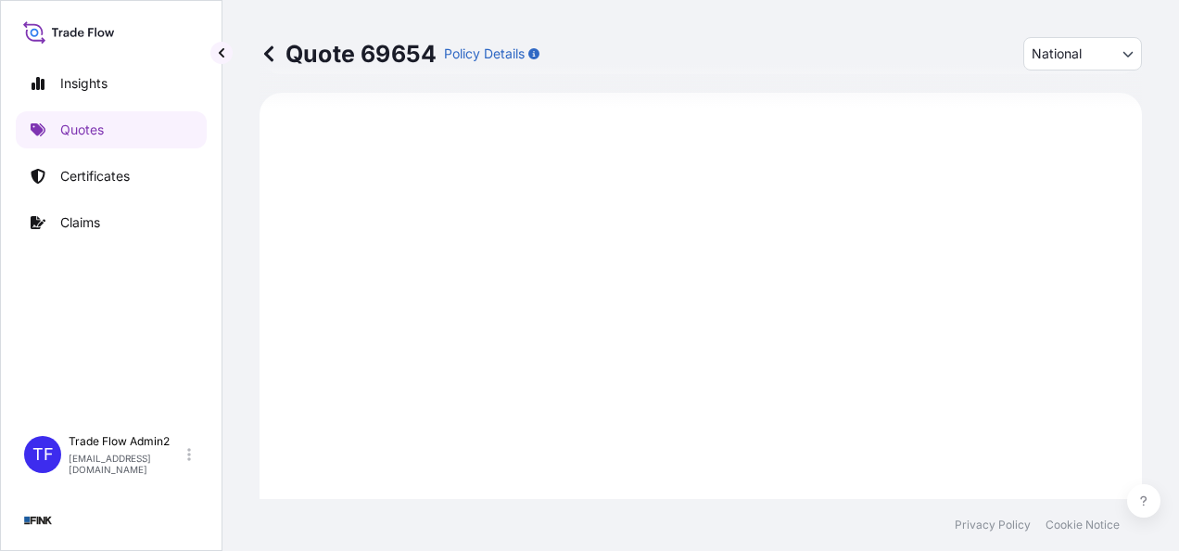
select select "32184"
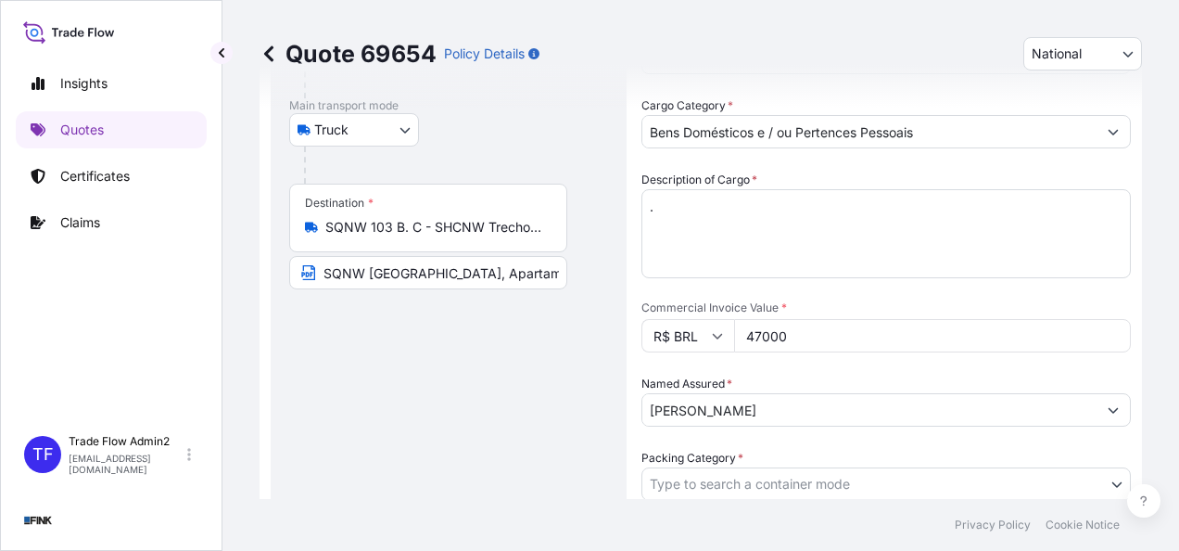
scroll to position [321, 0]
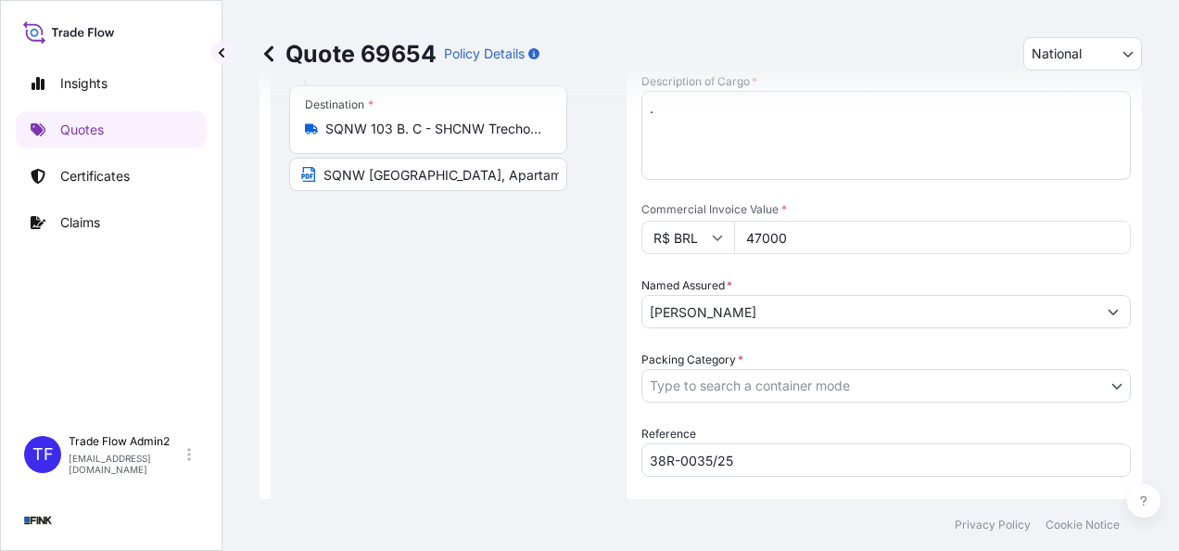
click at [680, 393] on body "Insights Quotes Certificates Claims TF Trade Flow Admin2 [EMAIL_ADDRESS][DOMAIN…" at bounding box center [589, 275] width 1179 height 551
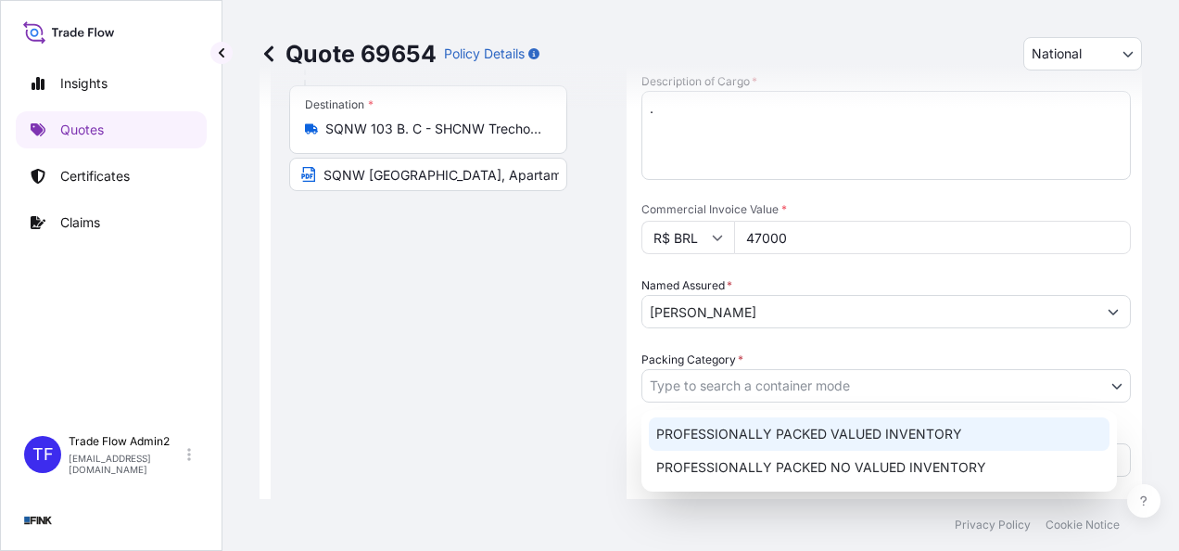
click at [708, 436] on div "PROFESSIONALLY PACKED VALUED INVENTORY" at bounding box center [879, 433] width 461 height 33
select select "11"
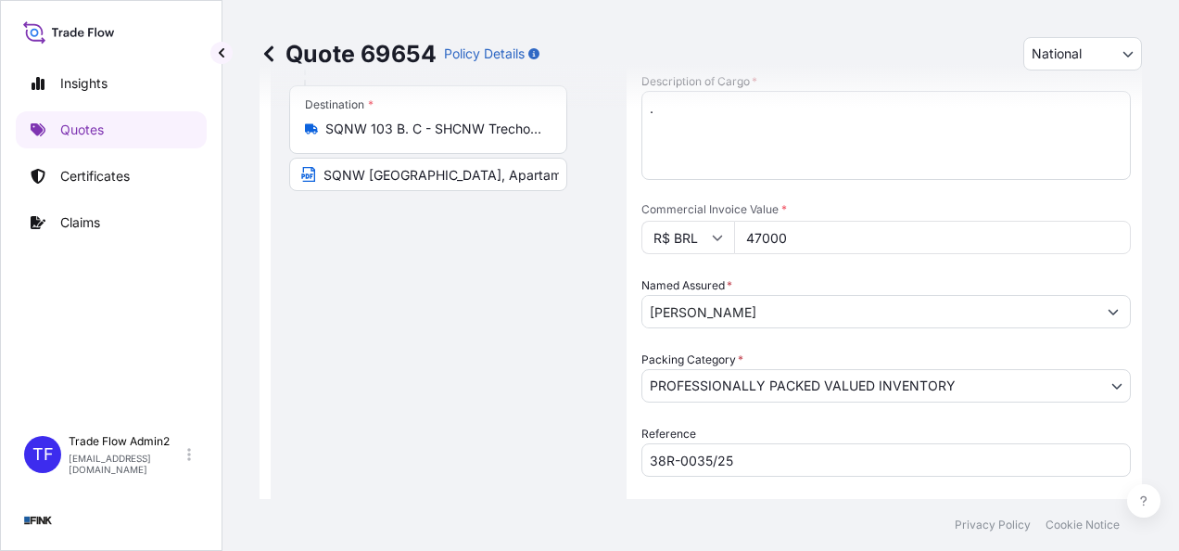
click at [443, 382] on div "Route Details Place of loading Road / Inland Road / Inland Origin * St. de Habi…" at bounding box center [448, 237] width 319 height 842
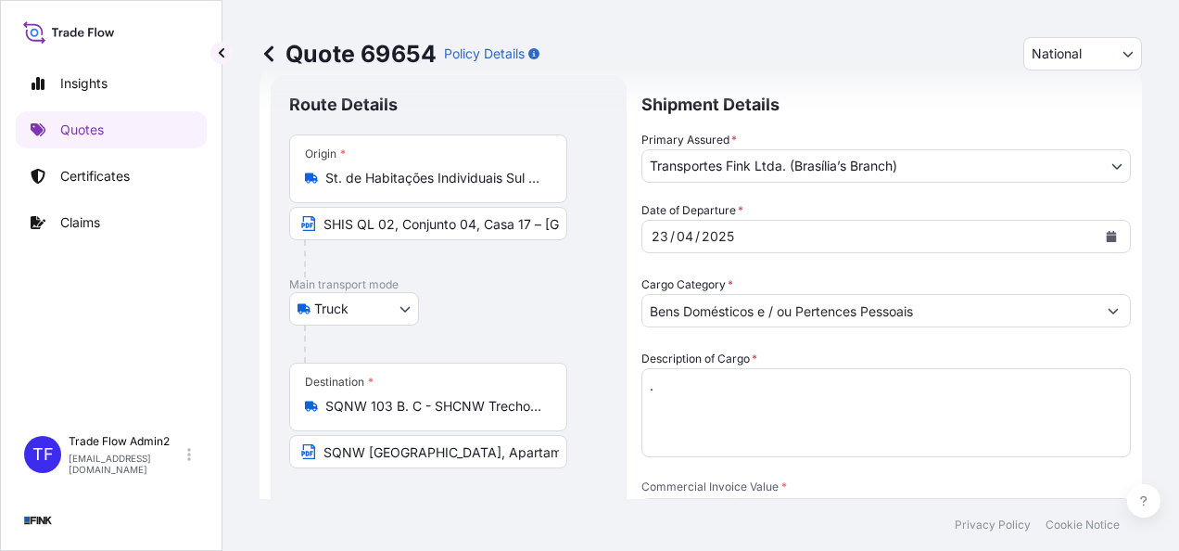
scroll to position [44, 0]
click at [377, 189] on div "Origin * St. de Habitações Individuais Sul QL 2 Conj. 4 - Lago Sul, Brasília - …" at bounding box center [428, 167] width 278 height 69
click at [377, 186] on input "St. de Habitações Individuais Sul QL 2 Conj. 4 - [GEOGRAPHIC_DATA], [GEOGRAPHIC…" at bounding box center [434, 177] width 219 height 19
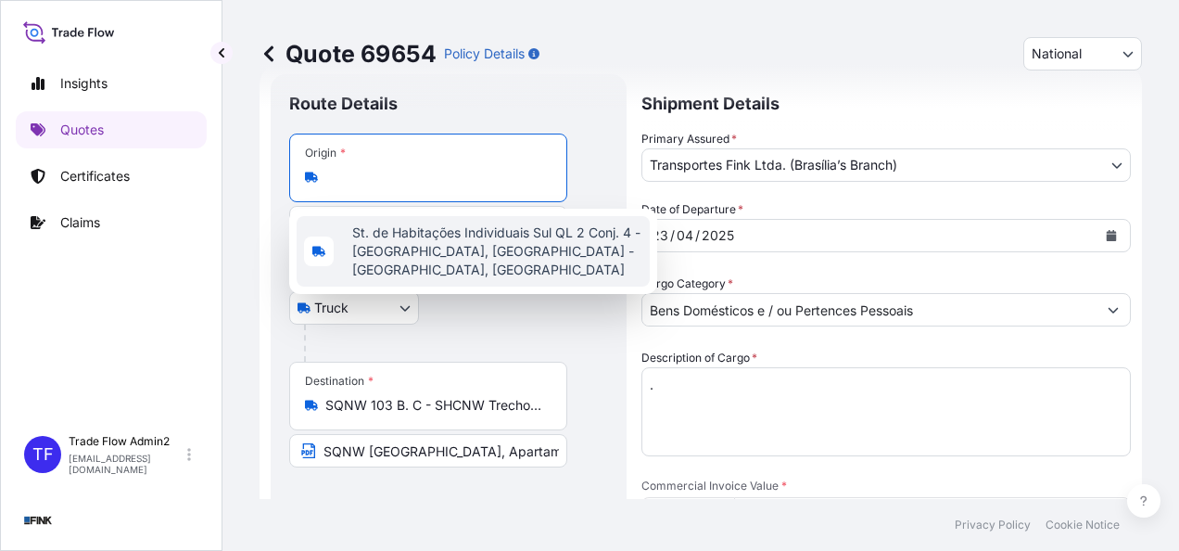
scroll to position [0, 0]
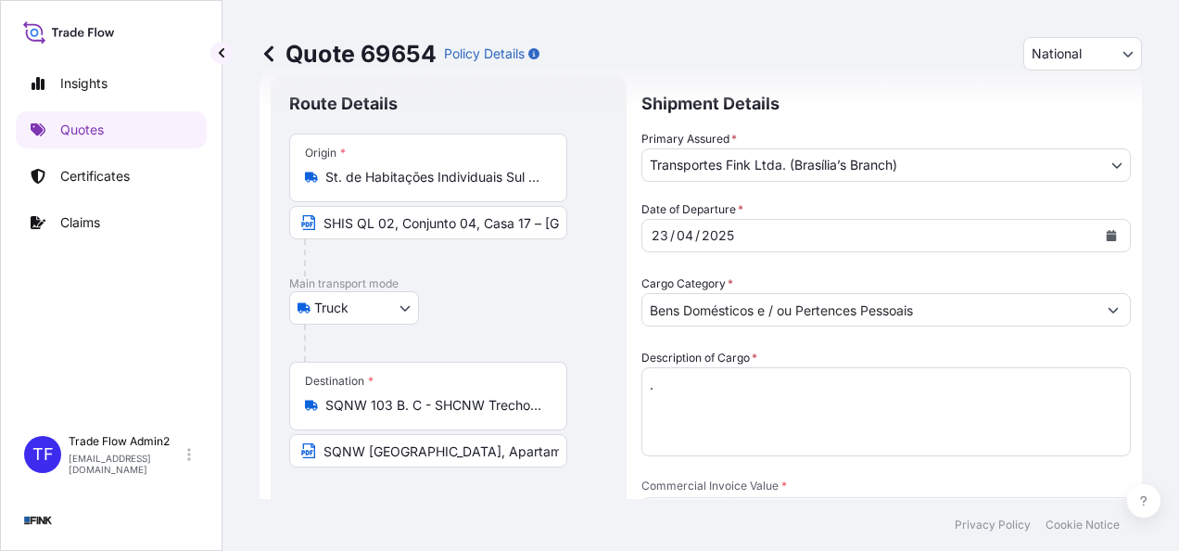
click at [360, 183] on input "St. de Habitações Individuais Sul QL 2 Conj. 4 - [GEOGRAPHIC_DATA], [GEOGRAPHIC…" at bounding box center [434, 177] width 219 height 19
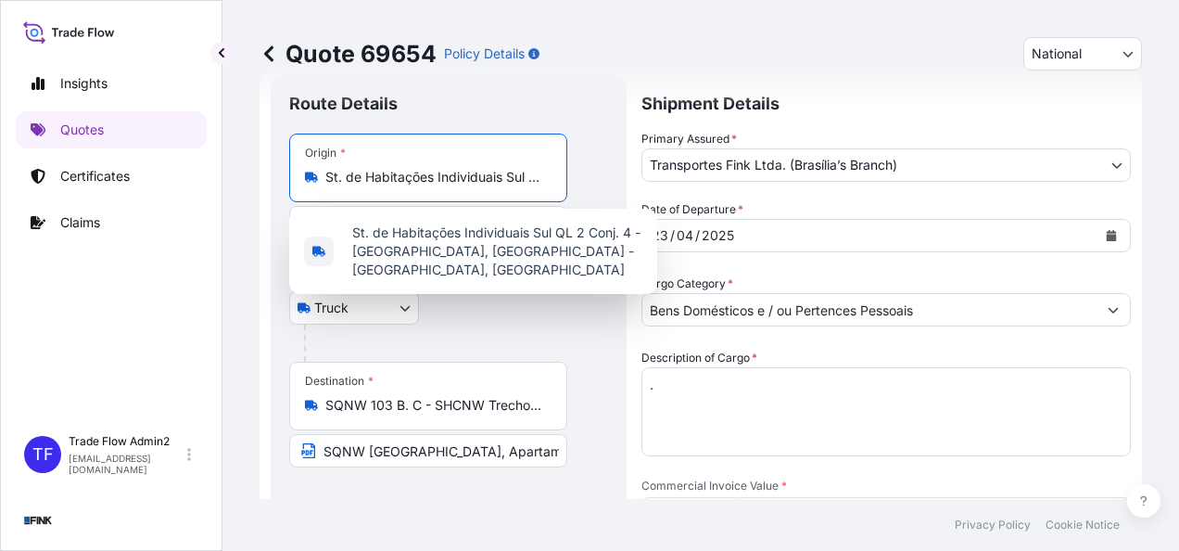
click at [360, 183] on input "St. de Habitações Individuais Sul QL 2 Conj. 4 - [GEOGRAPHIC_DATA], [GEOGRAPHIC…" at bounding box center [434, 177] width 219 height 19
paste input "HIS QL 02, Conjunto 04, Casa 17 – Lago Sul - Brasilia"
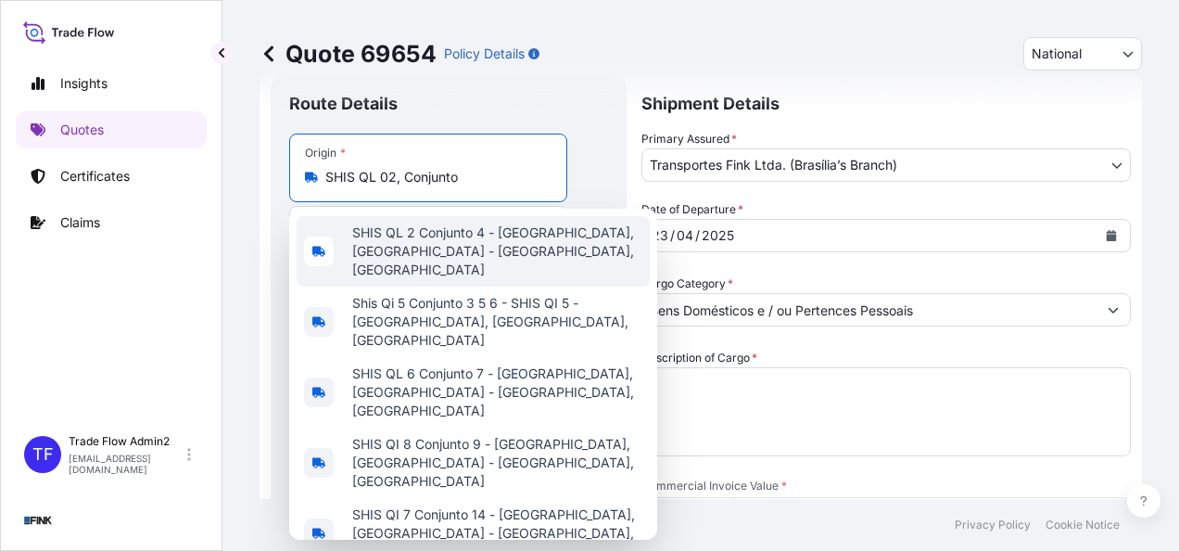
click at [473, 234] on span "SHIS QL 2 Conjunto 4 - [GEOGRAPHIC_DATA], [GEOGRAPHIC_DATA] - [GEOGRAPHIC_DATA]…" at bounding box center [497, 251] width 290 height 56
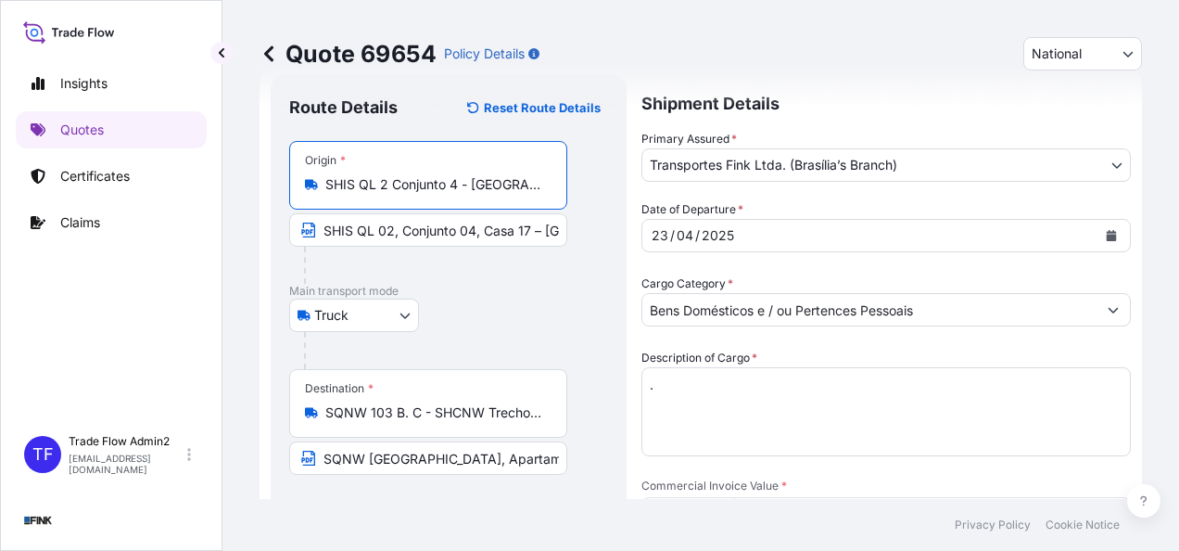
type input "SHIS QL 2 Conjunto 4 - [GEOGRAPHIC_DATA], [GEOGRAPHIC_DATA] - [GEOGRAPHIC_DATA]…"
click at [548, 296] on p "Main transport mode" at bounding box center [448, 291] width 319 height 15
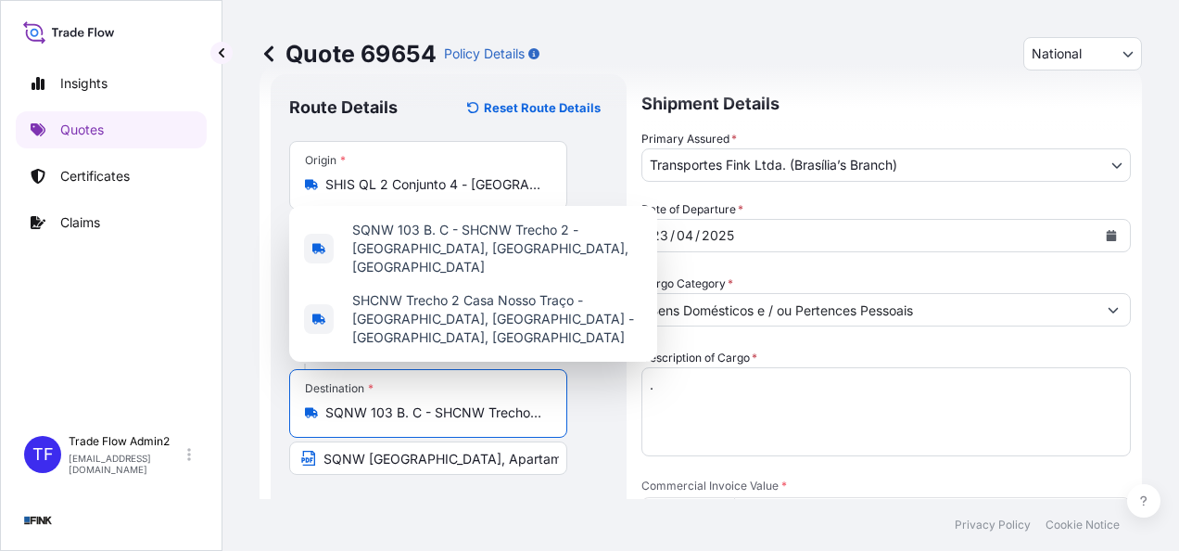
click at [352, 408] on input "SQNW 103 B. C - SHCNW Trecho 2 - [GEOGRAPHIC_DATA], [GEOGRAPHIC_DATA], 70655-77…" at bounding box center [434, 412] width 219 height 19
click at [372, 411] on input "SQNW 103 B. C - SHCNW Trecho 2 - [GEOGRAPHIC_DATA], [GEOGRAPHIC_DATA], 70655-77…" at bounding box center [434, 412] width 219 height 19
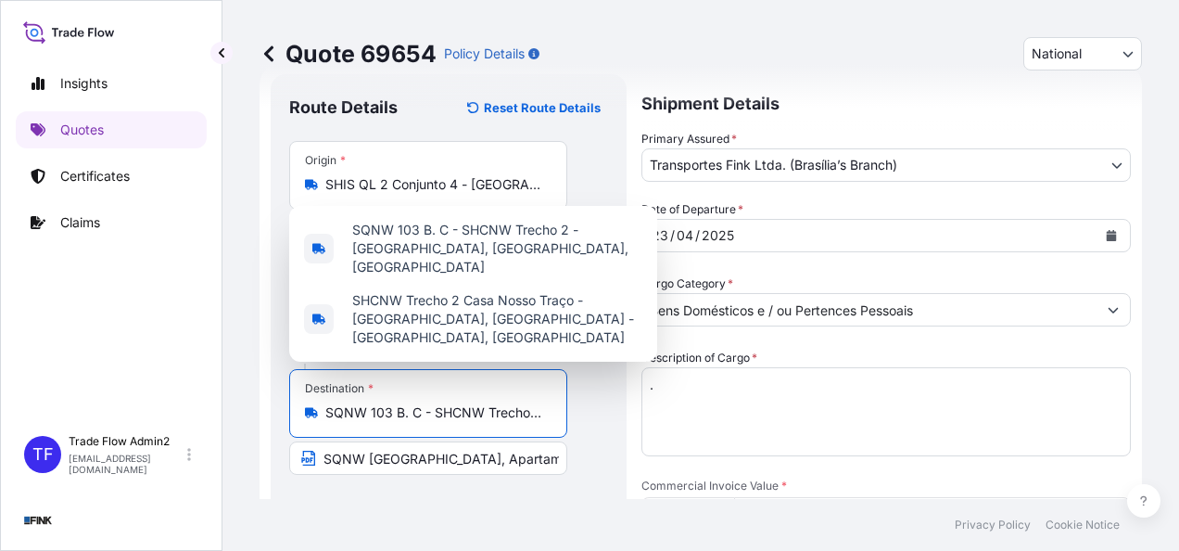
paste input ", Bloco C, Apartamento 501 - Noroeste - Brasilia"
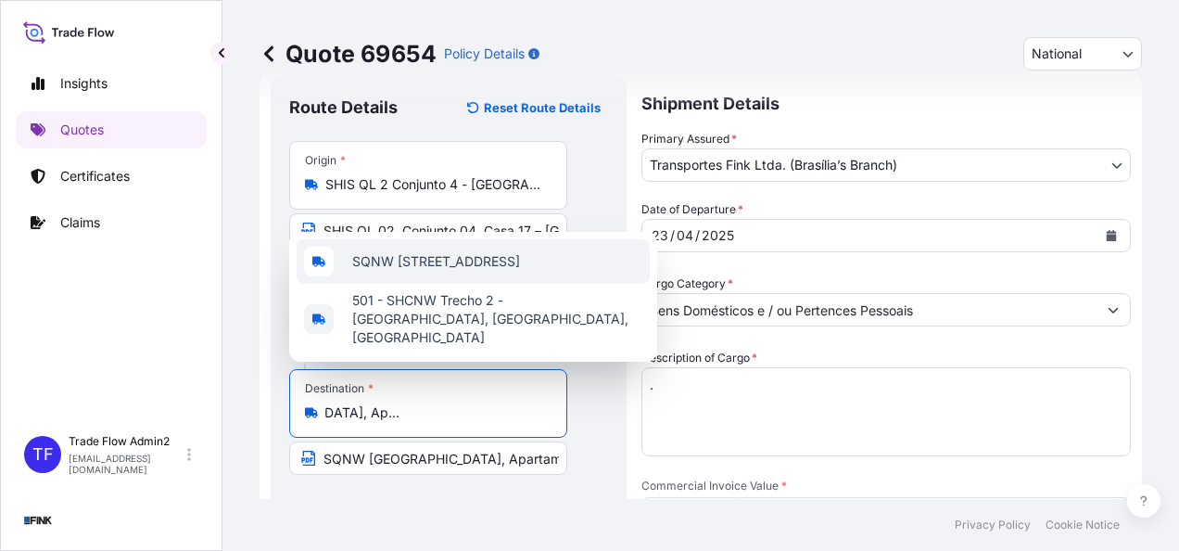
click at [520, 269] on span "SQNW [STREET_ADDRESS]" at bounding box center [436, 261] width 168 height 19
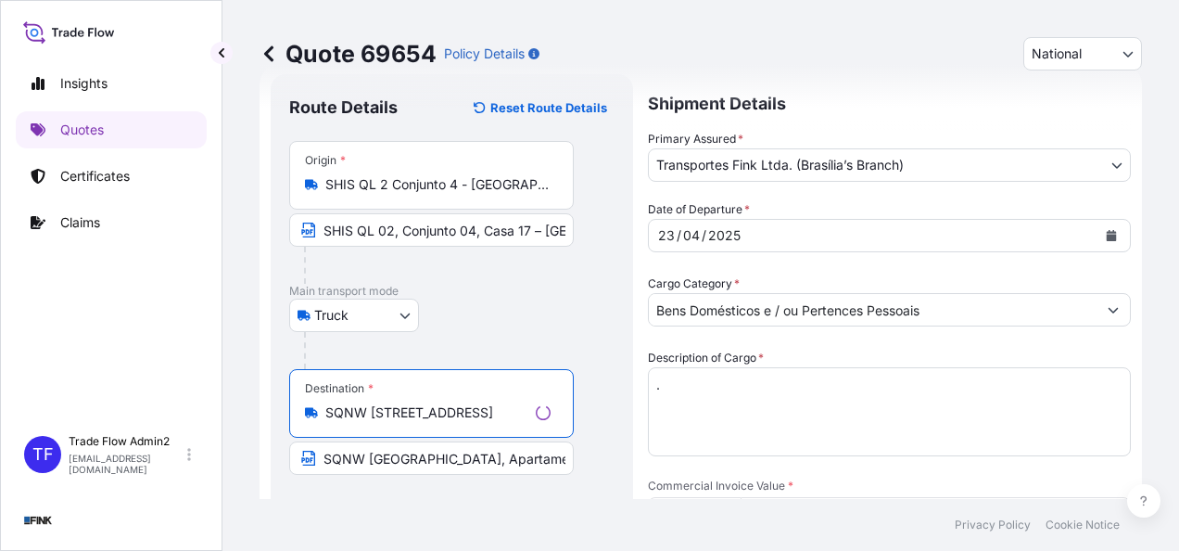
type input "SQNW [STREET_ADDRESS]"
click at [590, 413] on div "Destination * SQNW 103 Bloco C - SHCNW Trecho 2 - Brasília, Federal District, B…" at bounding box center [451, 422] width 325 height 106
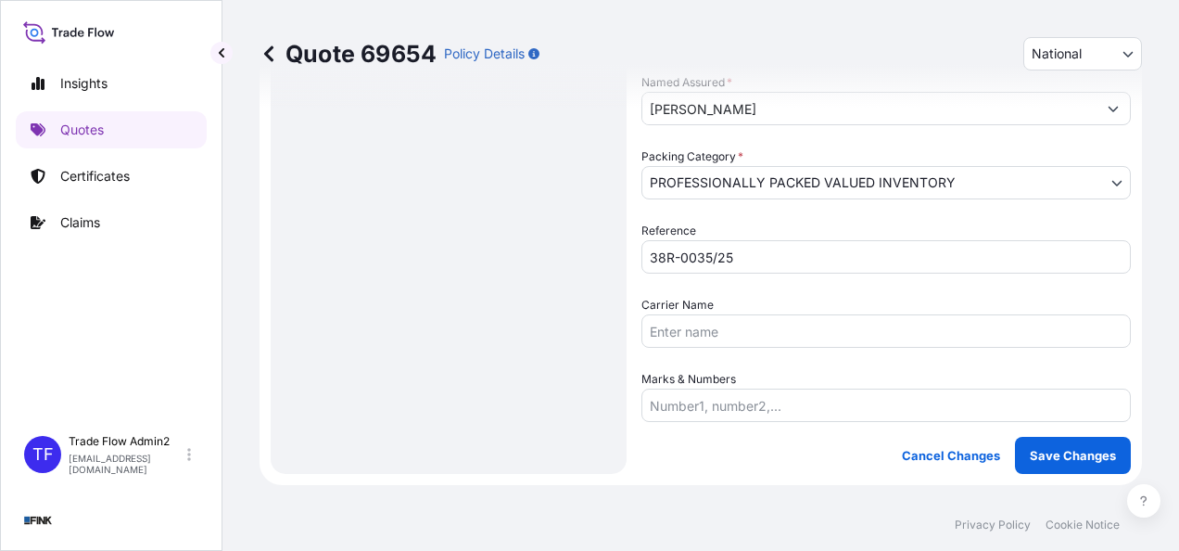
scroll to position [526, 0]
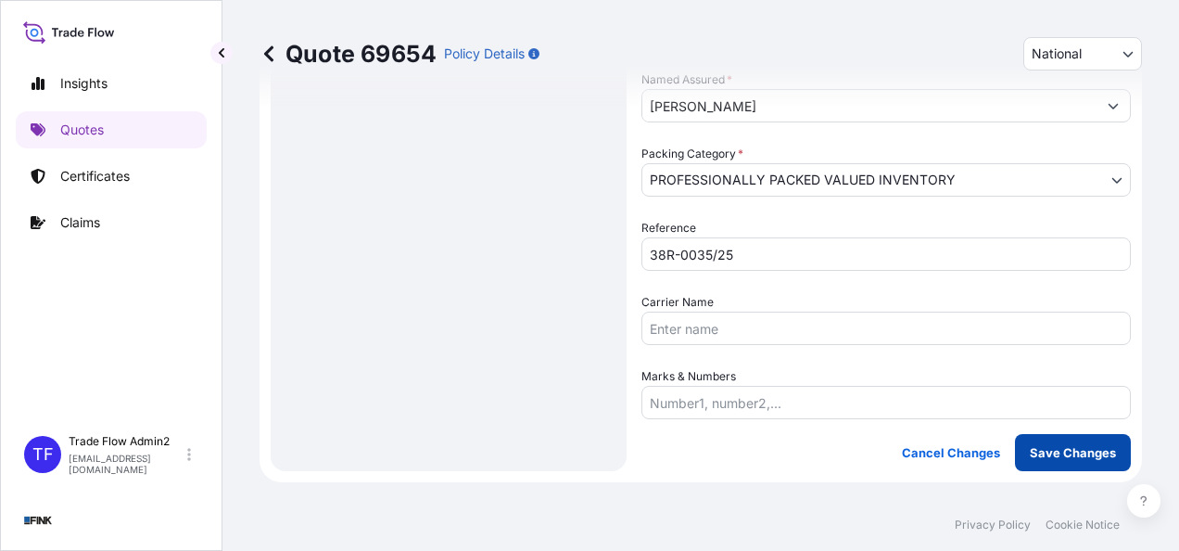
click at [1030, 447] on p "Save Changes" at bounding box center [1073, 452] width 86 height 19
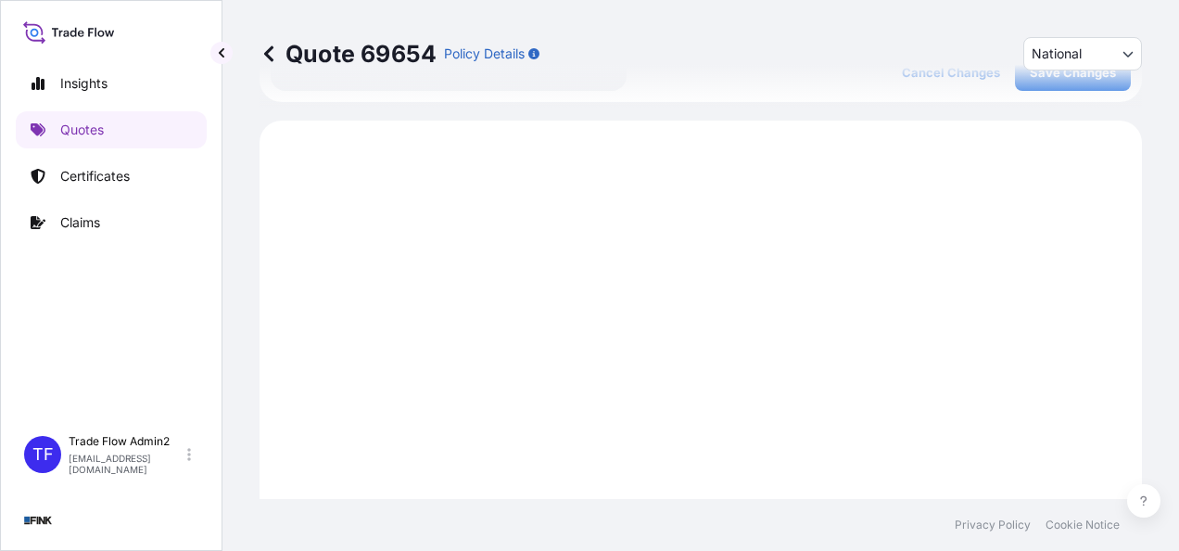
scroll to position [934, 0]
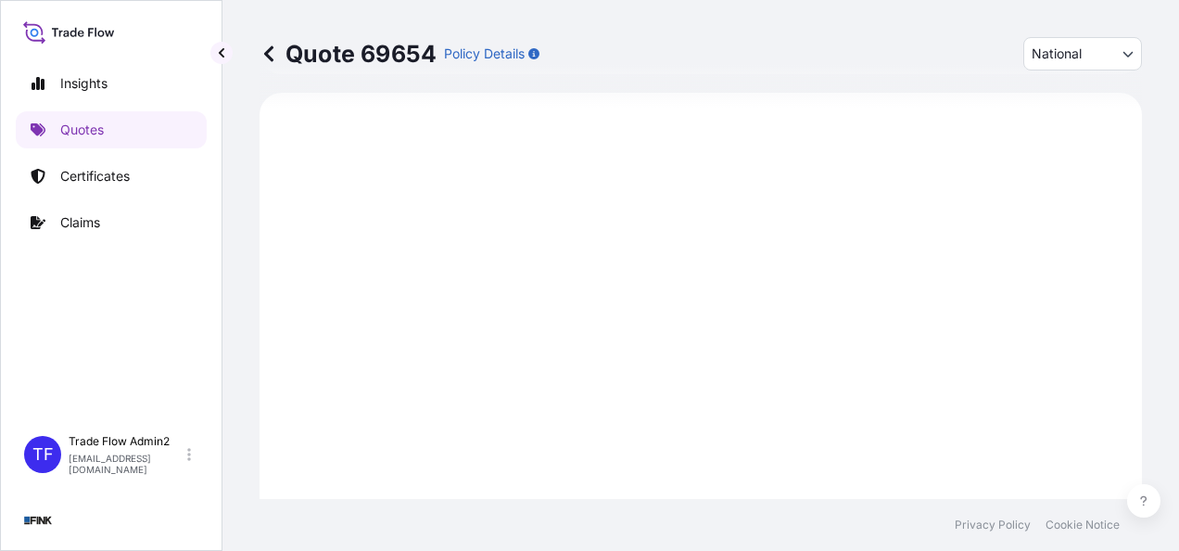
select select "Truck"
select select "32184"
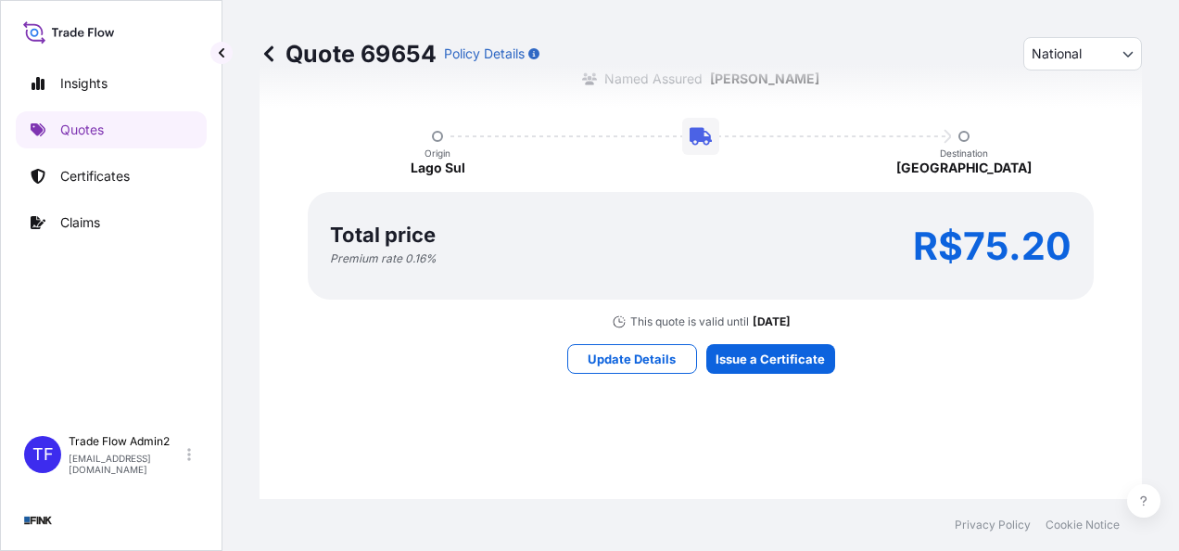
scroll to position [1615, 0]
click at [793, 338] on div "Here's your insurance offer Primary Assured Transportes Fink Ltda. (Brasília’s …" at bounding box center [700, 130] width 830 height 1385
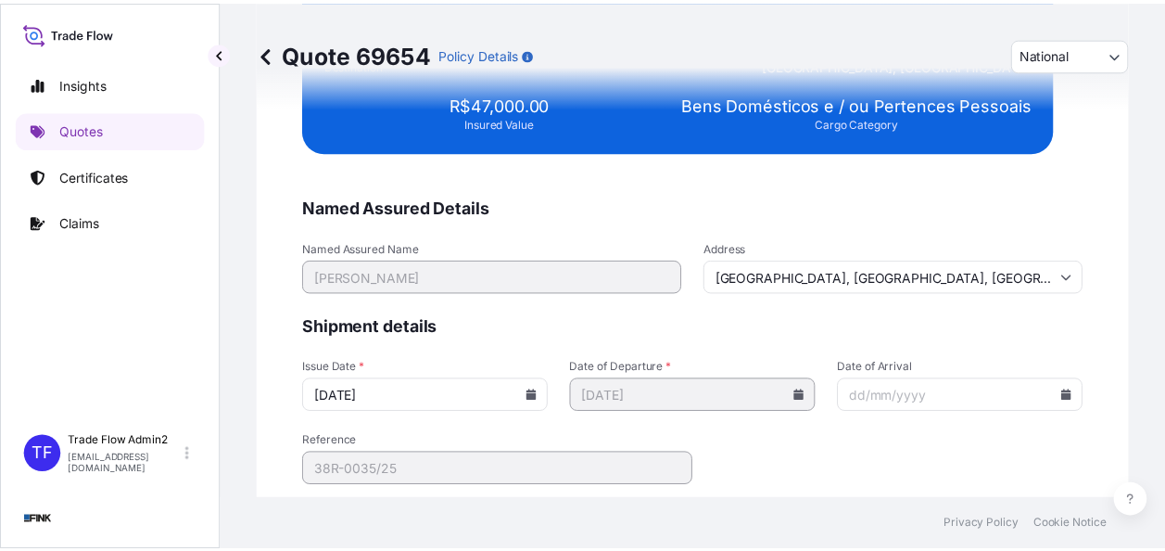
scroll to position [3821, 0]
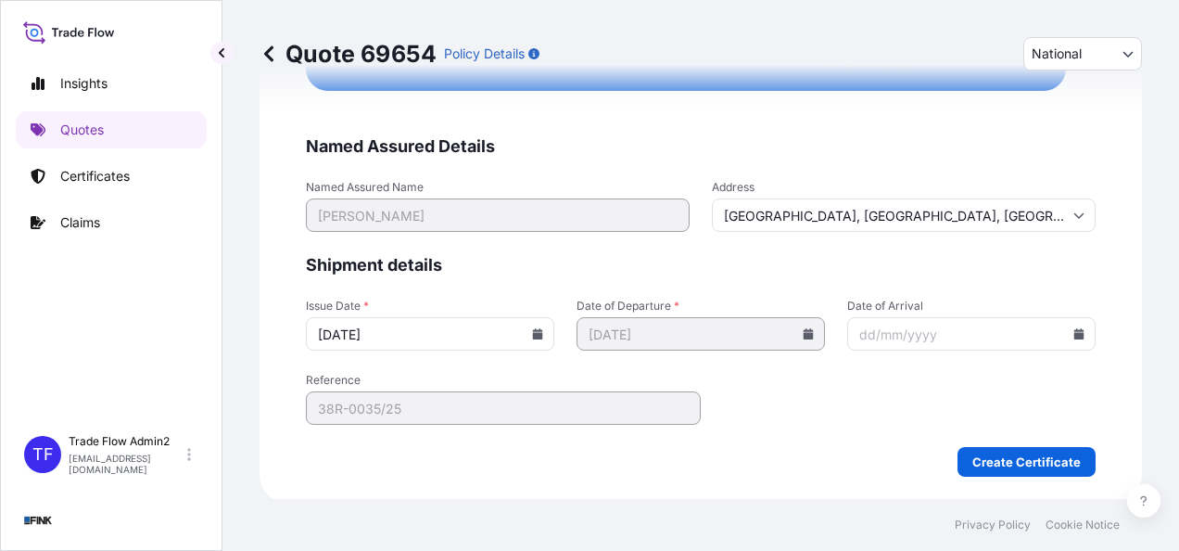
click at [995, 198] on input "[GEOGRAPHIC_DATA], [GEOGRAPHIC_DATA], [GEOGRAPHIC_DATA]" at bounding box center [904, 214] width 384 height 33
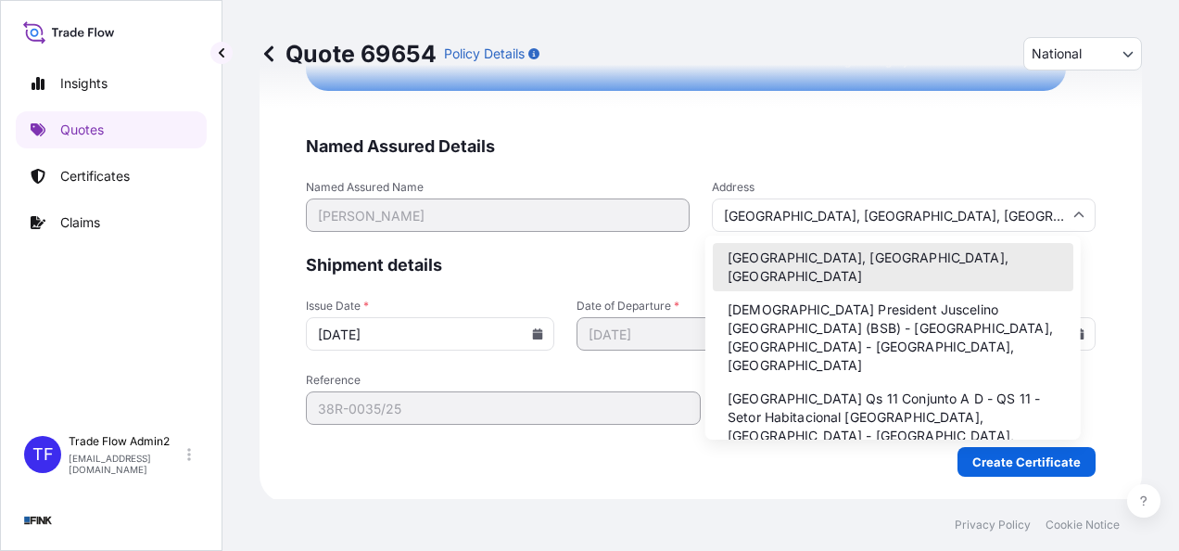
click at [997, 202] on input "[GEOGRAPHIC_DATA], [GEOGRAPHIC_DATA], [GEOGRAPHIC_DATA]" at bounding box center [904, 214] width 384 height 33
click at [920, 250] on li "[GEOGRAPHIC_DATA], [GEOGRAPHIC_DATA], [GEOGRAPHIC_DATA]" at bounding box center [893, 267] width 361 height 48
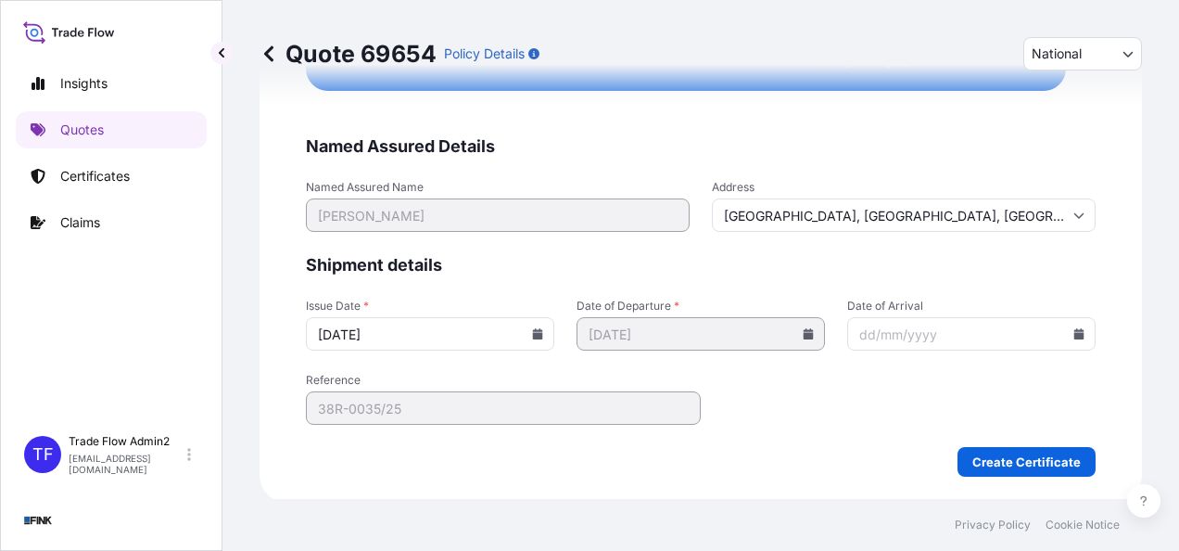
click at [532, 328] on icon at bounding box center [537, 333] width 11 height 11
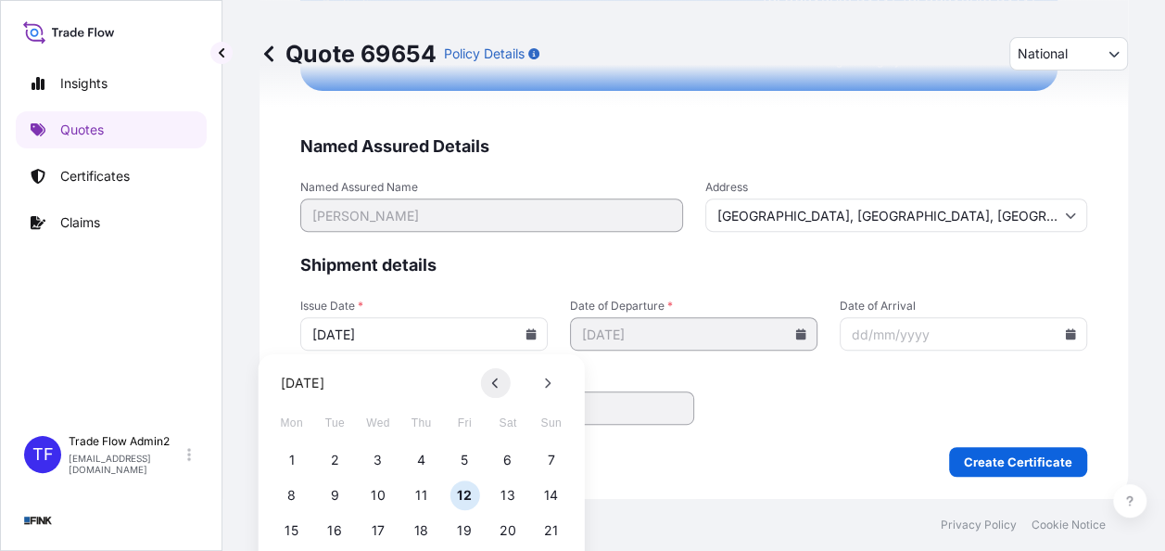
click at [508, 376] on button at bounding box center [496, 383] width 30 height 30
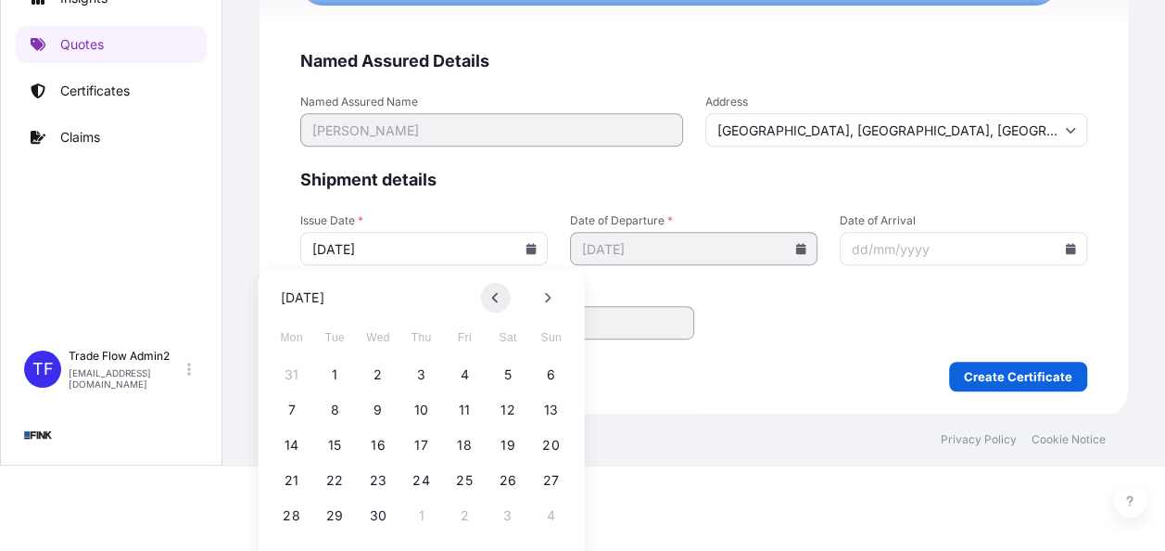
scroll to position [88, 0]
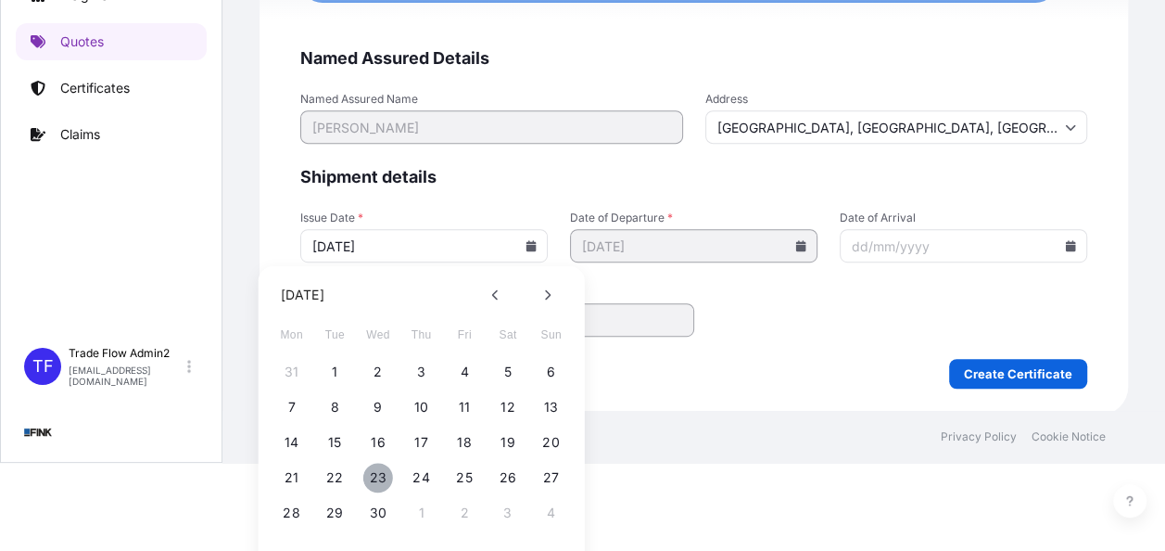
click at [378, 482] on button "23" at bounding box center [378, 478] width 30 height 30
type input "[DATE]"
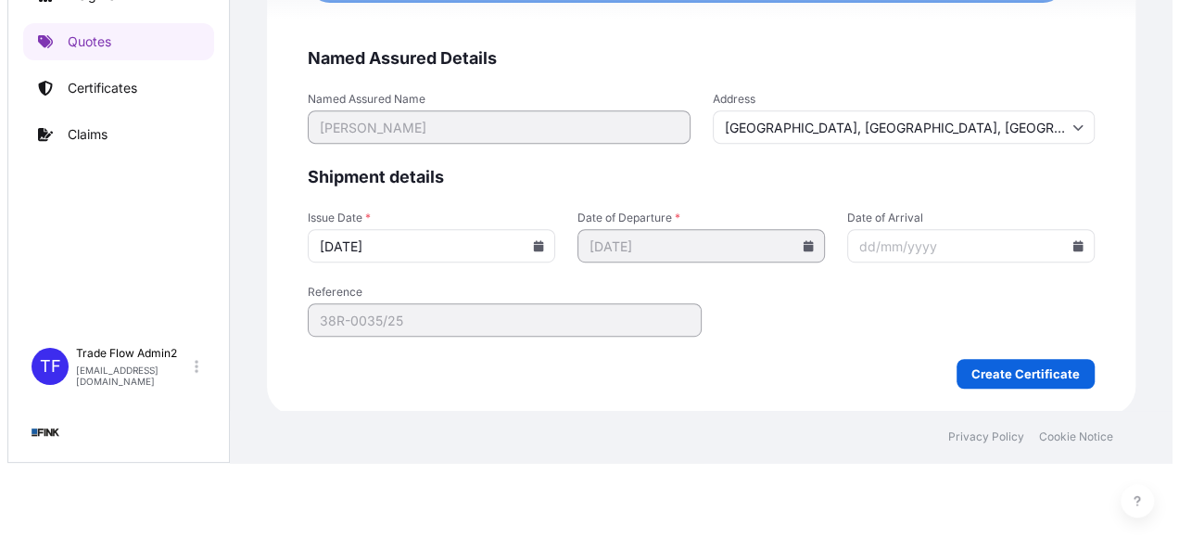
scroll to position [0, 0]
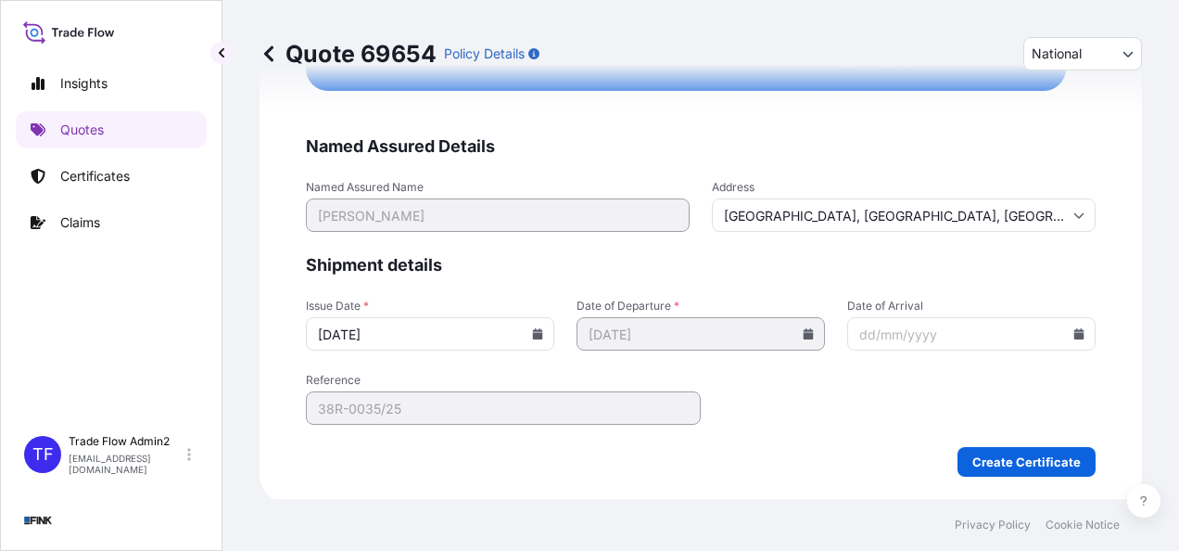
click at [802, 352] on form "Named Assured Details Named Assured Name Juliana Arantes Rodrigues Maia Address…" at bounding box center [701, 305] width 790 height 341
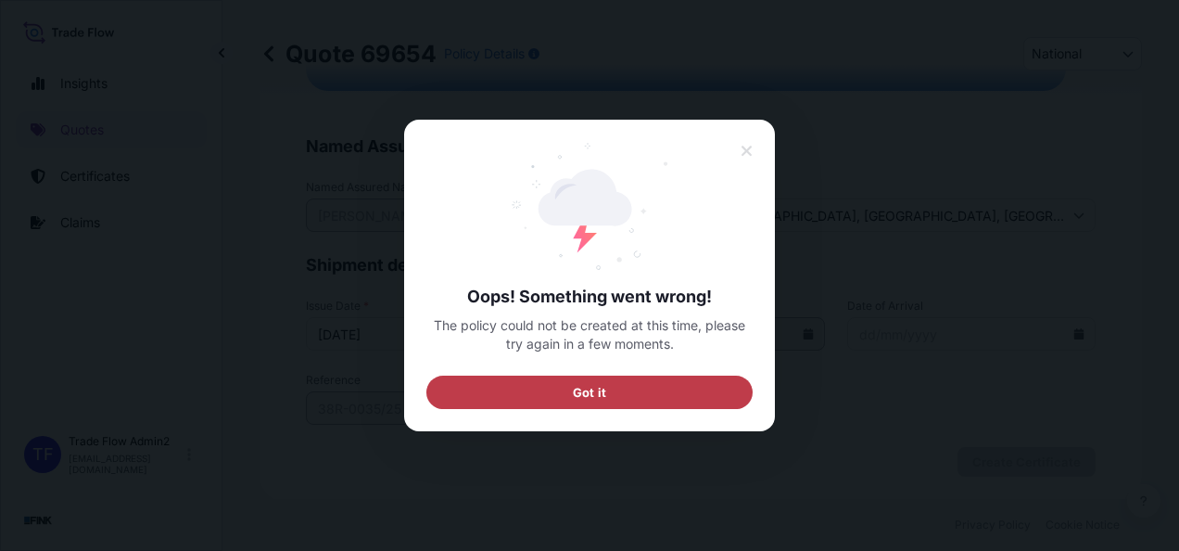
click at [567, 389] on button "Got it" at bounding box center [589, 391] width 326 height 33
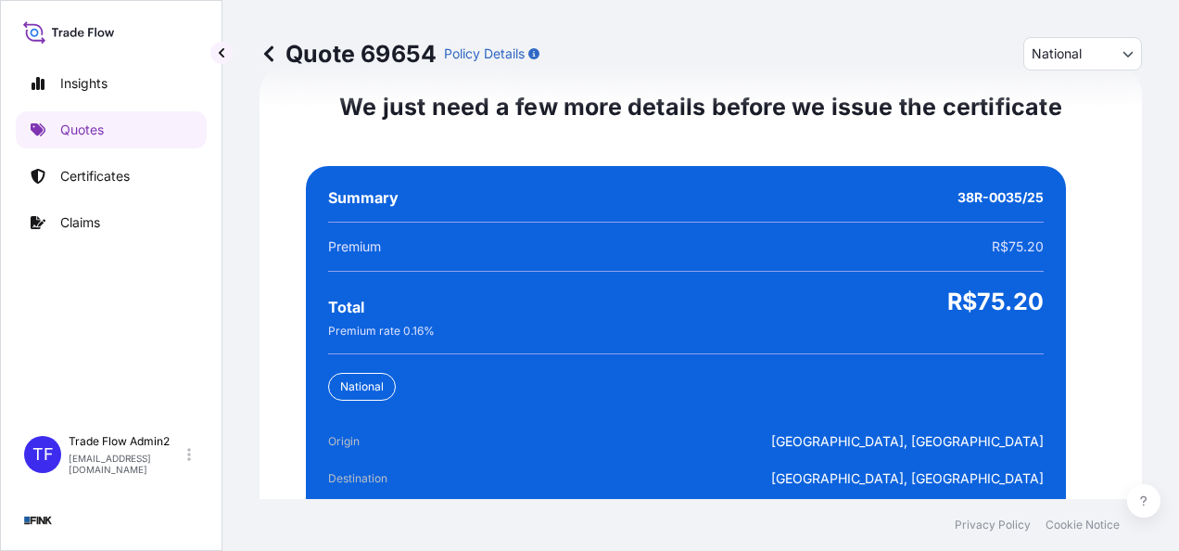
scroll to position [3335, 0]
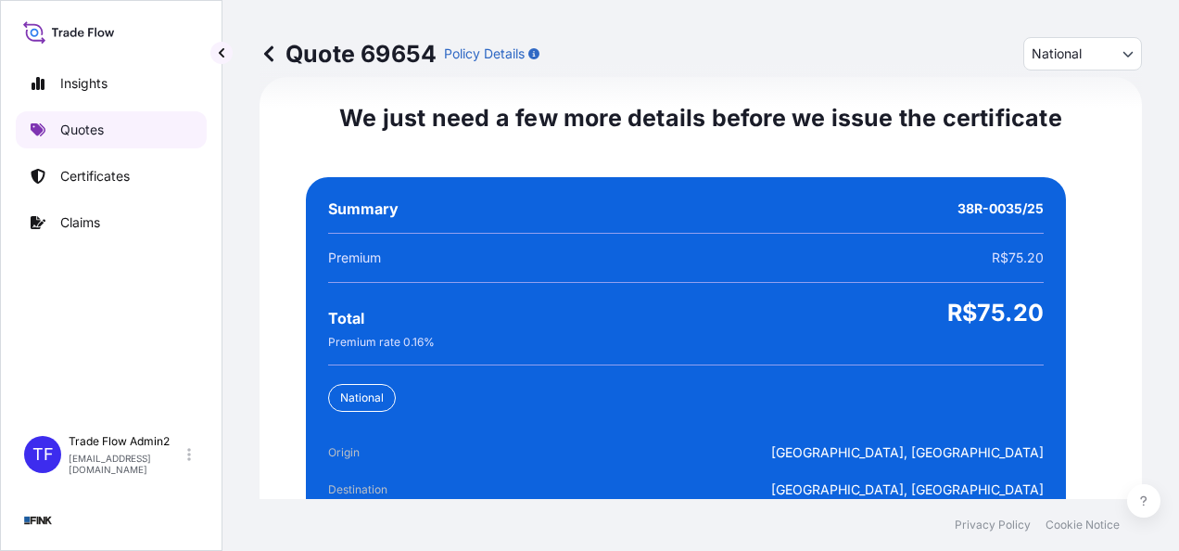
click at [100, 128] on p "Quotes" at bounding box center [82, 129] width 44 height 19
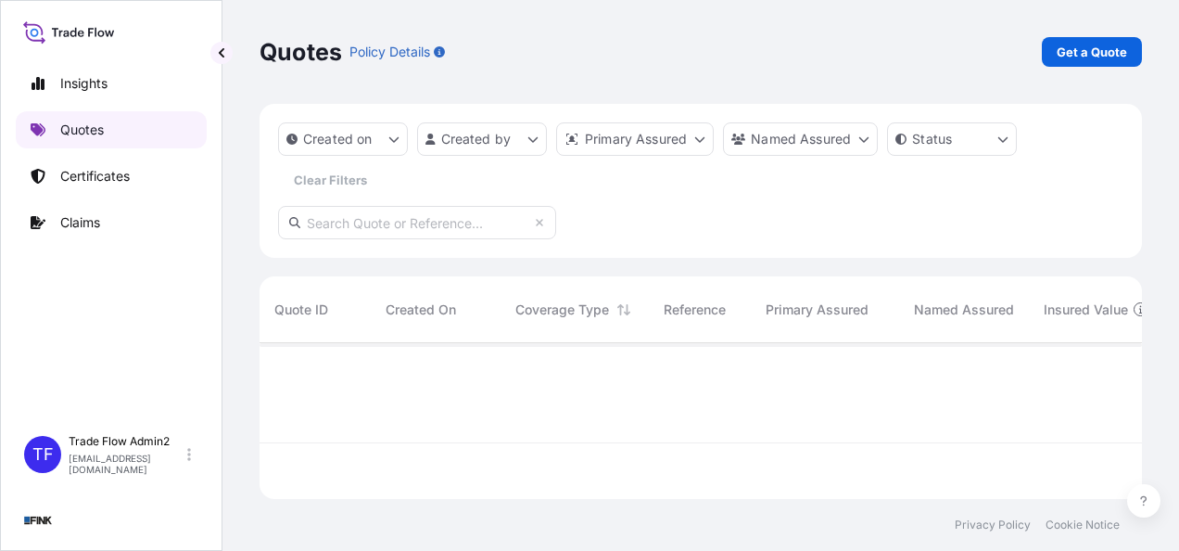
scroll to position [152, 868]
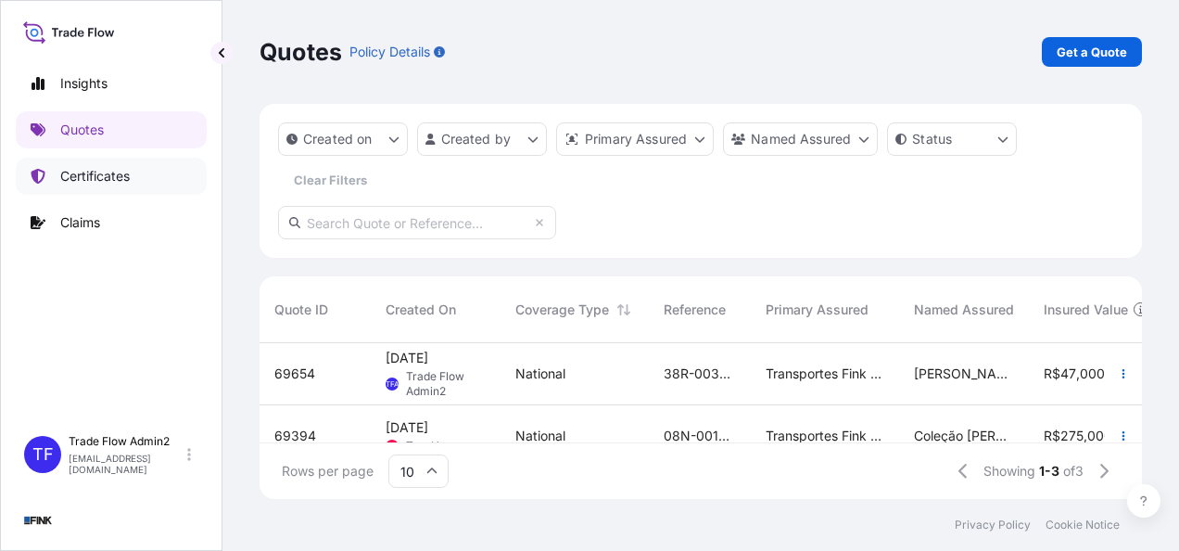
click at [78, 163] on link "Certificates" at bounding box center [111, 176] width 191 height 37
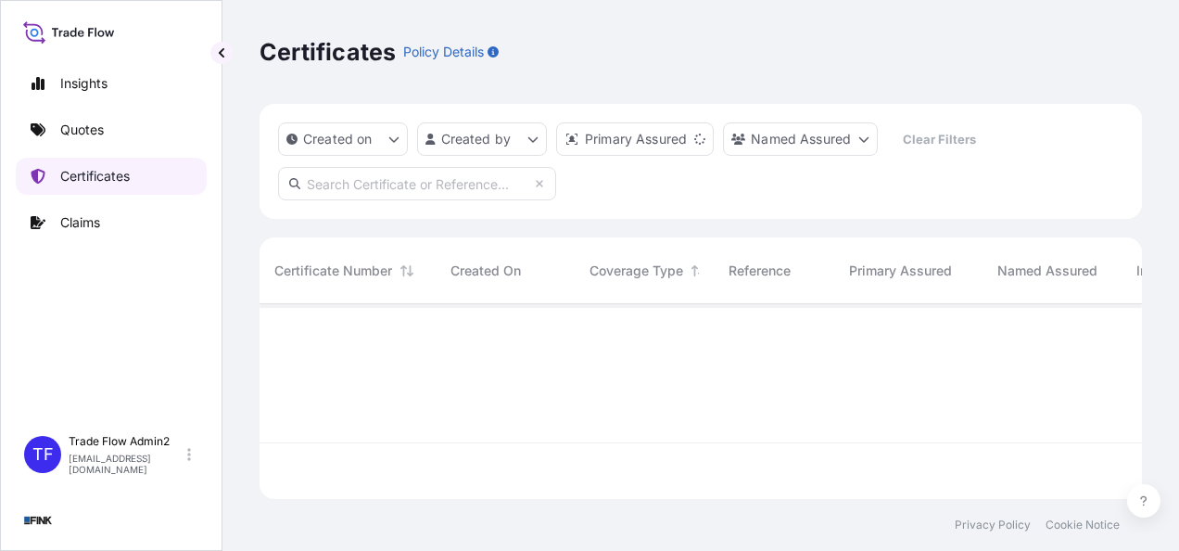
scroll to position [191, 868]
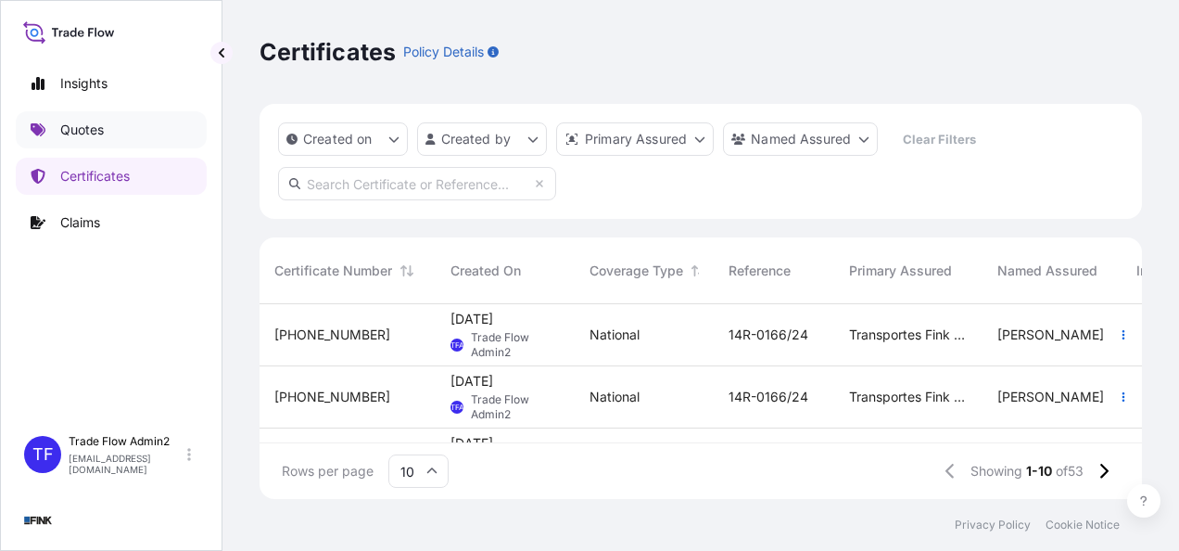
click at [57, 137] on link "Quotes" at bounding box center [111, 129] width 191 height 37
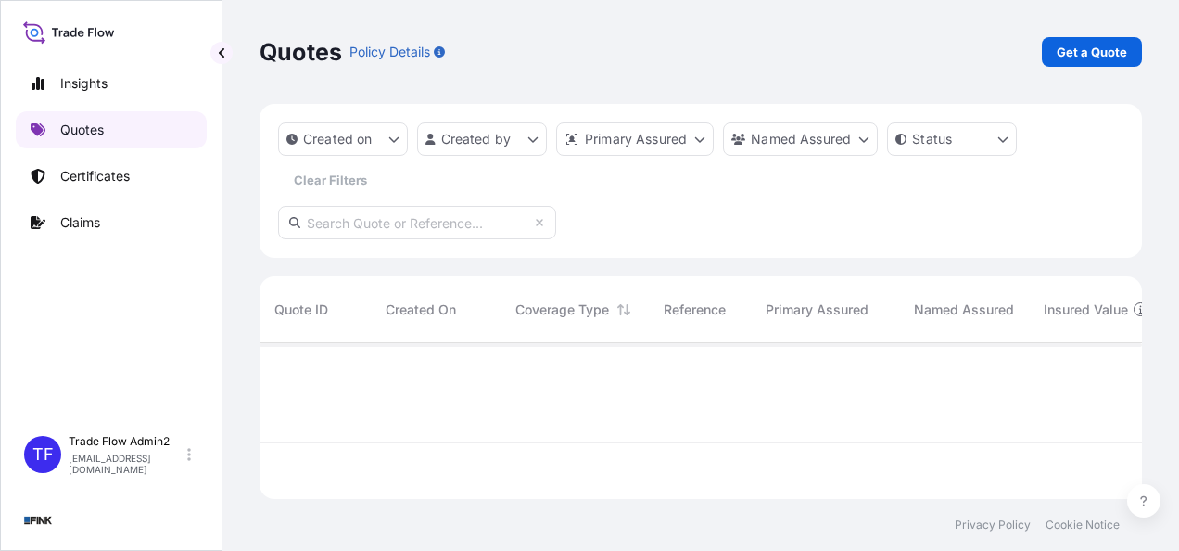
scroll to position [152, 868]
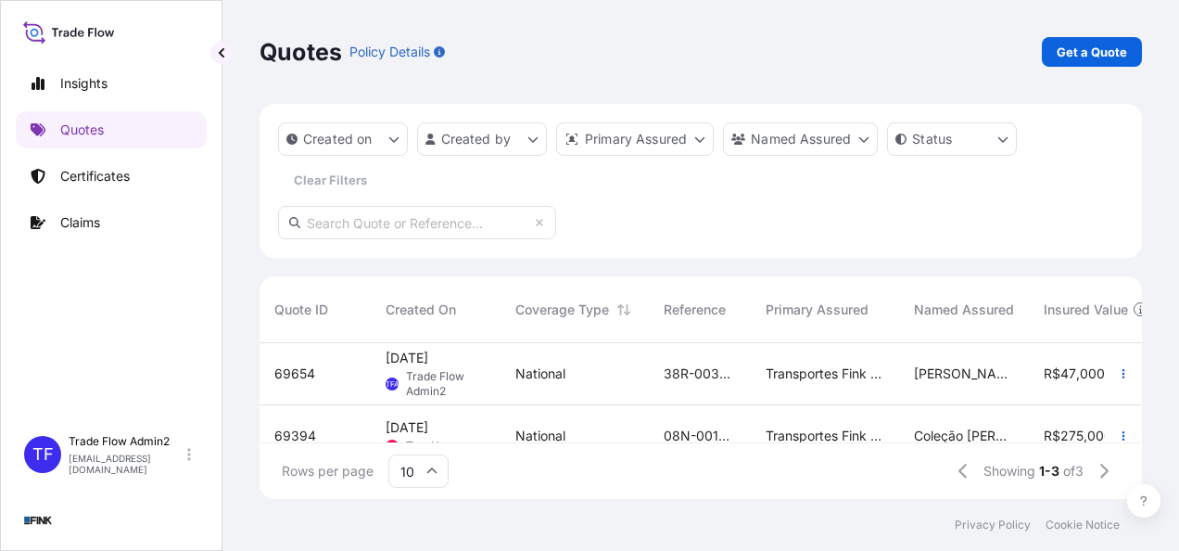
click at [742, 382] on div "38R-0035/25" at bounding box center [700, 374] width 102 height 62
select select "national"
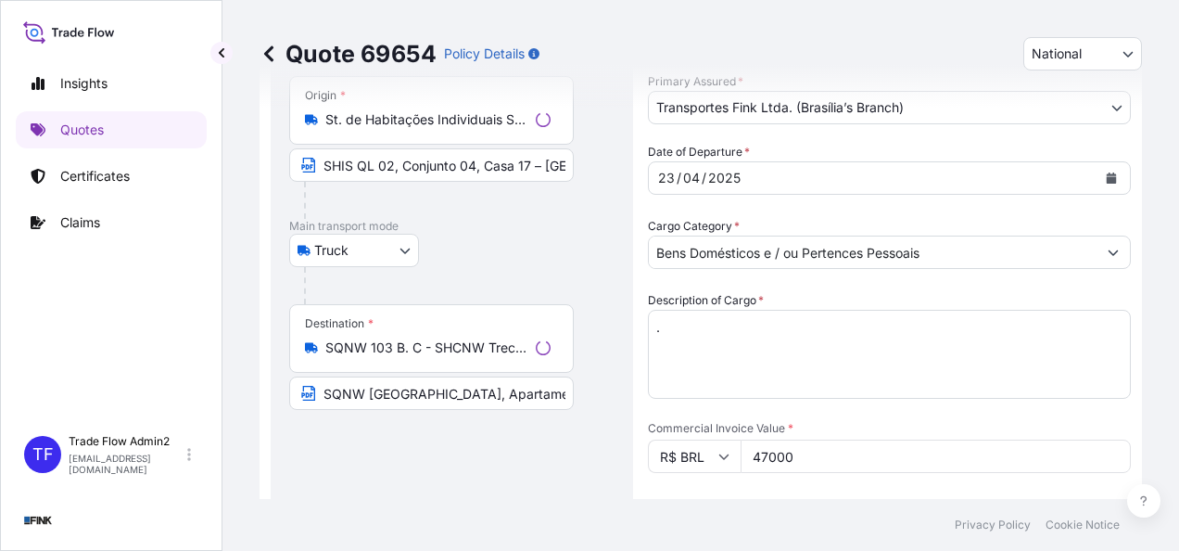
select select "Truck"
select select "32184"
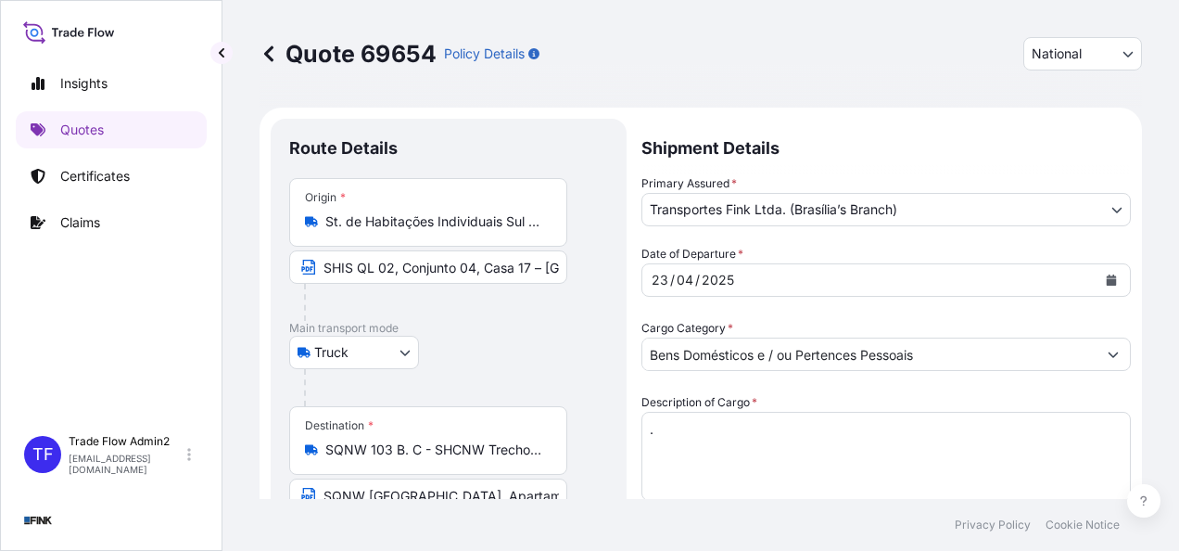
click at [518, 220] on input "St. de Habitações Individuais Sul QL 2 Conj. 4 - [GEOGRAPHIC_DATA], [GEOGRAPHIC…" at bounding box center [434, 221] width 219 height 19
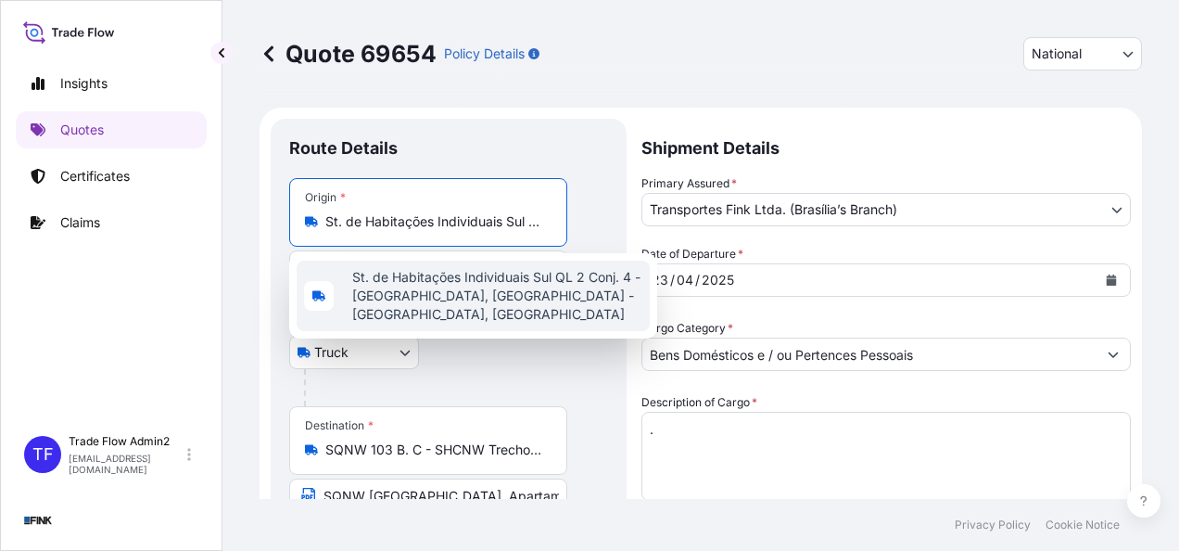
click at [552, 293] on span "St. de Habitações Individuais Sul QL 2 Conj. 4 - Lago Sul, Brasília - Federal D…" at bounding box center [497, 296] width 290 height 56
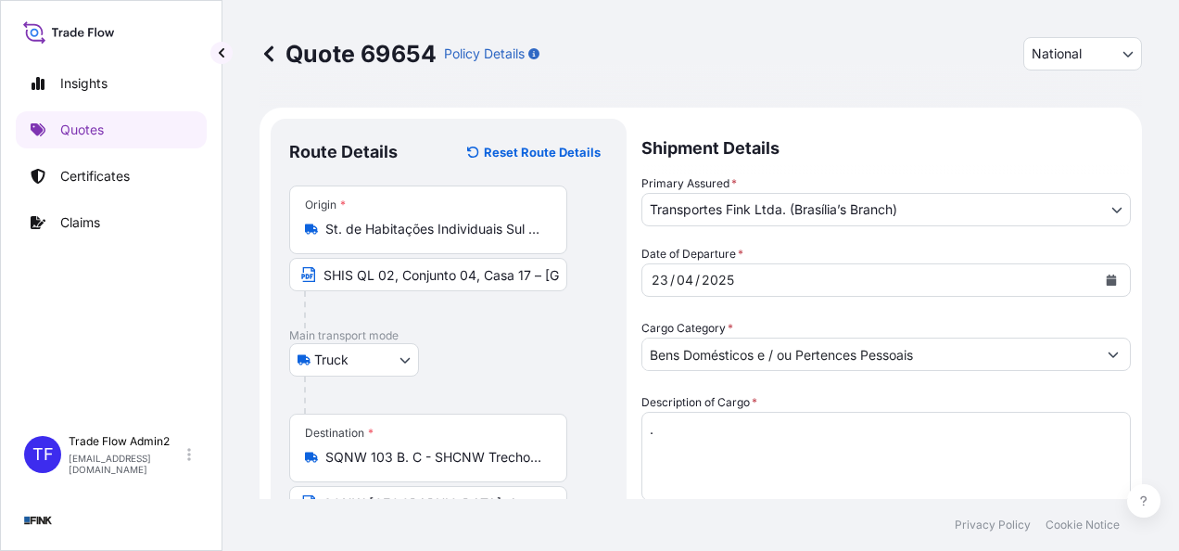
click at [501, 241] on div "Origin * St. de Habitações Individuais Sul QL 2 Conj. 4 - Lago Sul, Brasília - …" at bounding box center [428, 219] width 278 height 69
click at [501, 238] on input "St. de Habitações Individuais Sul QL 2 Conj. 4 - Lago Sul, Brasília - Federal D…" at bounding box center [434, 229] width 219 height 19
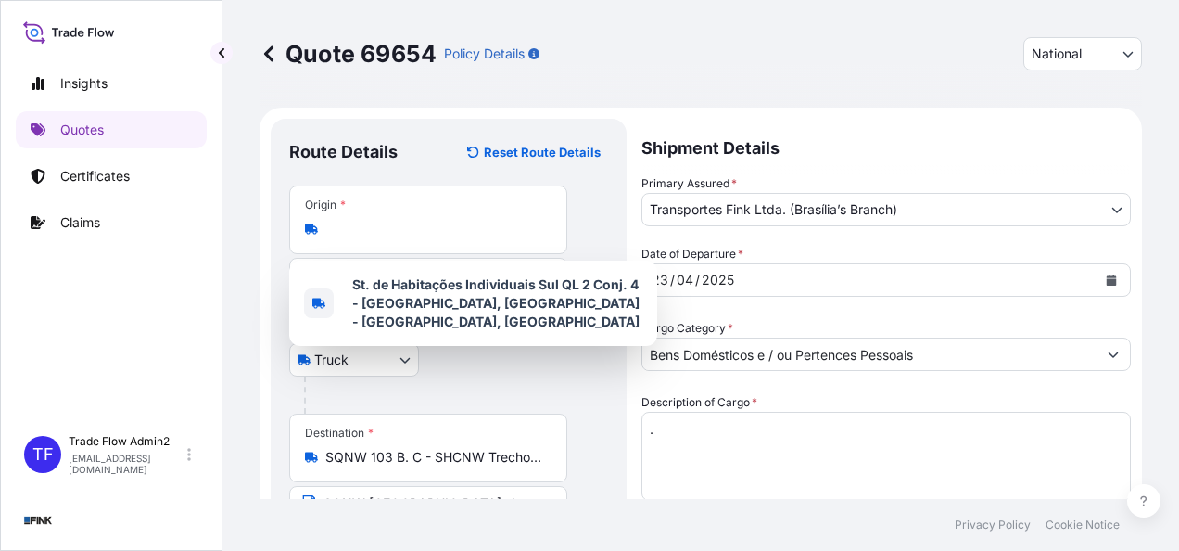
click at [501, 241] on div "Origin * St. de Habitações Individuais Sul QL 2 Conj. 4 - Lago Sul, Brasília - …" at bounding box center [428, 219] width 278 height 69
click at [501, 238] on input "St. de Habitações Individuais Sul QL 2 Conj. 4 - Lago Sul, Brasília - Federal D…" at bounding box center [434, 229] width 219 height 19
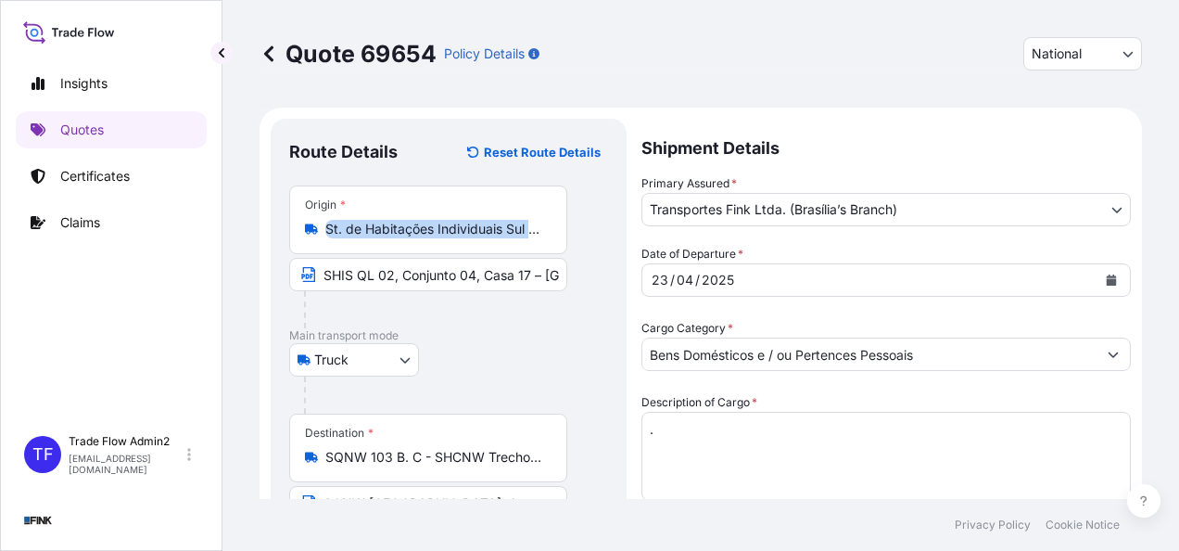
click at [426, 245] on div "Origin * St. de Habitações Individuais Sul QL 2 Conj. 4 - Lago Sul, Brasília - …" at bounding box center [428, 219] width 278 height 69
click at [426, 238] on input "St. de Habitações Individuais Sul QL 2 Conj. 4 - Lago Sul, Brasília - Federal D…" at bounding box center [434, 229] width 219 height 19
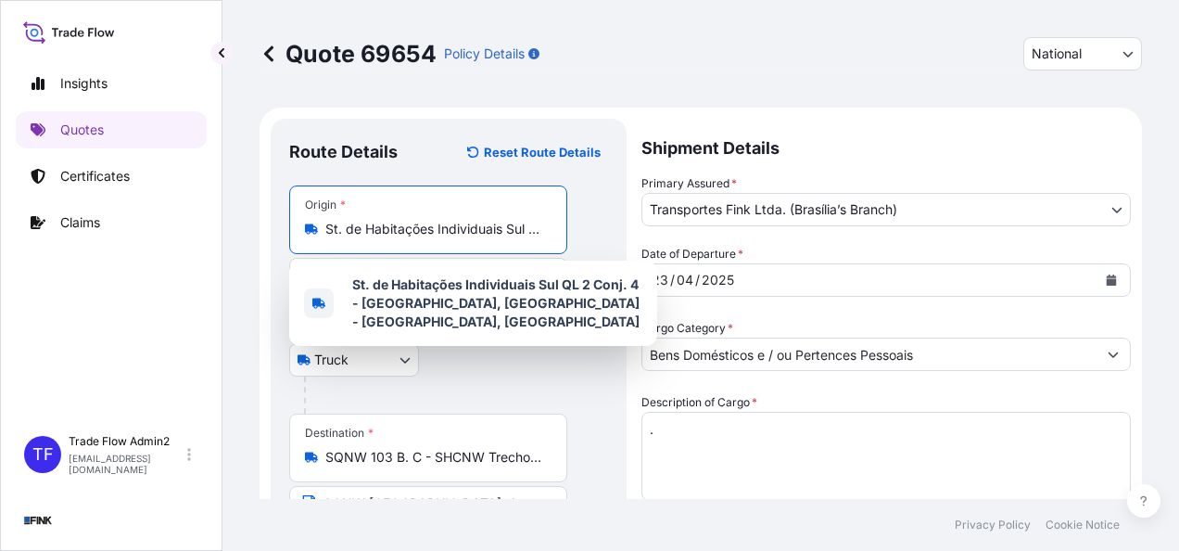
scroll to position [0, 326]
click at [428, 235] on input "St. de Habitações Individuais Sul QL 2 Conj. 4 - Lago Sul, Brasília - Federal D…" at bounding box center [434, 229] width 219 height 19
paste input "HIS QL 02, Conjunto 04, Casa 17 – Lago Sul - Brasilia"
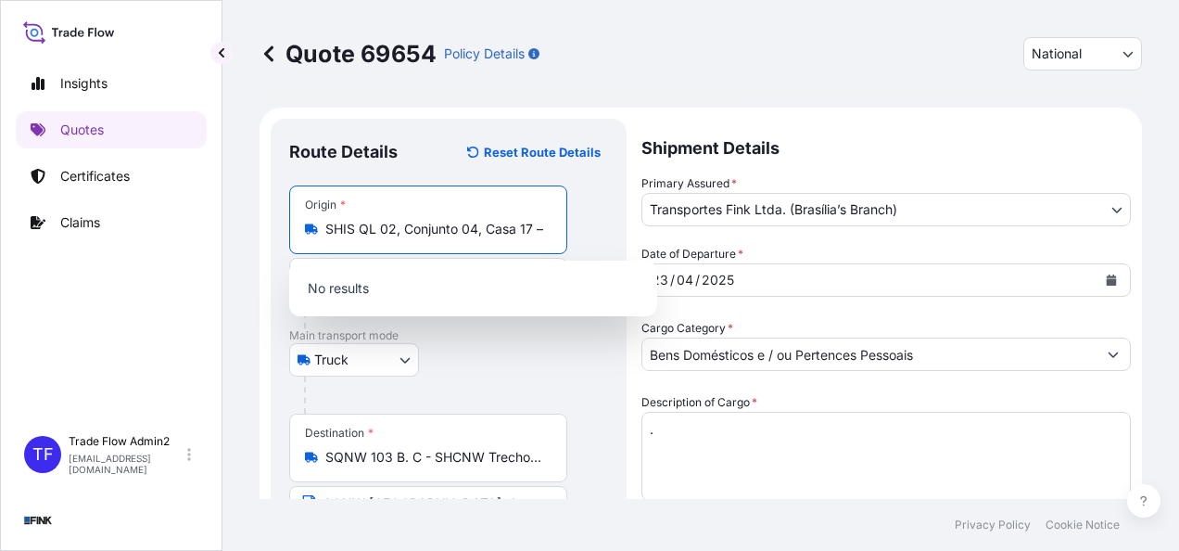
scroll to position [0, 0]
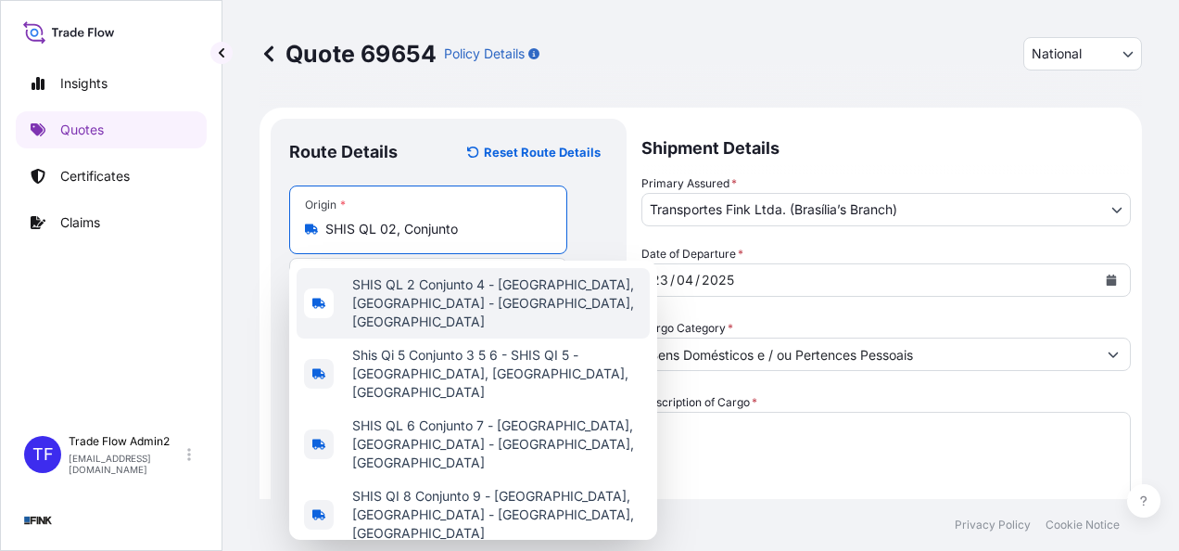
click at [513, 285] on span "SHIS QL 2 Conjunto 4 - [GEOGRAPHIC_DATA], [GEOGRAPHIC_DATA] - [GEOGRAPHIC_DATA]…" at bounding box center [497, 303] width 290 height 56
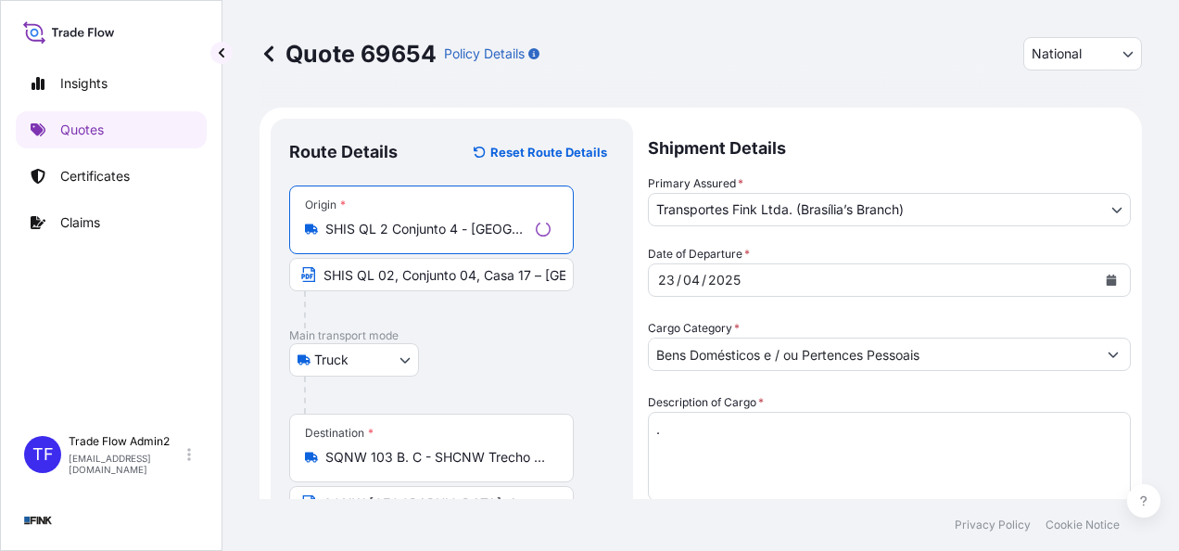
type input "SHIS QL 2 Conjunto 4 - [GEOGRAPHIC_DATA], [GEOGRAPHIC_DATA] - [GEOGRAPHIC_DATA]…"
click at [483, 330] on p "Main transport mode" at bounding box center [451, 335] width 325 height 15
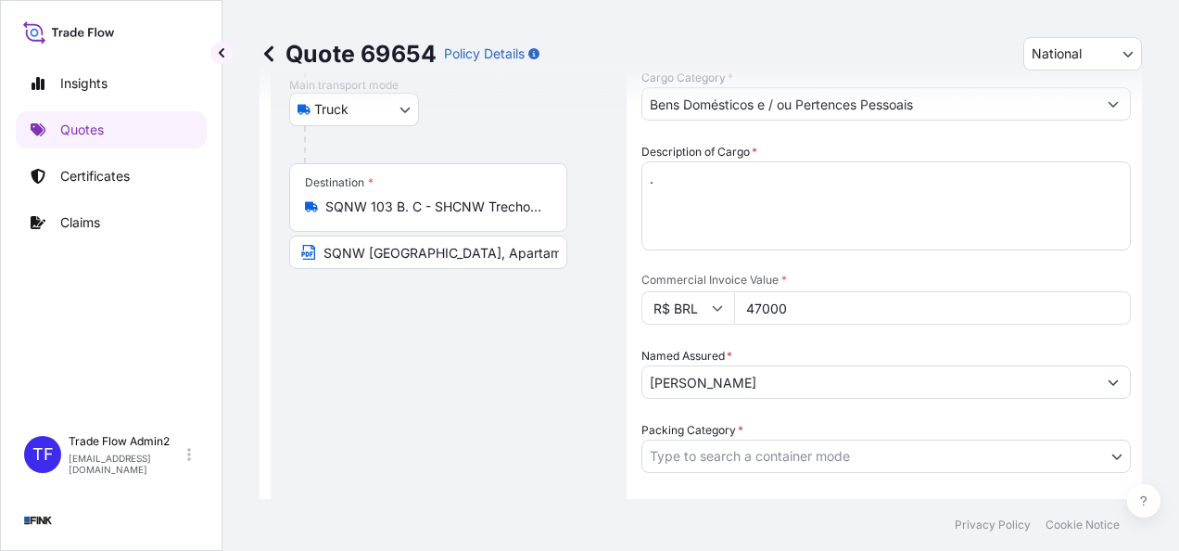
scroll to position [258, 0]
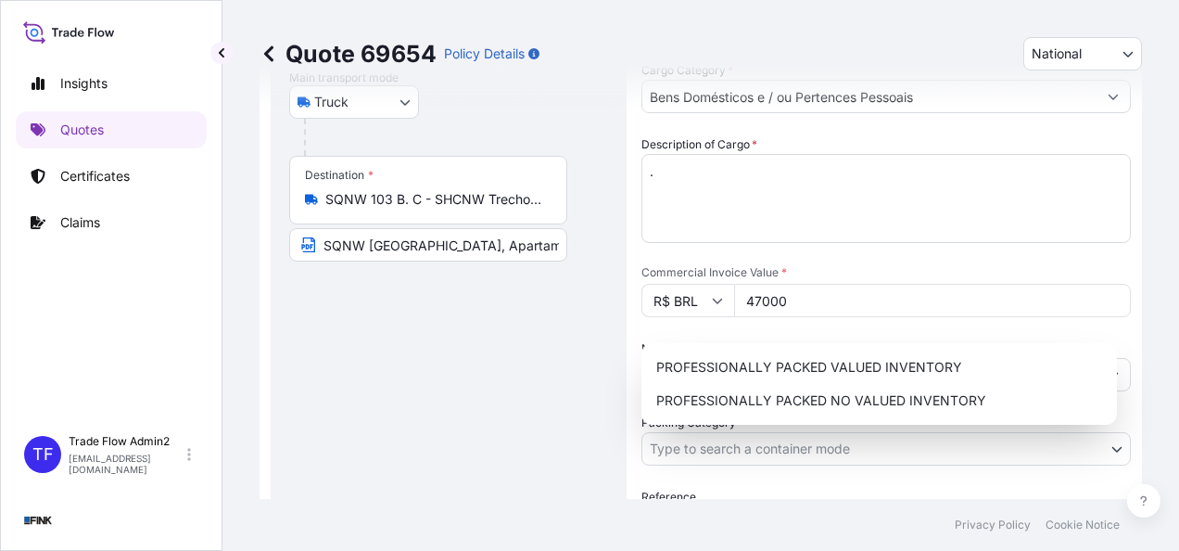
click at [771, 451] on body "5 options available. Insights Quotes Certificates Claims TF Trade Flow Admin2 t…" at bounding box center [589, 275] width 1179 height 551
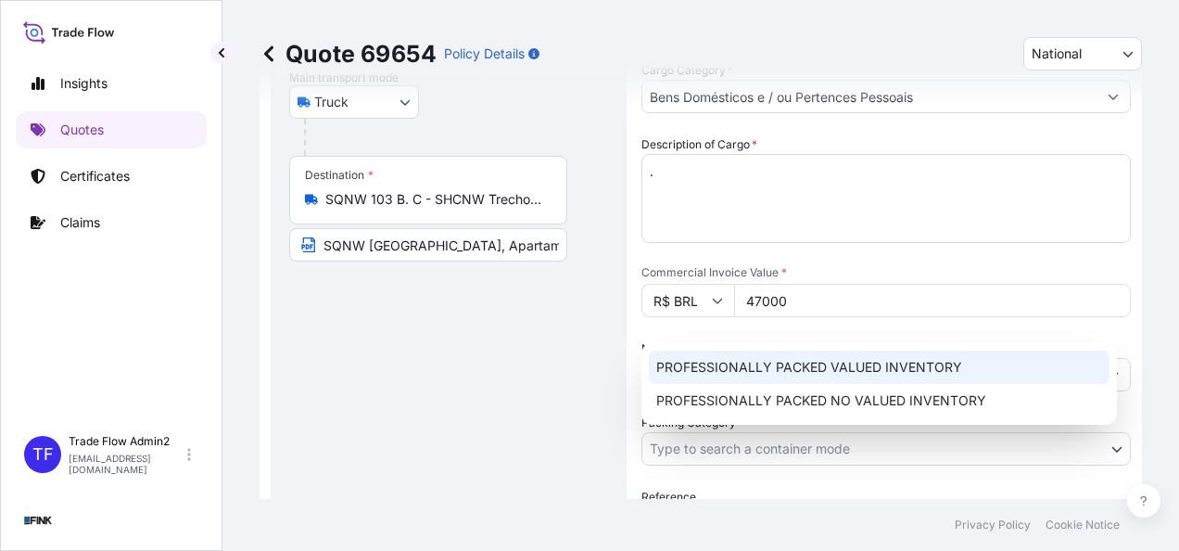
click at [803, 361] on div "PROFESSIONALLY PACKED VALUED INVENTORY" at bounding box center [879, 366] width 461 height 33
select select "11"
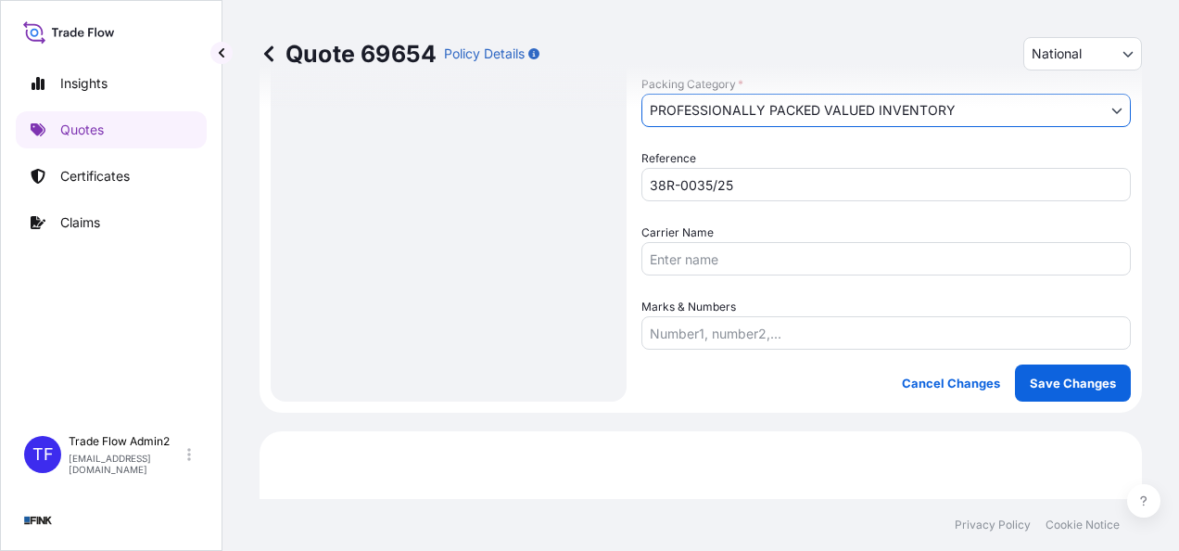
scroll to position [597, 0]
click at [1058, 389] on p "Save Changes" at bounding box center [1073, 382] width 86 height 19
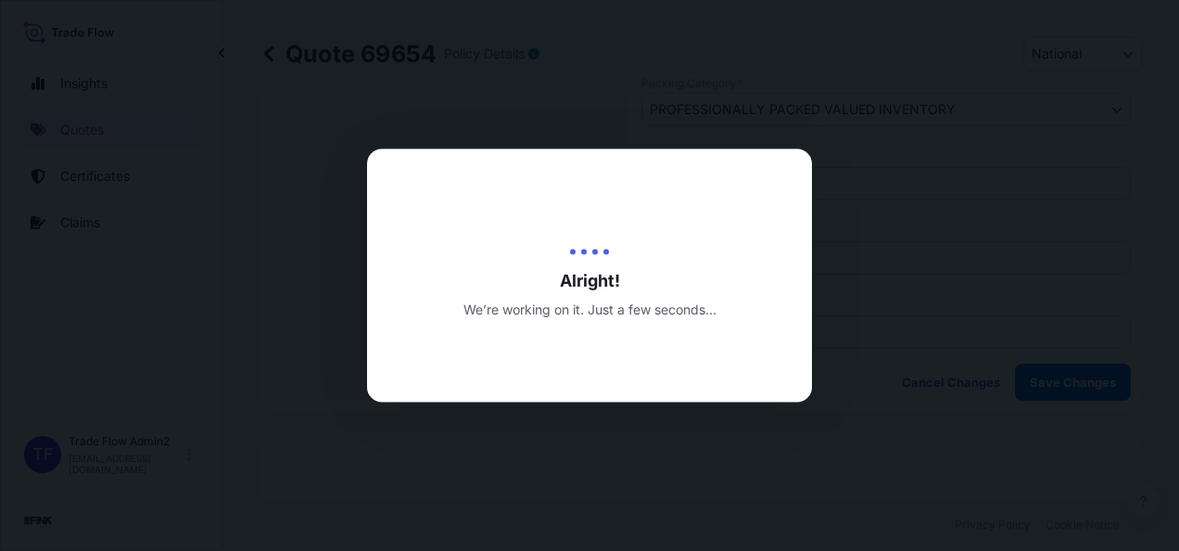
type input "[DATE]"
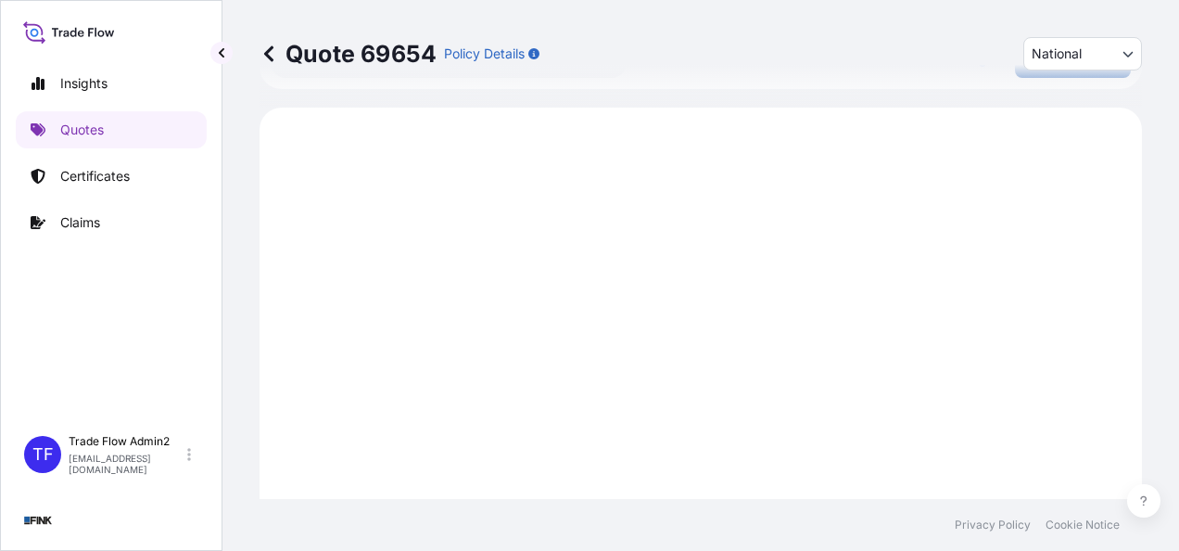
scroll to position [934, 0]
select select "Truck"
select select "32184"
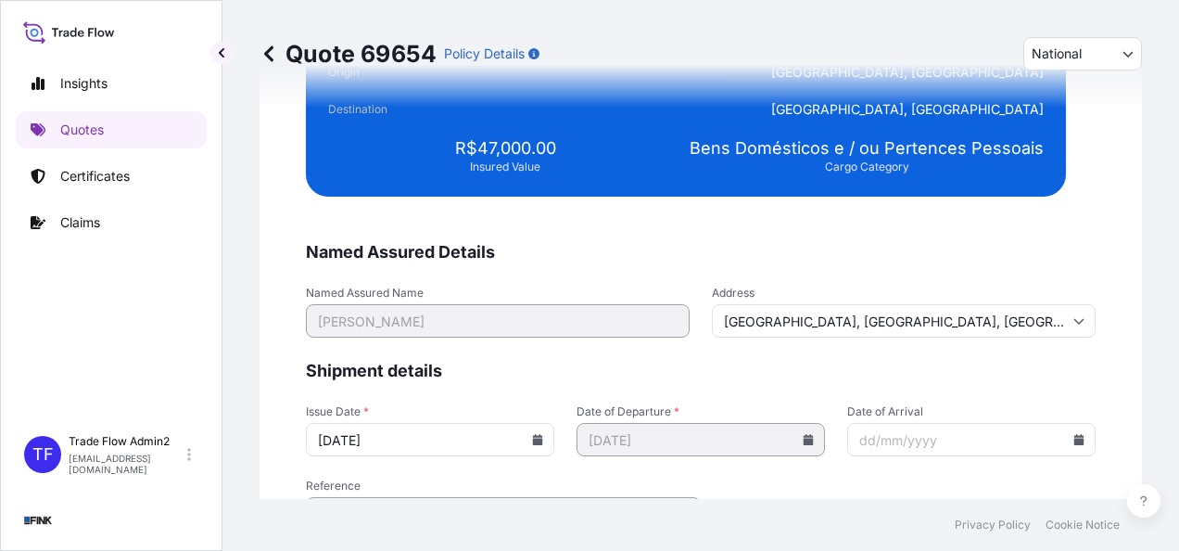
scroll to position [3721, 0]
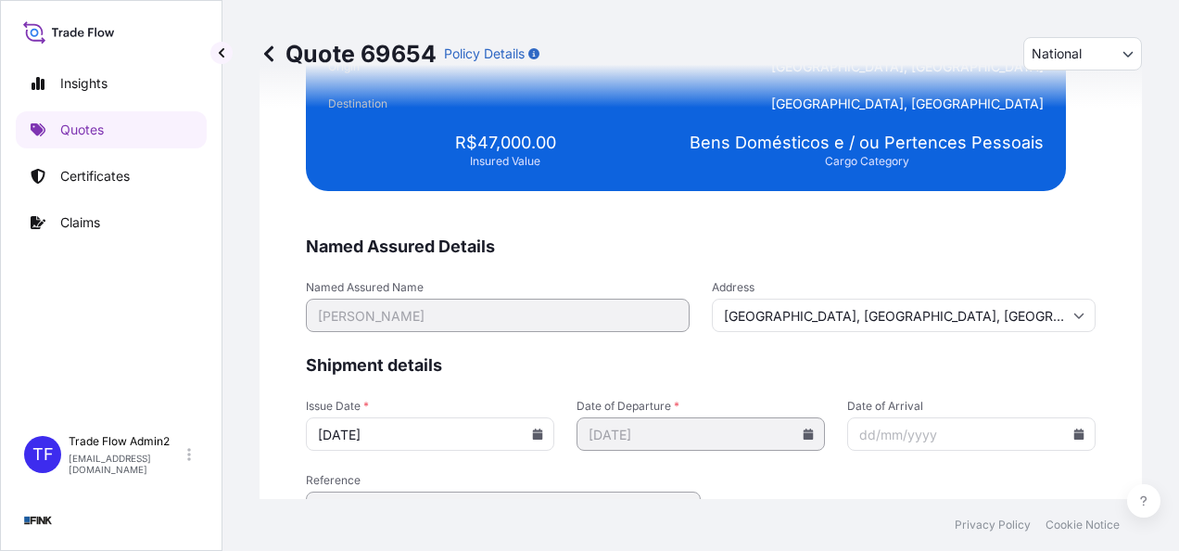
click at [866, 298] on input "[GEOGRAPHIC_DATA], [GEOGRAPHIC_DATA], [GEOGRAPHIC_DATA]" at bounding box center [904, 314] width 384 height 33
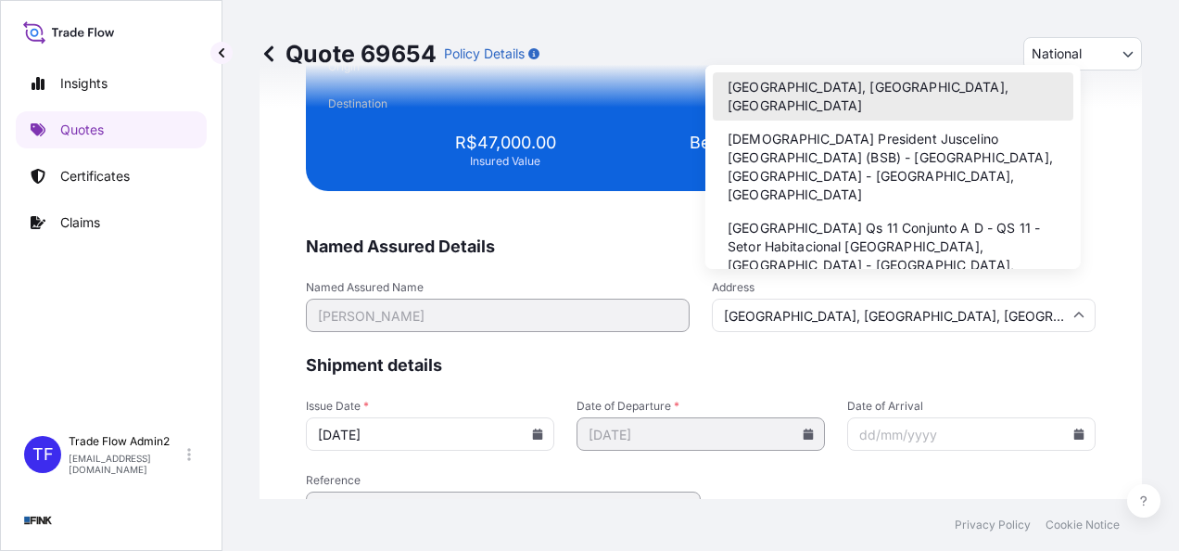
click at [782, 96] on li "[GEOGRAPHIC_DATA], [GEOGRAPHIC_DATA], [GEOGRAPHIC_DATA]" at bounding box center [893, 96] width 361 height 48
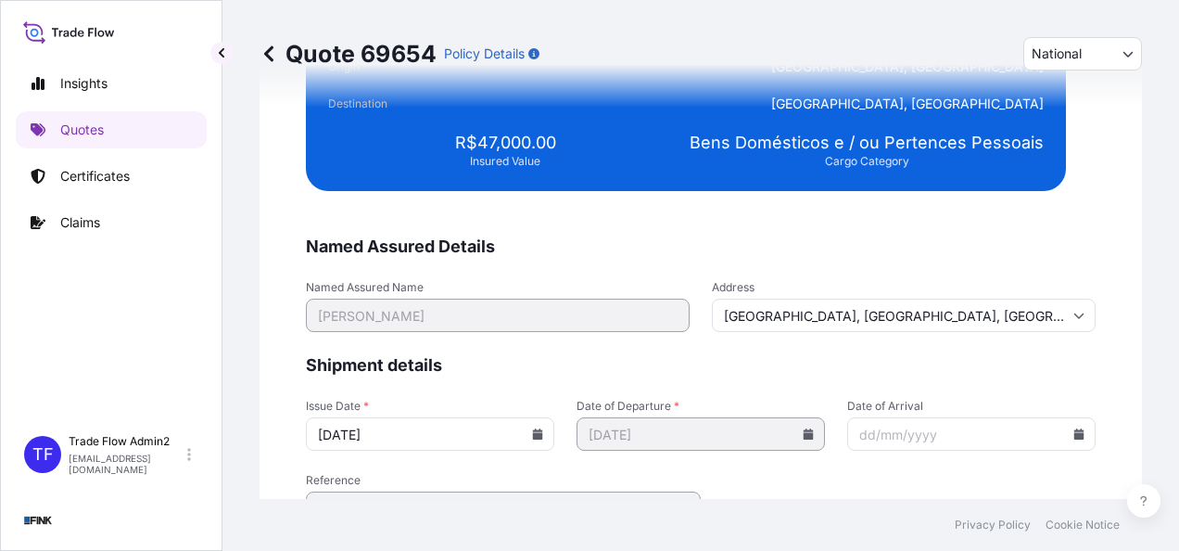
scroll to position [3802, 0]
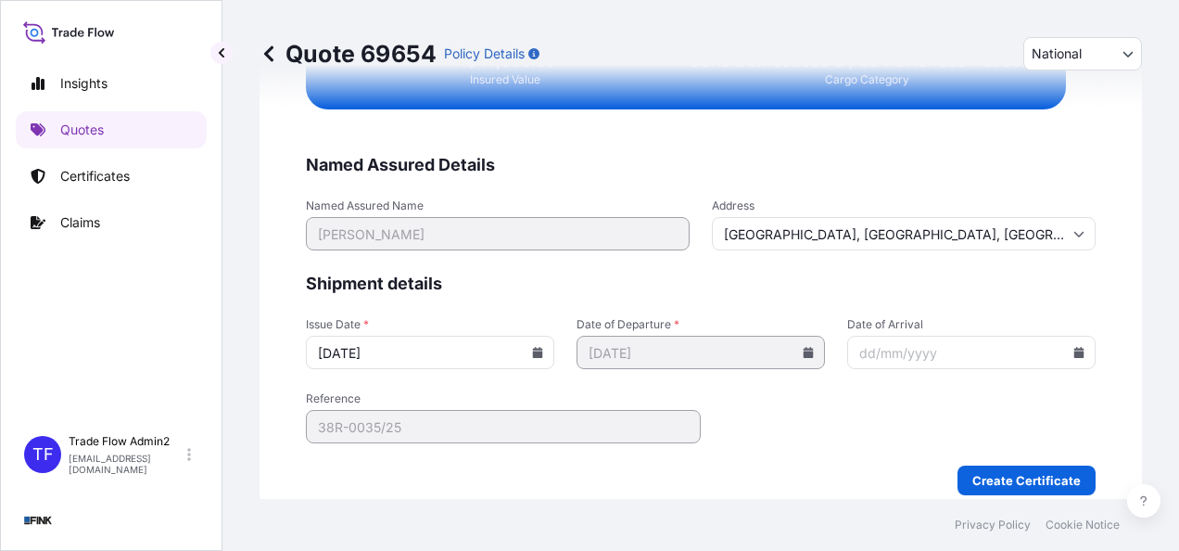
click at [541, 349] on input "[DATE]" at bounding box center [430, 352] width 248 height 33
click at [532, 349] on icon at bounding box center [537, 352] width 11 height 11
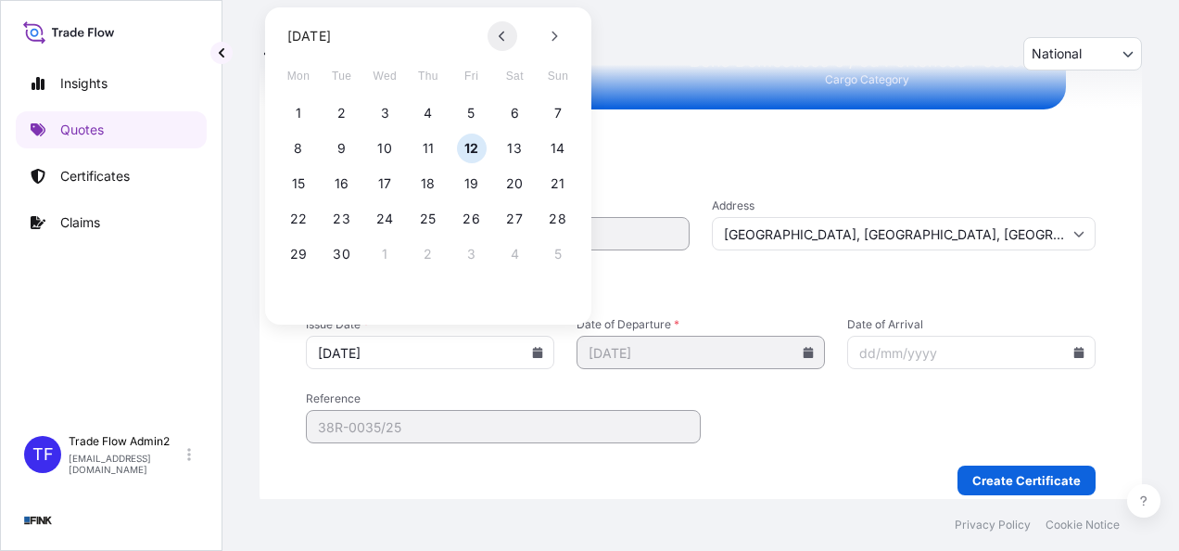
click at [508, 38] on button at bounding box center [503, 36] width 30 height 30
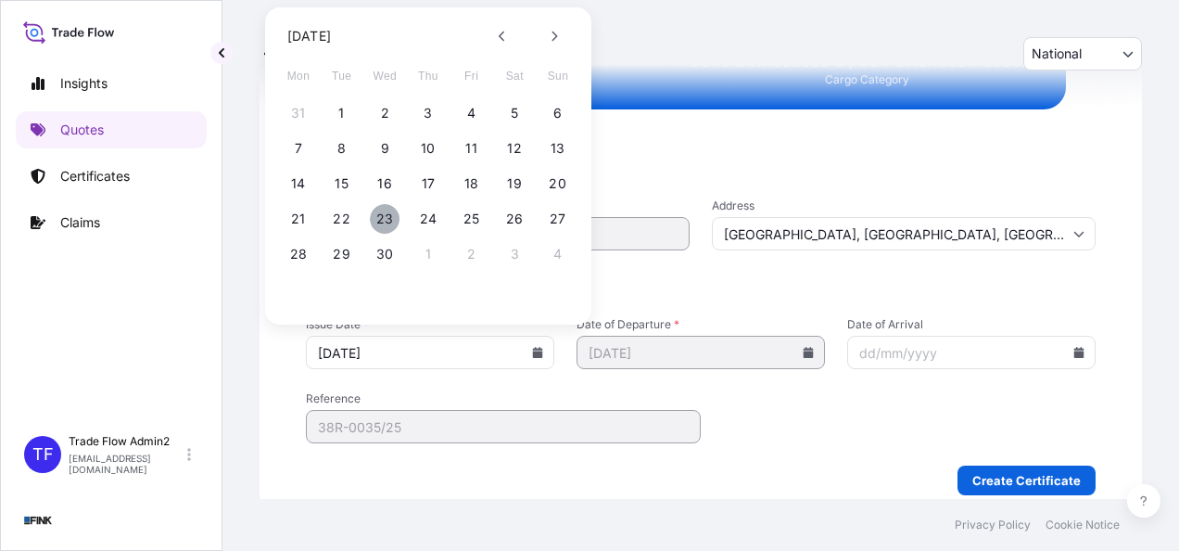
click at [381, 222] on button "23" at bounding box center [385, 219] width 30 height 30
type input "[DATE]"
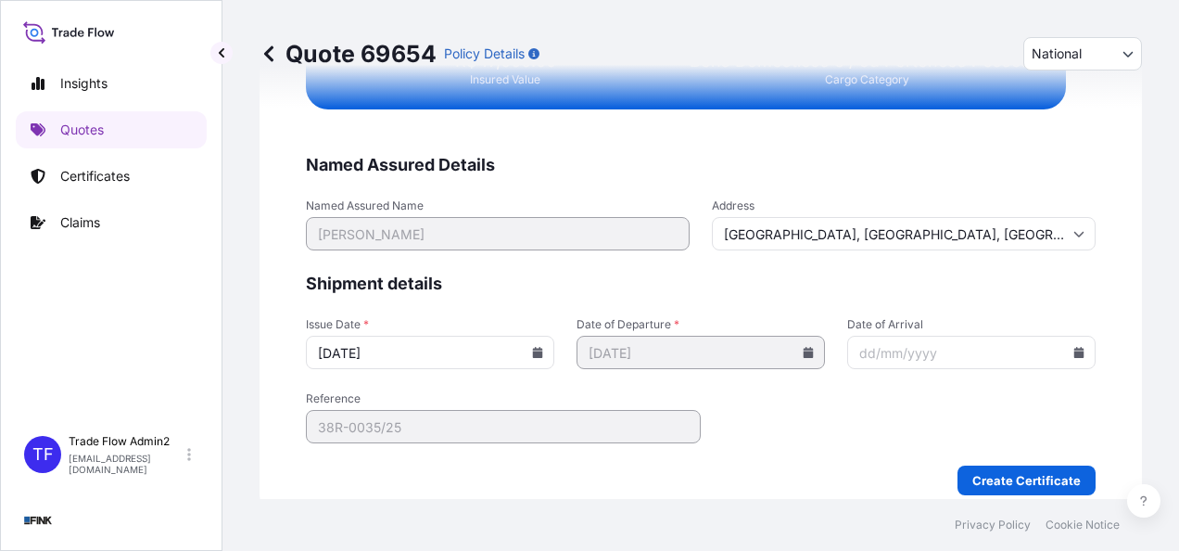
click at [844, 412] on form "Named Assured Details Named Assured Name Juliana Arantes Rodrigues Maia Address…" at bounding box center [701, 324] width 790 height 341
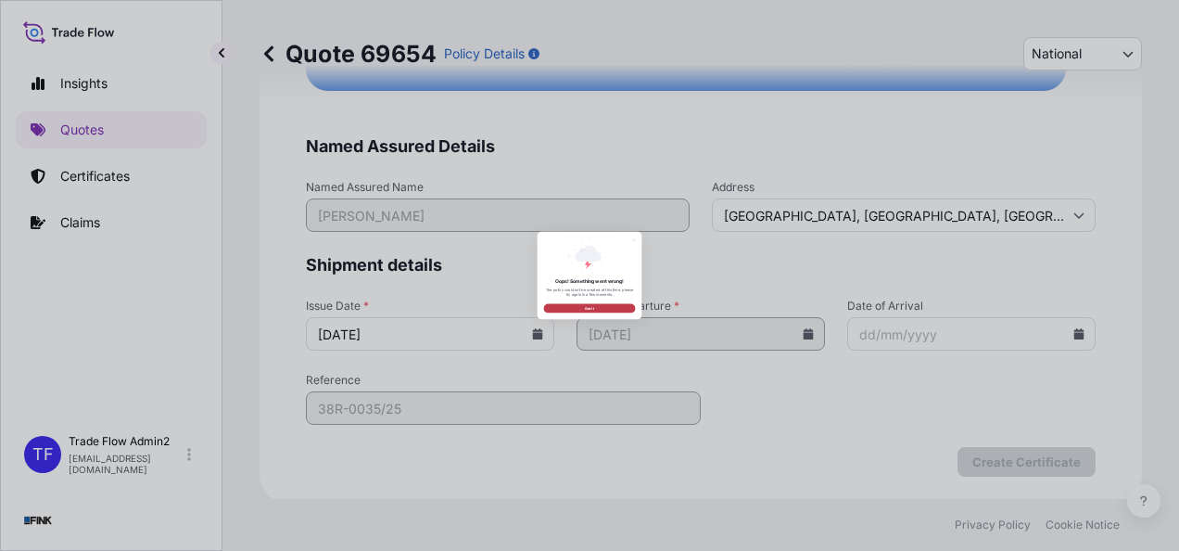
click at [602, 387] on span "Got it" at bounding box center [589, 392] width 33 height 19
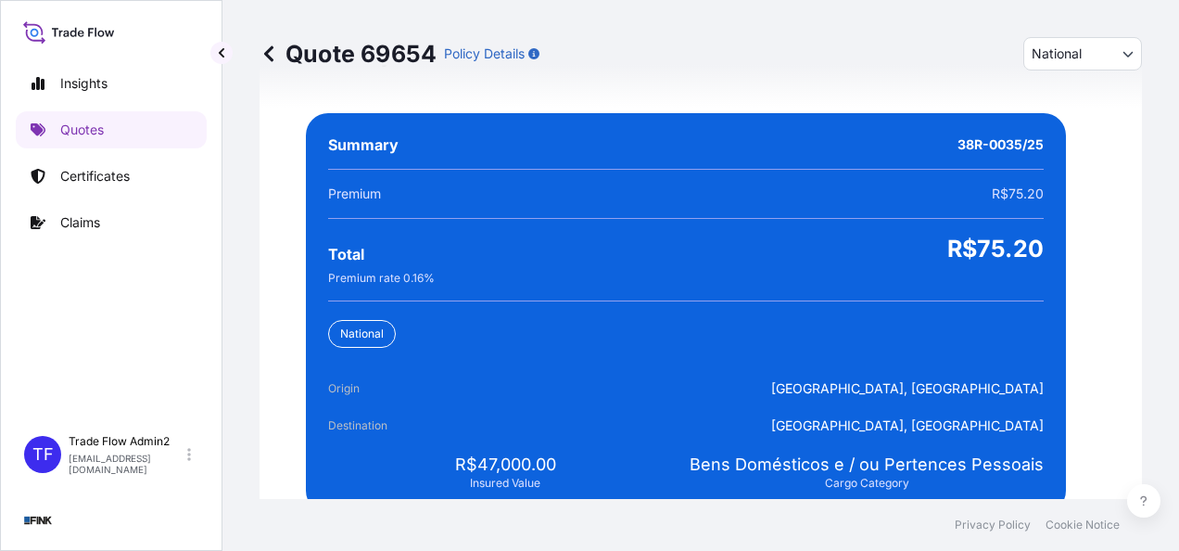
scroll to position [3335, 0]
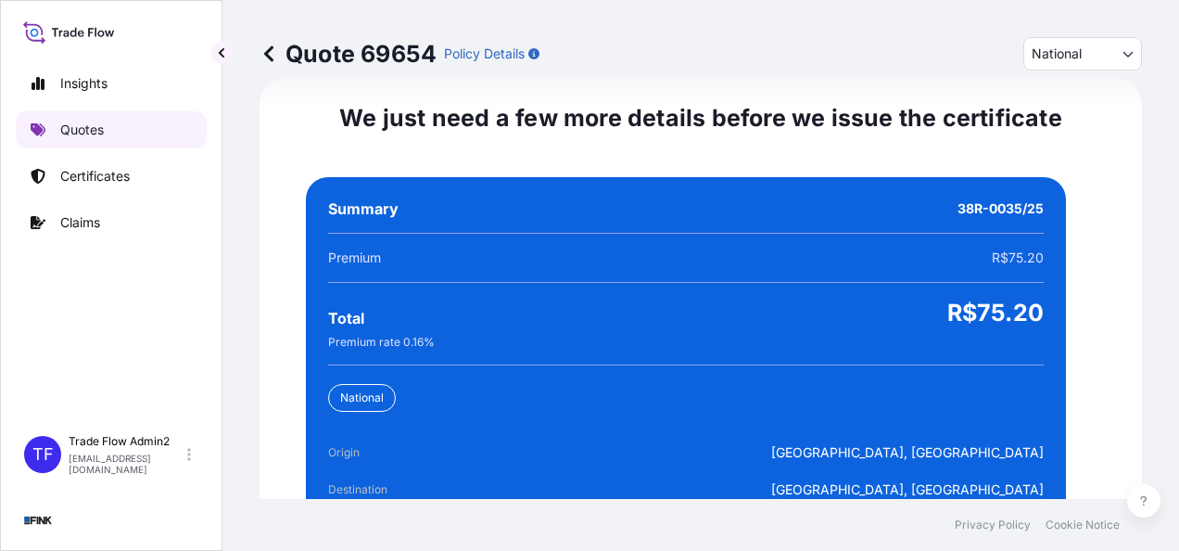
click at [111, 120] on link "Quotes" at bounding box center [111, 129] width 191 height 37
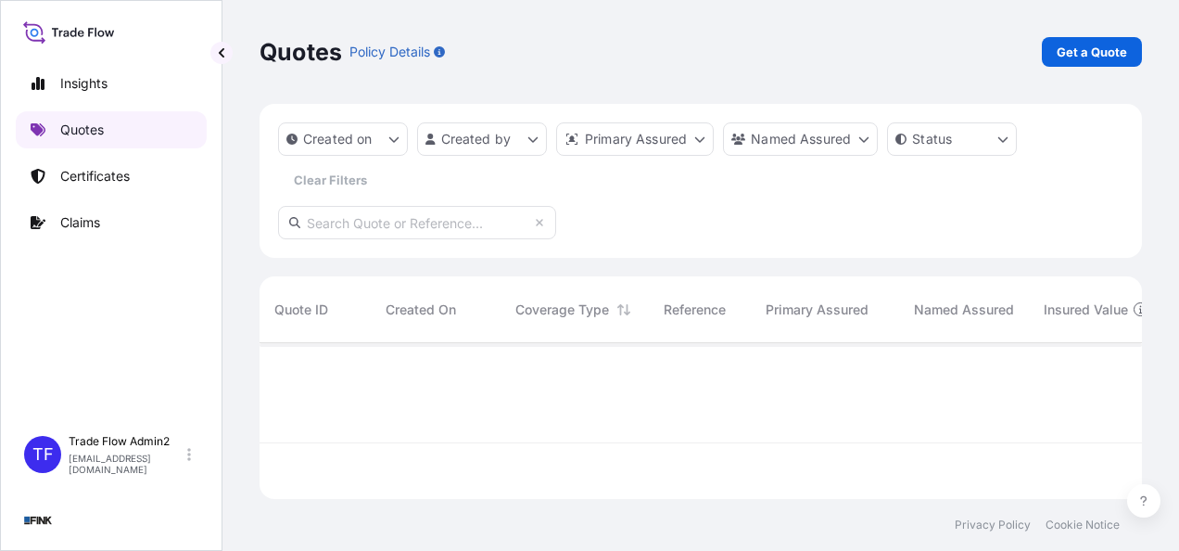
scroll to position [152, 868]
click at [112, 178] on p "Certificates" at bounding box center [95, 176] width 70 height 19
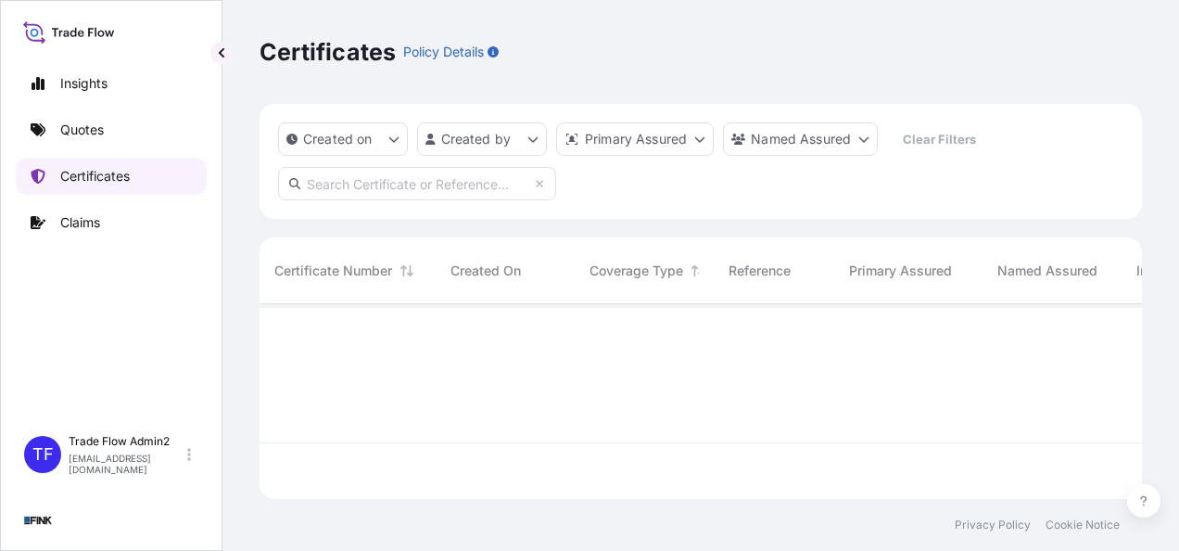
scroll to position [191, 868]
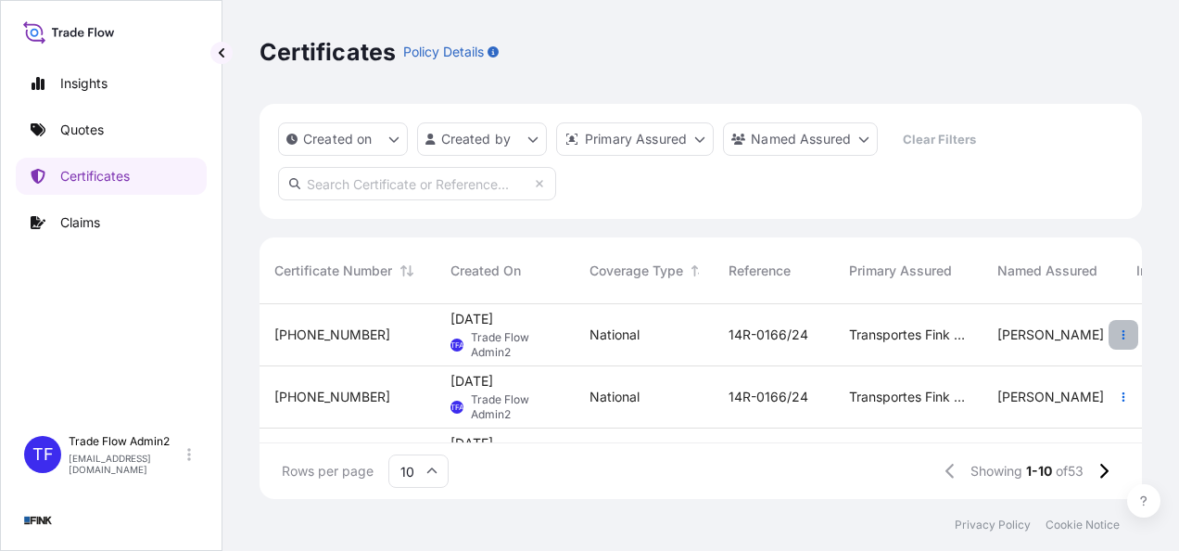
click at [1109, 340] on button "button" at bounding box center [1124, 335] width 30 height 30
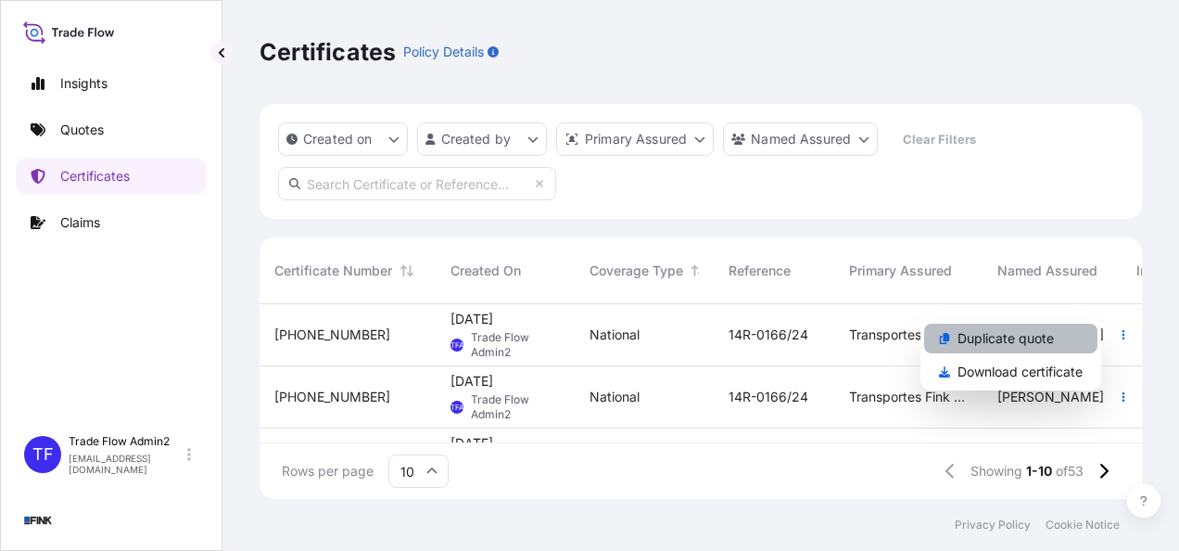
click at [1046, 332] on p "Duplicate quote" at bounding box center [1005, 338] width 96 height 19
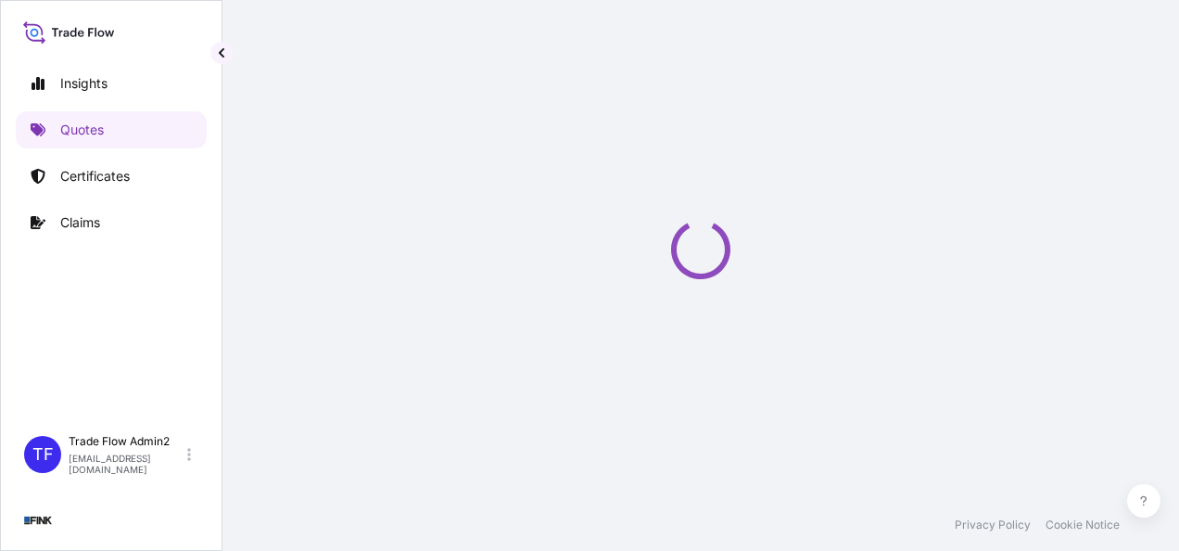
select select "national"
select select "Truck"
select select "31747"
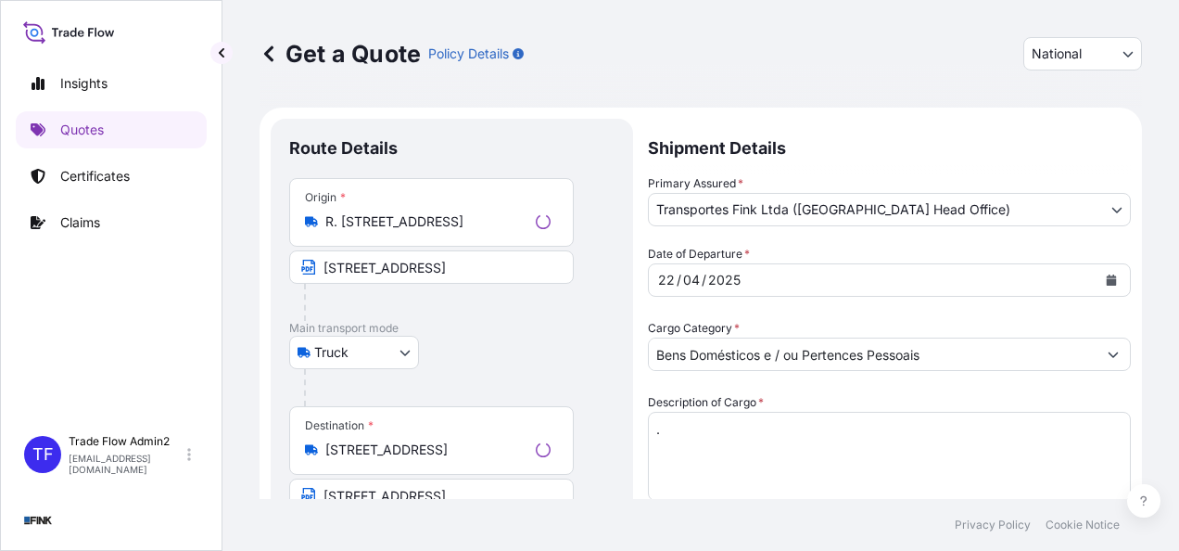
scroll to position [33, 0]
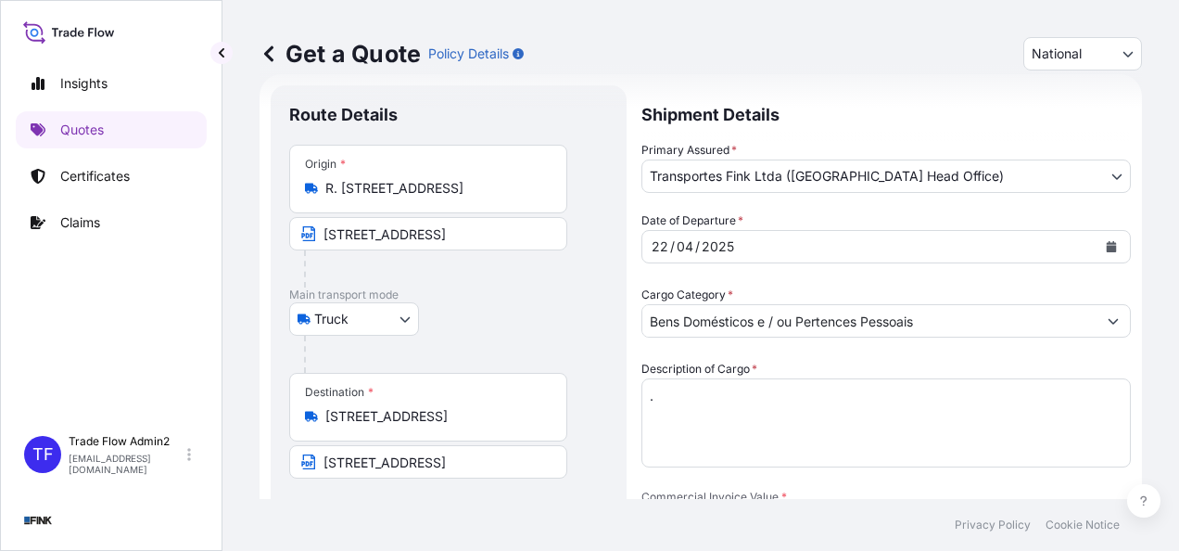
click at [438, 186] on input "R. [STREET_ADDRESS]" at bounding box center [434, 188] width 219 height 19
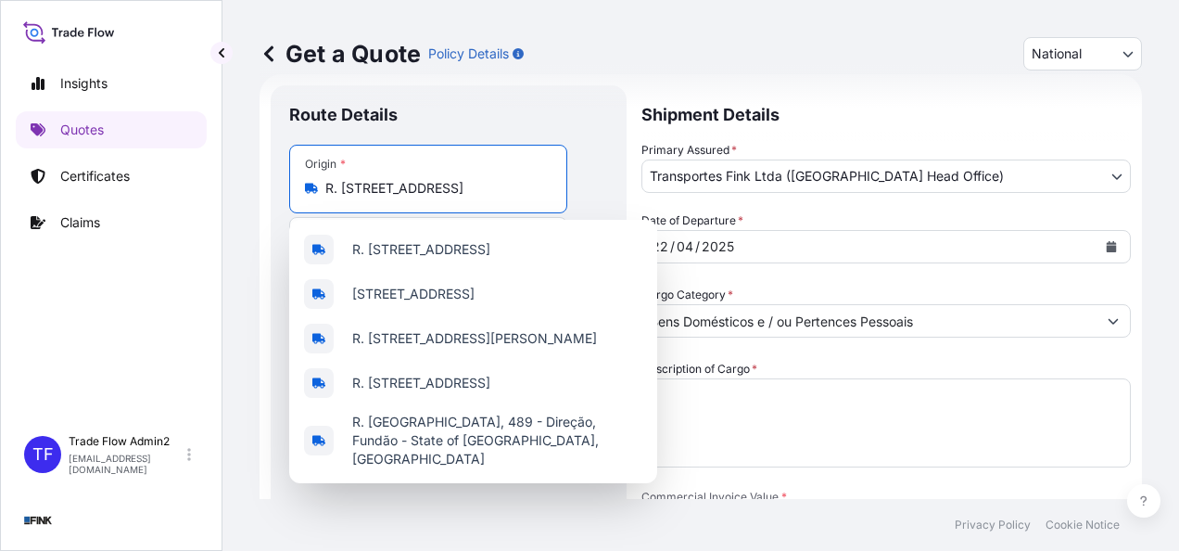
click at [438, 186] on input "R. [STREET_ADDRESS]" at bounding box center [434, 188] width 219 height 19
paste input "[STREET_ADDRESS]"
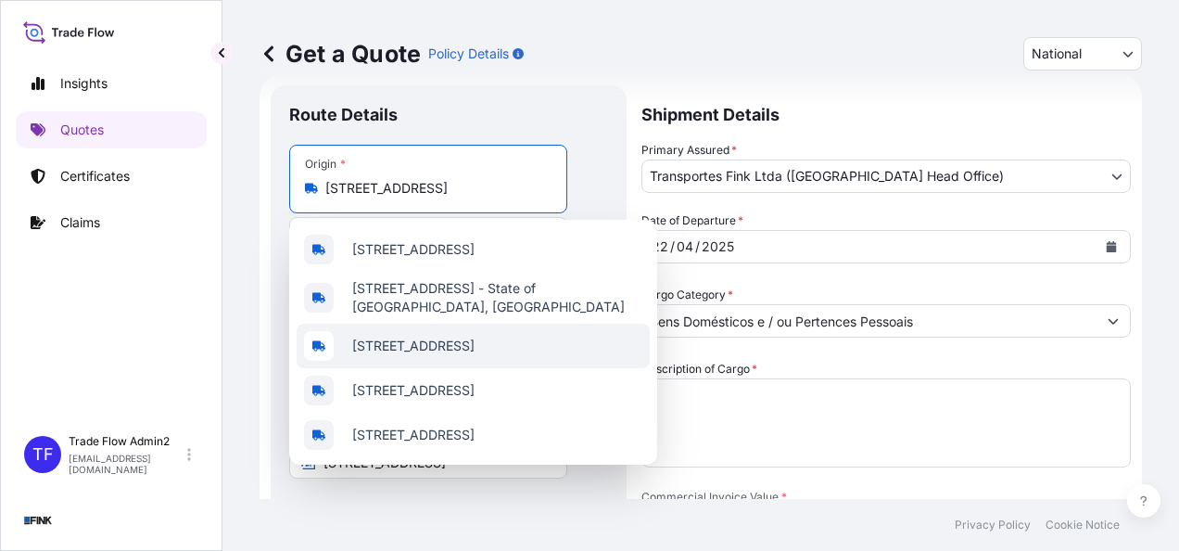
scroll to position [0, 0]
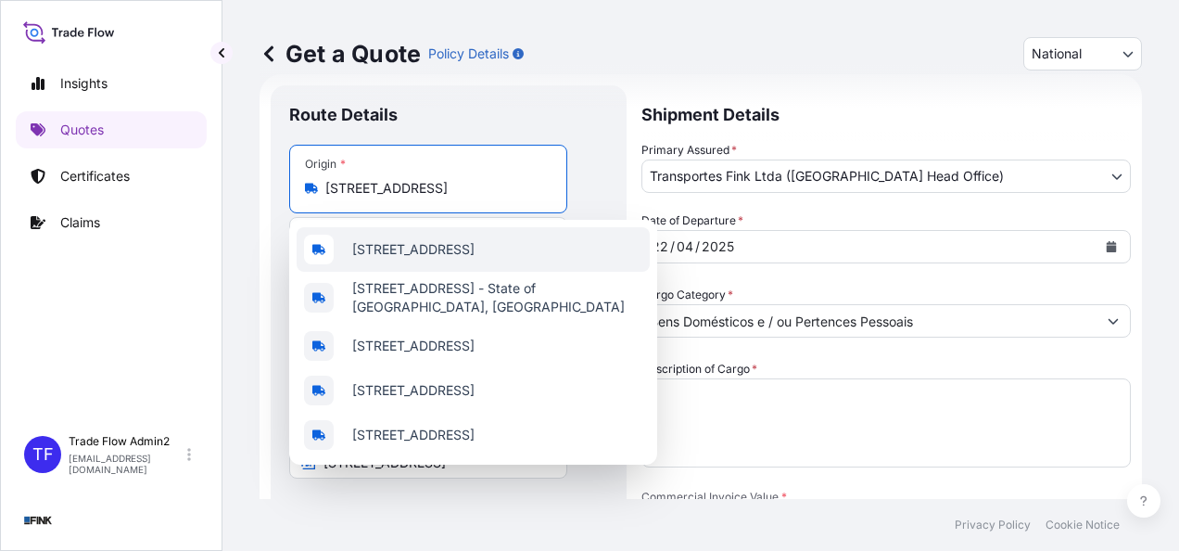
click at [475, 250] on span "[STREET_ADDRESS]" at bounding box center [413, 249] width 122 height 19
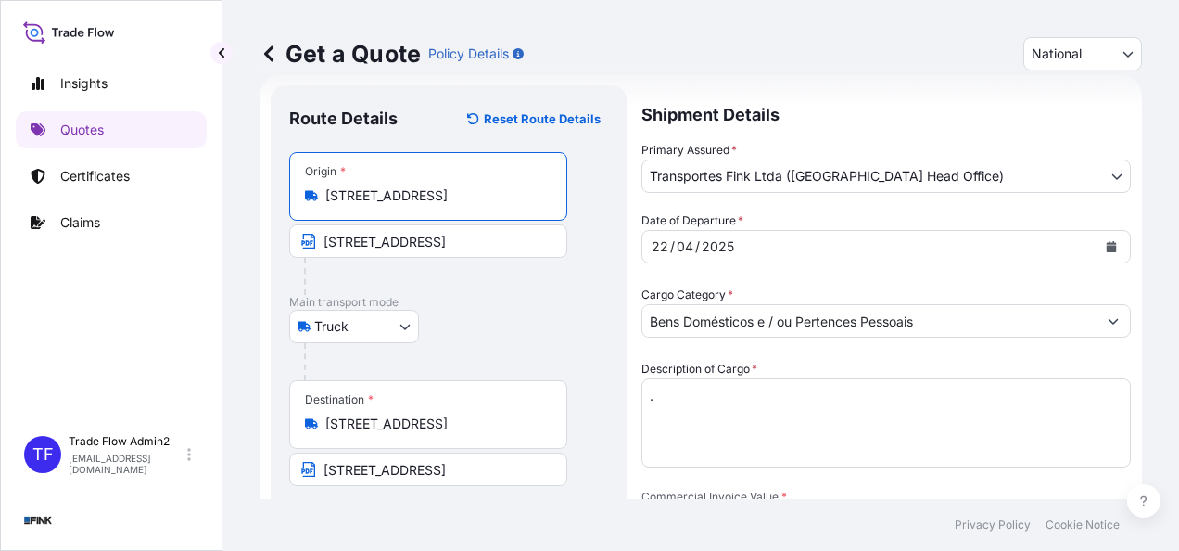
type input "[STREET_ADDRESS]"
click at [467, 239] on input "[STREET_ADDRESS]" at bounding box center [428, 240] width 278 height 33
paste input "[STREET_ADDRESS]"
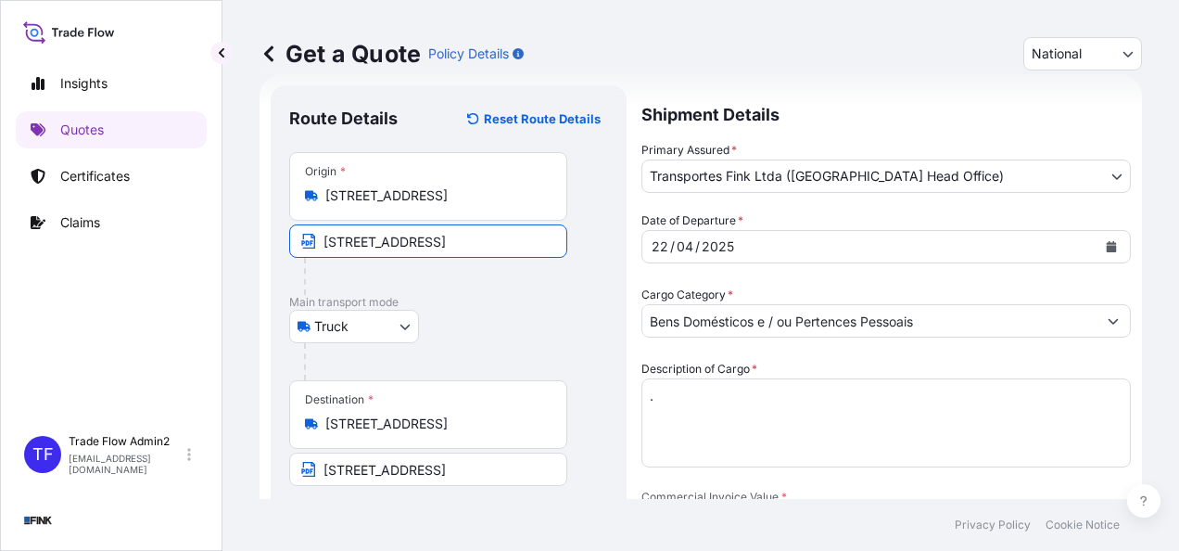
scroll to position [0, 263]
type input "[STREET_ADDRESS]"
click at [443, 421] on input "[STREET_ADDRESS]" at bounding box center [434, 423] width 219 height 19
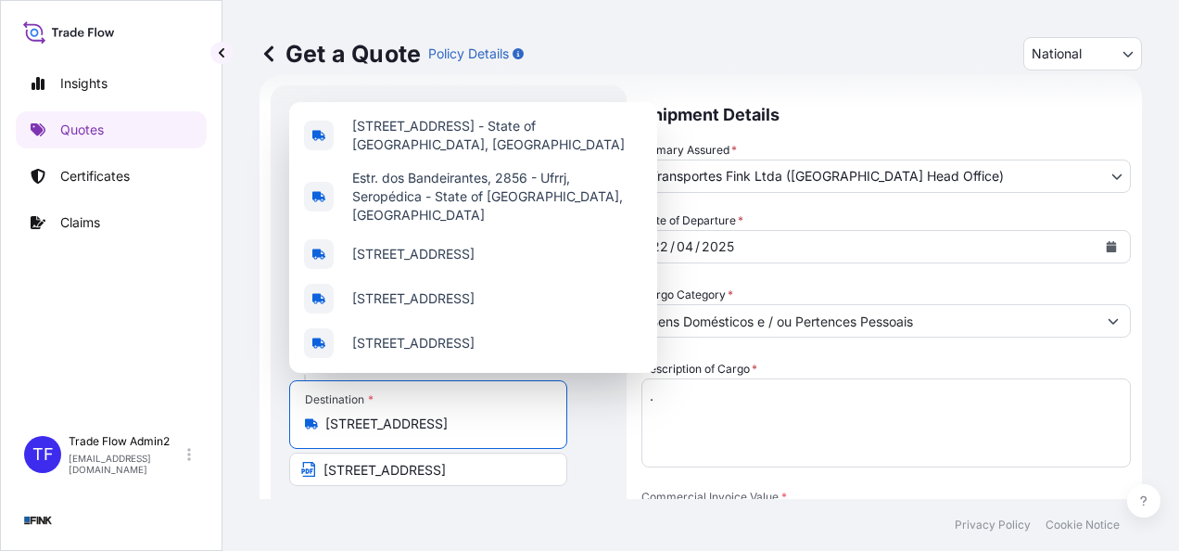
click at [443, 421] on input "[STREET_ADDRESS]" at bounding box center [434, 423] width 219 height 19
paste input "AEROPORTO INTERNACIONAL DO RIO DE JANEIRO (TECA)"
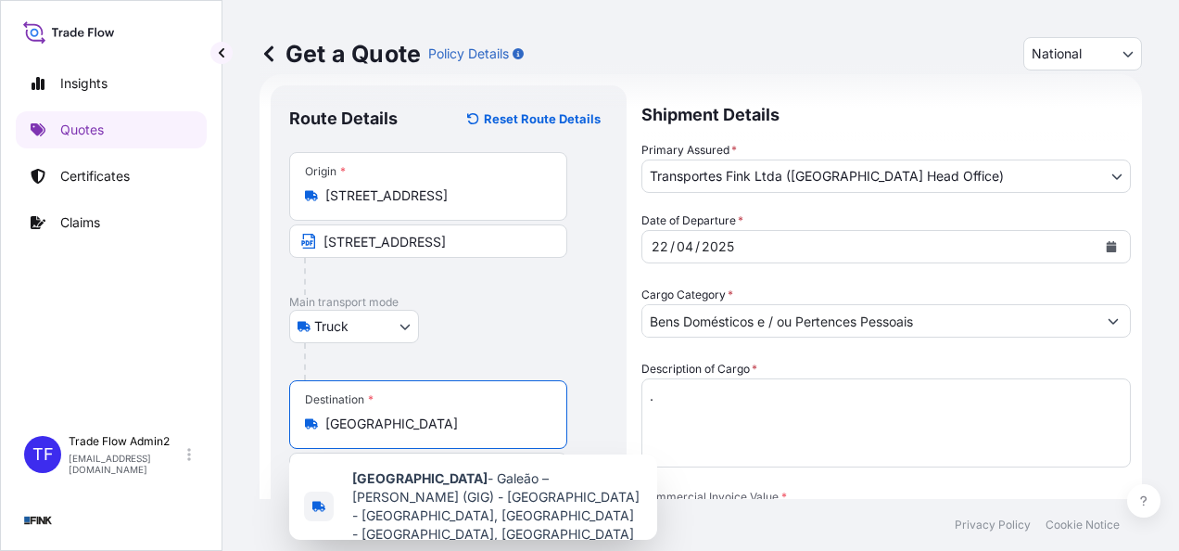
scroll to position [0, 96]
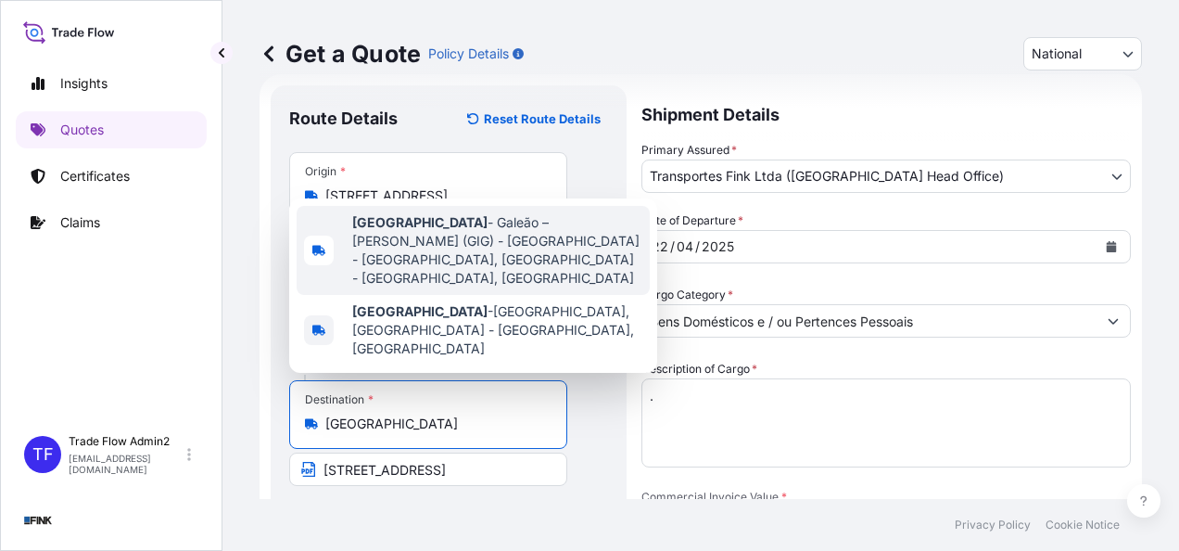
click at [604, 246] on span "Aeroporto Internacional do Rio de Janeiro - Galeão – Antonio Carlos Jobim (GIG)…" at bounding box center [497, 250] width 290 height 74
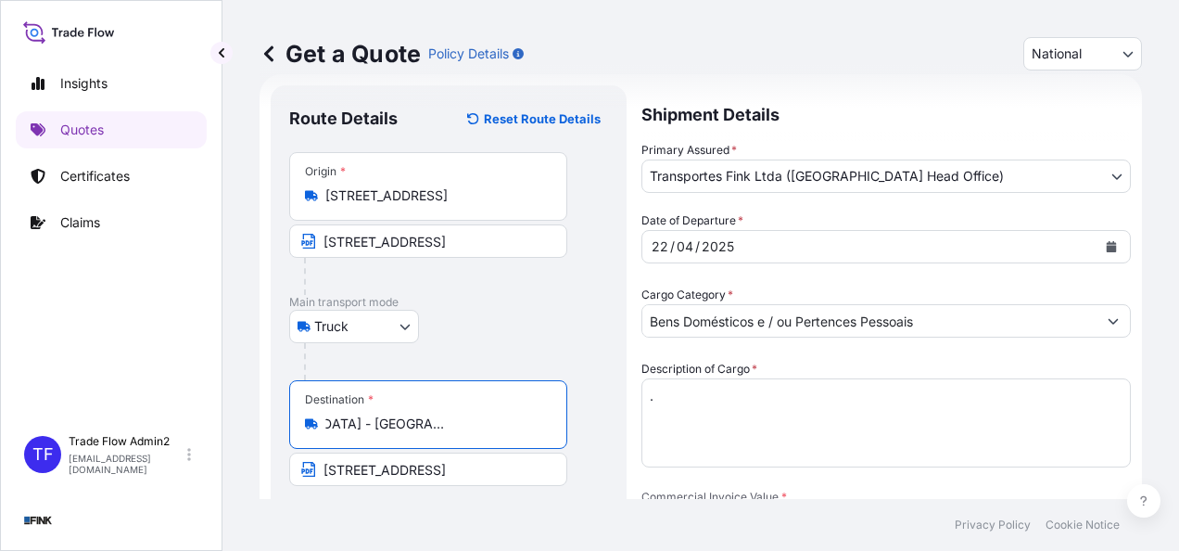
type input "Aeroporto Internacional do Rio de Janeiro - Galeão – Antonio Carlos Jobim (GIG)…"
click at [429, 471] on input "[STREET_ADDRESS]" at bounding box center [428, 468] width 278 height 33
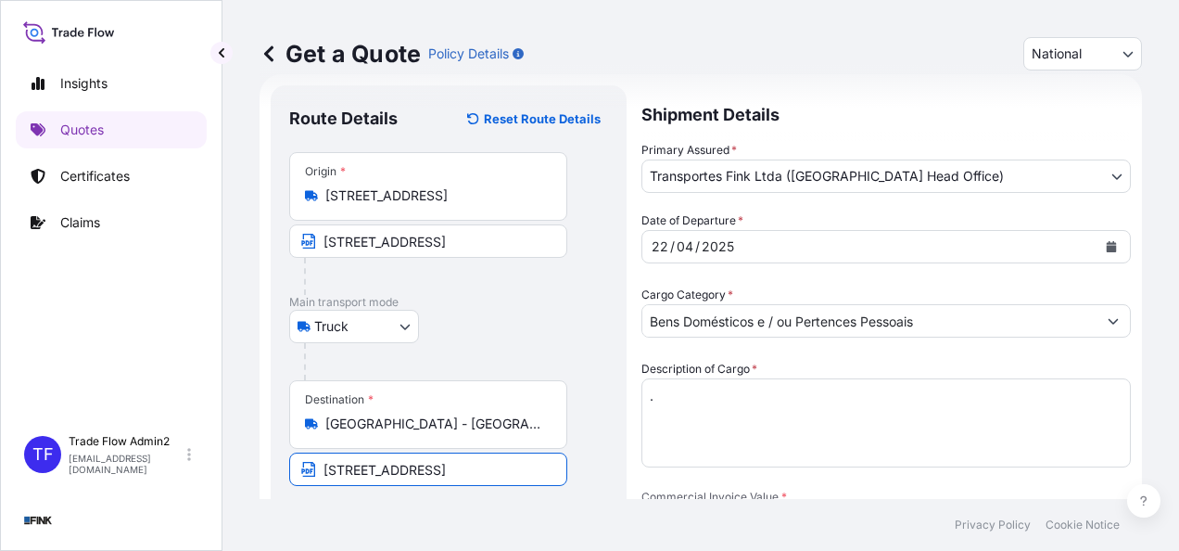
click at [429, 471] on input "[STREET_ADDRESS]" at bounding box center [428, 468] width 278 height 33
paste input "AEROPORTO INTERNACIONAL DO RIO DE JANEIRO (TECA)"
type input "AEROPORTO INTERNACIONAL DO RIO DE JANEIRO (TECA)"
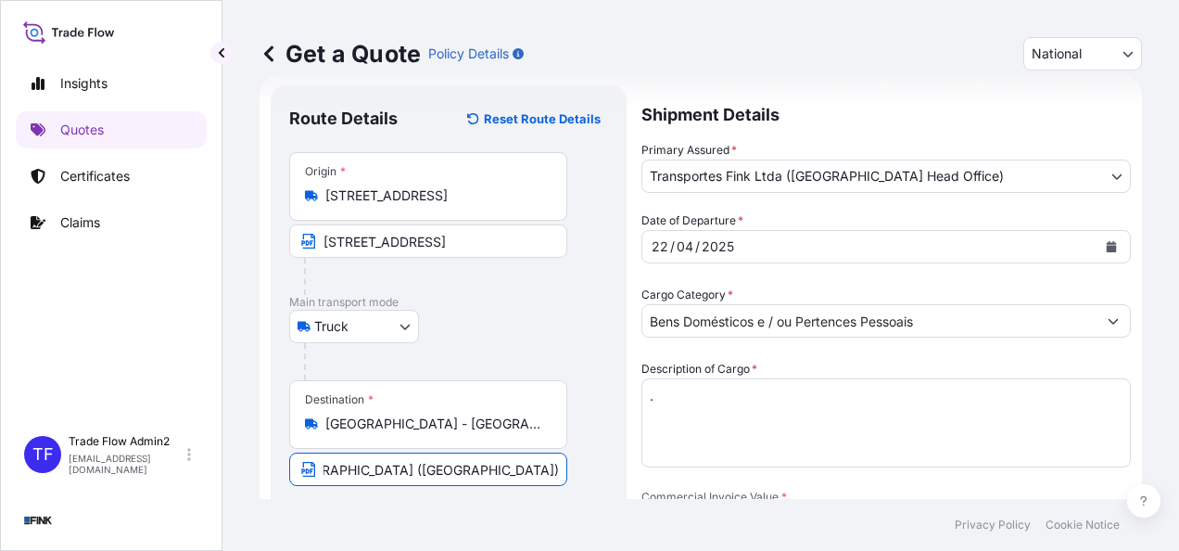
click at [447, 511] on footer "Privacy Policy Cookie Notice" at bounding box center [700, 525] width 957 height 52
click at [1104, 245] on button "Calendar" at bounding box center [1112, 247] width 30 height 30
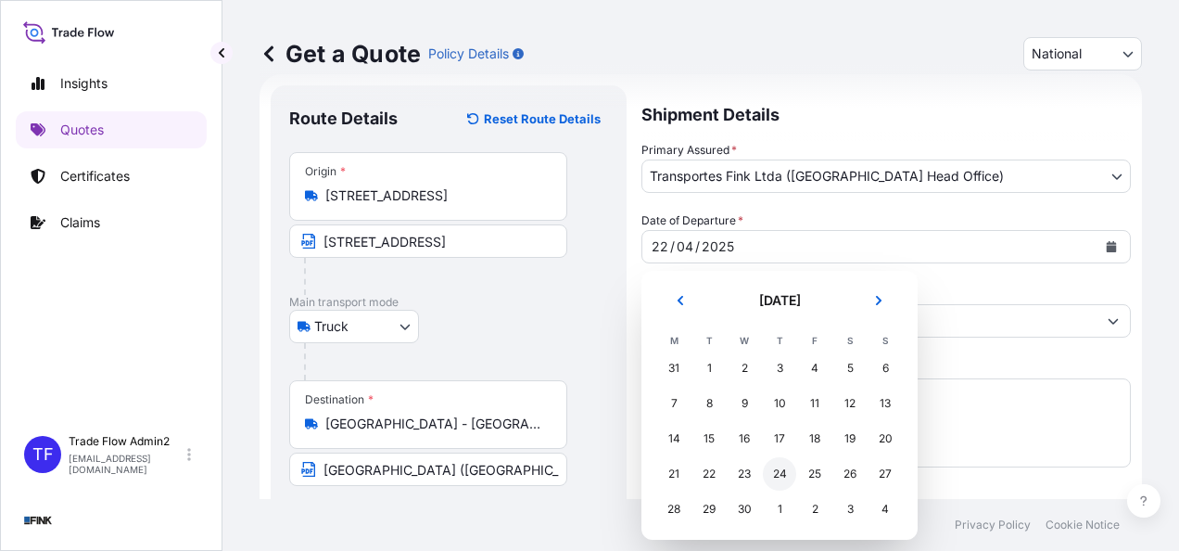
click at [787, 469] on div "24" at bounding box center [779, 473] width 33 height 33
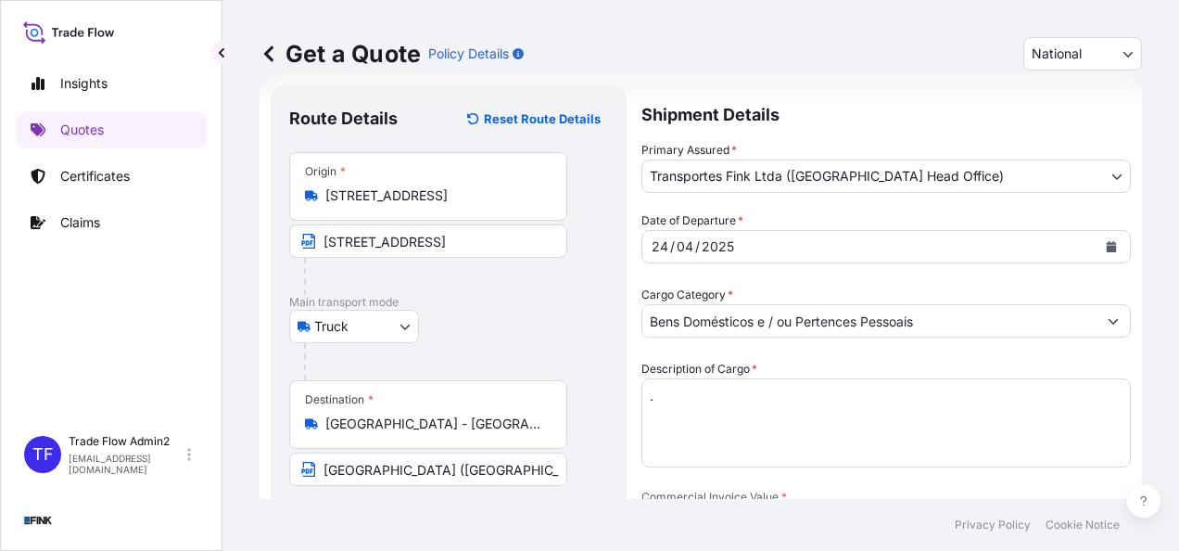
scroll to position [113, 0]
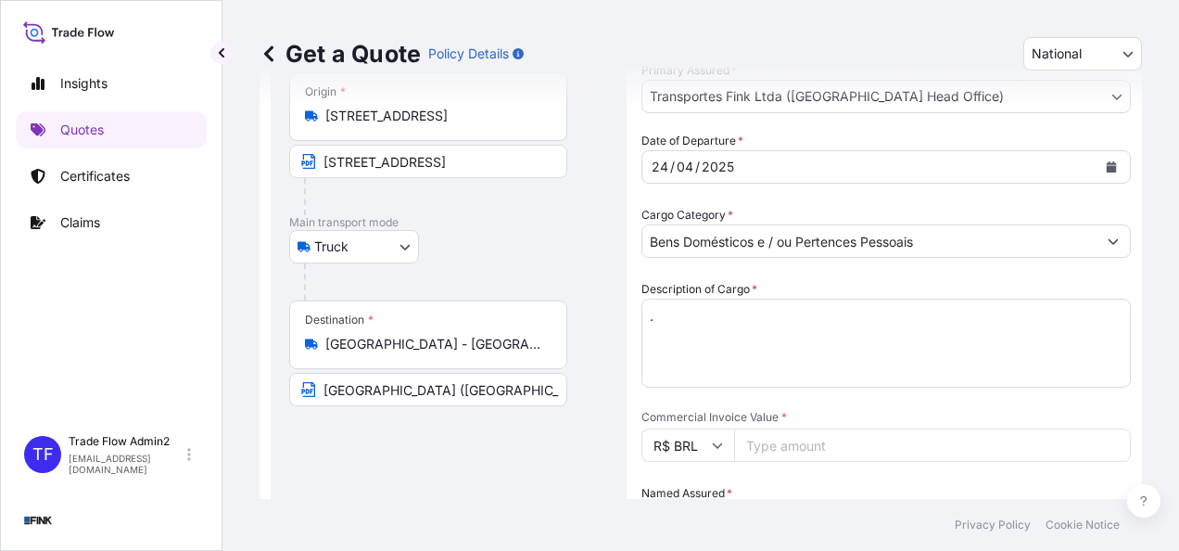
click at [821, 445] on input "Commercial Invoice Value *" at bounding box center [932, 444] width 397 height 33
paste input "611754.00"
type input "611754.00"
click at [499, 465] on div "Route Details Reset Route Details Place of loading Road / Inland Road / Inland …" at bounding box center [448, 445] width 319 height 842
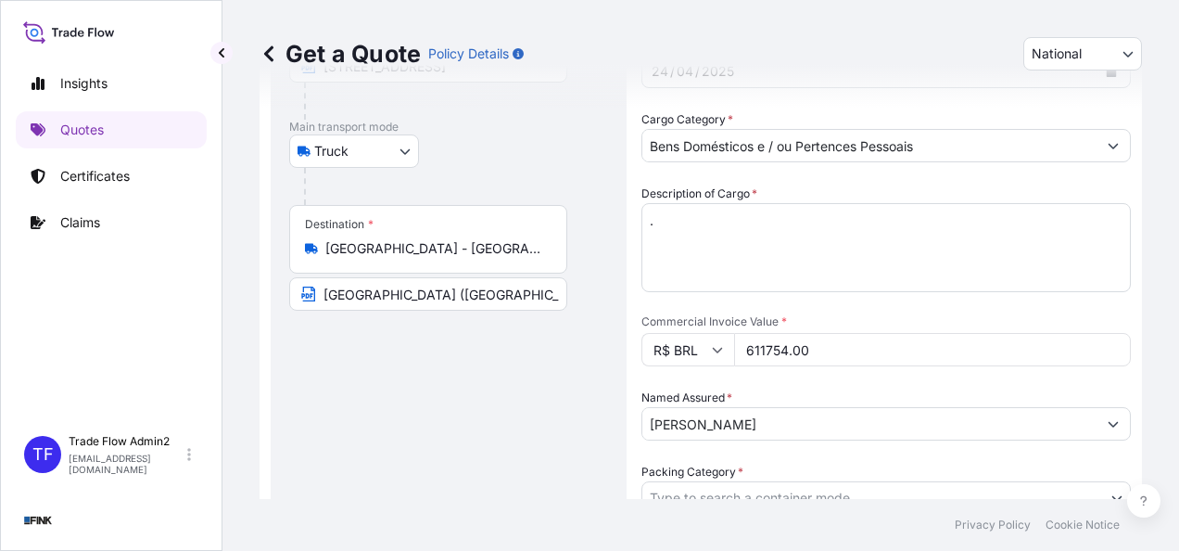
scroll to position [209, 0]
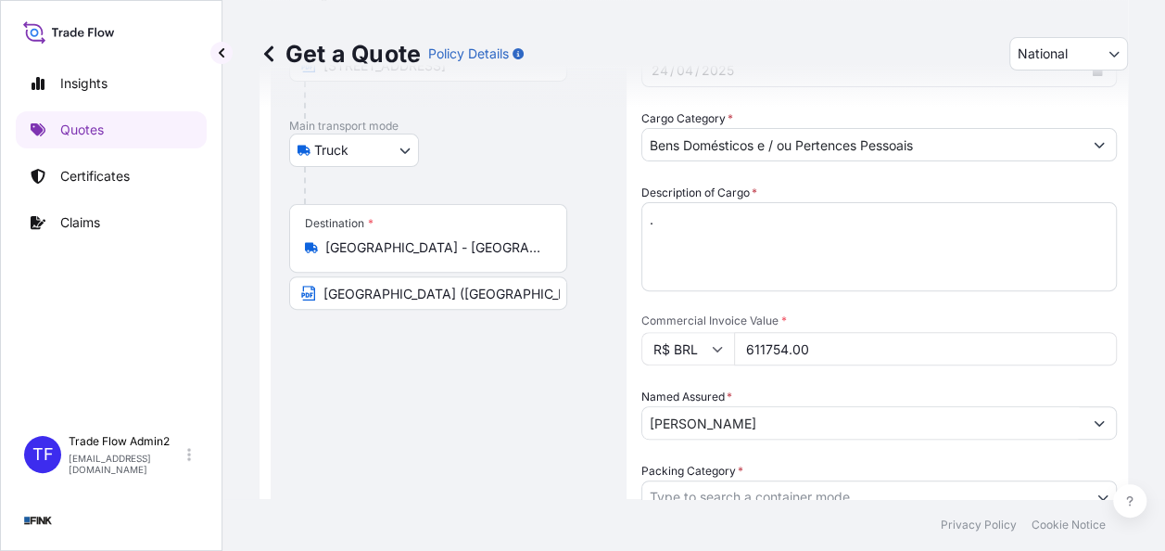
click at [776, 435] on input "[PERSON_NAME]" at bounding box center [862, 422] width 440 height 33
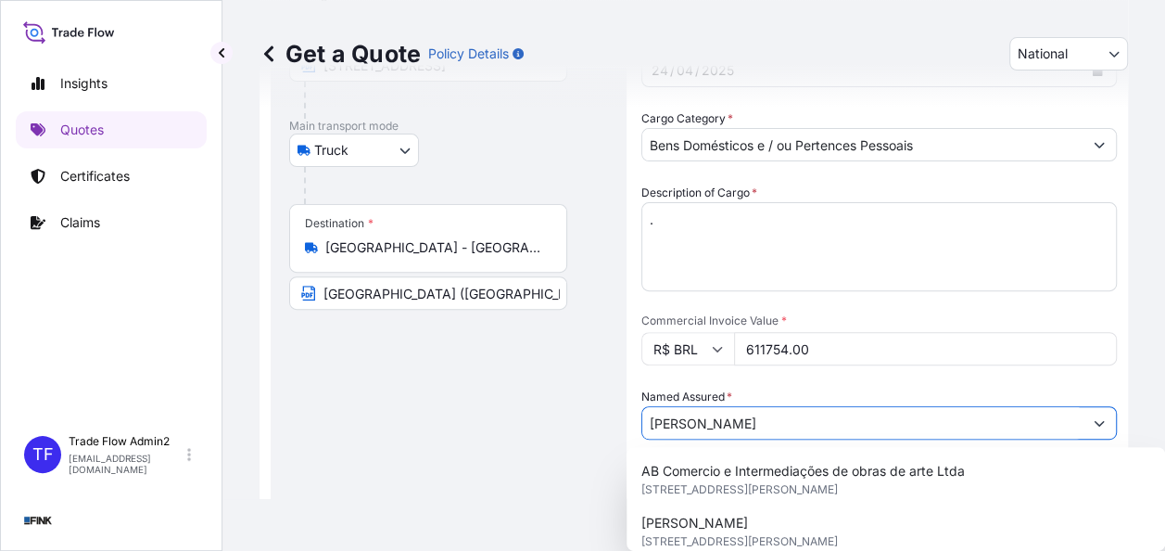
click at [776, 435] on input "[PERSON_NAME]" at bounding box center [862, 422] width 440 height 33
paste input "Atelienave Ltda"
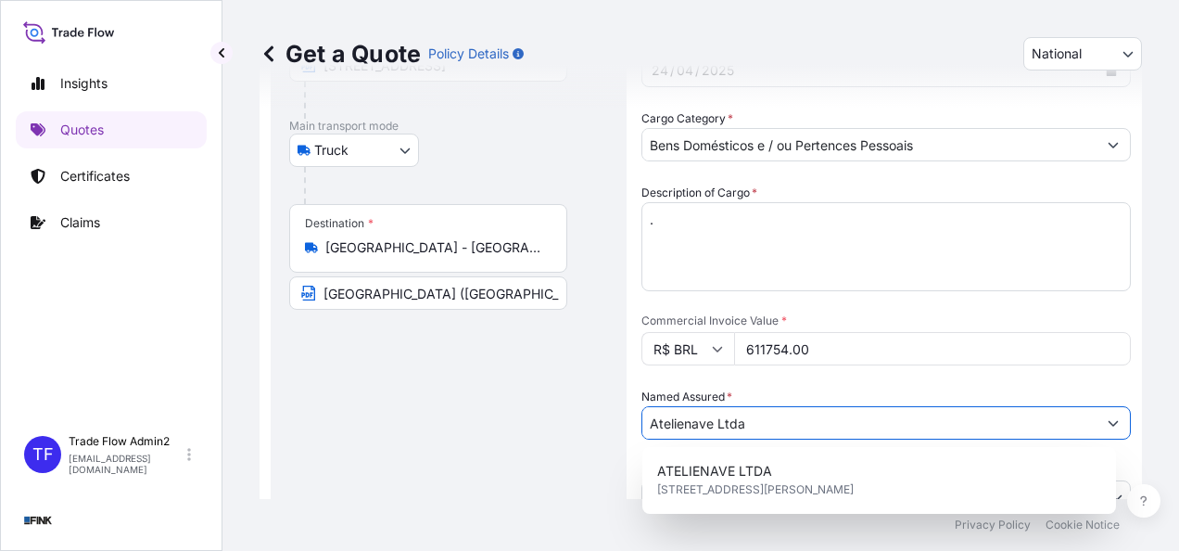
scroll to position [369, 0]
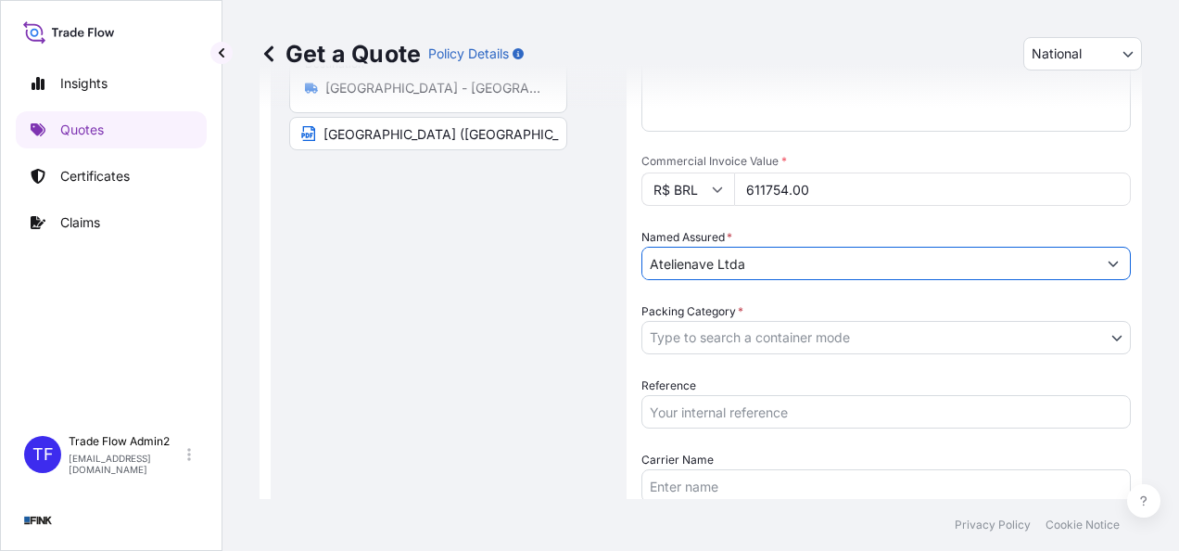
click at [808, 261] on input "Atelienave Ltda" at bounding box center [869, 263] width 454 height 33
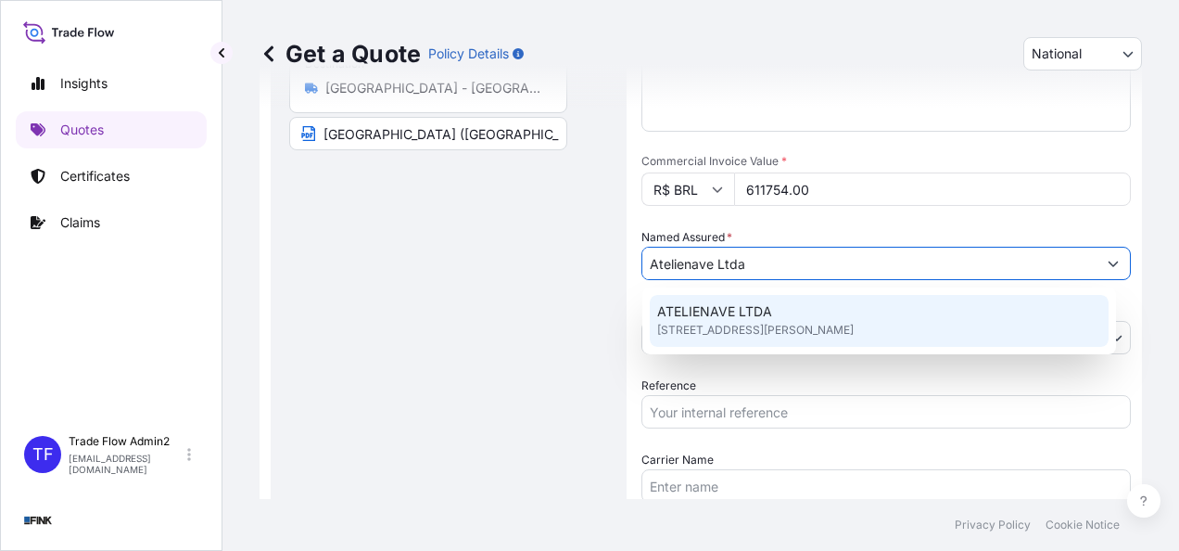
click at [793, 311] on div "ATELIENAVE LTDA RUA LEANDRO MARTINS 70, 20080070, Rio de janeiro, BRAZIL" at bounding box center [879, 321] width 459 height 52
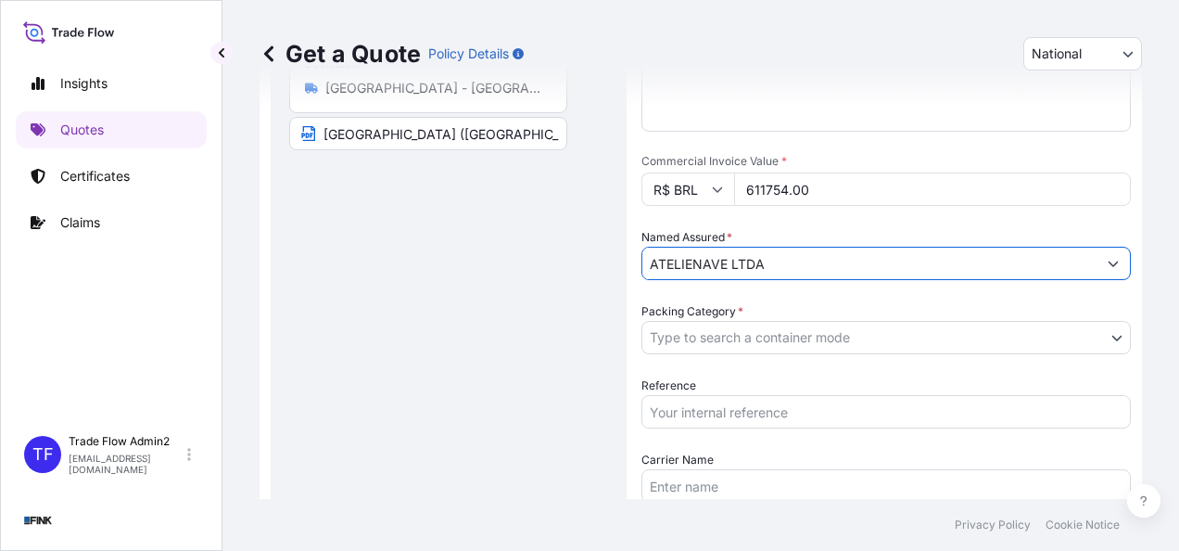
type input "ATELIENAVE LTDA"
click at [623, 304] on div "Route Details Reset Route Details Place of loading Road / Inland Road / Inland …" at bounding box center [449, 189] width 356 height 879
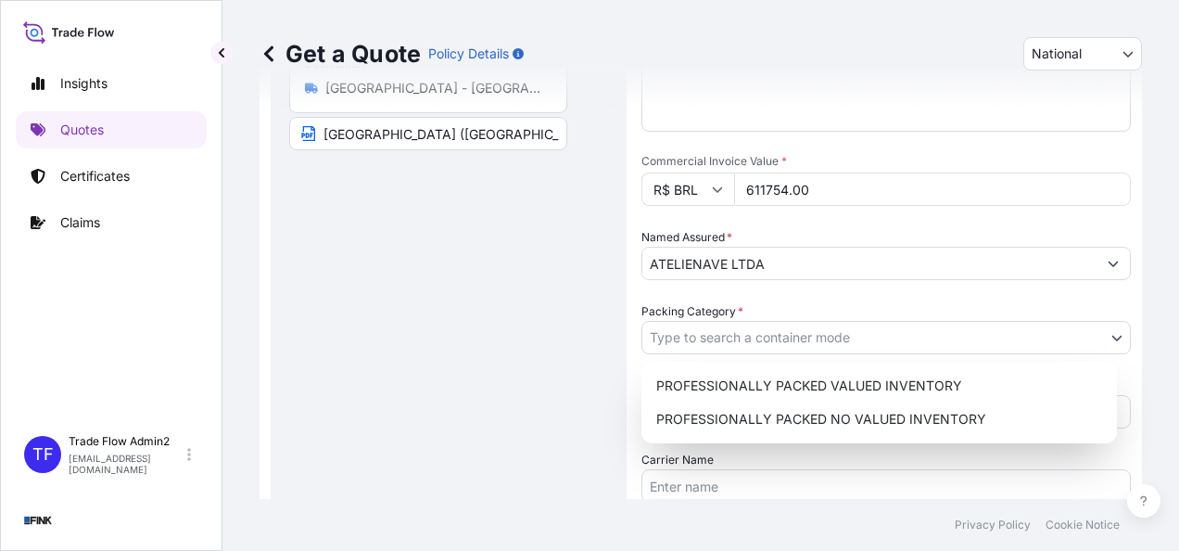
click at [869, 341] on body "Insights Quotes Certificates Claims TF Trade Flow Admin2 trade.flow+transportef…" at bounding box center [589, 275] width 1179 height 551
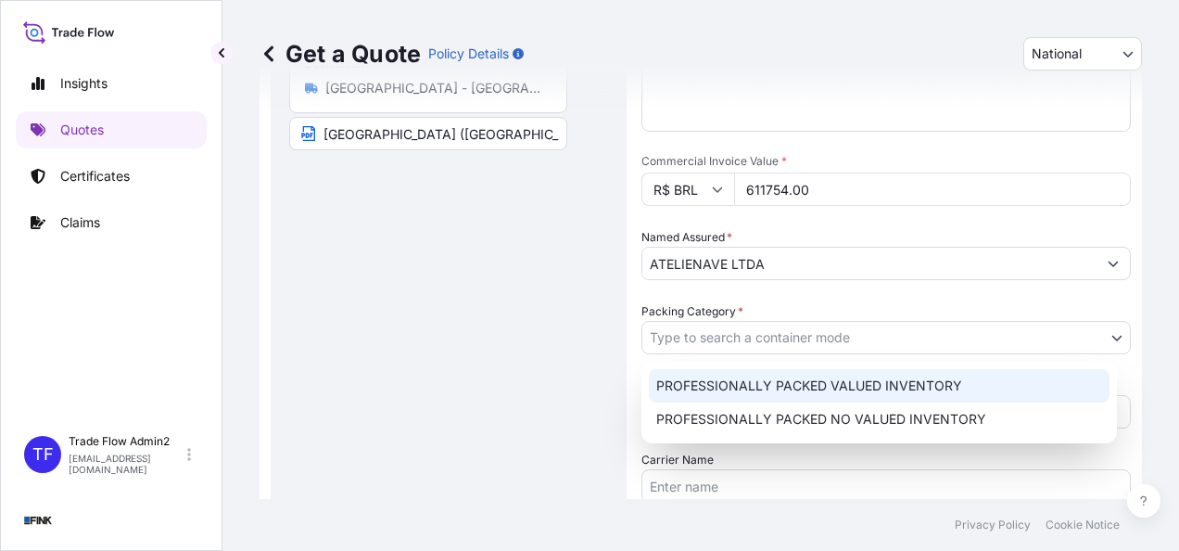
click at [876, 378] on div "PROFESSIONALLY PACKED VALUED INVENTORY" at bounding box center [879, 385] width 461 height 33
select select "11"
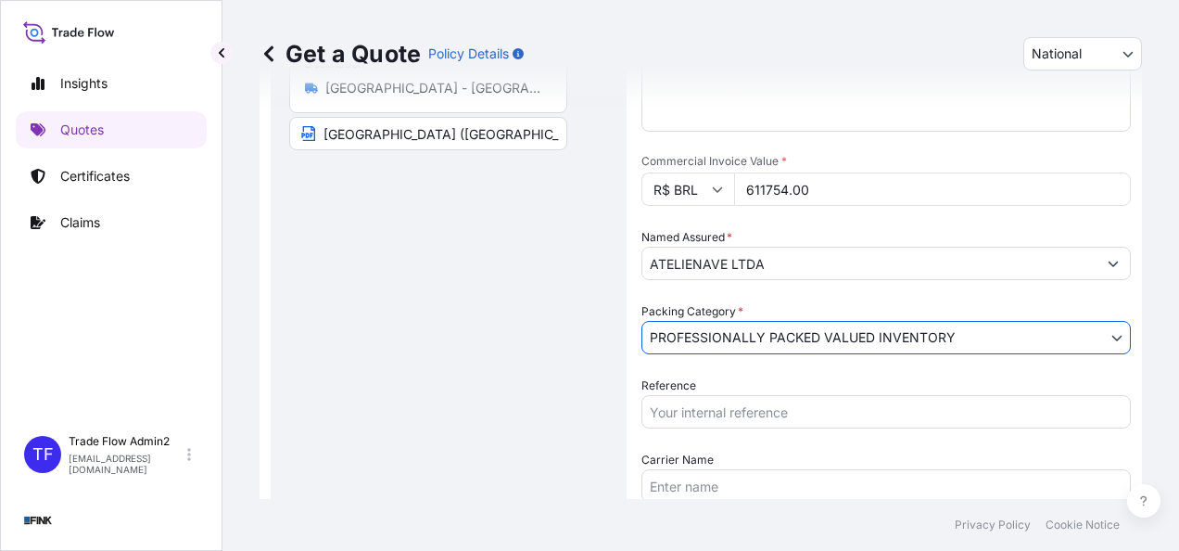
click at [640, 374] on form "Route Details Reset Route Details Place of loading Road / Inland Road / Inland …" at bounding box center [701, 189] width 882 height 901
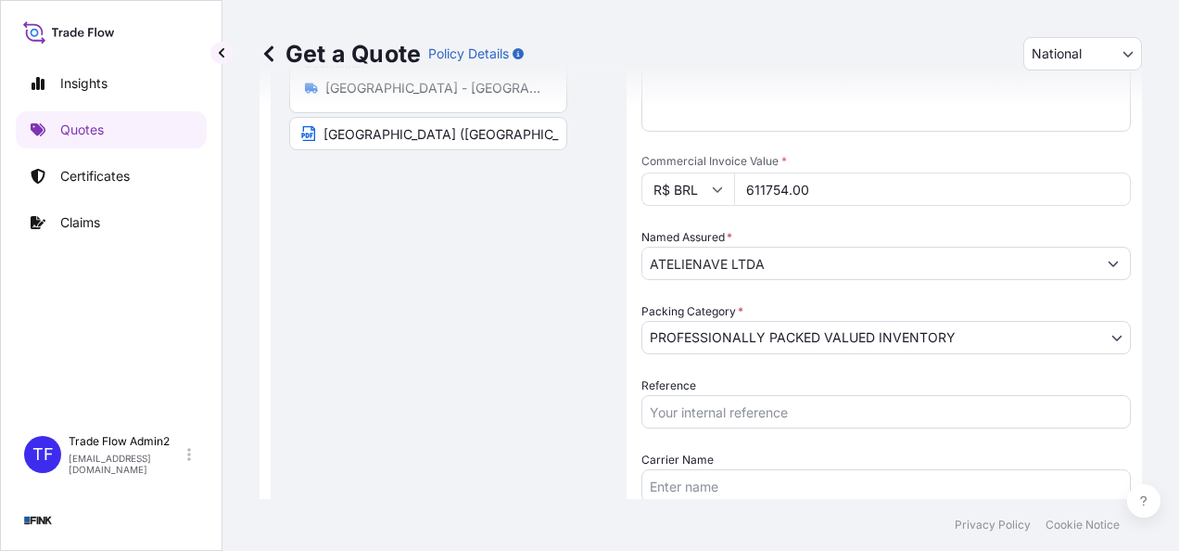
click at [709, 417] on input "Reference" at bounding box center [885, 411] width 489 height 33
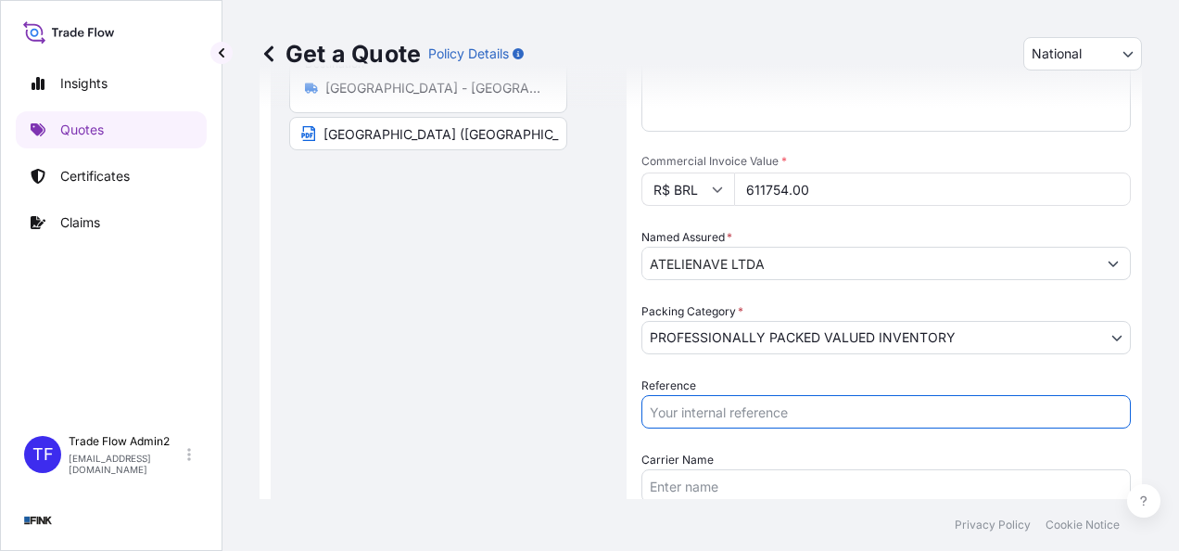
paste input "08E-0005-25 OA DDR"
type input "08E-0005-25 OA DDR"
click at [569, 419] on div "Route Details Reset Route Details Place of loading Road / Inland Road / Inland …" at bounding box center [448, 189] width 319 height 842
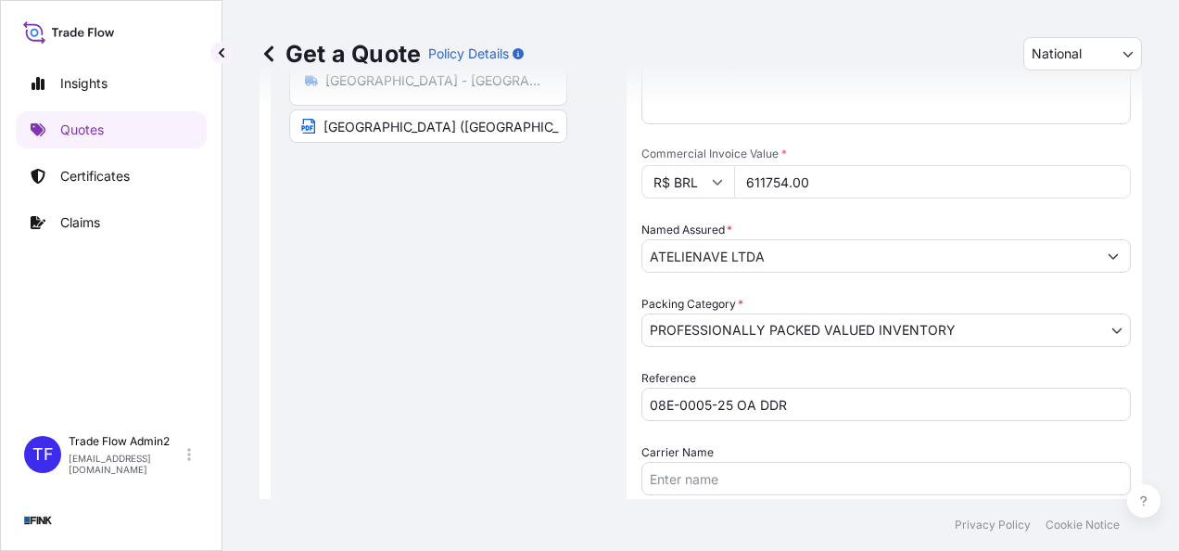
scroll to position [510, 0]
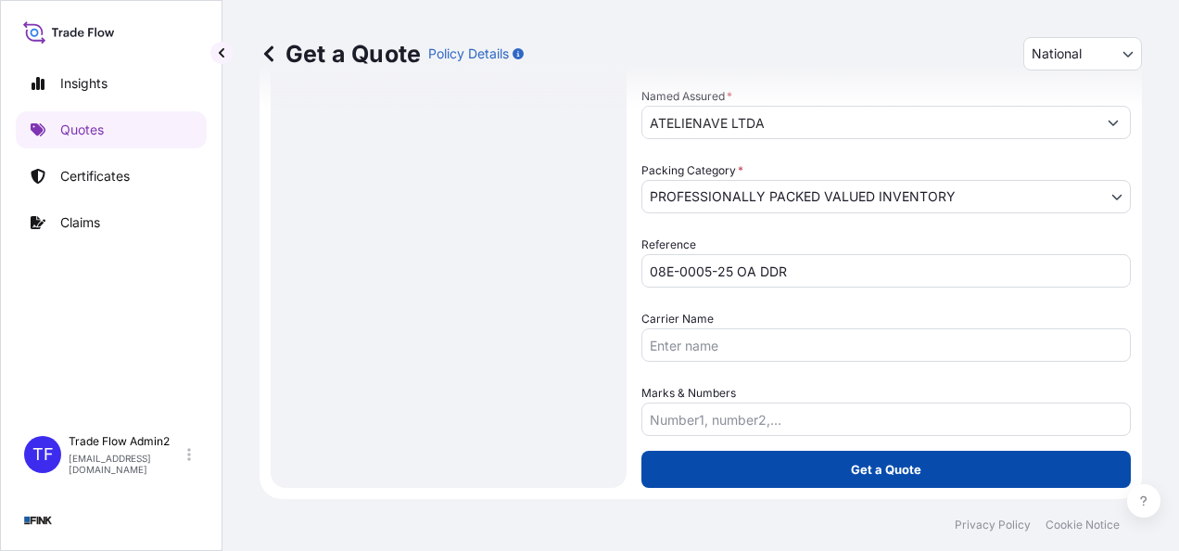
click at [784, 466] on button "Get a Quote" at bounding box center [885, 468] width 489 height 37
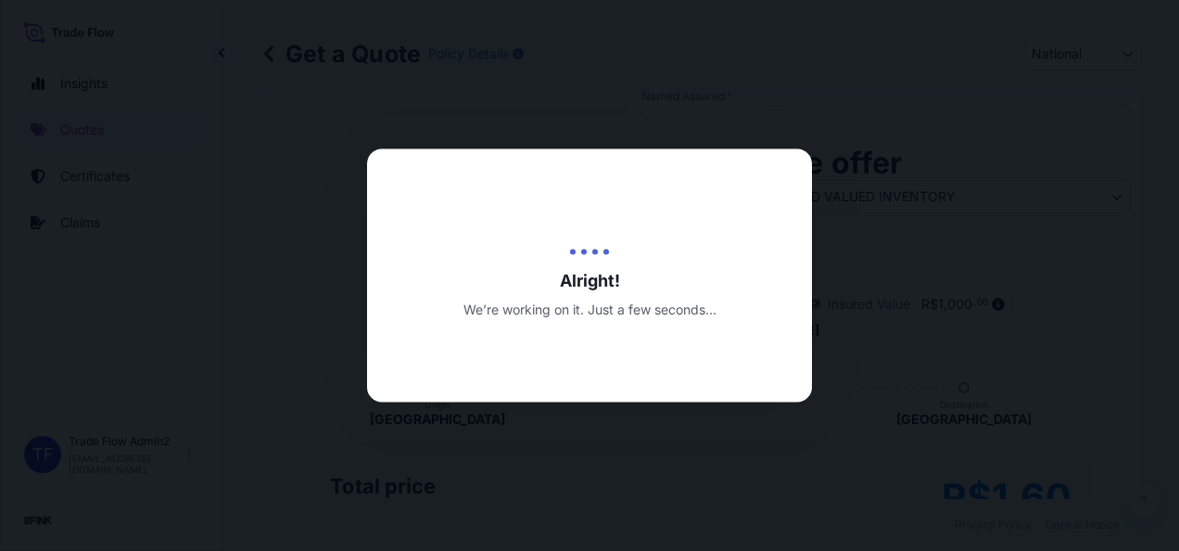
type input "[DATE]"
select select "Truck"
select select "31747"
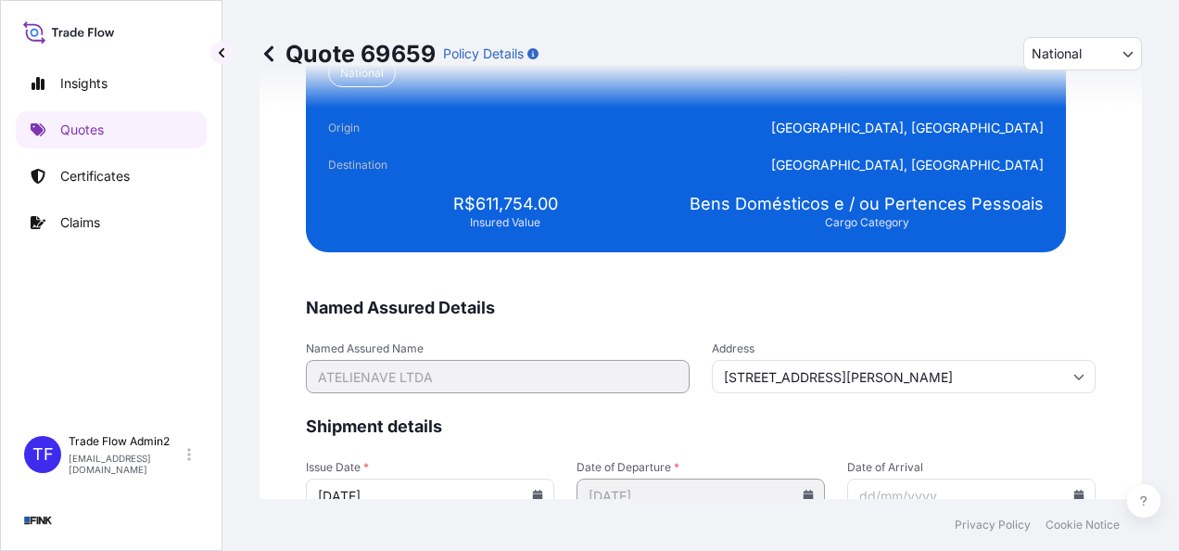
scroll to position [3780, 0]
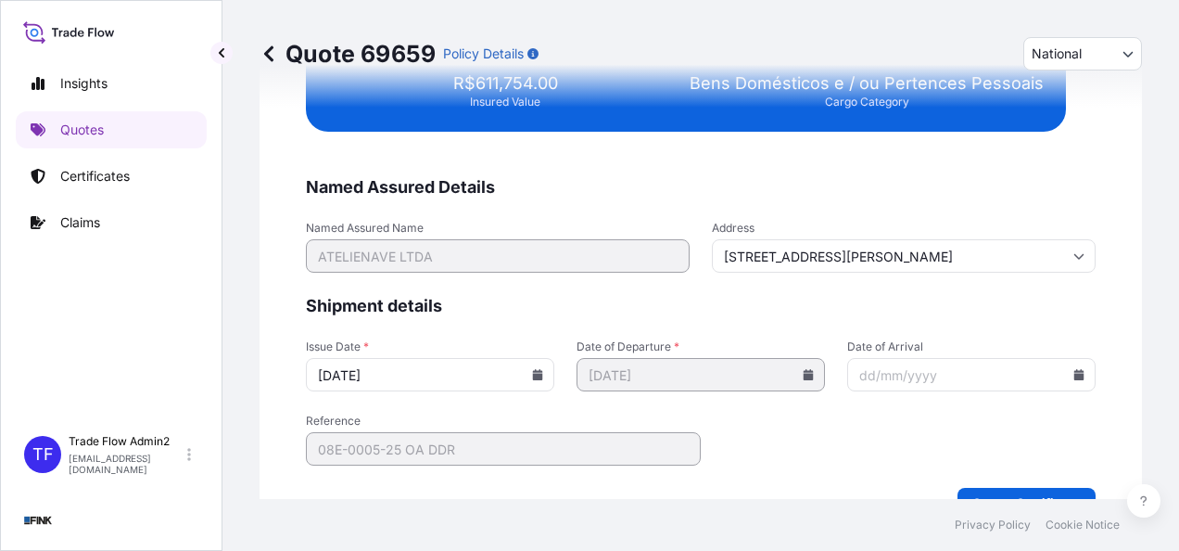
click at [533, 371] on icon at bounding box center [538, 374] width 10 height 11
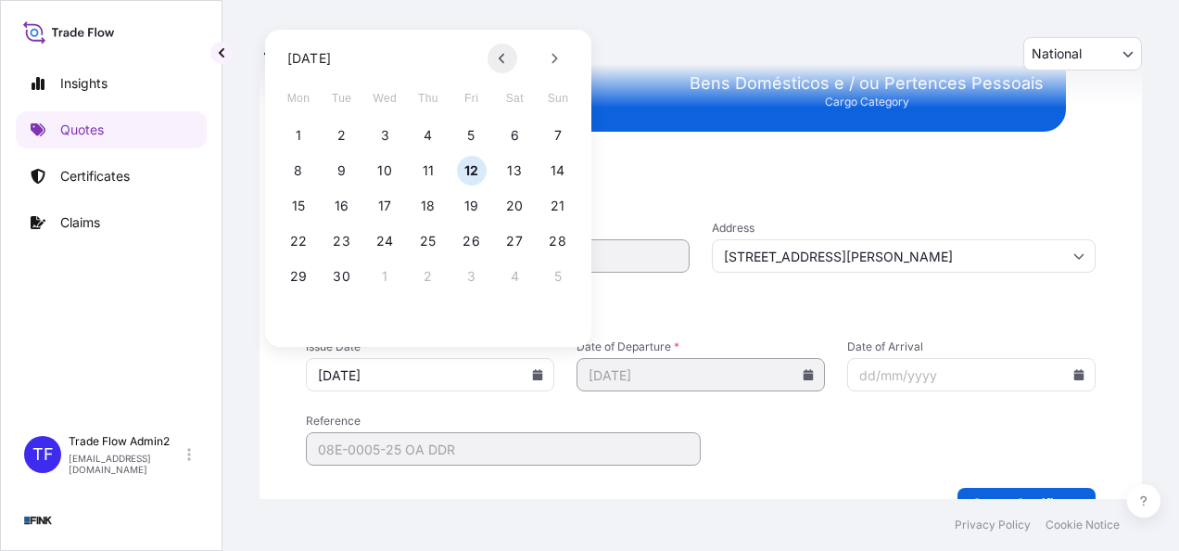
click at [508, 66] on button at bounding box center [503, 59] width 30 height 30
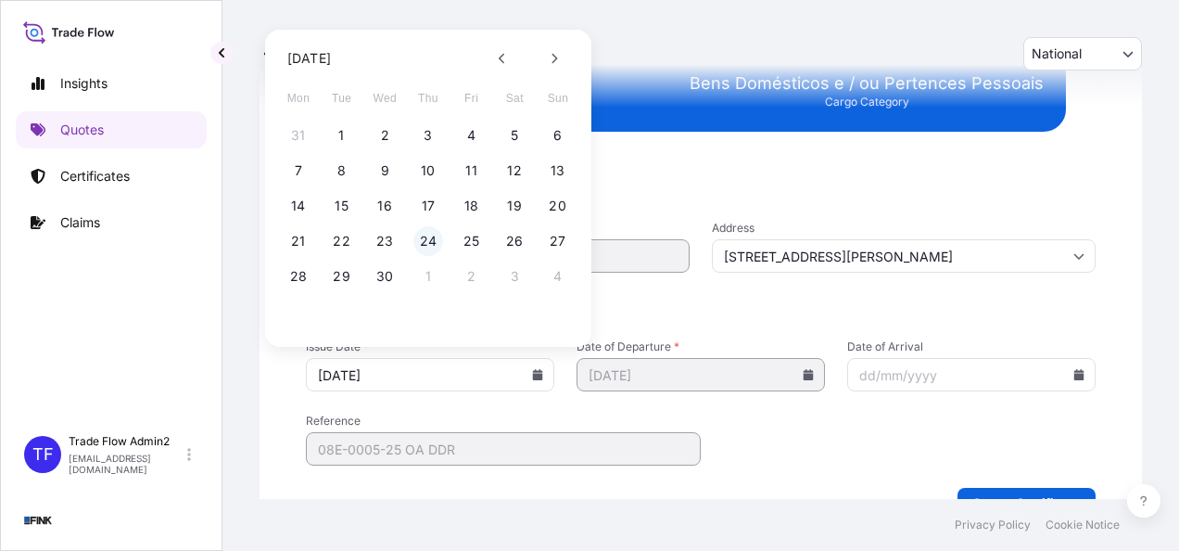
click at [425, 244] on button "24" at bounding box center [428, 241] width 30 height 30
type input "24/04/2025"
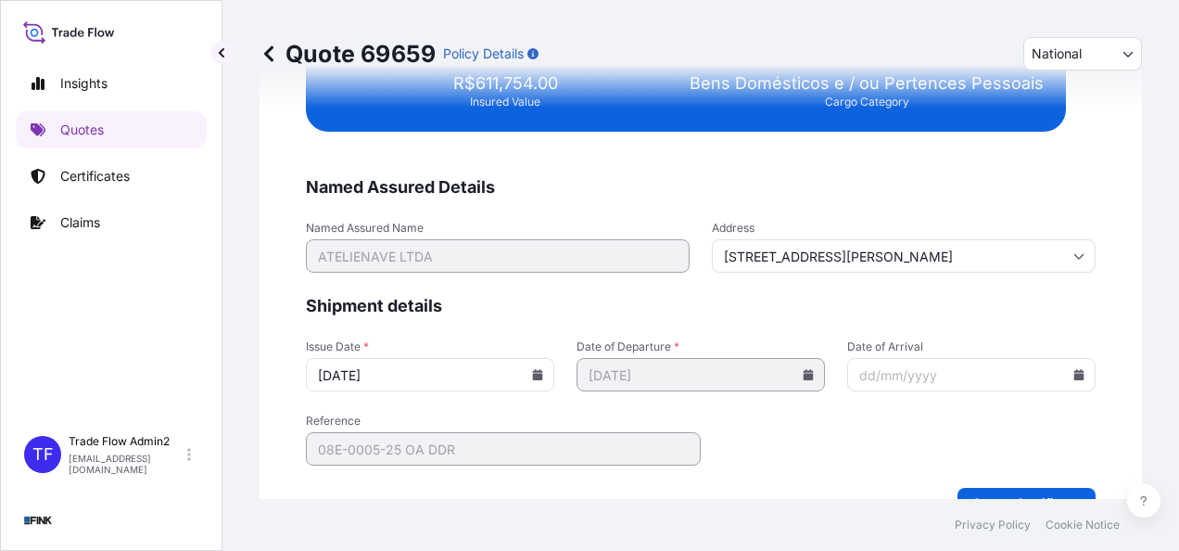
click at [304, 395] on div "We just need a few more details before we issue the certificate Named Assured D…" at bounding box center [701, 87] width 882 height 911
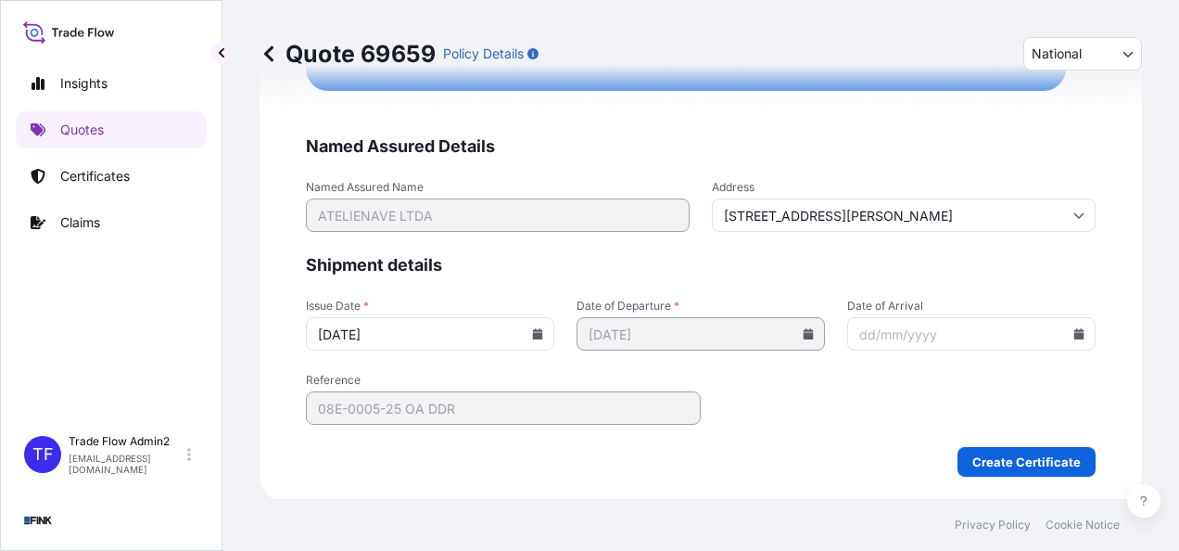
scroll to position [3806, 0]
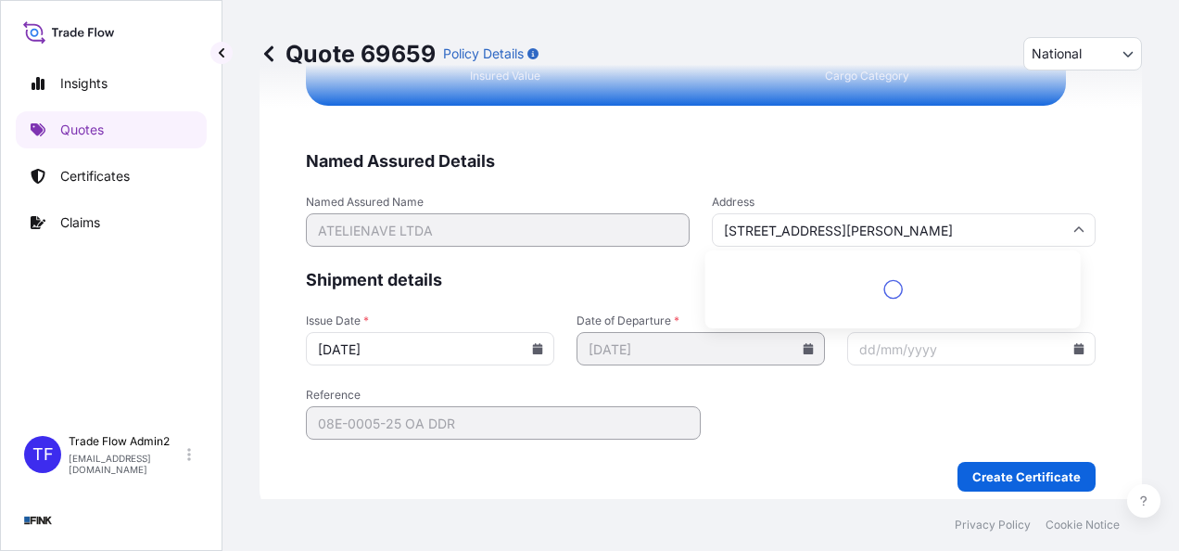
click at [821, 230] on input "RUA LEANDRO MARTINS 70" at bounding box center [904, 229] width 384 height 33
click at [815, 282] on span "Shipment details" at bounding box center [701, 280] width 790 height 22
click at [907, 254] on form "Named Assured Details Named Assured Name ATELIENAVE LTDA Address RUA LEANDRO MA…" at bounding box center [701, 320] width 790 height 341
click at [922, 227] on input "RUA LEANDRO MARTINS 70" at bounding box center [904, 229] width 384 height 33
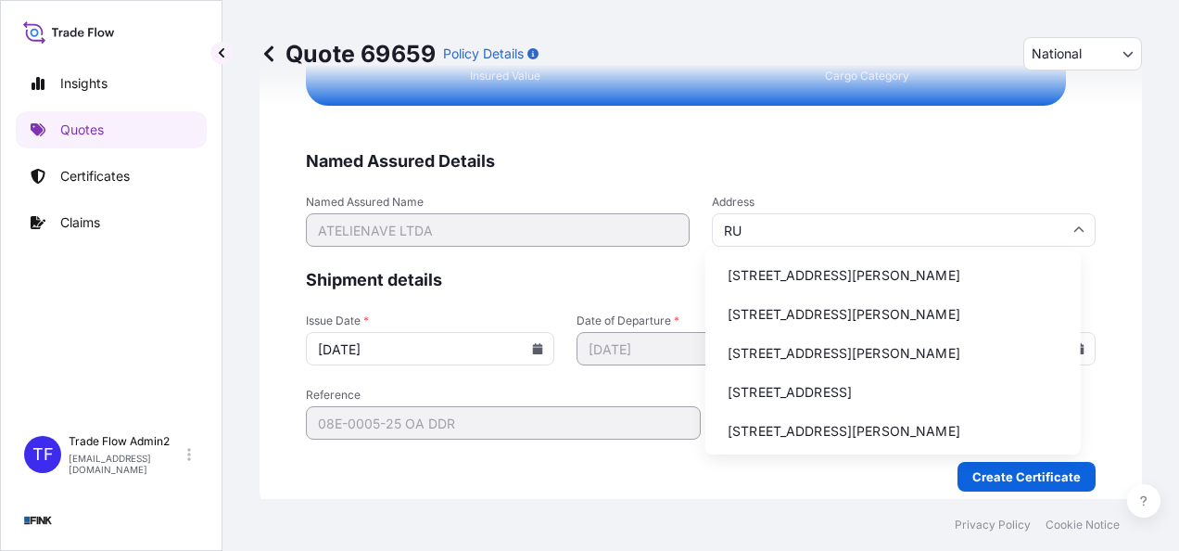
type input "R"
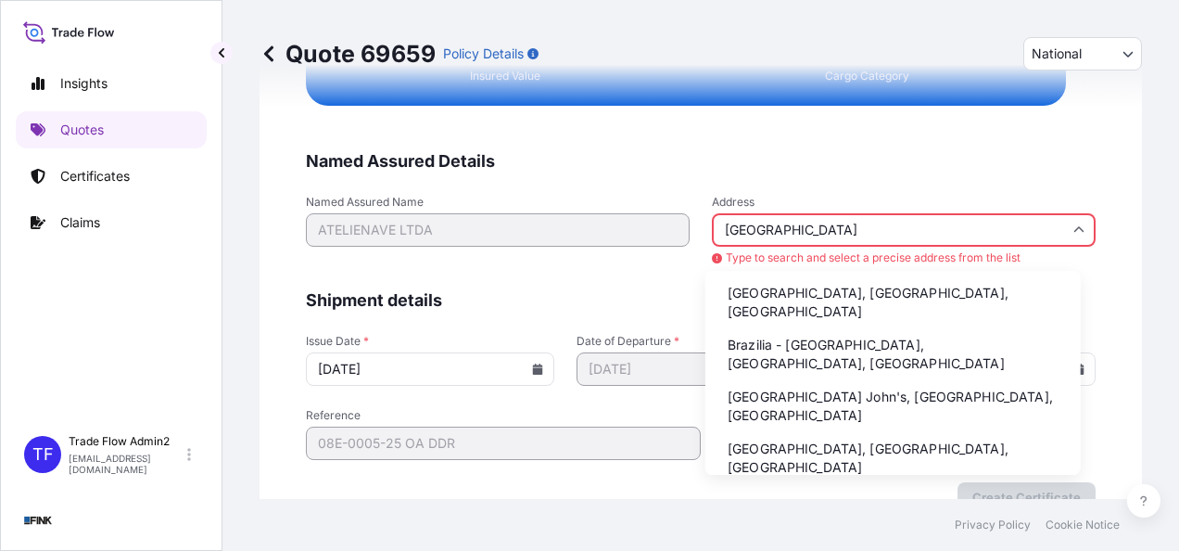
scroll to position [2, 0]
click at [977, 328] on li "Brazilia - Brasília, Federal District, Brazil" at bounding box center [893, 352] width 361 height 48
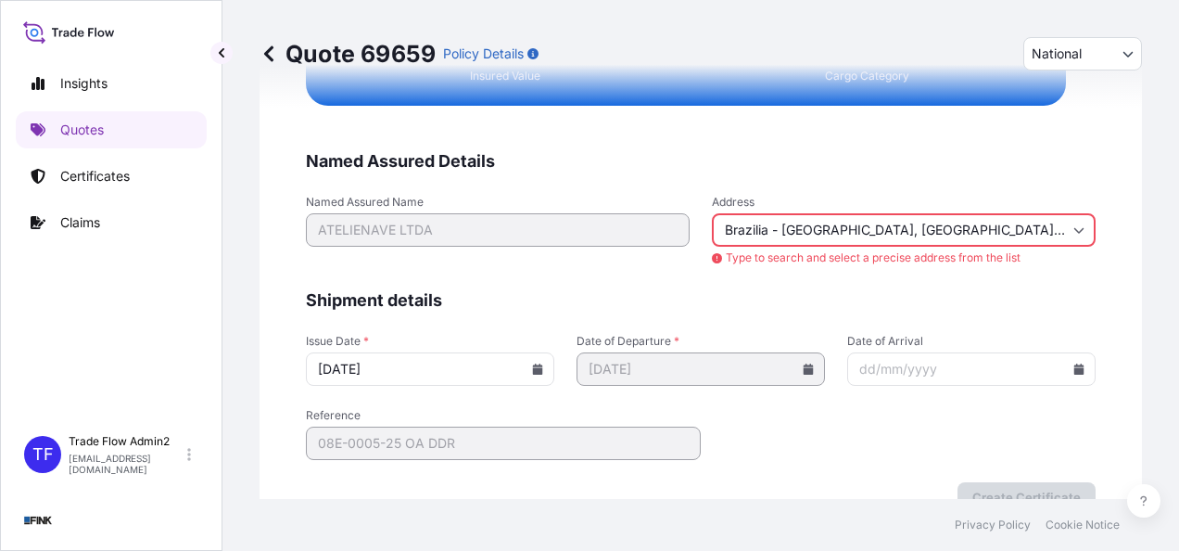
type input "[GEOGRAPHIC_DATA], [GEOGRAPHIC_DATA], [GEOGRAPHIC_DATA]"
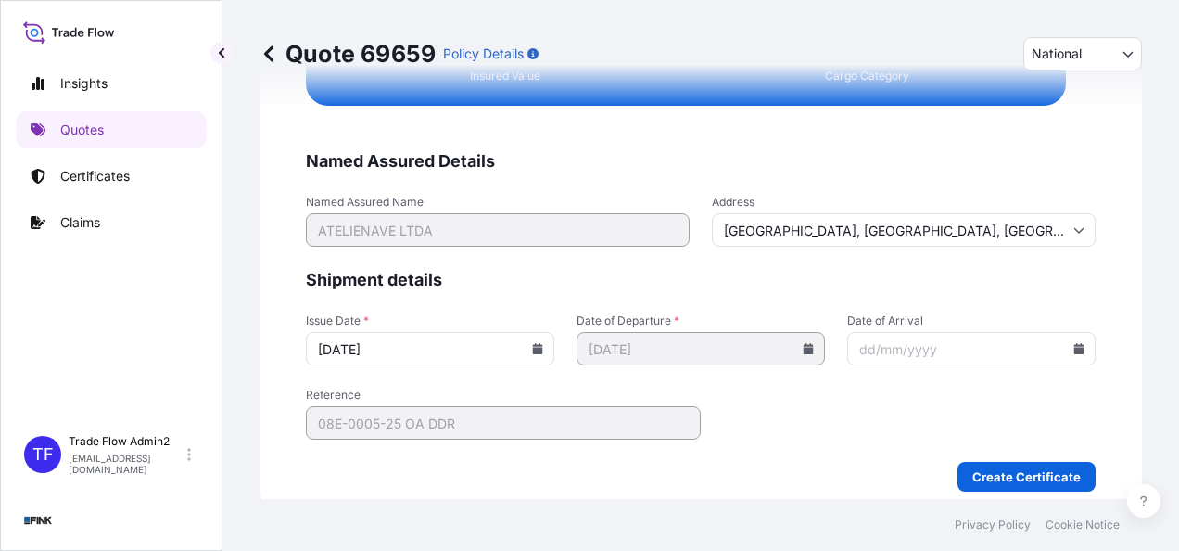
click at [1047, 308] on form "Named Assured Details Named Assured Name ATELIENAVE LTDA Address Brasília, Fede…" at bounding box center [701, 320] width 790 height 341
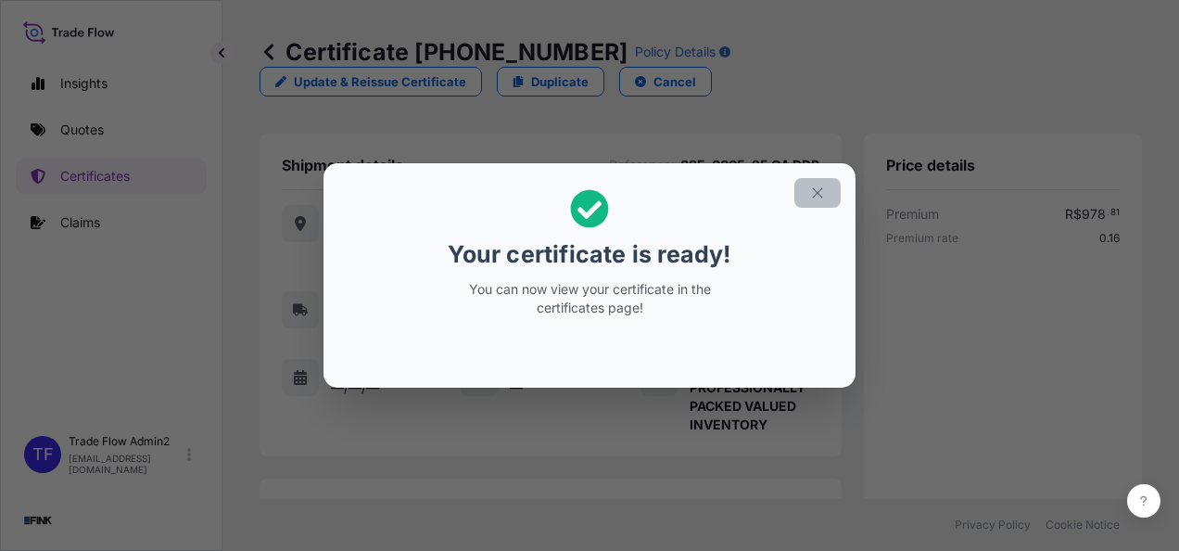
click at [808, 187] on button "button" at bounding box center [817, 193] width 46 height 30
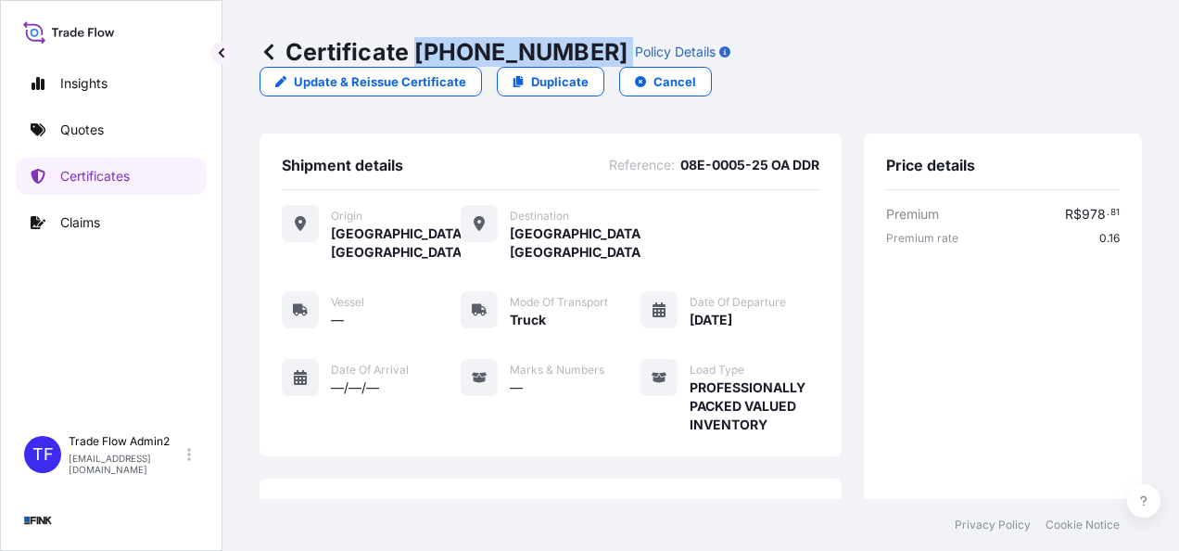
drag, startPoint x: 413, startPoint y: 50, endPoint x: 550, endPoint y: 77, distance: 138.9
click at [550, 77] on div "Certificate 31747-46-1 Policy Details Update & Reissue Certificate Duplicate Ca…" at bounding box center [701, 66] width 882 height 133
copy p "31747-46-1"
drag, startPoint x: 326, startPoint y: 100, endPoint x: 372, endPoint y: 95, distance: 45.8
click at [372, 95] on div "Certificate 31747-46-1 Policy Details Update & Reissue Certificate Duplicate Ca…" at bounding box center [701, 66] width 882 height 133
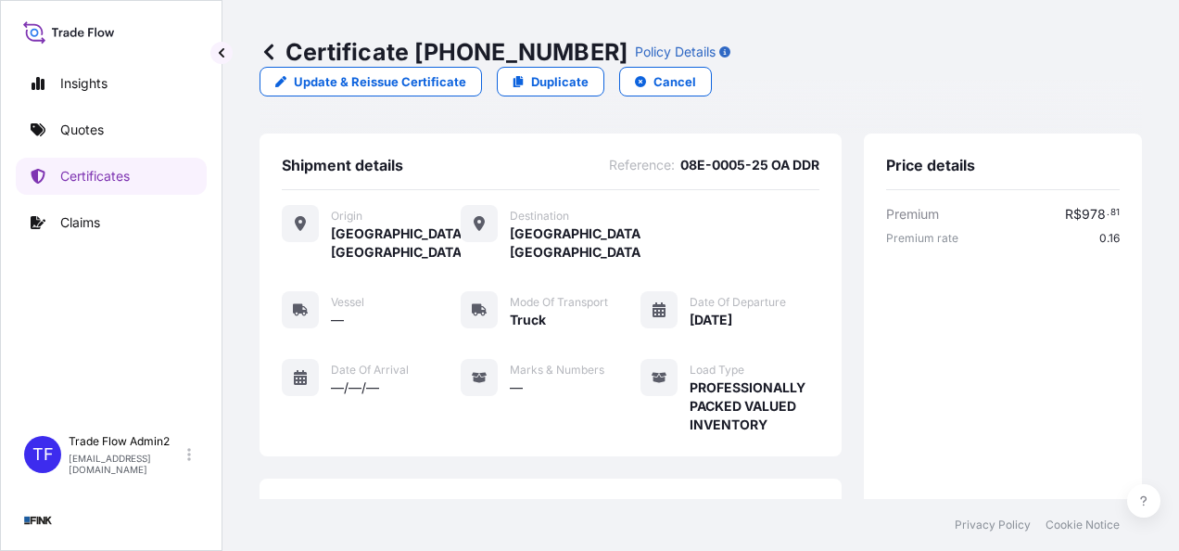
drag, startPoint x: 372, startPoint y: 95, endPoint x: 460, endPoint y: 85, distance: 88.5
click at [460, 85] on div "Certificate 31747-46-1 Policy Details Update & Reissue Certificate Duplicate Ca…" at bounding box center [701, 66] width 882 height 133
drag, startPoint x: 418, startPoint y: 57, endPoint x: 551, endPoint y: 65, distance: 133.7
click at [551, 65] on div "Certificate 31747-46-1 Policy Details" at bounding box center [495, 52] width 471 height 30
copy p "31747-46-1"
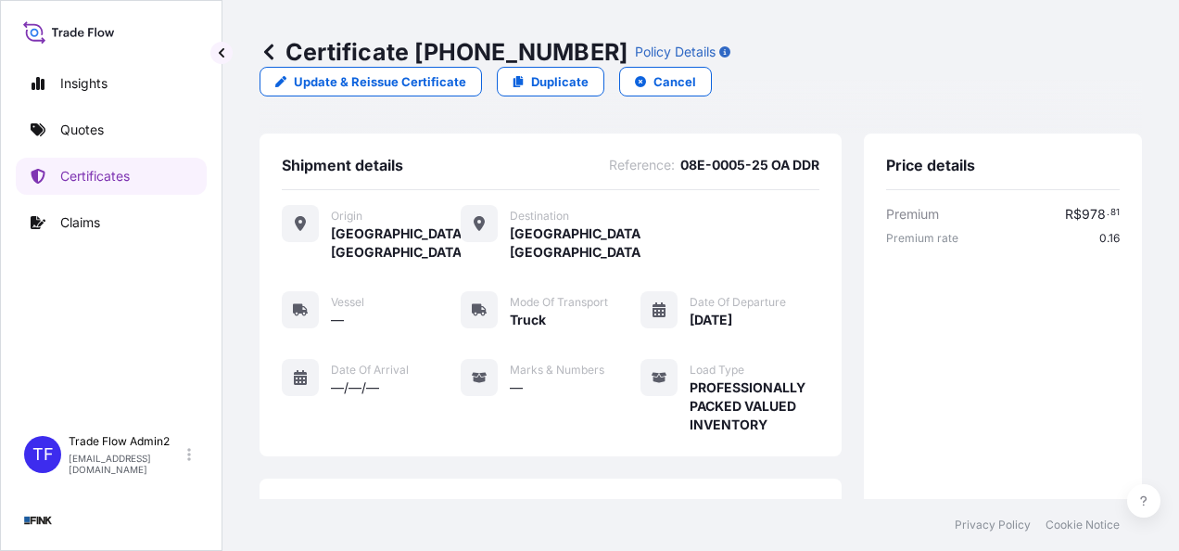
click at [272, 288] on div "Shipment details Reference : 08E-0005-25 OA DDR Origin Rio de Janeiro, Brazil D…" at bounding box center [551, 294] width 582 height 323
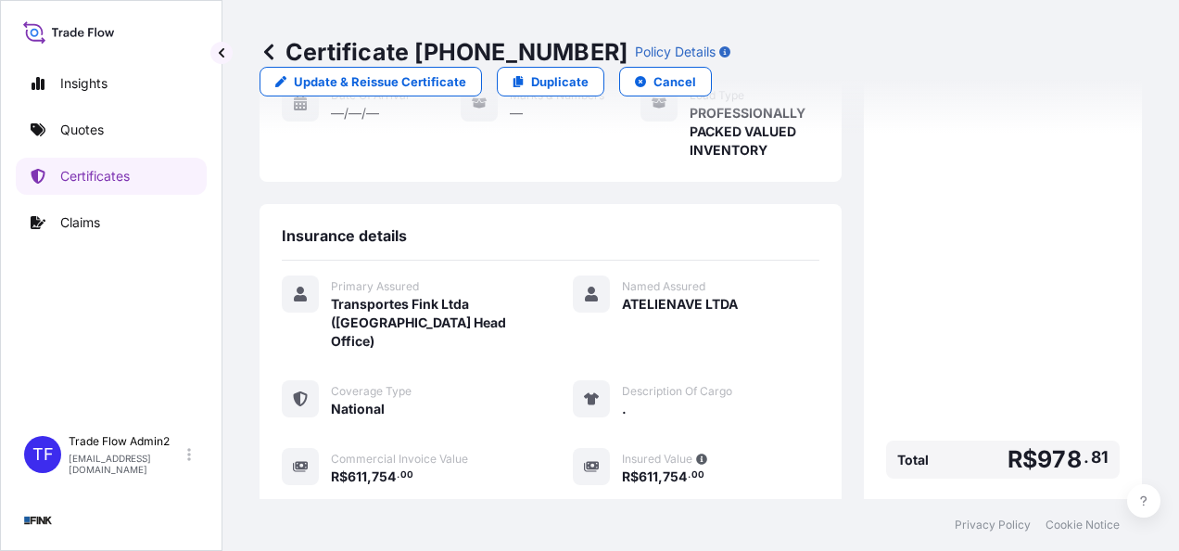
scroll to position [291, 0]
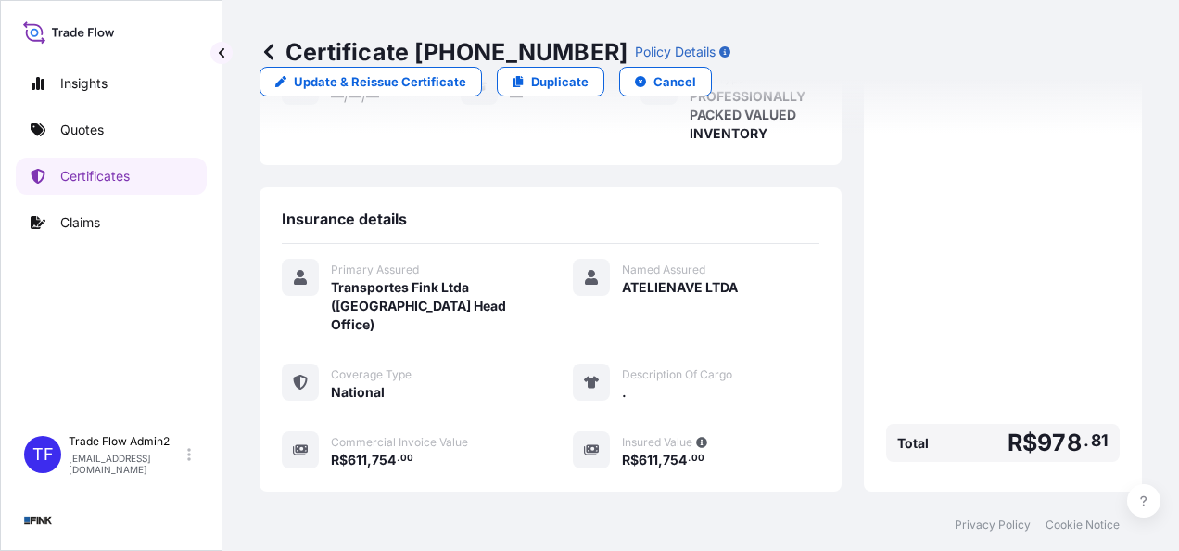
click at [1178, 362] on html "Insights Quotes Certificates Claims TF Trade Flow Admin2 trade.flow+transportef…" at bounding box center [589, 275] width 1179 height 551
click at [85, 145] on div "Insights Quotes Certificates Claims" at bounding box center [111, 236] width 191 height 377
click at [107, 172] on p "Certificates" at bounding box center [95, 176] width 70 height 19
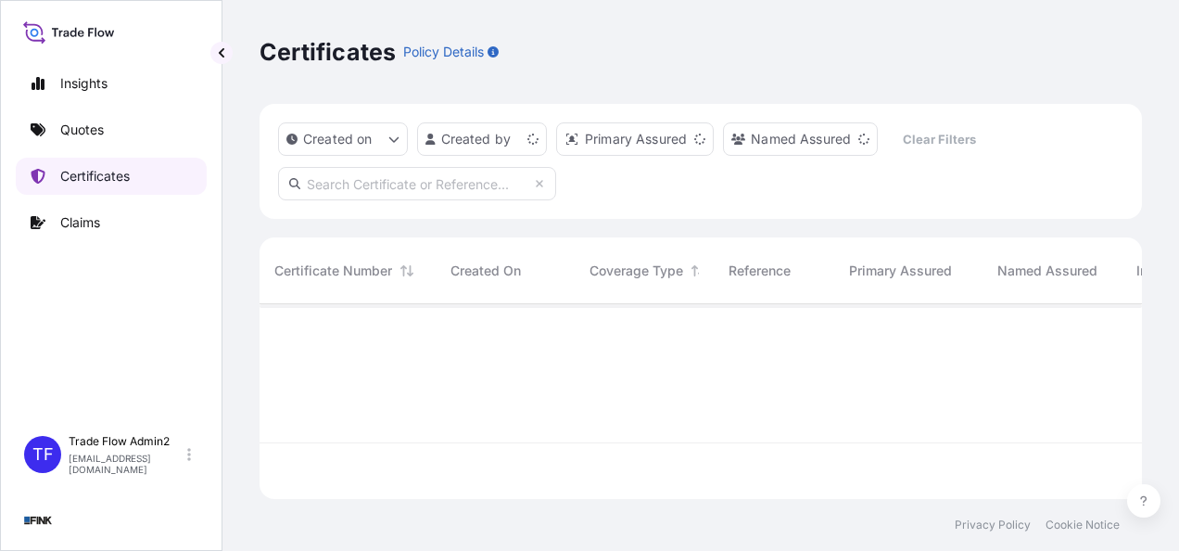
scroll to position [191, 868]
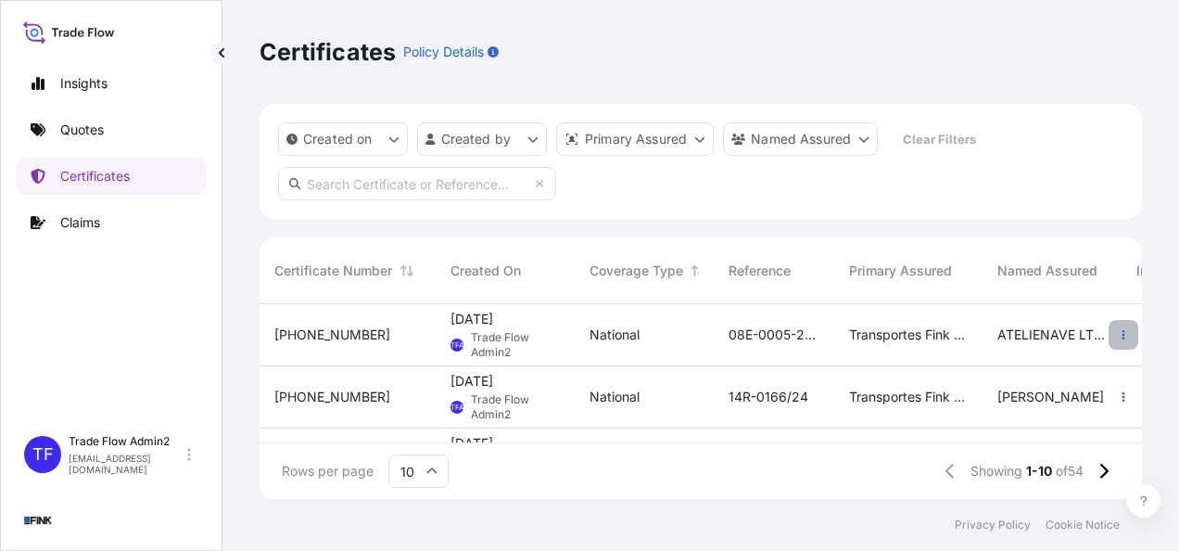
click at [1118, 332] on button "button" at bounding box center [1124, 335] width 30 height 30
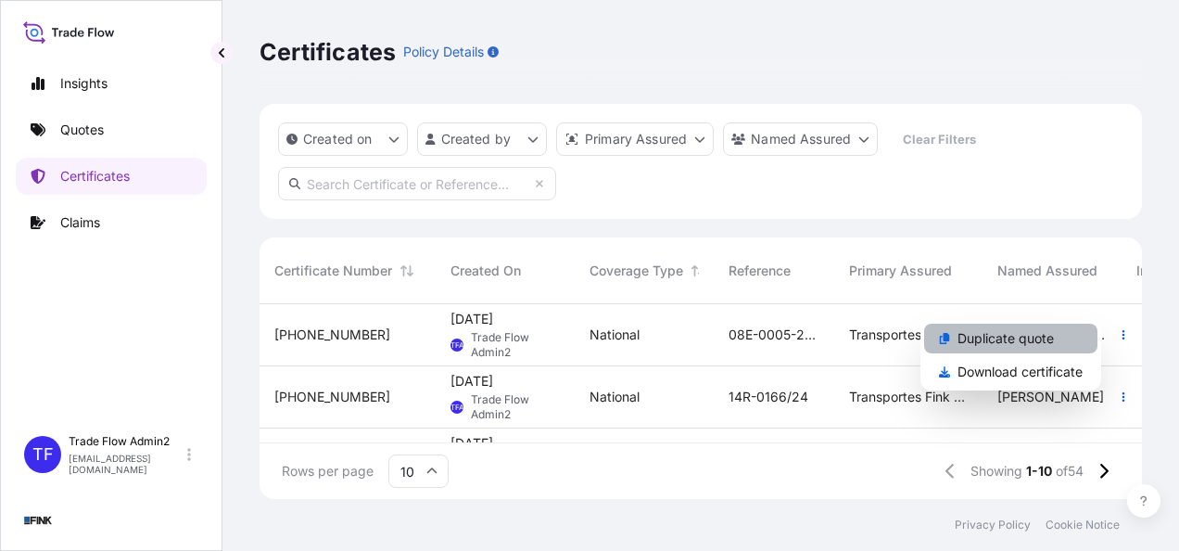
click at [1053, 344] on link "Duplicate quote" at bounding box center [1010, 338] width 173 height 30
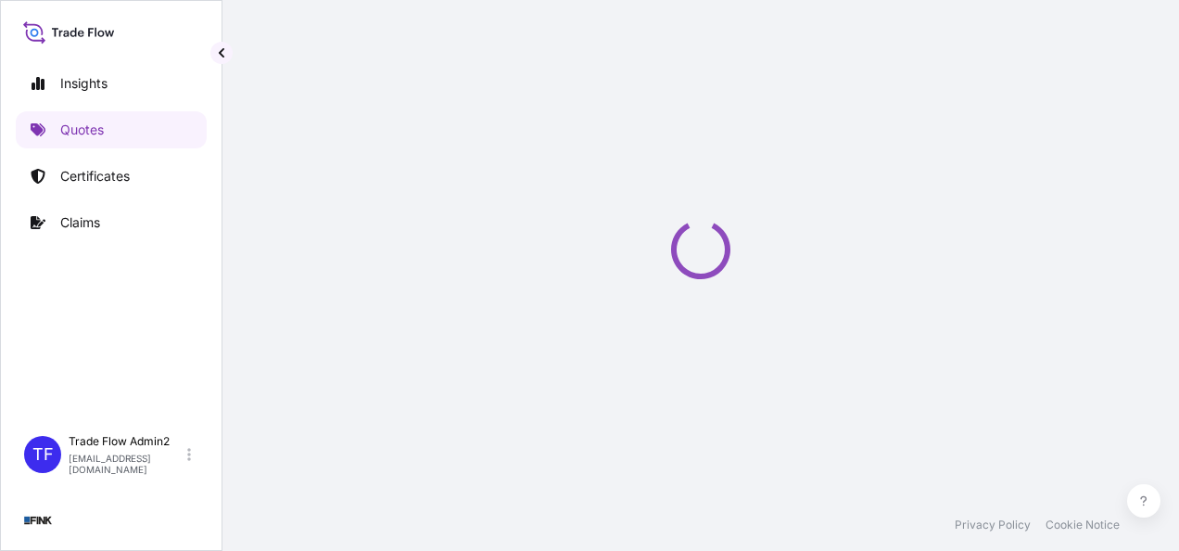
select select "national"
select select "Truck"
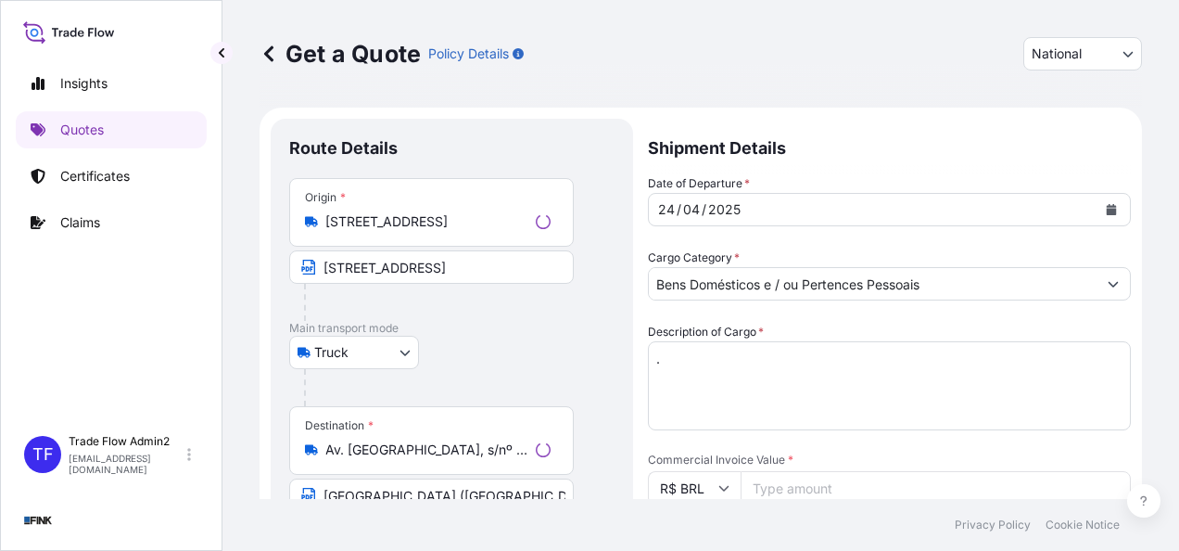
scroll to position [33, 0]
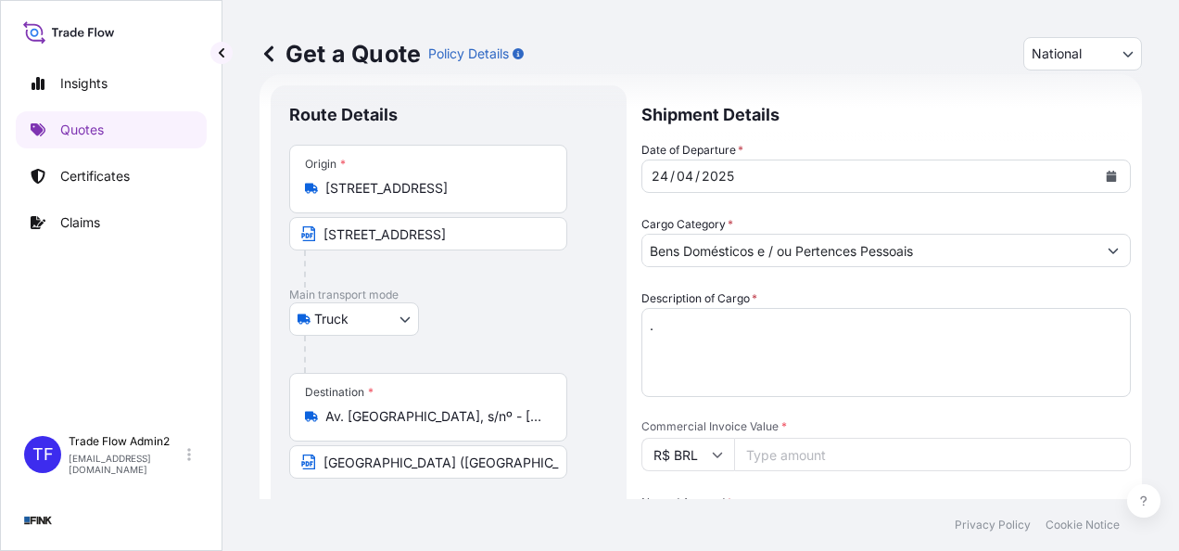
select select "31747"
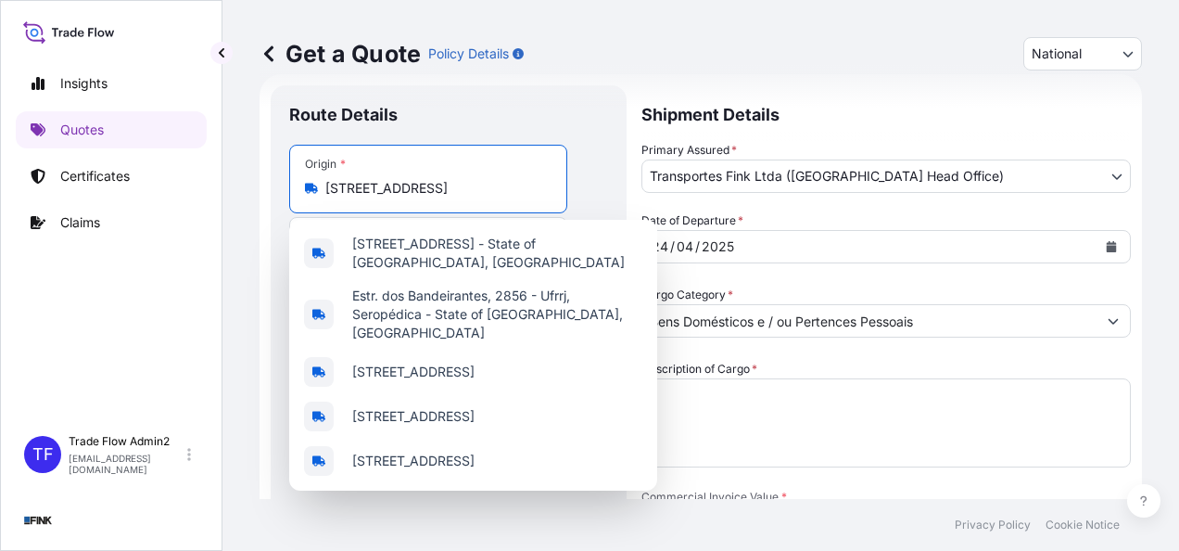
click at [466, 191] on input "[STREET_ADDRESS]" at bounding box center [434, 188] width 219 height 19
paste input "Rua Álvaro Moreira 11 casa - Cond. Jardim Marapendi – Barra da Tijuca - Rio de …"
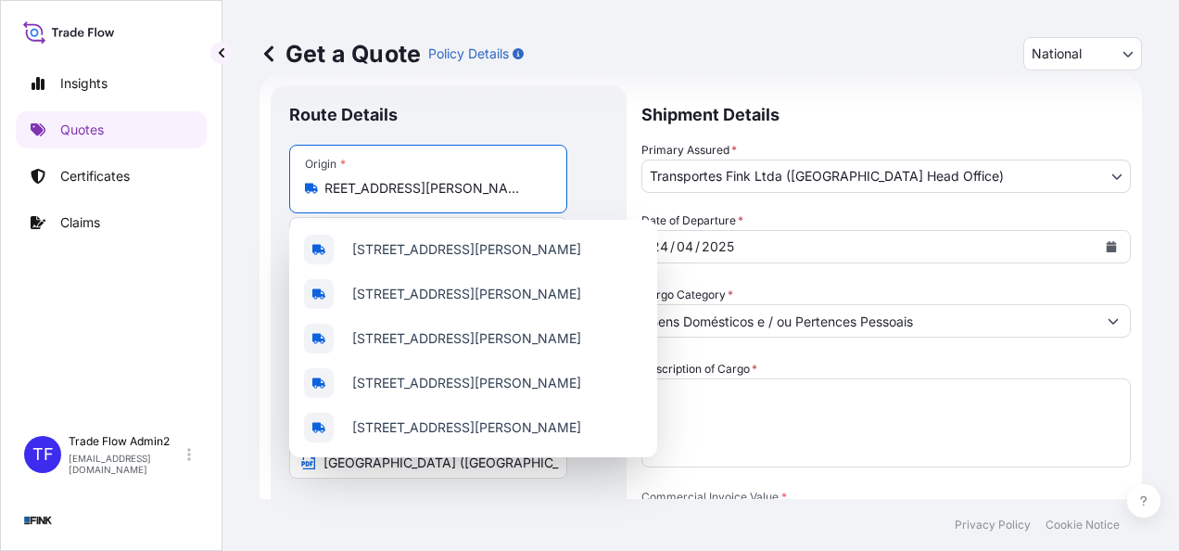
scroll to position [0, 0]
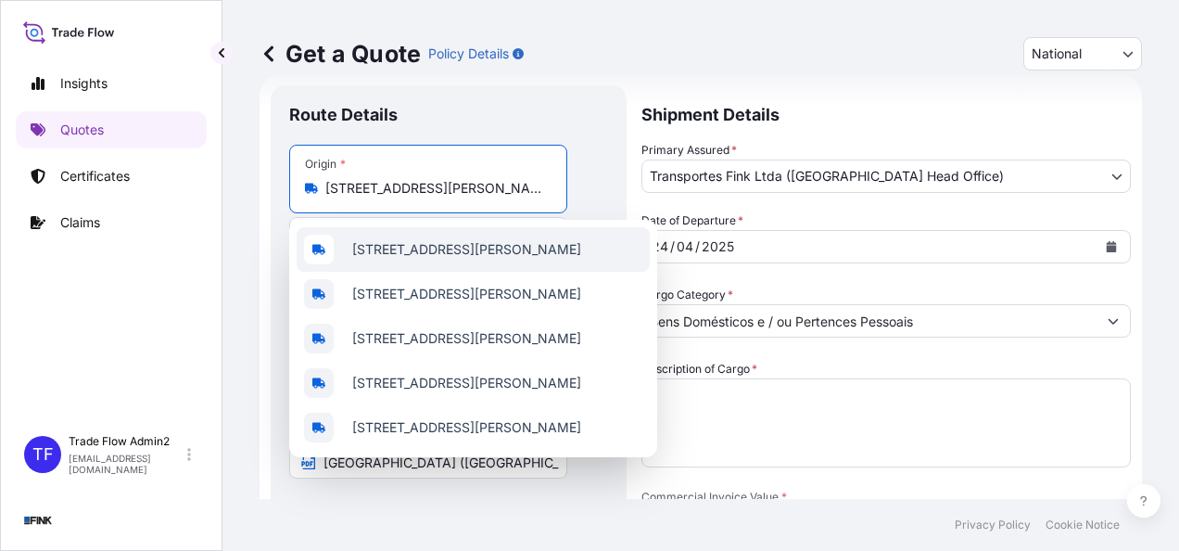
click at [501, 245] on span "Rua Álvaro Moreira, 11 - Barra da Tijuca, Rio de Janeiro - State of Rio de Jane…" at bounding box center [466, 249] width 229 height 19
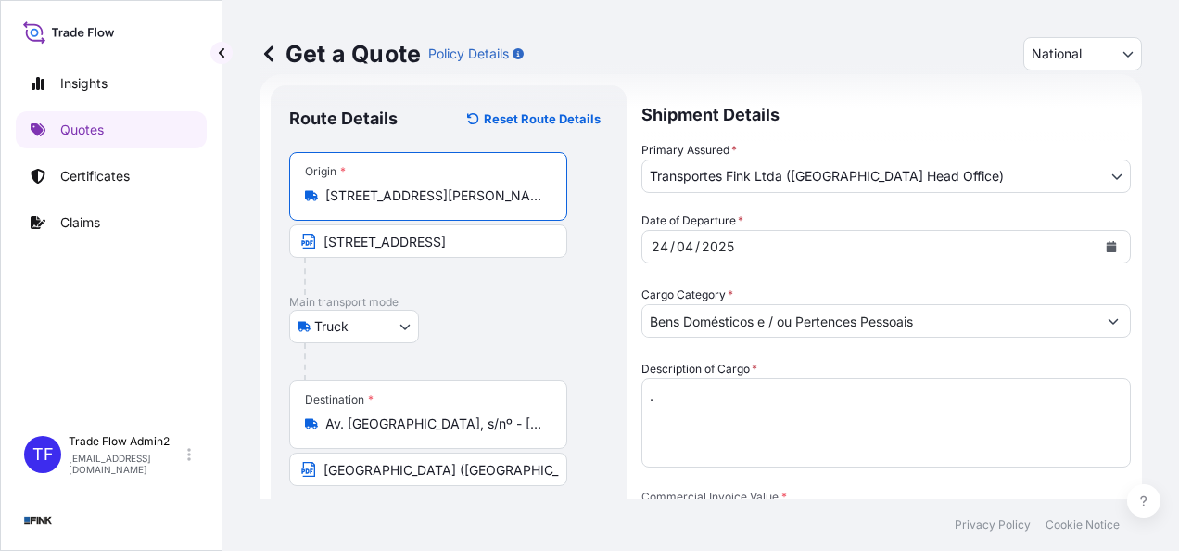
type input "Rua Álvaro Moreira, 11 - Barra da Tijuca, Rio de Janeiro - State of Rio de Jane…"
click at [483, 248] on input "[STREET_ADDRESS]" at bounding box center [428, 240] width 278 height 33
paste input "Rua Álvaro Moreira 11 casa - Cond. Jardim Marapendi – Barra da Tijuca - Rio de …"
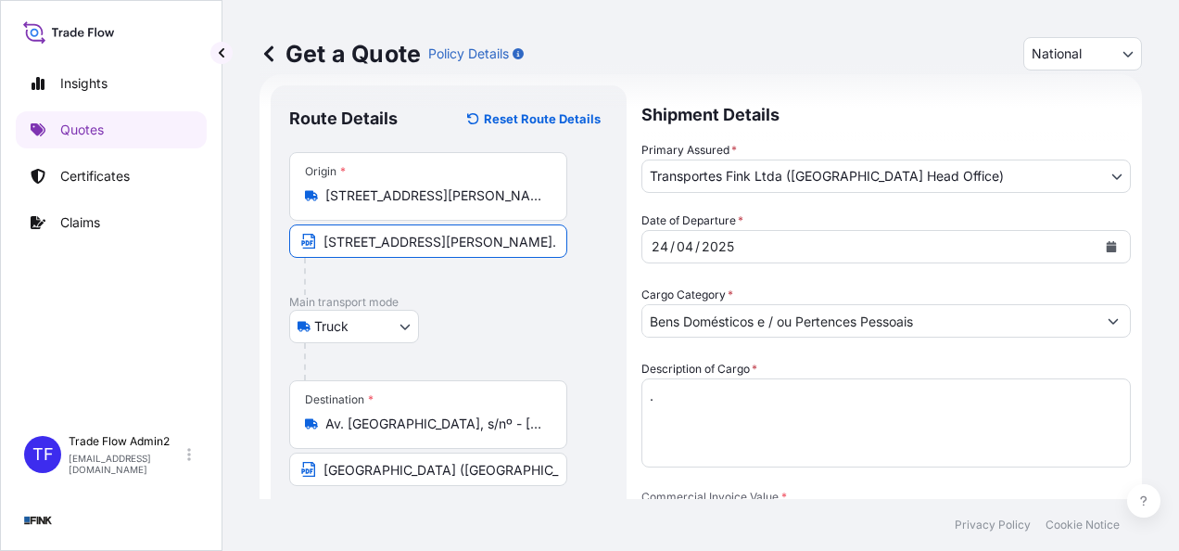
scroll to position [0, 413]
type input "Rua Álvaro Moreira 11 casa - Cond. Jardim Marapendi – Barra da Tijuca - Rio de …"
click at [499, 292] on div at bounding box center [435, 276] width 263 height 37
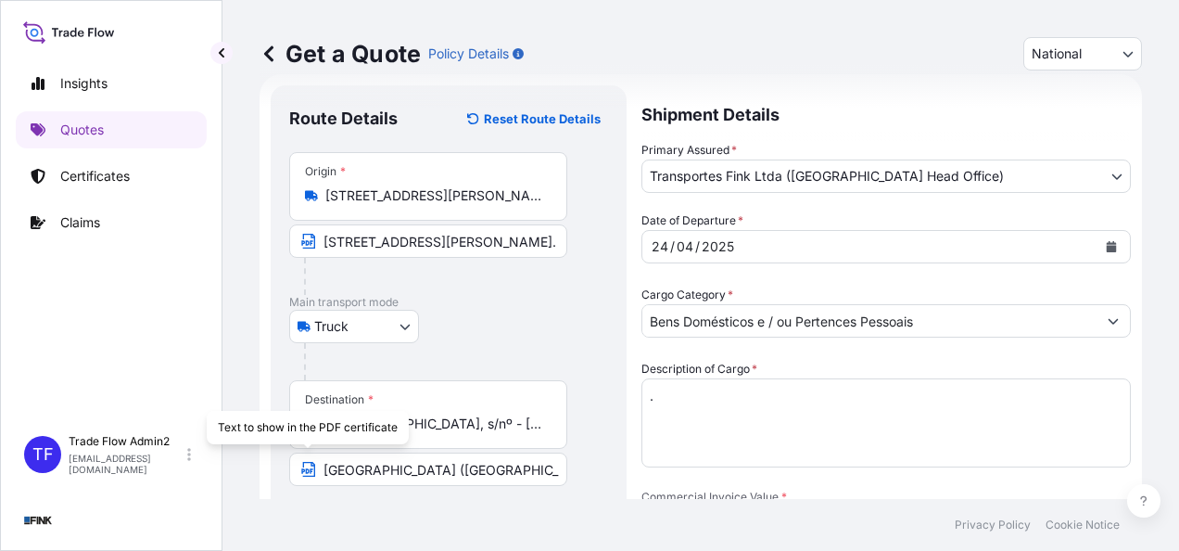
click at [400, 426] on div "Text to show in the PDF certificate" at bounding box center [308, 427] width 202 height 33
click at [441, 427] on input "Av. Vinte de Janeiro, s/nº - Ilha do Governador, Rio de Janeiro - RJ, 21941-900…" at bounding box center [434, 423] width 219 height 19
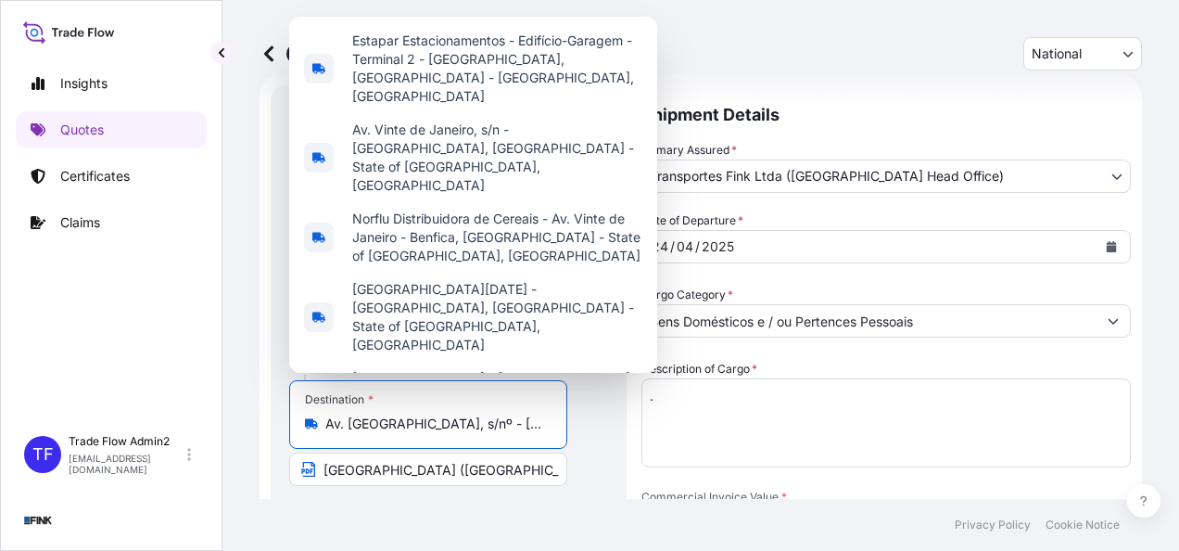
click at [441, 427] on input "Av. Vinte de Janeiro, s/nº - Ilha do Governador, Rio de Janeiro - RJ, 21941-900…" at bounding box center [434, 423] width 219 height 19
paste input "enida dos Flamboyants, 1250 bloco 2 apto 1602 – Península - Barra da Tijuca – R…"
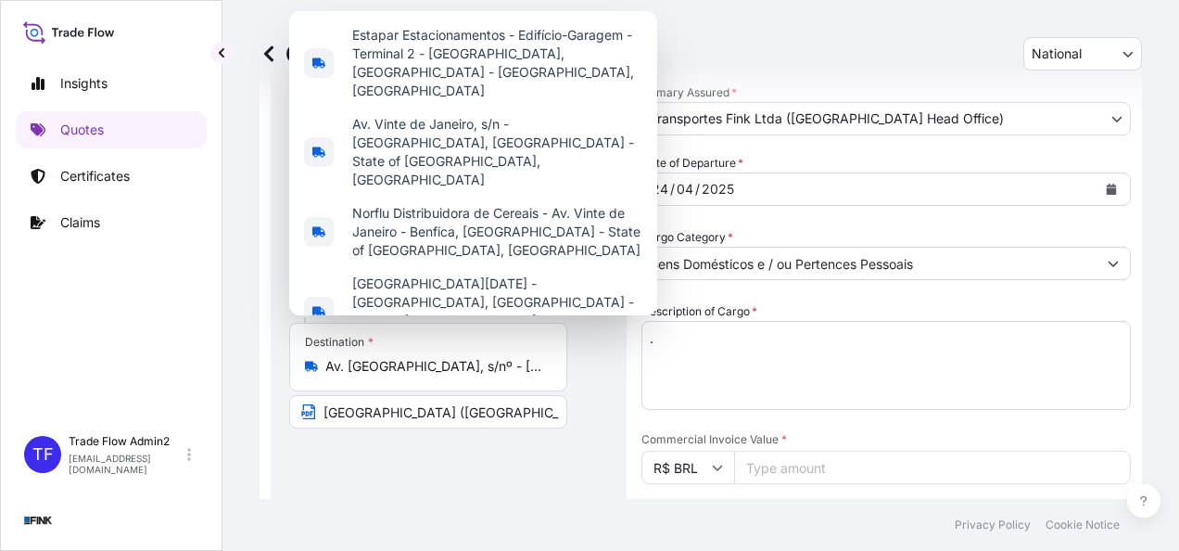
click at [444, 345] on div "Destination * Av. Vinte de Janeiro, s/nº - Ilha do Governador, Rio de Janeiro -…" at bounding box center [428, 357] width 278 height 69
click at [444, 357] on input "Av. Vinte de Janeiro, s/nº - Ilha do Governador, Rio de Janeiro - RJ, 21941-900…" at bounding box center [434, 366] width 219 height 19
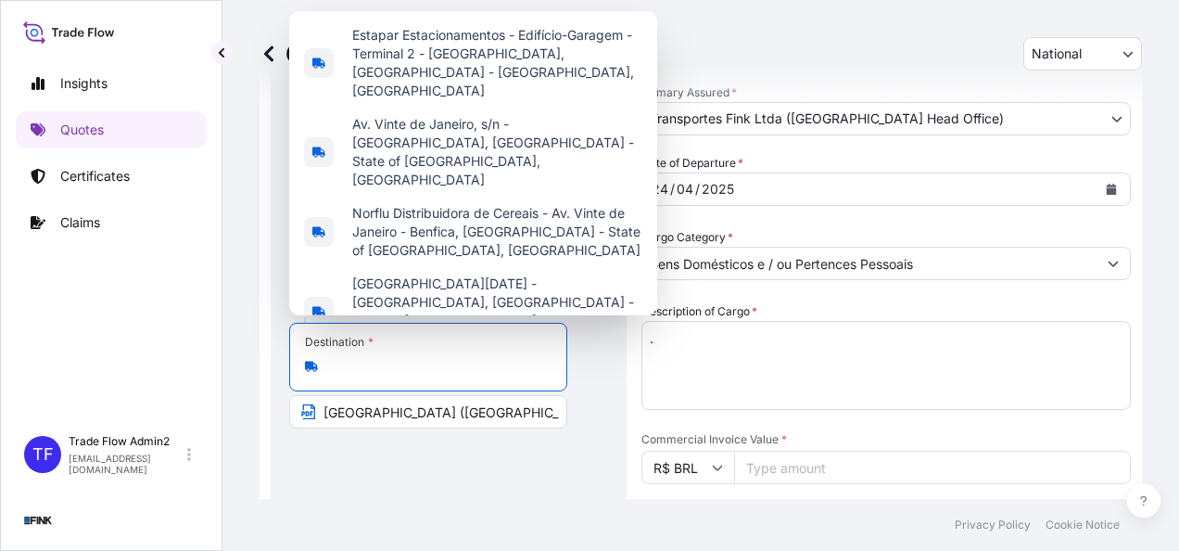
click at [445, 355] on div "Destination * Av. Vinte de Janeiro, s/nº - Ilha do Governador, Rio de Janeiro -…" at bounding box center [428, 357] width 278 height 69
click at [445, 357] on input "Av. Vinte de Janeiro, s/nº - Ilha do Governador, Rio de Janeiro - RJ, 21941-900…" at bounding box center [434, 366] width 219 height 19
click at [445, 355] on div "Destination * Av. Vinte de Janeiro, s/nº - Ilha do Governador, Rio de Janeiro -…" at bounding box center [428, 357] width 278 height 69
click at [445, 357] on input "Av. Vinte de Janeiro, s/nº - Ilha do Governador, Rio de Janeiro - RJ, 21941-900…" at bounding box center [434, 366] width 219 height 19
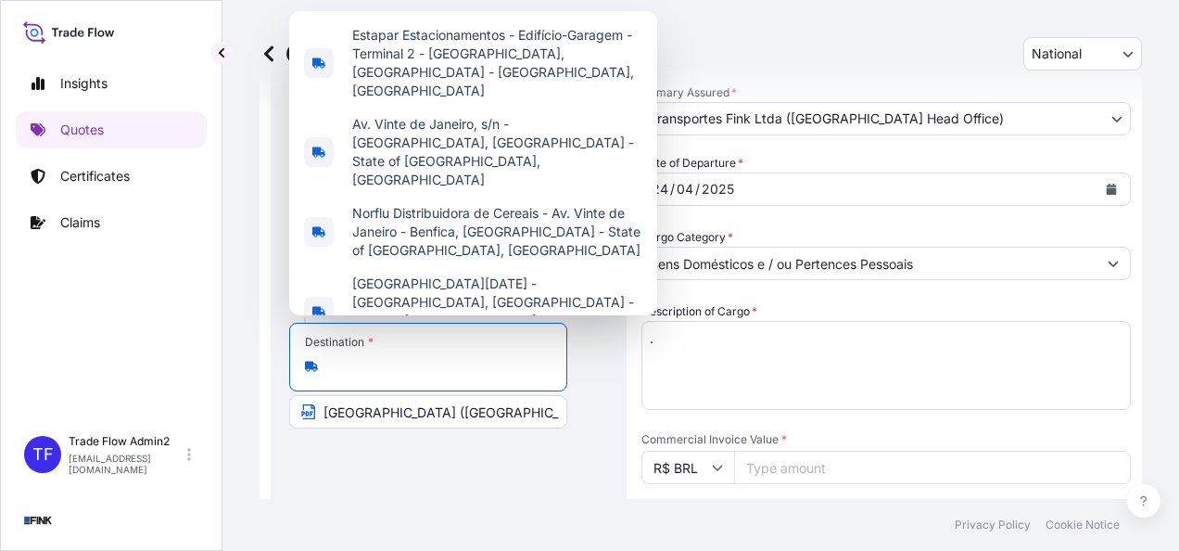
scroll to position [0, 0]
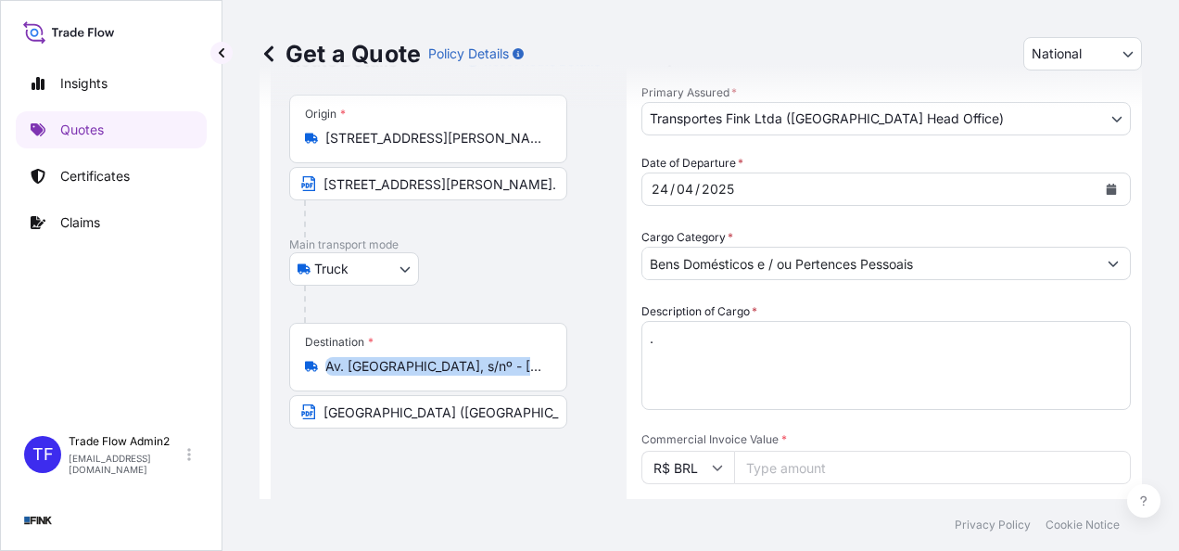
click at [445, 355] on div "Destination * Av. Vinte de Janeiro, s/nº - Ilha do Governador, Rio de Janeiro -…" at bounding box center [428, 357] width 278 height 69
click at [445, 357] on input "Av. Vinte de Janeiro, s/nº - Ilha do Governador, Rio de Janeiro - RJ, 21941-900…" at bounding box center [434, 366] width 219 height 19
click at [445, 355] on div "Destination * Av. Vinte de Janeiro, s/nº - Ilha do Governador, Rio de Janeiro -…" at bounding box center [428, 357] width 278 height 69
click at [445, 357] on input "Av. Vinte de Janeiro, s/nº - Ilha do Governador, Rio de Janeiro - RJ, 21941-900…" at bounding box center [434, 366] width 219 height 19
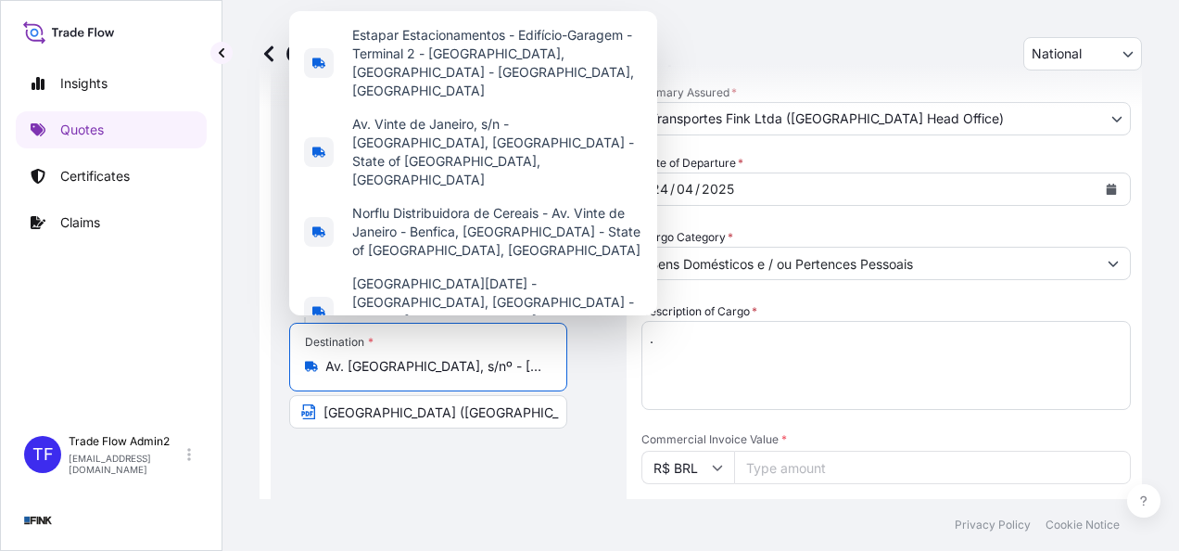
drag, startPoint x: 445, startPoint y: 355, endPoint x: 410, endPoint y: 368, distance: 37.5
click at [410, 368] on input "Av. Vinte de Janeiro, s/nº - Ilha do Governador, Rio de Janeiro - RJ, 21941-900…" at bounding box center [434, 366] width 219 height 19
click at [407, 364] on input "Av. Vinte de Janeiro, s/nº - Ilha do Governador, Rio de Janeiro - RJ, 21941-900…" at bounding box center [434, 366] width 219 height 19
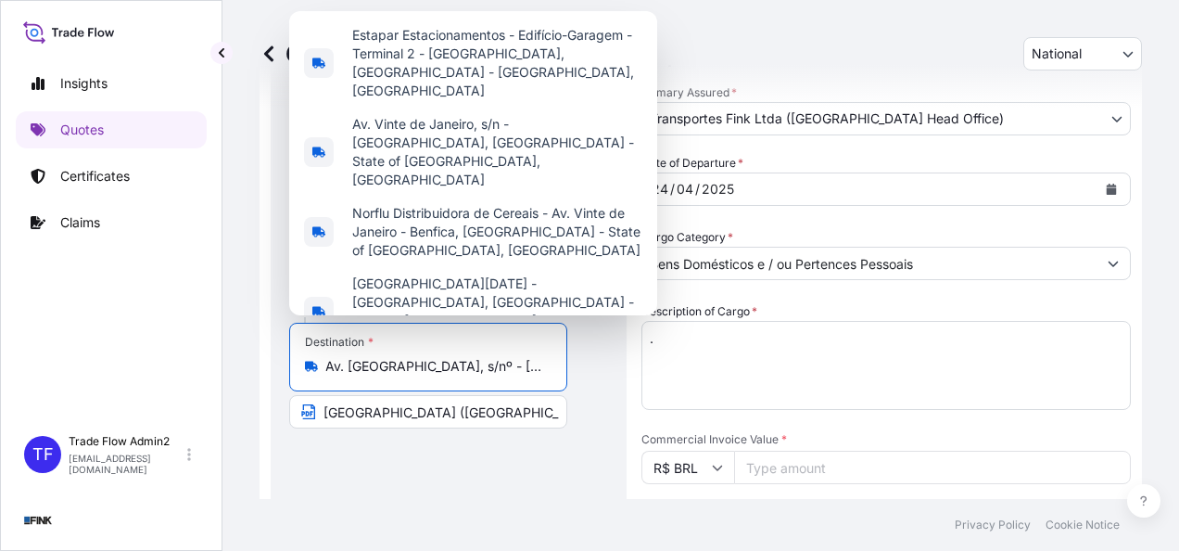
click at [407, 364] on input "Av. Vinte de Janeiro, s/nº - Ilha do Governador, Rio de Janeiro - RJ, 21941-900…" at bounding box center [434, 366] width 219 height 19
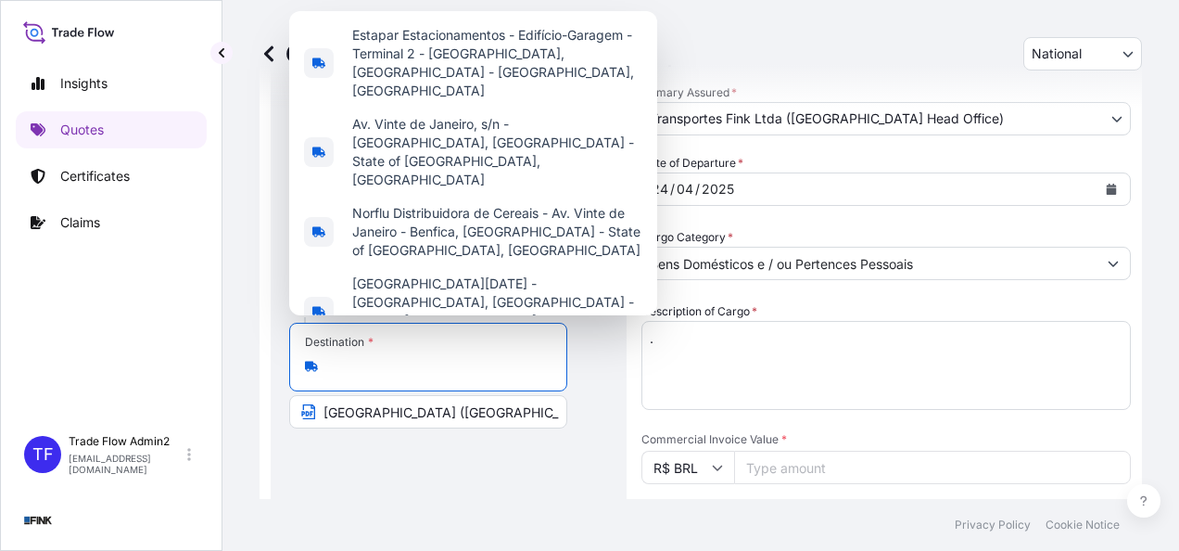
paste input "enida dos Flamboyants, 1250 bloco 2 apto 1602 – Península - Barra da Tijuca – R…"
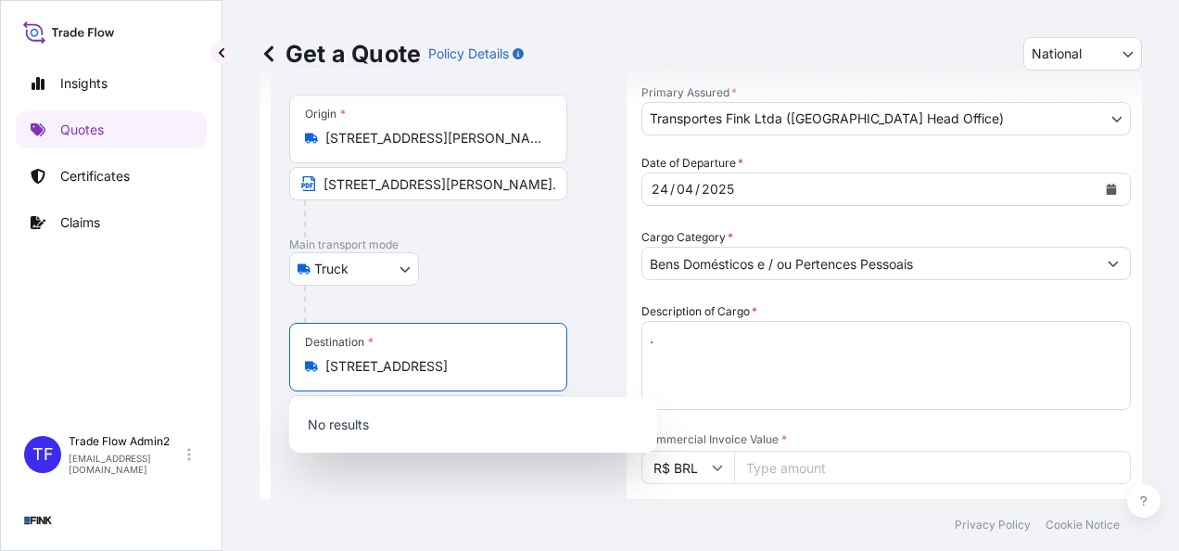
drag, startPoint x: 438, startPoint y: 361, endPoint x: 573, endPoint y: 389, distance: 137.2
click at [573, 389] on div "Destination * Avenida dos Flamboyants, 1250 bloco 2 apto 1602 – Península - Bar…" at bounding box center [448, 376] width 319 height 106
drag, startPoint x: 409, startPoint y: 361, endPoint x: 586, endPoint y: 373, distance: 177.4
click at [586, 373] on div "Destination * Avenida dos Flamboyants, 1250 bloco 2 apto 1602 – Península - Bar…" at bounding box center [448, 376] width 319 height 106
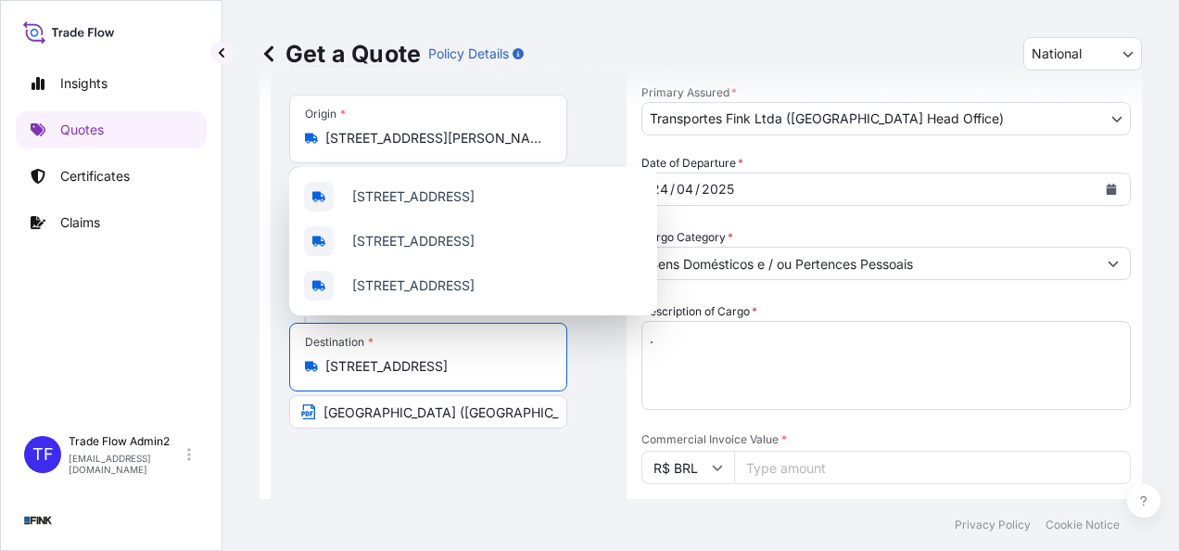
scroll to position [0, 22]
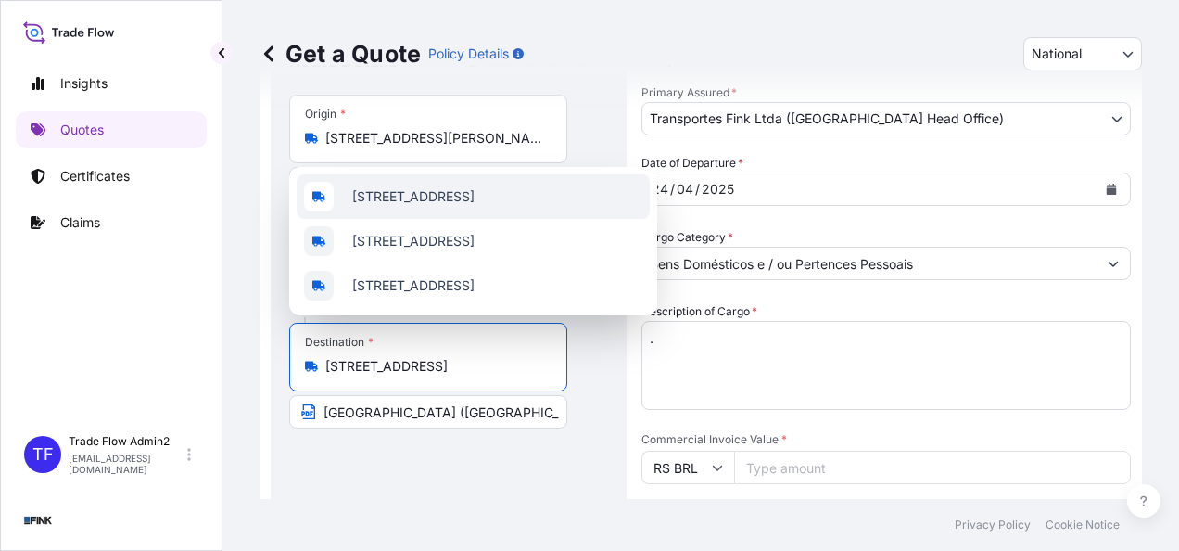
click at [475, 187] on span "Avenida dos Flamboyants, 1250 - bloco 2 - Jardim Jacarandas, Sinop - State of M…" at bounding box center [413, 196] width 122 height 19
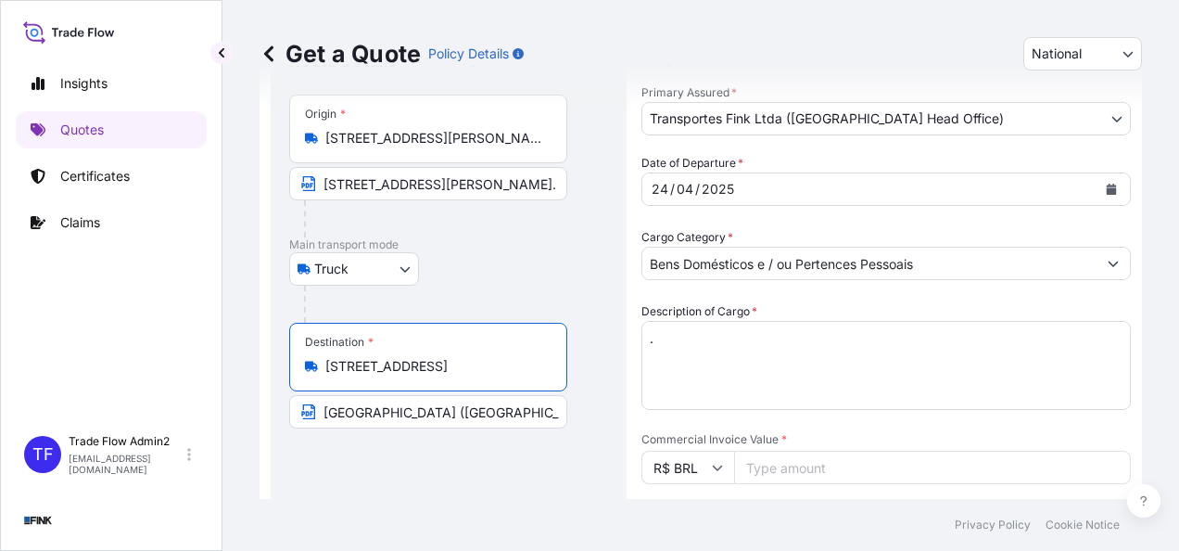
type input "Avenida dos Flamboyants, 1250 - bloco 2 - Jardim Jacarandas, Sinop - State of M…"
click at [447, 406] on input "AEROPORTO INTERNACIONAL DO RIO DE JANEIRO (TECA)" at bounding box center [428, 411] width 278 height 33
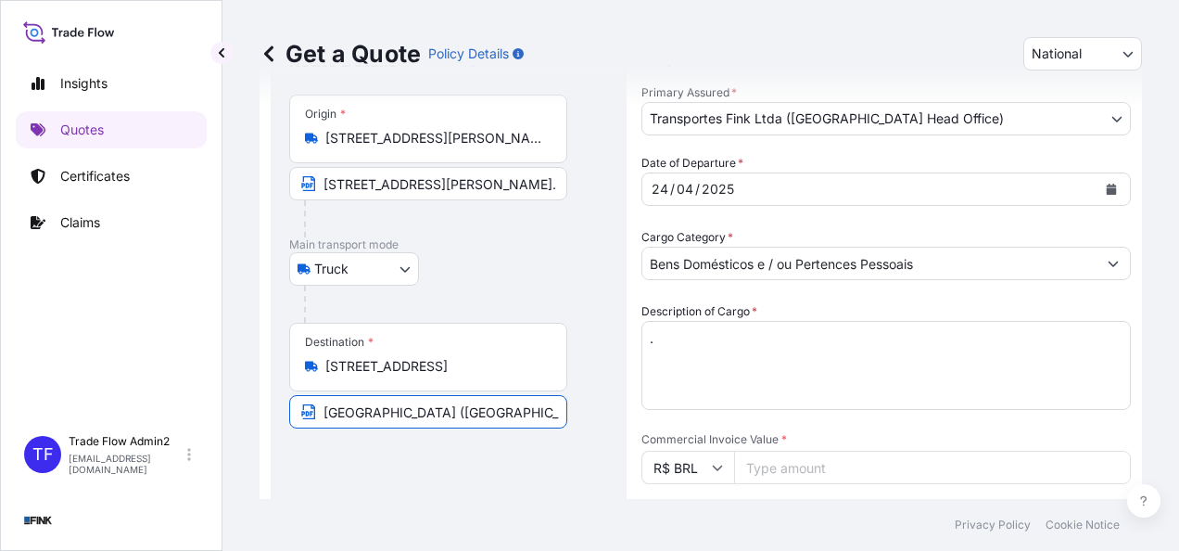
paste input "venida dos Flamboyants, 1250 bloco 2 apto 1602 – Península - Barra da Tijuca – …"
type input "Avenida dos Flamboyants, 1250 bloco 2 apto 1602 – Península - Barra da Tijuca –…"
click at [478, 469] on div "Route Details Reset Route Details Place of loading Road / Inland Road / Inland …" at bounding box center [448, 467] width 319 height 842
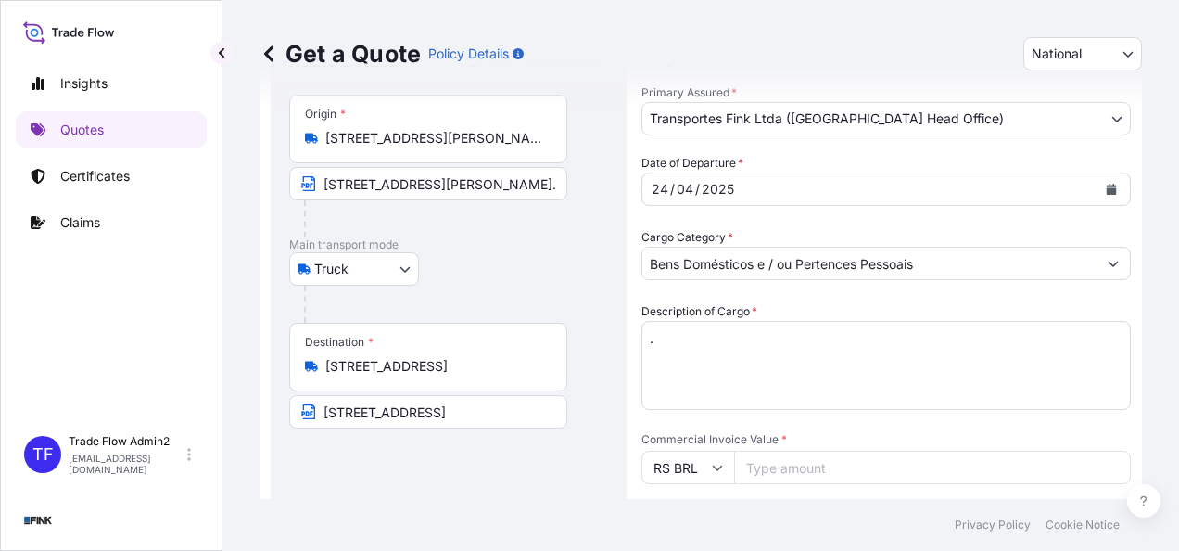
click at [421, 362] on input "Avenida dos Flamboyants, 1250 - bloco 2 - Jardim Jacarandas, Sinop - State of M…" at bounding box center [434, 366] width 219 height 19
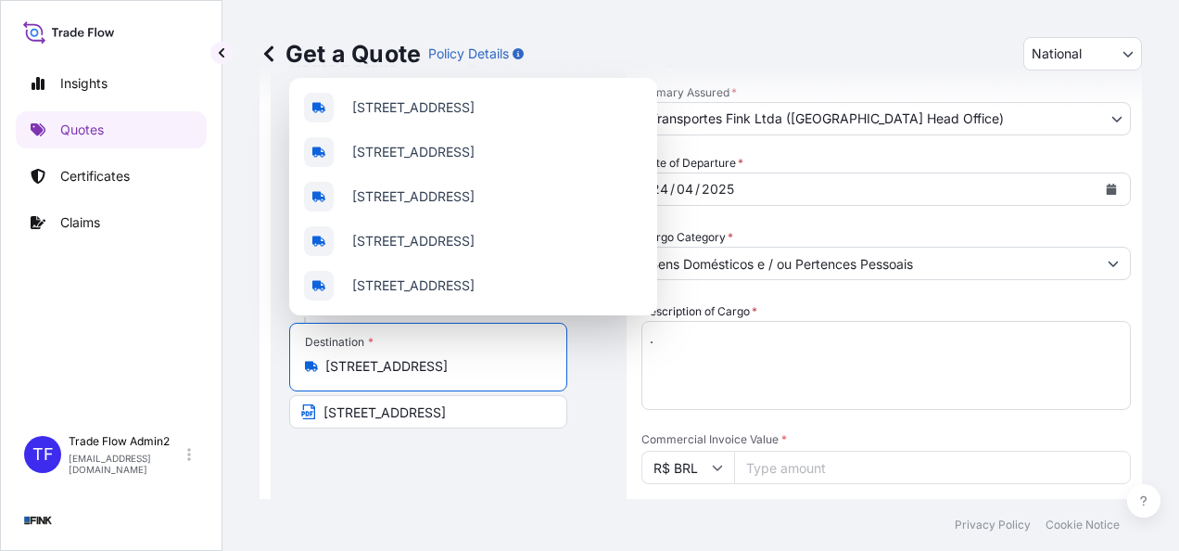
click at [421, 362] on input "Avenida dos Flamboyants, 1250 - bloco 2 - Jardim Jacarandas, Sinop - State of M…" at bounding box center [434, 366] width 219 height 19
paste input "bloco 2 apto 1602 – Península - Barra da Tijuca – Rio de Janeiro – CEP: 22776-0…"
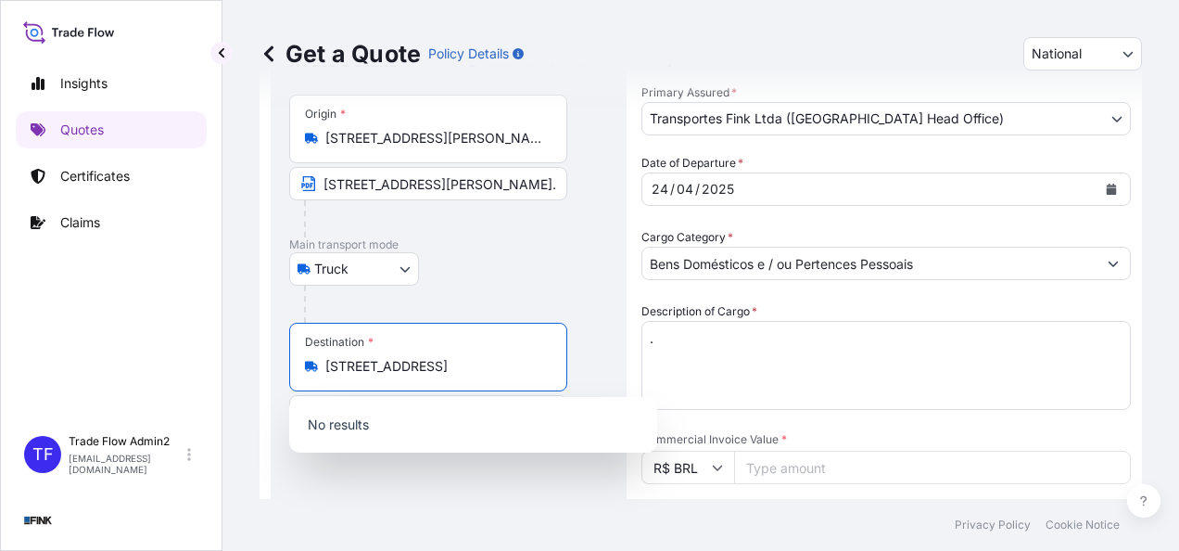
drag, startPoint x: 360, startPoint y: 361, endPoint x: 753, endPoint y: 350, distance: 393.1
click at [753, 350] on form "Route Details Reset Route Details Place of loading Road / Inland Road / Inland …" at bounding box center [701, 467] width 882 height 901
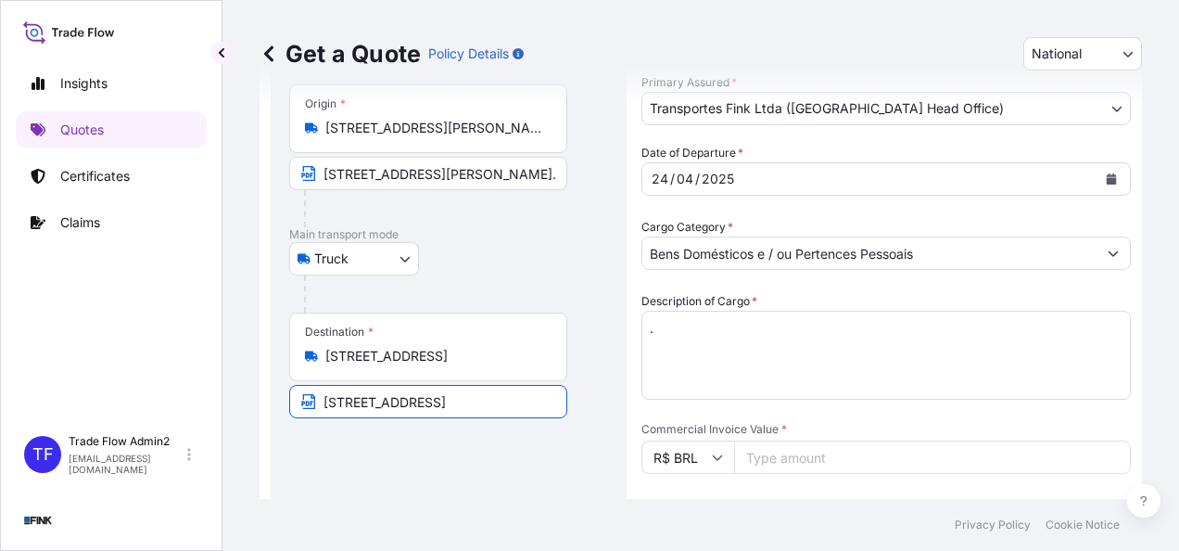
scroll to position [0, 0]
click at [480, 385] on input "Avenida dos Flamboyants, 1250 bloco 2 apto 1602 – Península - Barra da Tijuca –…" at bounding box center [428, 401] width 278 height 33
click at [518, 371] on div "Destination * Avenida dos Flamboyants, 1250 - bloco 2 - Jardim Jacarandas, Sino…" at bounding box center [428, 346] width 278 height 69
click at [518, 365] on input "Avenida dos Flamboyants, 1250 - bloco 2 - Jardim Jacarandas, Sinop - State of M…" at bounding box center [434, 356] width 219 height 19
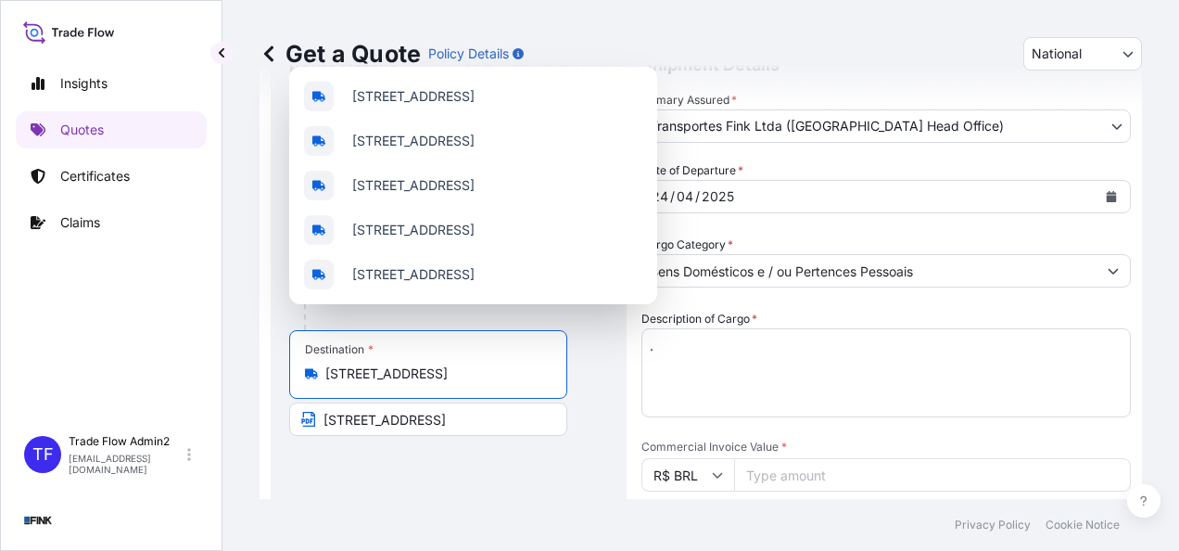
scroll to position [82, 0]
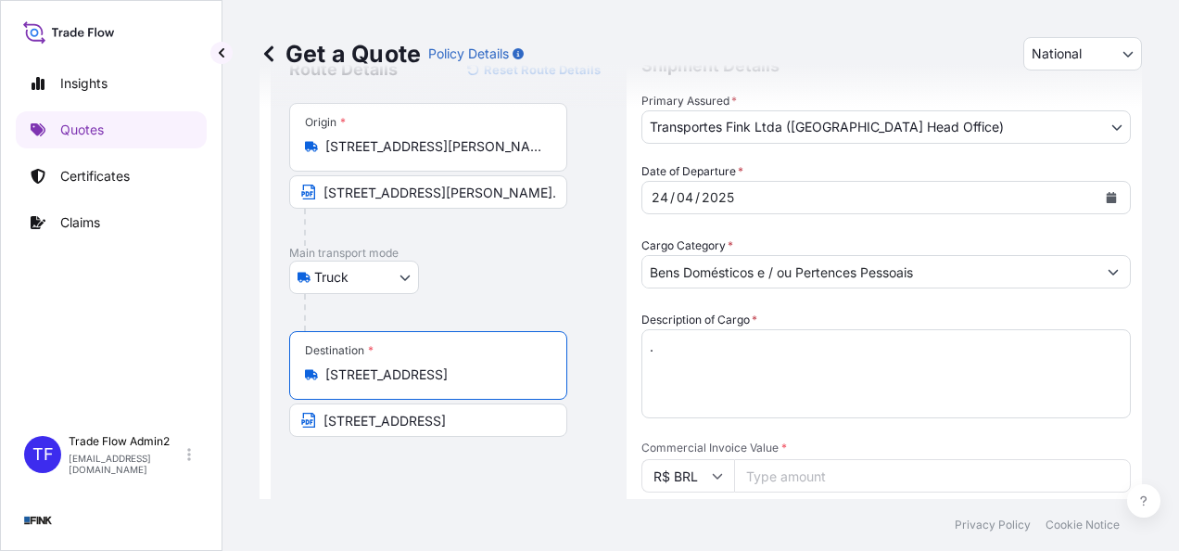
click at [436, 372] on input "Avenida dos Flamboyants, 1250 - bloco 2 - Jardim Jacarandas, Sinop - State of M…" at bounding box center [434, 374] width 219 height 19
paste input "bloco 2 apto 1602 – Península - Barra da Tijuca – Rio de Janeiro – CEP: 22776-0…"
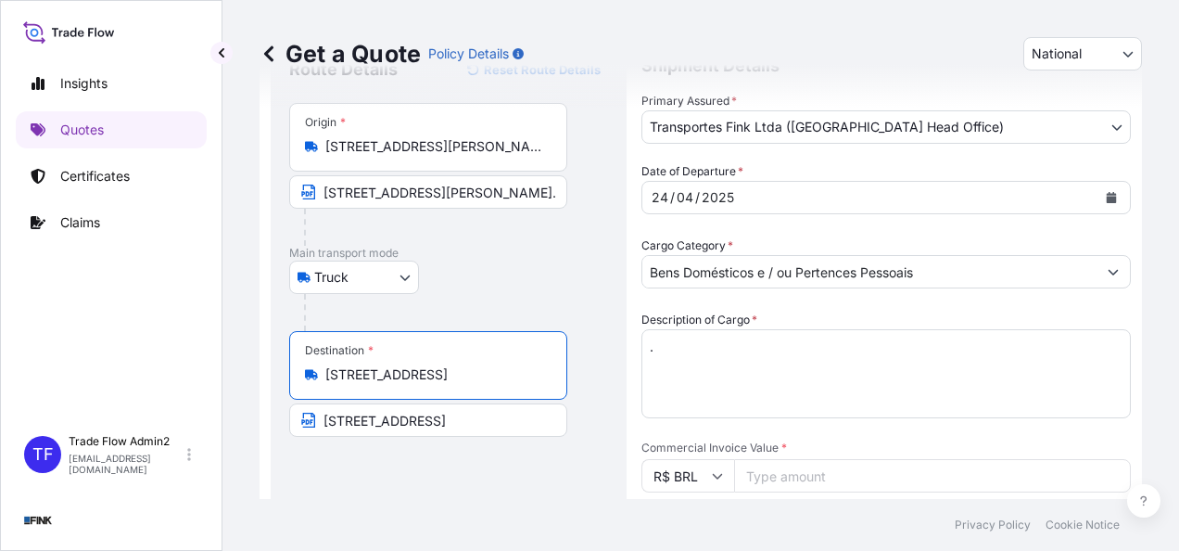
scroll to position [0, 482]
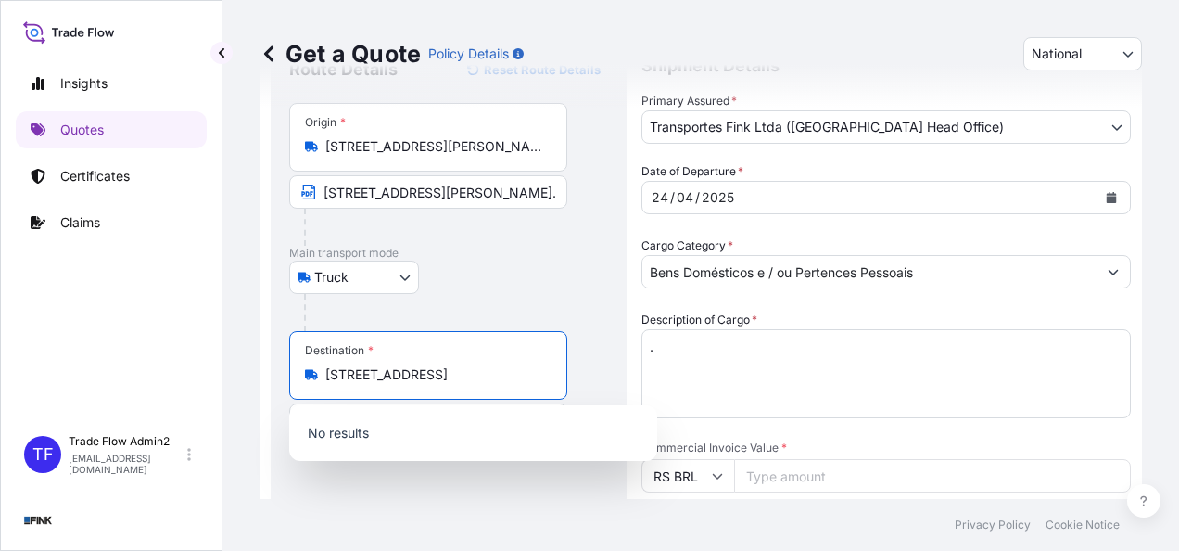
drag, startPoint x: 345, startPoint y: 370, endPoint x: 631, endPoint y: 393, distance: 287.3
click at [631, 393] on form "Route Details Reset Route Details Place of loading Road / Inland Road / Inland …" at bounding box center [701, 475] width 882 height 901
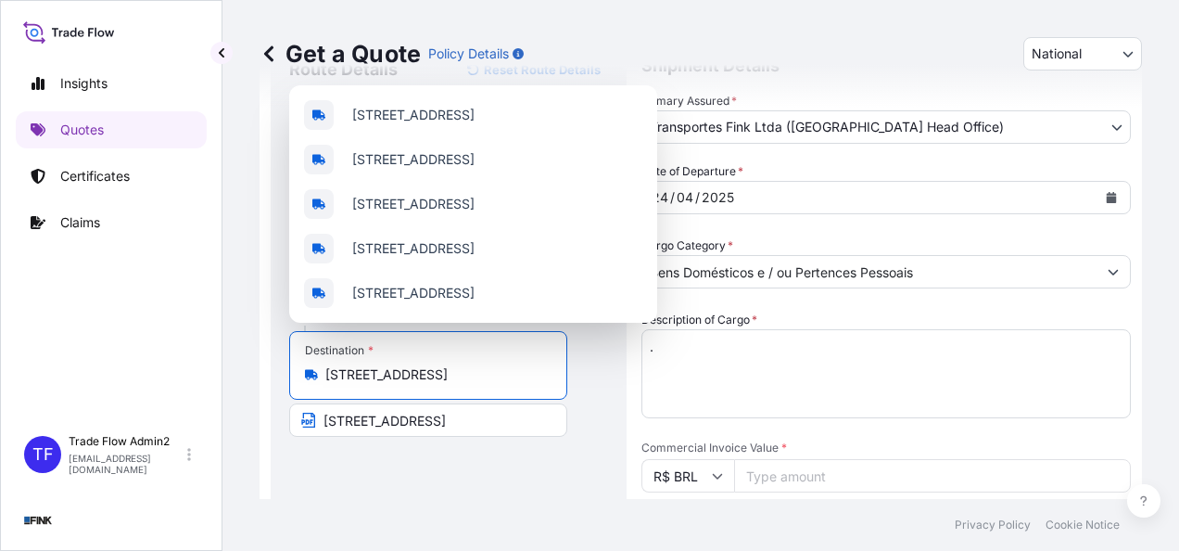
scroll to position [0, 0]
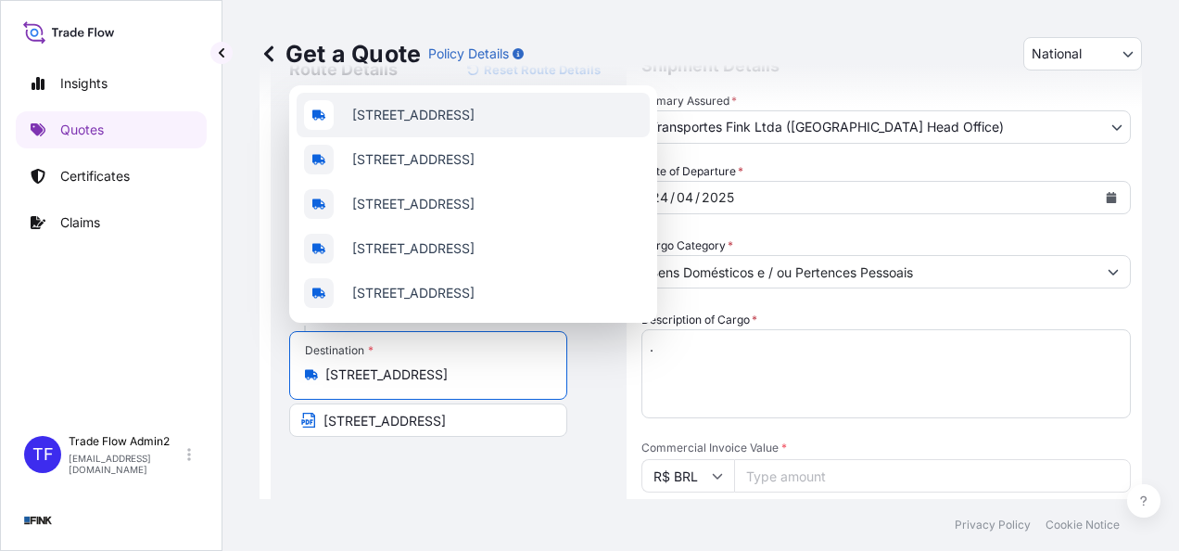
click at [475, 106] on span "Avenida dos Flamboyants, 1250 - Jardim Jacarandas, Sinop - State of Mato Grosso…" at bounding box center [413, 115] width 122 height 19
type input "Avenida dos Flamboyants, 1250 - Jardim Jacarandas, Sinop - State of Mato Grosso…"
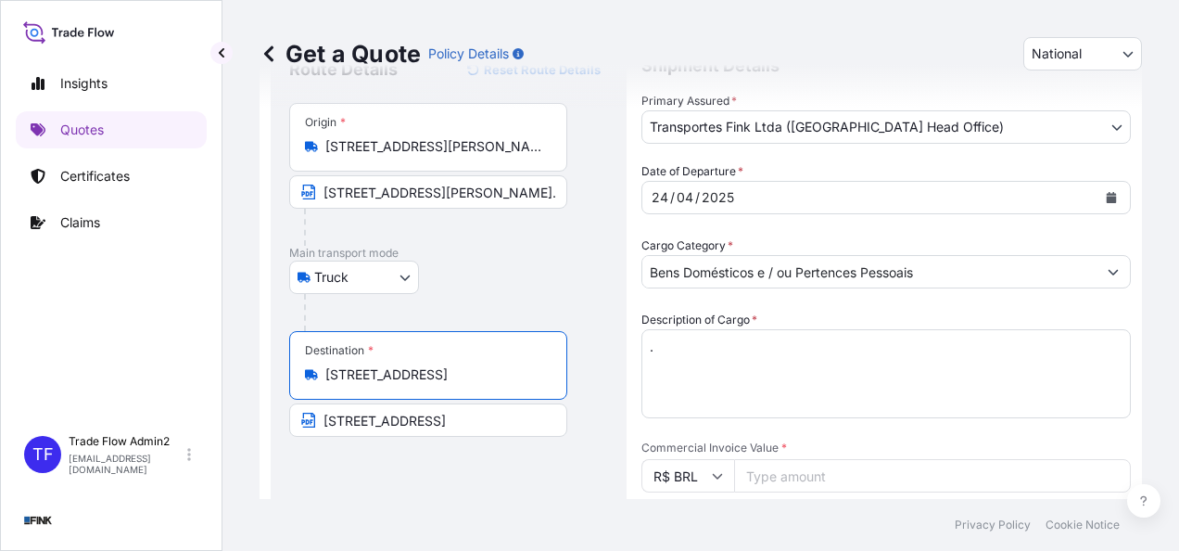
click at [445, 421] on input "Avenida dos Flamboyants, 1250 bloco 2 apto 1602 – Península - Barra da Tijuca –…" at bounding box center [428, 419] width 278 height 33
click at [384, 471] on div "Route Details Reset Route Details Place of loading Road / Inland Road / Inland …" at bounding box center [448, 476] width 319 height 842
click at [517, 421] on input "Avenida dos Flamboyants, 1250 bloco 2 apto 1602 – Península - Barra da Tijuca –…" at bounding box center [428, 419] width 278 height 33
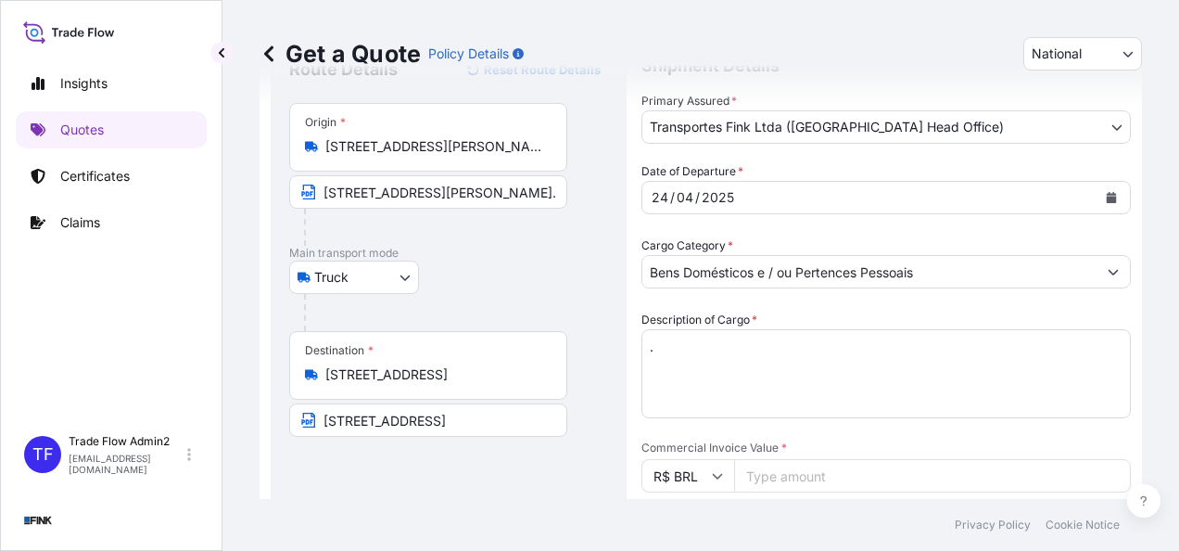
click at [493, 504] on footer "Privacy Policy Cookie Notice" at bounding box center [700, 525] width 957 height 52
click at [844, 470] on input "Commercial Invoice Value *" at bounding box center [932, 475] width 397 height 33
paste input "273900.00"
type input "273900.00"
click at [536, 483] on div "Route Details Reset Route Details Place of loading Road / Inland Road / Inland …" at bounding box center [448, 476] width 319 height 842
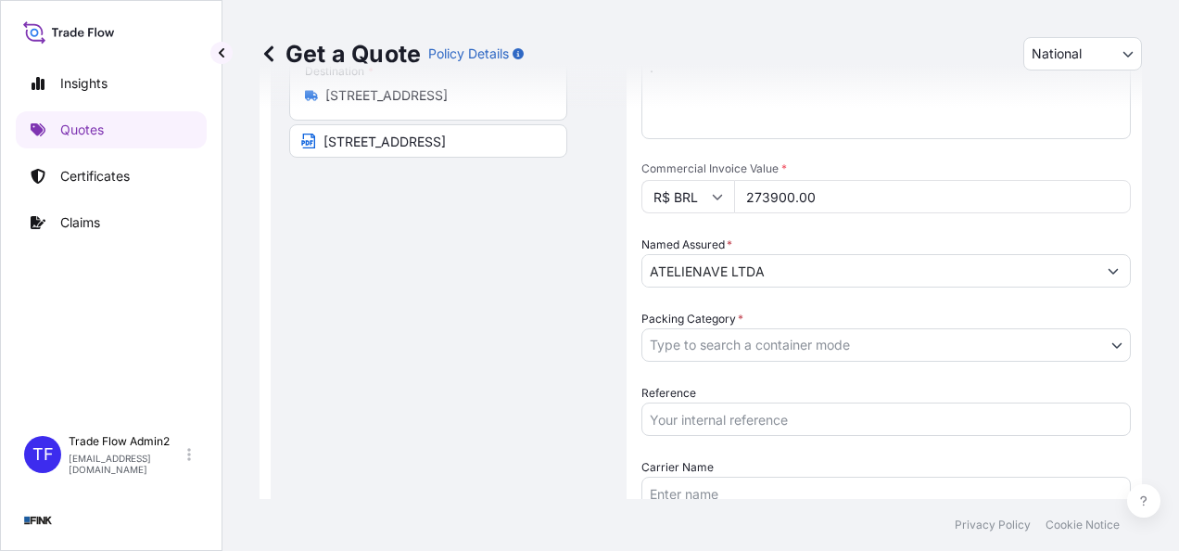
scroll to position [362, 0]
click at [736, 269] on input "ATELIENAVE LTDA" at bounding box center [869, 269] width 454 height 33
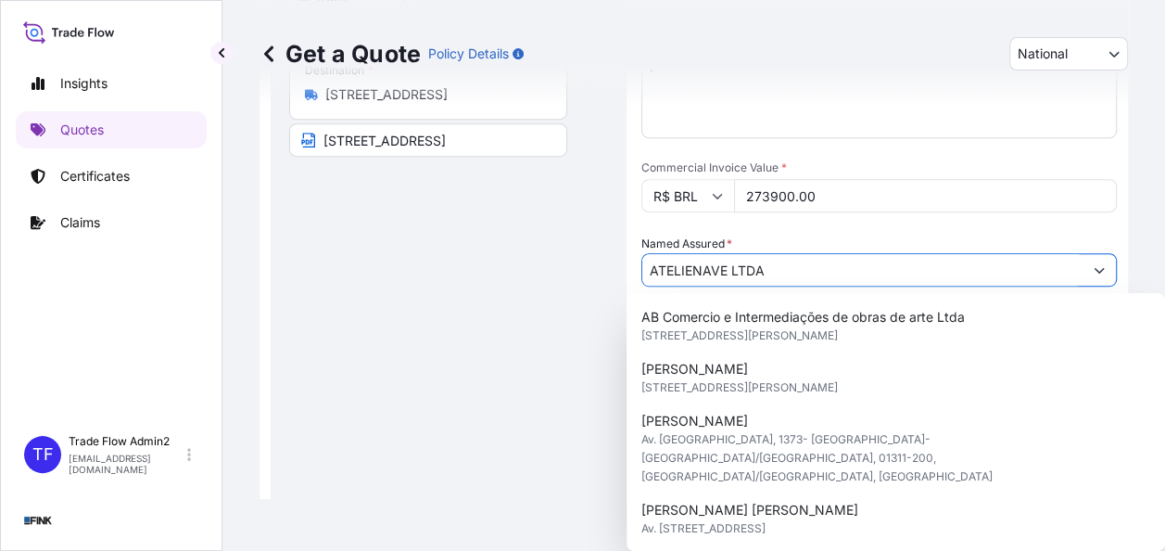
click at [736, 269] on input "ATELIENAVE LTDA" at bounding box center [862, 269] width 440 height 33
paste input "Simone Simões"
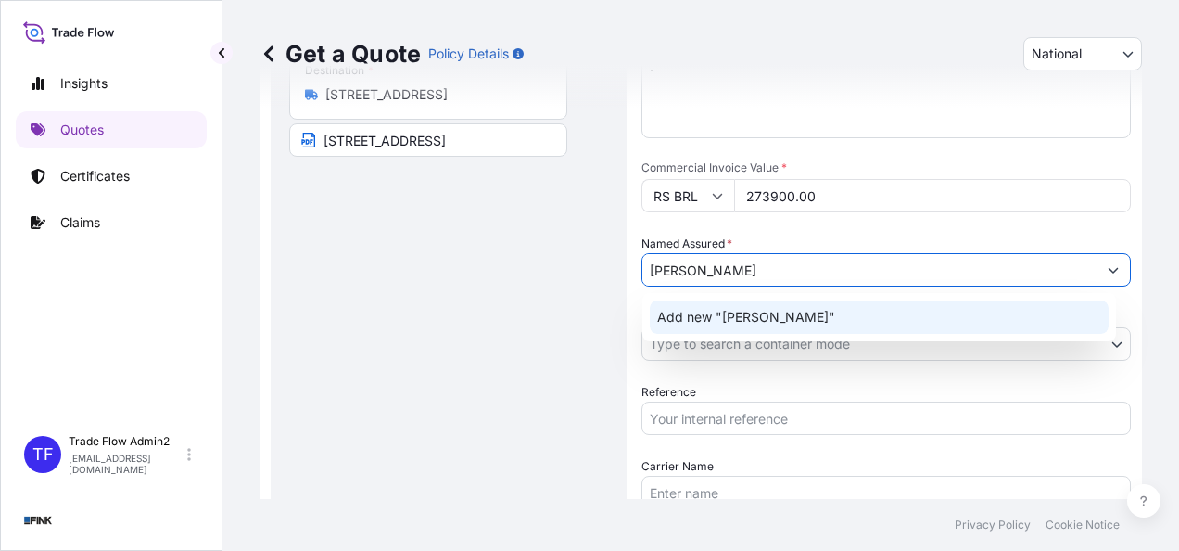
click at [767, 311] on span "Add new "Simone Simões"" at bounding box center [746, 317] width 178 height 19
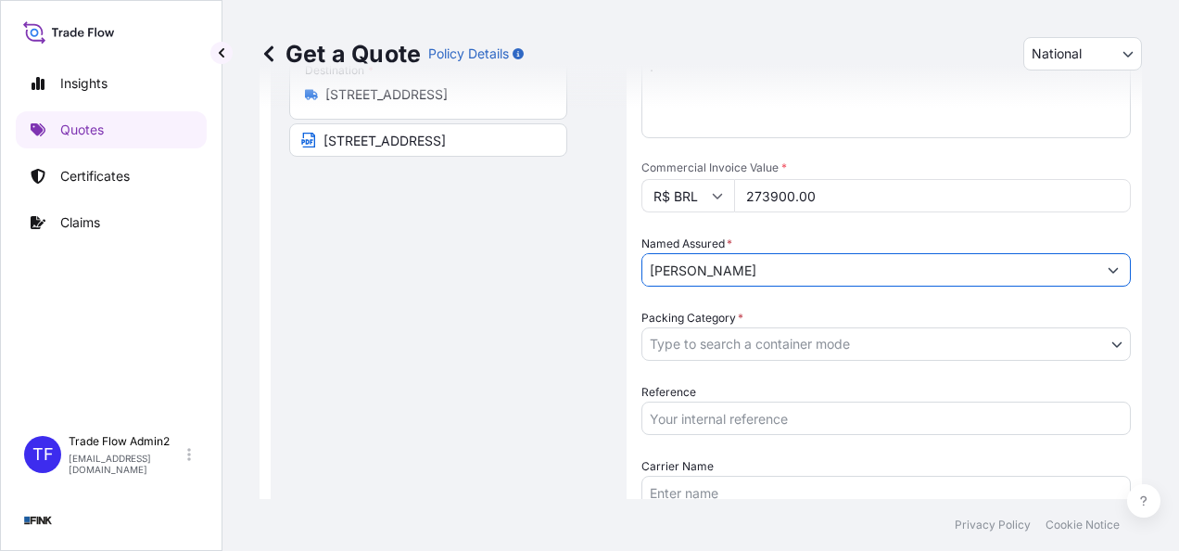
type input "Simone Simões"
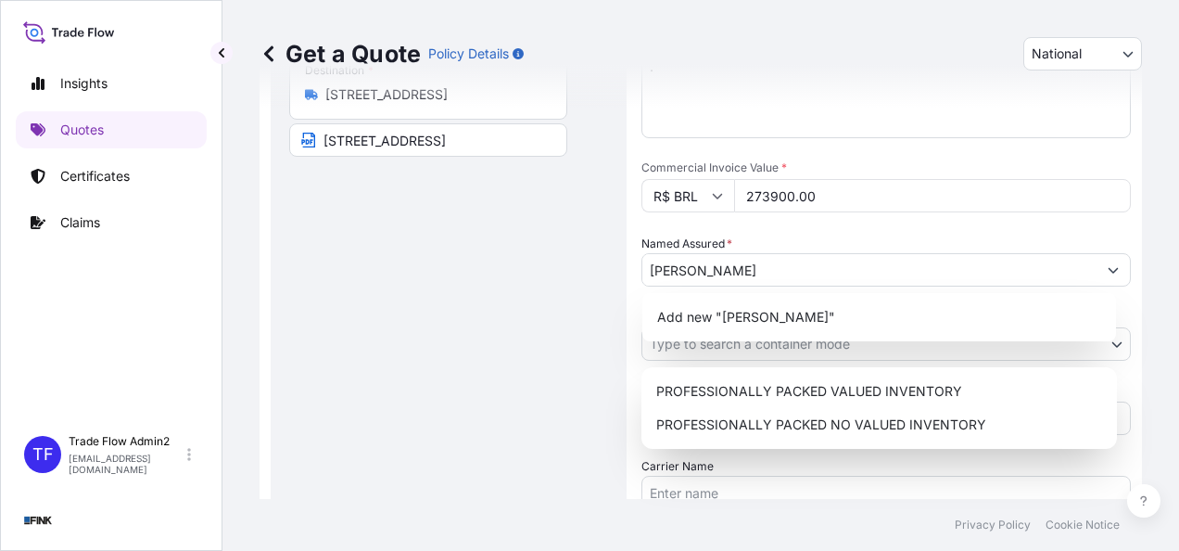
click at [844, 350] on body "1 option available. Insights Quotes Certificates Claims TF Trade Flow Admin2 tr…" at bounding box center [589, 275] width 1179 height 551
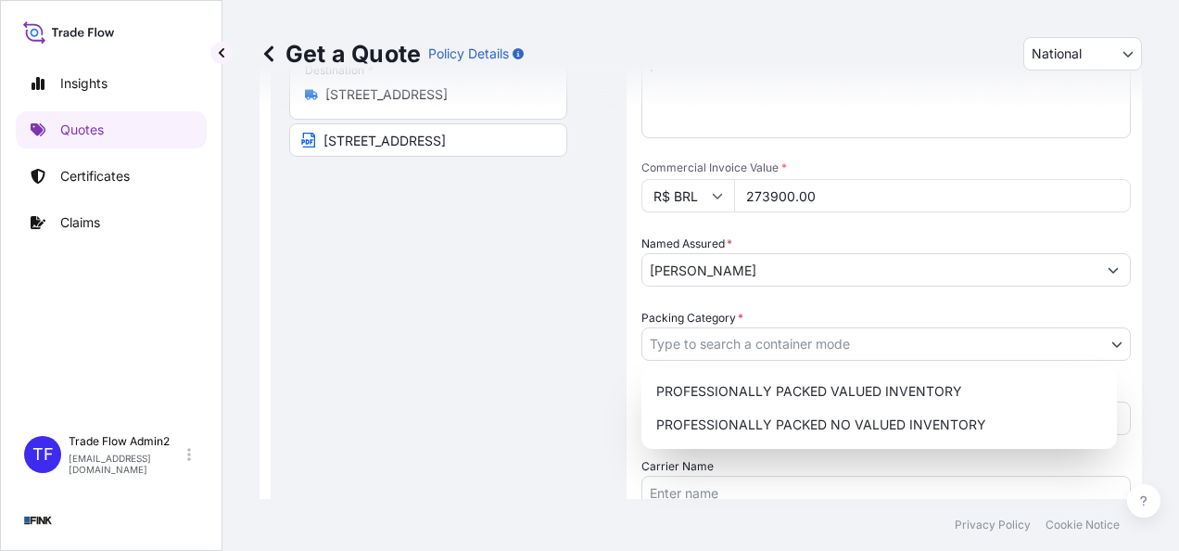
click at [850, 377] on div "PROFESSIONALLY PACKED VALUED INVENTORY" at bounding box center [879, 390] width 461 height 33
select select "11"
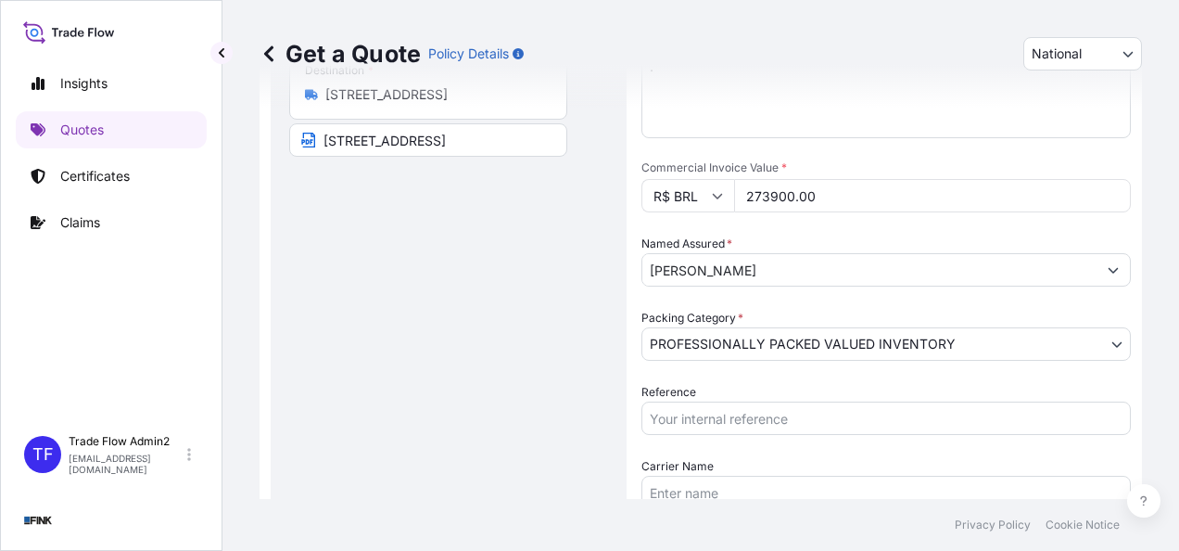
click at [691, 416] on input "Reference" at bounding box center [885, 417] width 489 height 33
paste input "N/A"
type input "N/A"
click at [592, 445] on div "Route Details Reset Route Details Place of loading Road / Inland Road / Inland …" at bounding box center [448, 196] width 319 height 842
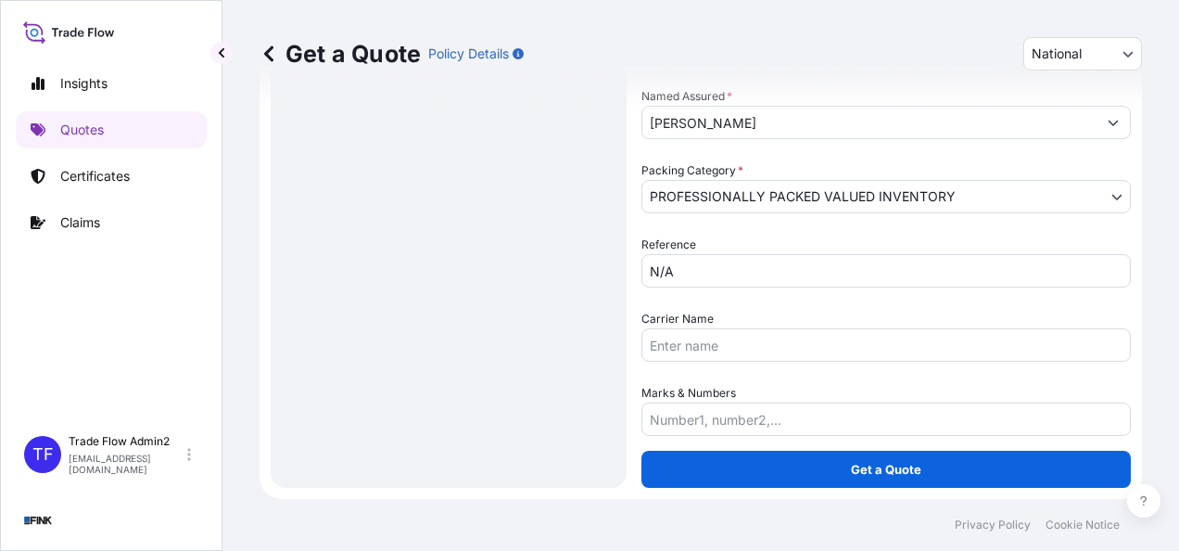
scroll to position [509, 0]
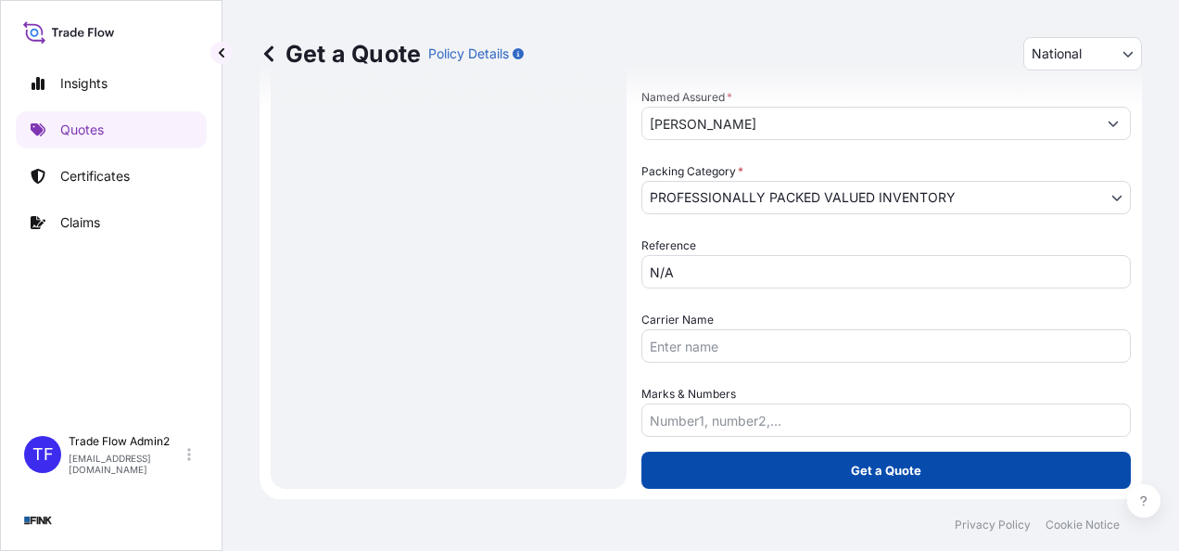
click at [785, 476] on button "Get a Quote" at bounding box center [885, 469] width 489 height 37
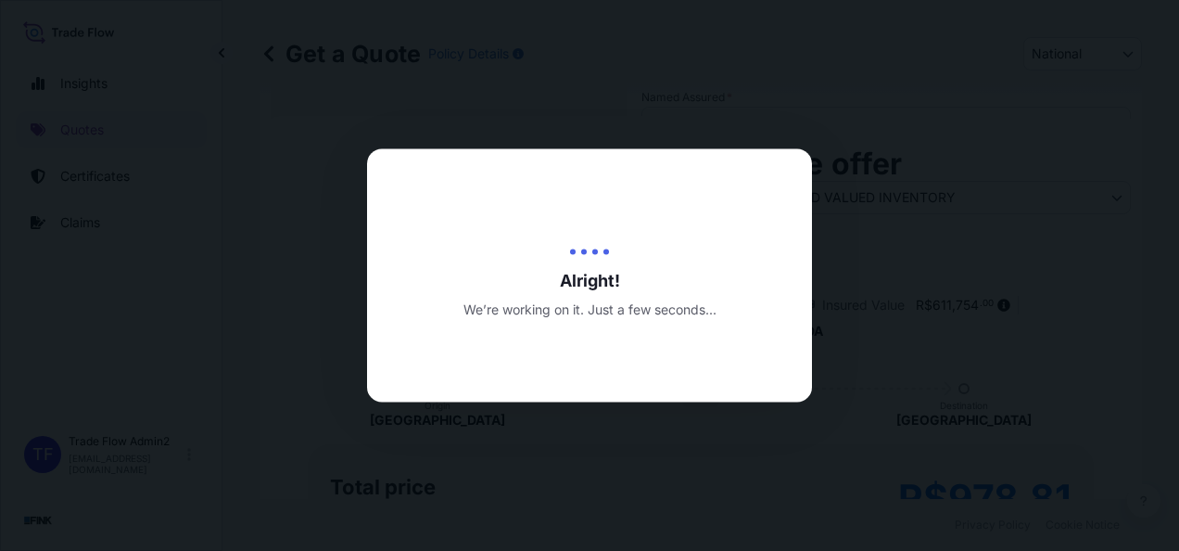
type input "[DATE]"
select select "Truck"
select select "31747"
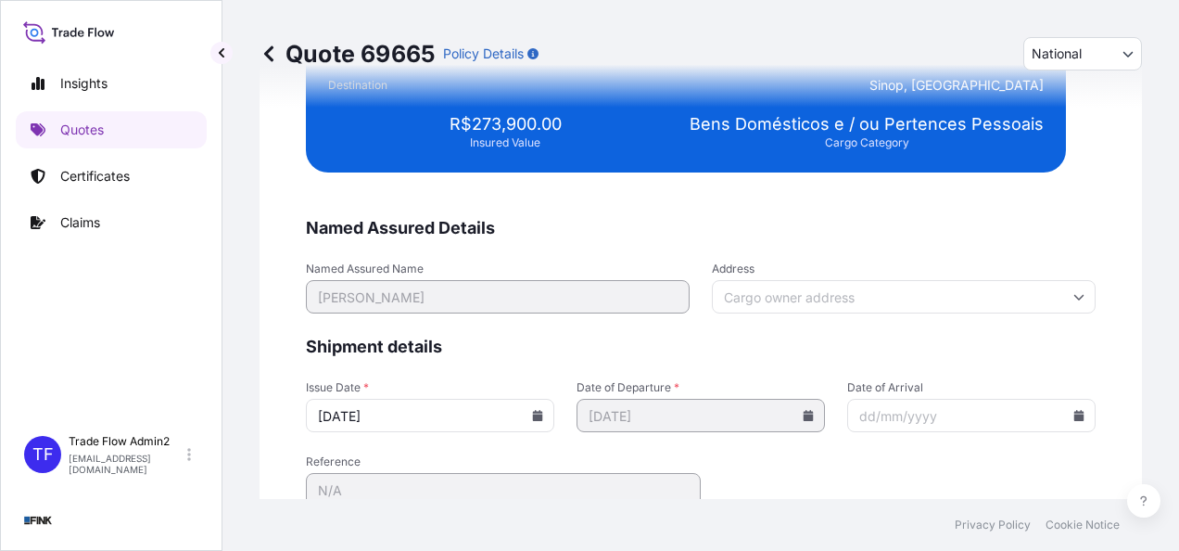
scroll to position [3739, 0]
click at [822, 304] on input "Address" at bounding box center [904, 296] width 384 height 33
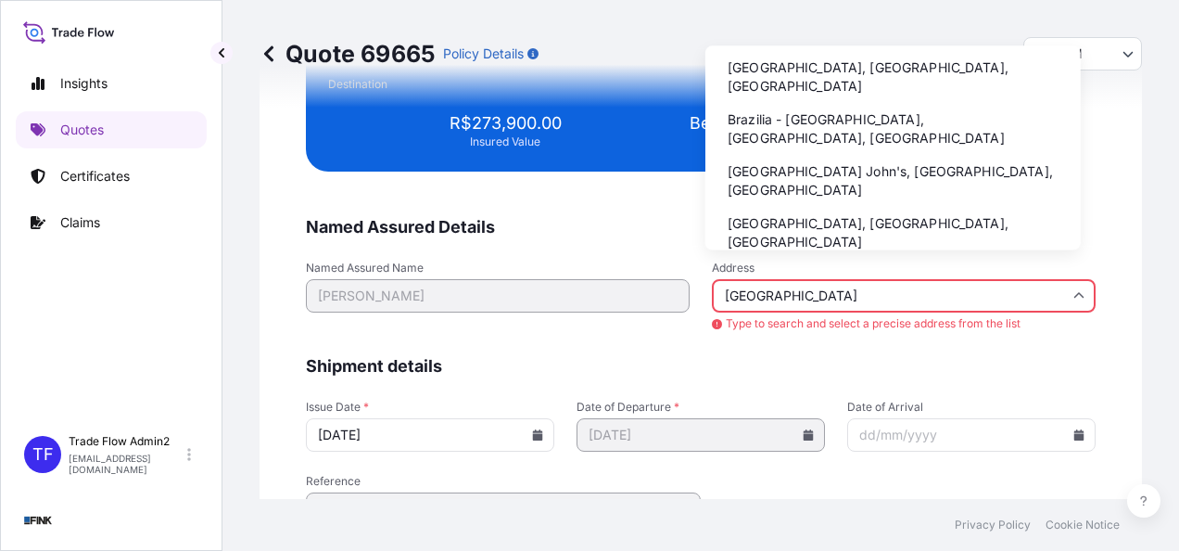
scroll to position [2, 0]
click at [873, 103] on li "Brazilia - Brasília, Federal District, Brazil" at bounding box center [893, 127] width 361 height 48
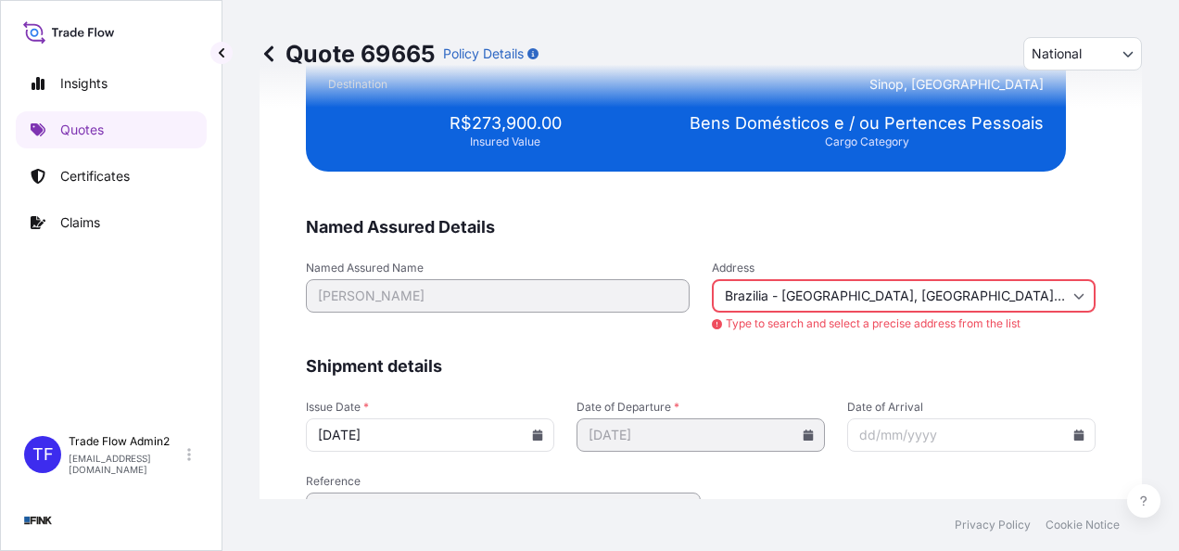
type input "[GEOGRAPHIC_DATA], [GEOGRAPHIC_DATA], [GEOGRAPHIC_DATA]"
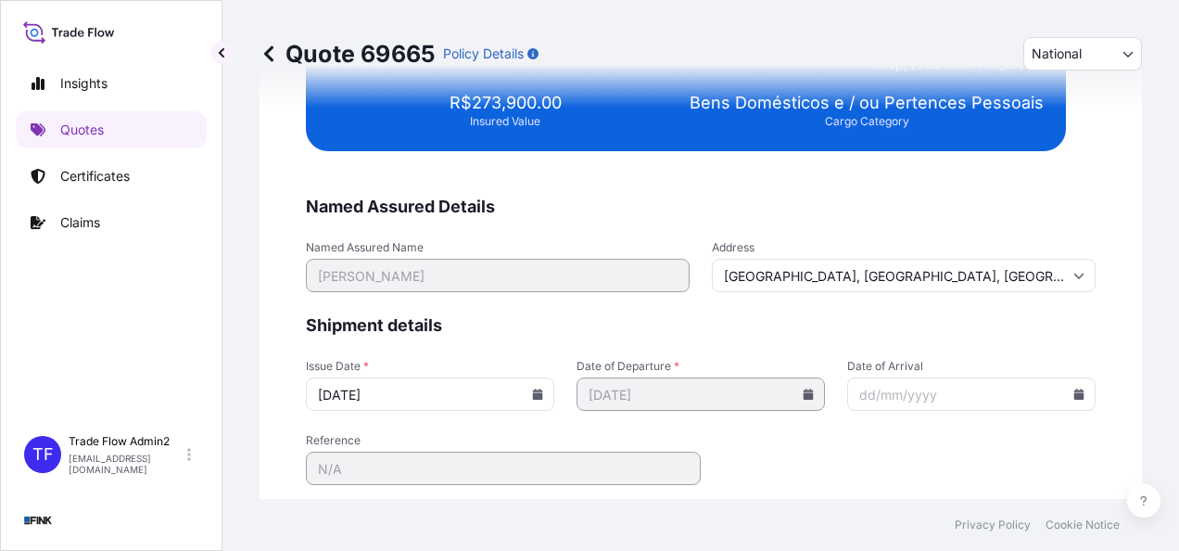
scroll to position [3739, 0]
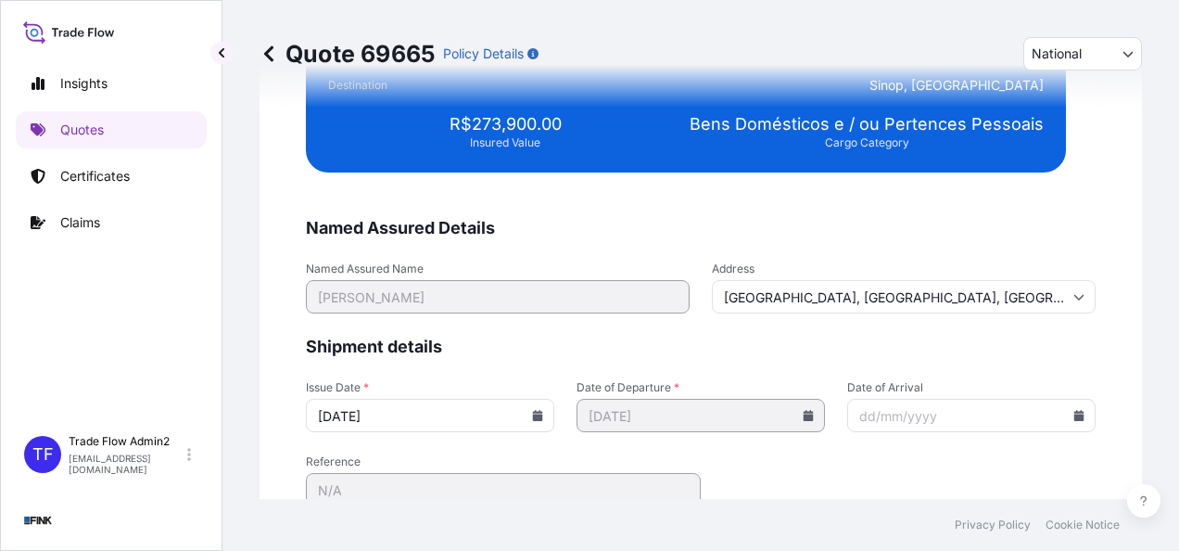
click at [554, 330] on form "Named Assured Details Named Assured Name Simone Simões Address Brasília, Federa…" at bounding box center [701, 387] width 790 height 341
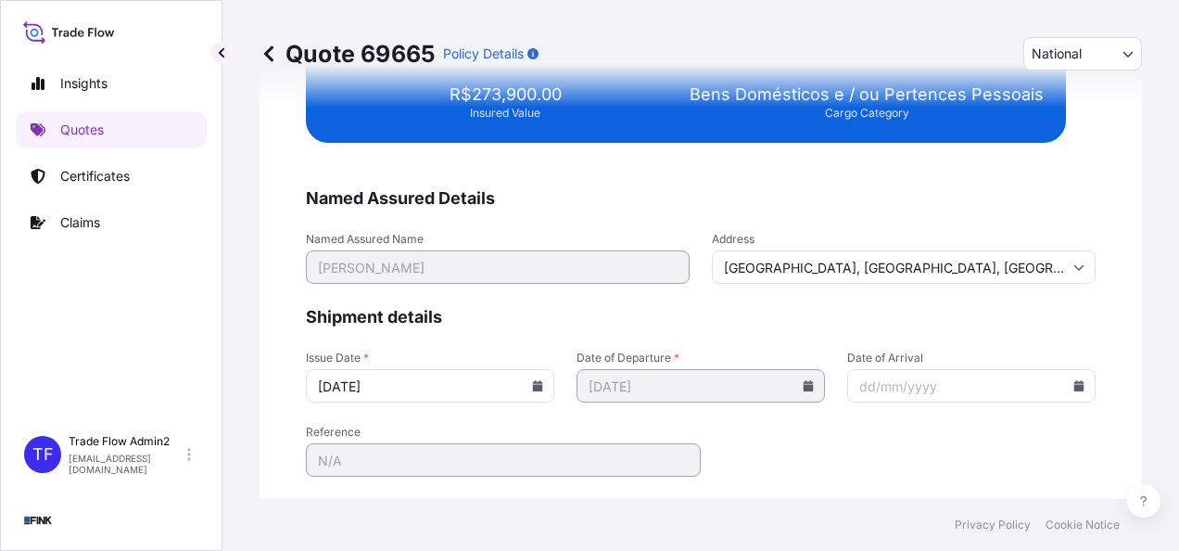
scroll to position [3771, 0]
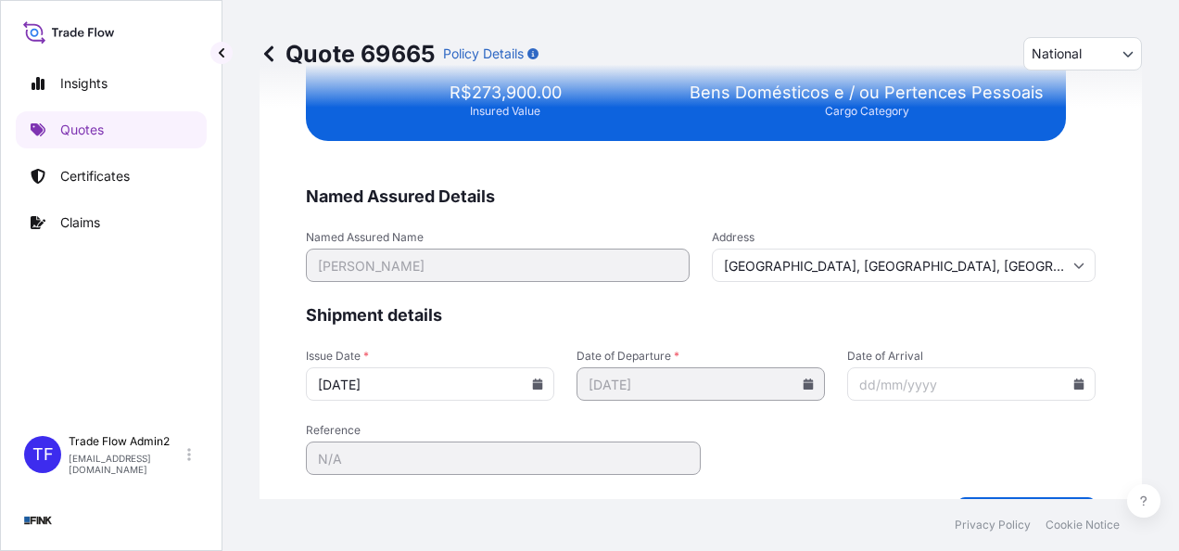
click at [538, 378] on icon at bounding box center [537, 383] width 11 height 11
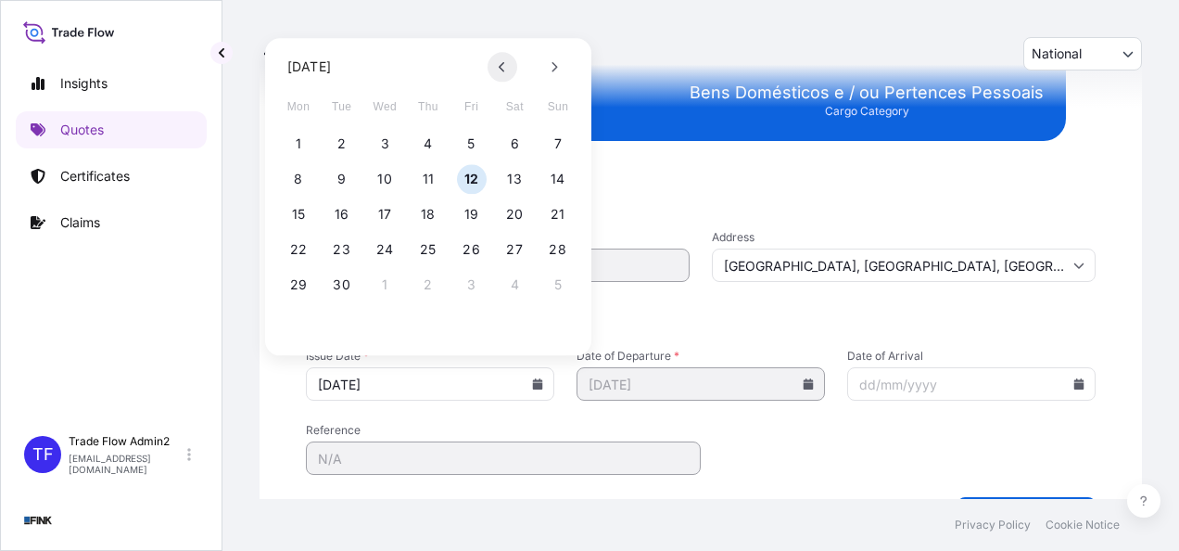
click at [505, 76] on button at bounding box center [503, 67] width 30 height 30
click at [502, 82] on button at bounding box center [503, 67] width 30 height 30
click at [502, 80] on button at bounding box center [503, 67] width 30 height 30
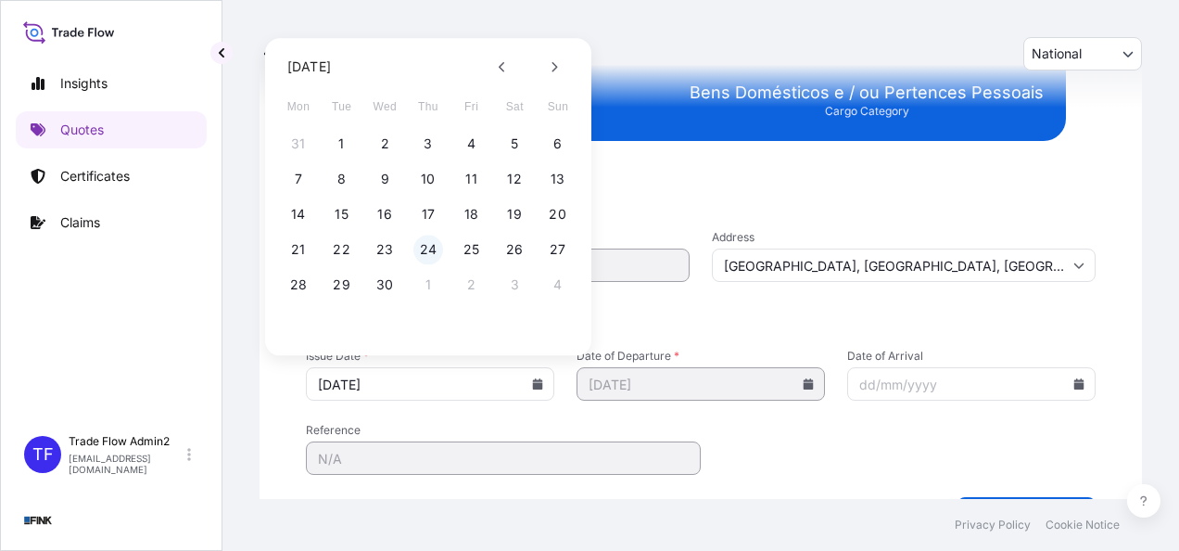
click at [432, 247] on button "24" at bounding box center [428, 250] width 30 height 30
type input "24/04/2025"
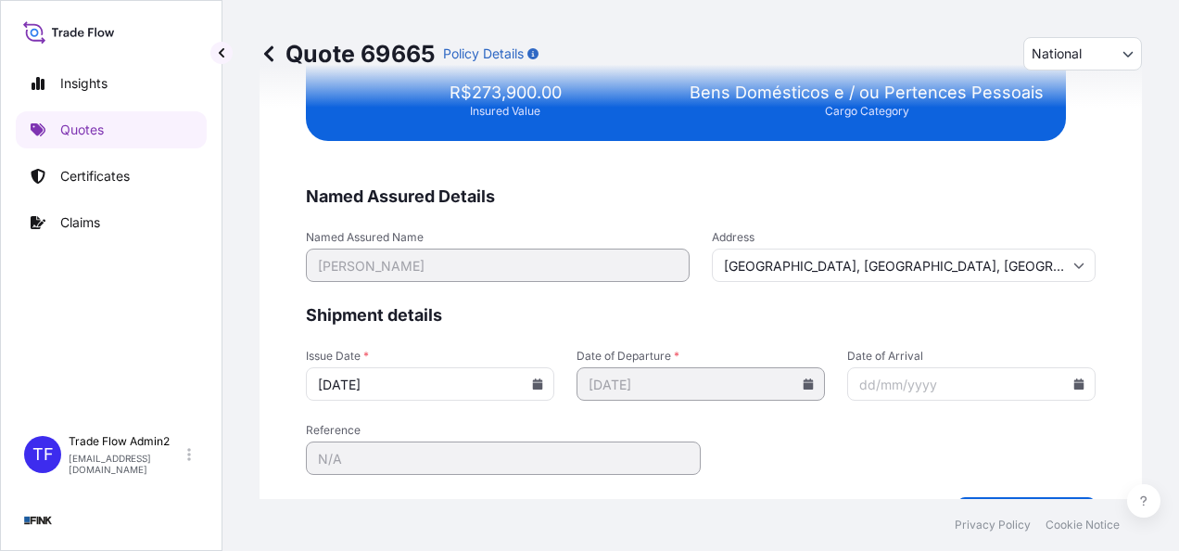
click at [630, 311] on span "Shipment details" at bounding box center [701, 315] width 790 height 22
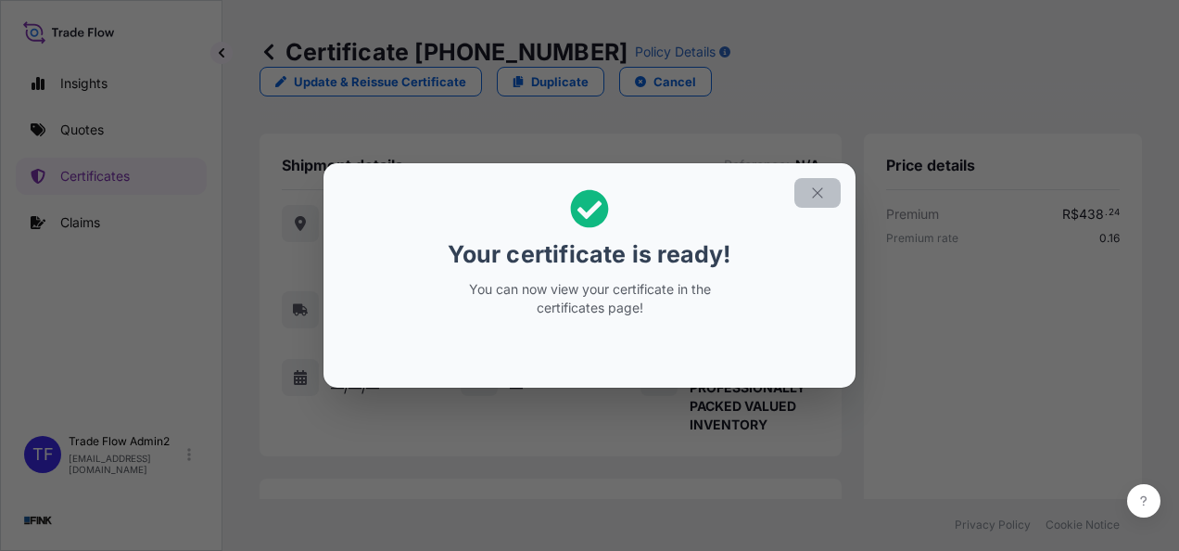
click at [825, 191] on icon "button" at bounding box center [817, 192] width 17 height 17
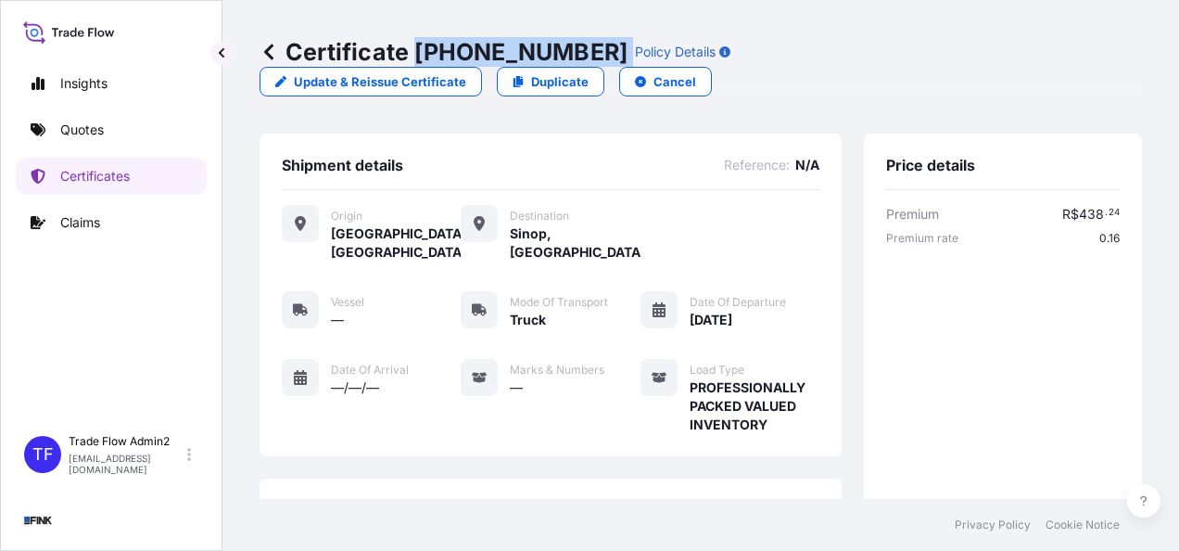
drag, startPoint x: 419, startPoint y: 51, endPoint x: 551, endPoint y: 44, distance: 132.8
click at [551, 44] on div "Certificate 31747-47-1 Policy Details" at bounding box center [495, 52] width 471 height 30
copy p "31747-47-1"
click at [120, 168] on p "Certificates" at bounding box center [95, 176] width 70 height 19
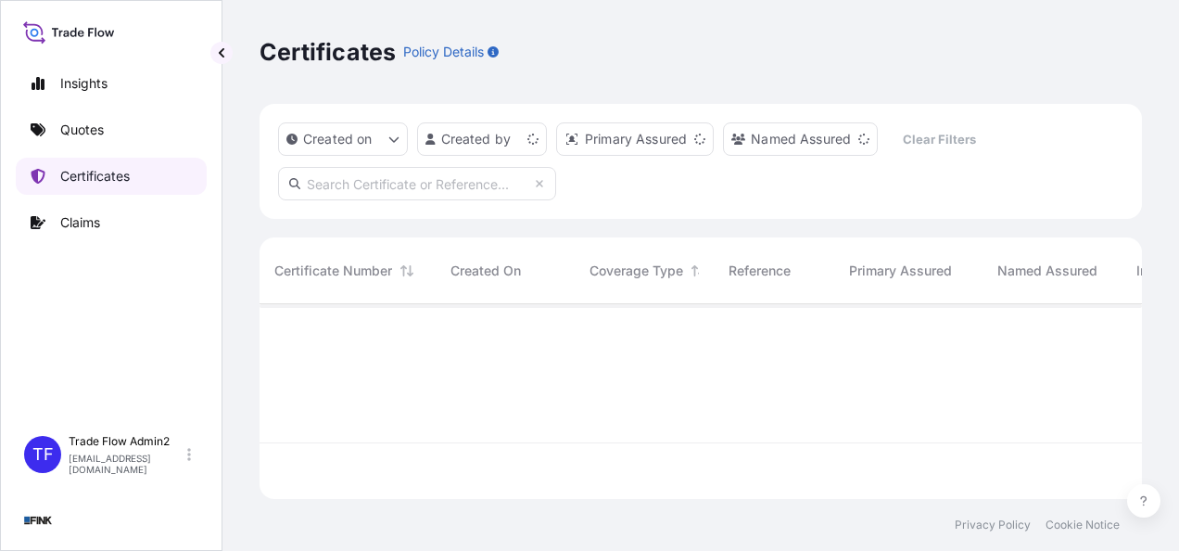
scroll to position [191, 868]
